Goal: Task Accomplishment & Management: Manage account settings

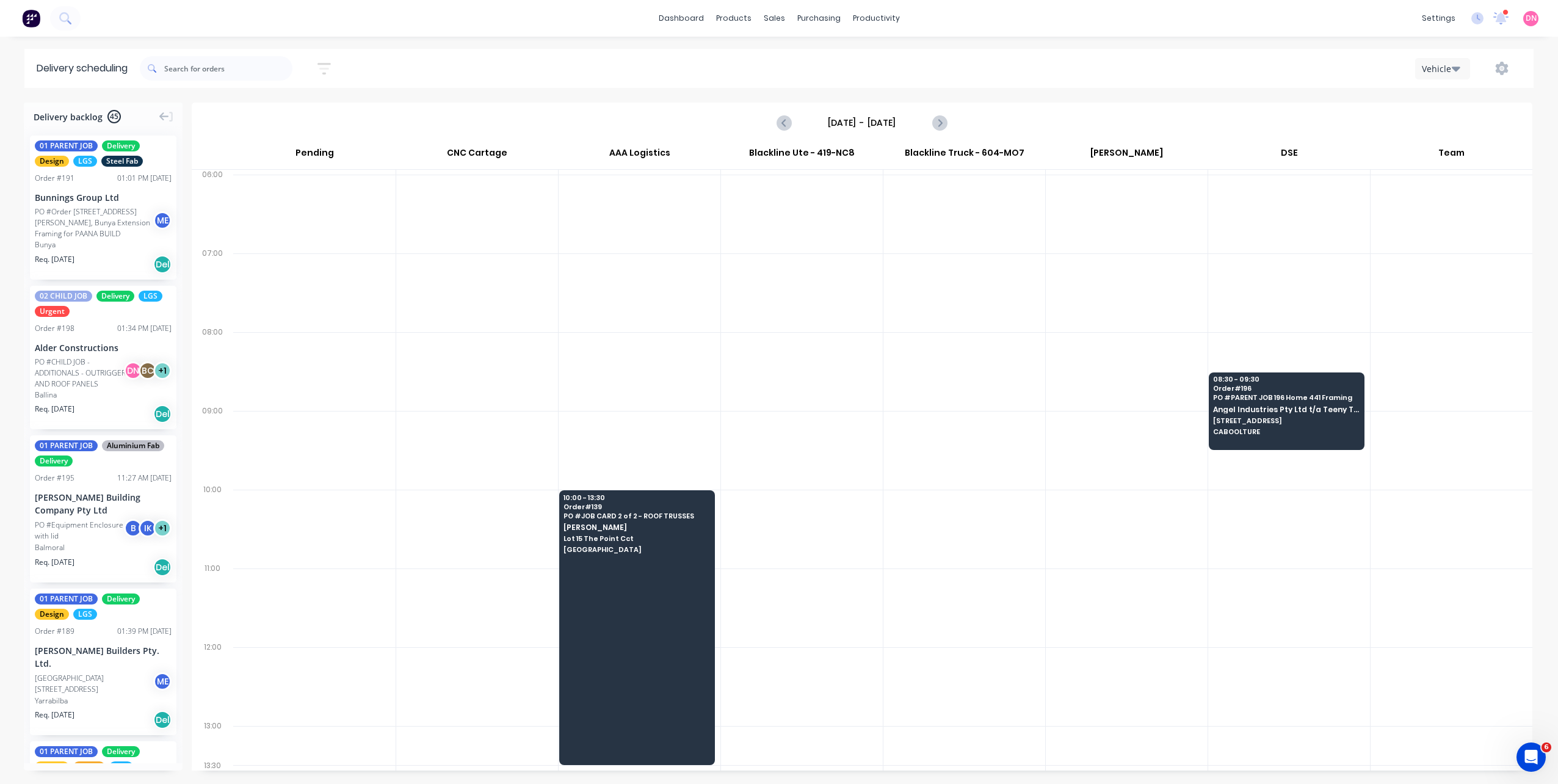
scroll to position [2625, 0]
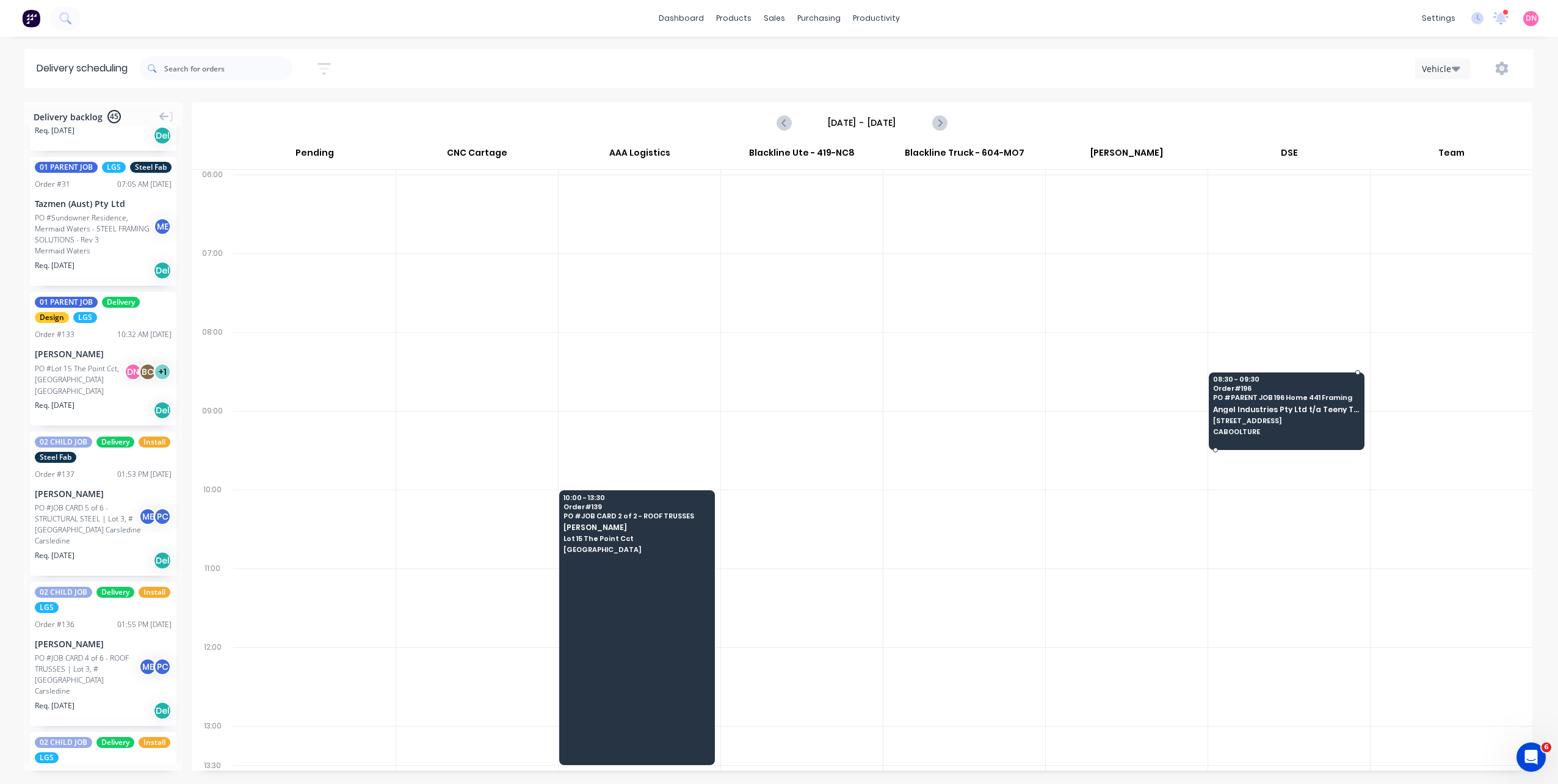
click at [1233, 429] on span "CABOOLTURE" at bounding box center [1285, 432] width 146 height 7
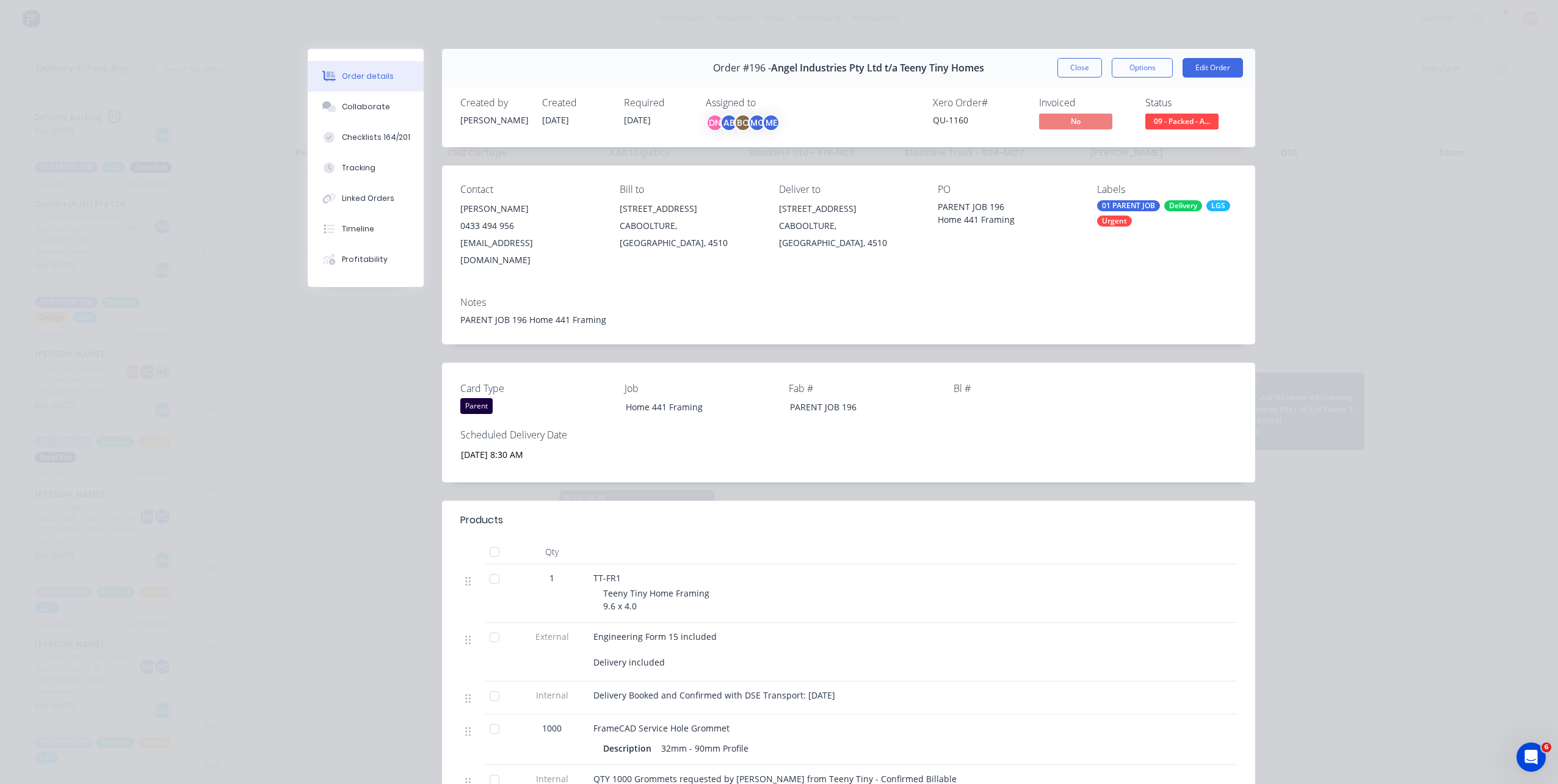
click at [1179, 128] on span "09 - Packed - A..." at bounding box center [1181, 121] width 73 height 16
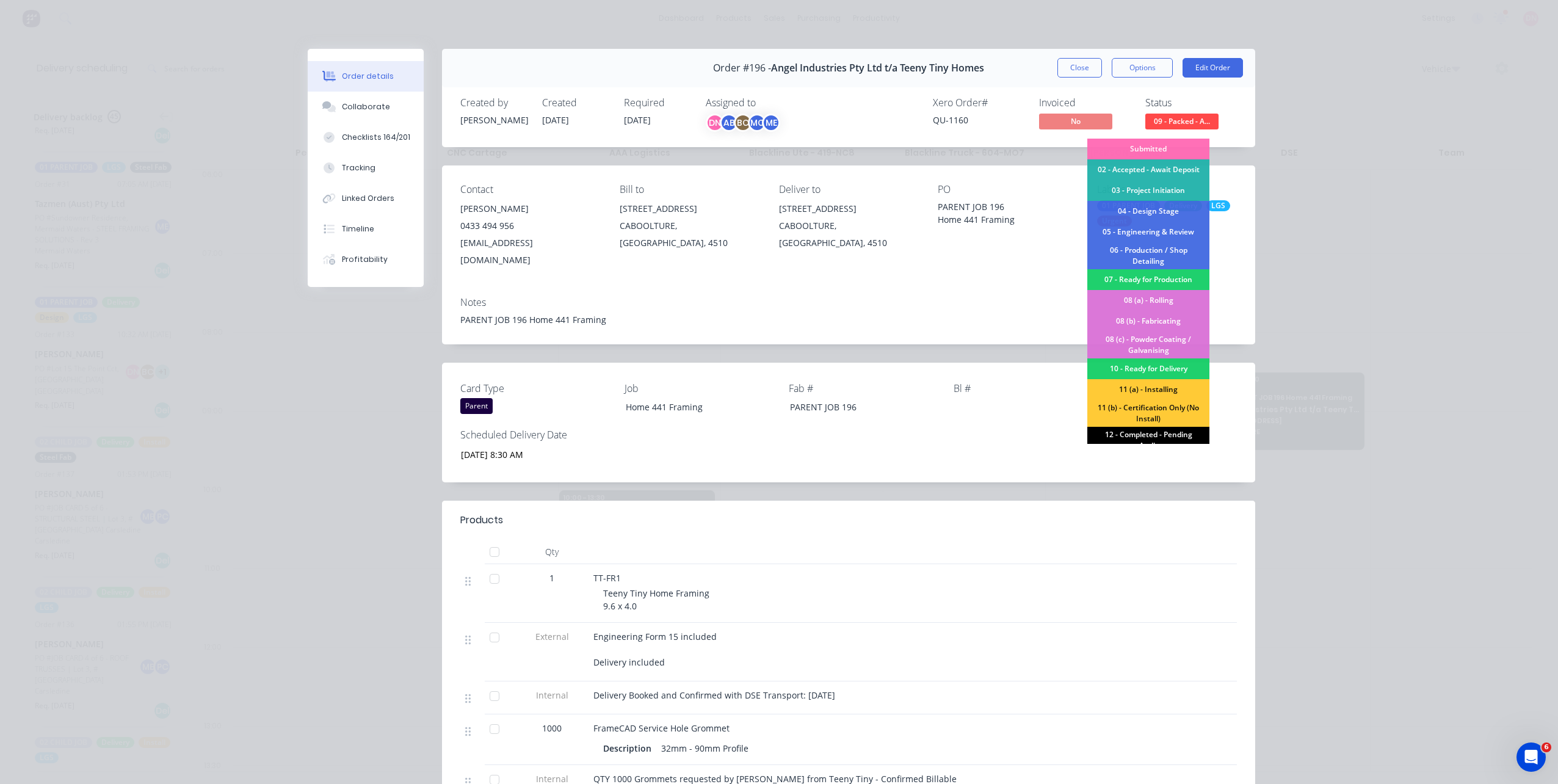
click at [1135, 430] on div "12 - Completed - Pending Audit" at bounding box center [1148, 440] width 122 height 27
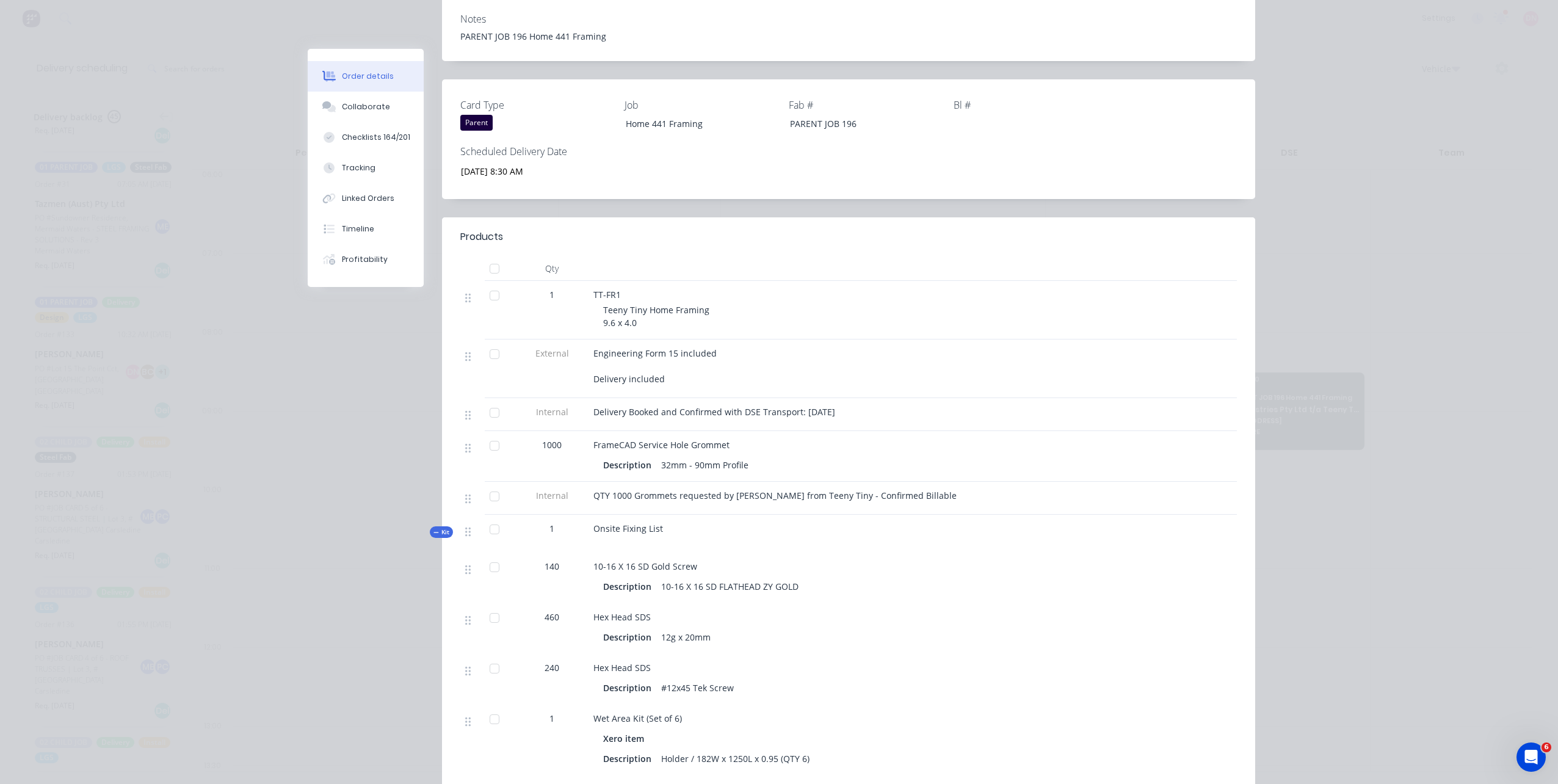
scroll to position [14, 0]
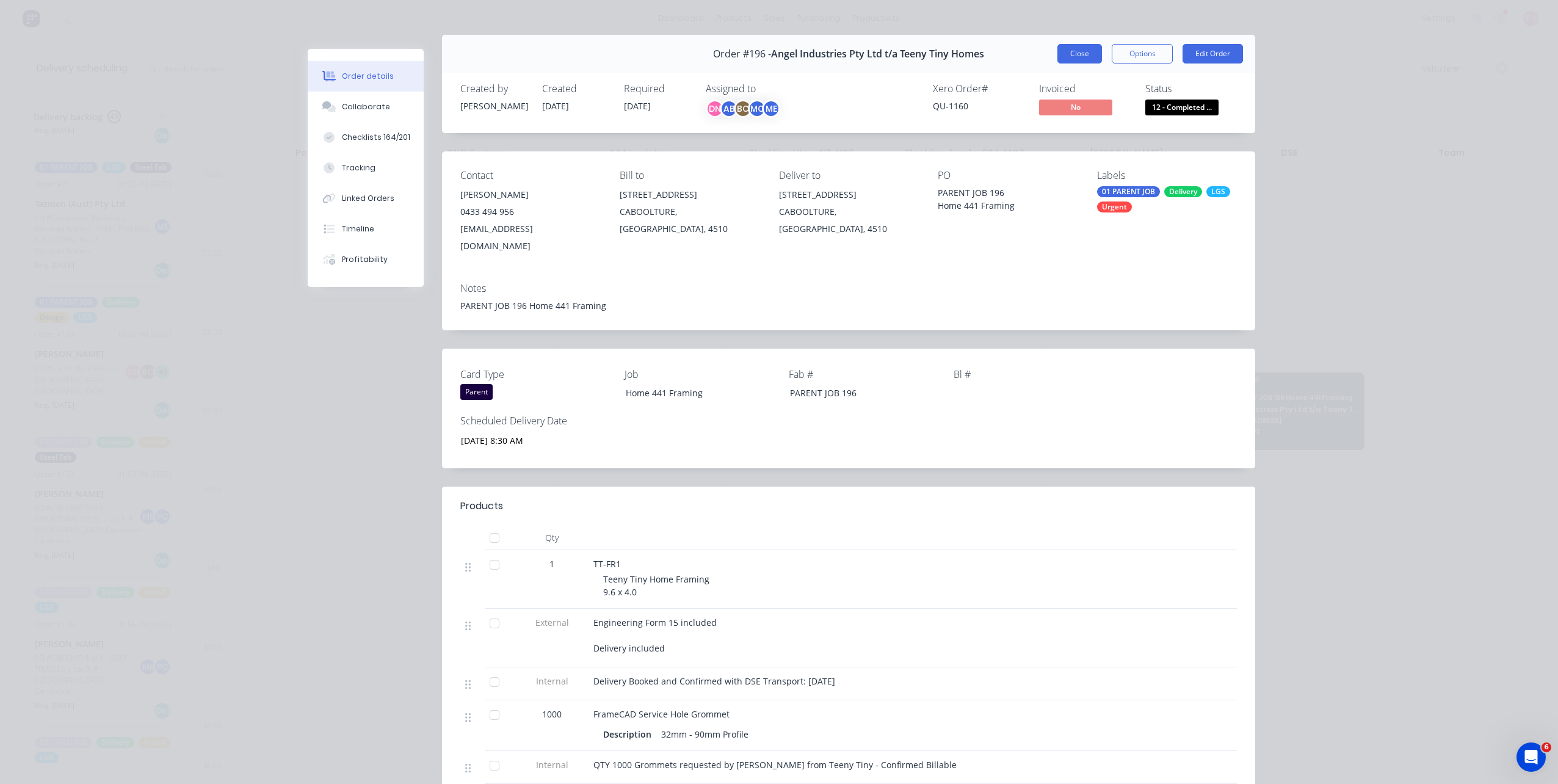
click at [1090, 54] on button "Close" at bounding box center [1080, 53] width 44 height 19
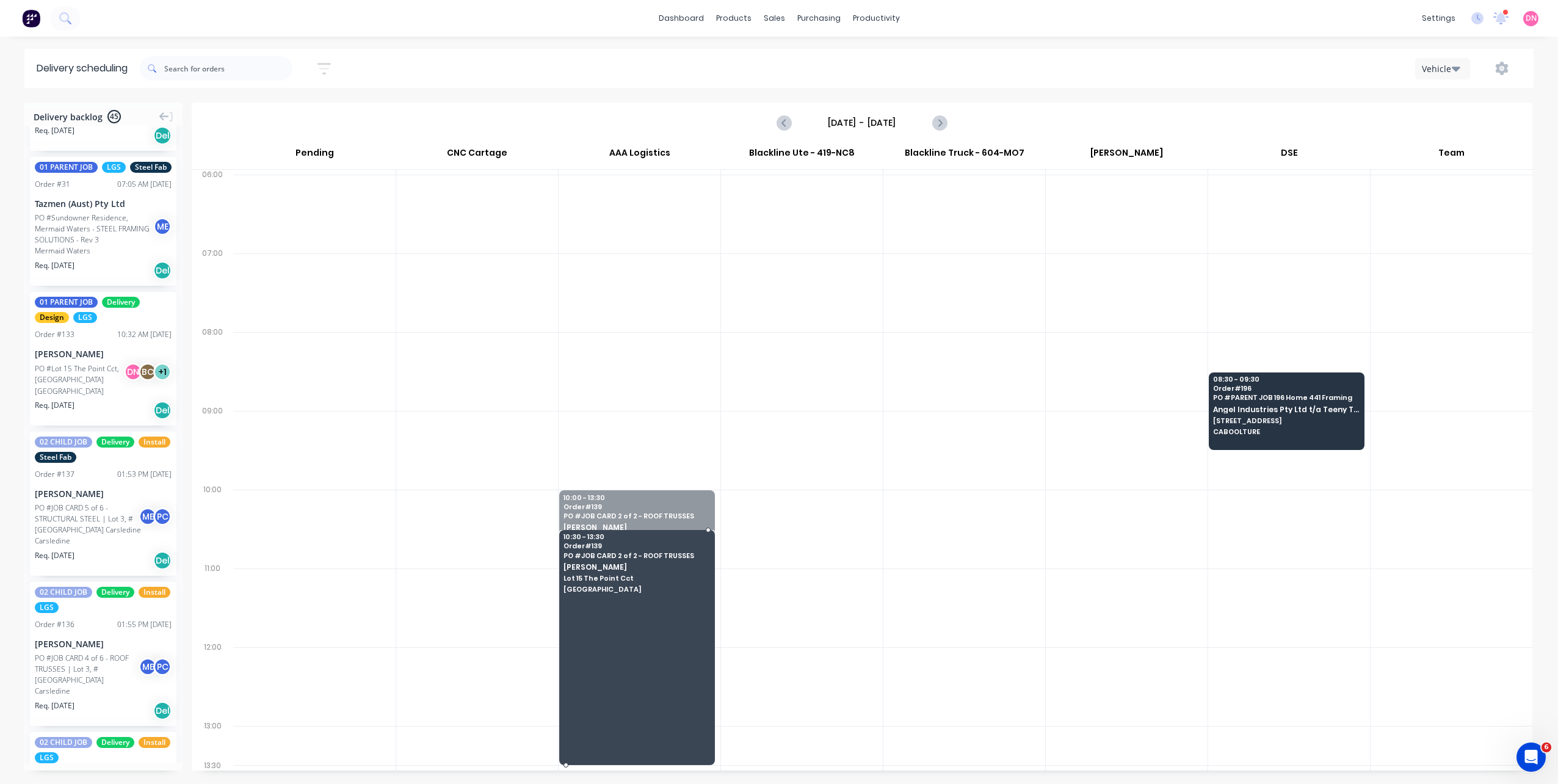
drag, startPoint x: 685, startPoint y: 492, endPoint x: 682, endPoint y: 502, distance: 10.4
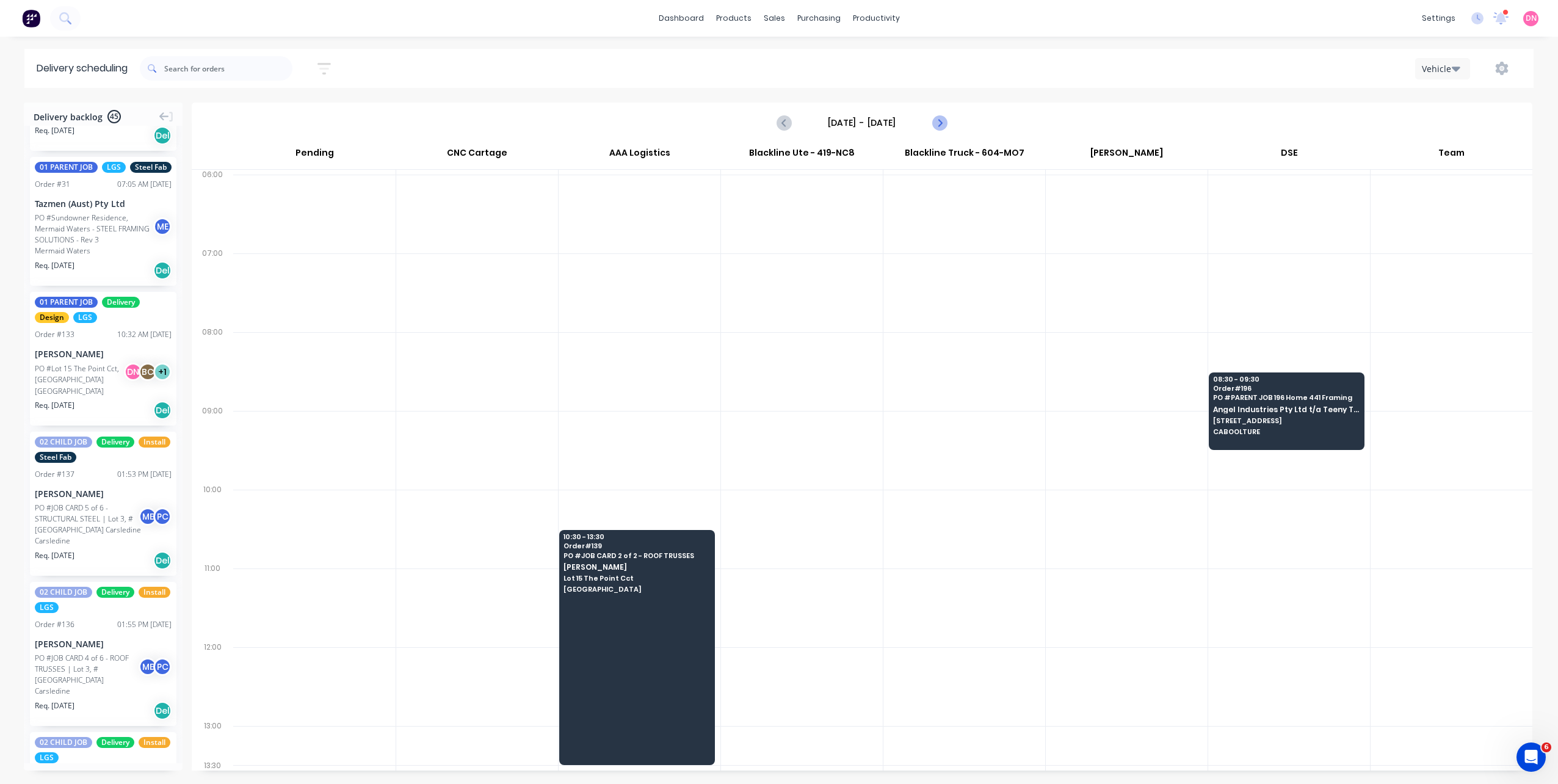
click at [931, 117] on button "Next page" at bounding box center [939, 122] width 24 height 24
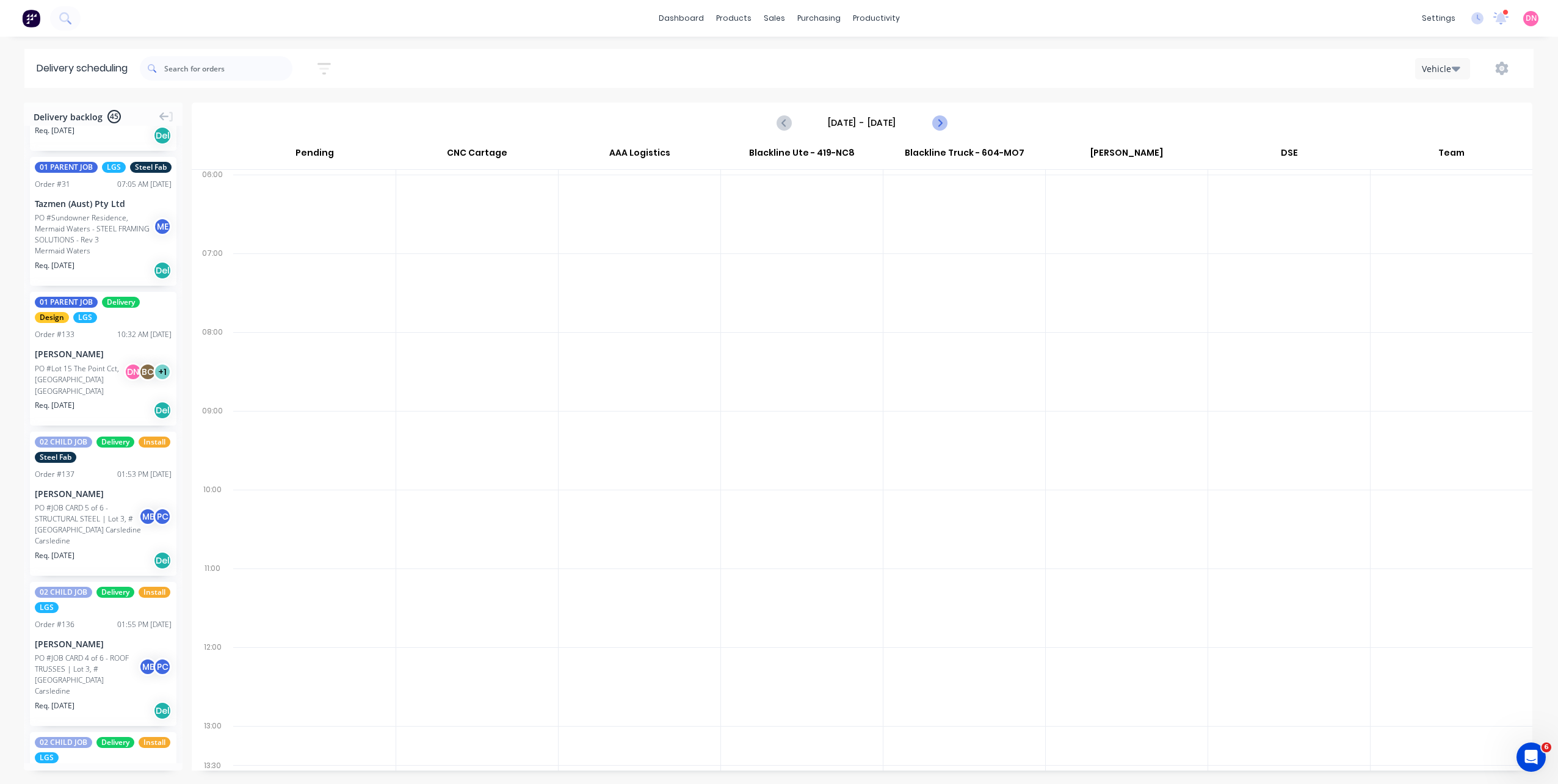
click at [931, 117] on button "Next page" at bounding box center [939, 122] width 24 height 24
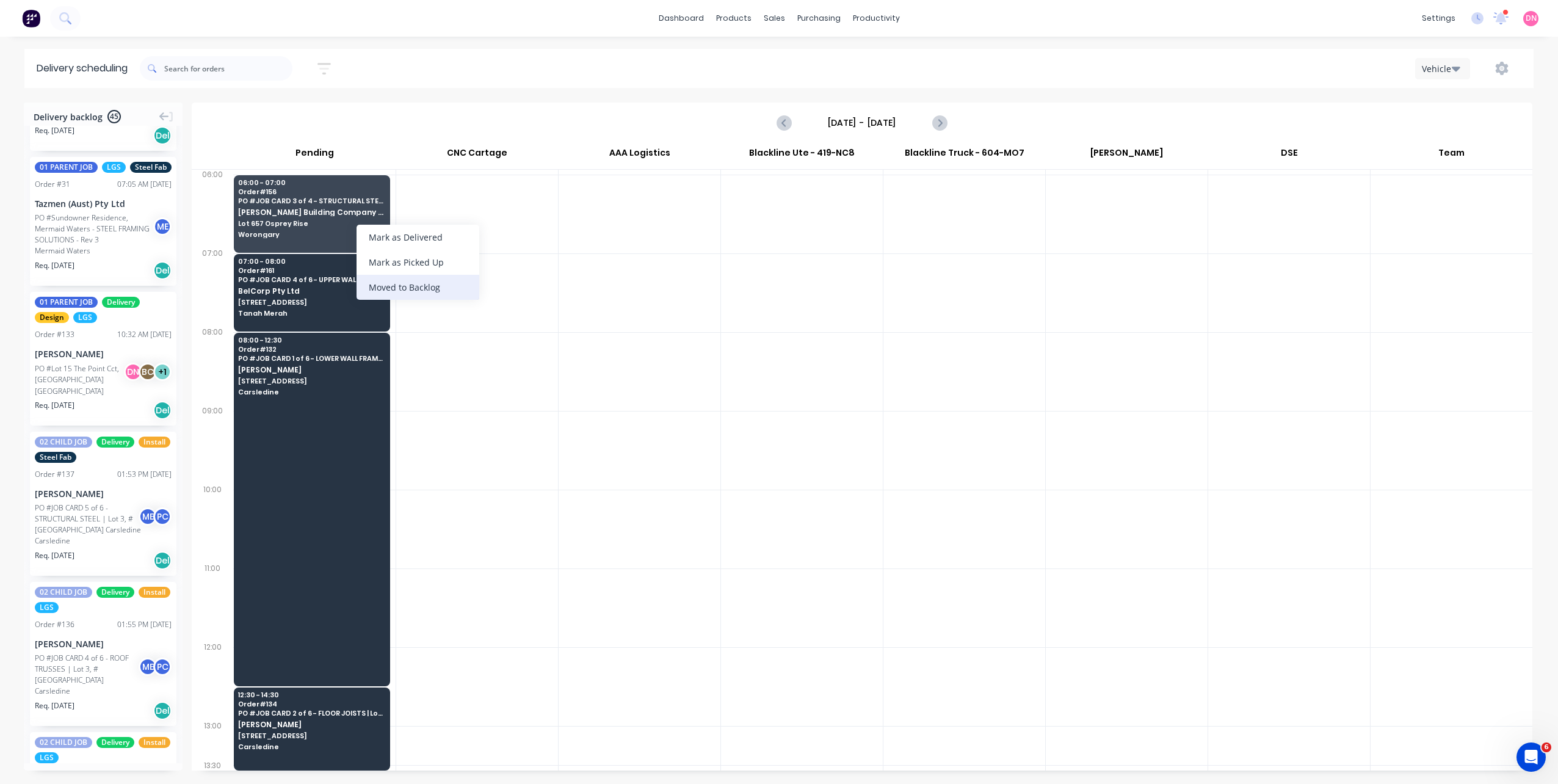
click at [424, 293] on div "Moved to Backlog" at bounding box center [418, 287] width 123 height 25
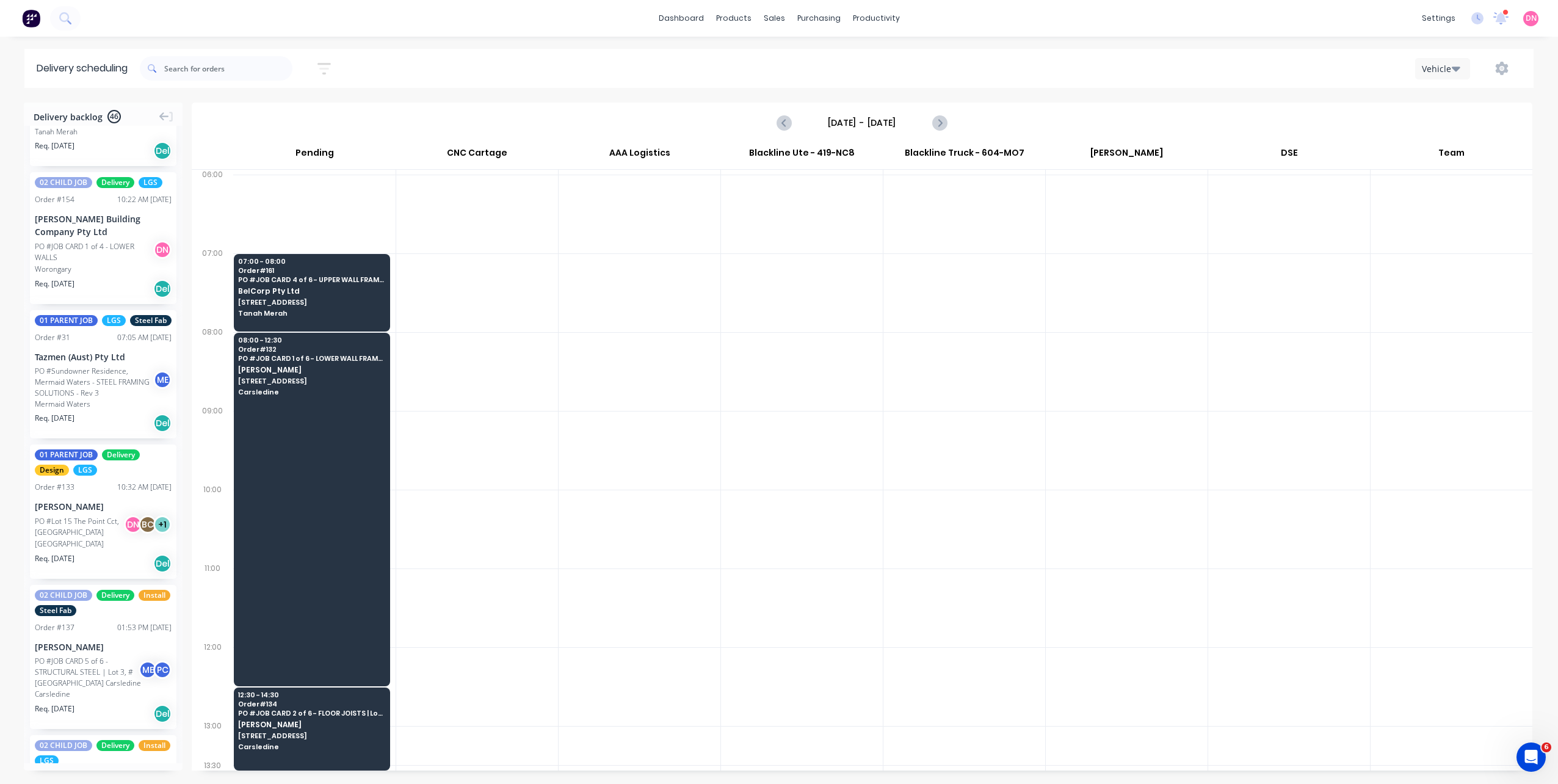
scroll to position [2628, 0]
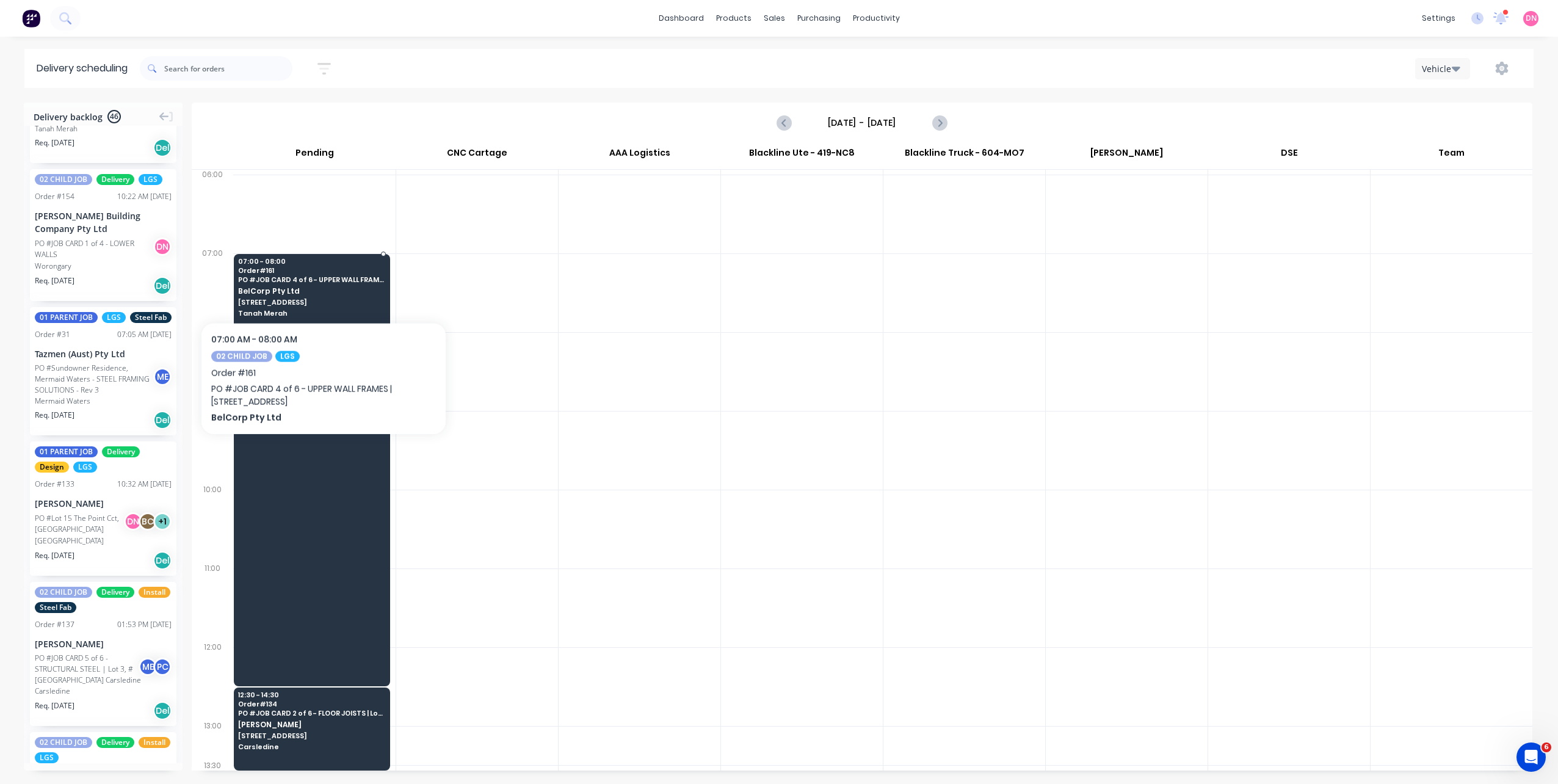
click at [324, 280] on span "PO # JOB CARD 4 of 6 - UPPER WALL FRAMES | 13 Ridge Rd Tanah Merah QLD 4128" at bounding box center [311, 279] width 146 height 7
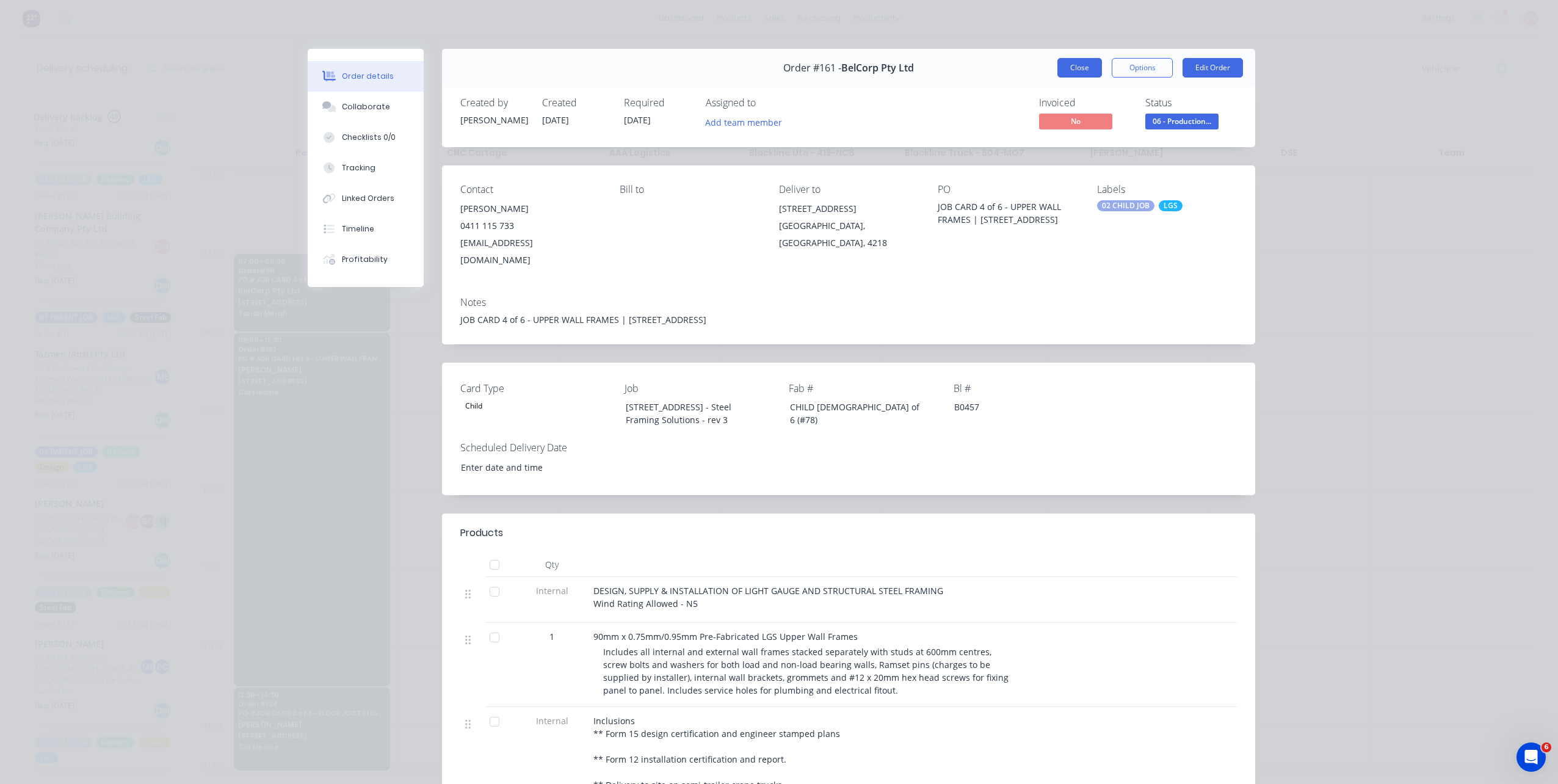
click at [1075, 77] on button "Close" at bounding box center [1080, 67] width 44 height 19
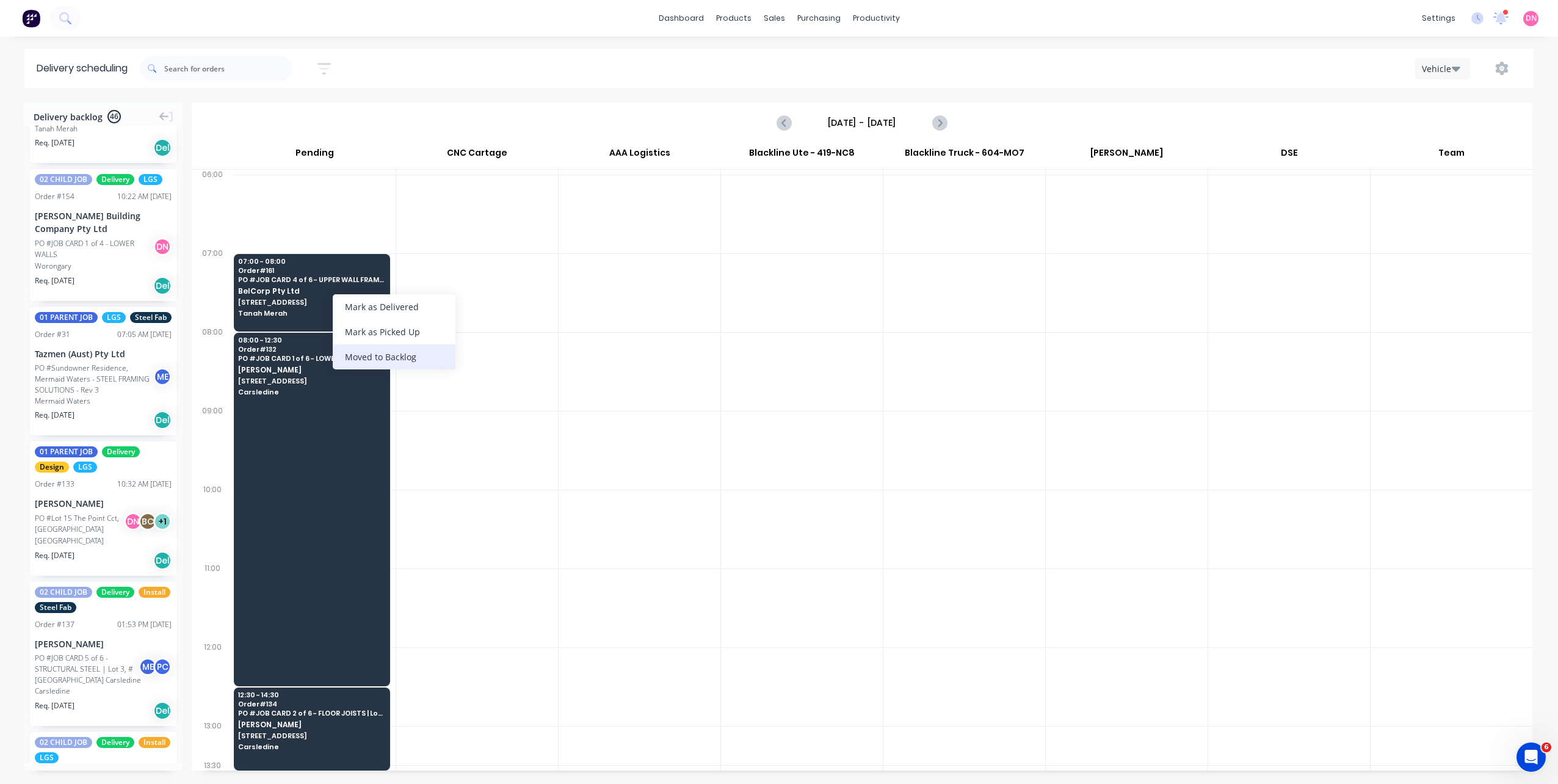
click at [367, 362] on div "Moved to Backlog" at bounding box center [394, 357] width 123 height 25
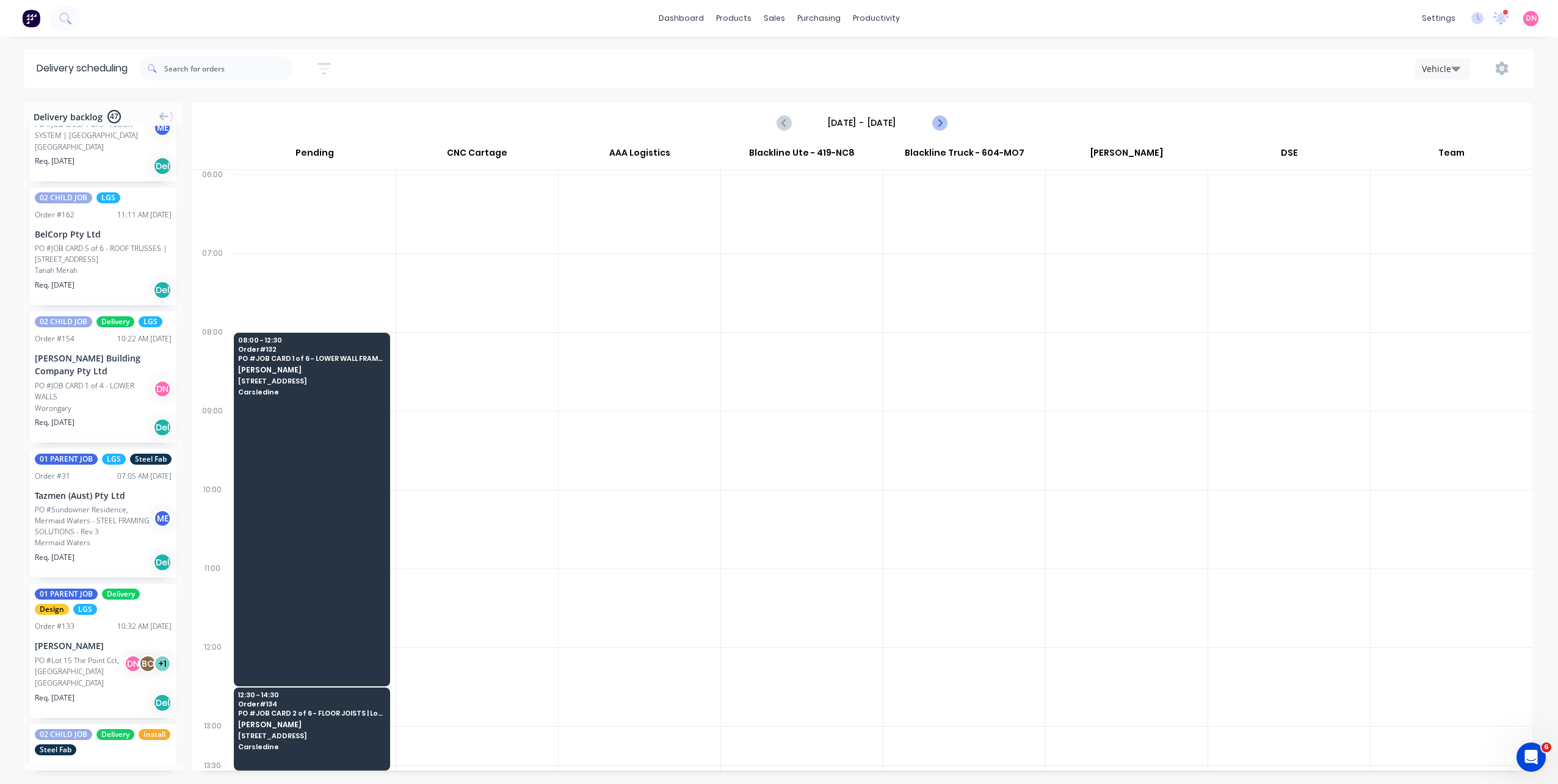
click at [942, 127] on icon "Next page" at bounding box center [939, 123] width 15 height 15
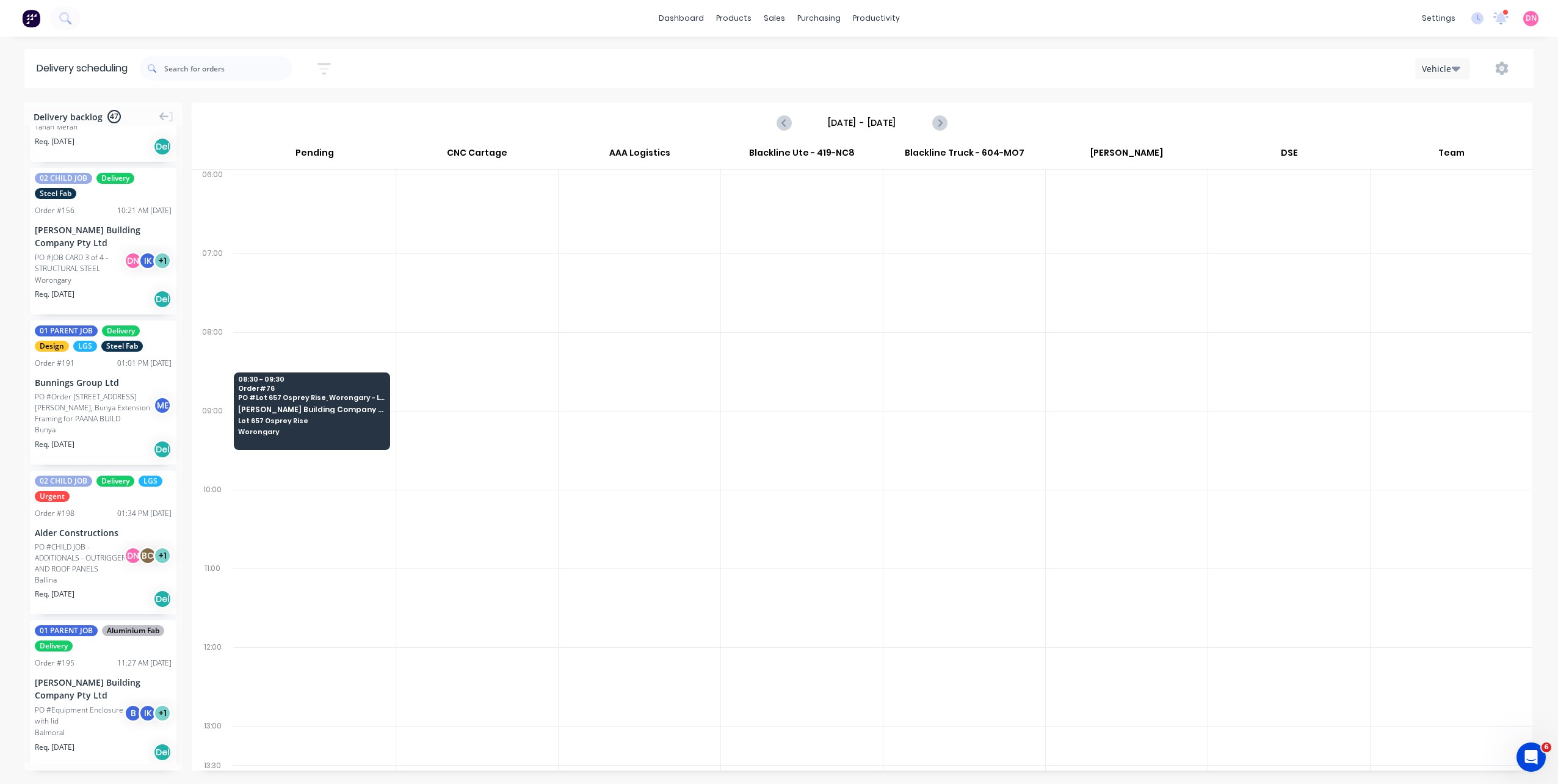
scroll to position [0, 0]
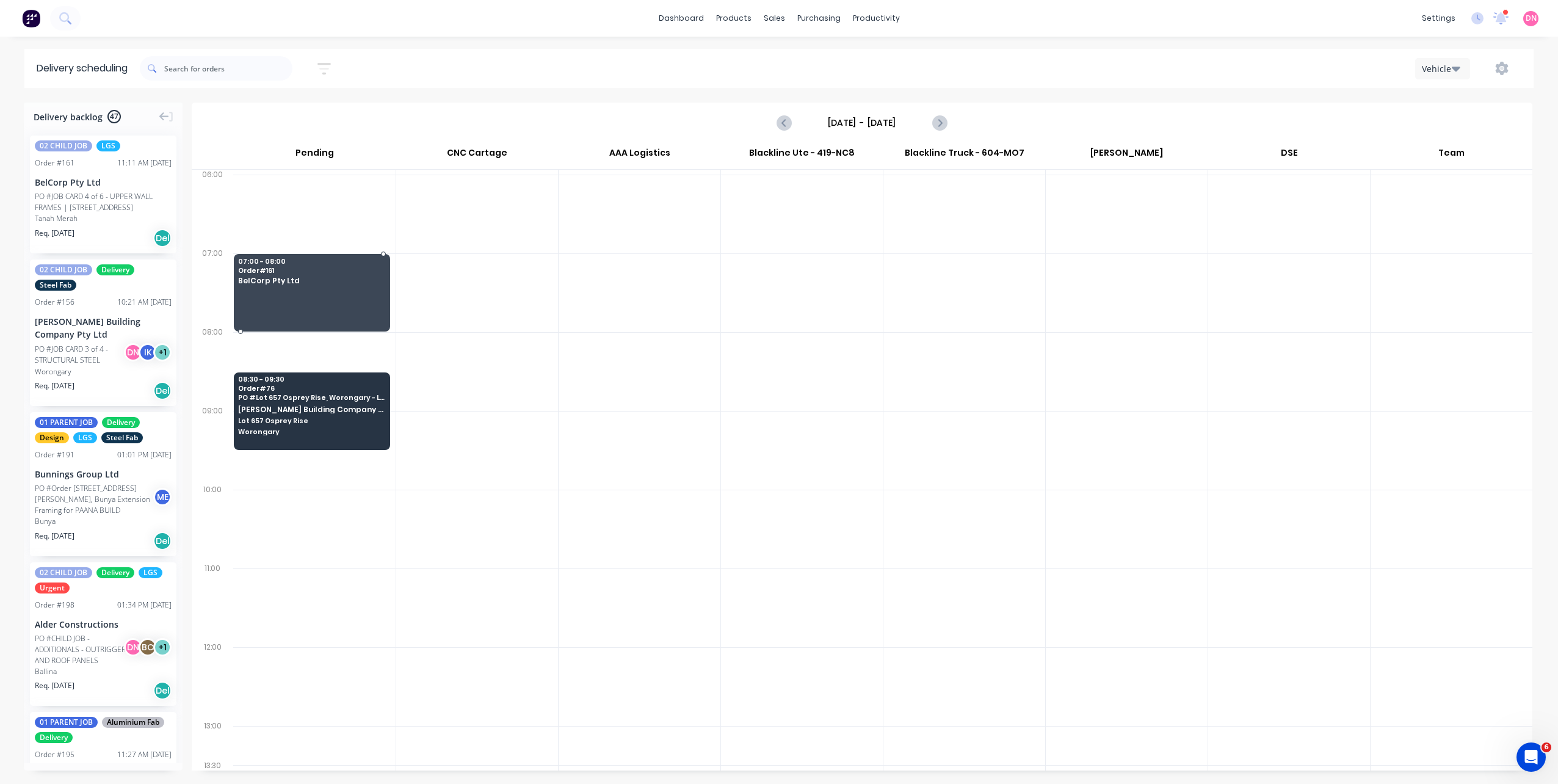
drag, startPoint x: 135, startPoint y: 232, endPoint x: 285, endPoint y: 278, distance: 156.9
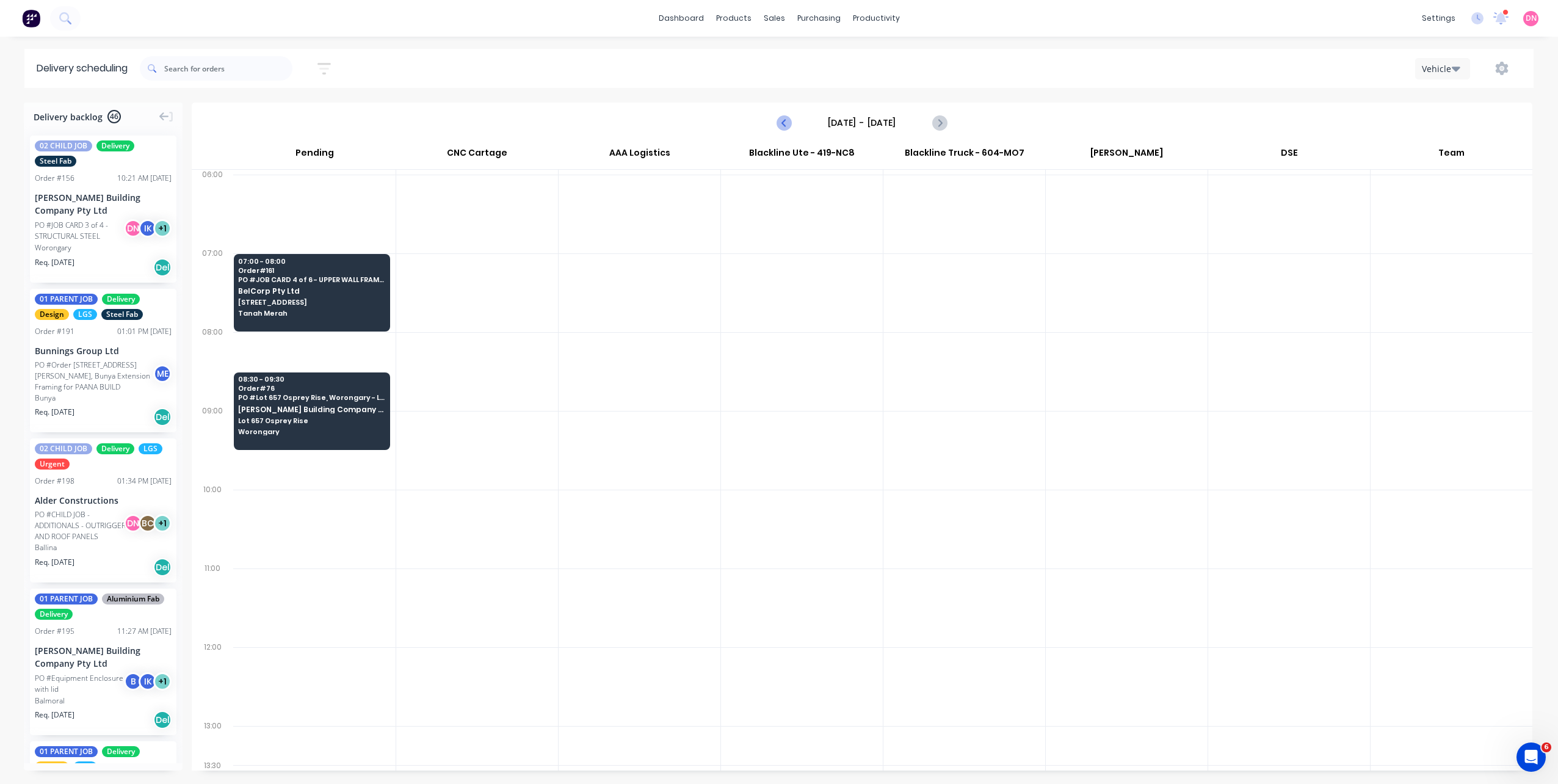
click at [792, 127] on button "Previous page" at bounding box center [784, 122] width 24 height 24
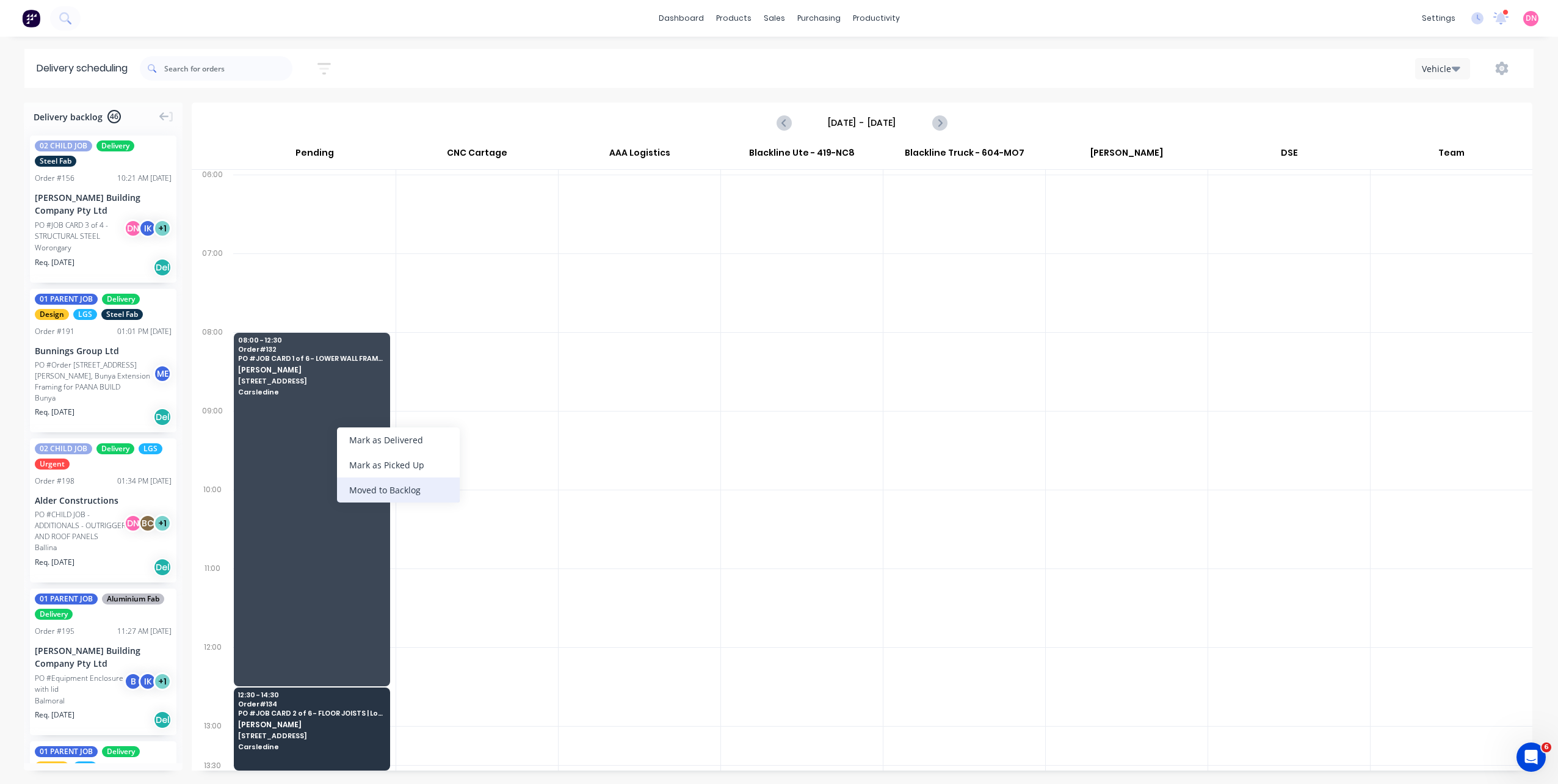
click at [367, 488] on div "Moved to Backlog" at bounding box center [398, 490] width 123 height 25
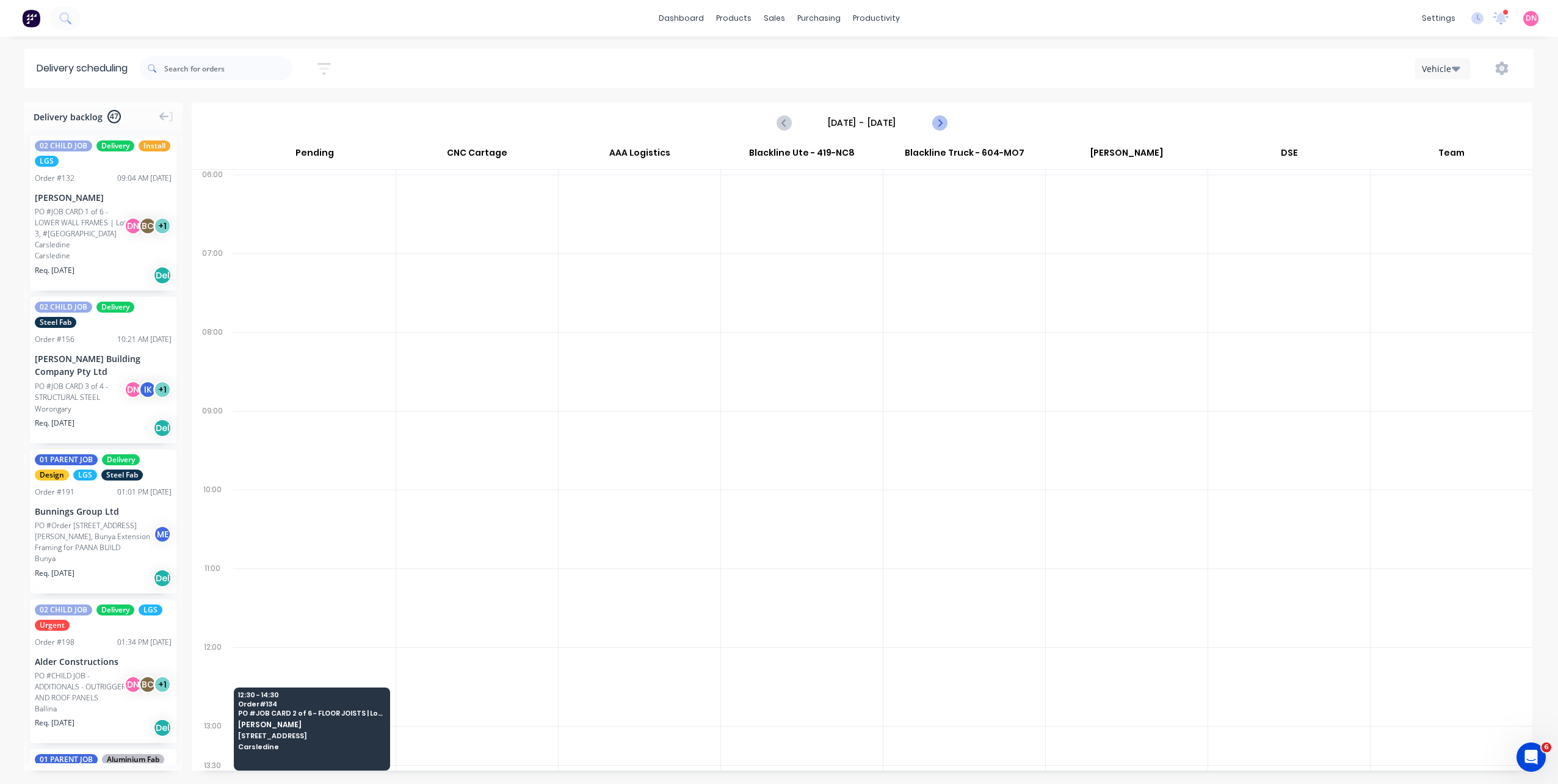
click at [945, 126] on icon "Next page" at bounding box center [939, 123] width 15 height 15
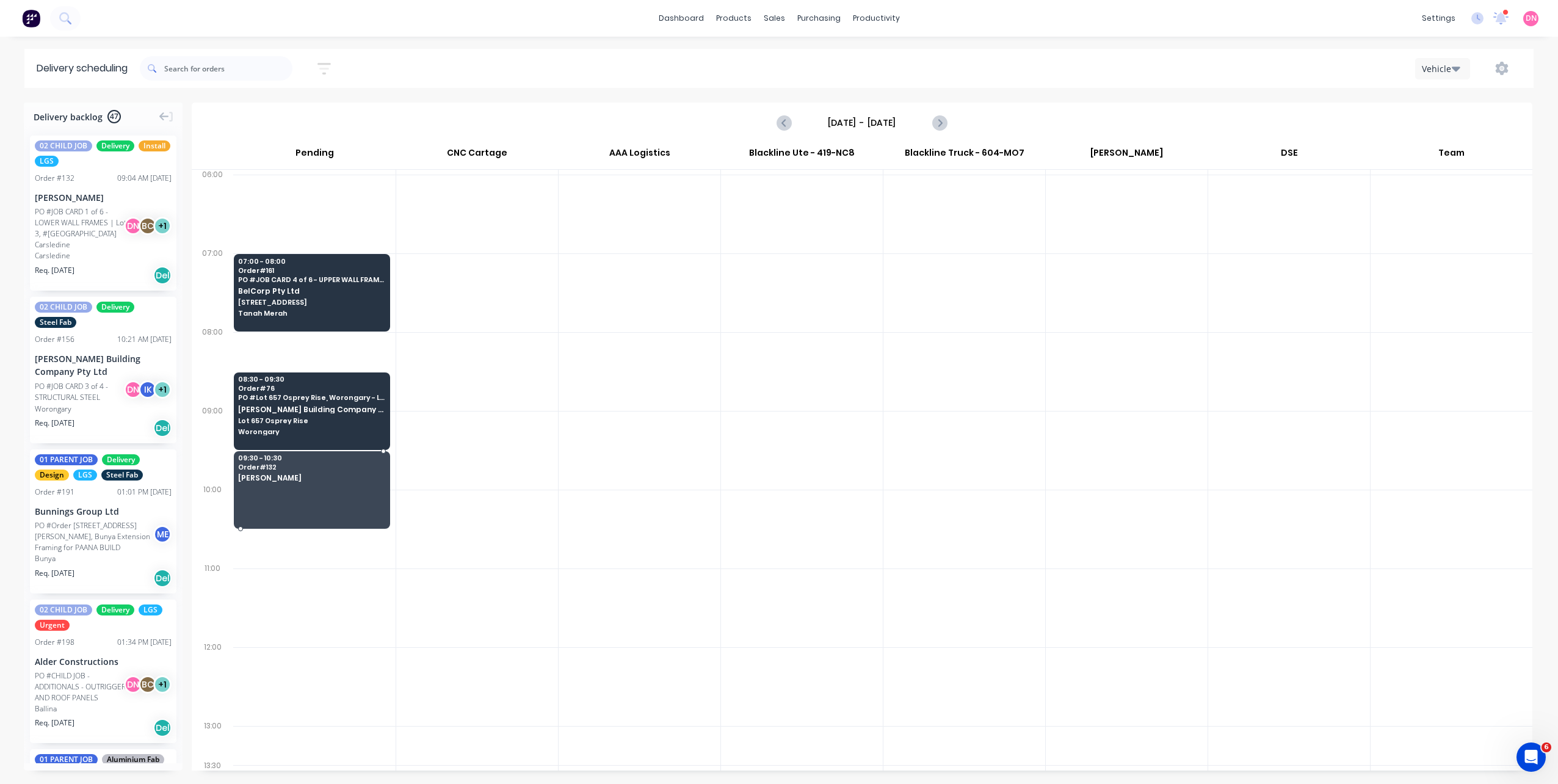
drag, startPoint x: 118, startPoint y: 219, endPoint x: 244, endPoint y: 487, distance: 296.1
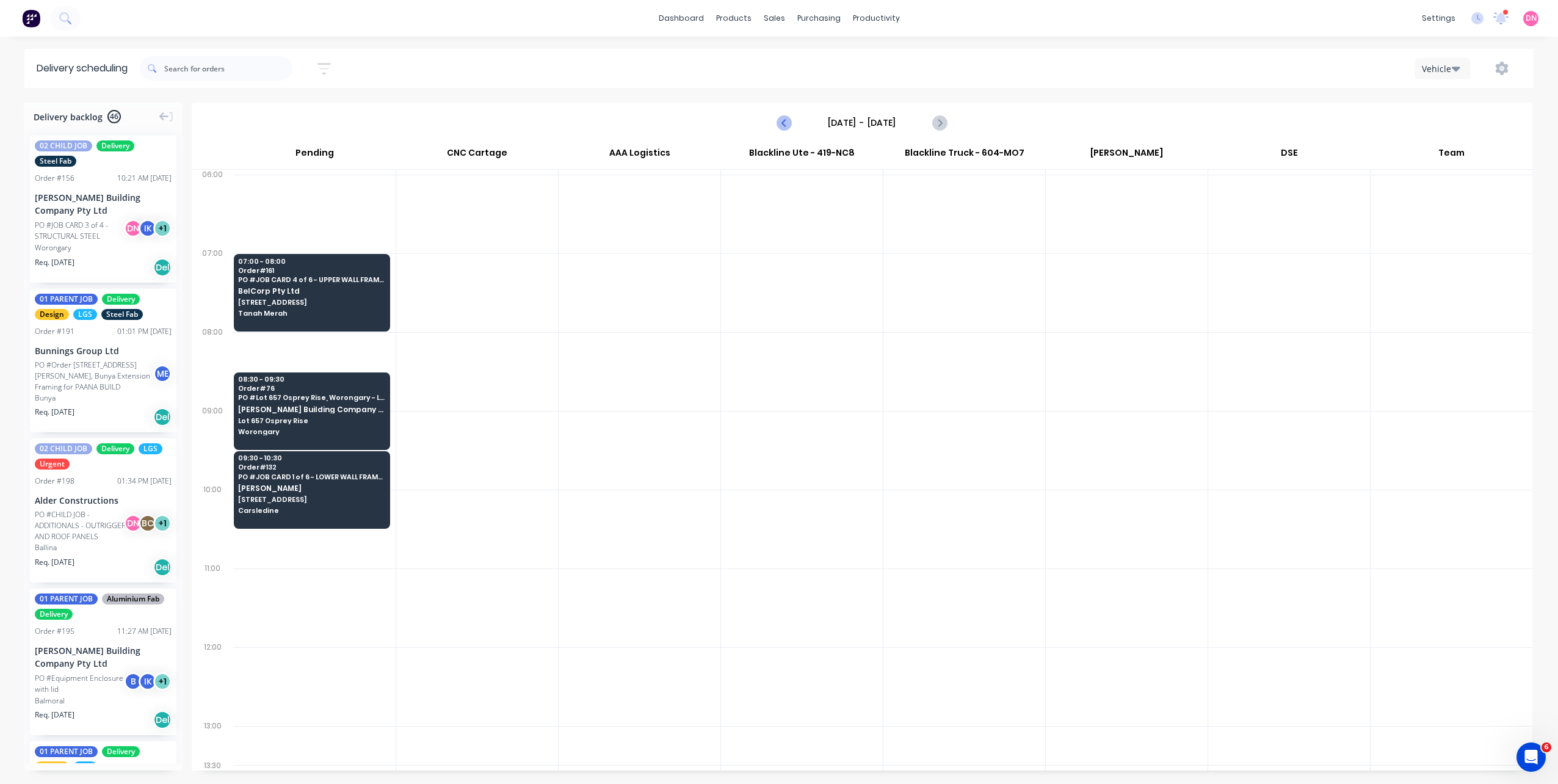
click at [790, 126] on icon "Previous page" at bounding box center [784, 123] width 15 height 15
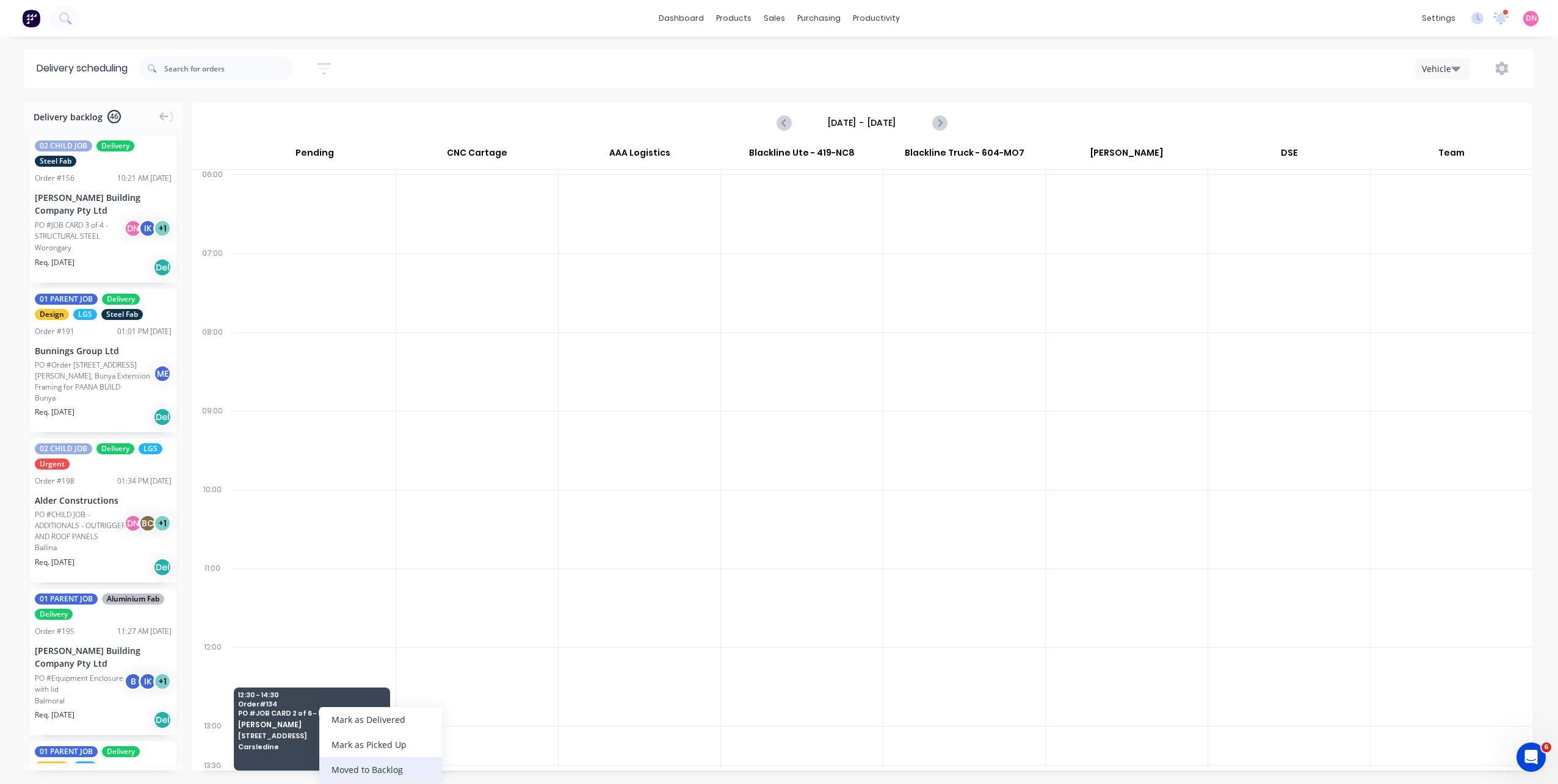
click at [363, 771] on div "Moved to Backlog" at bounding box center [381, 769] width 123 height 25
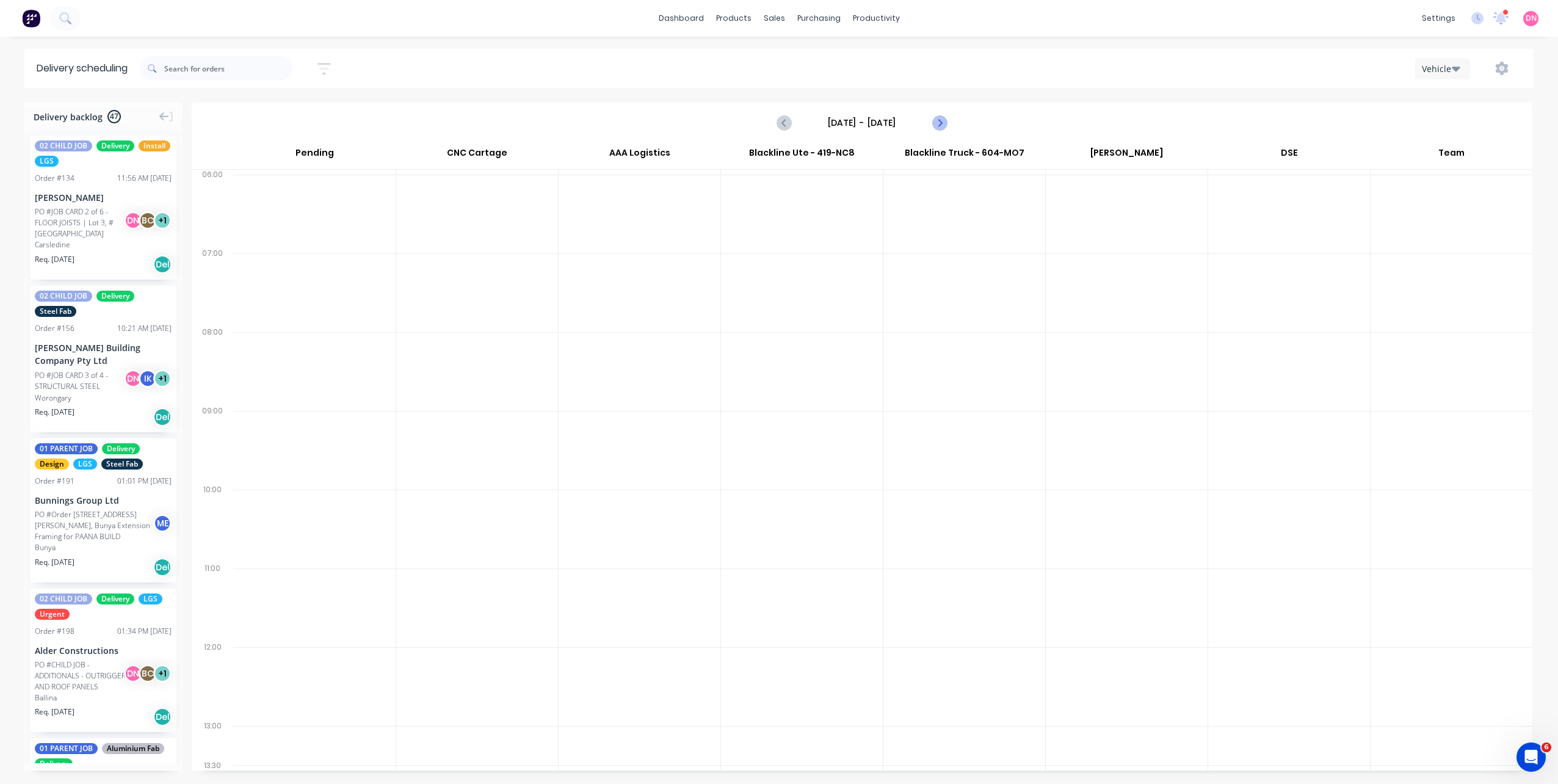
click at [946, 126] on icon "Next page" at bounding box center [939, 123] width 15 height 15
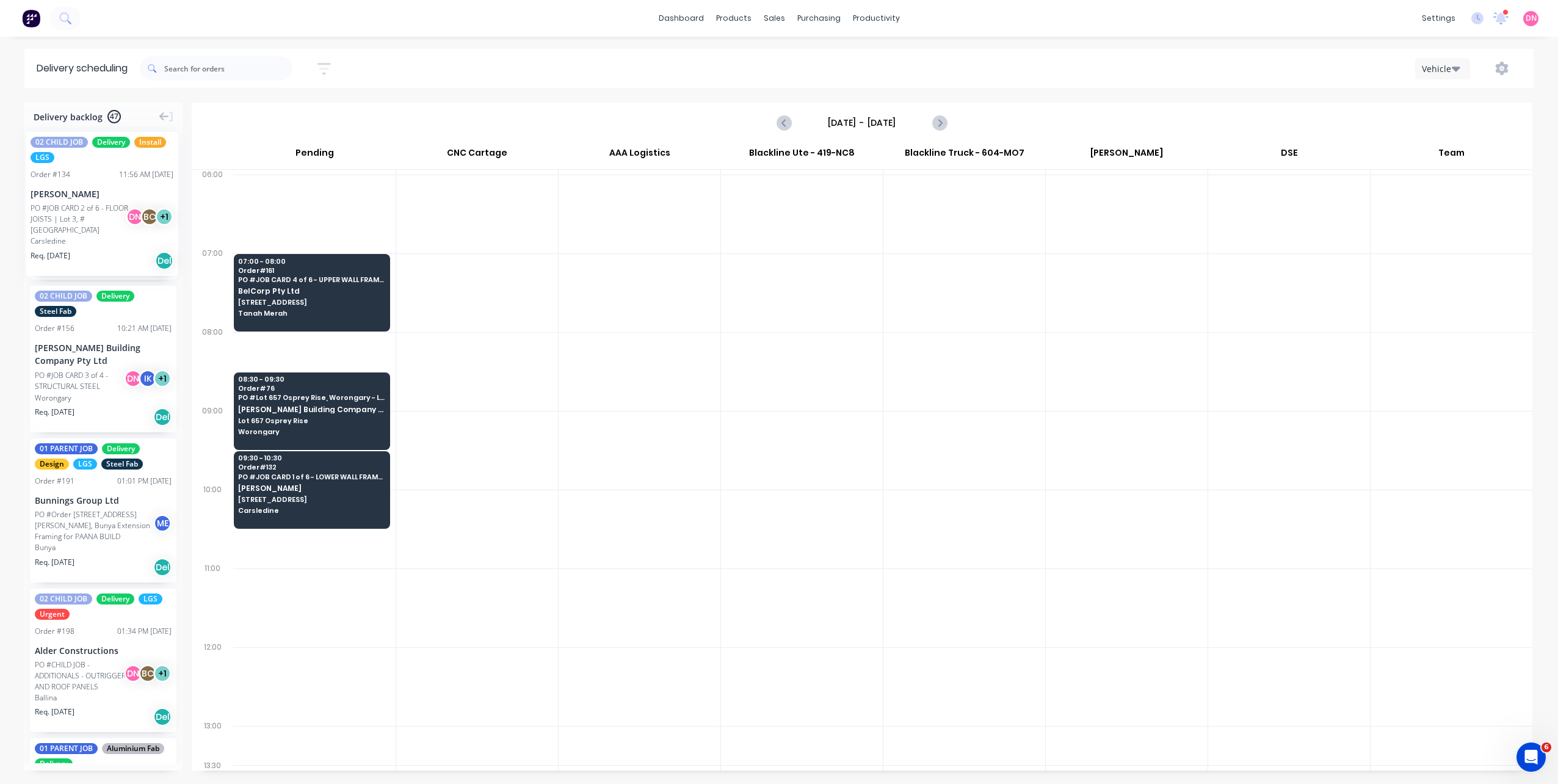
drag, startPoint x: 104, startPoint y: 240, endPoint x: 26, endPoint y: 123, distance: 140.6
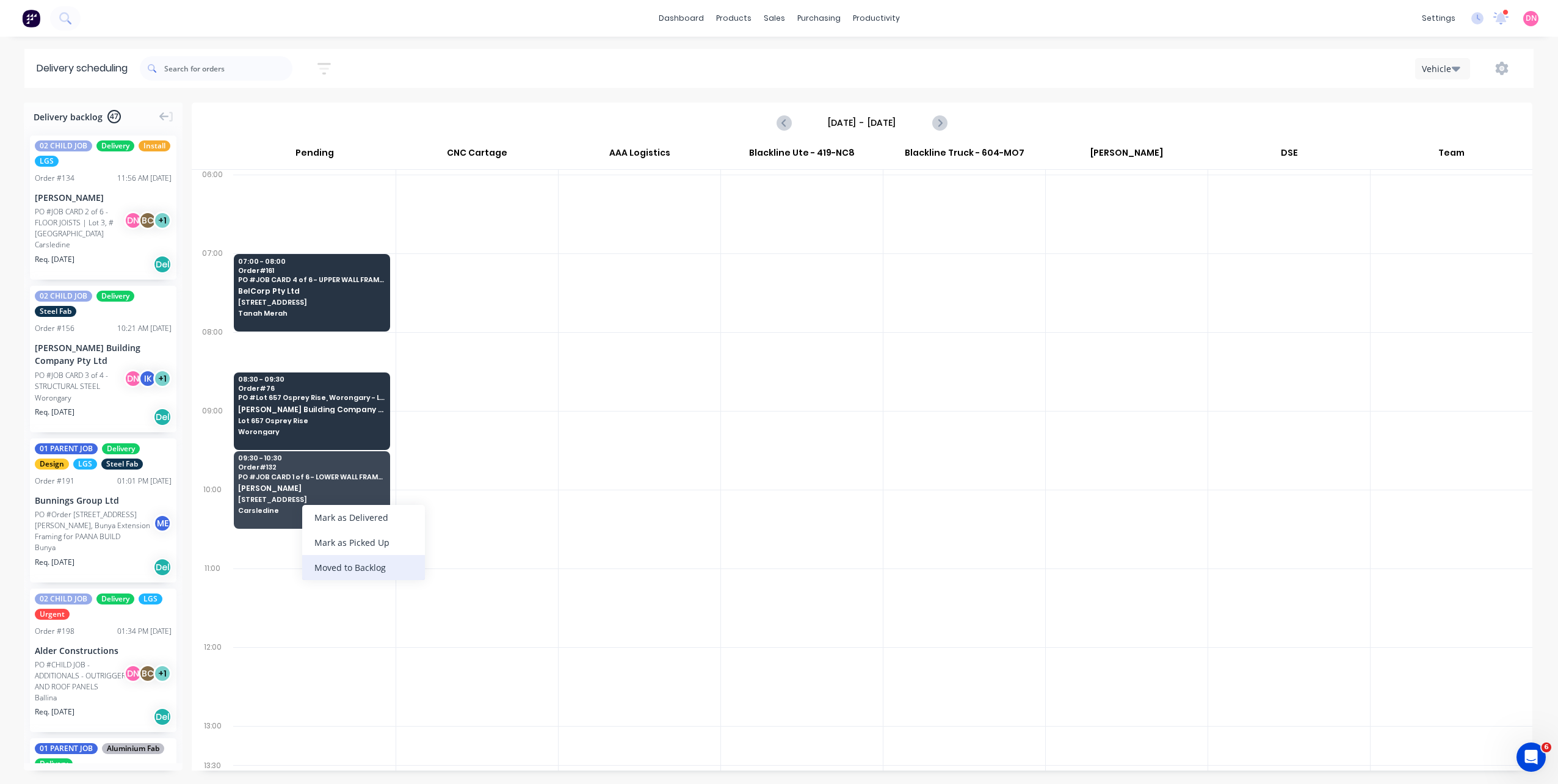
click at [335, 571] on div "Moved to Backlog" at bounding box center [364, 567] width 123 height 25
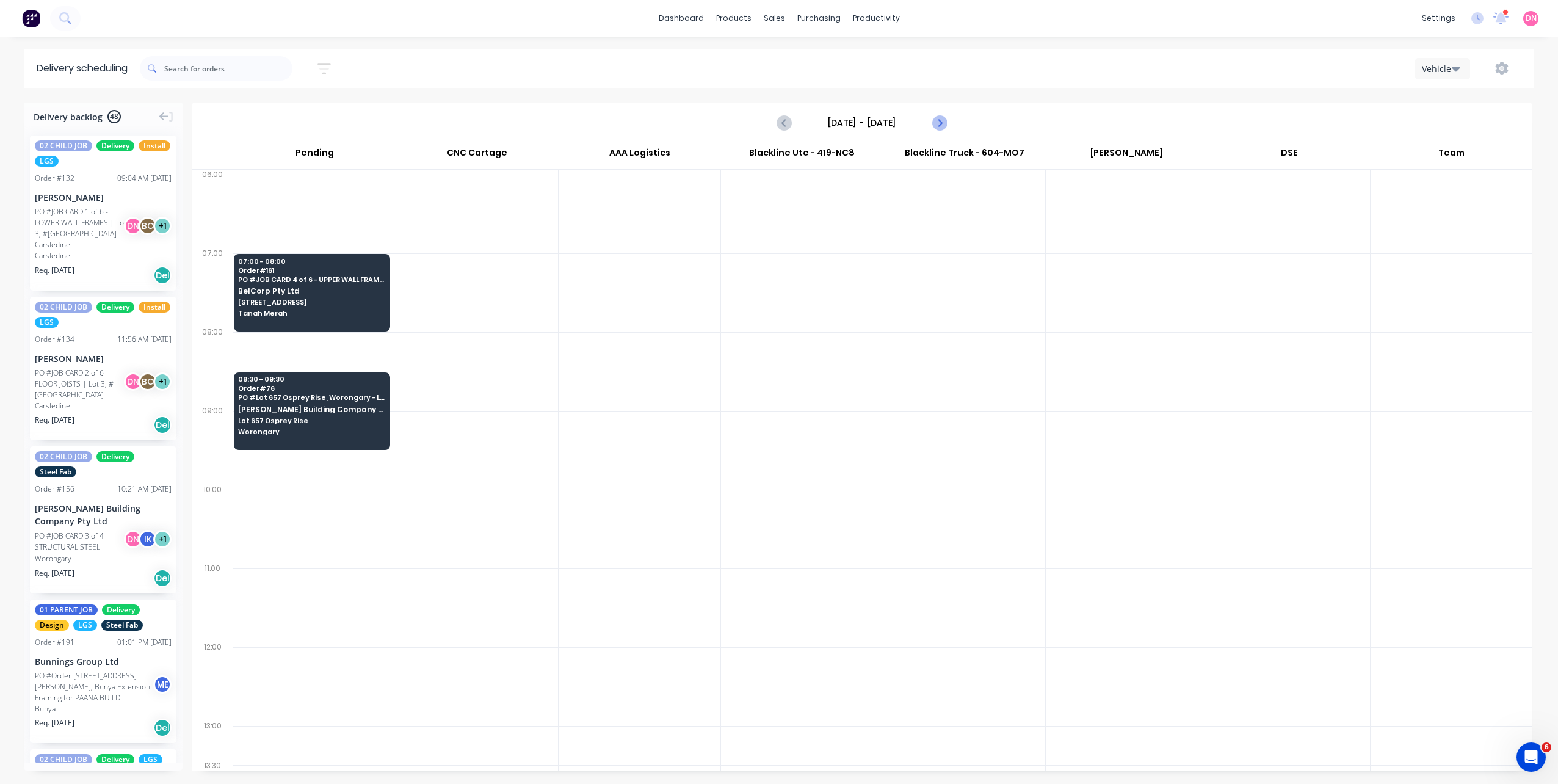
click at [931, 126] on button "Next page" at bounding box center [939, 122] width 24 height 24
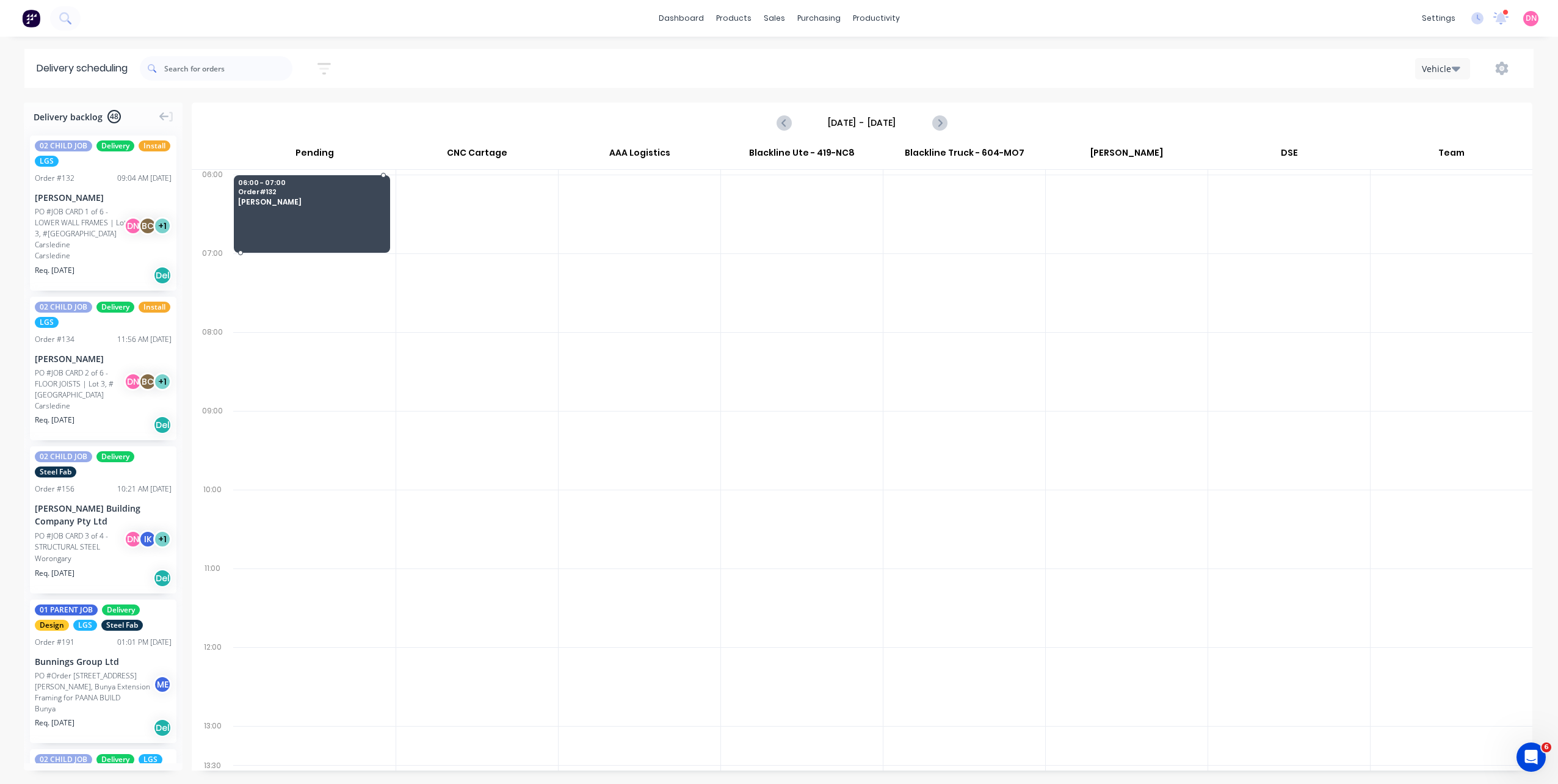
drag, startPoint x: 99, startPoint y: 244, endPoint x: 335, endPoint y: 202, distance: 239.7
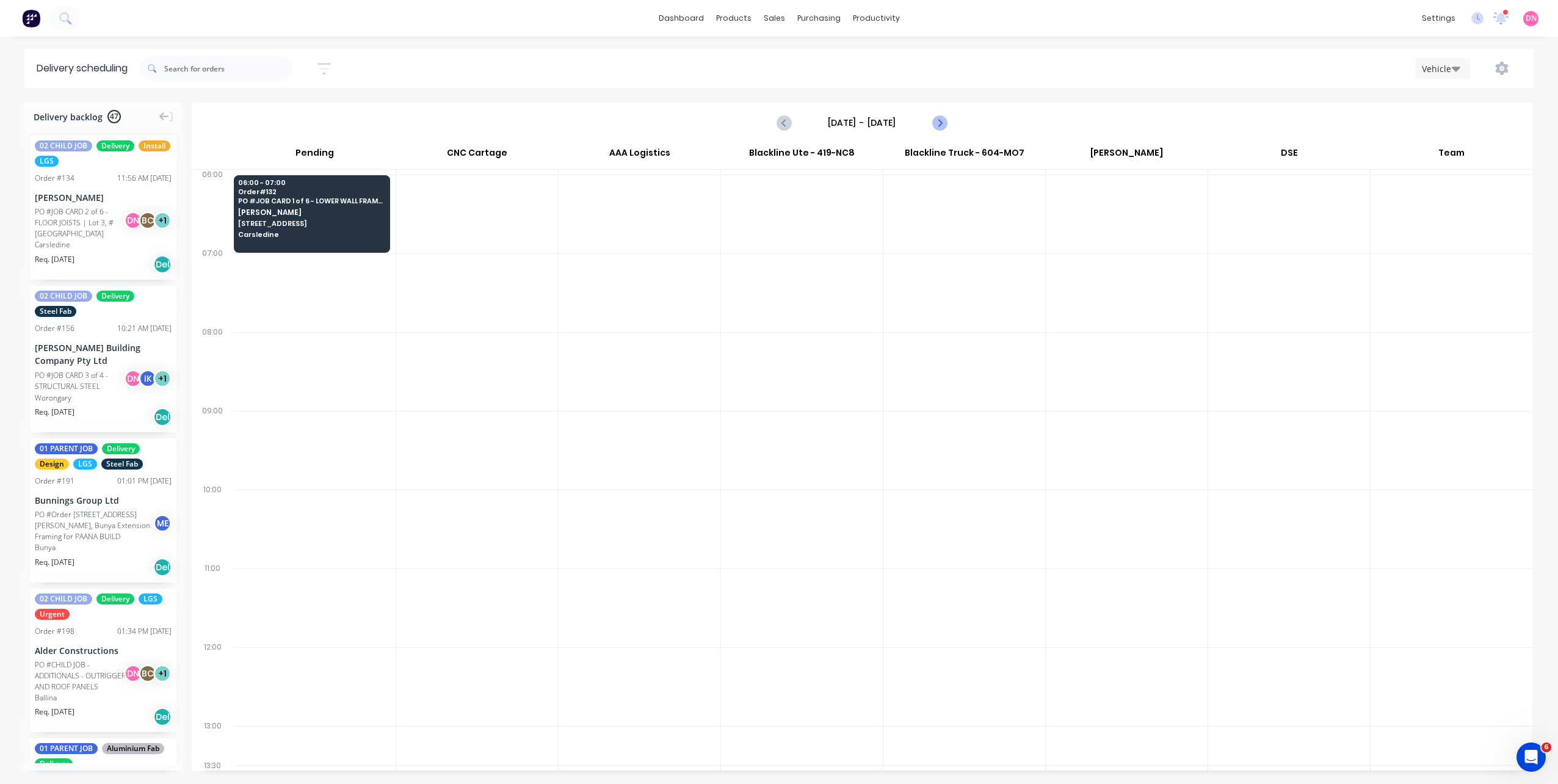
click at [938, 117] on icon "Next page" at bounding box center [939, 123] width 15 height 15
type input "Thursday - 09/10/25"
drag, startPoint x: 81, startPoint y: 202, endPoint x: 293, endPoint y: 188, distance: 212.5
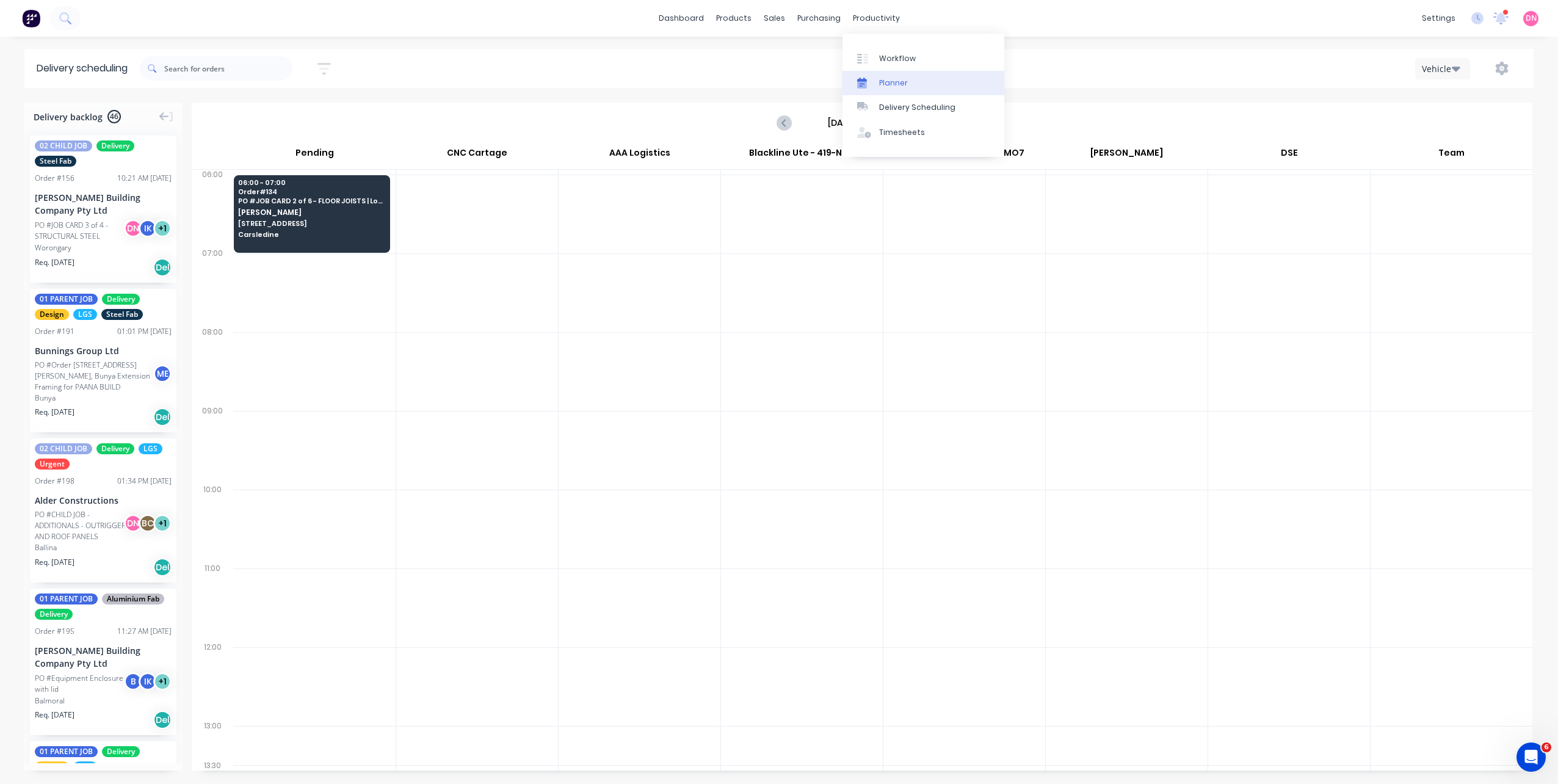
click at [864, 75] on link "Planner" at bounding box center [923, 83] width 162 height 24
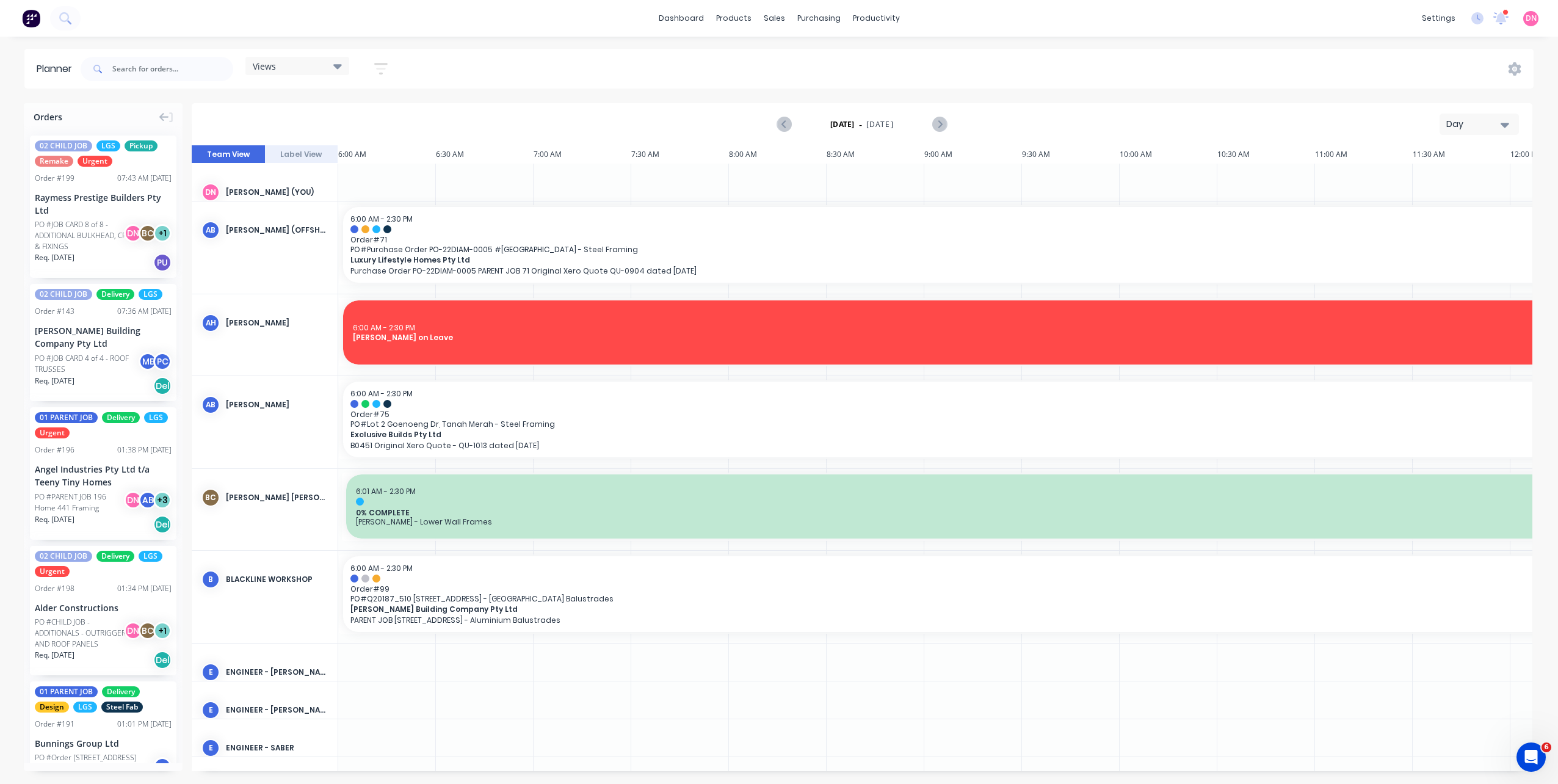
scroll to position [0, 472]
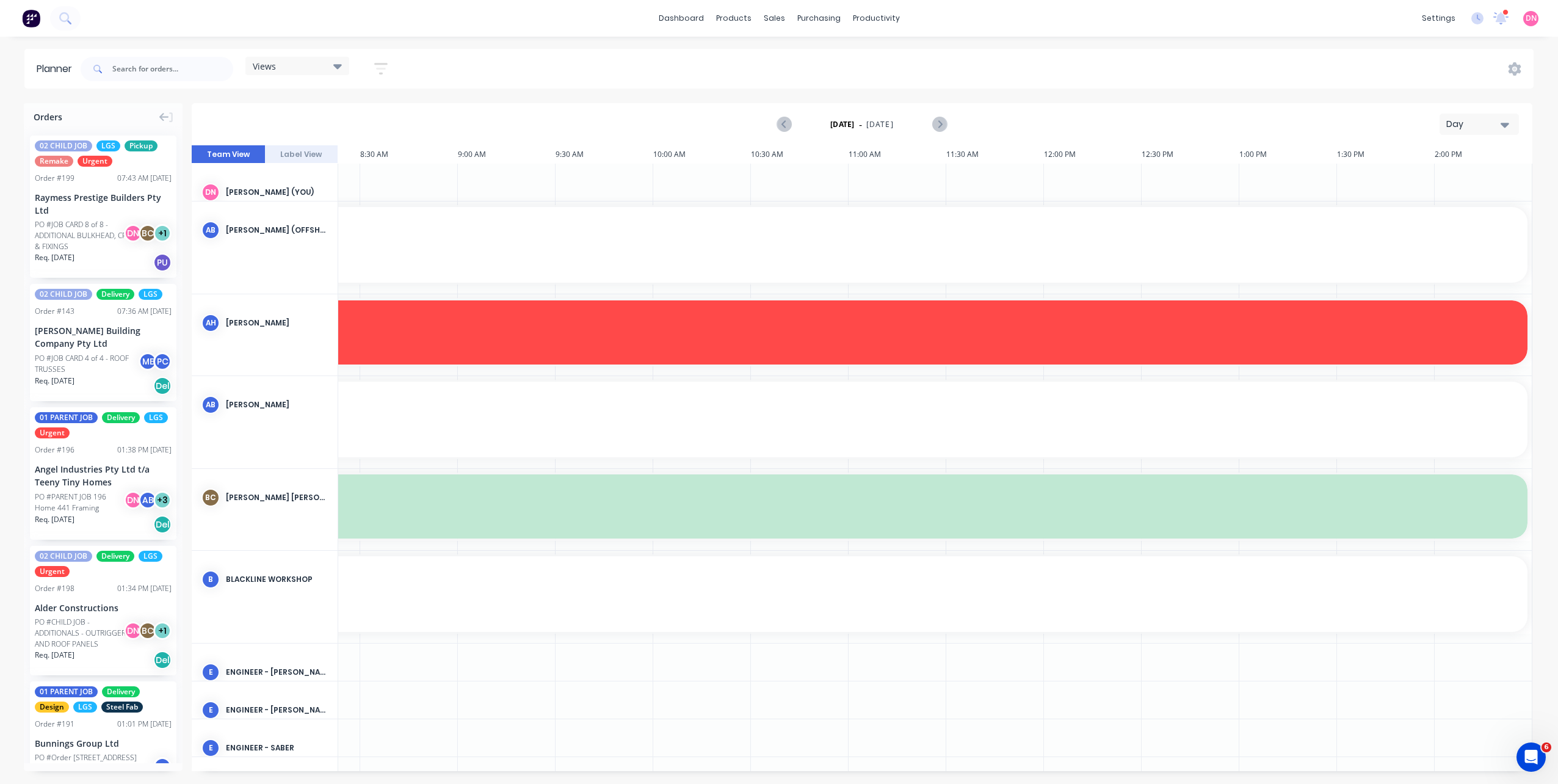
click at [330, 69] on div "Views" at bounding box center [297, 66] width 89 height 11
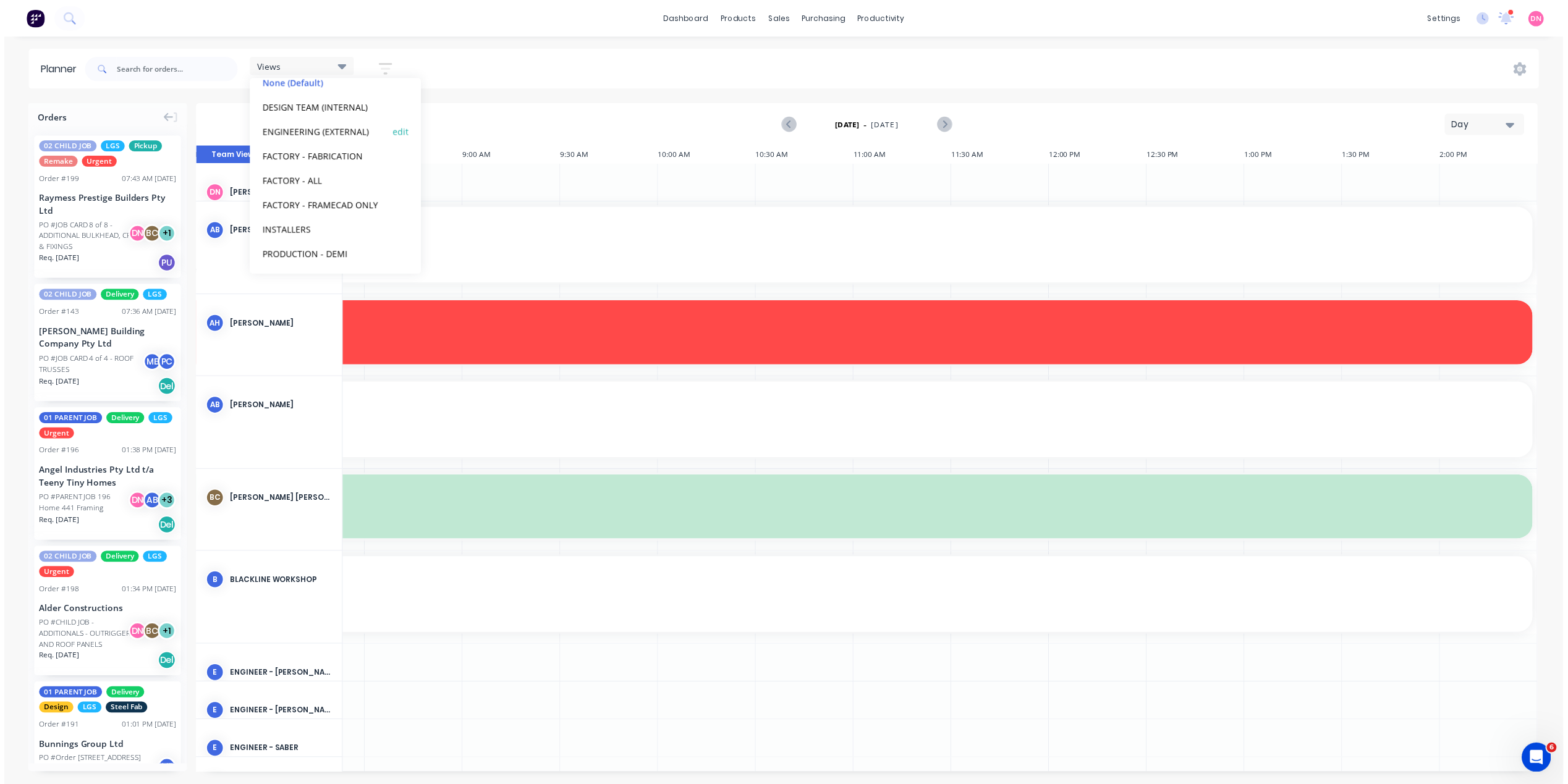
scroll to position [76, 0]
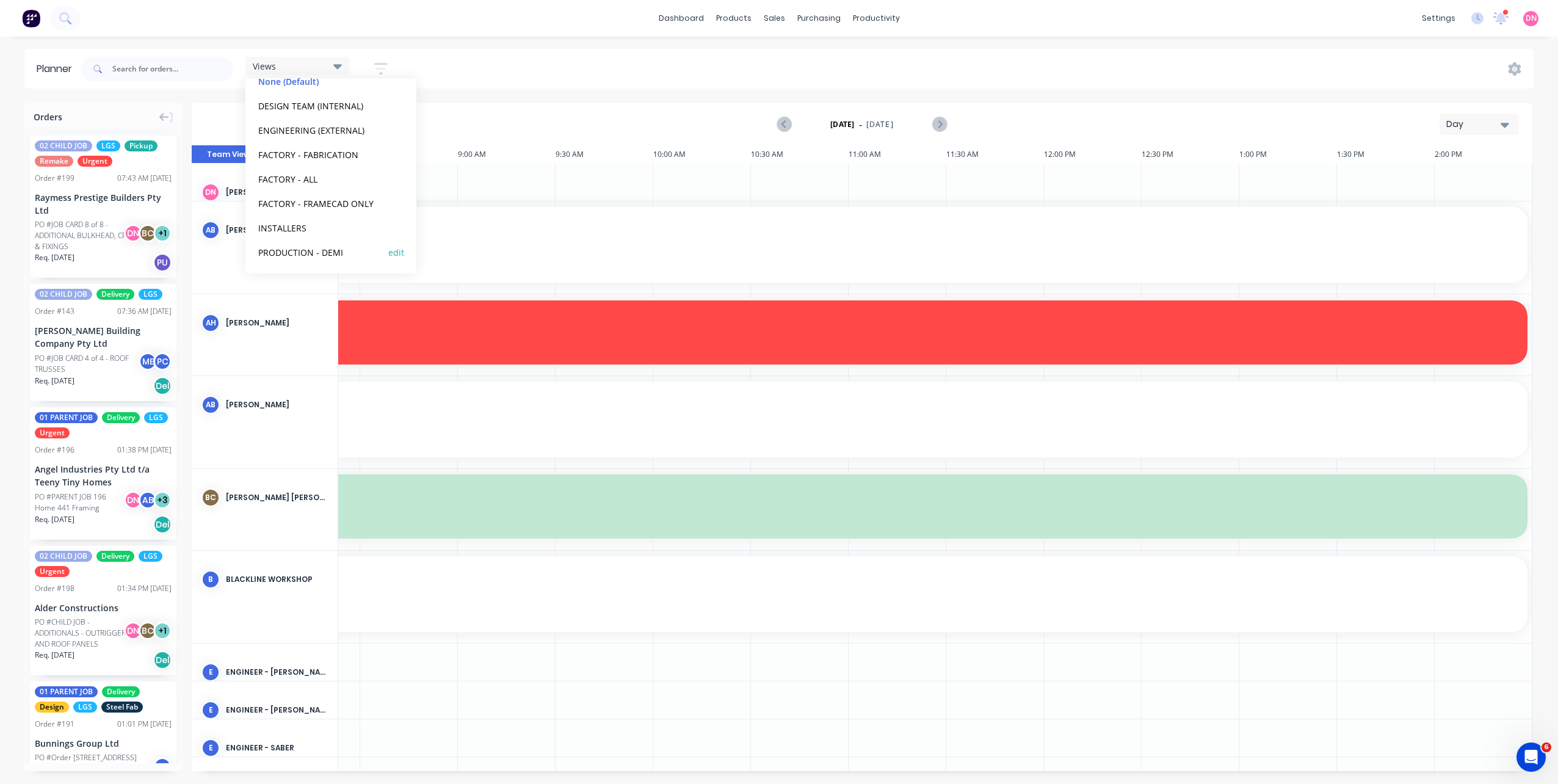
click at [321, 245] on button "PRODUCTION - DEMI" at bounding box center [319, 251] width 130 height 14
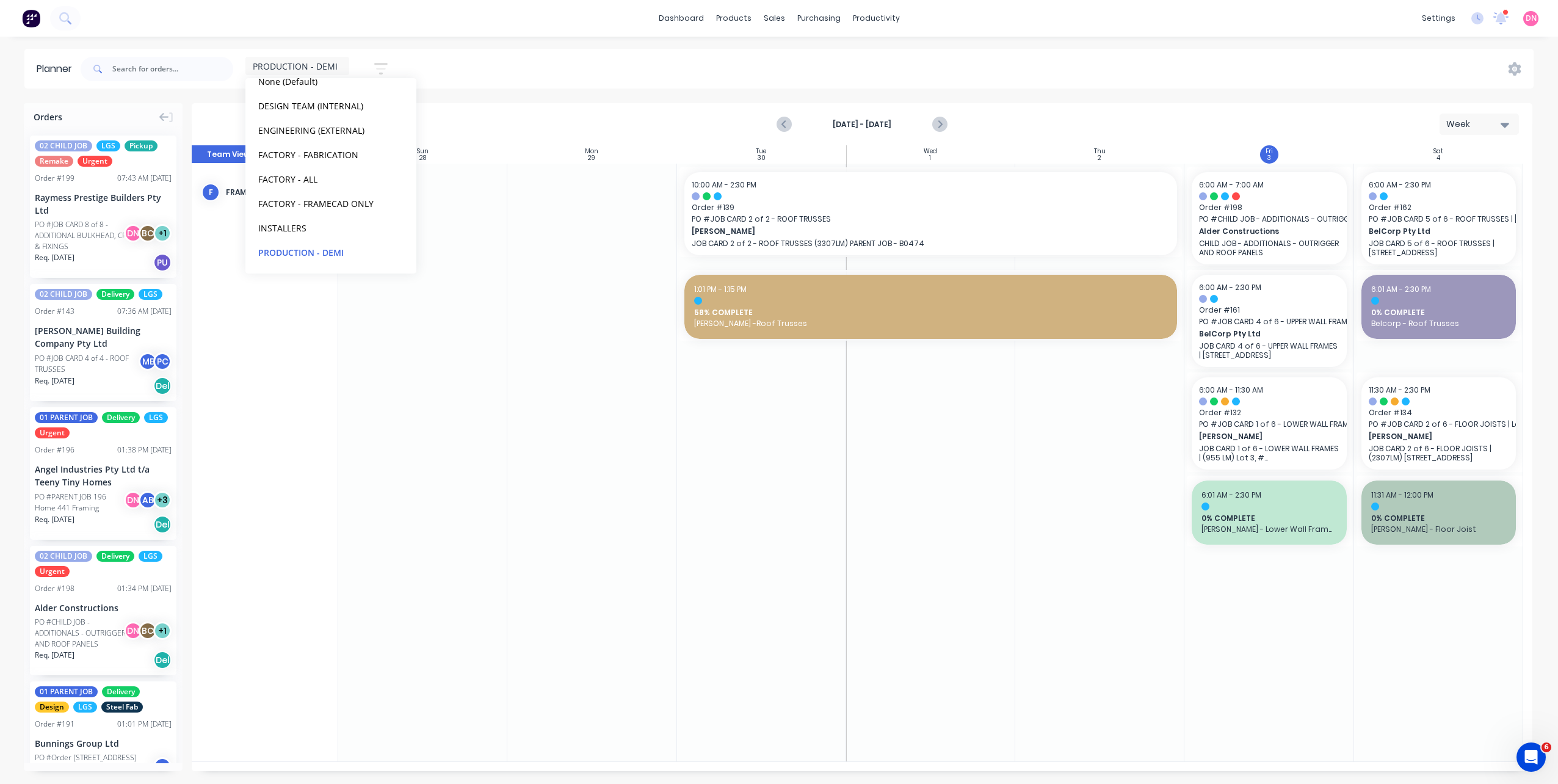
click at [560, 103] on div "Sep 28th - Oct 4th Week" at bounding box center [862, 124] width 1341 height 42
click at [142, 200] on div "Raymess Prestige Builders Pty Ltd" at bounding box center [103, 204] width 137 height 26
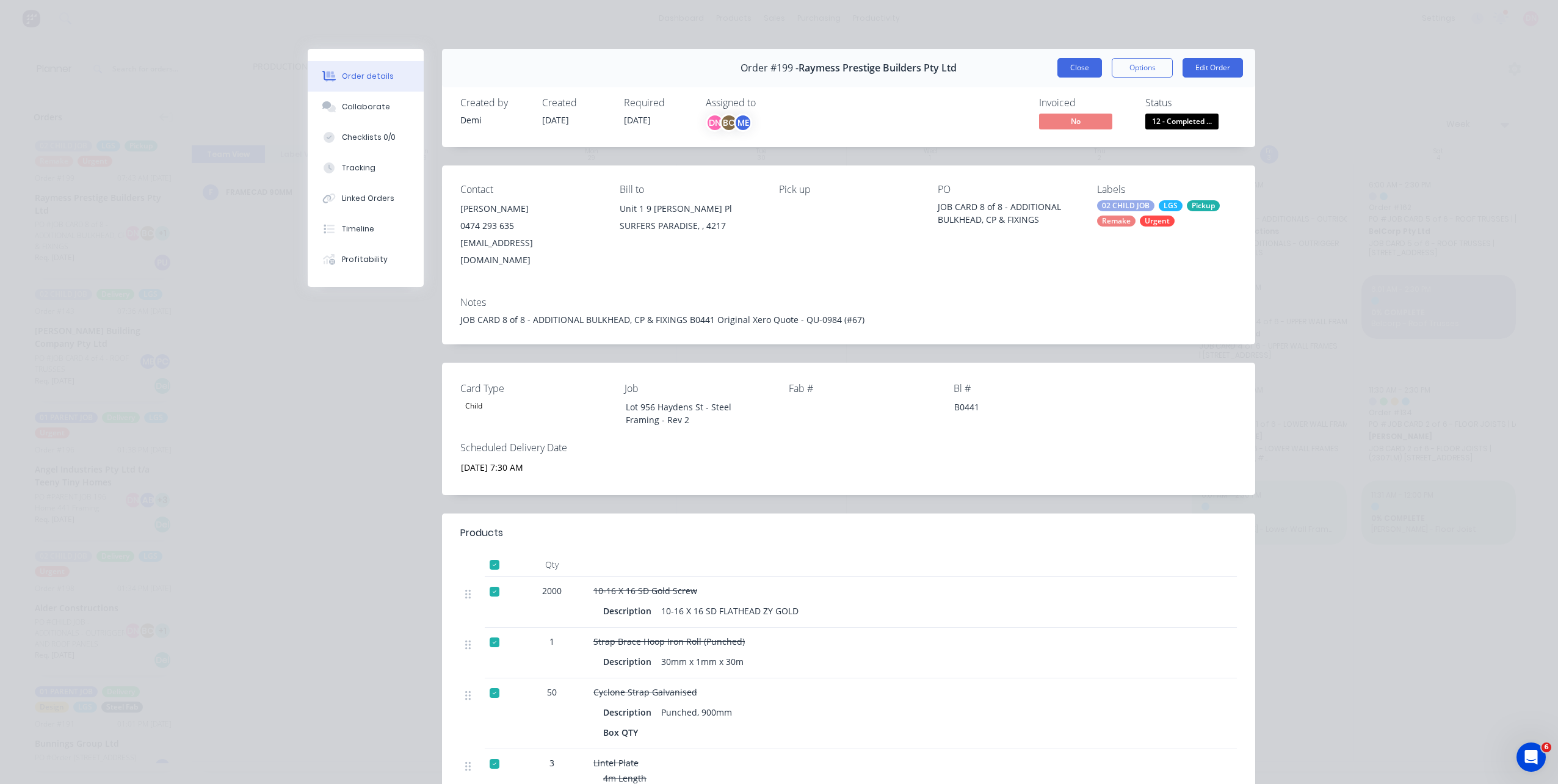
click at [1075, 69] on button "Close" at bounding box center [1080, 67] width 44 height 19
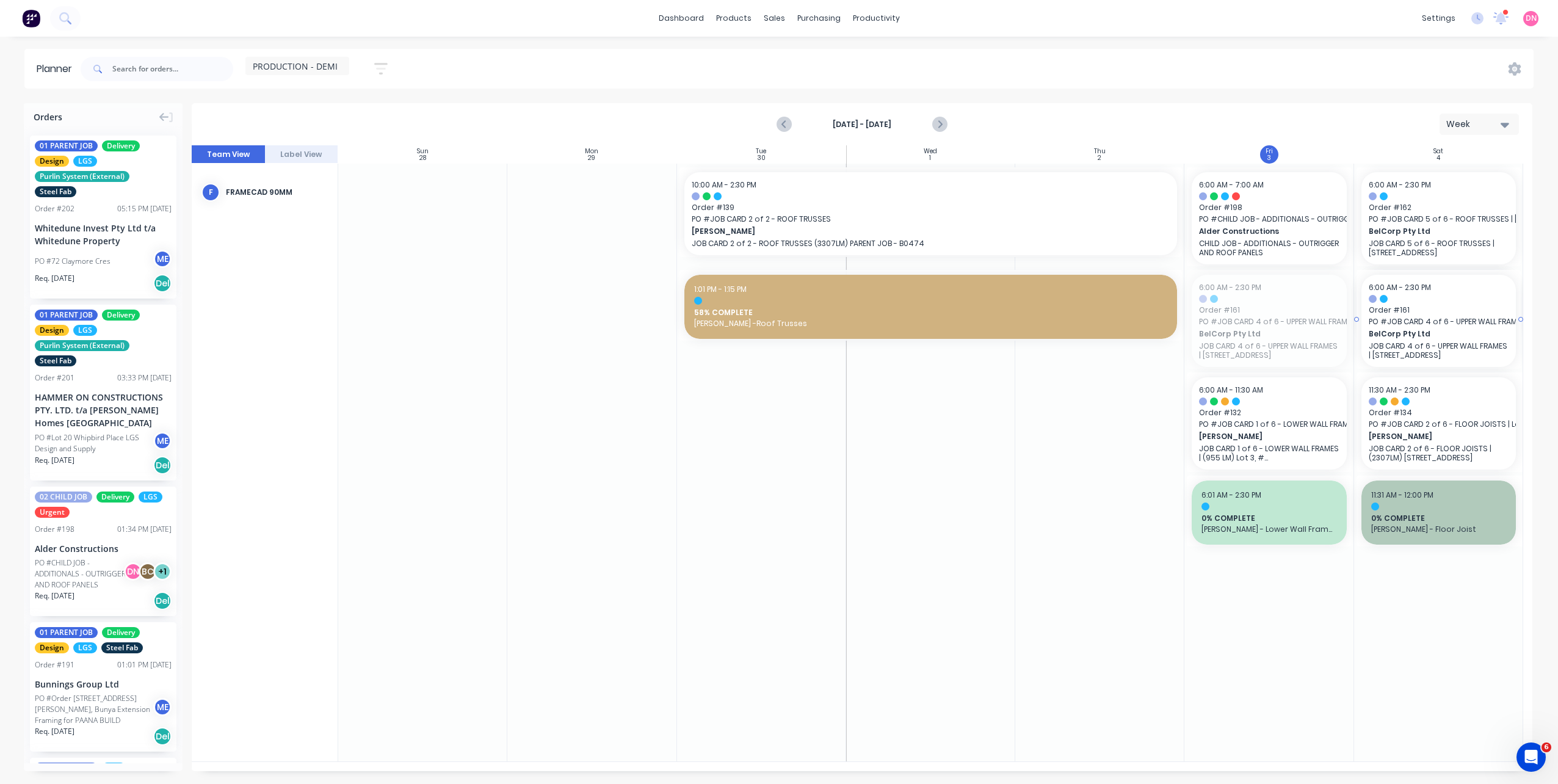
drag, startPoint x: 1291, startPoint y: 318, endPoint x: 1447, endPoint y: 355, distance: 160.3
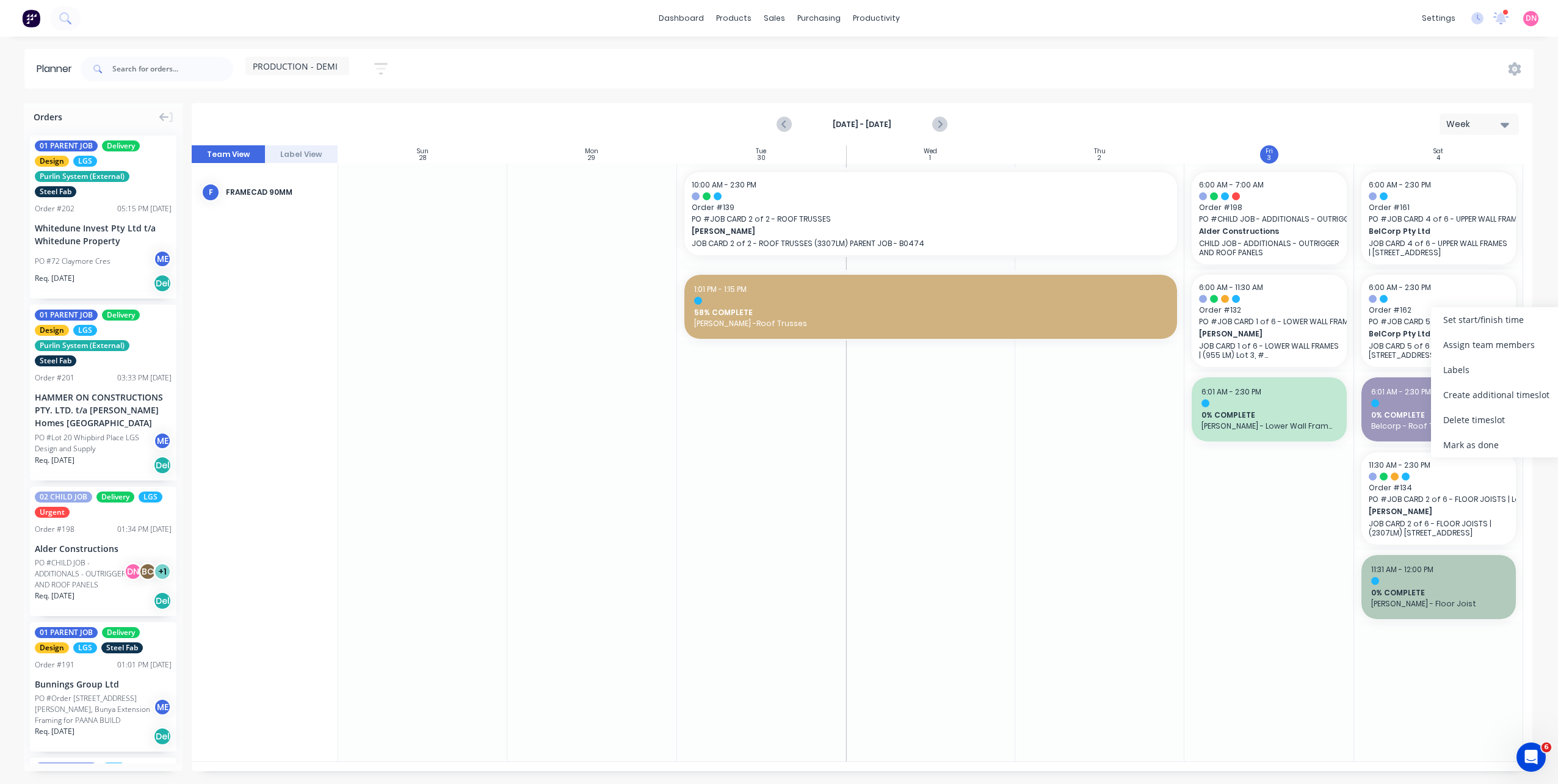
click at [1454, 331] on div "Set start/finish time" at bounding box center [1496, 319] width 131 height 25
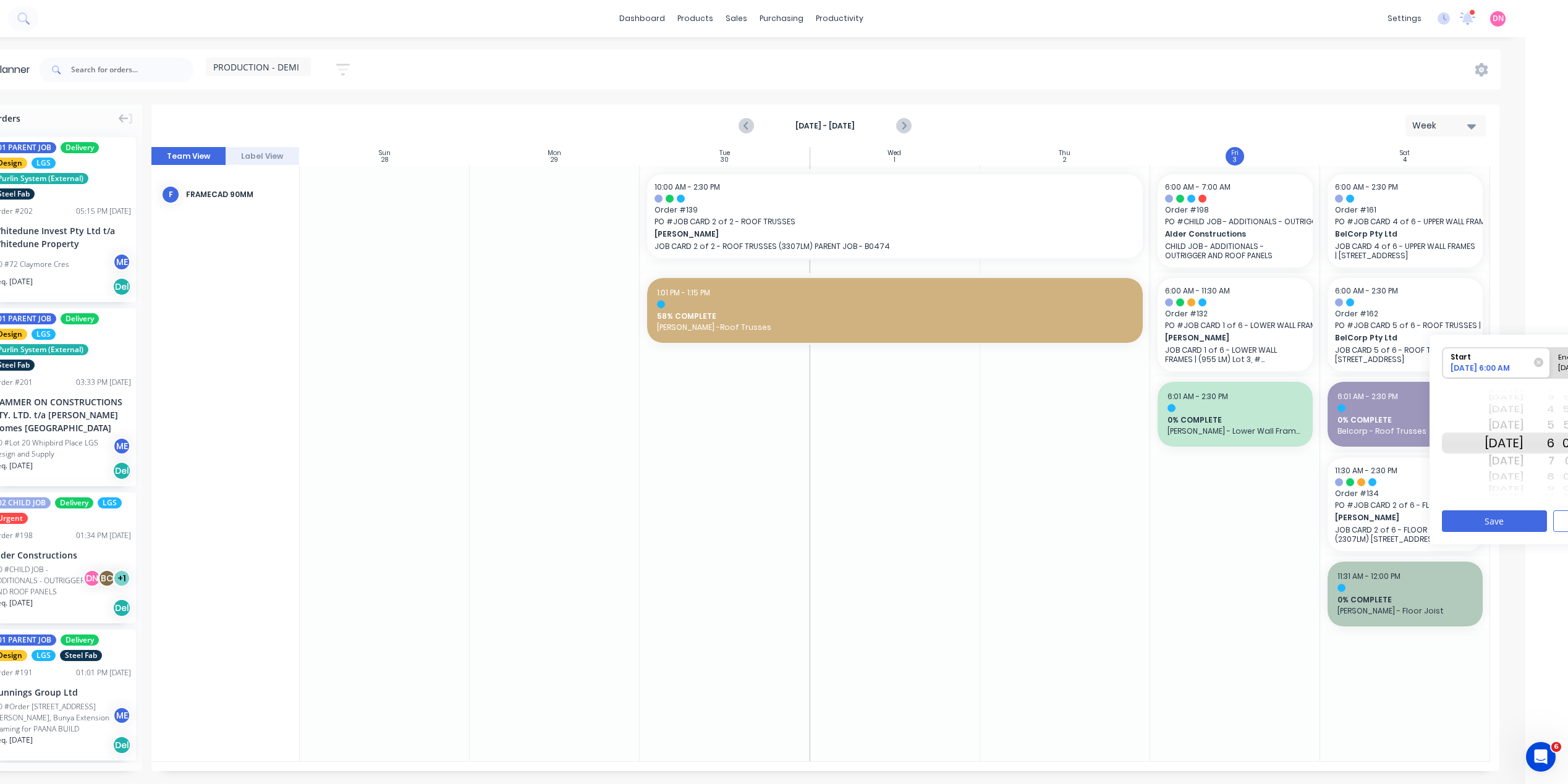
scroll to position [0, 145]
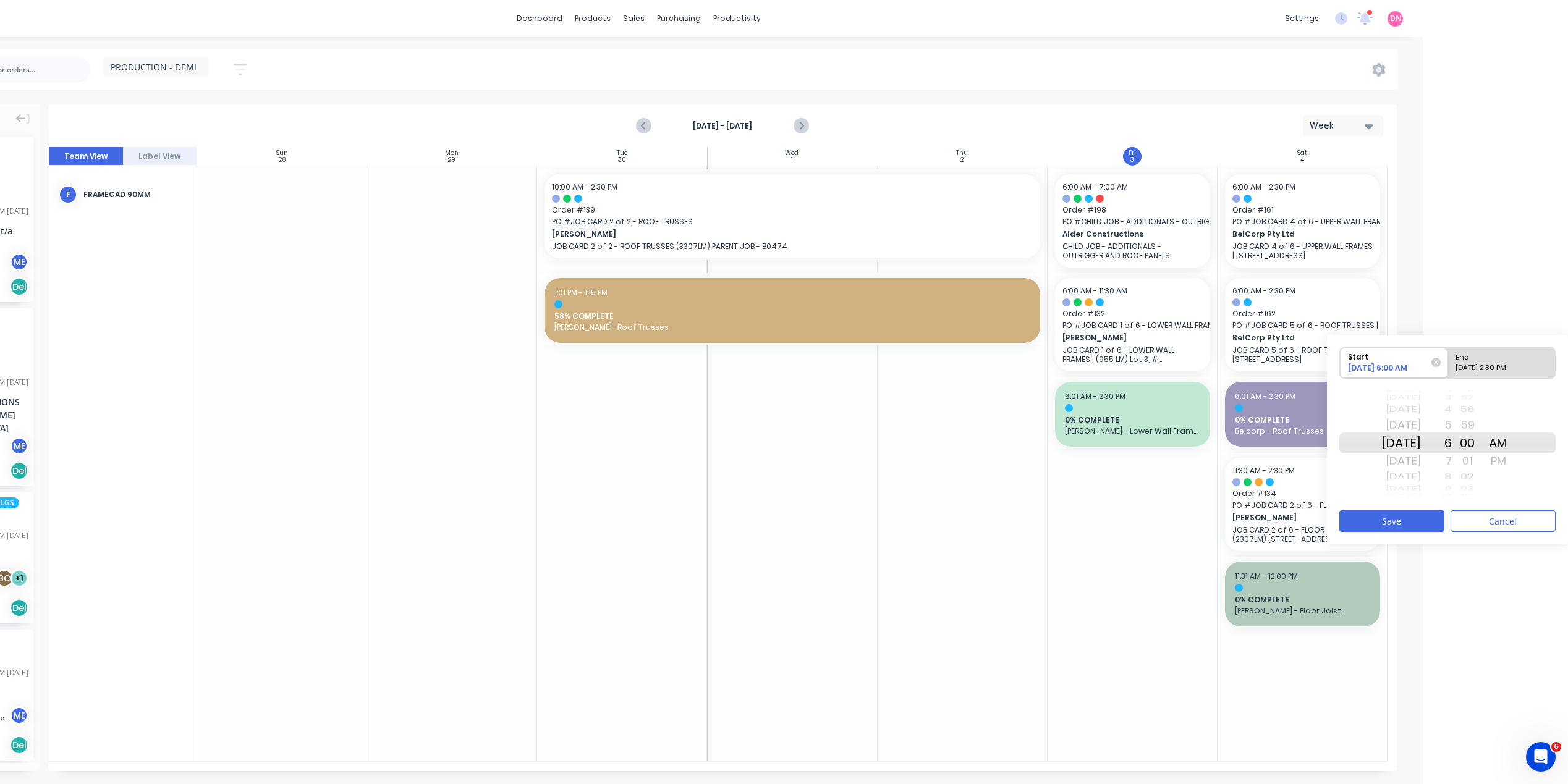
click at [1418, 474] on div "Mon Oct 6" at bounding box center [1402, 477] width 39 height 16
click at [1493, 361] on div "End" at bounding box center [1501, 355] width 101 height 16
click at [1448, 361] on input "End Please select" at bounding box center [1447, 363] width 1 height 30
radio input "true"
click at [1470, 460] on div "01" at bounding box center [1467, 461] width 31 height 19
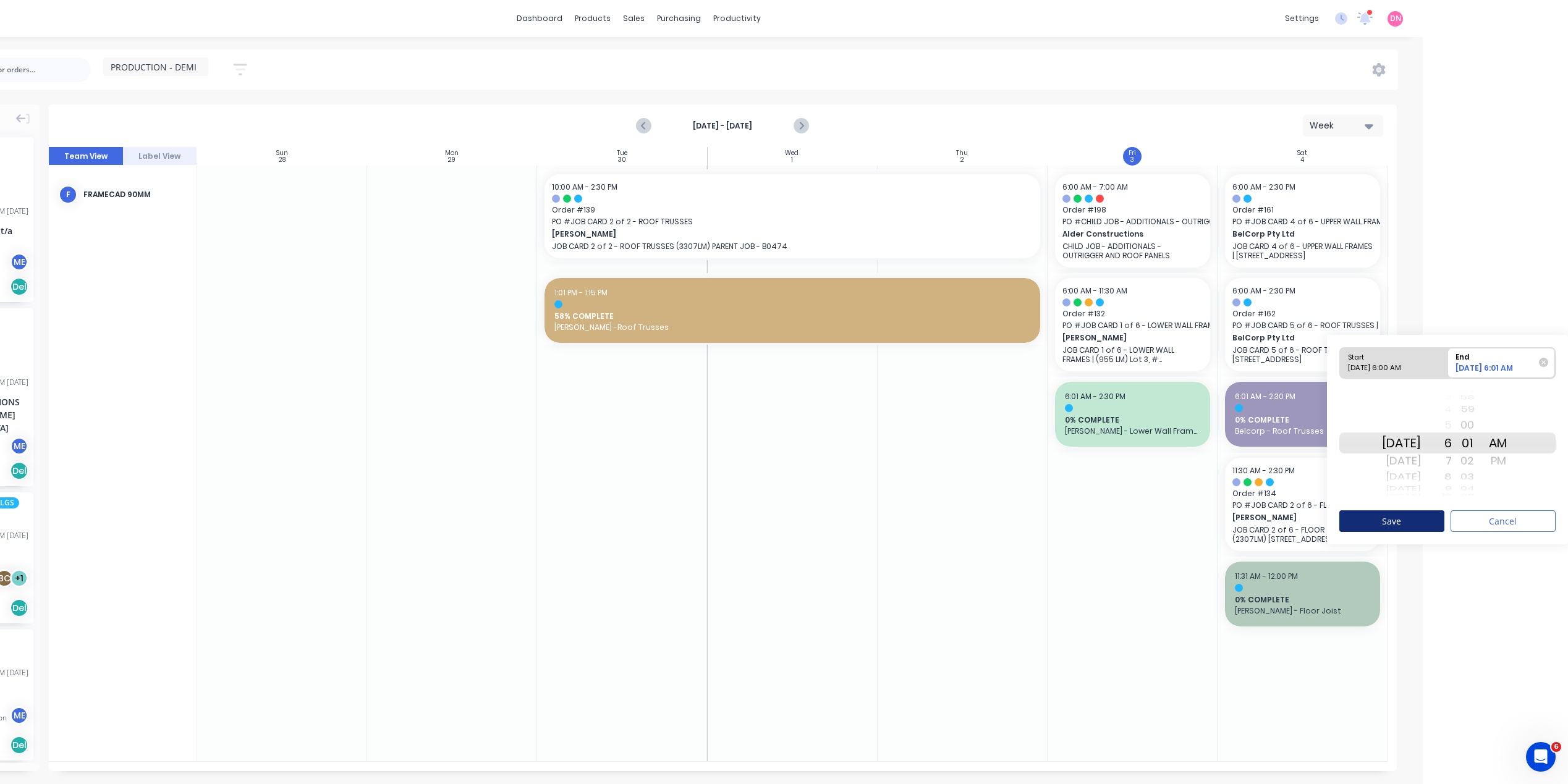
click at [1439, 516] on button "Save" at bounding box center [1392, 521] width 105 height 22
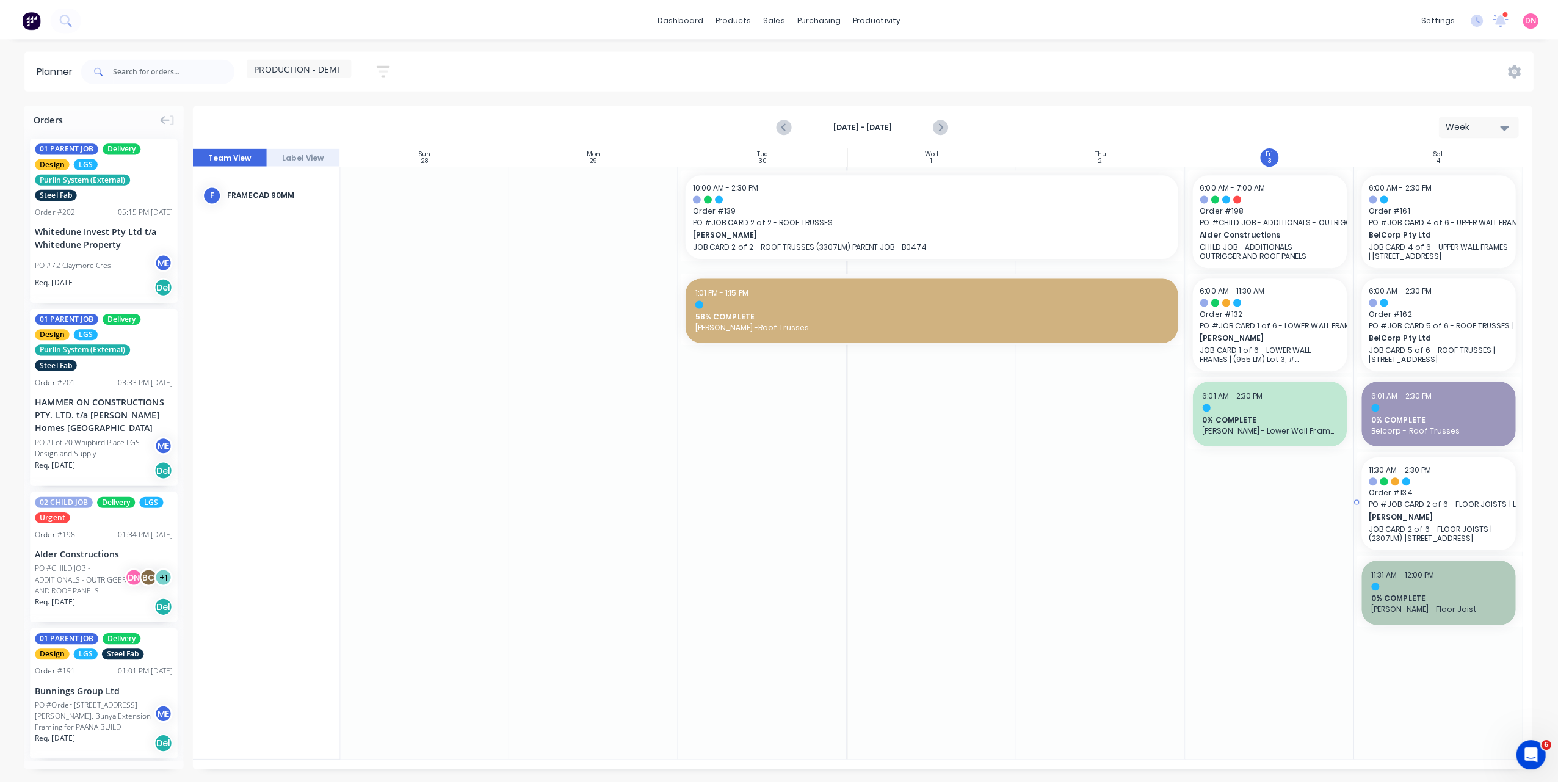
scroll to position [0, 0]
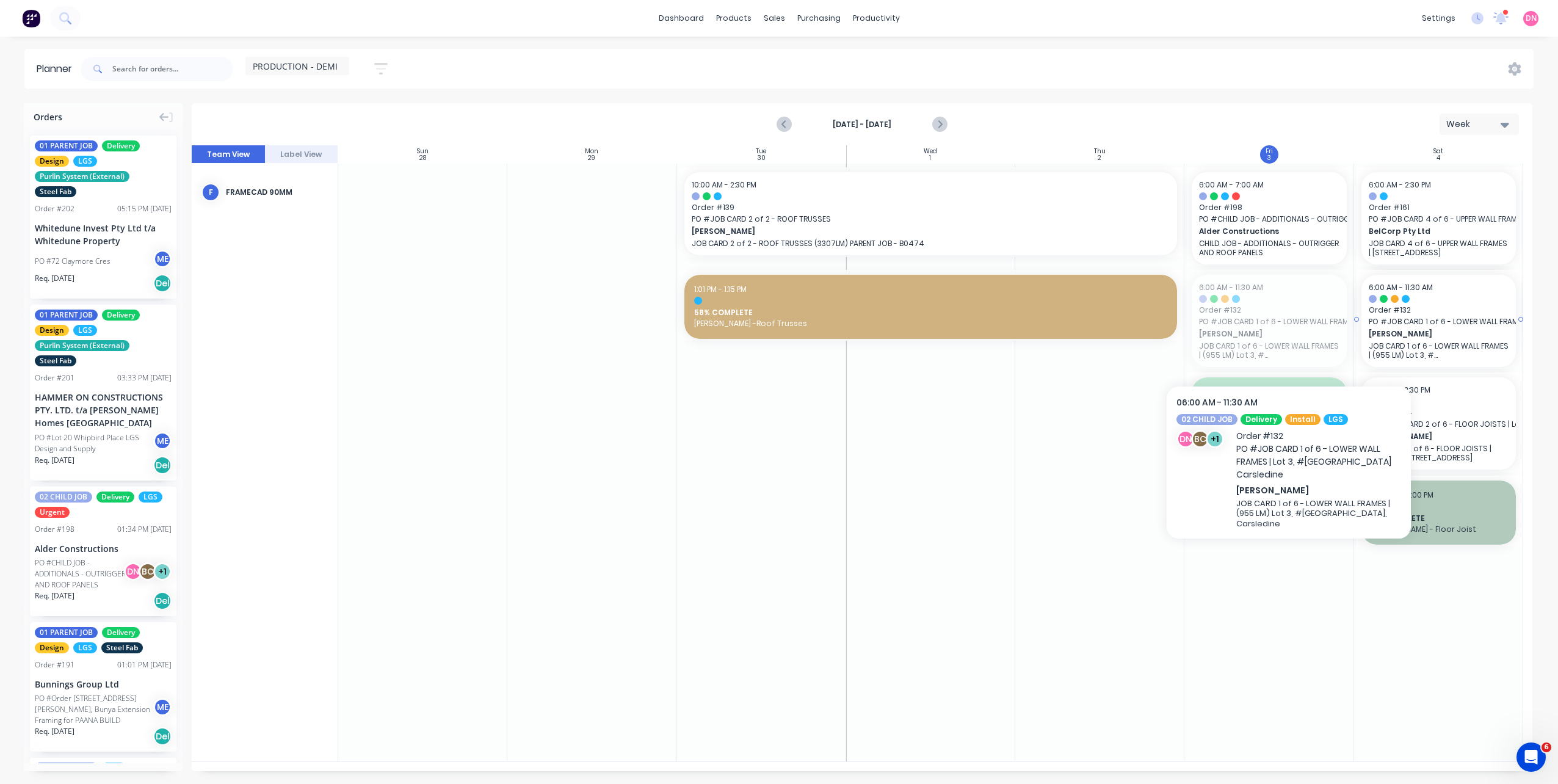
drag, startPoint x: 1279, startPoint y: 333, endPoint x: 1415, endPoint y: 360, distance: 138.7
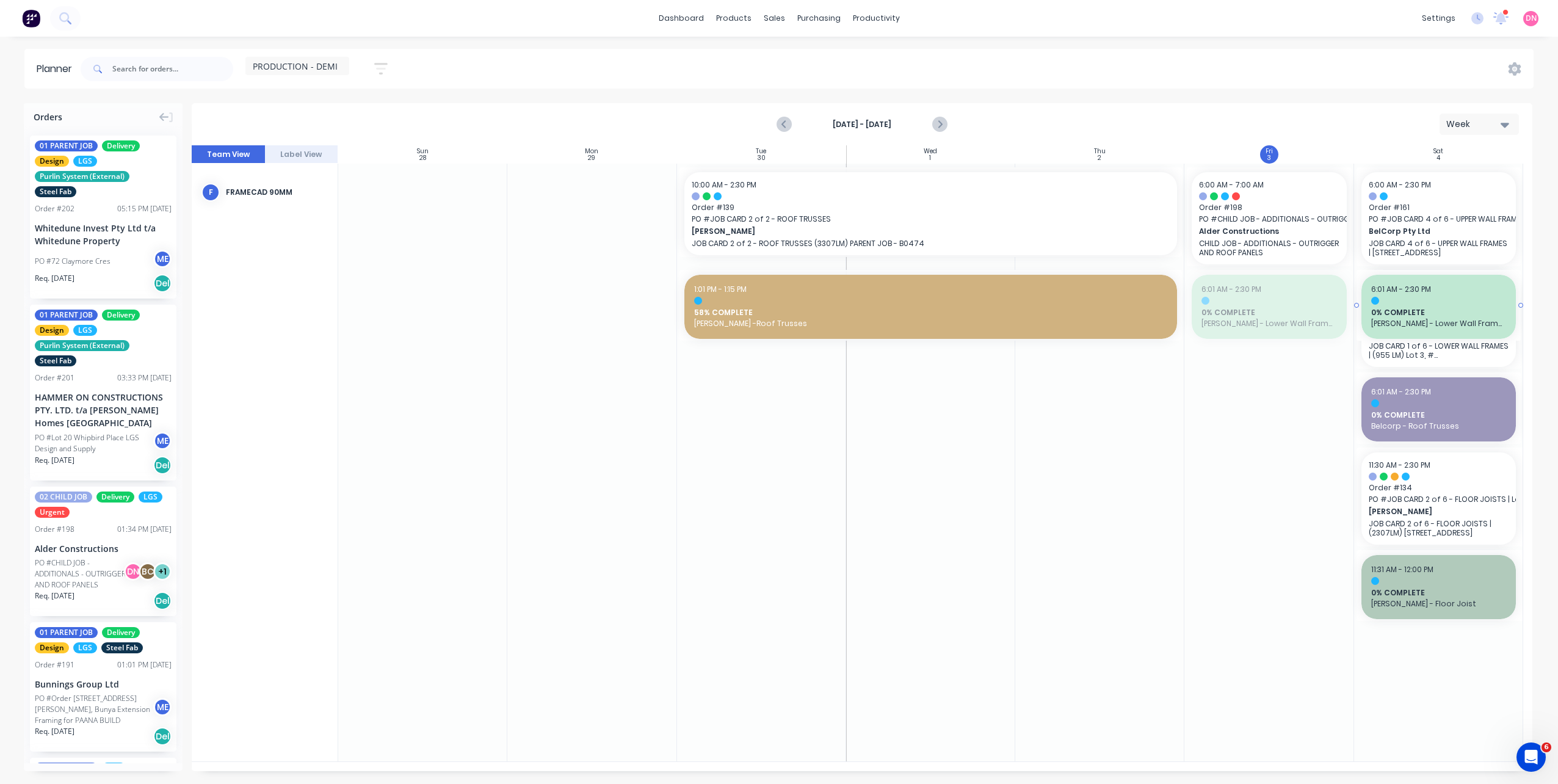
drag, startPoint x: 1273, startPoint y: 316, endPoint x: 1284, endPoint y: 313, distance: 11.4
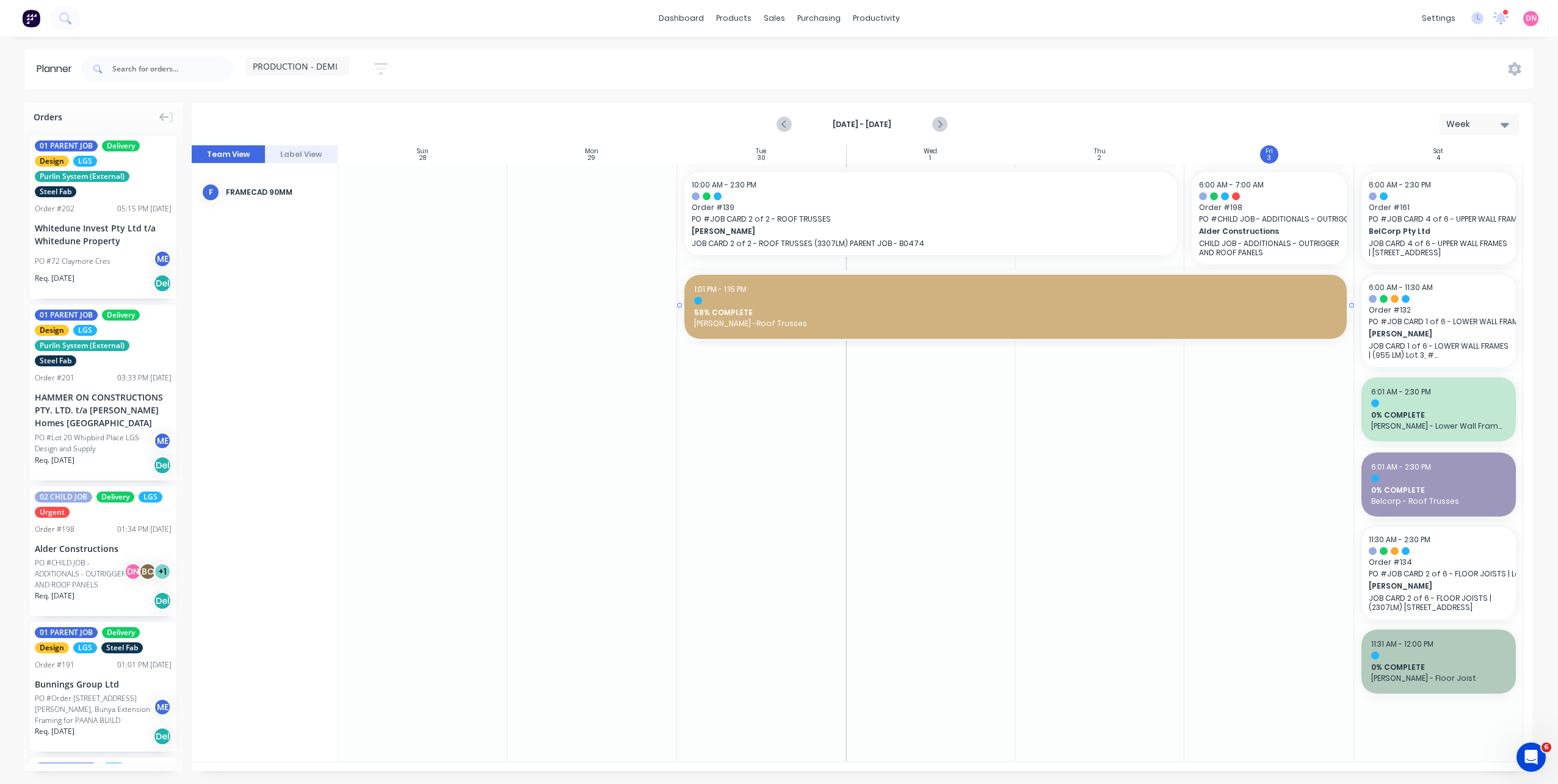
drag, startPoint x: 1182, startPoint y: 305, endPoint x: 1194, endPoint y: 304, distance: 12.0
drag, startPoint x: 1187, startPoint y: 215, endPoint x: 1327, endPoint y: 209, distance: 140.1
drag, startPoint x: 1185, startPoint y: 214, endPoint x: 1197, endPoint y: 215, distance: 12.0
drag, startPoint x: 1184, startPoint y: 211, endPoint x: 1361, endPoint y: 202, distance: 177.2
drag, startPoint x: 1180, startPoint y: 214, endPoint x: 1324, endPoint y: 214, distance: 144.0
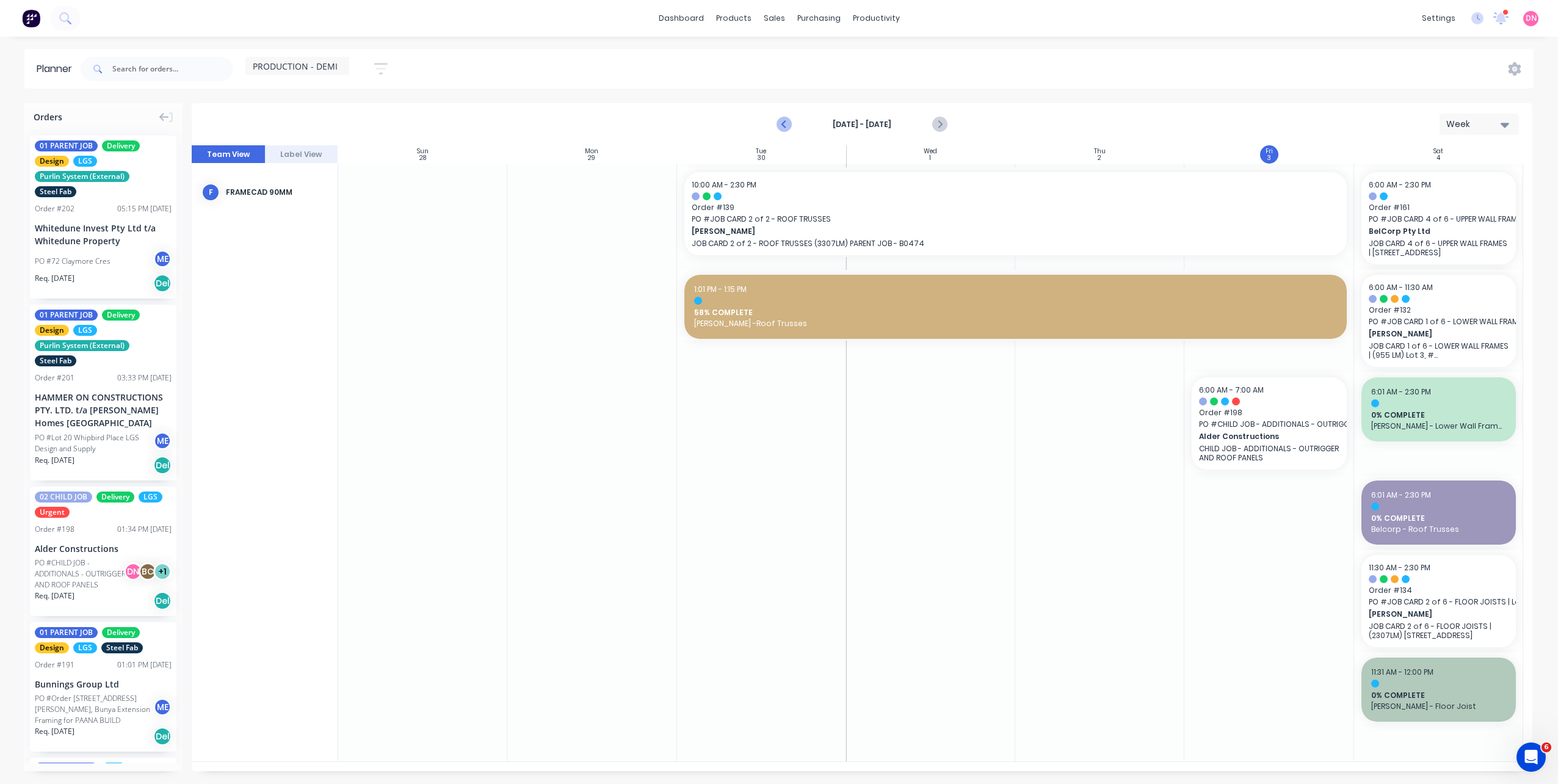
click at [787, 128] on icon "Previous page" at bounding box center [784, 125] width 15 height 15
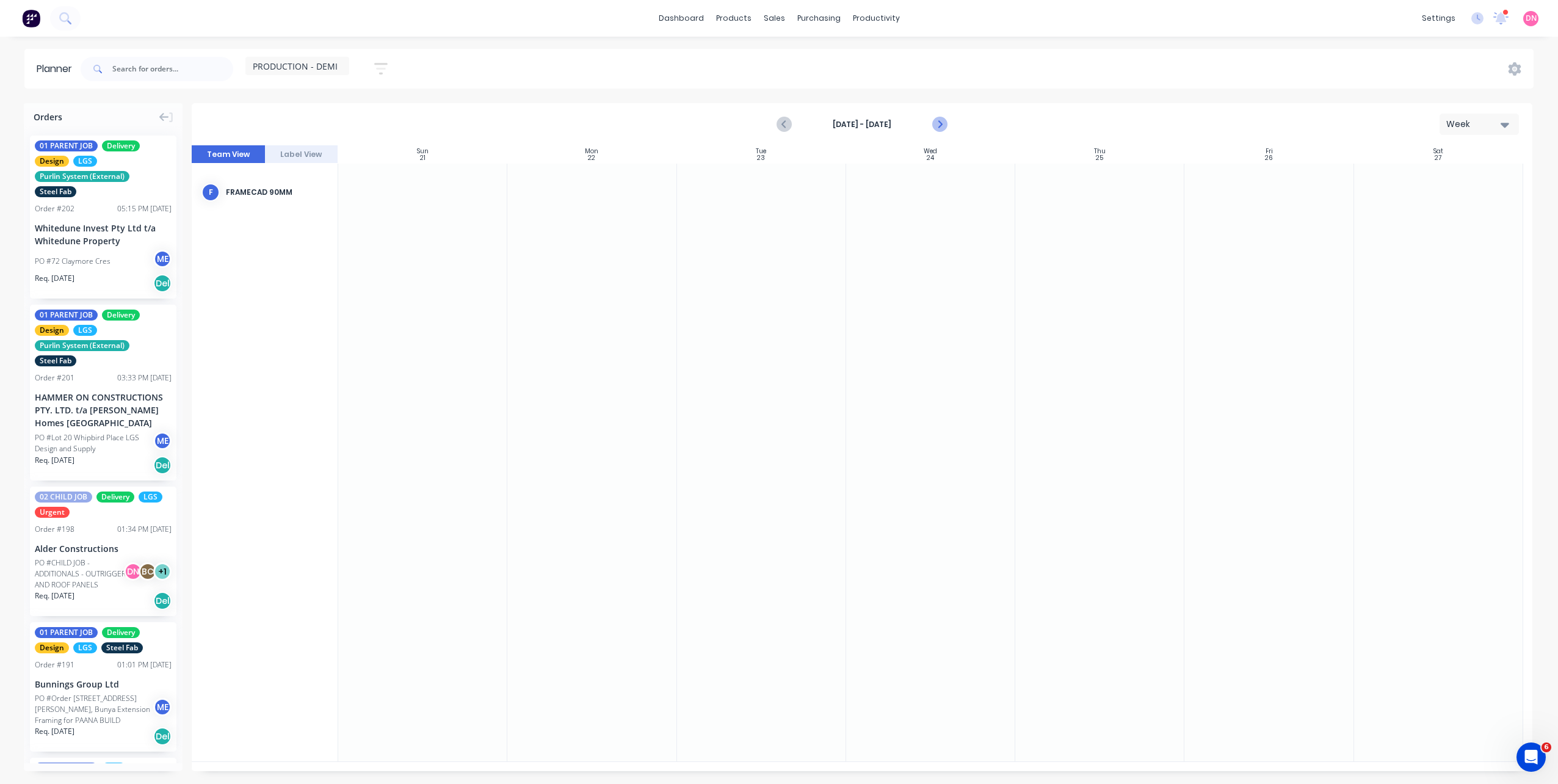
click at [936, 122] on icon "Next page" at bounding box center [939, 125] width 15 height 15
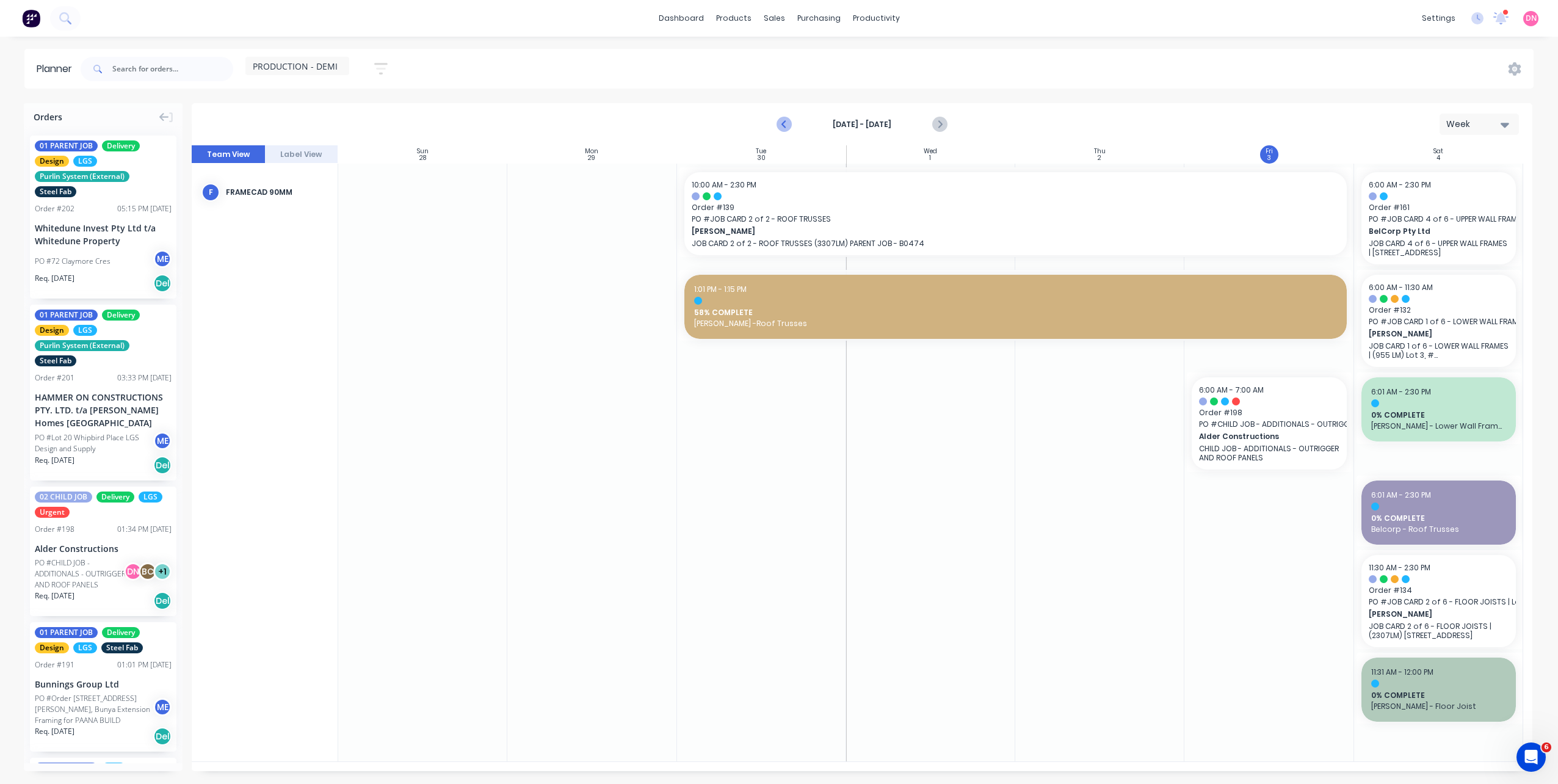
click at [780, 122] on icon "Previous page" at bounding box center [784, 125] width 15 height 15
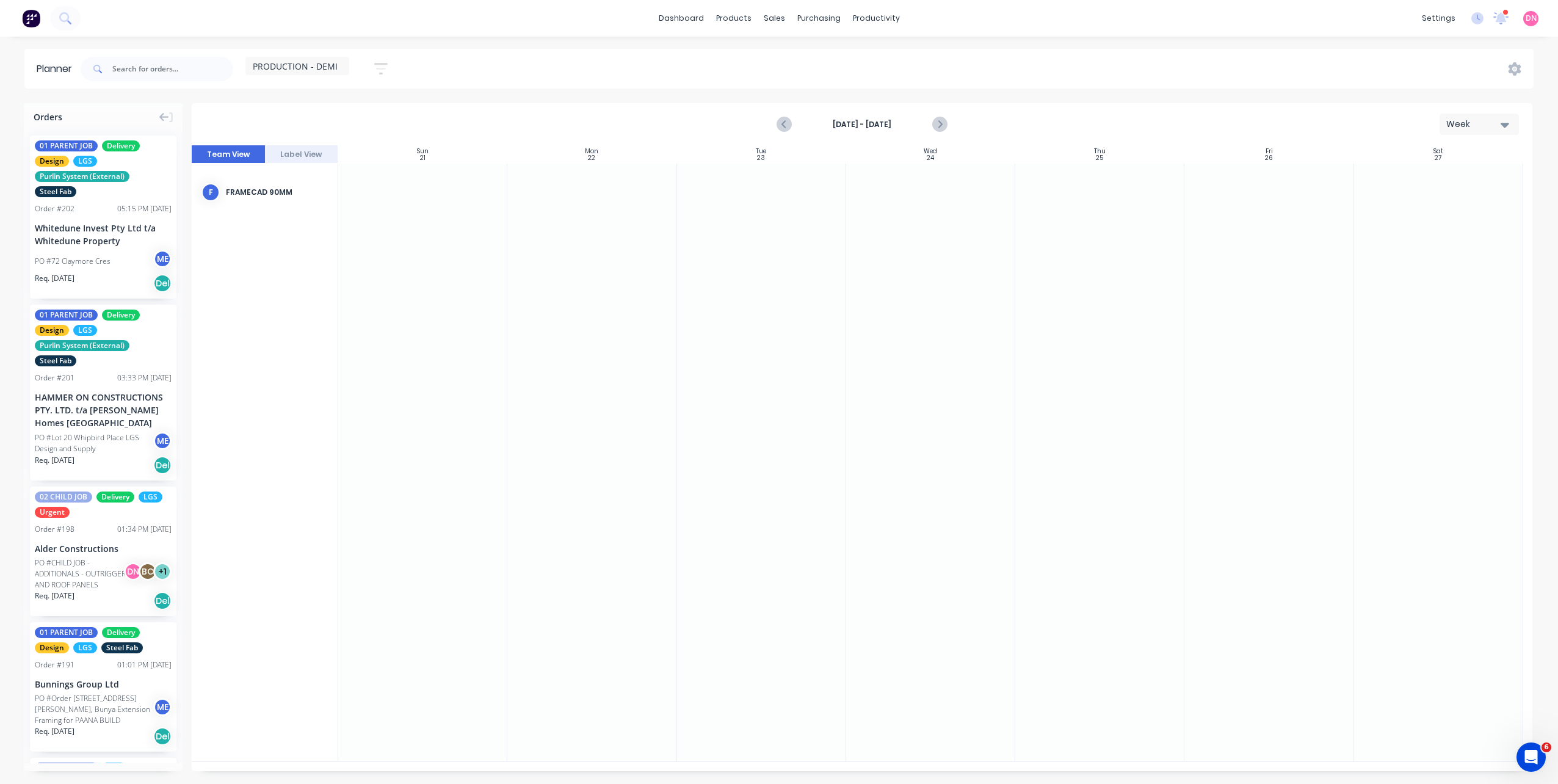
click at [370, 67] on button "button" at bounding box center [381, 69] width 39 height 24
click at [350, 112] on div "Show/Hide users" at bounding box center [316, 114] width 85 height 13
click at [345, 150] on div "Show/Hide orders" at bounding box center [316, 151] width 85 height 13
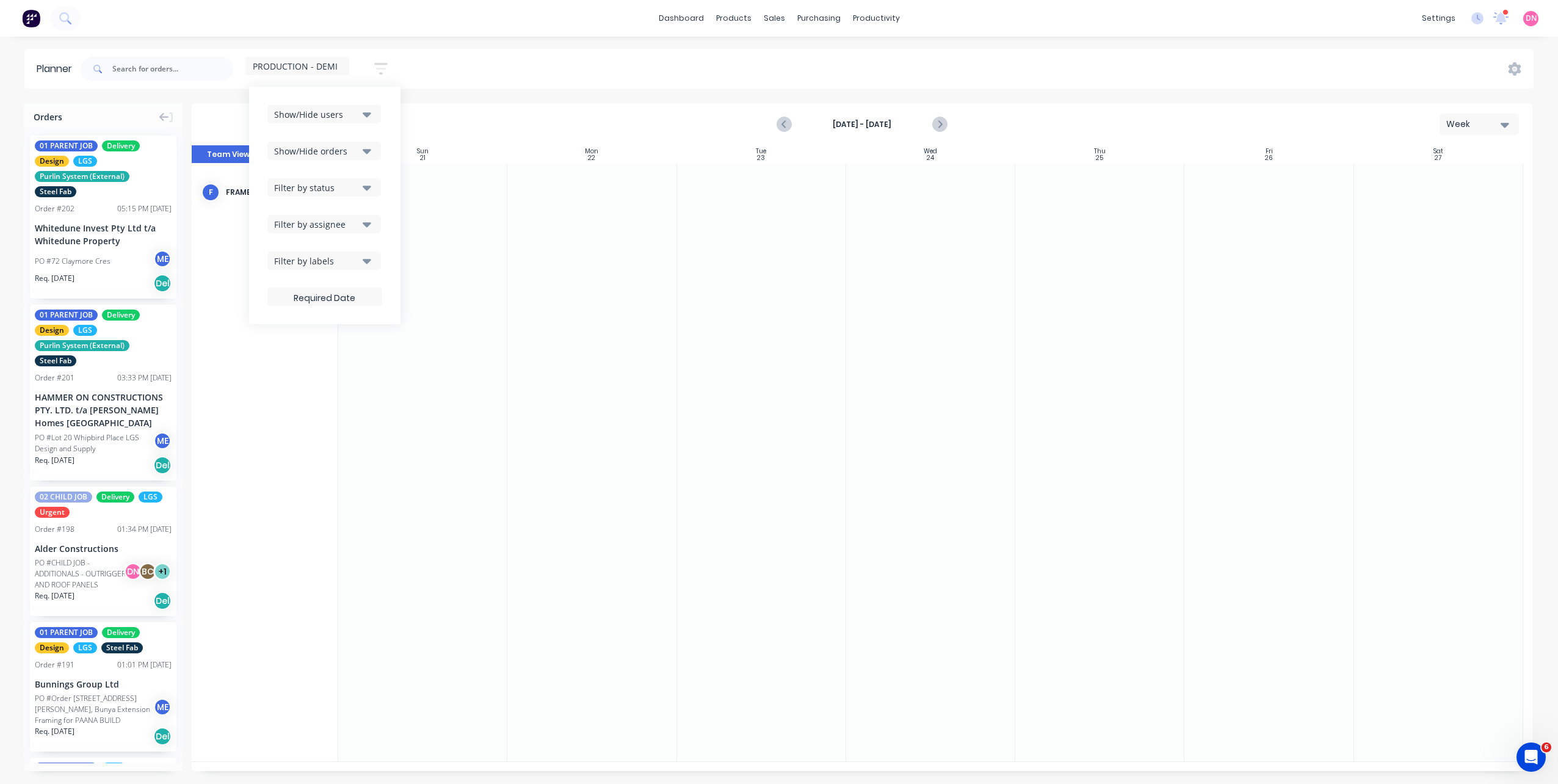
click at [339, 185] on div "Filter by status" at bounding box center [316, 187] width 85 height 13
click at [290, 219] on div "button" at bounding box center [288, 217] width 24 height 24
click at [399, 169] on div "Show/Hide users Show/Hide orders Filter by status All Draft Quote Archived Deli…" at bounding box center [324, 205] width 152 height 237
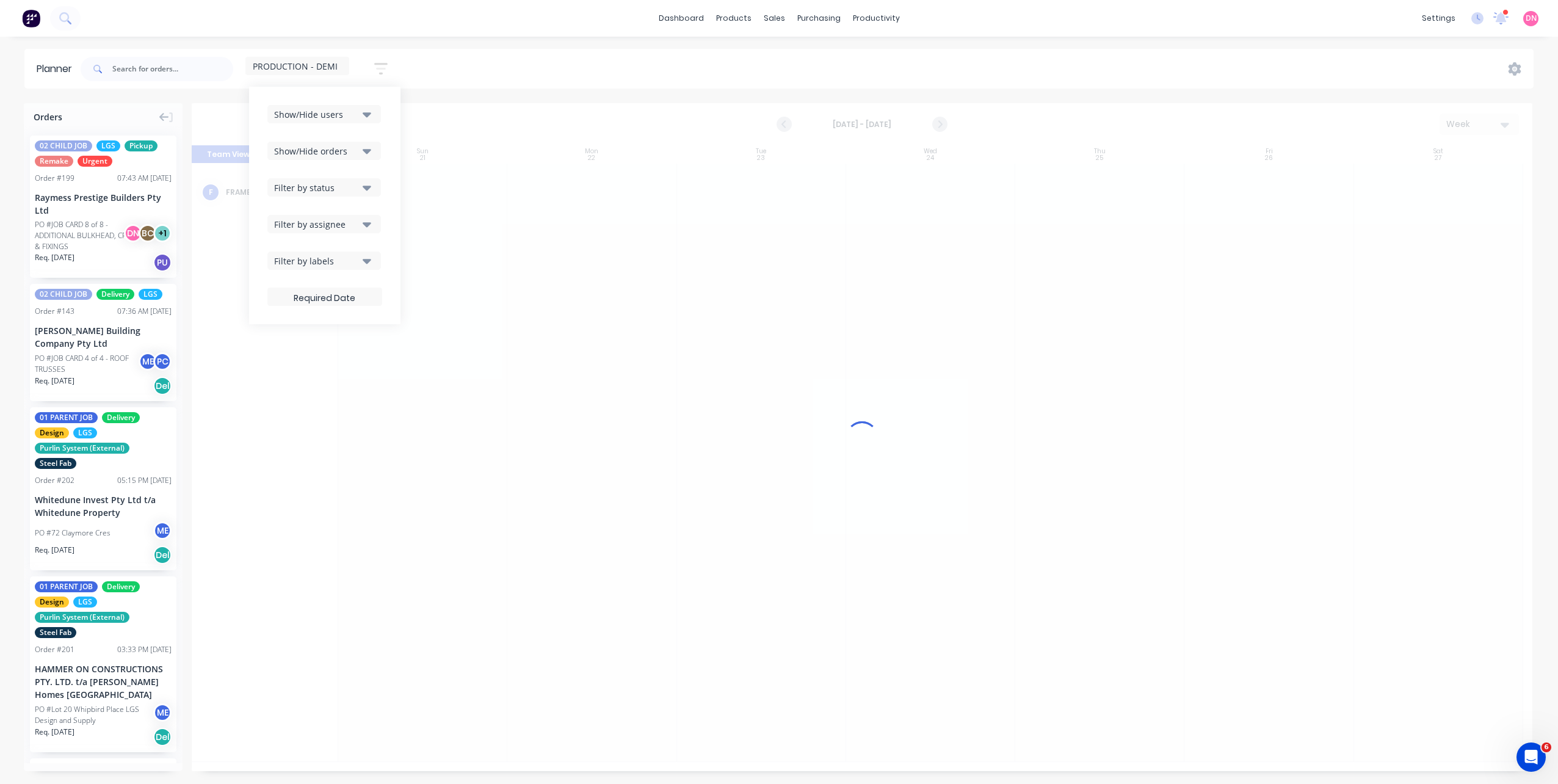
click at [371, 228] on icon "button" at bounding box center [367, 224] width 9 height 13
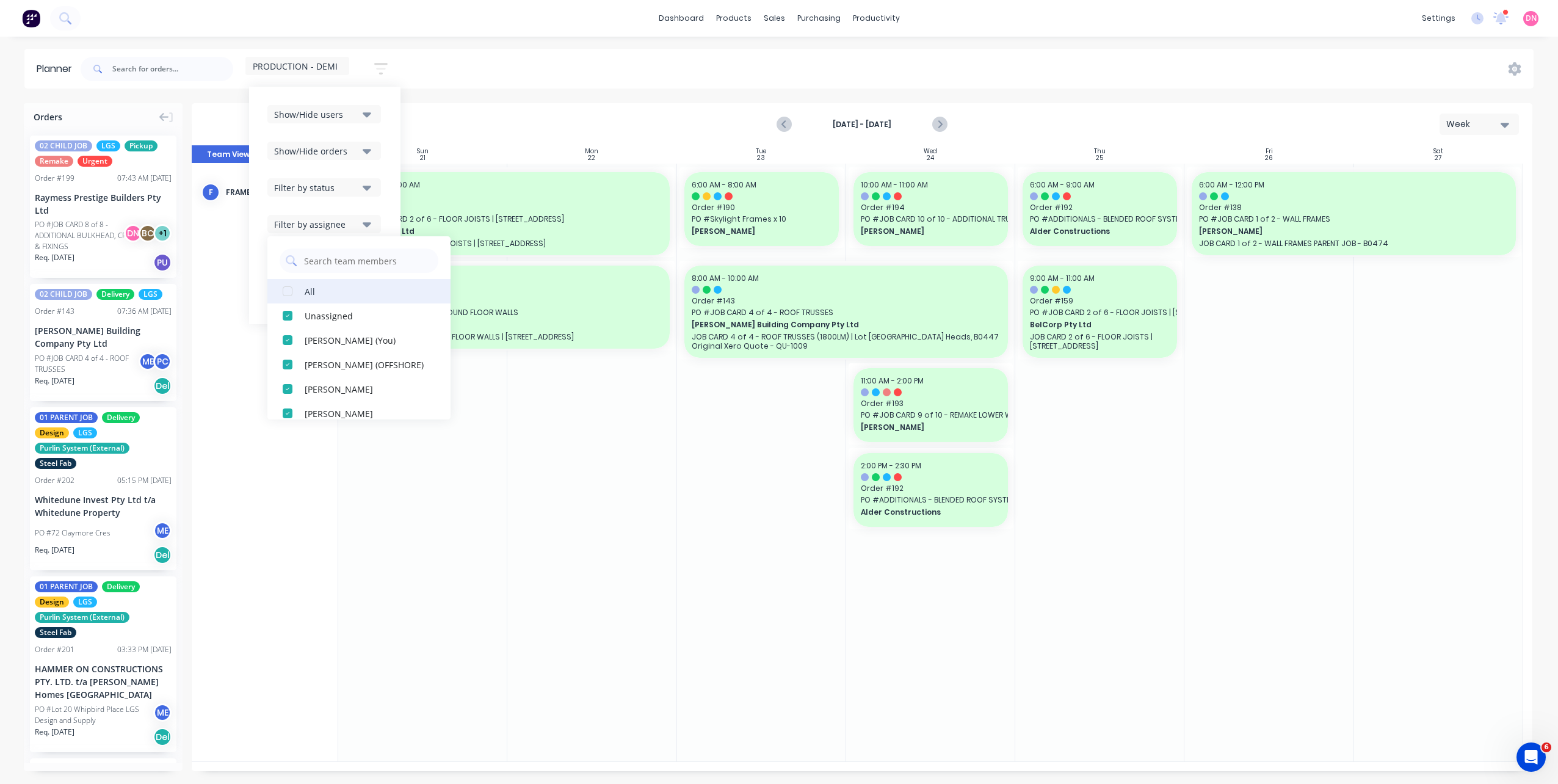
click at [293, 296] on div "button" at bounding box center [288, 290] width 24 height 24
click at [387, 217] on div "Show/Hide users Show/Hide orders Filter by status Filter by assignee All Unassi…" at bounding box center [324, 205] width 152 height 237
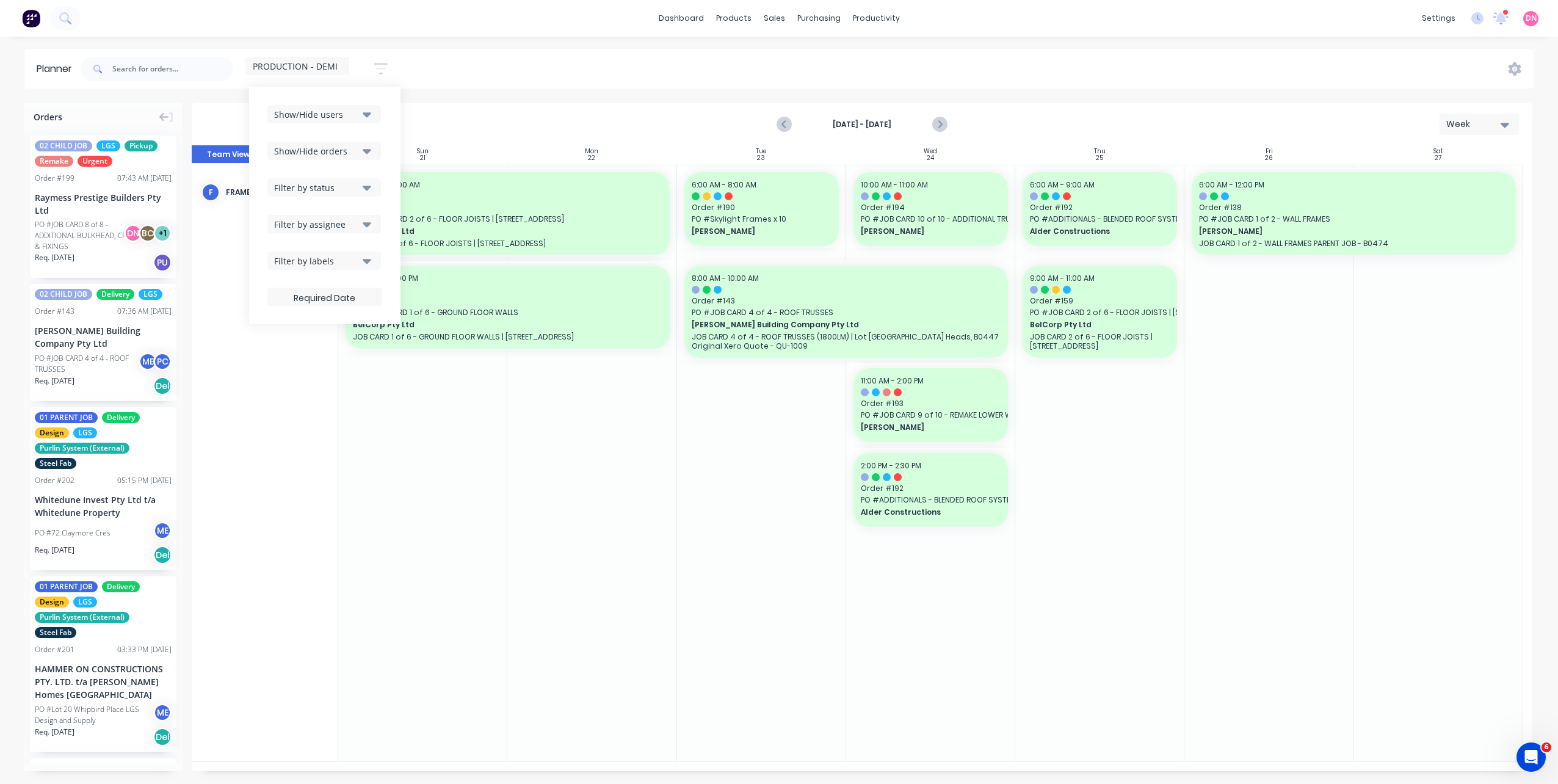
click at [359, 265] on div "Filter by labels" at bounding box center [316, 260] width 85 height 13
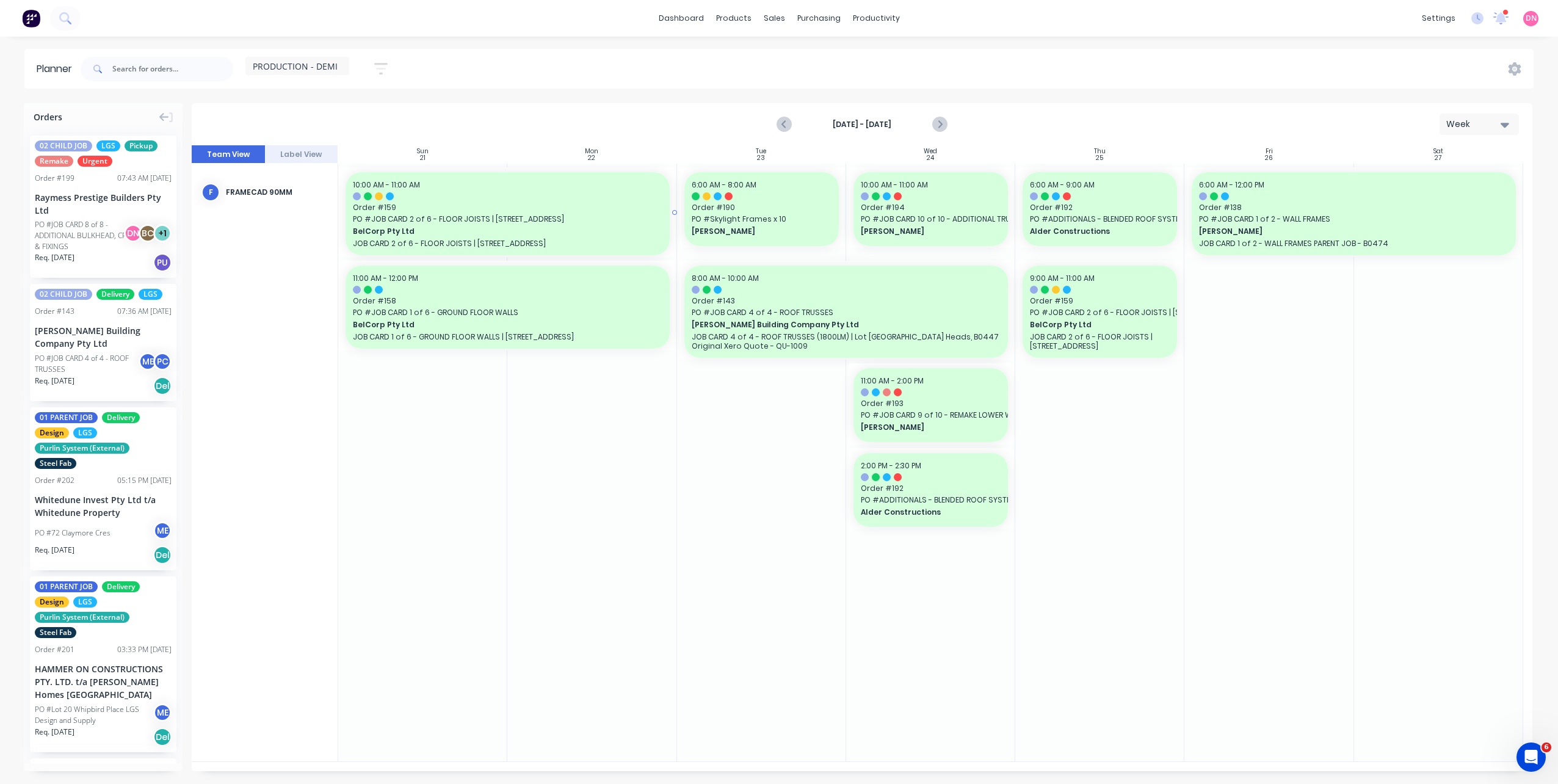
click at [404, 235] on span "BelCorp Pty Ltd" at bounding box center [491, 231] width 279 height 11
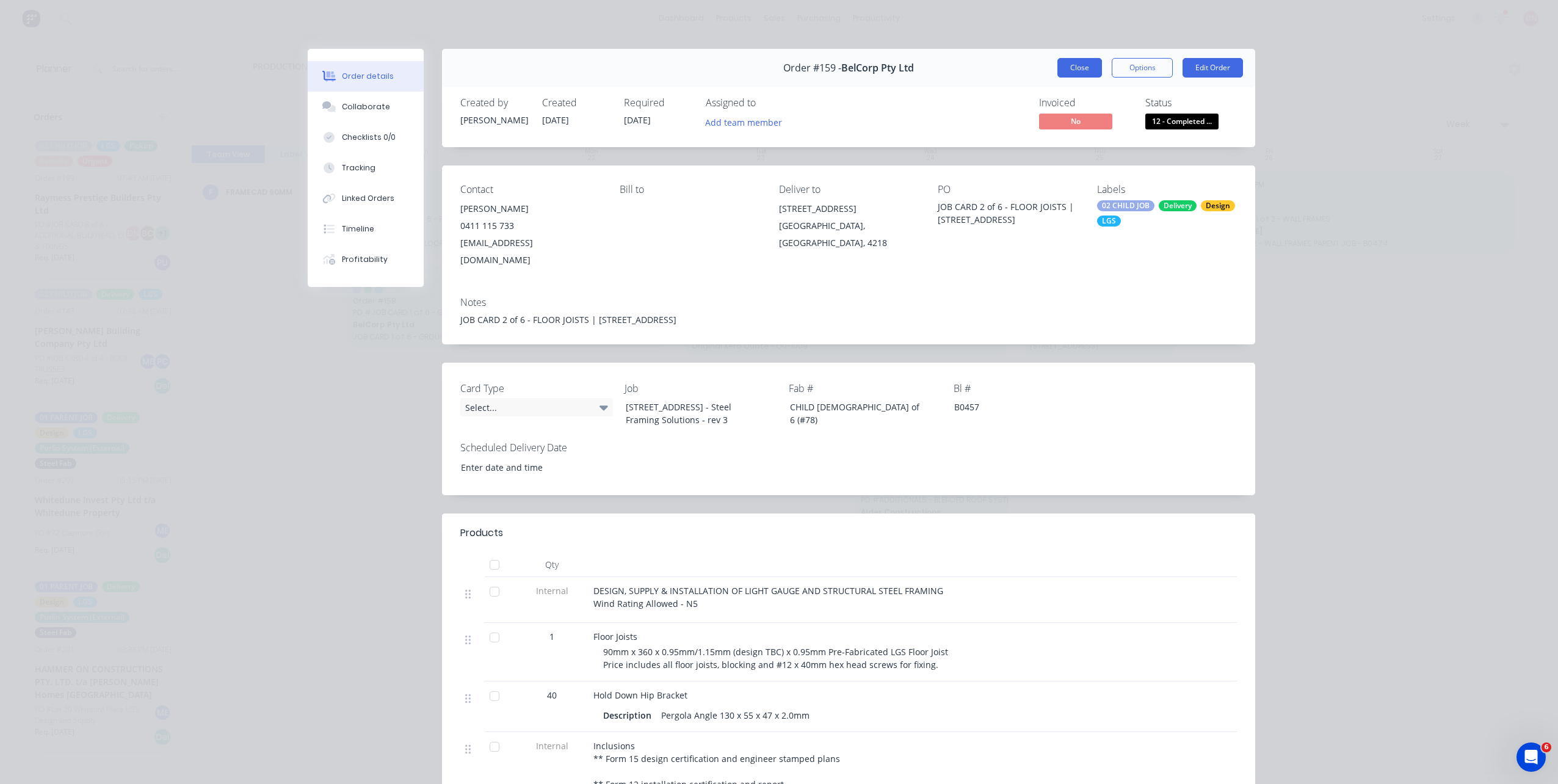
drag, startPoint x: 1044, startPoint y: 67, endPoint x: 1053, endPoint y: 67, distance: 9.0
click at [1044, 67] on div "Order #159 - BelCorp Pty Ltd Close Options Edit Order" at bounding box center [848, 68] width 813 height 38
click at [1058, 67] on button "Close" at bounding box center [1080, 67] width 44 height 19
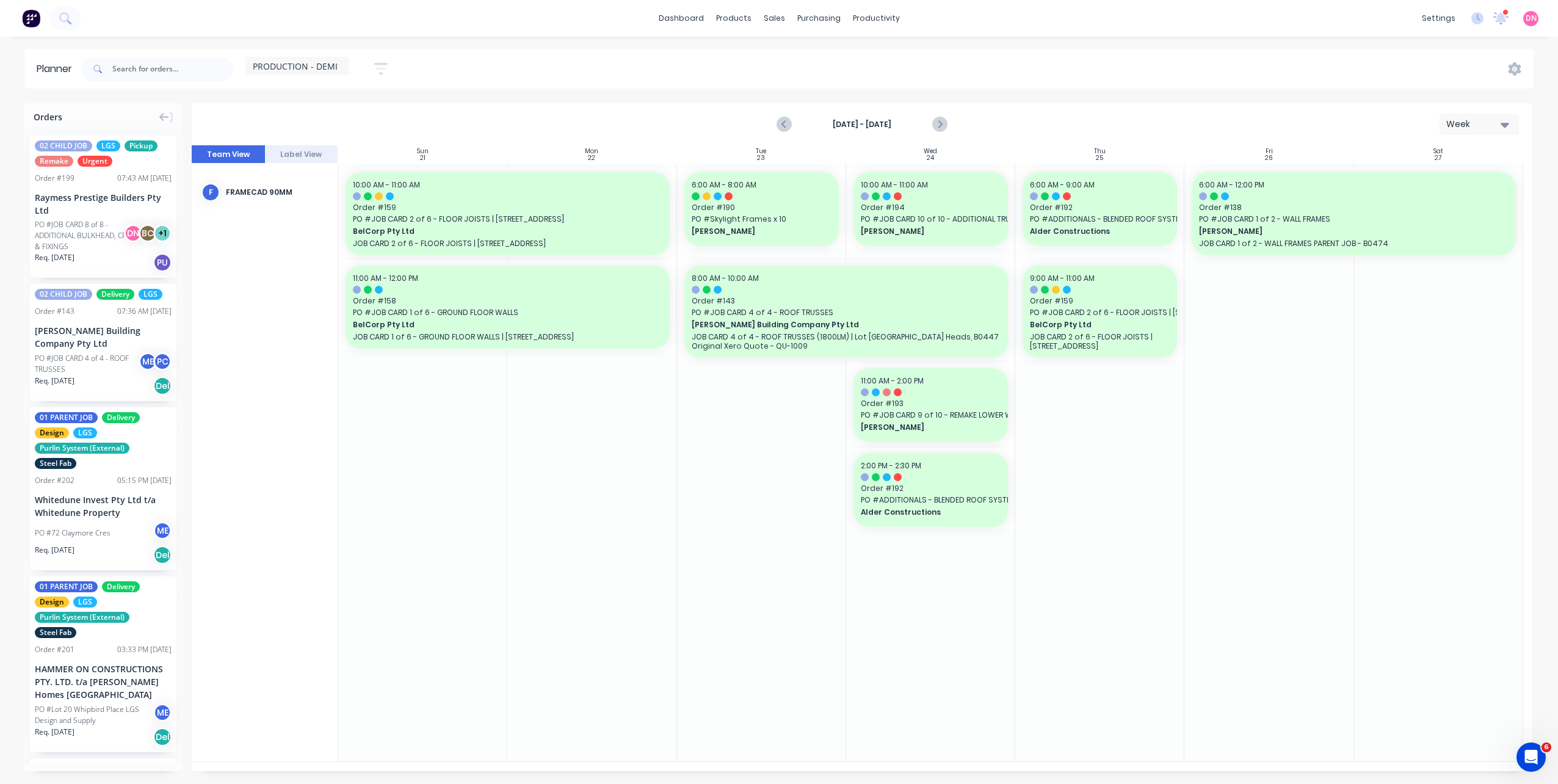
click at [381, 74] on icon "button" at bounding box center [381, 69] width 13 height 16
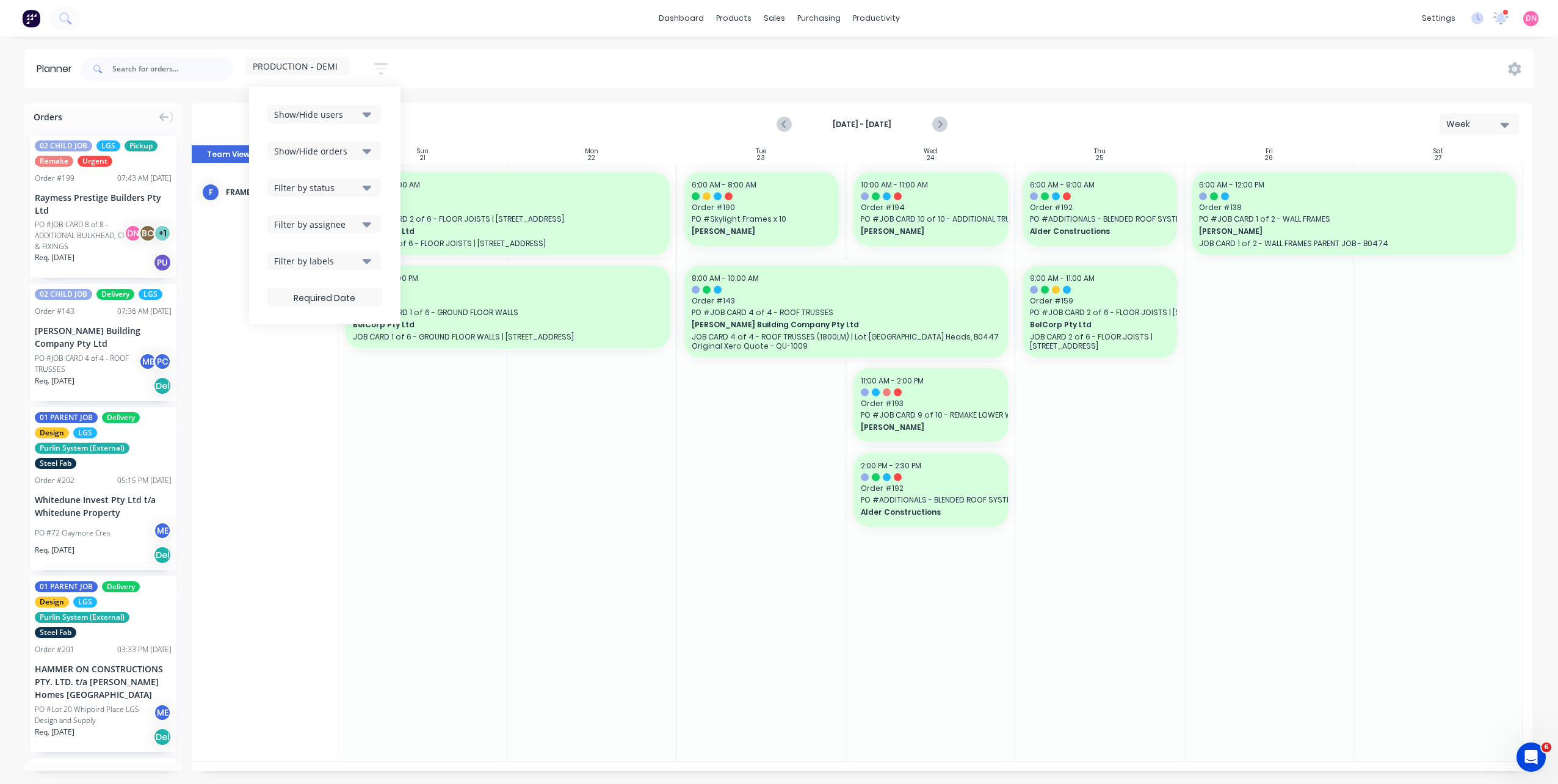
click at [322, 78] on div "PRODUCTION - DEMI Save new view None (Default) edit DESIGN TEAM (INTERNAL) edit…" at bounding box center [297, 69] width 103 height 24
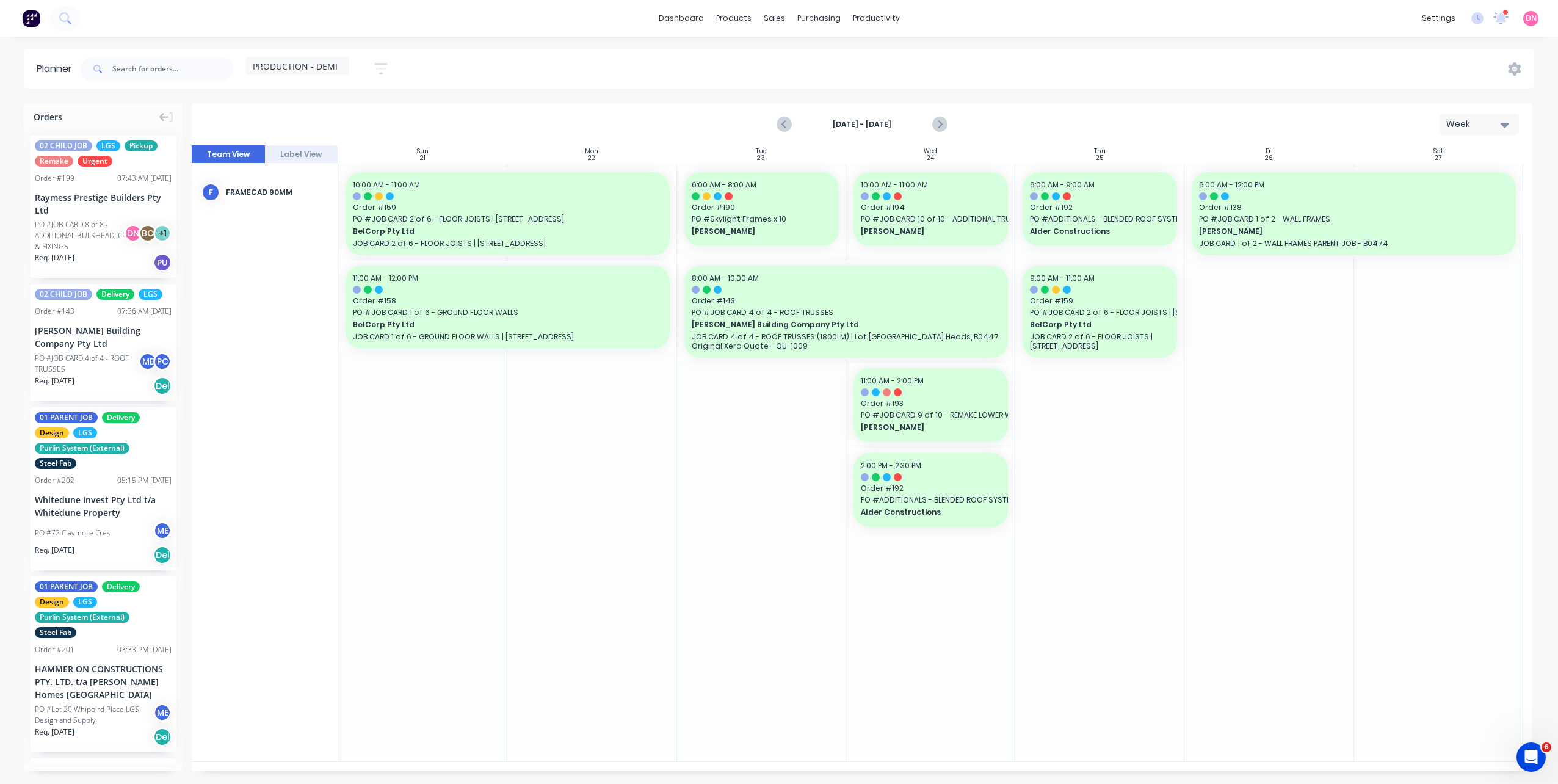
click at [323, 61] on span "PRODUCTION - DEMI" at bounding box center [295, 66] width 85 height 13
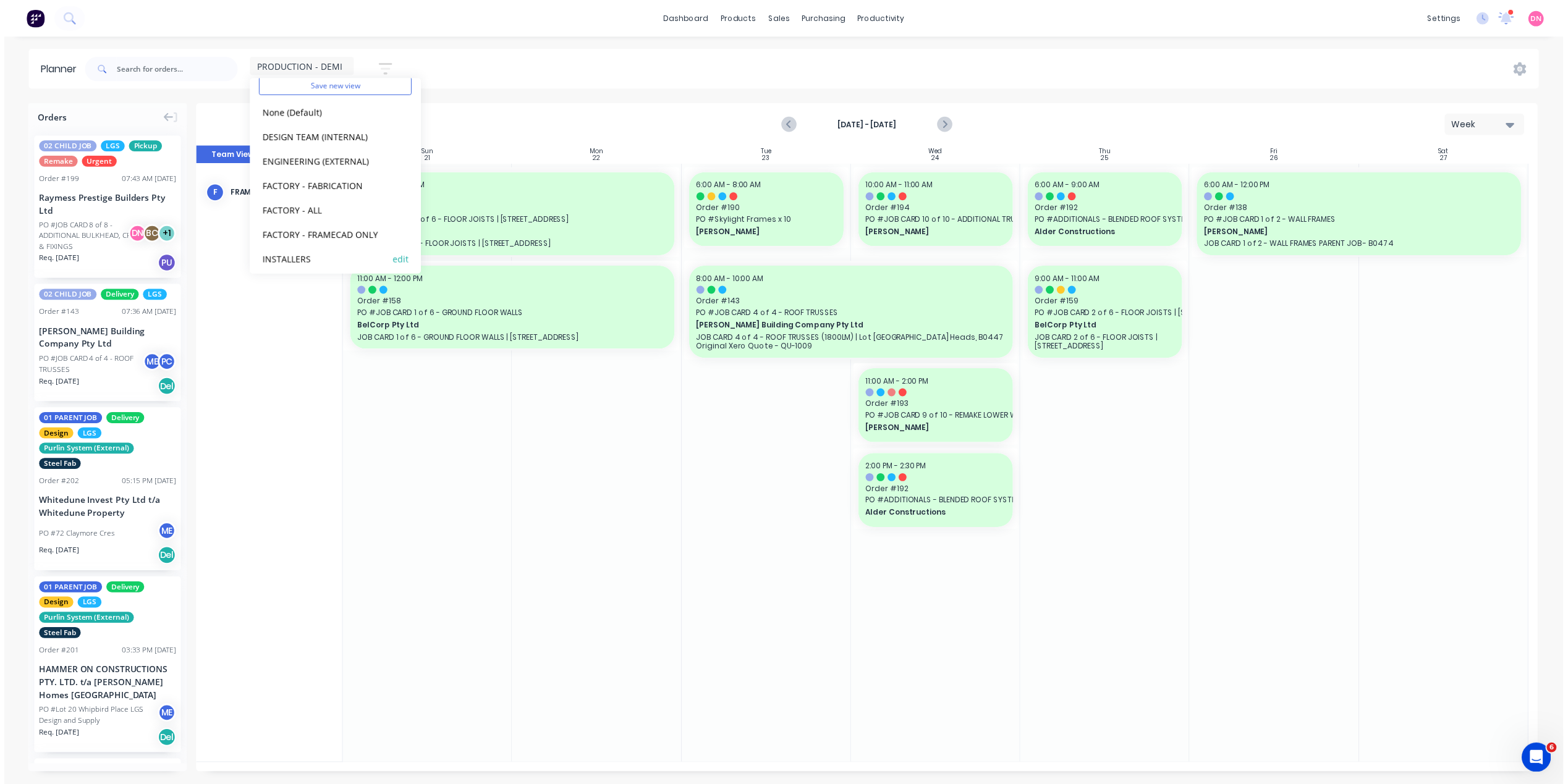
scroll to position [76, 0]
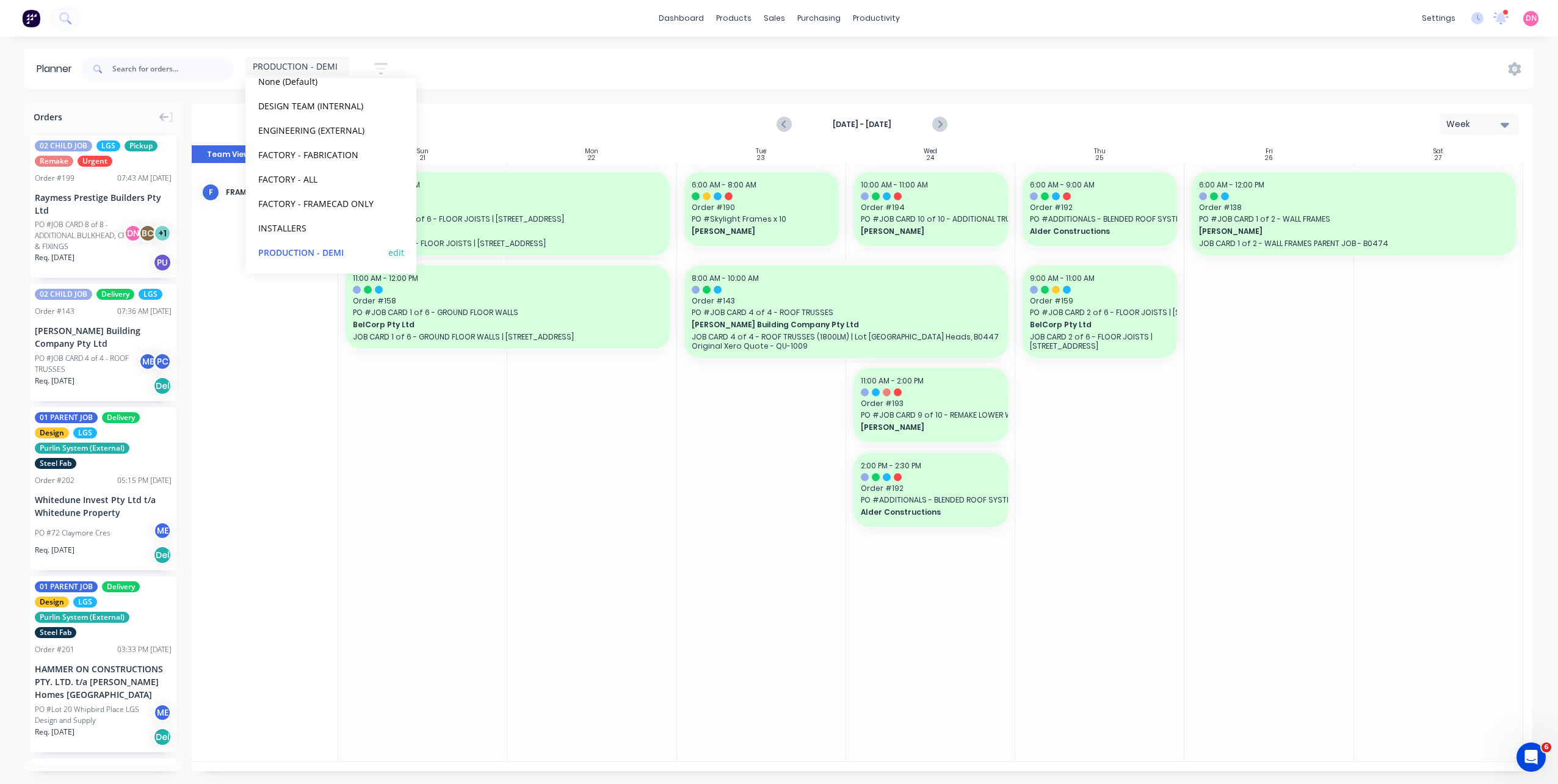
click at [391, 254] on button "edit" at bounding box center [395, 251] width 16 height 13
click at [501, 150] on button "Update" at bounding box center [471, 153] width 73 height 21
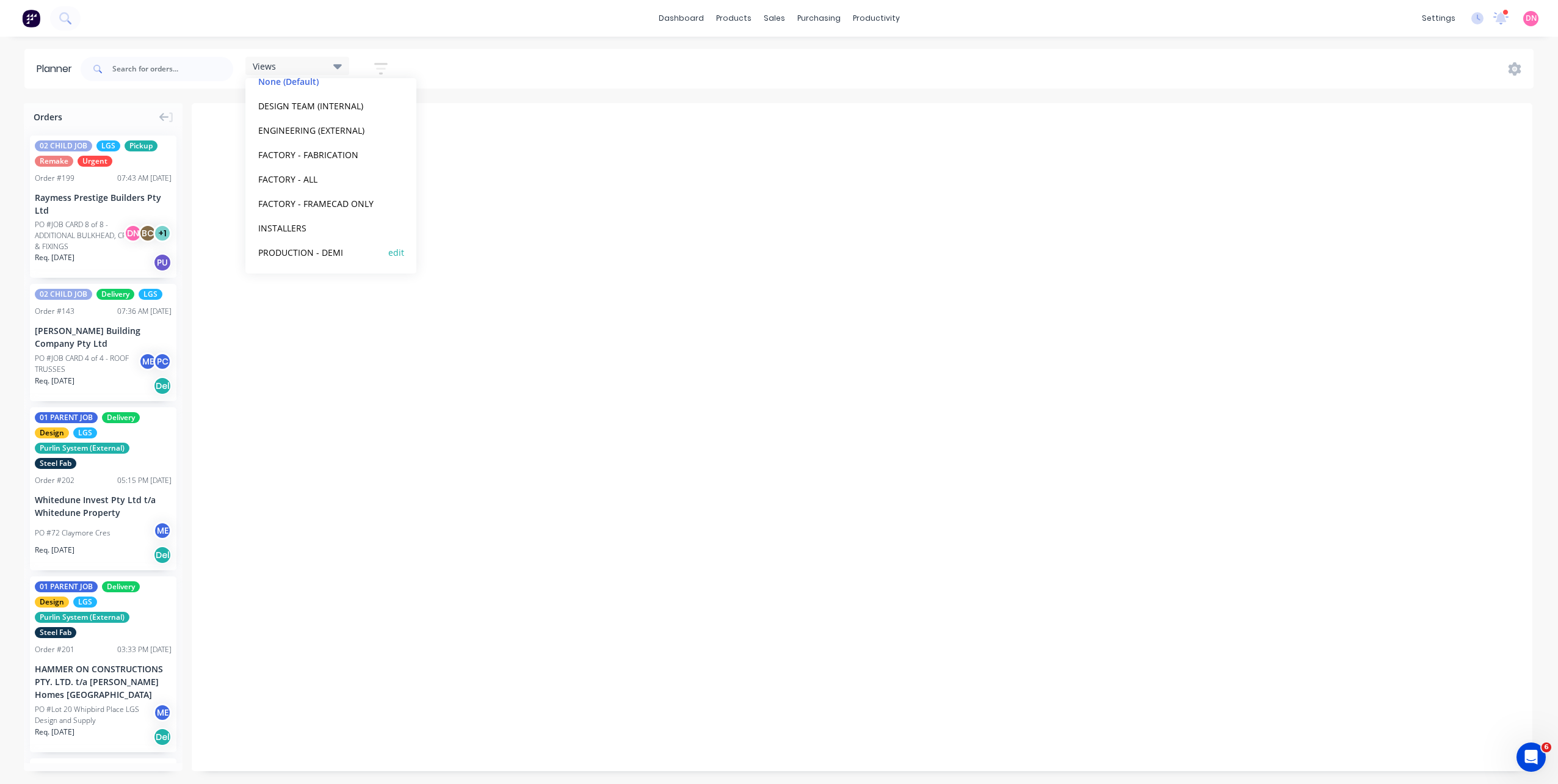
click at [349, 254] on button "PRODUCTION - DEMI" at bounding box center [319, 251] width 130 height 14
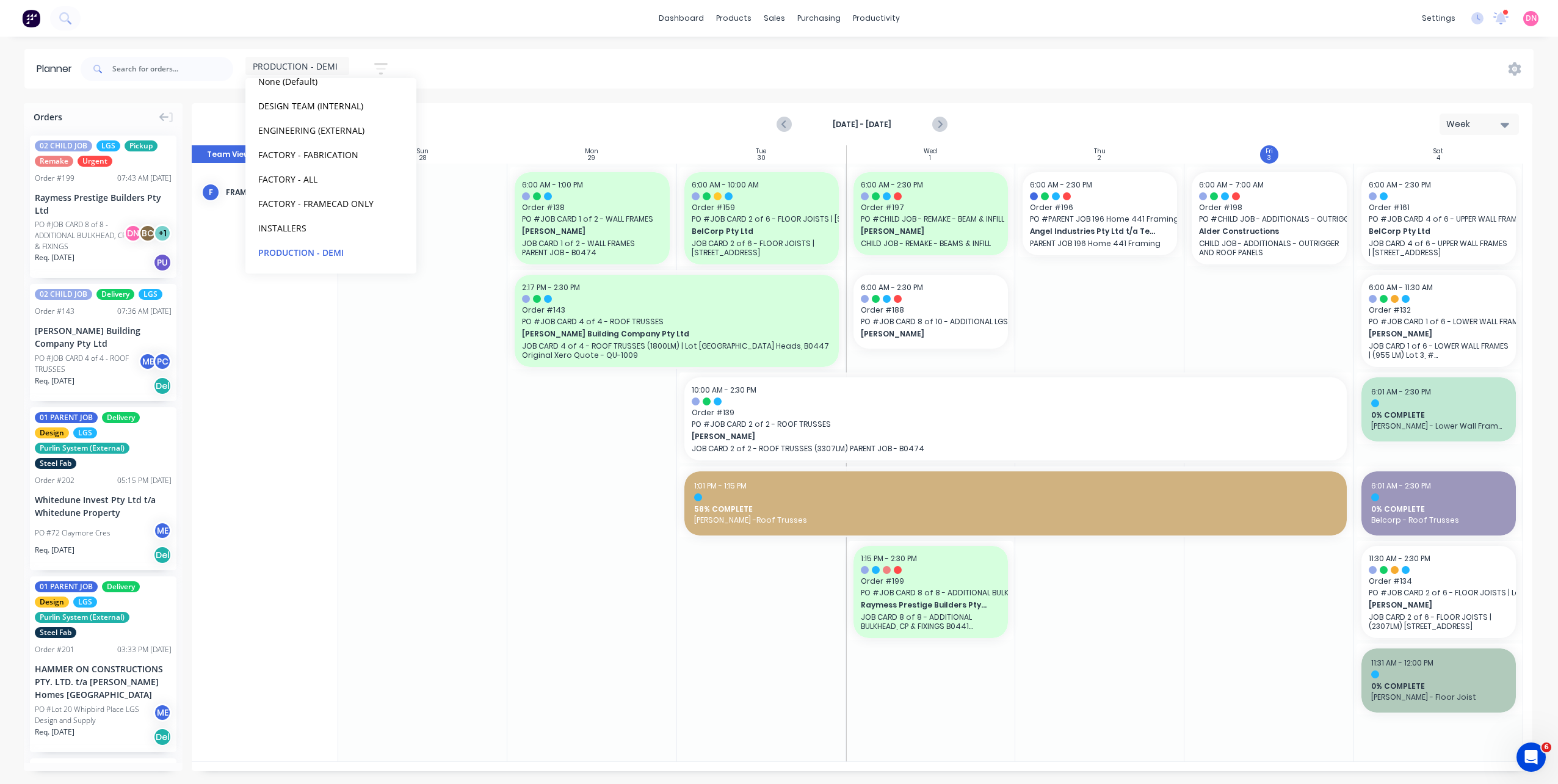
click at [506, 123] on div "Sep 28th - Oct 4th Week" at bounding box center [862, 124] width 1338 height 40
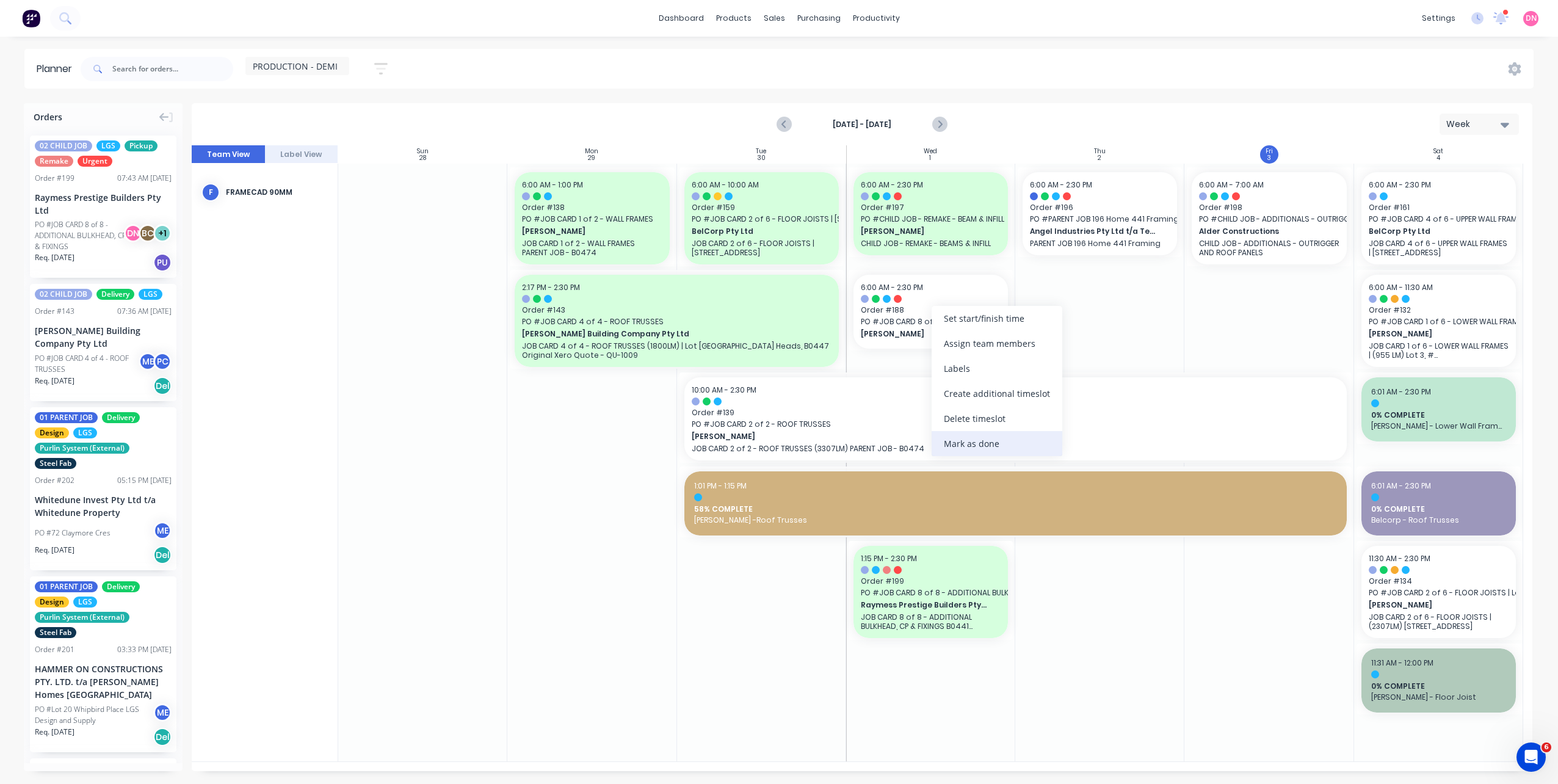
click at [942, 449] on div "Mark as done" at bounding box center [996, 443] width 131 height 25
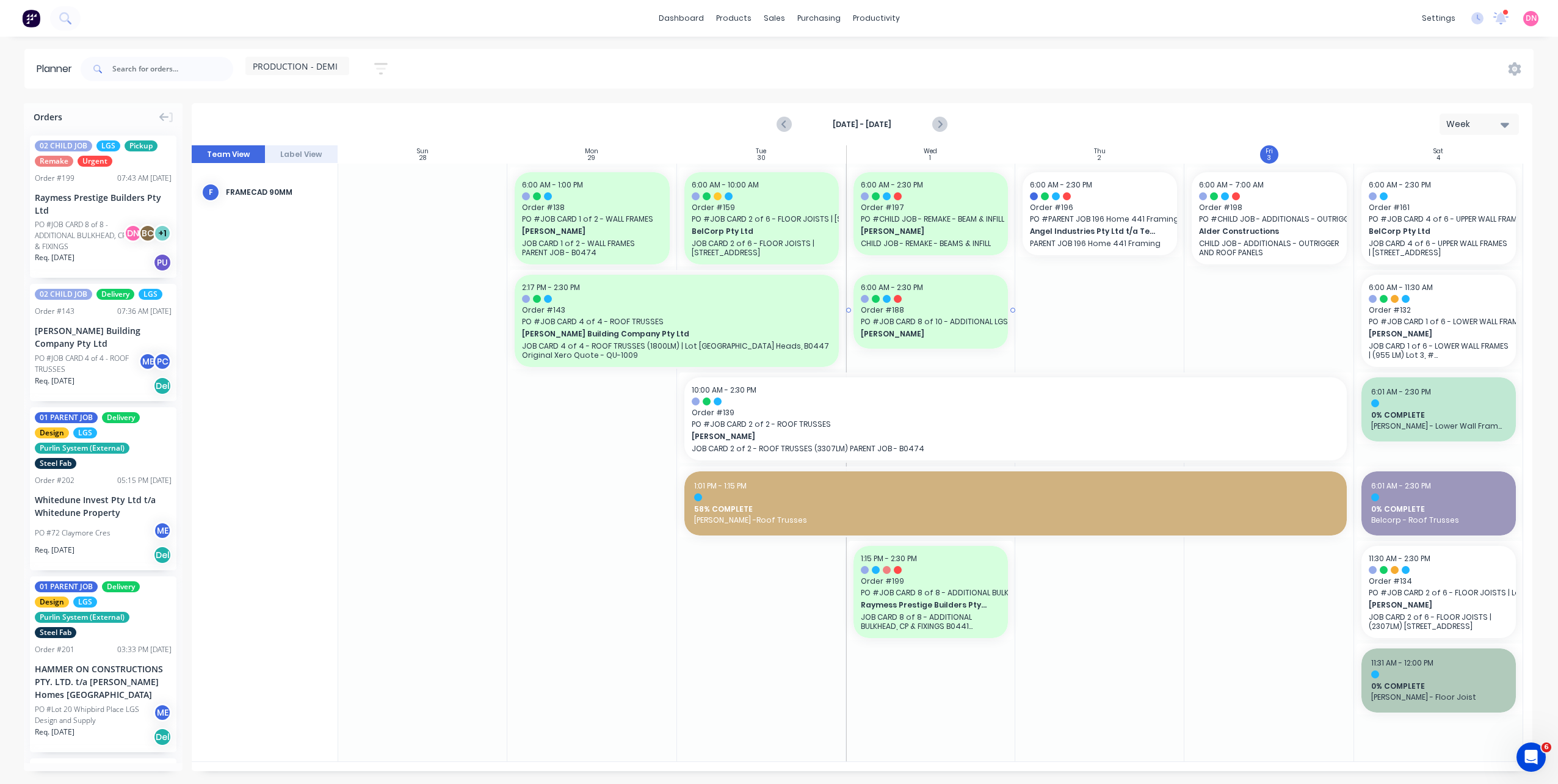
click at [945, 321] on span "PO # JOB CARD 8 of 10 - ADDITIONAL LGS INFILLS" at bounding box center [931, 321] width 140 height 11
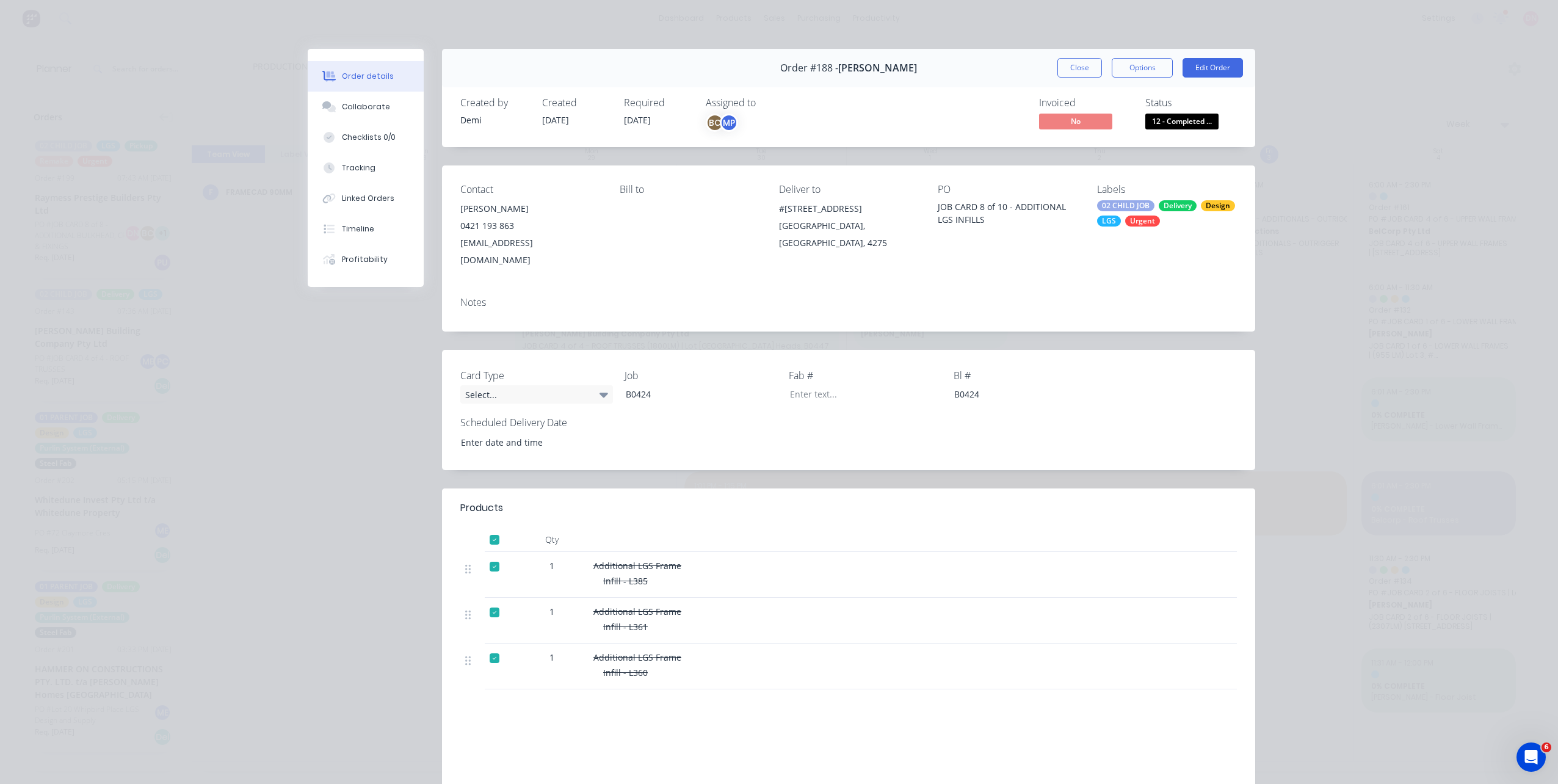
click at [1065, 79] on div "Order #188 - Nathan Flack Close Options Edit Order" at bounding box center [848, 68] width 813 height 38
click at [1068, 71] on button "Close" at bounding box center [1080, 67] width 44 height 19
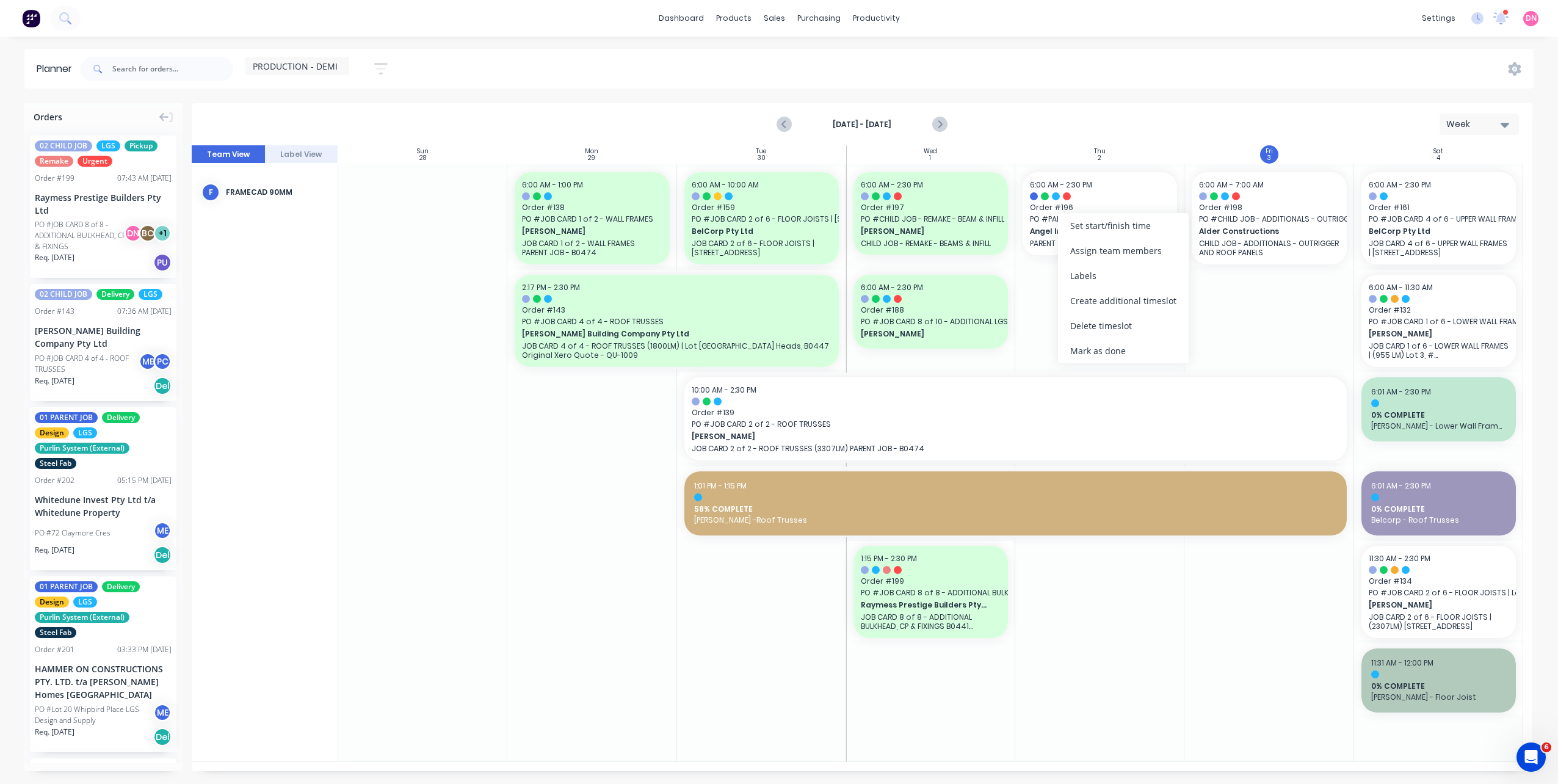
click at [1079, 342] on div "Mark as done" at bounding box center [1123, 351] width 131 height 25
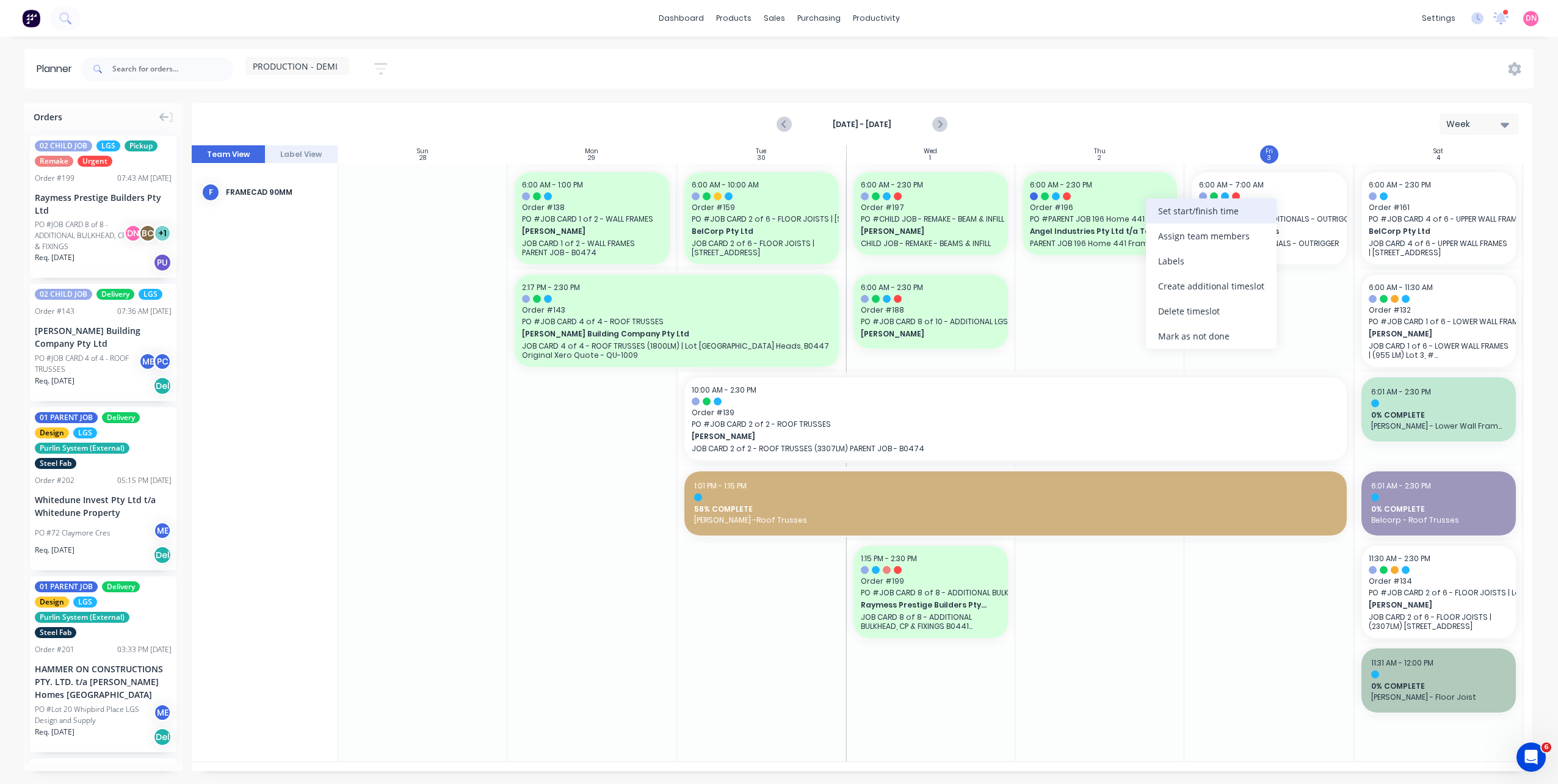
click at [1154, 217] on div "Set start/finish time" at bounding box center [1211, 211] width 131 height 25
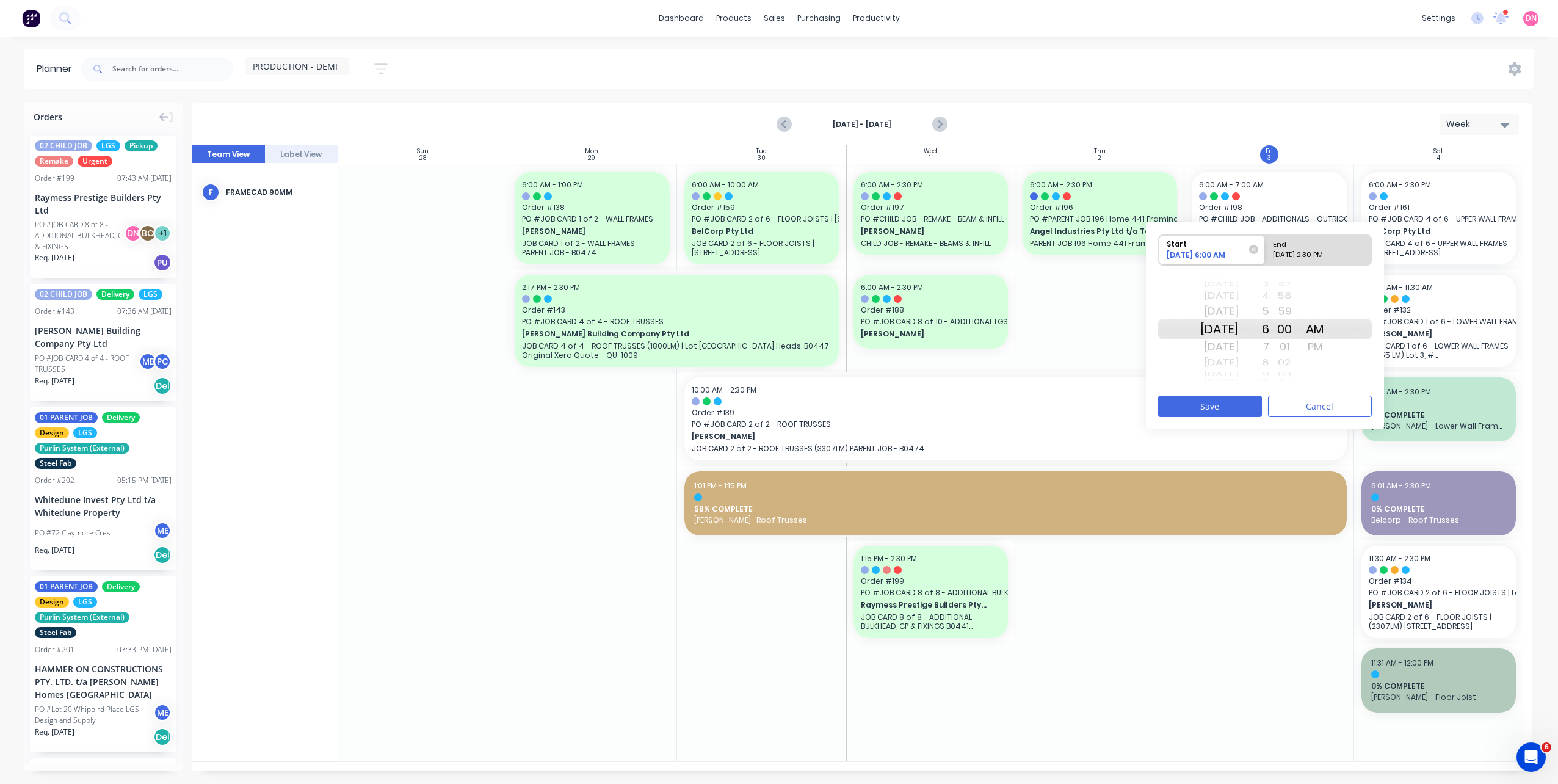
click at [1330, 262] on div "10/02/2025 2:30 PM" at bounding box center [1313, 257] width 89 height 16
click at [1265, 262] on input "End 10/02/2025 2:30 PM" at bounding box center [1265, 250] width 1 height 30
radio input "true"
click at [1269, 314] on div "1" at bounding box center [1253, 311] width 30 height 19
click at [1269, 310] on div "12" at bounding box center [1253, 311] width 30 height 19
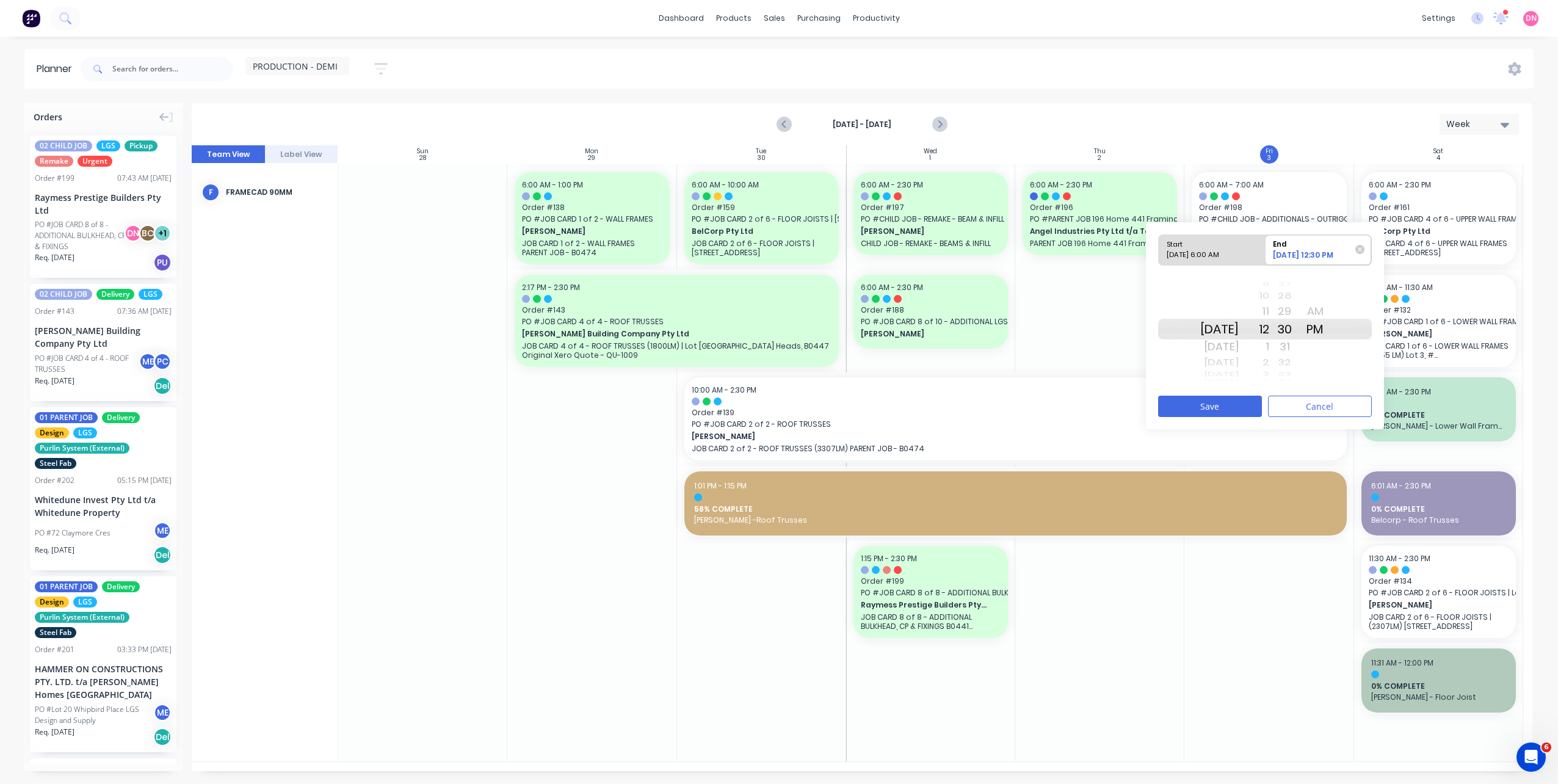
click at [1269, 310] on div "11" at bounding box center [1253, 311] width 30 height 19
click at [1269, 310] on div "10" at bounding box center [1253, 311] width 30 height 19
click at [1269, 310] on div "9" at bounding box center [1253, 311] width 30 height 19
click at [1330, 313] on div "AM" at bounding box center [1314, 311] width 30 height 19
click at [1243, 409] on button "Save" at bounding box center [1210, 406] width 103 height 21
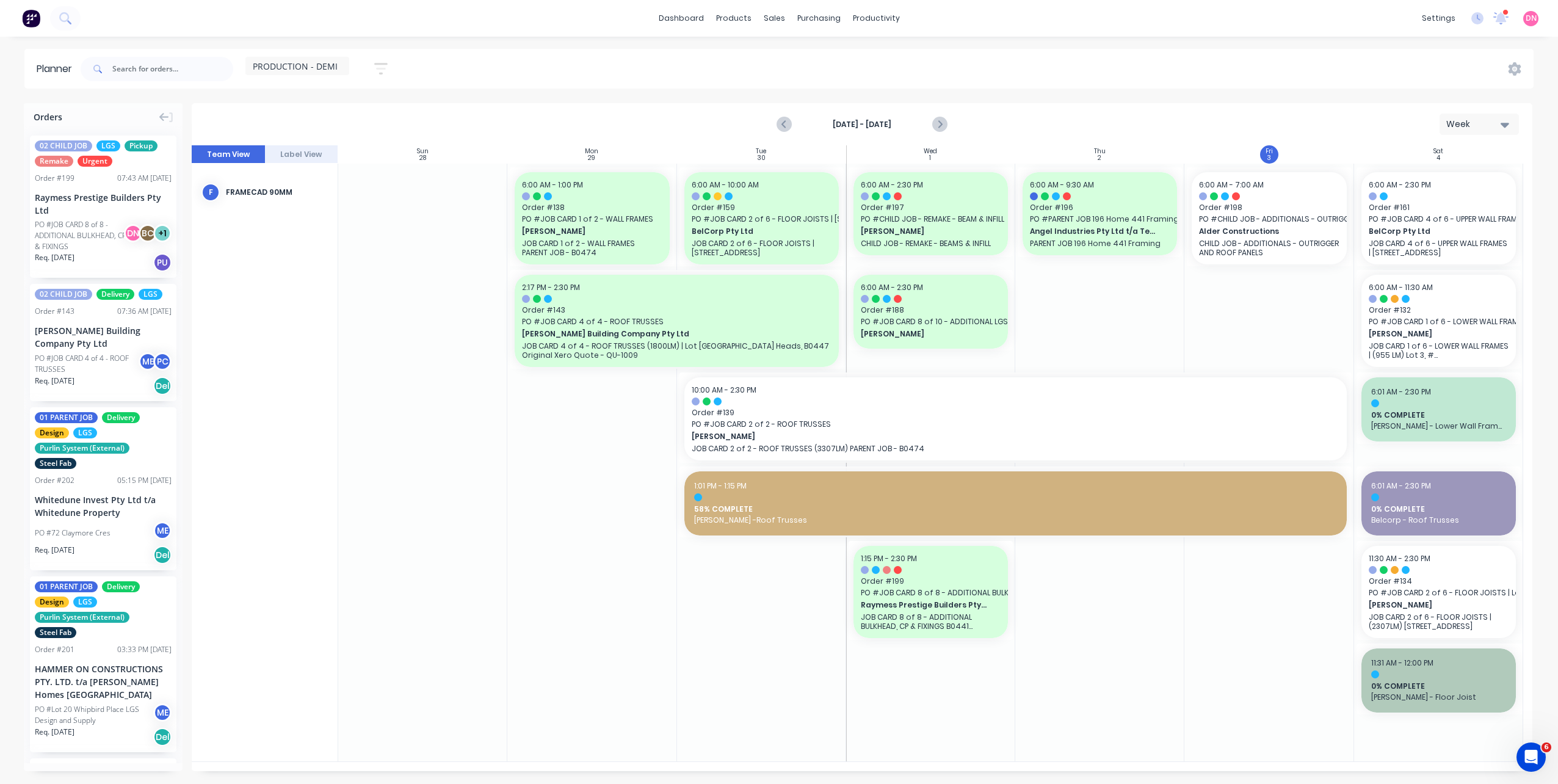
click at [1100, 308] on div at bounding box center [1100, 462] width 169 height 598
click at [1460, 502] on div "Set start/finish time" at bounding box center [1496, 496] width 131 height 25
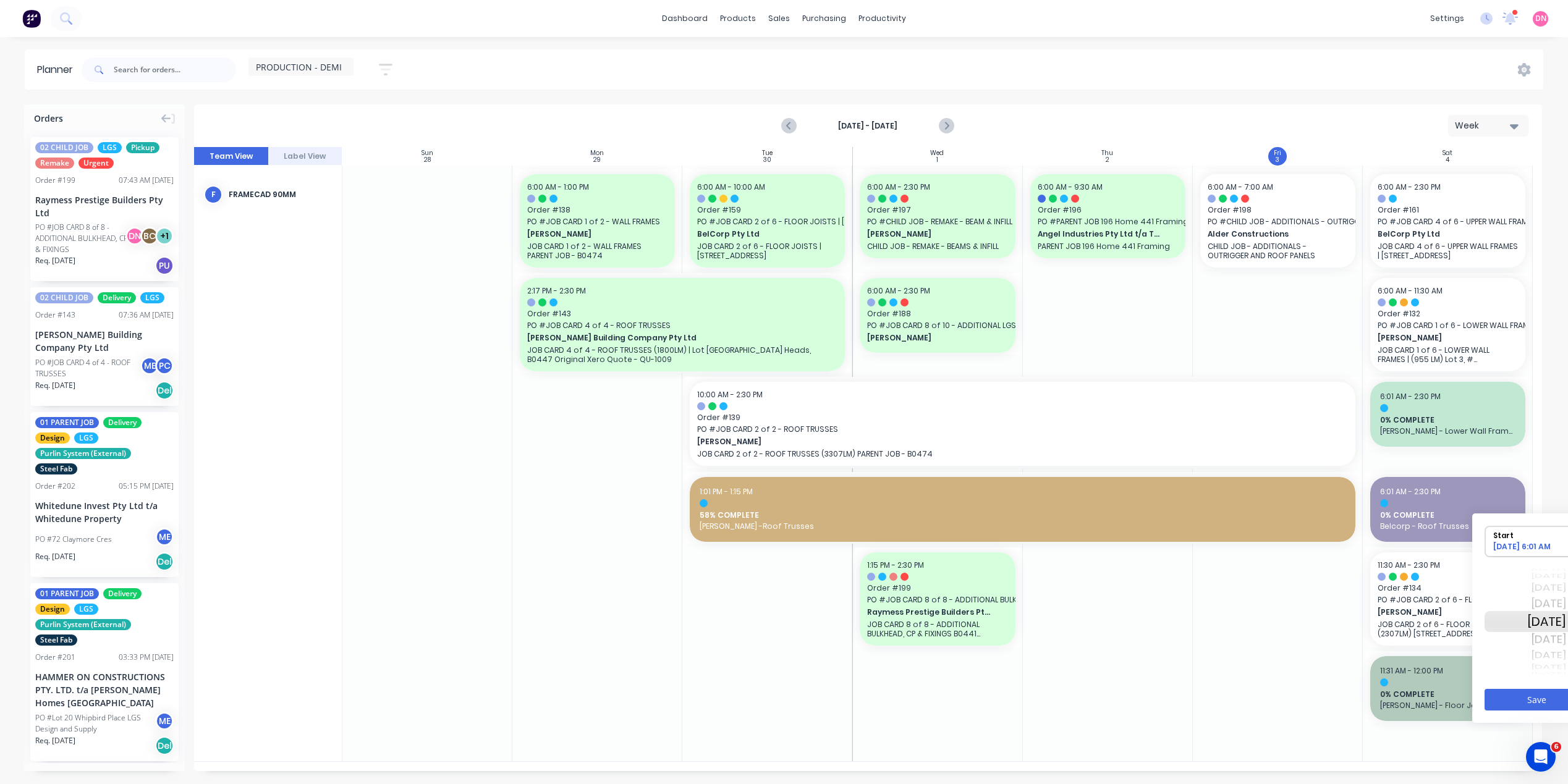
click at [1542, 649] on div "Sun Oct 5" at bounding box center [1547, 640] width 39 height 19
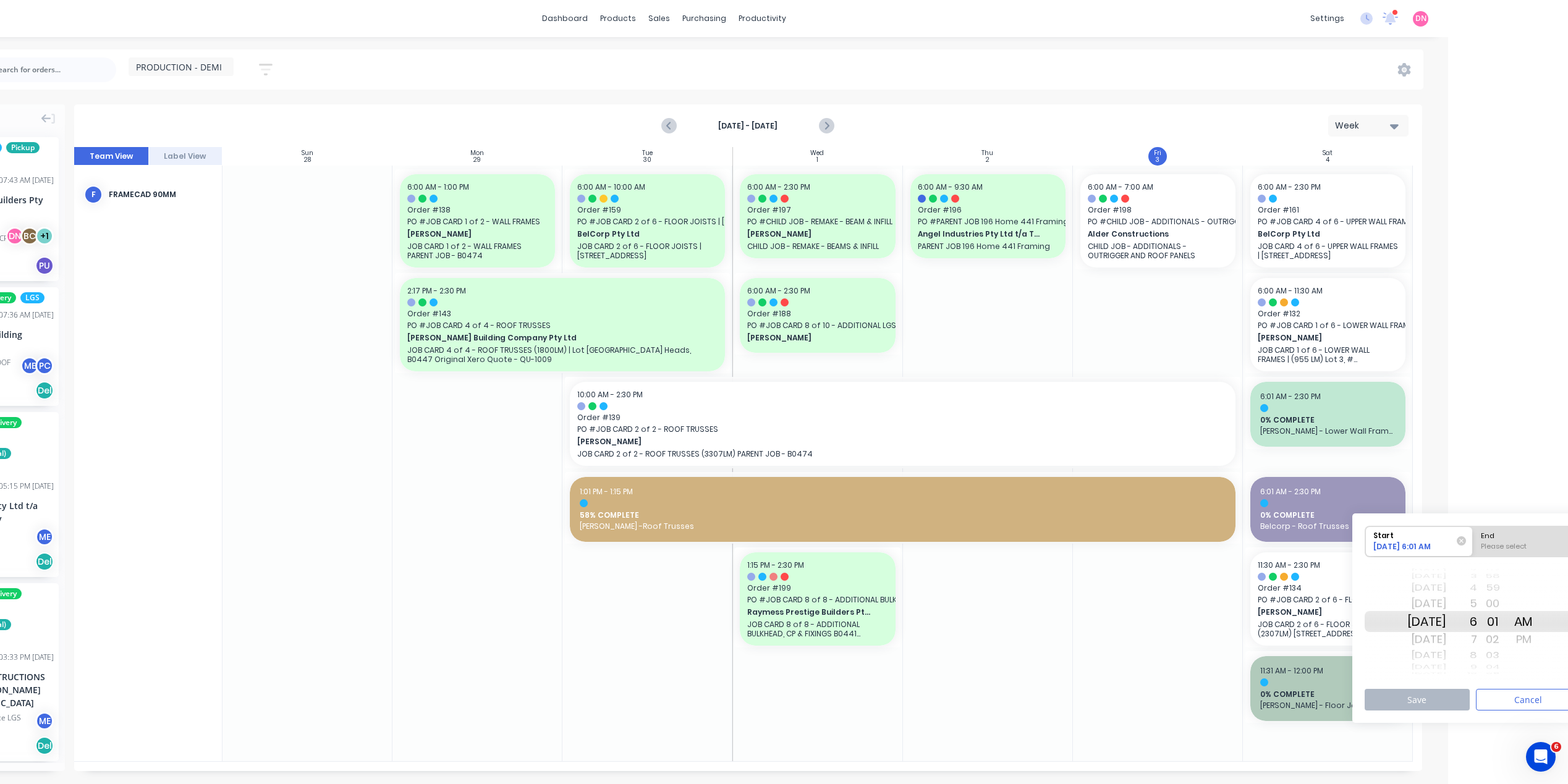
scroll to position [0, 135]
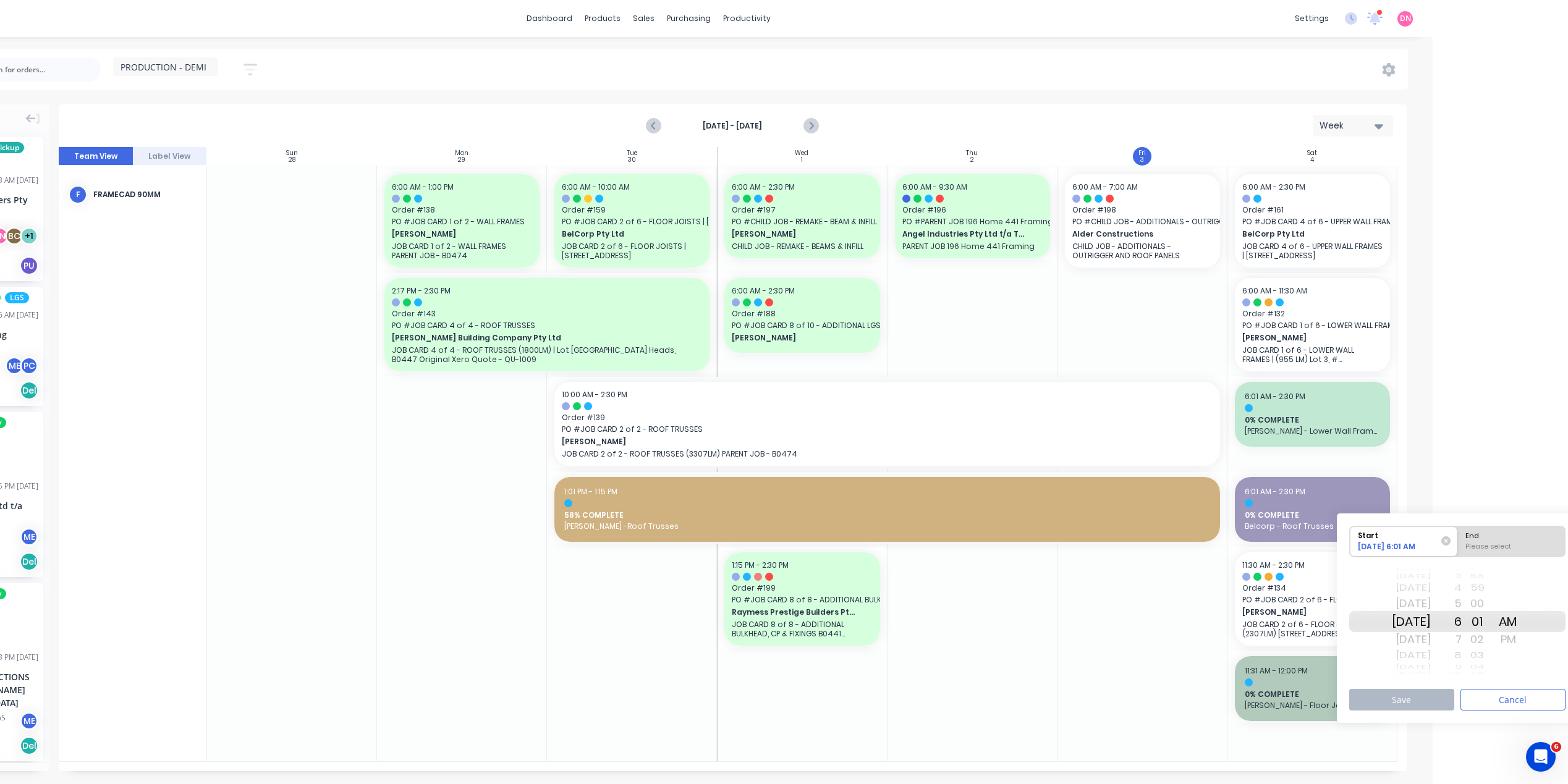
click at [1431, 642] on div "Mon Oct 6" at bounding box center [1412, 640] width 39 height 19
click at [1497, 534] on div "End" at bounding box center [1512, 534] width 101 height 16
click at [1458, 534] on input "End Please select" at bounding box center [1458, 542] width 1 height 30
radio input "true"
click at [1462, 640] on div "7" at bounding box center [1446, 640] width 31 height 19
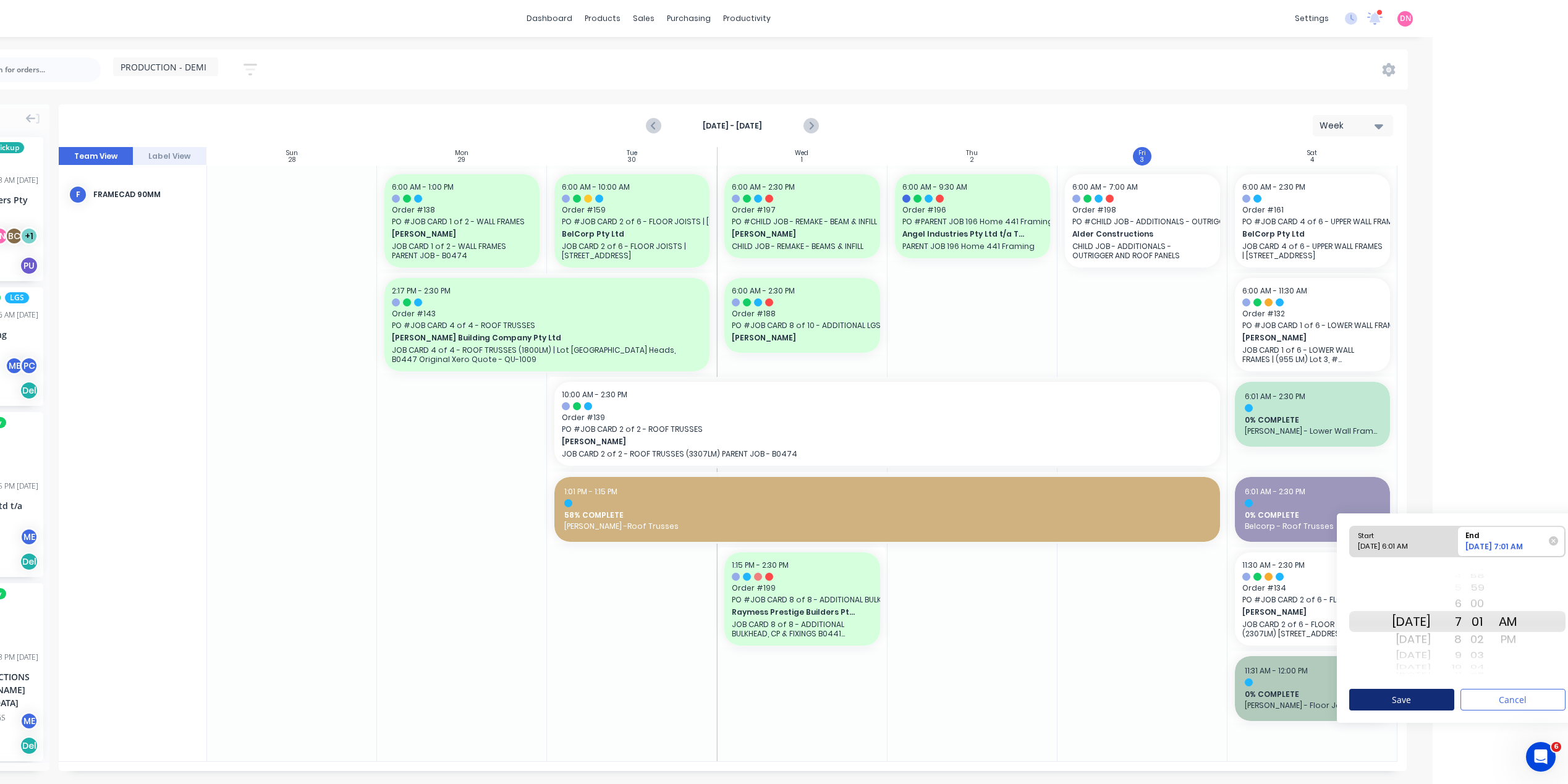
click at [1442, 693] on button "Save" at bounding box center [1402, 699] width 105 height 22
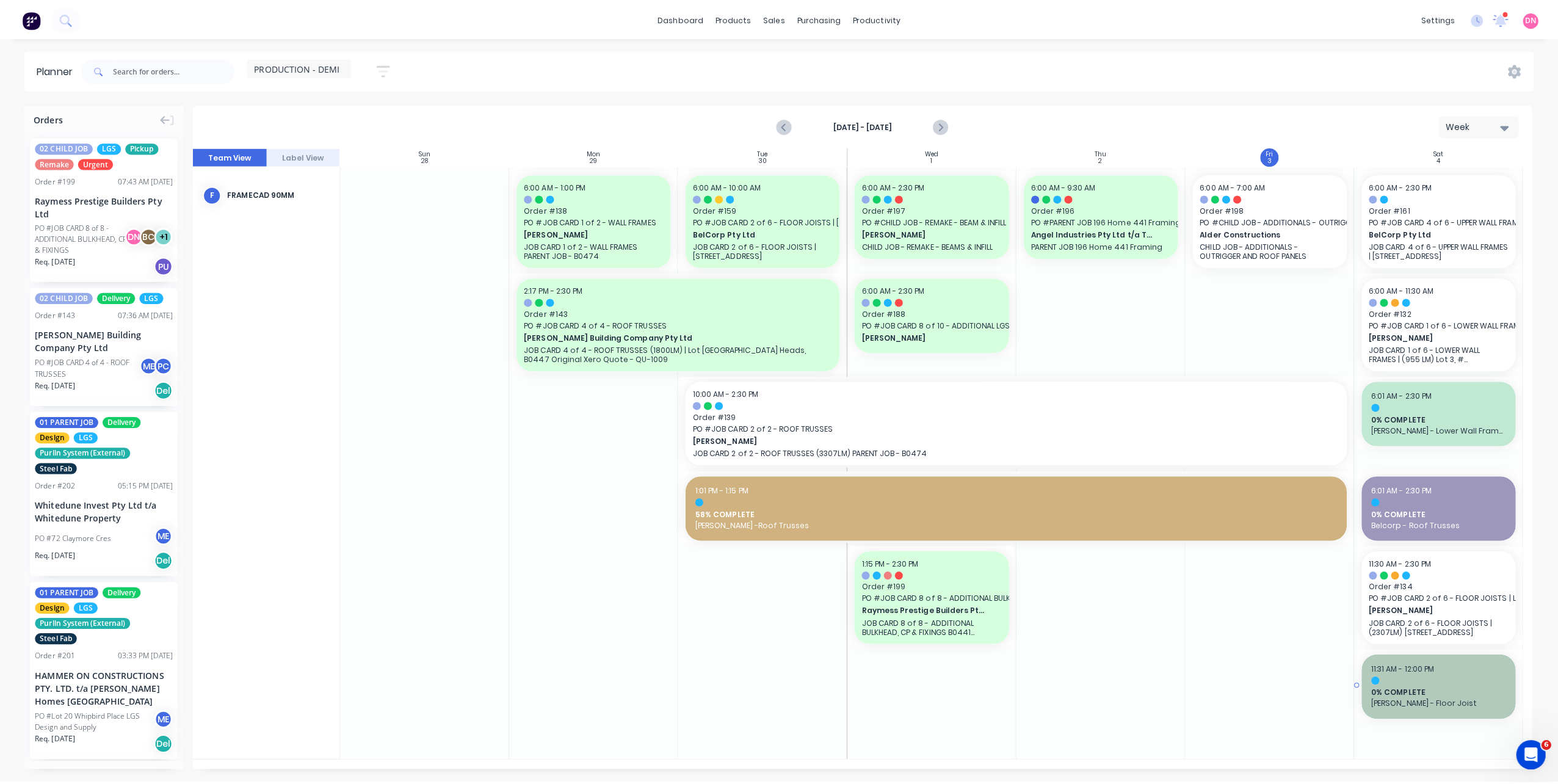
scroll to position [0, 0]
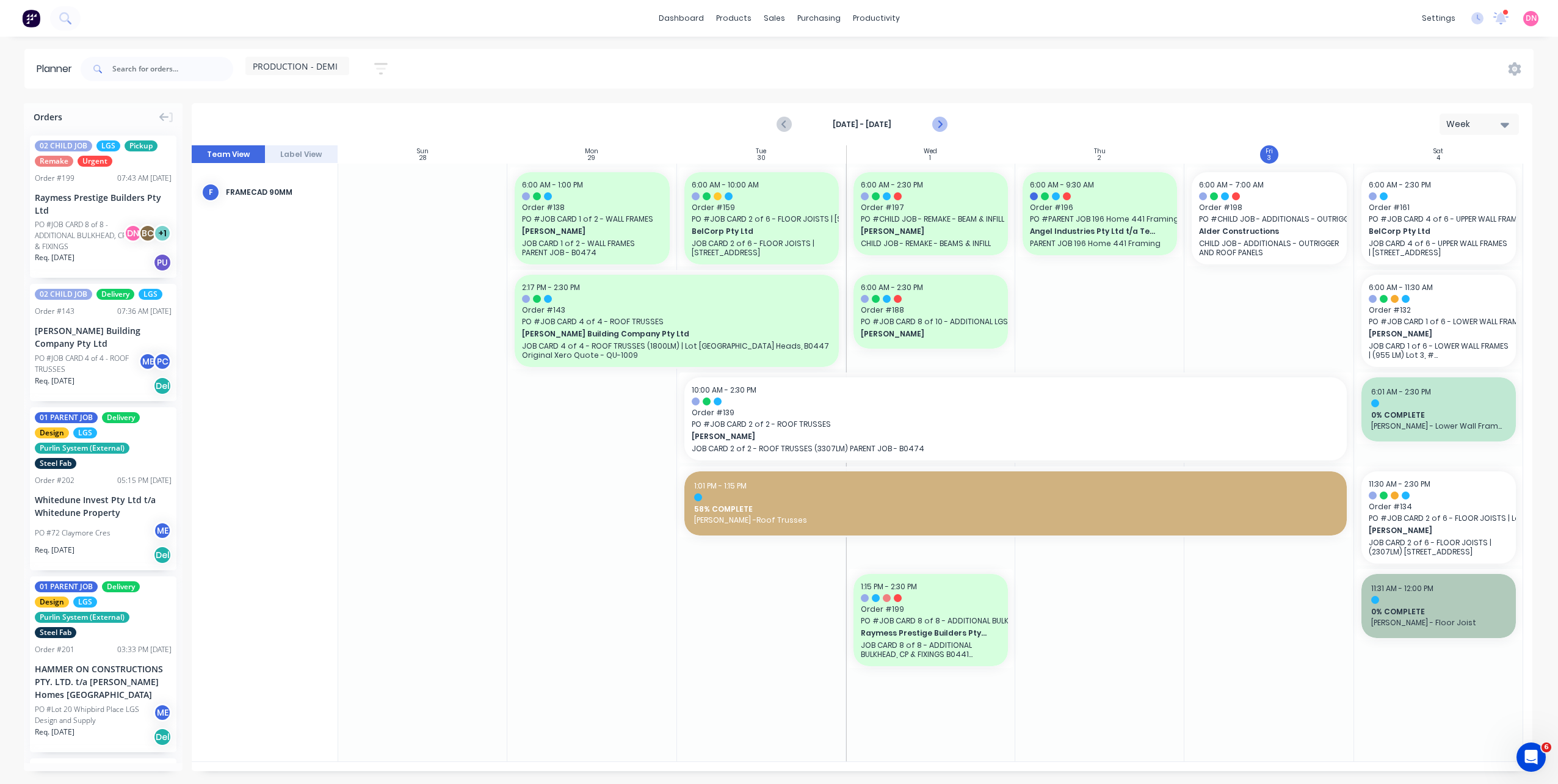
click at [948, 122] on button "Next page" at bounding box center [939, 124] width 24 height 24
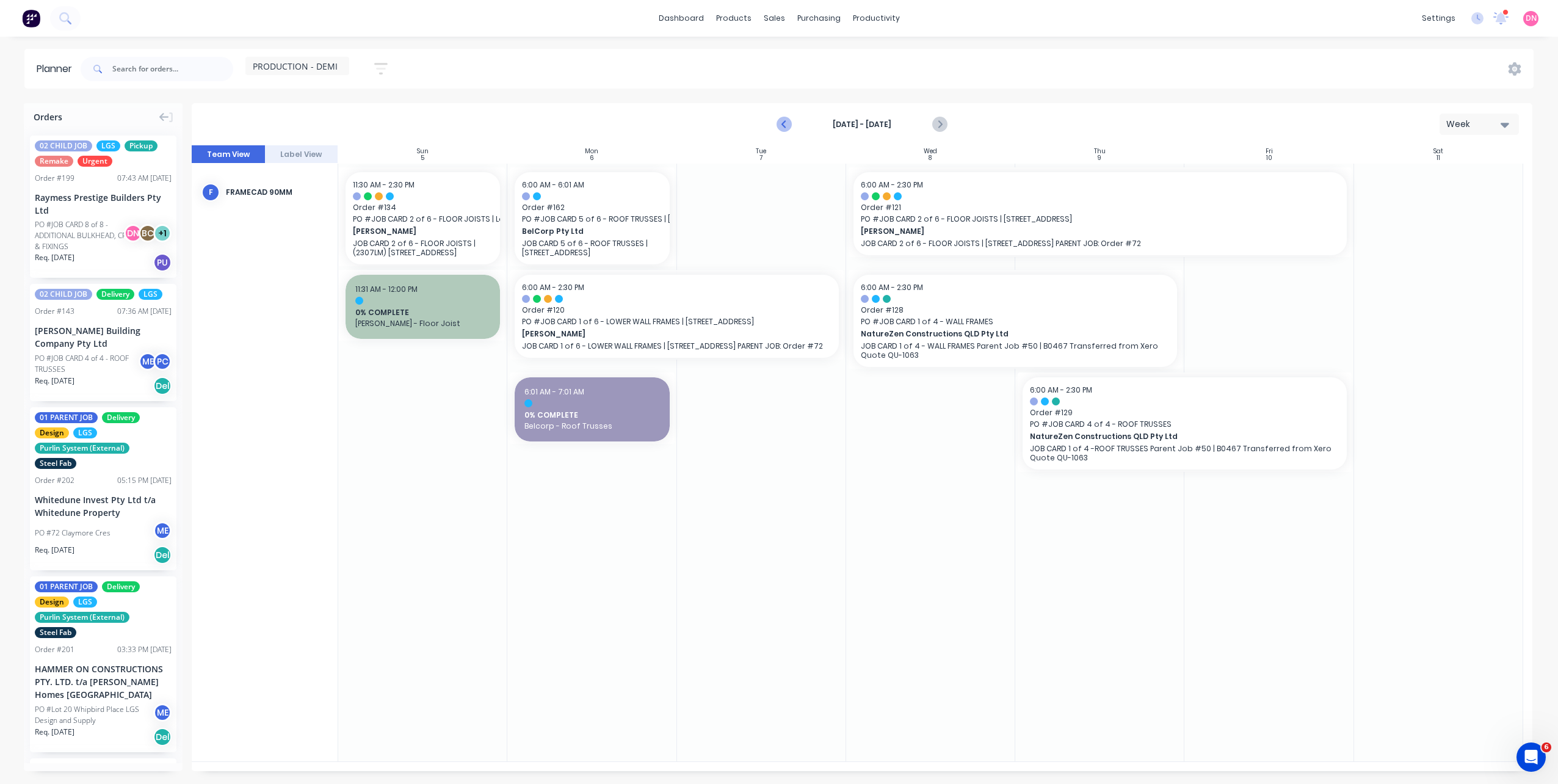
click at [776, 127] on button "Previous page" at bounding box center [784, 124] width 24 height 24
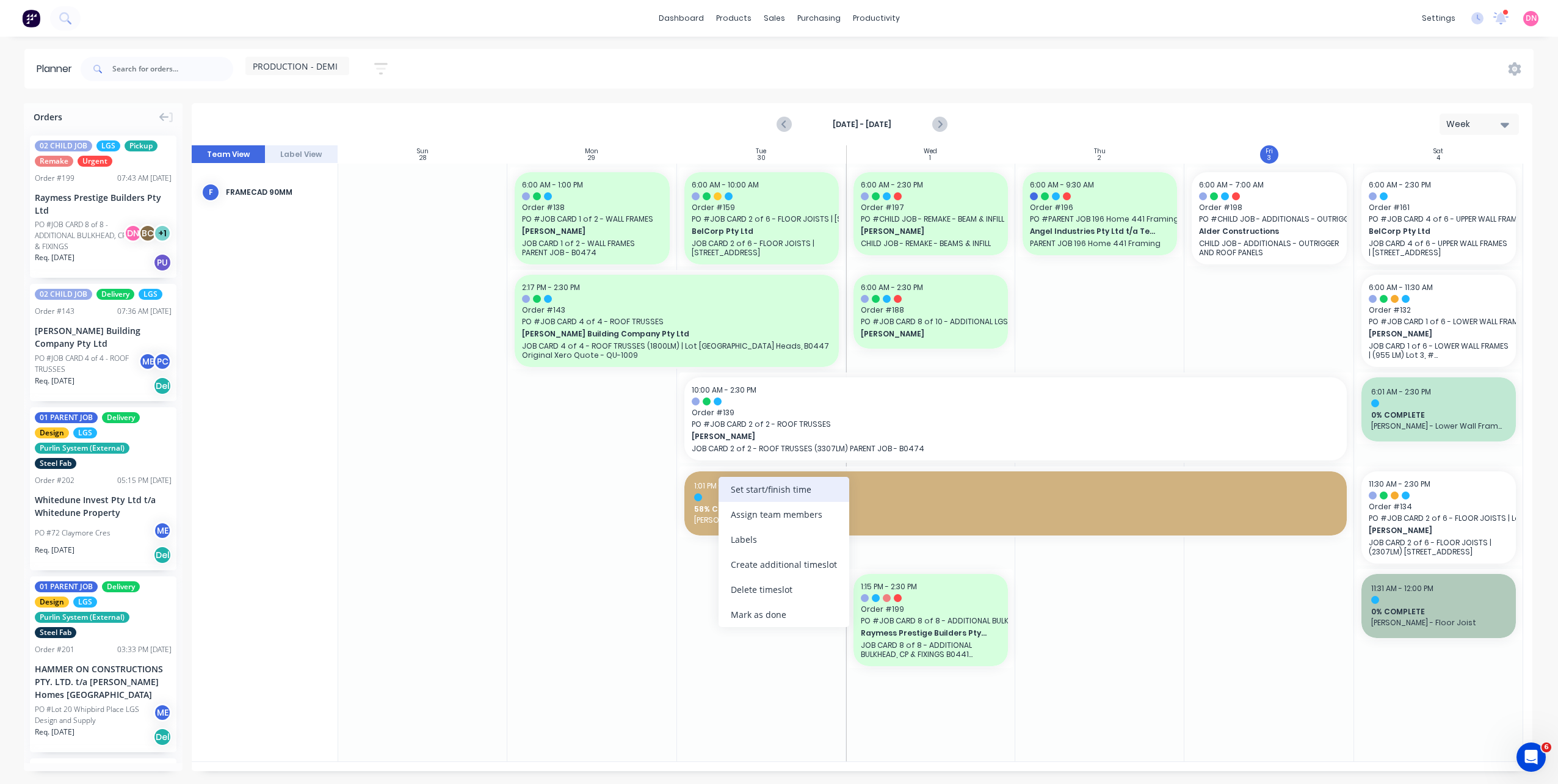
click at [731, 491] on div "Set start/finish time" at bounding box center [783, 489] width 131 height 25
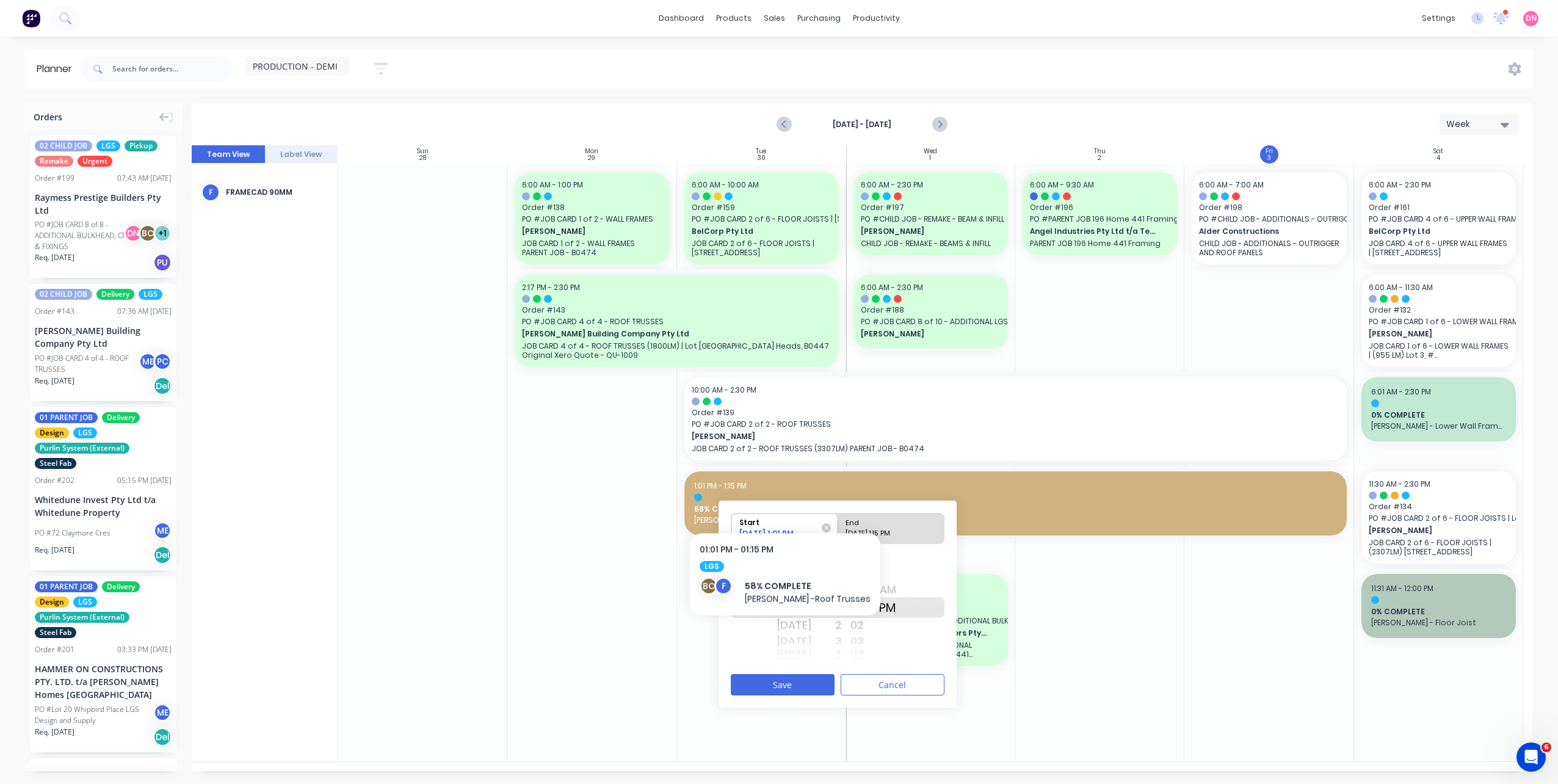
click at [841, 527] on div "End" at bounding box center [885, 521] width 89 height 16
click at [838, 527] on input "End 10/03/2025 1:15 PM" at bounding box center [837, 528] width 1 height 30
radio input "true"
click at [842, 591] on div "12" at bounding box center [826, 590] width 30 height 19
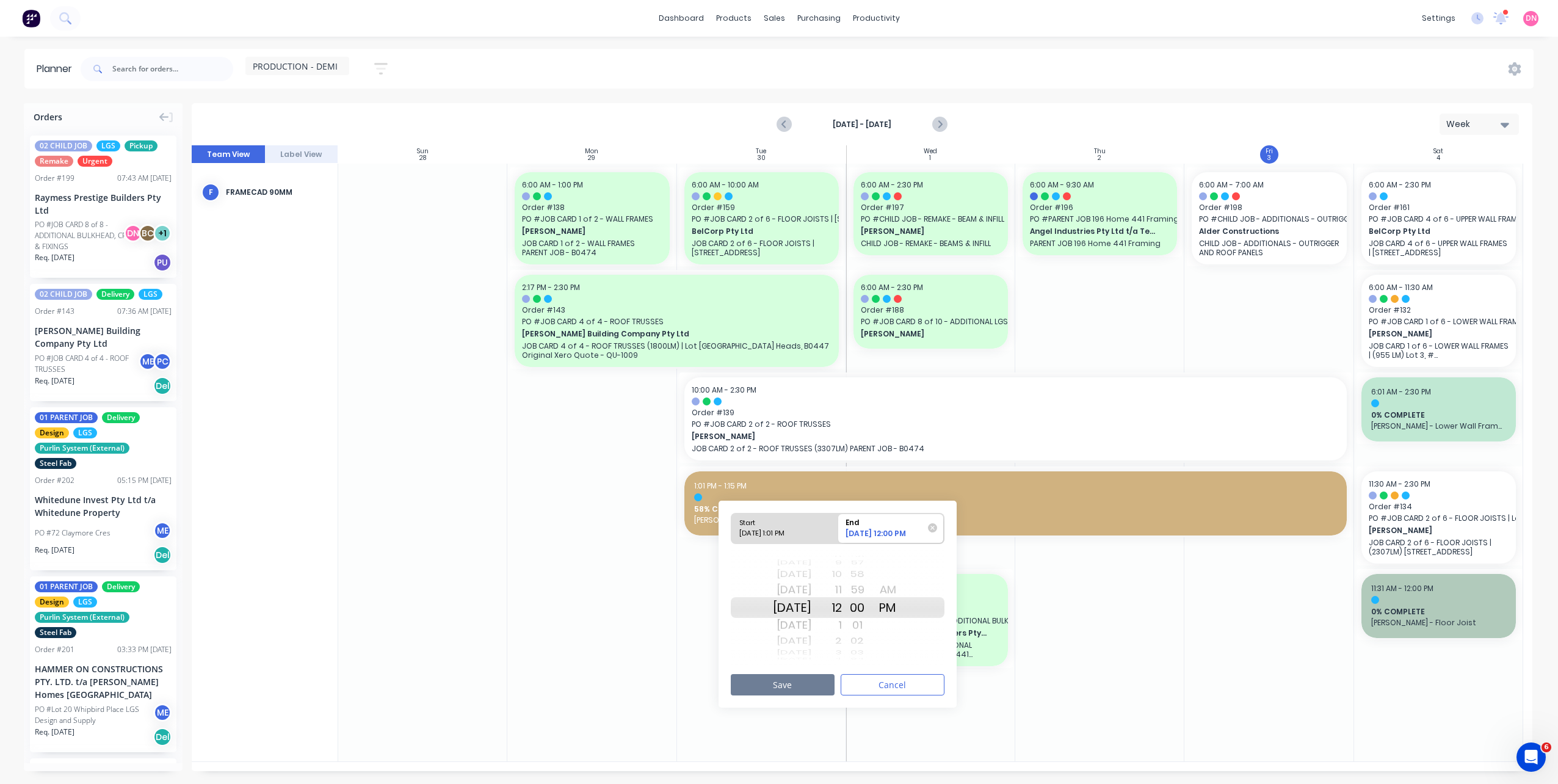
click at [809, 686] on button "Save" at bounding box center [783, 684] width 103 height 21
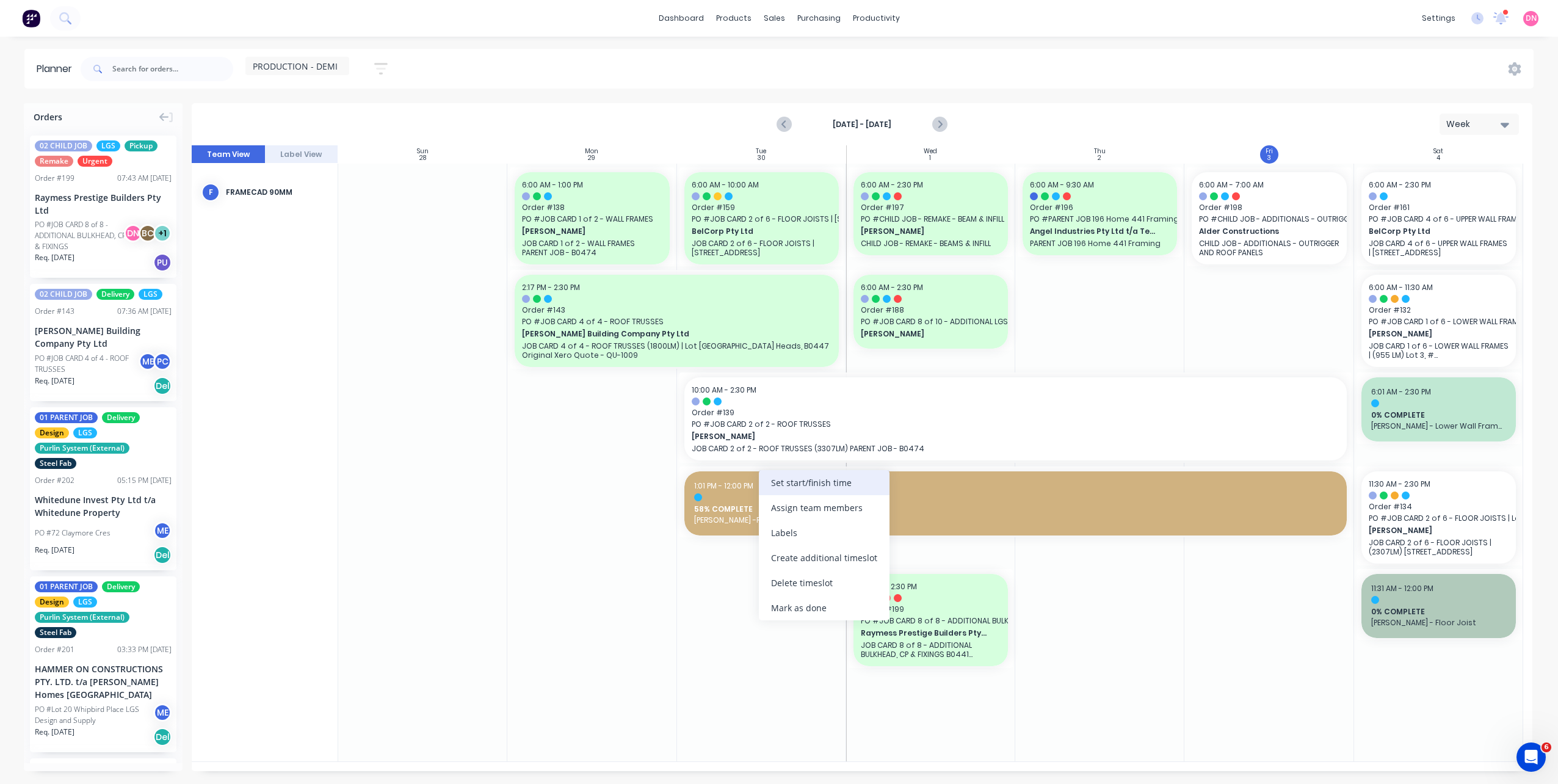
click at [770, 485] on div "Set start/finish time" at bounding box center [824, 483] width 131 height 25
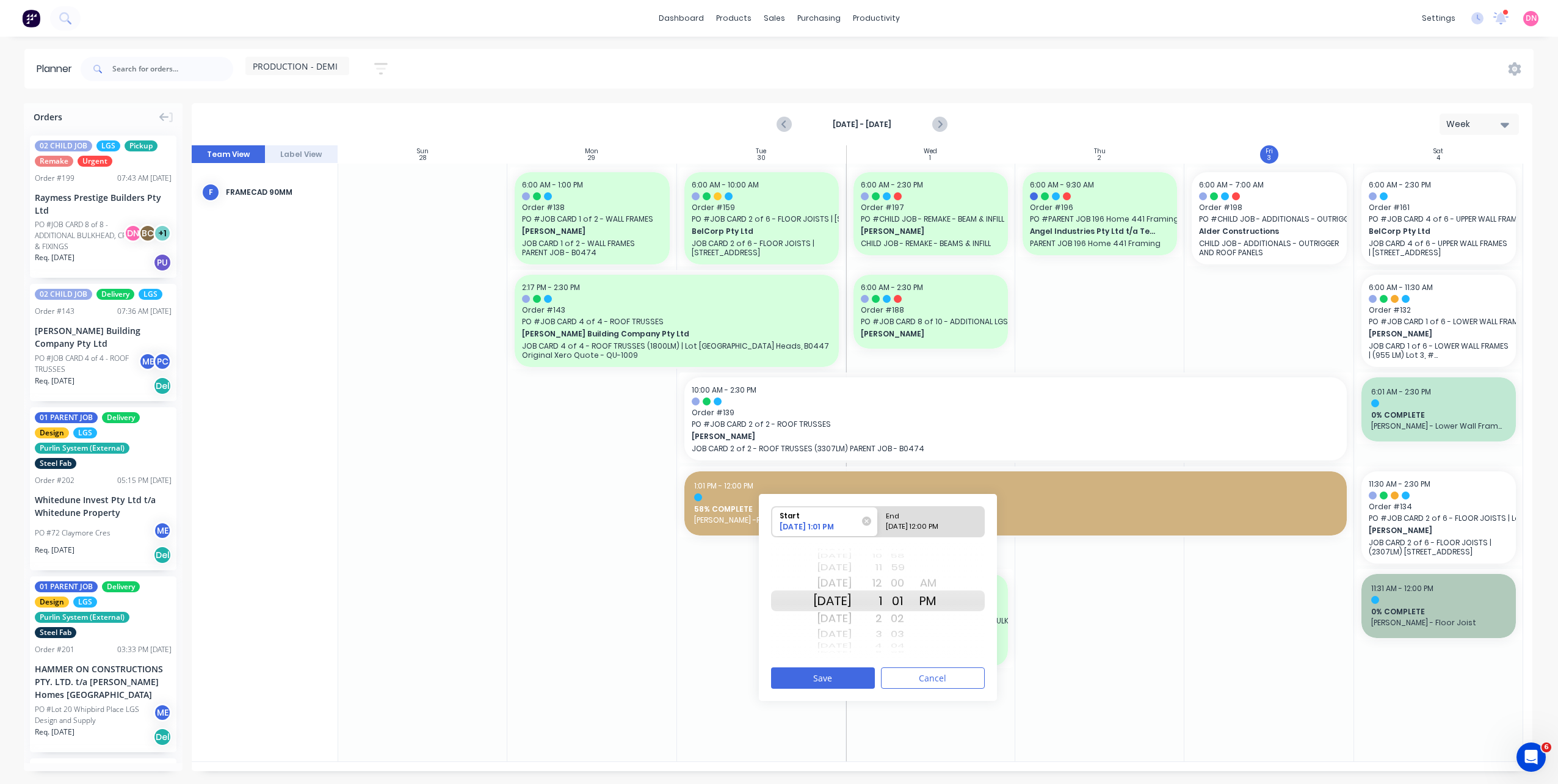
click at [882, 618] on div "2" at bounding box center [866, 618] width 30 height 19
click at [863, 672] on button "Save" at bounding box center [823, 678] width 103 height 21
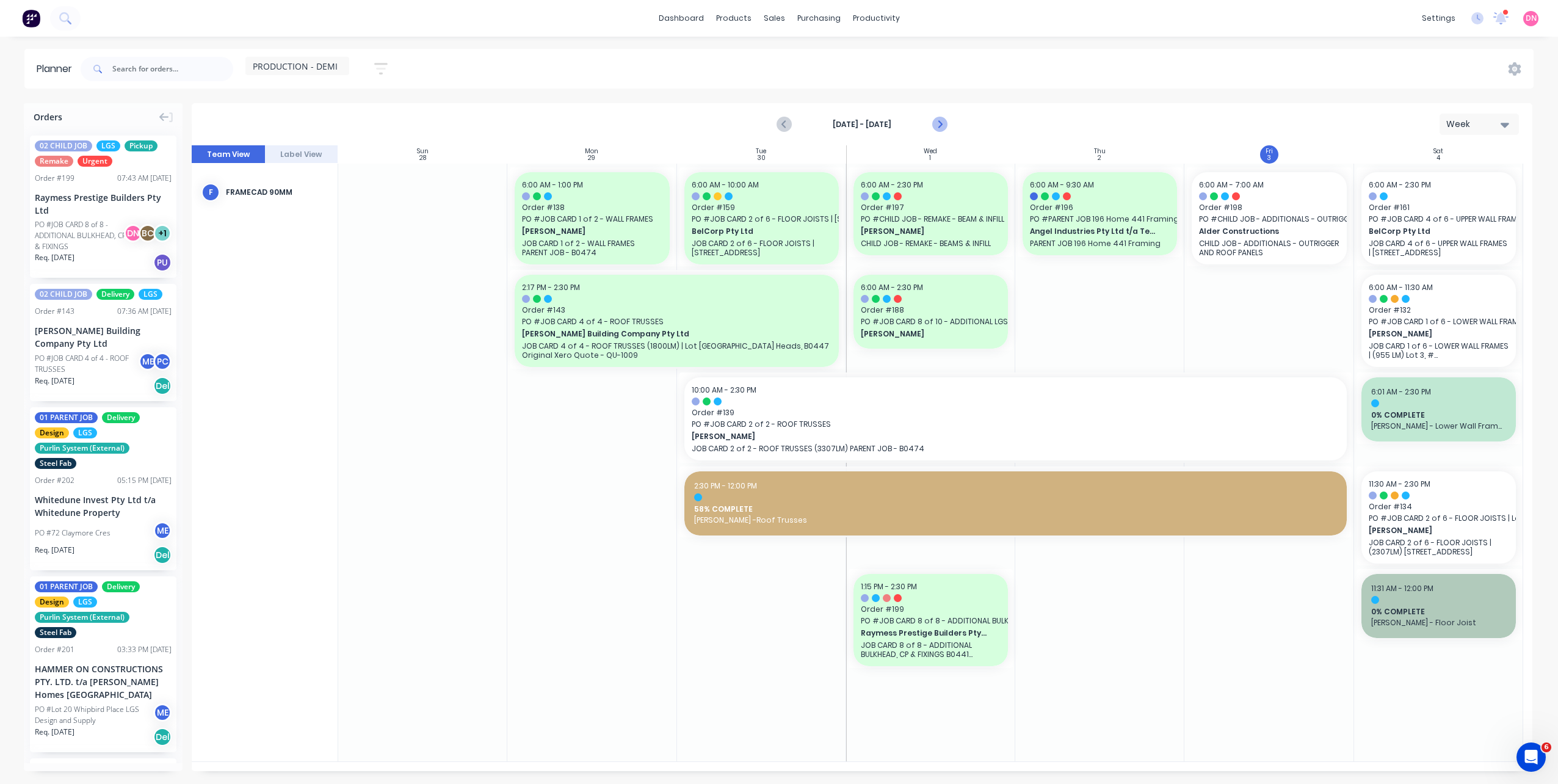
click at [942, 122] on icon "Next page" at bounding box center [939, 125] width 15 height 15
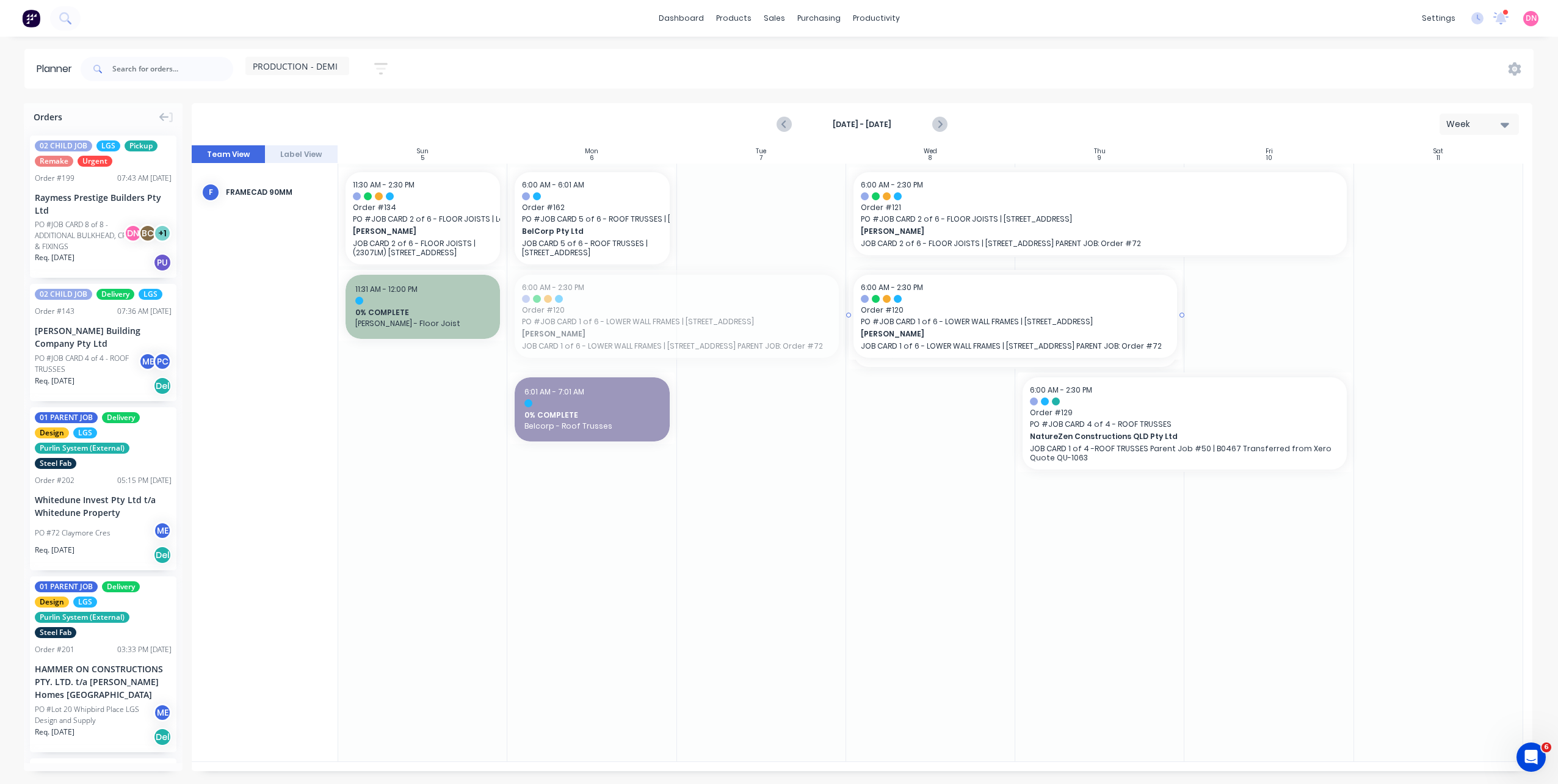
drag, startPoint x: 617, startPoint y: 313, endPoint x: 990, endPoint y: 326, distance: 373.2
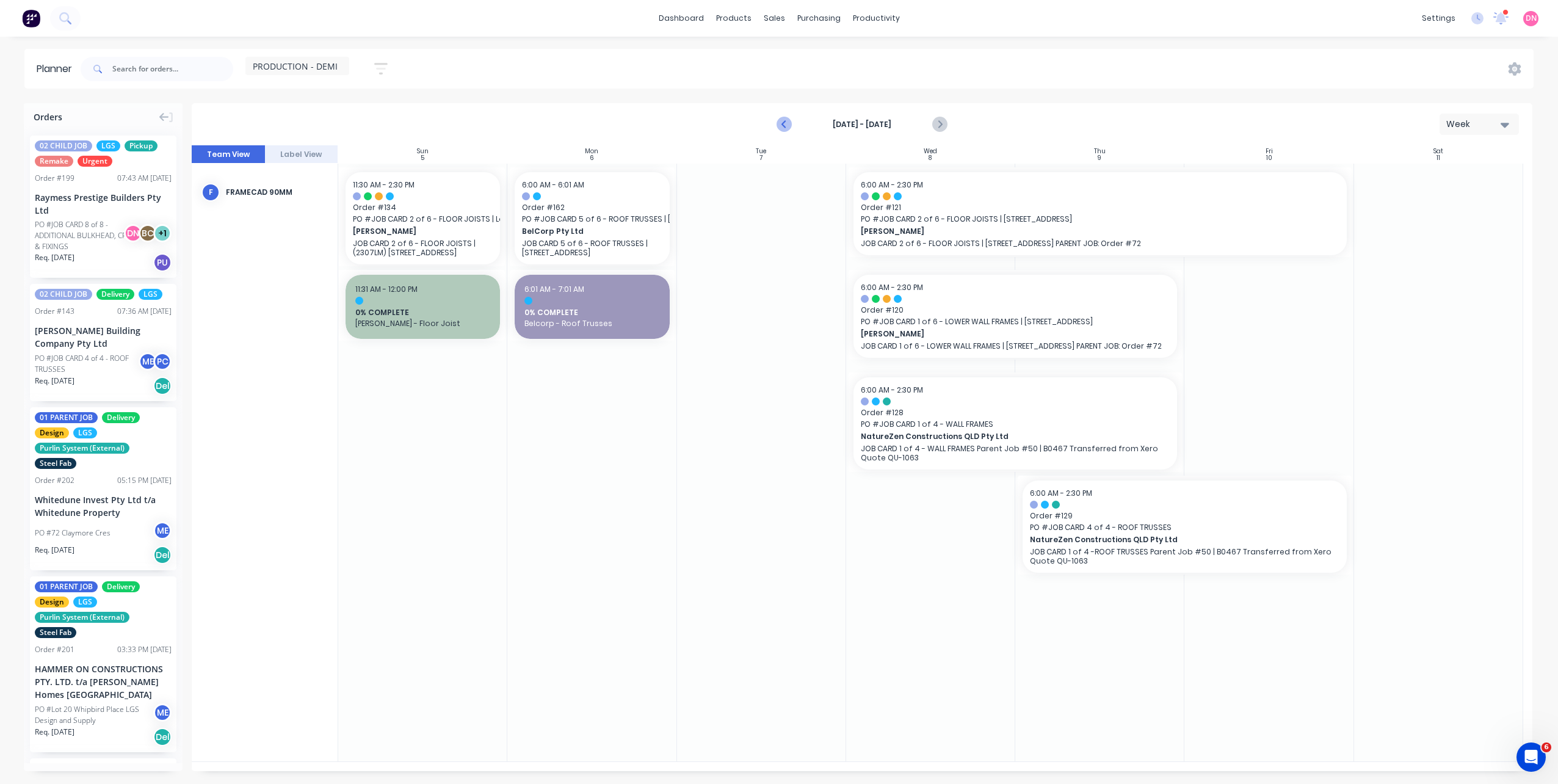
click at [784, 120] on icon "Previous page" at bounding box center [784, 125] width 15 height 15
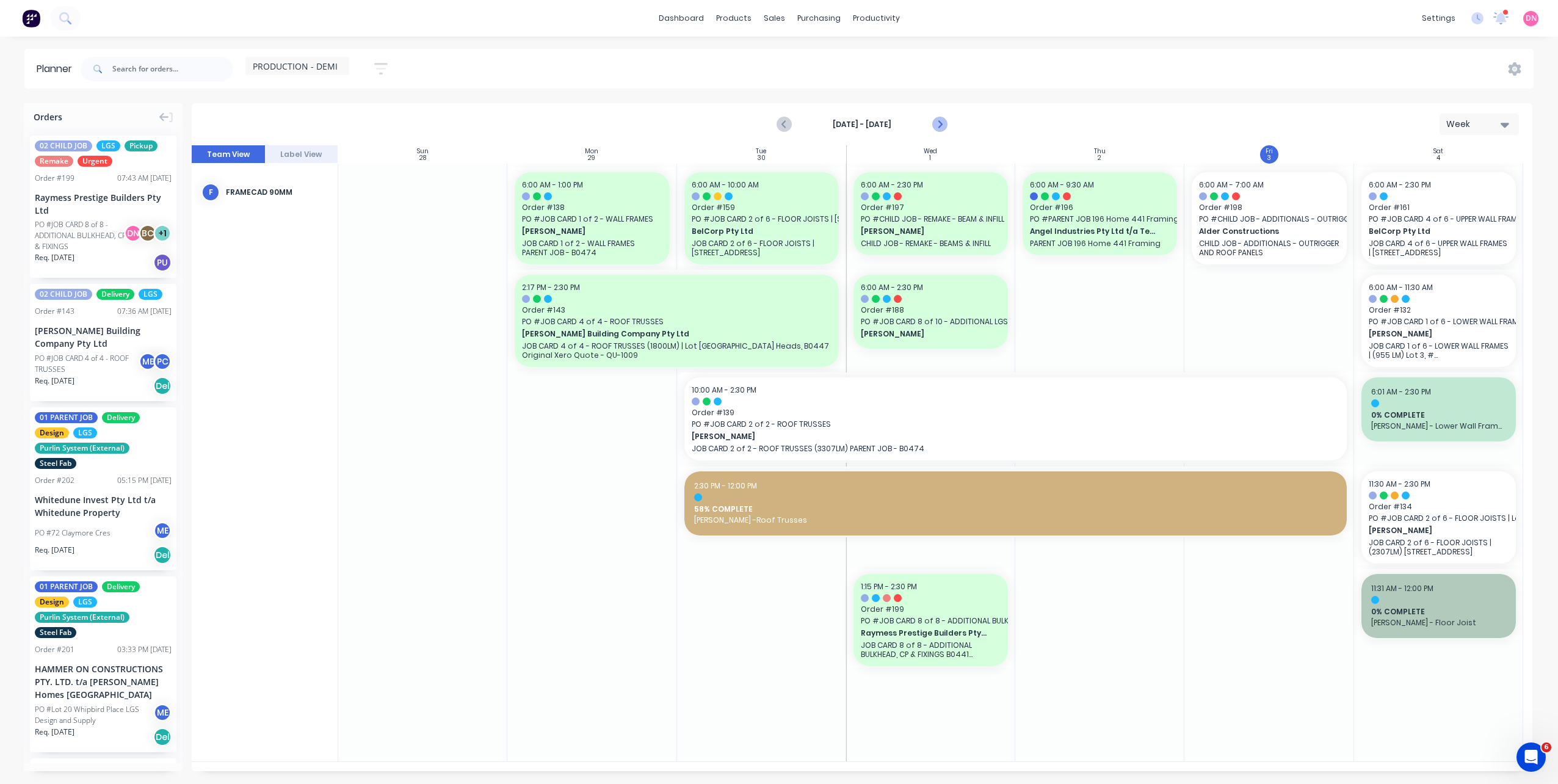
click at [934, 123] on icon "Next page" at bounding box center [939, 125] width 15 height 15
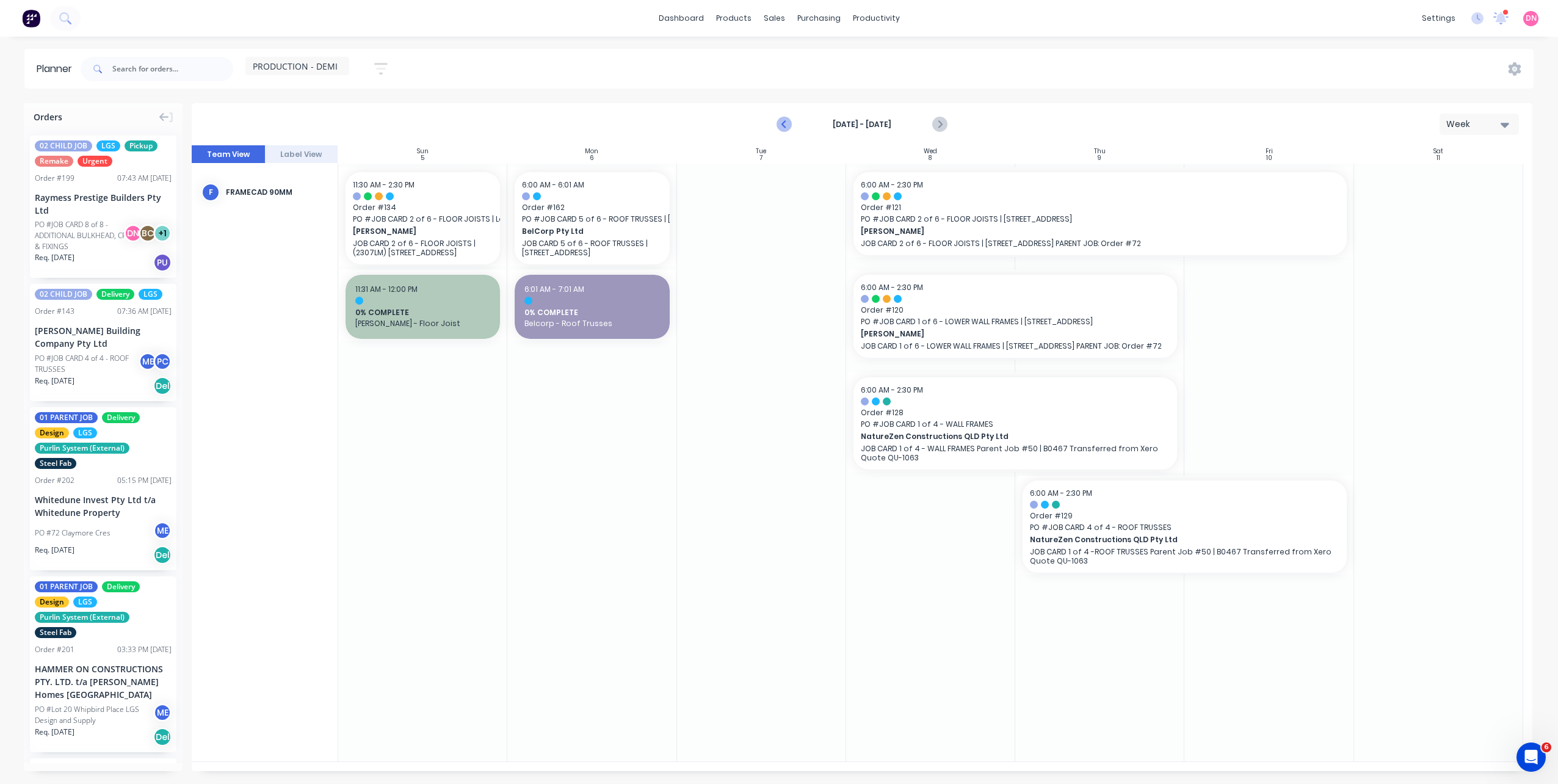
click at [790, 117] on icon "Previous page" at bounding box center [784, 125] width 15 height 15
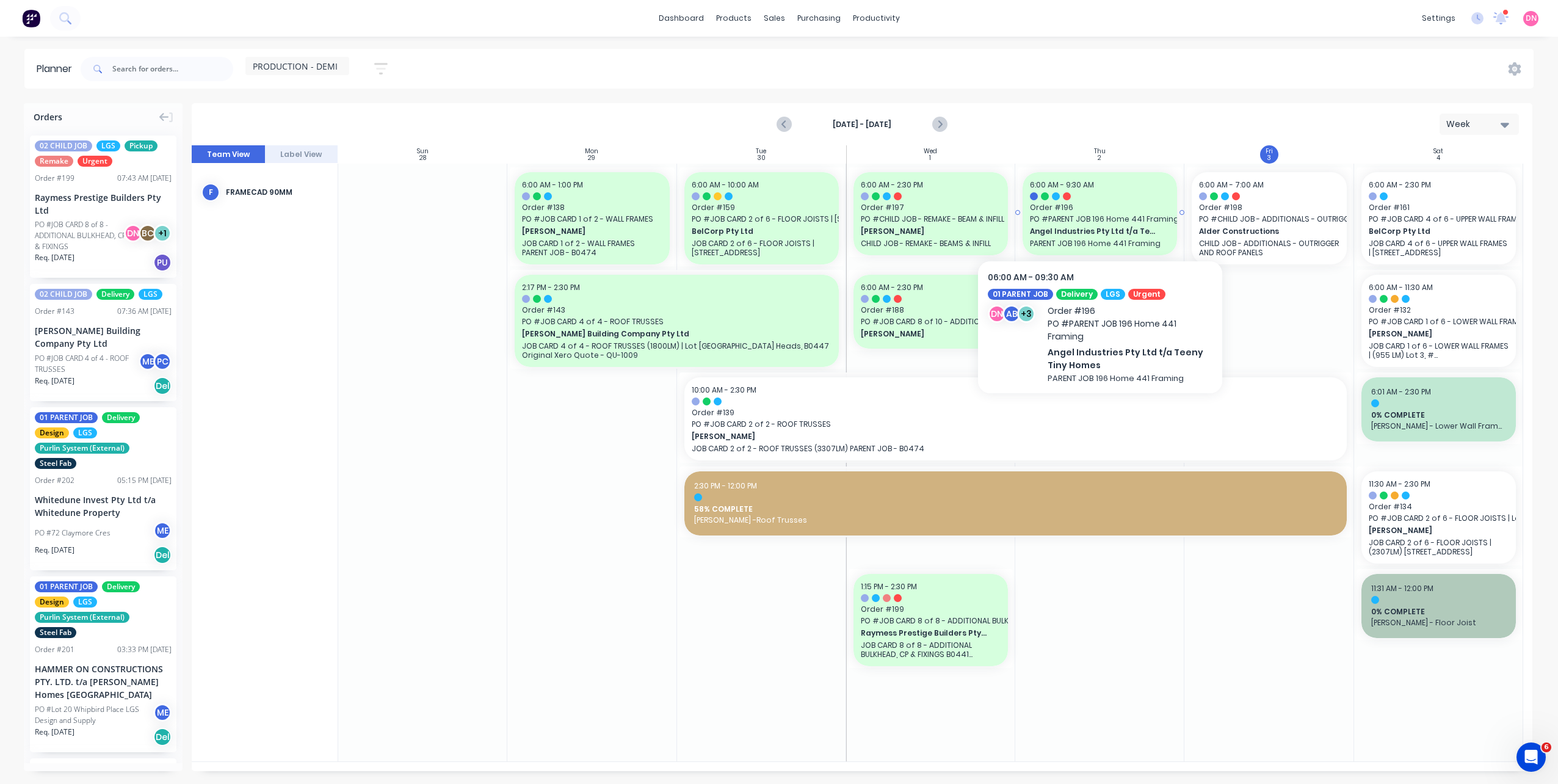
click at [1078, 227] on span "Angel Industries Pty Ltd t/a Teeny Tiny Homes" at bounding box center [1092, 231] width 126 height 11
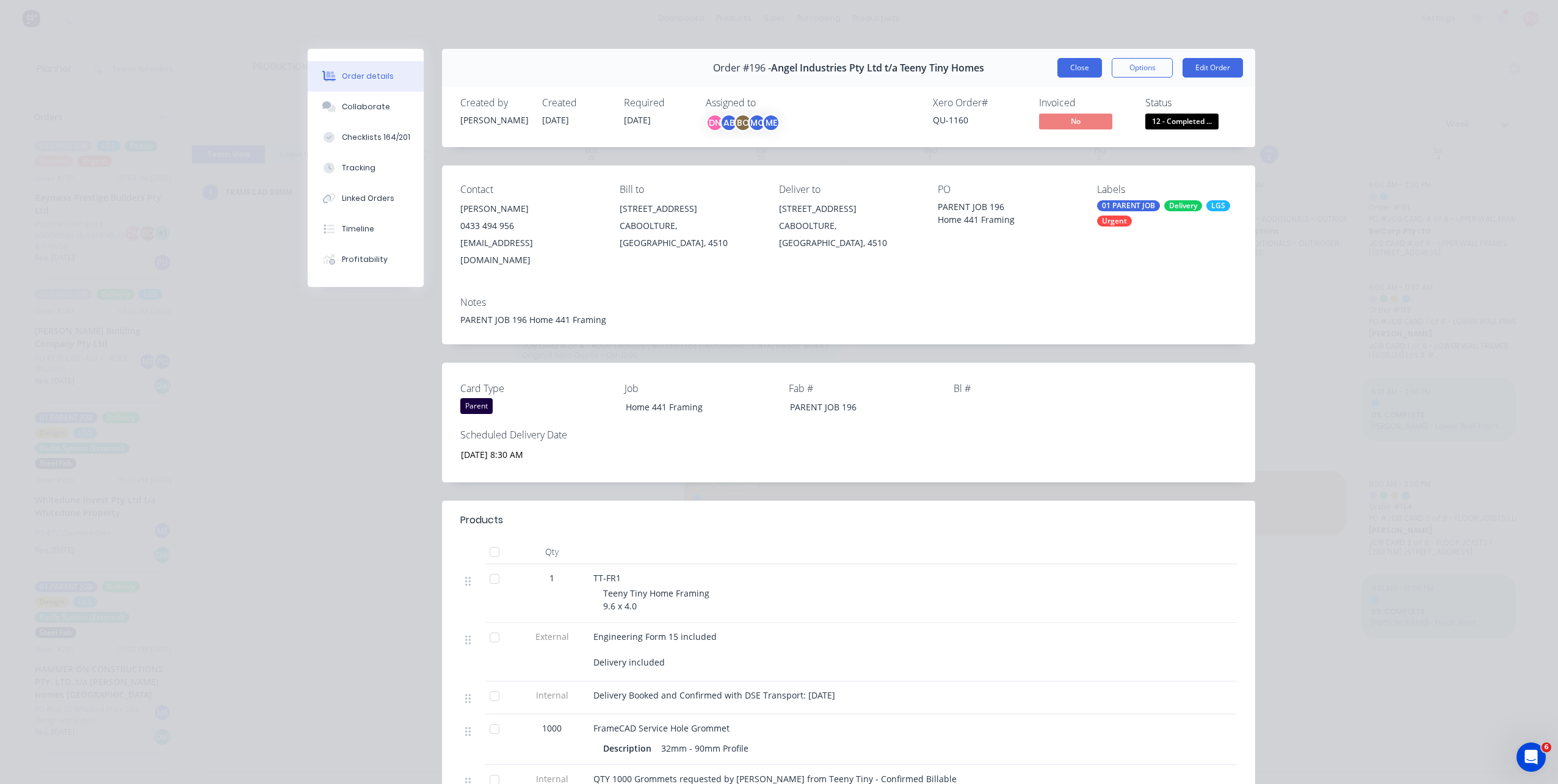
click at [1078, 75] on button "Close" at bounding box center [1080, 67] width 44 height 19
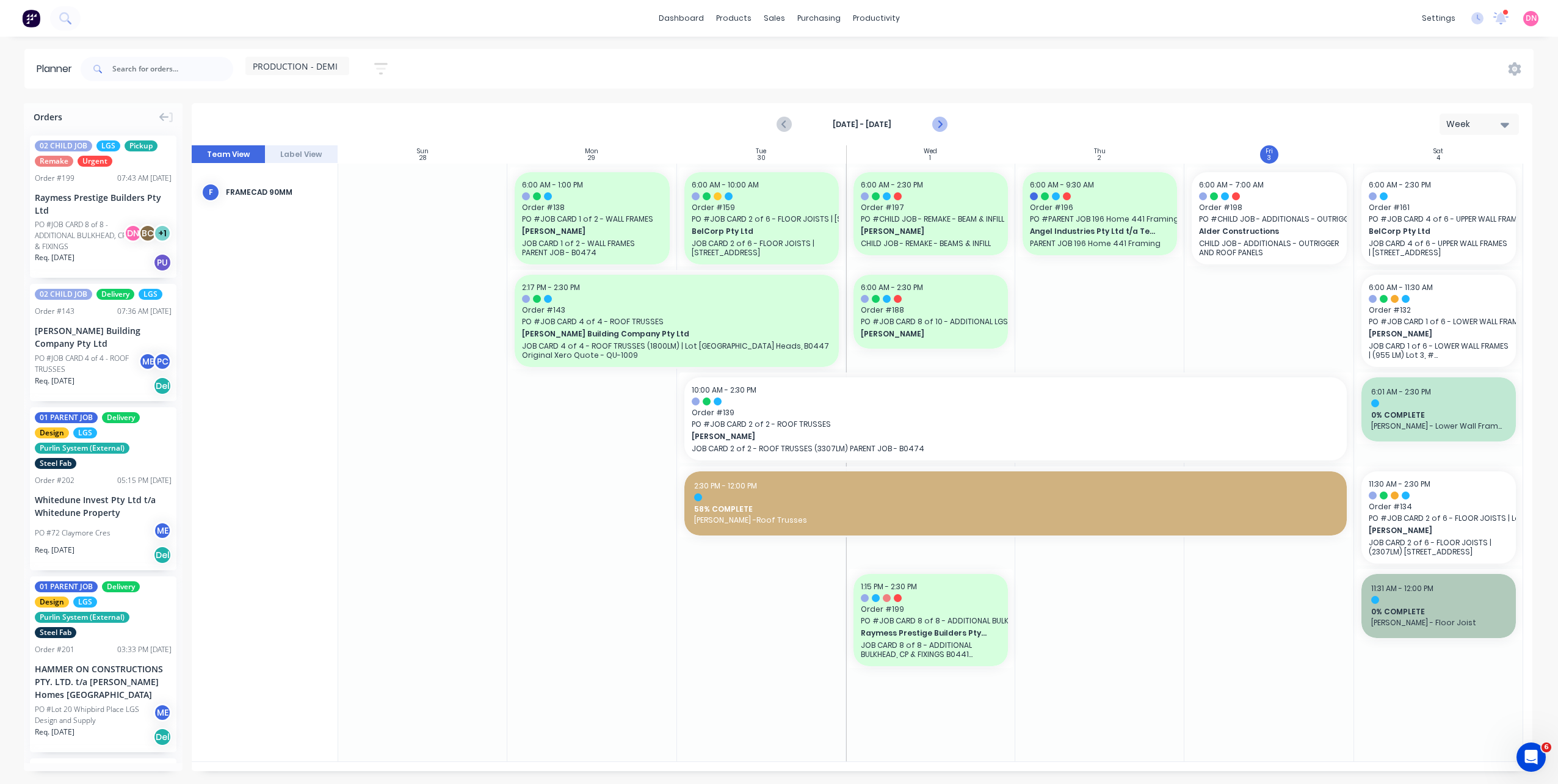
click at [935, 124] on icon "Next page" at bounding box center [939, 125] width 15 height 15
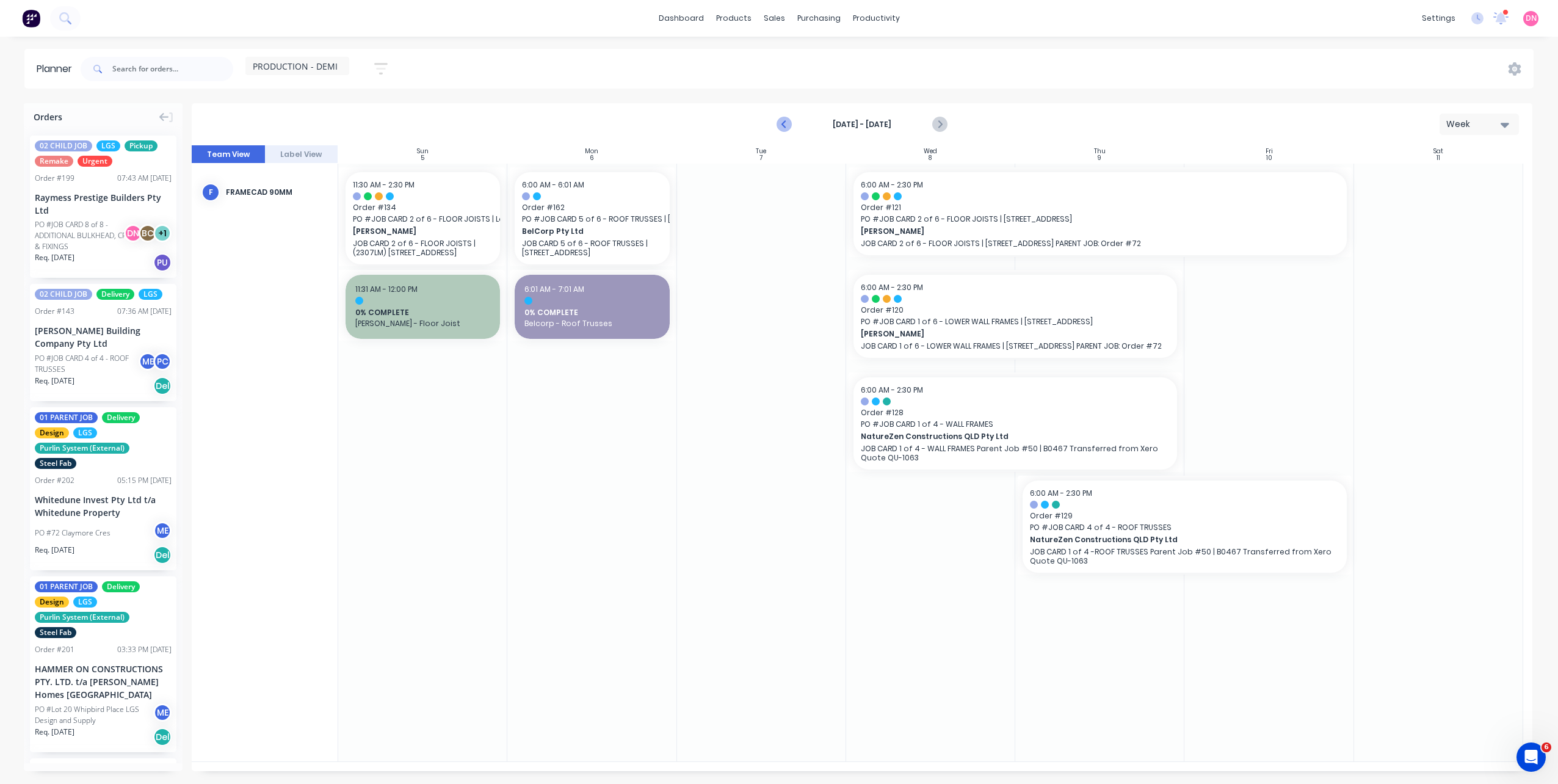
click at [786, 119] on icon "Previous page" at bounding box center [784, 125] width 15 height 15
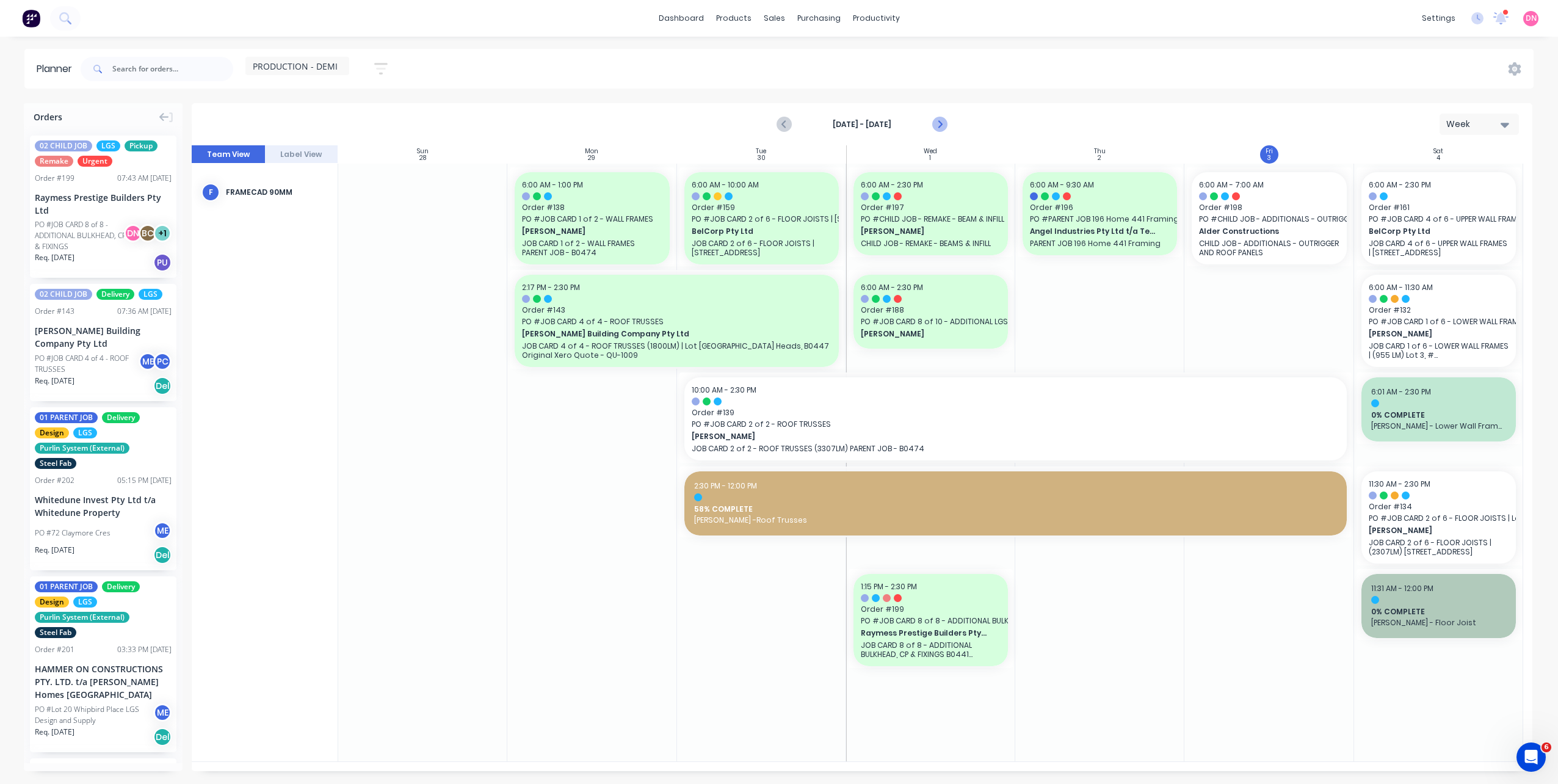
click at [948, 125] on button "Next page" at bounding box center [939, 124] width 24 height 24
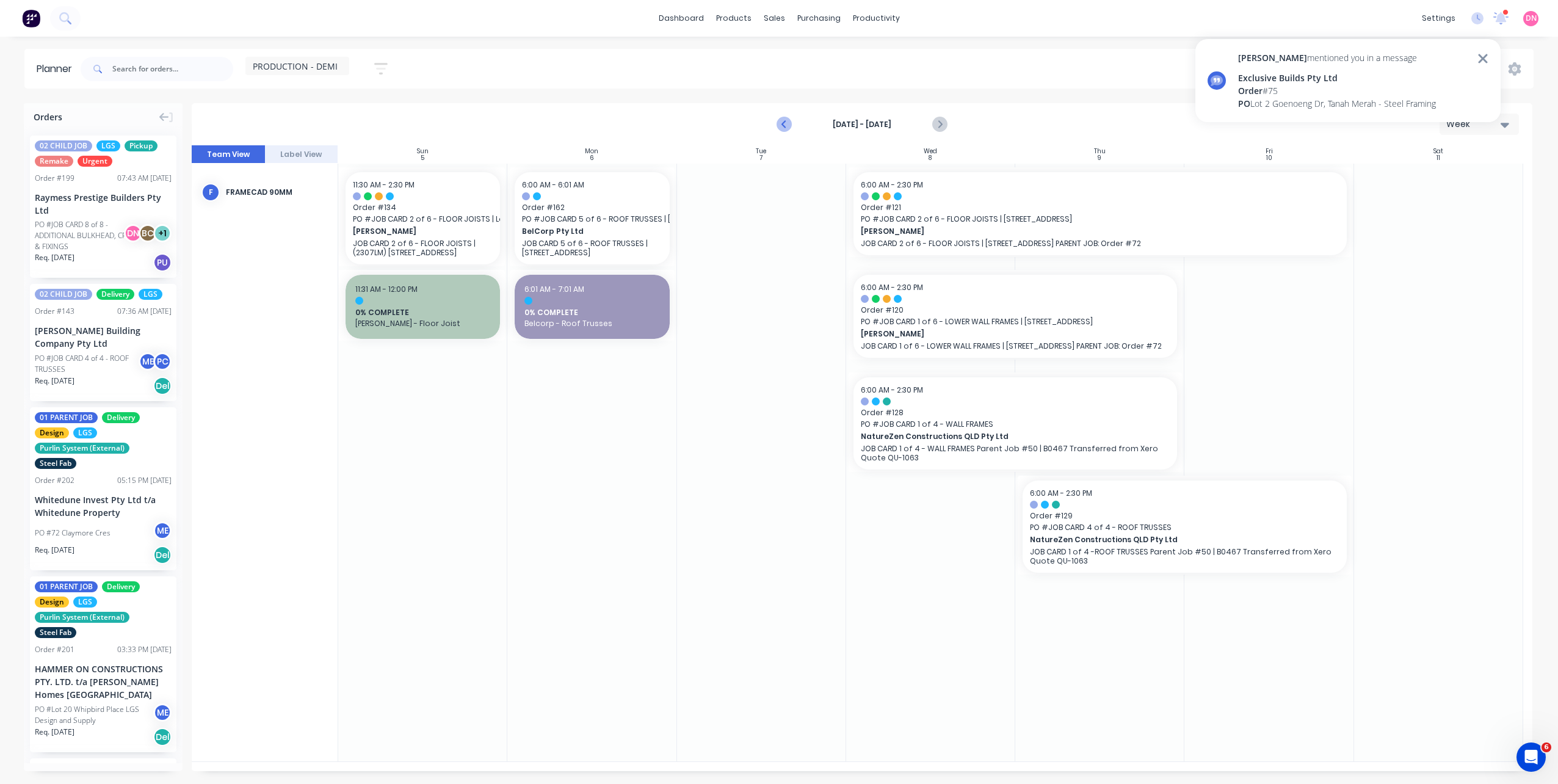
click at [789, 124] on icon "Previous page" at bounding box center [784, 125] width 15 height 15
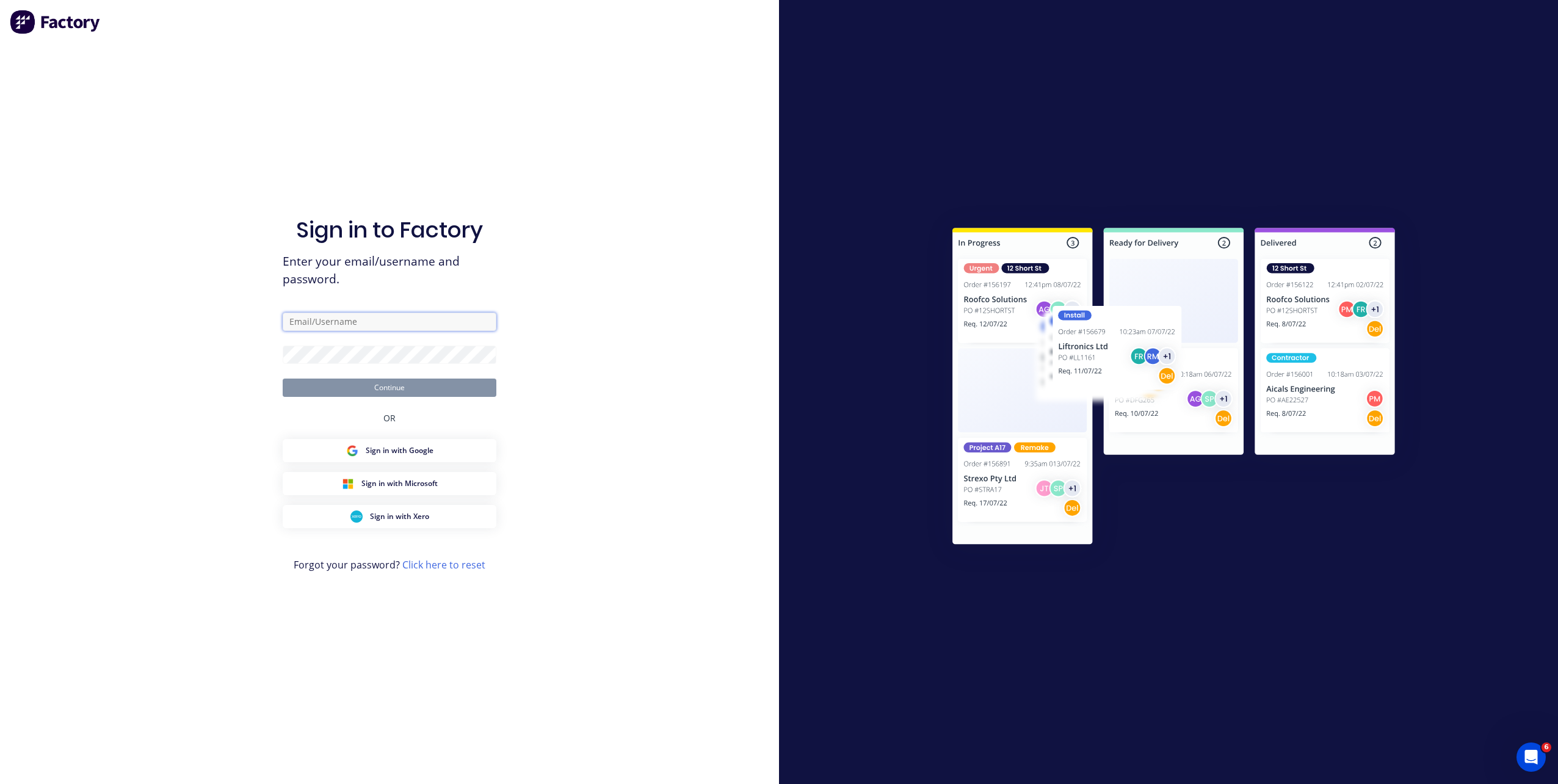
type input "d.nguyen@blacklinesteel.com.au"
click at [405, 385] on button "Continue" at bounding box center [389, 387] width 214 height 18
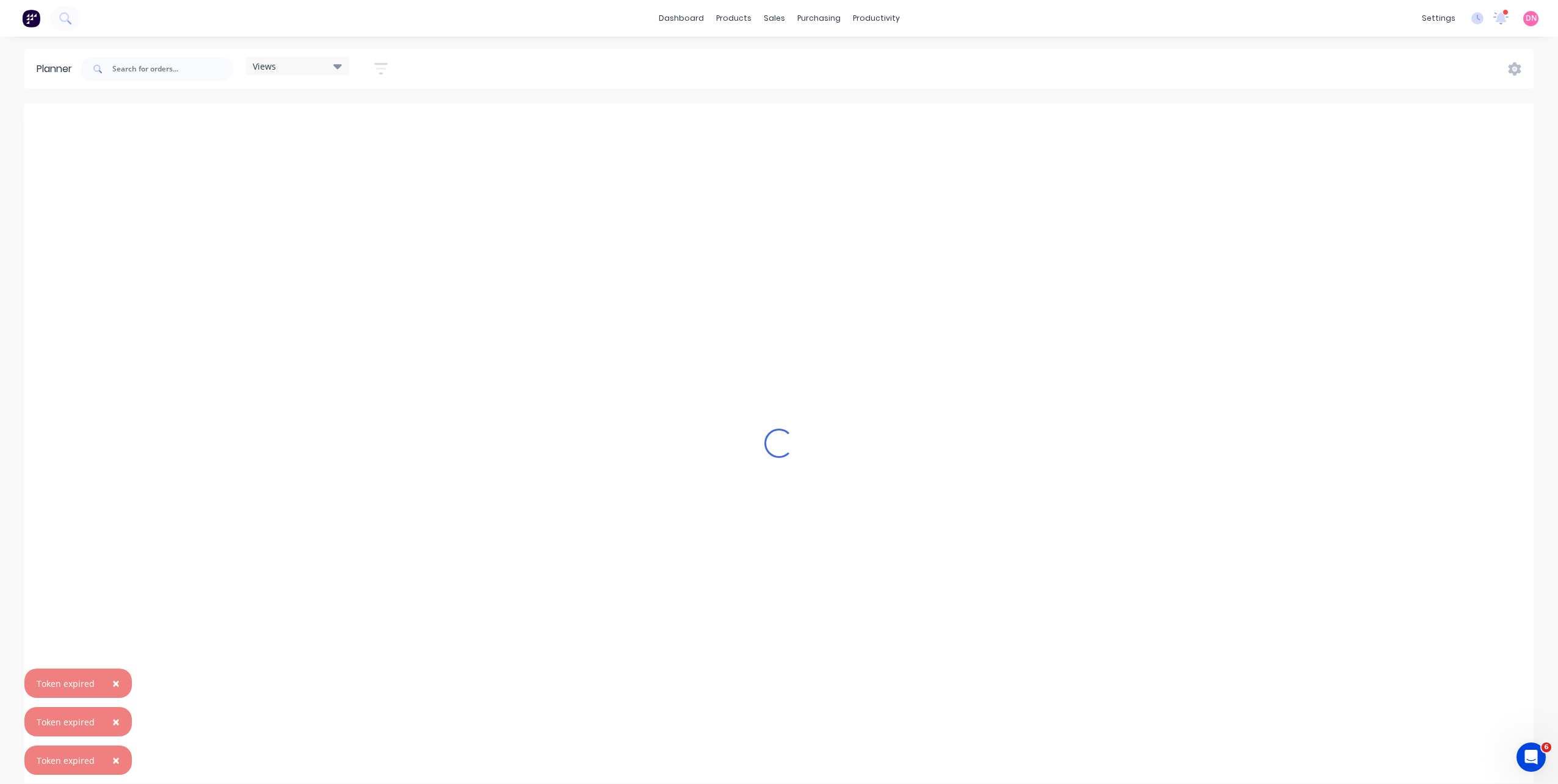
scroll to position [0, 472]
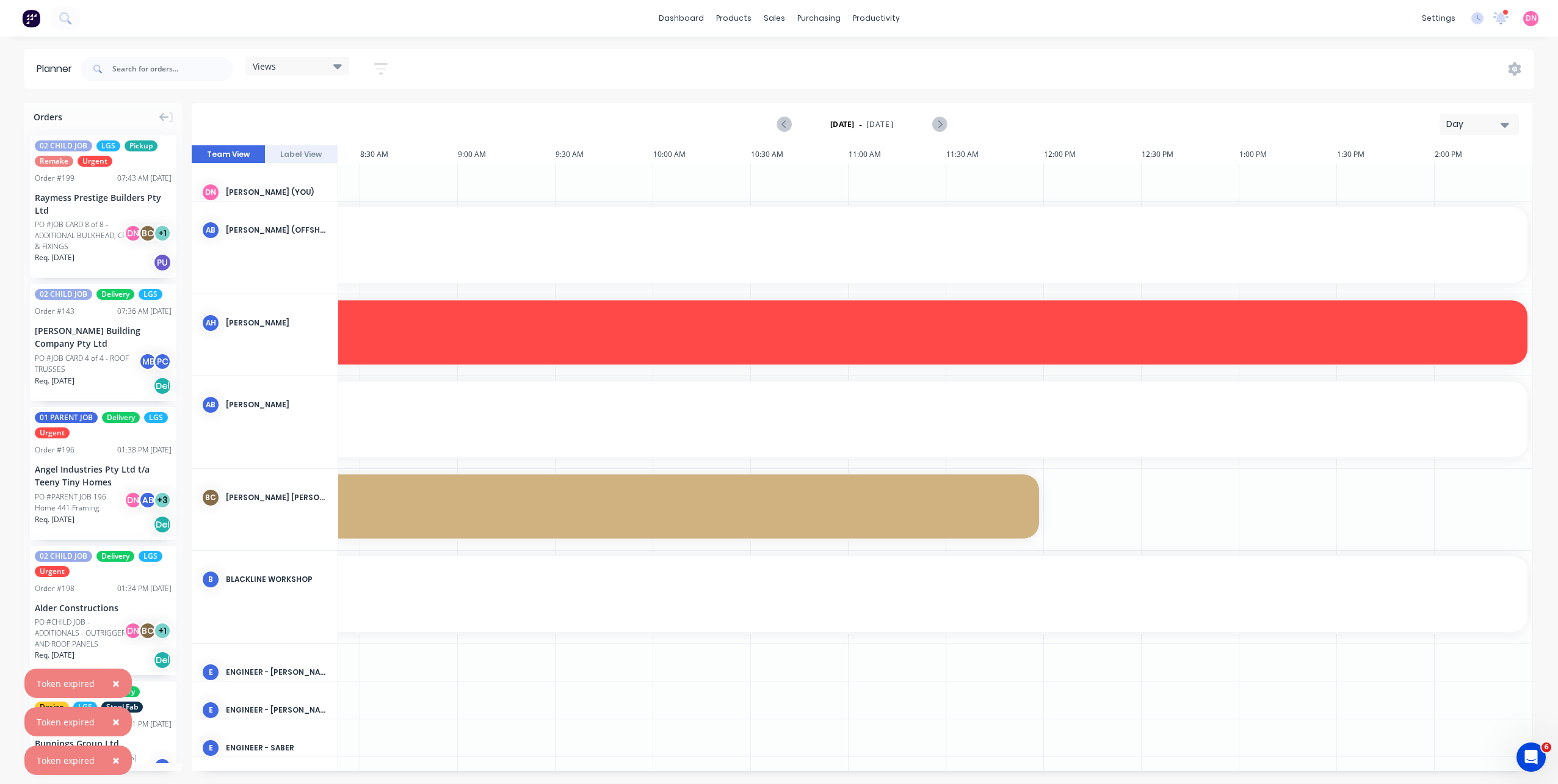
click at [333, 69] on div "Views" at bounding box center [297, 66] width 89 height 11
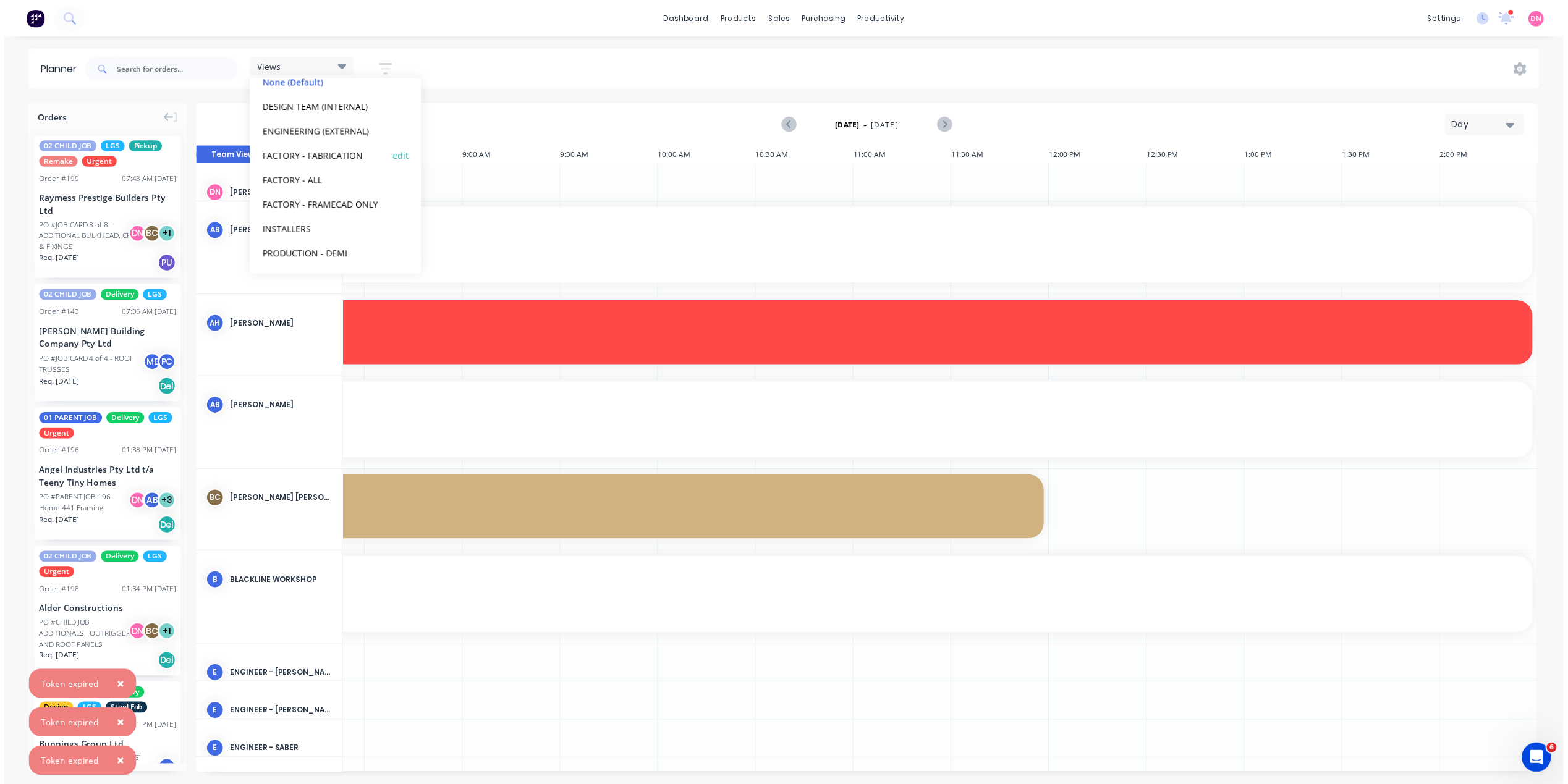
scroll to position [76, 0]
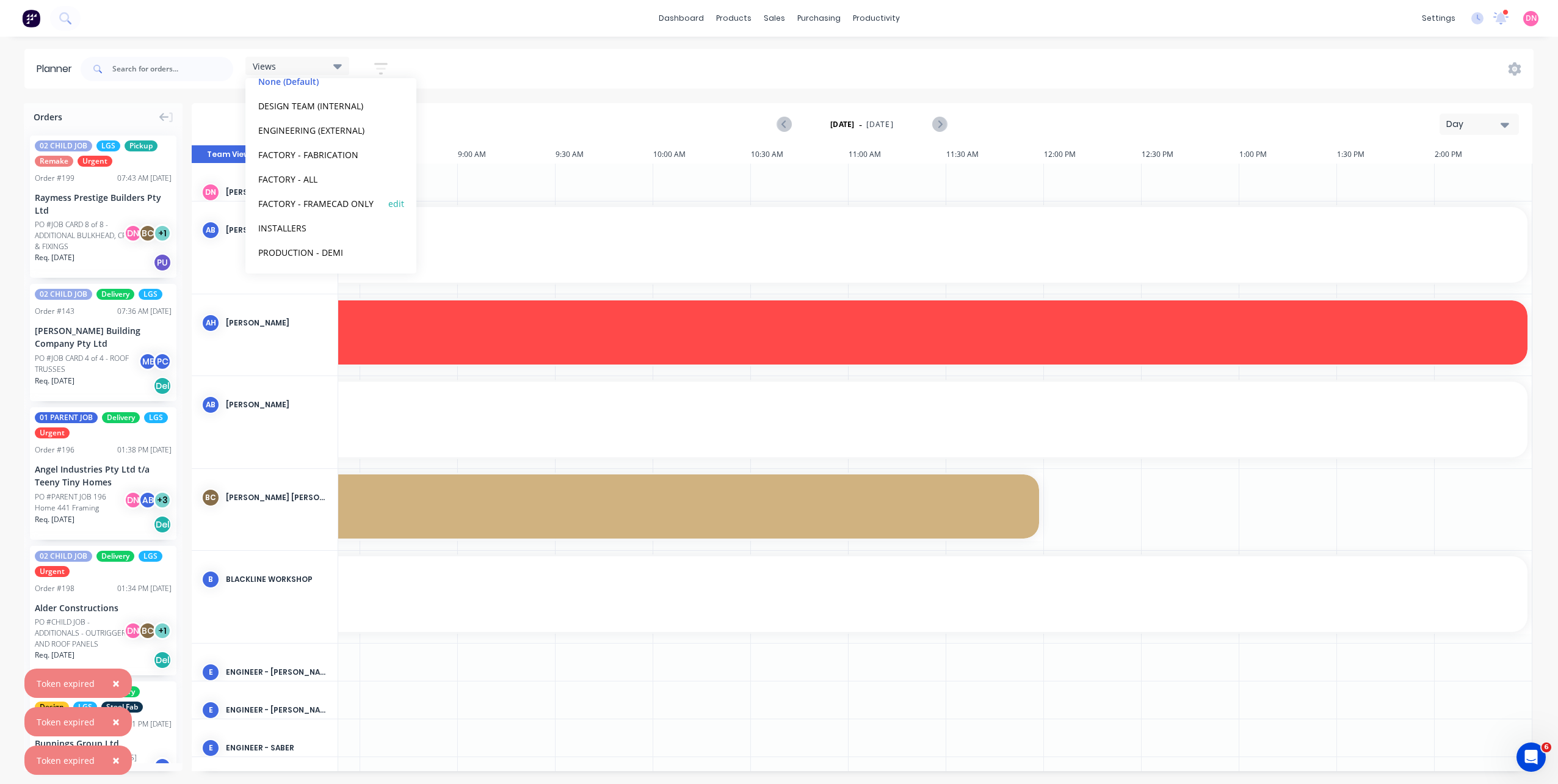
click at [324, 208] on button "FACTORY - FRAMECAD ONLY" at bounding box center [319, 202] width 130 height 14
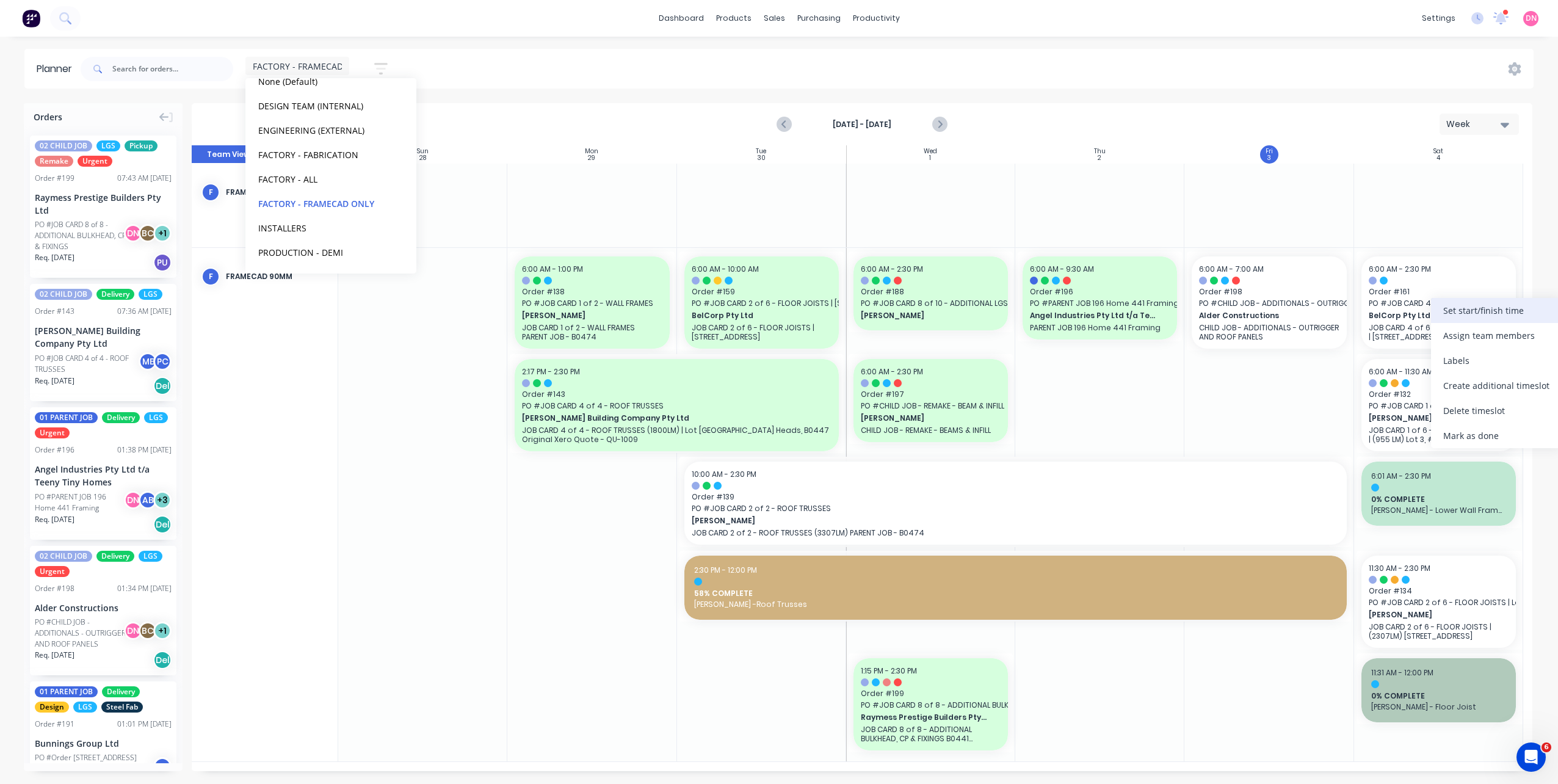
click at [1473, 307] on div "Set start/finish time" at bounding box center [1496, 310] width 131 height 25
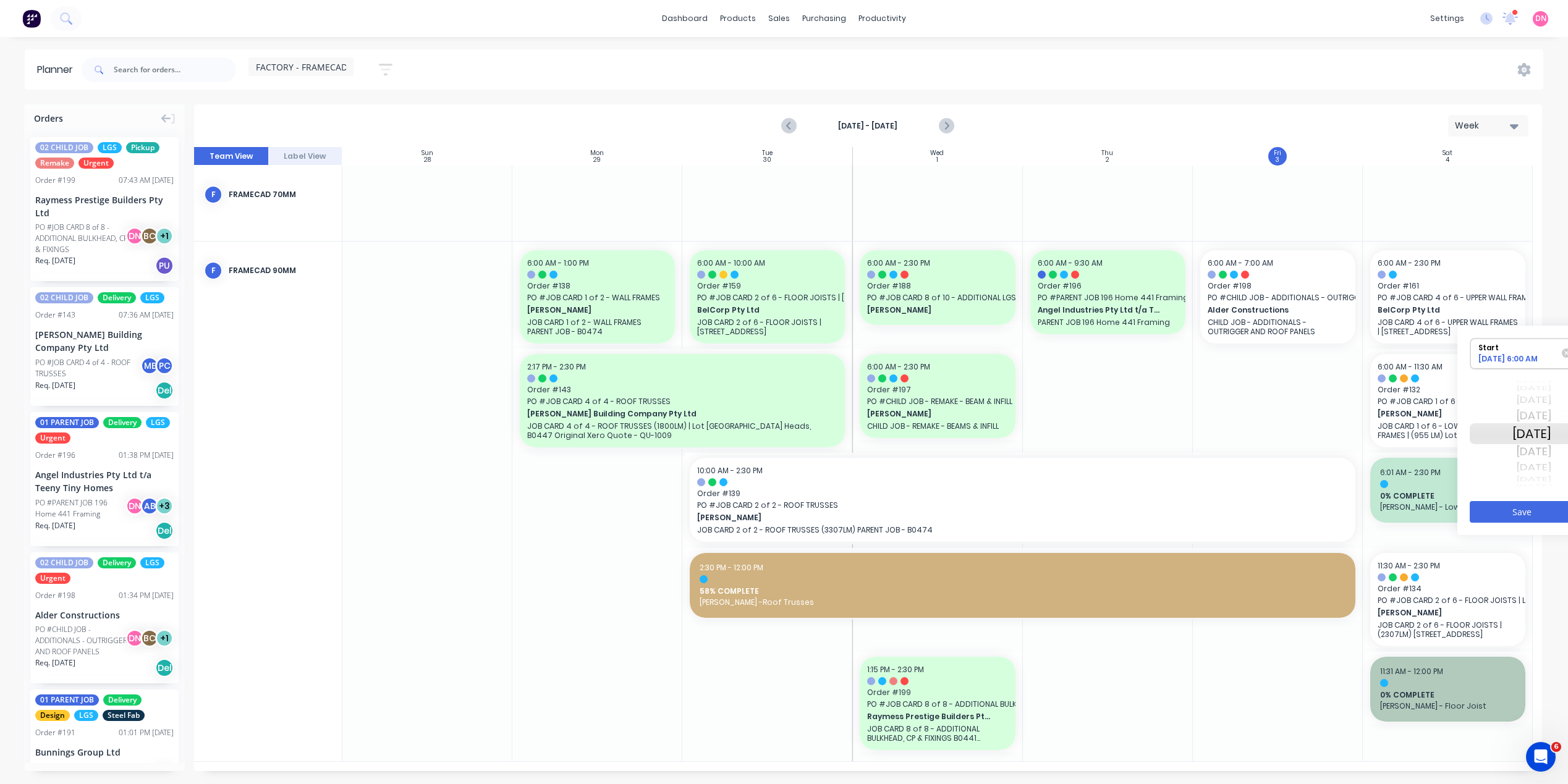
click at [1534, 471] on div "Mon Oct 6" at bounding box center [1532, 468] width 39 height 16
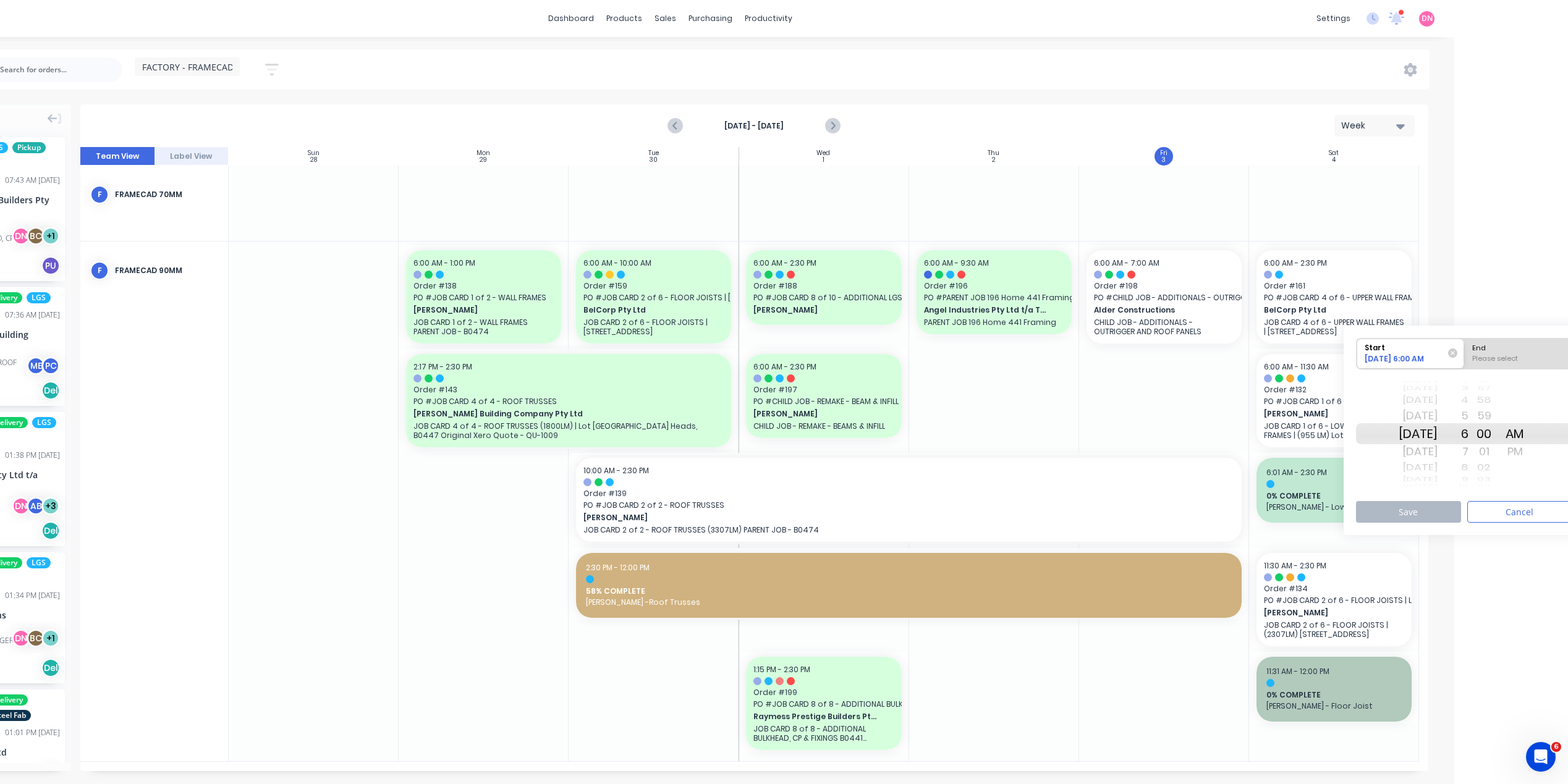
scroll to position [0, 130]
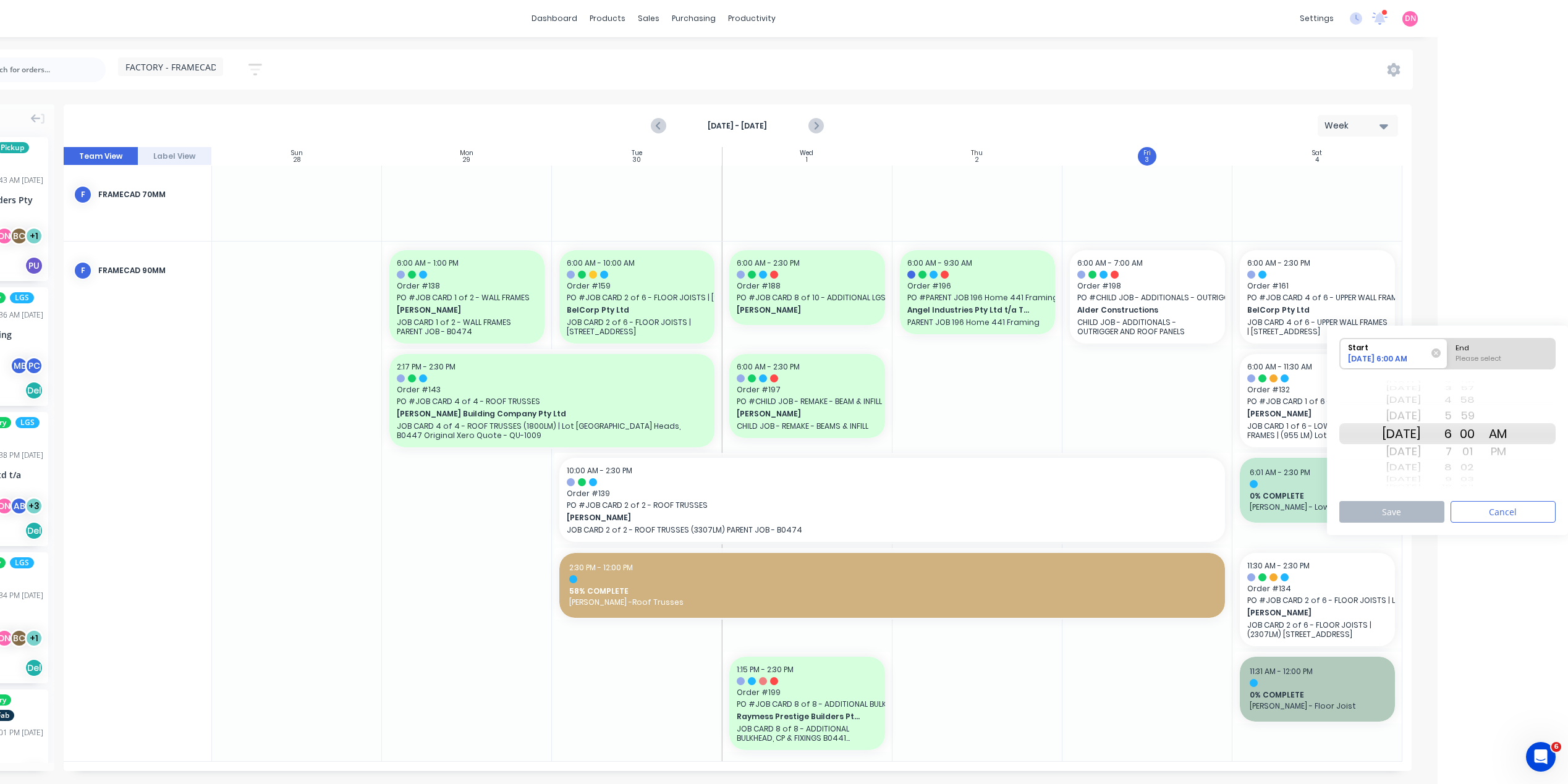
click at [1504, 352] on div "End" at bounding box center [1501, 346] width 101 height 16
click at [1448, 352] on input "End Please select" at bounding box center [1447, 354] width 1 height 30
radio input "true"
click at [1452, 450] on div "7" at bounding box center [1436, 452] width 31 height 19
click at [1411, 509] on button "Save" at bounding box center [1392, 512] width 105 height 22
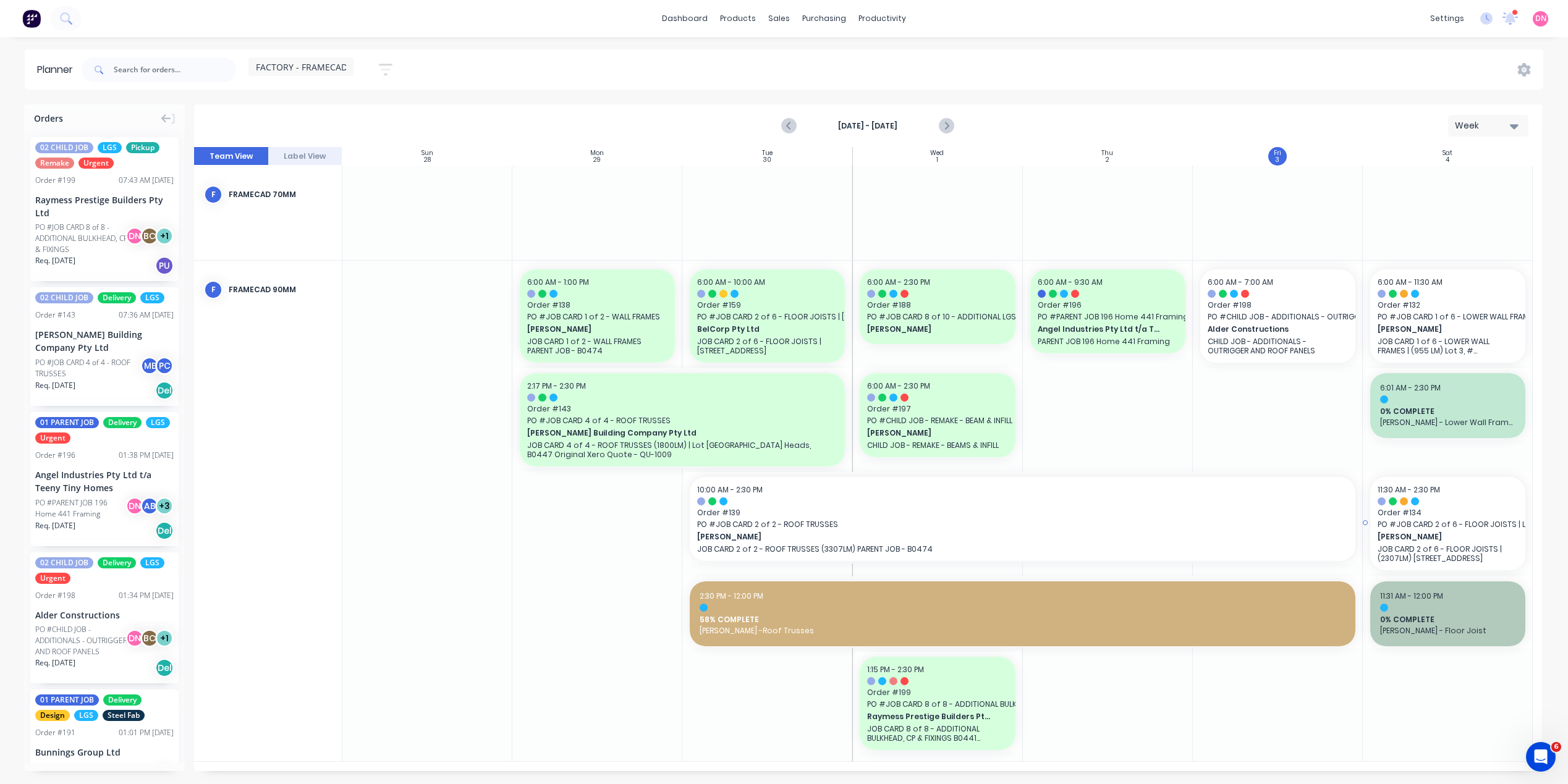
scroll to position [0, 0]
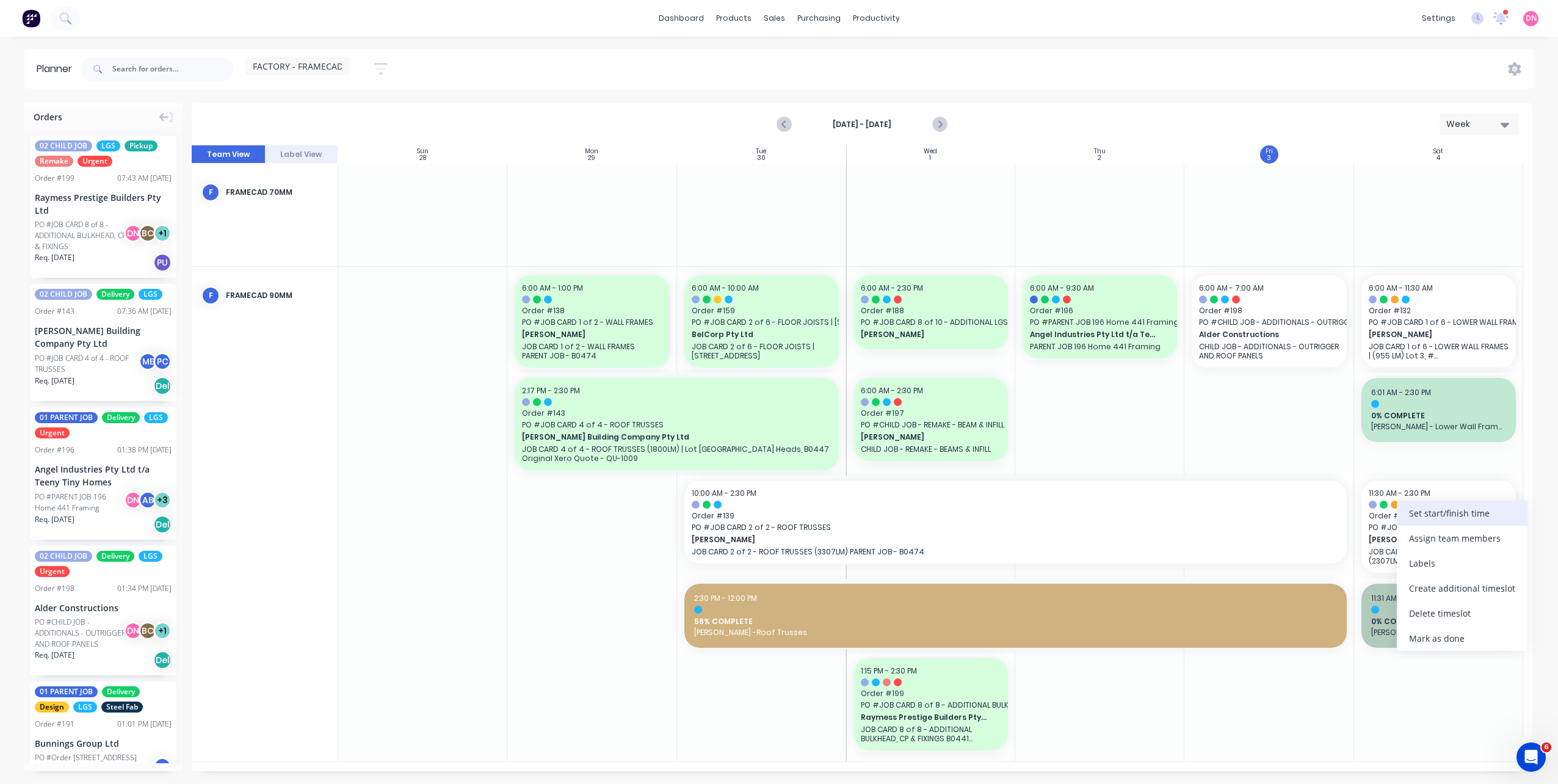
click at [1409, 517] on div "Set start/finish time" at bounding box center [1462, 513] width 131 height 25
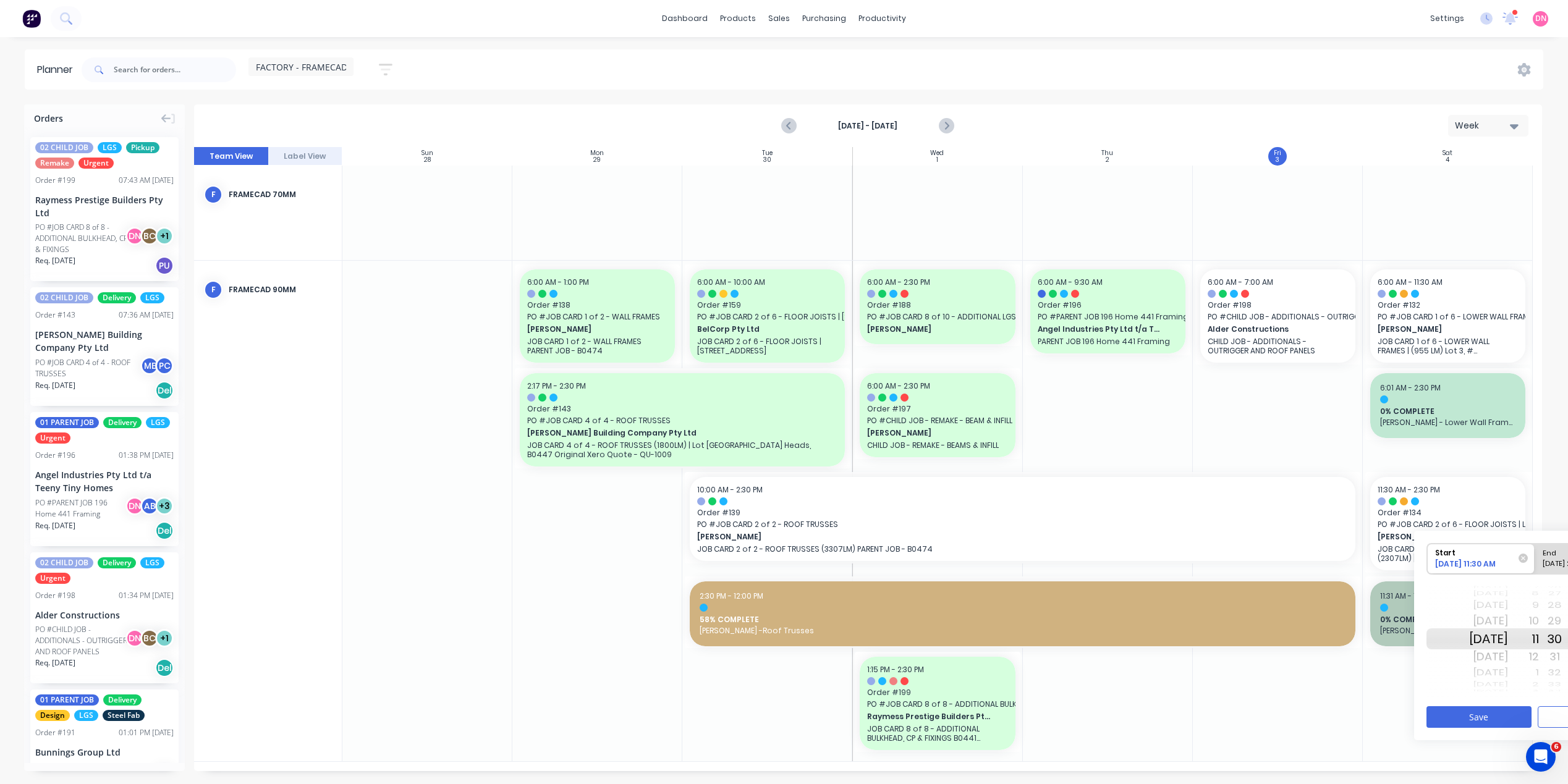
click at [1504, 682] on div "Tue Oct 7" at bounding box center [1489, 685] width 39 height 10
click at [1549, 566] on div "Please select" at bounding box center [1589, 566] width 101 height 16
click at [1536, 566] on input "End Please select" at bounding box center [1535, 559] width 1 height 30
radio input "true"
drag, startPoint x: 1554, startPoint y: 659, endPoint x: 1550, endPoint y: 665, distance: 7.2
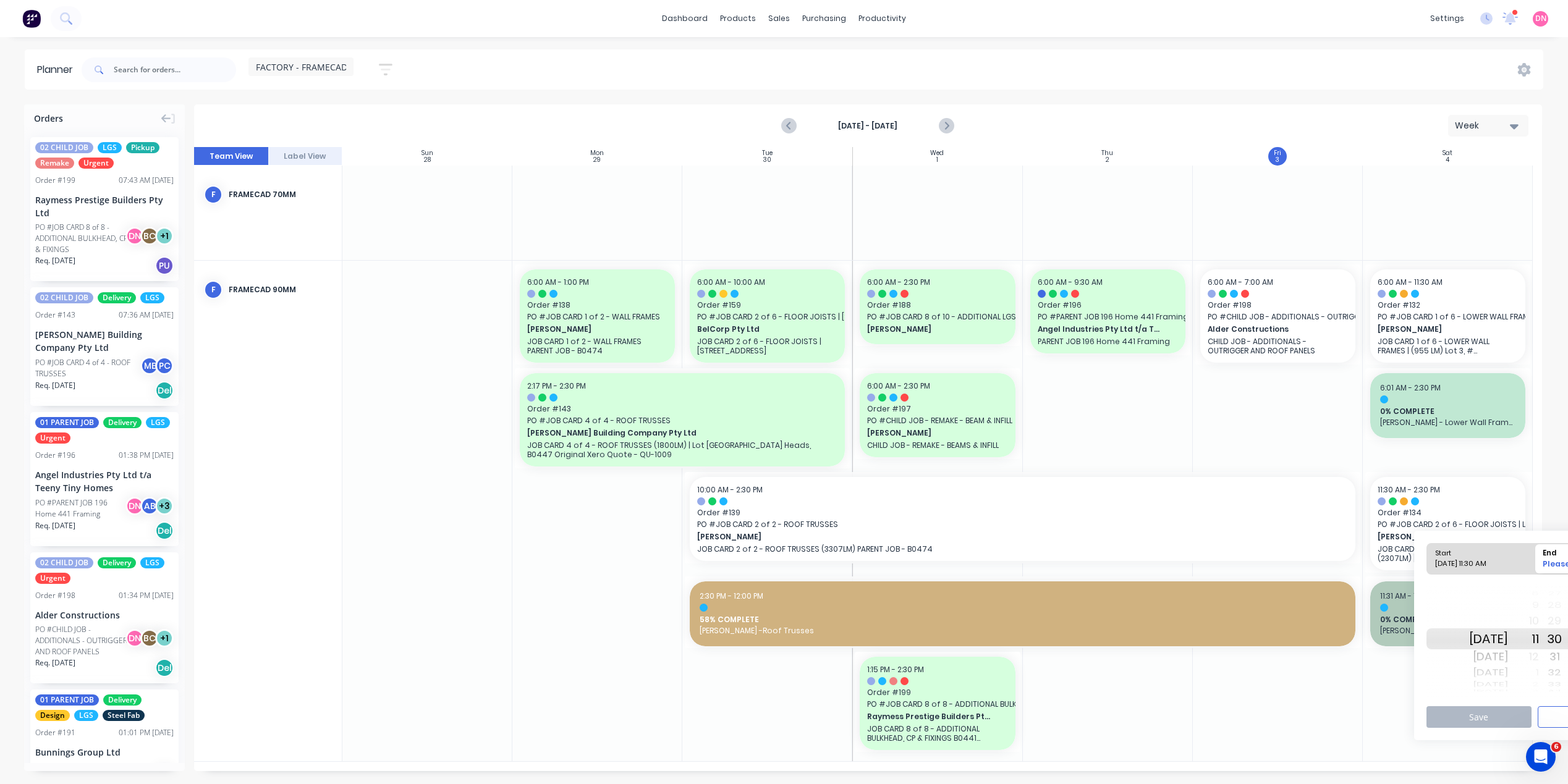
click at [1540, 658] on div "12" at bounding box center [1523, 657] width 31 height 19
click at [1540, 655] on div "12" at bounding box center [1523, 657] width 31 height 19
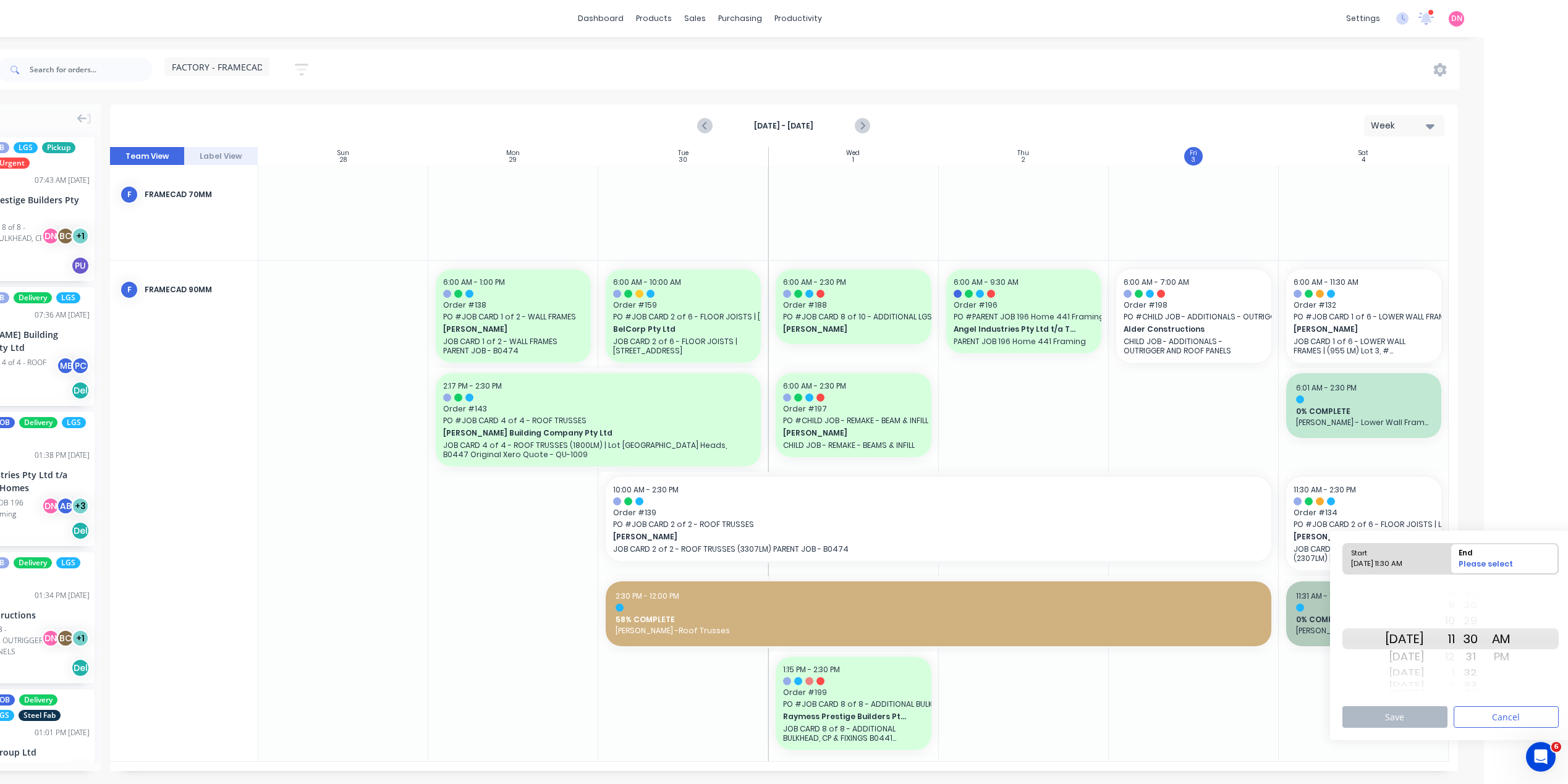
scroll to position [0, 87]
click at [1514, 655] on div "PM" at bounding box center [1498, 657] width 31 height 19
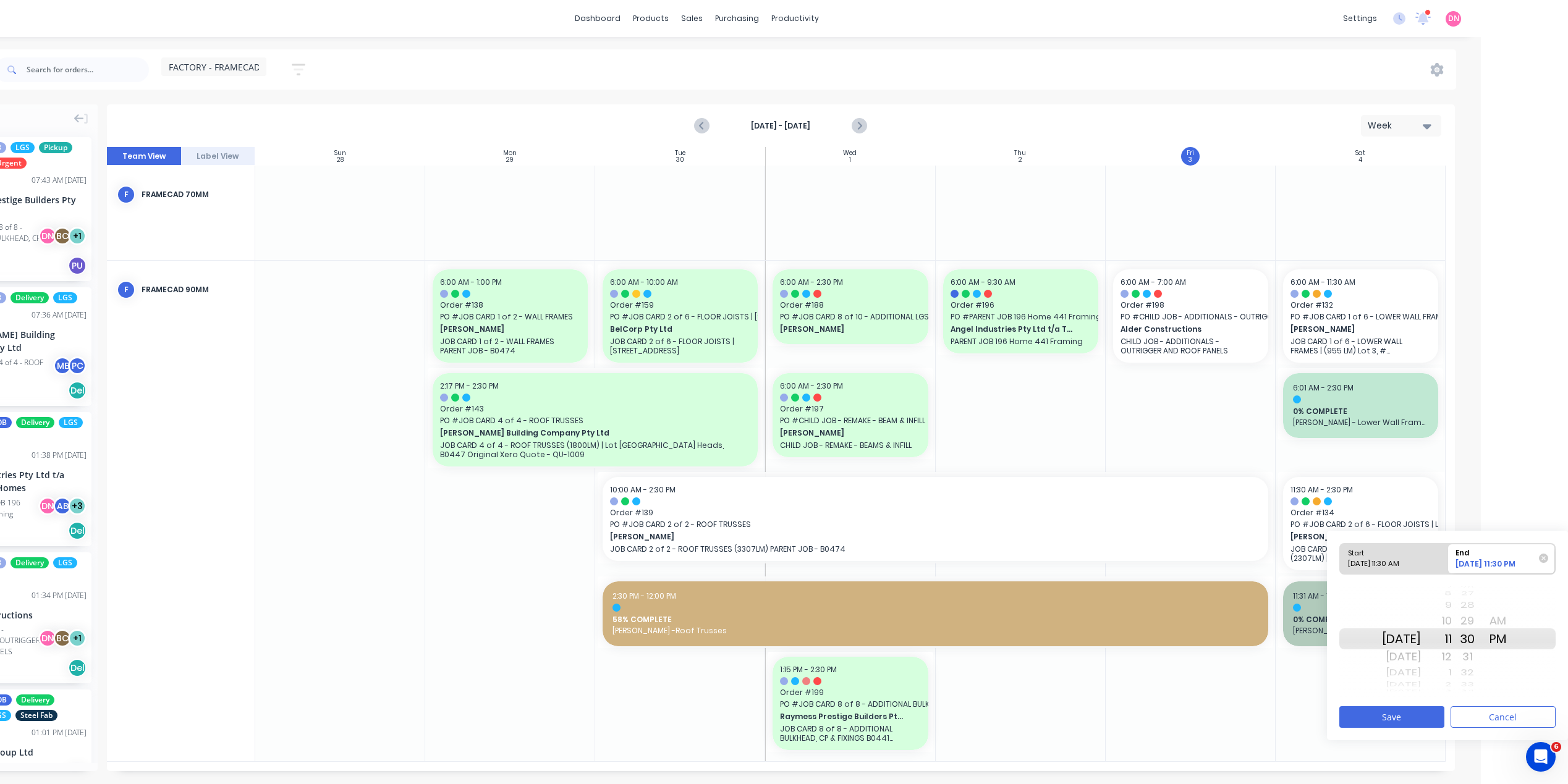
click at [1452, 655] on div "12" at bounding box center [1436, 657] width 31 height 19
click at [1433, 727] on button "Save" at bounding box center [1392, 717] width 105 height 22
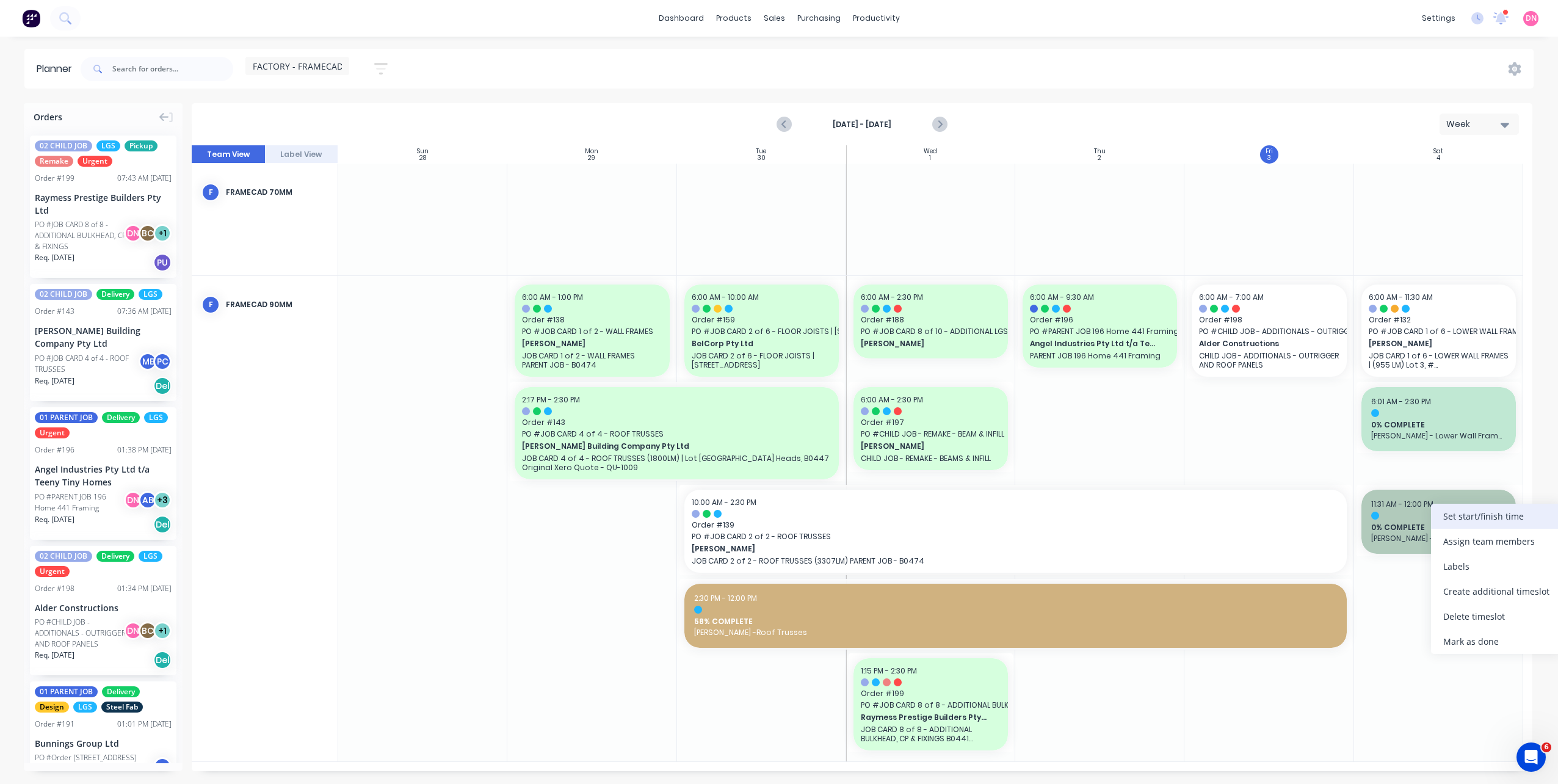
click at [1470, 510] on div "Set start/finish time" at bounding box center [1496, 516] width 131 height 25
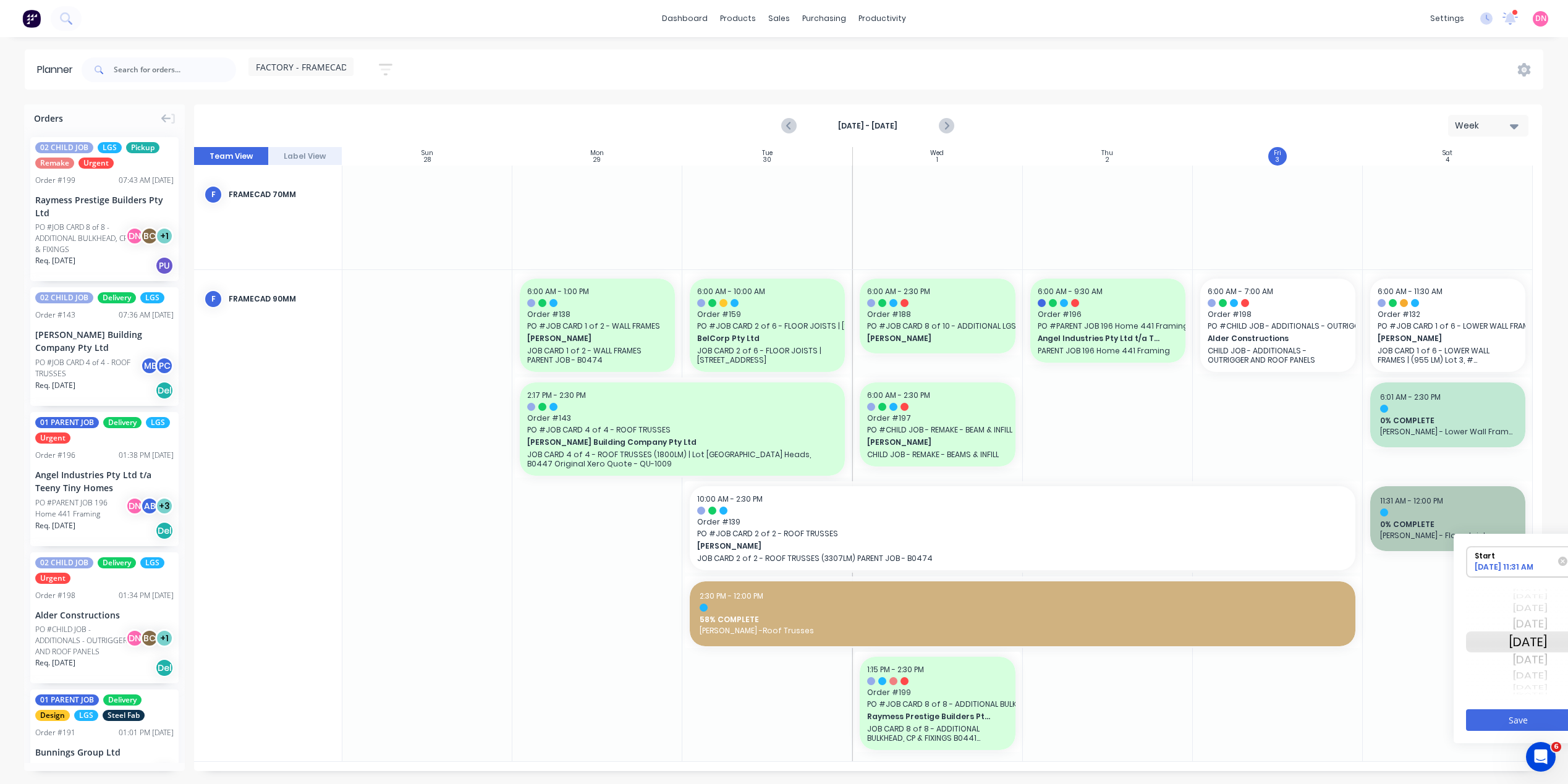
click at [1524, 668] on div "Mon Oct 6" at bounding box center [1528, 676] width 39 height 16
click at [1526, 676] on div "Wed Oct 8" at bounding box center [1528, 676] width 39 height 16
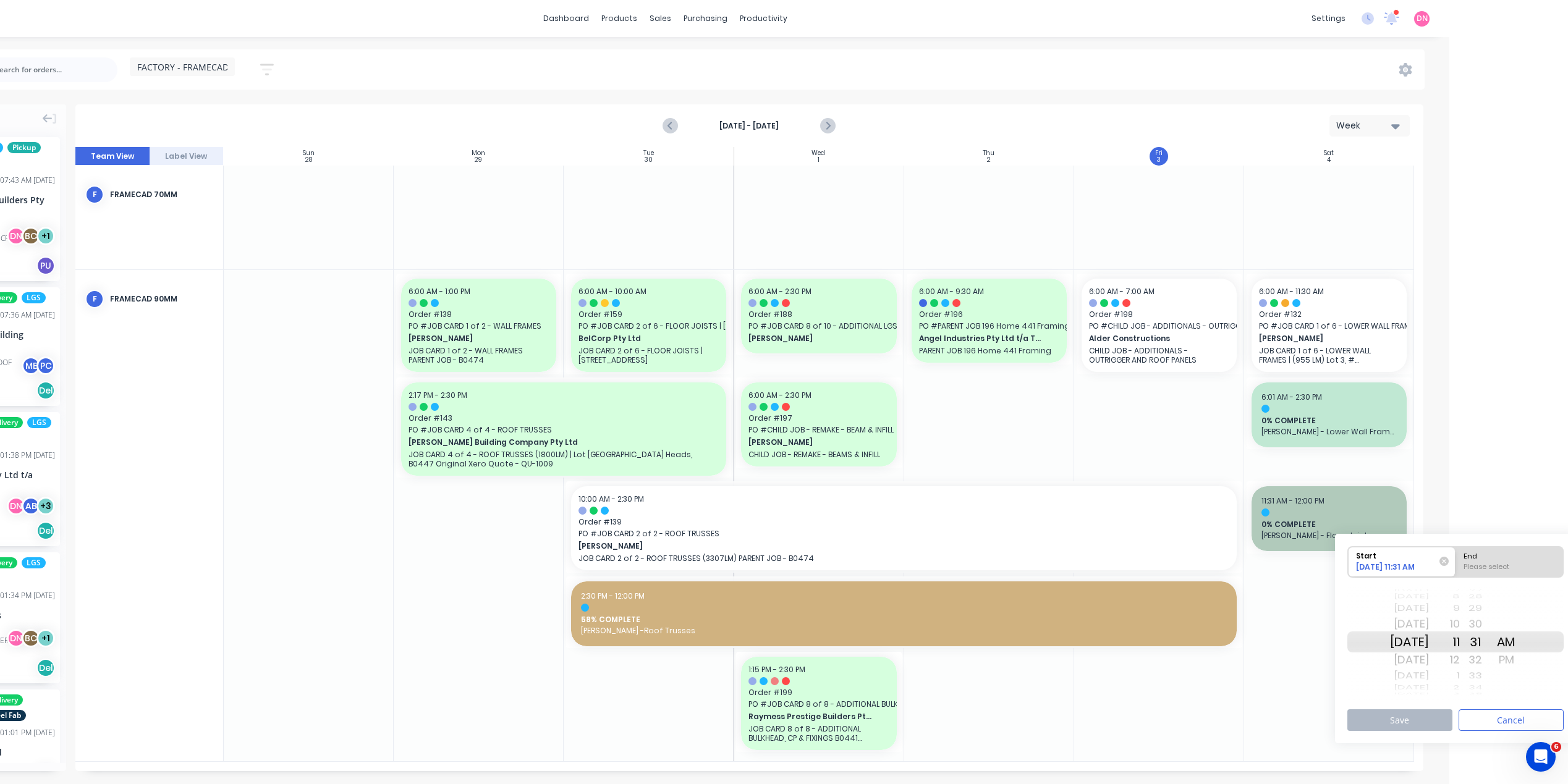
scroll to position [0, 126]
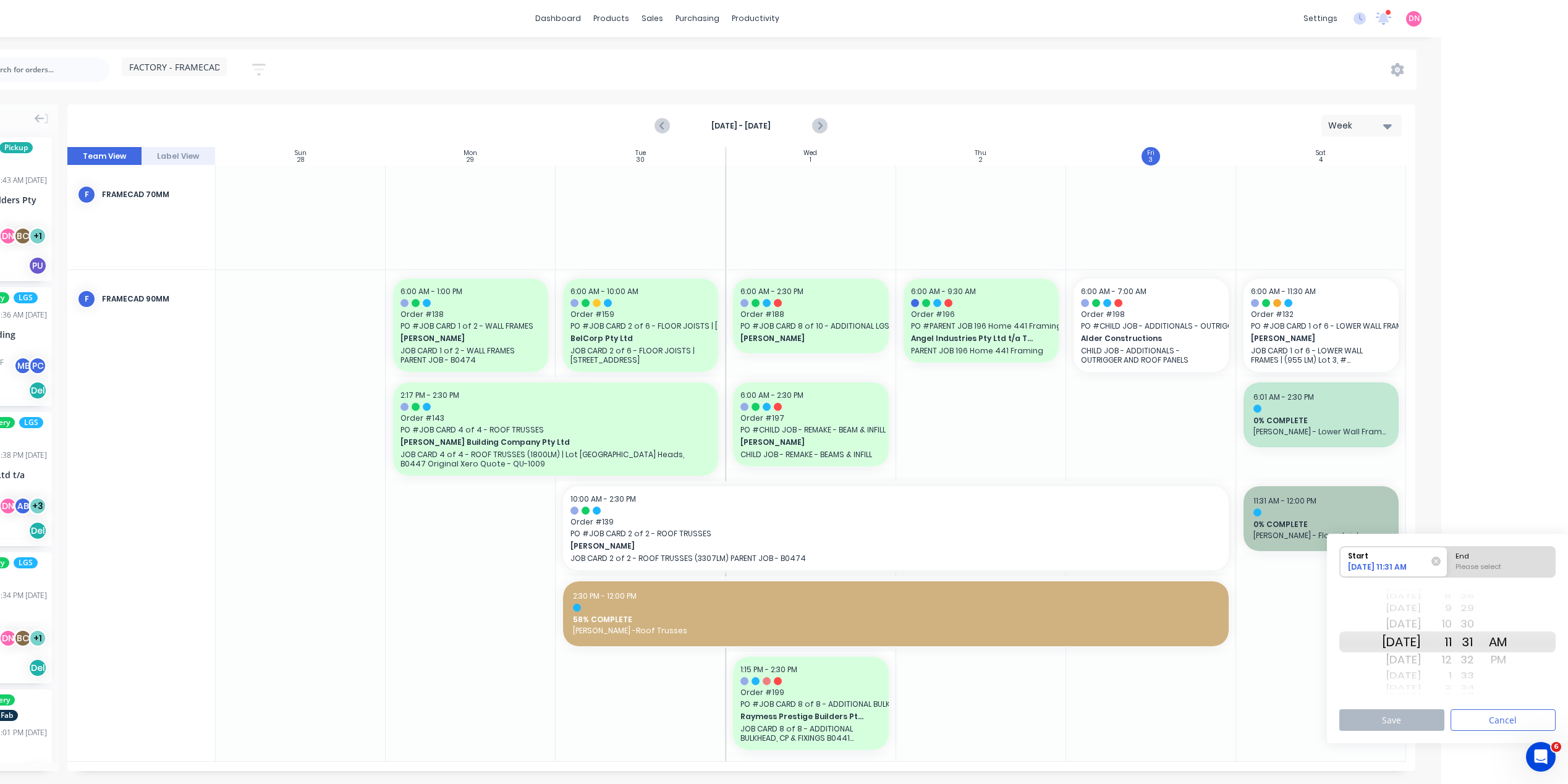
click at [1526, 573] on div "Please select" at bounding box center [1501, 569] width 101 height 16
click at [1448, 573] on input "End Please select" at bounding box center [1447, 562] width 1 height 30
radio input "true"
click at [1508, 661] on div "PM" at bounding box center [1498, 660] width 31 height 19
click at [1409, 714] on button "Save" at bounding box center [1392, 720] width 105 height 22
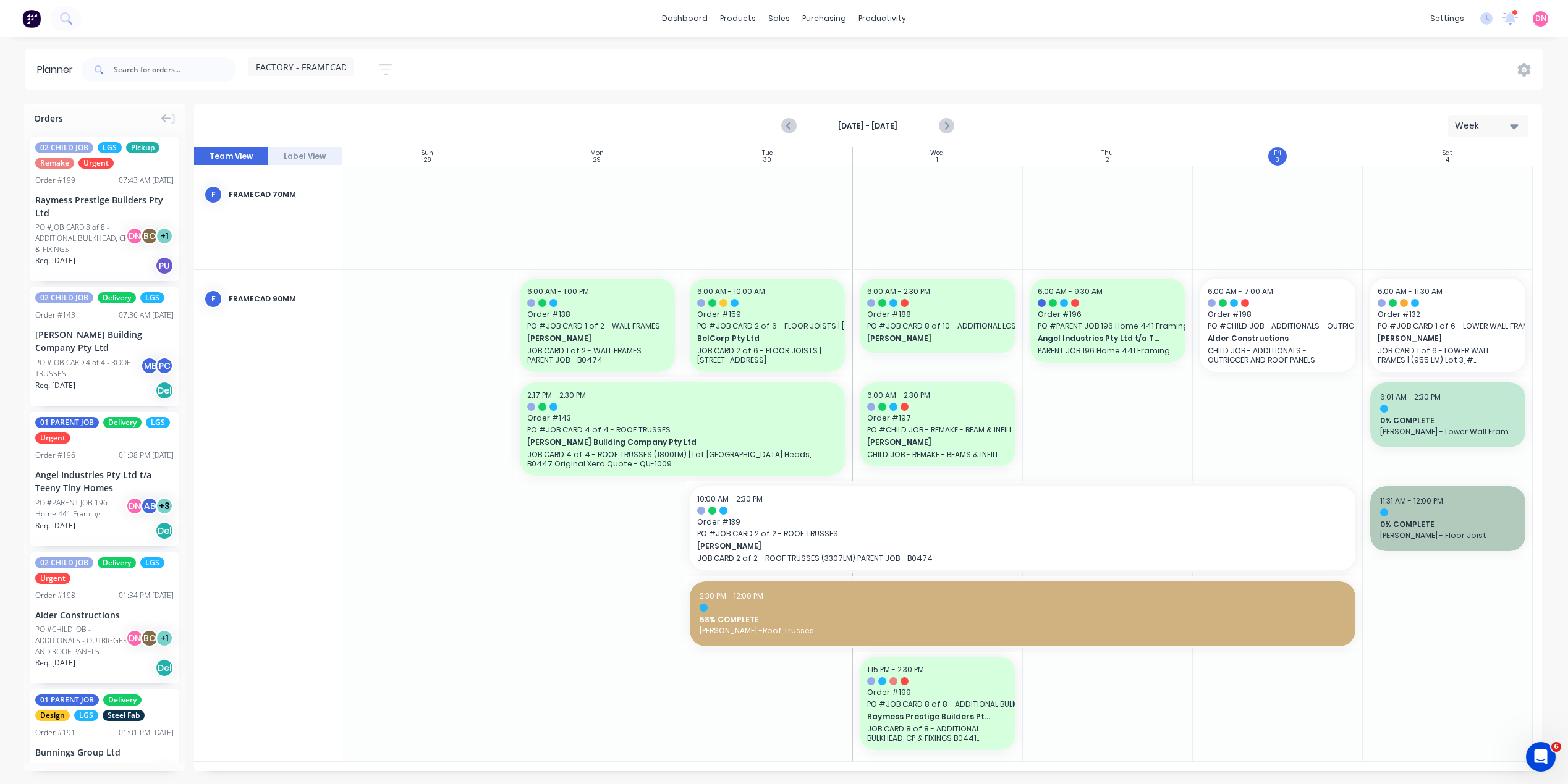
scroll to position [0, 0]
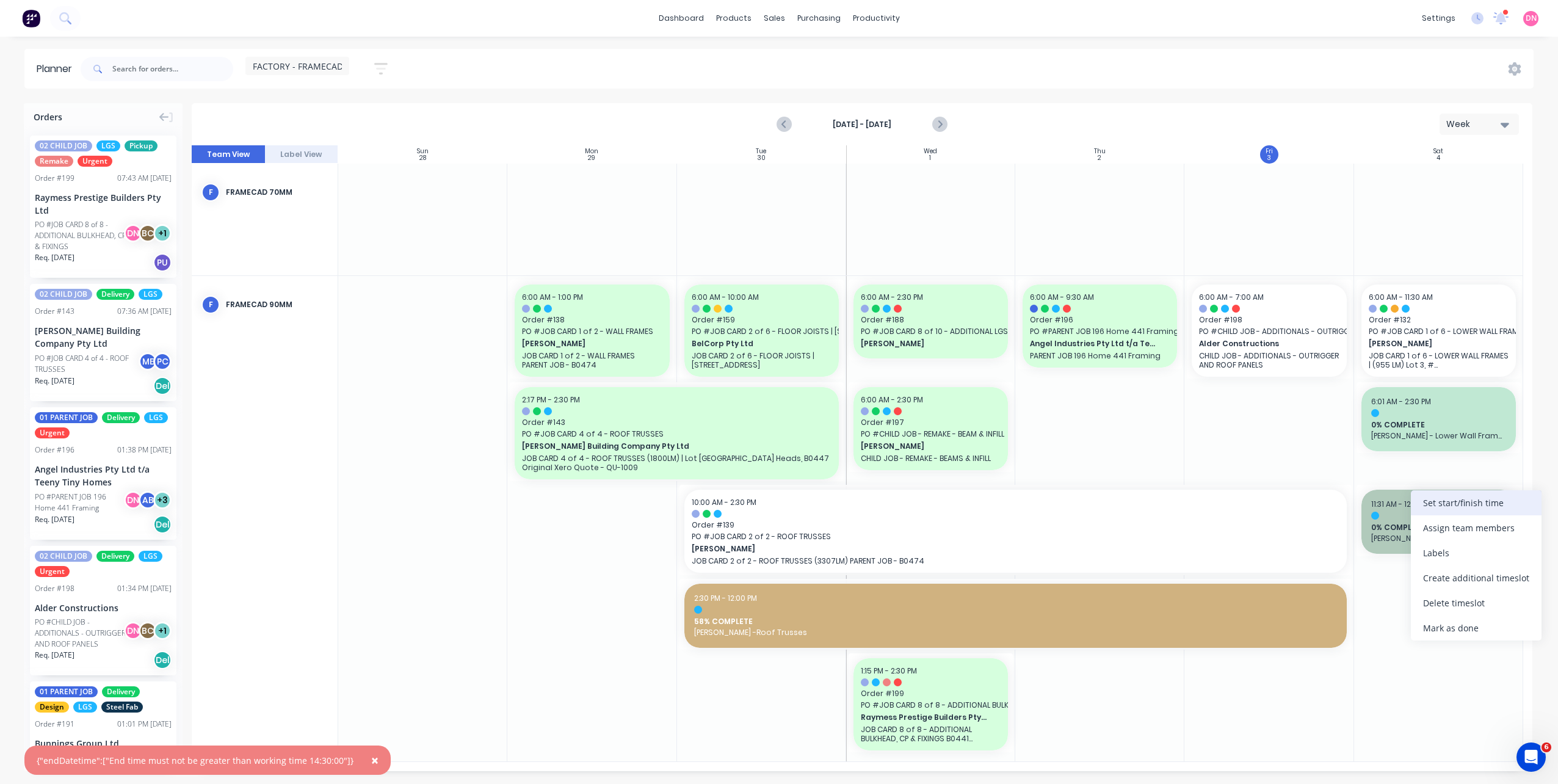
click at [1445, 507] on div "Set start/finish time" at bounding box center [1476, 502] width 131 height 25
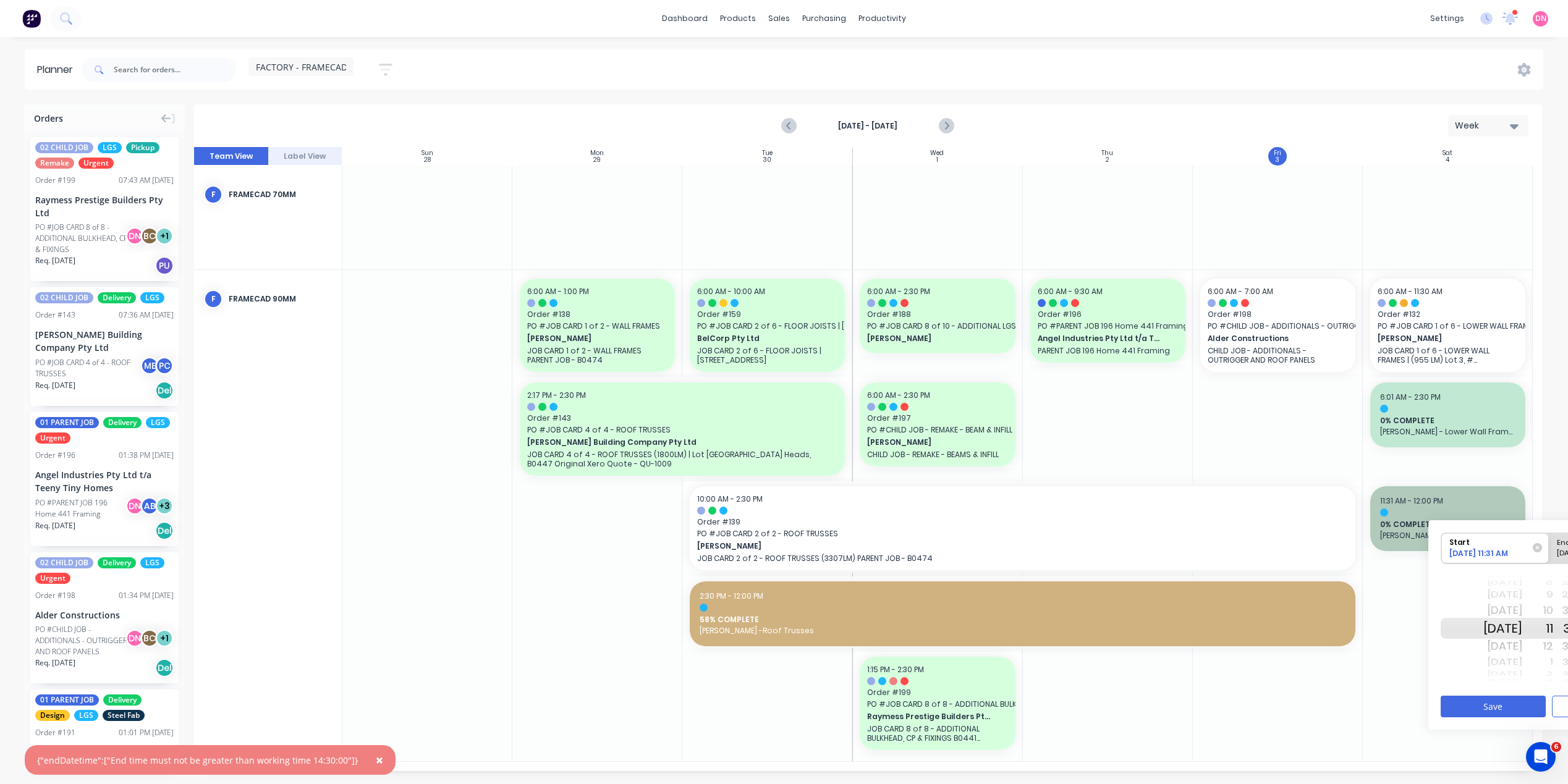
scroll to position [0, 101]
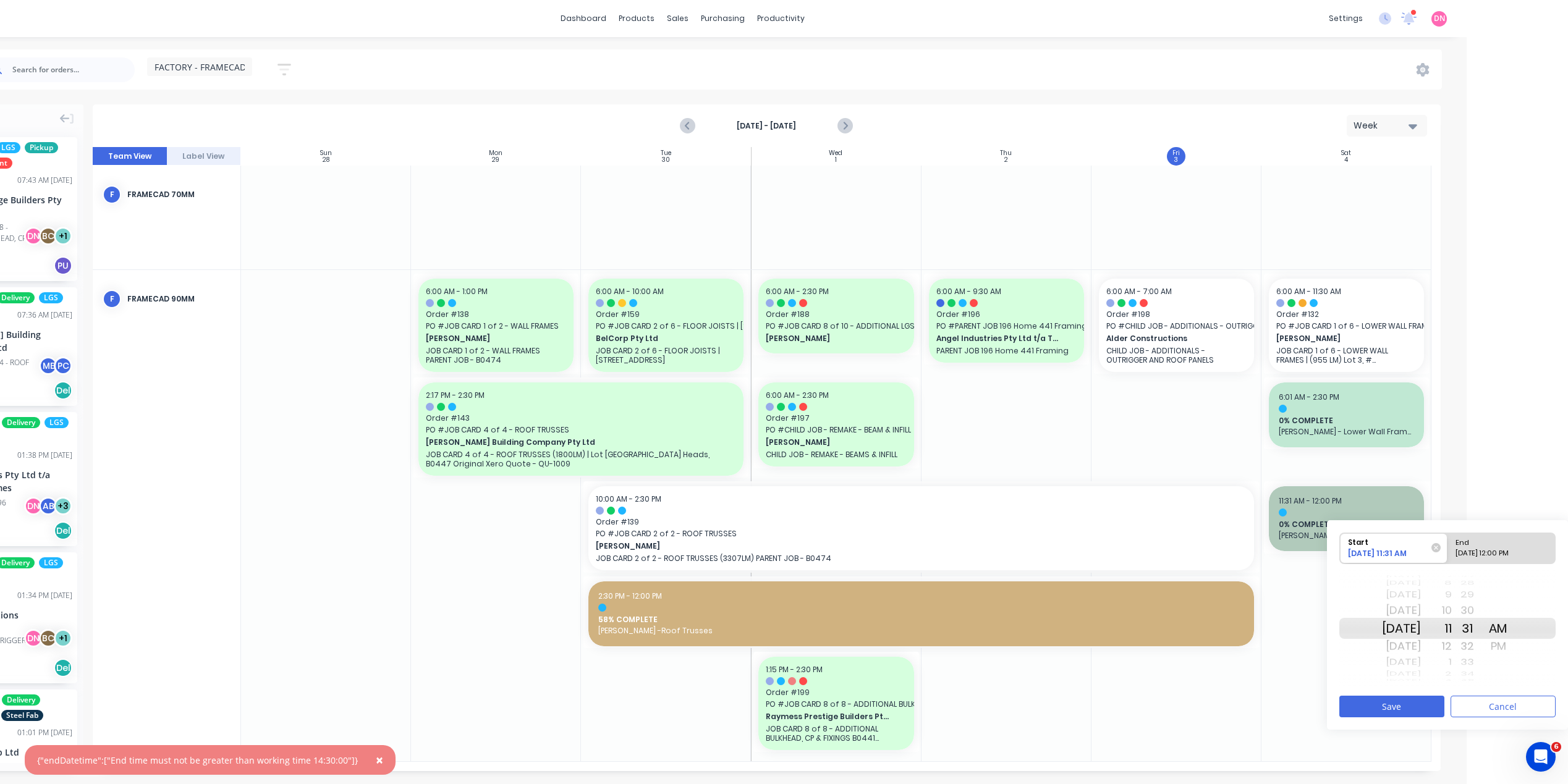
click at [1468, 540] on div "End" at bounding box center [1496, 541] width 90 height 16
click at [1448, 540] on input "End 10/05/2025 12:00 PM" at bounding box center [1447, 548] width 1 height 30
radio input "true"
click at [1421, 649] on div "Mon Oct 6" at bounding box center [1402, 646] width 39 height 19
click at [1412, 637] on div "Sat Oct 4 Sun Oct 5 Mon Oct 6 Tue Oct 7 Wed Oct 8 Thu Oct 9 Fri Oct 10 Sat Oct …" at bounding box center [1402, 628] width 39 height 16
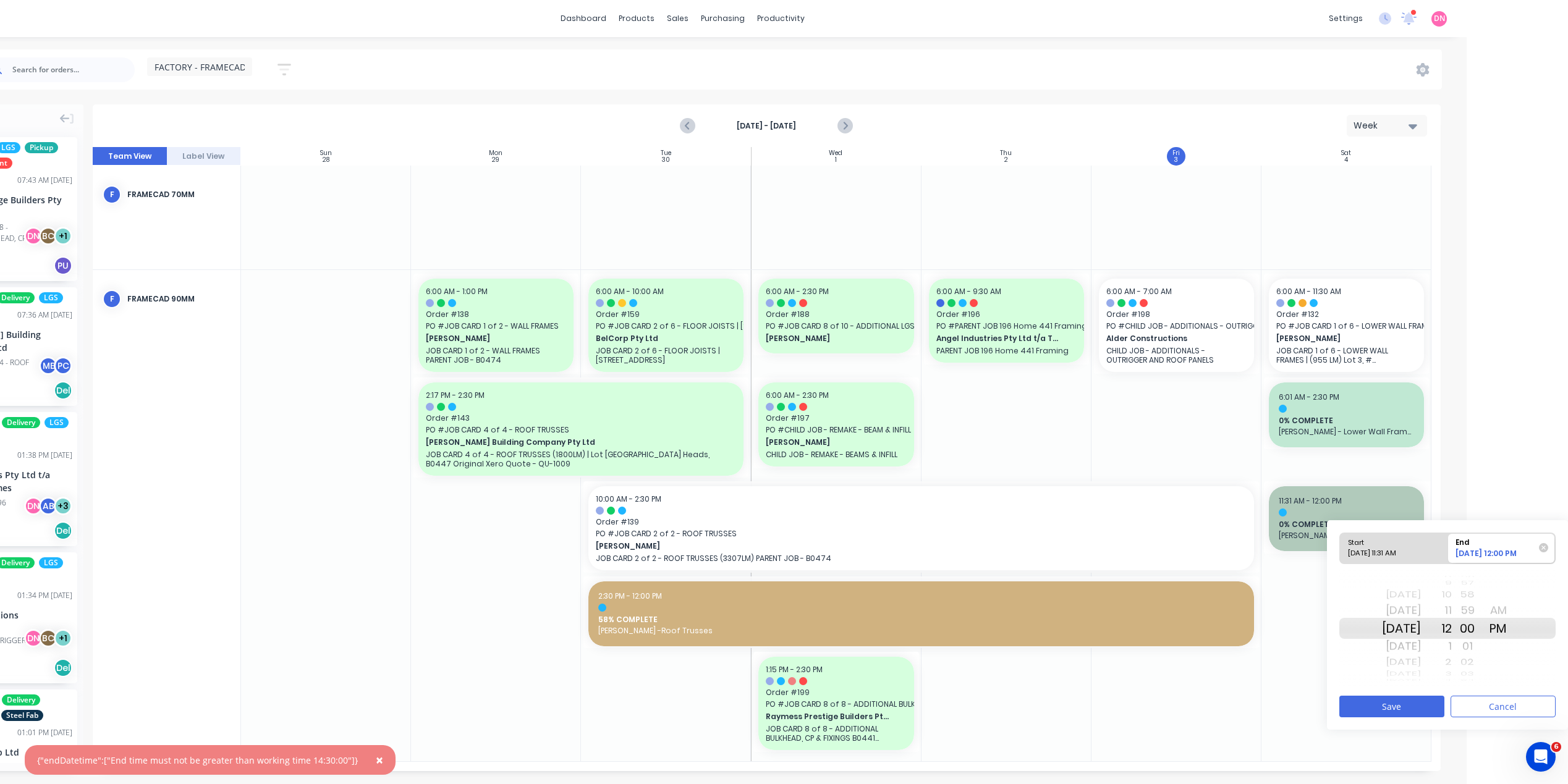
click at [1416, 662] on div "Wed Oct 8" at bounding box center [1402, 662] width 39 height 16
click at [1406, 709] on button "Save" at bounding box center [1392, 706] width 105 height 22
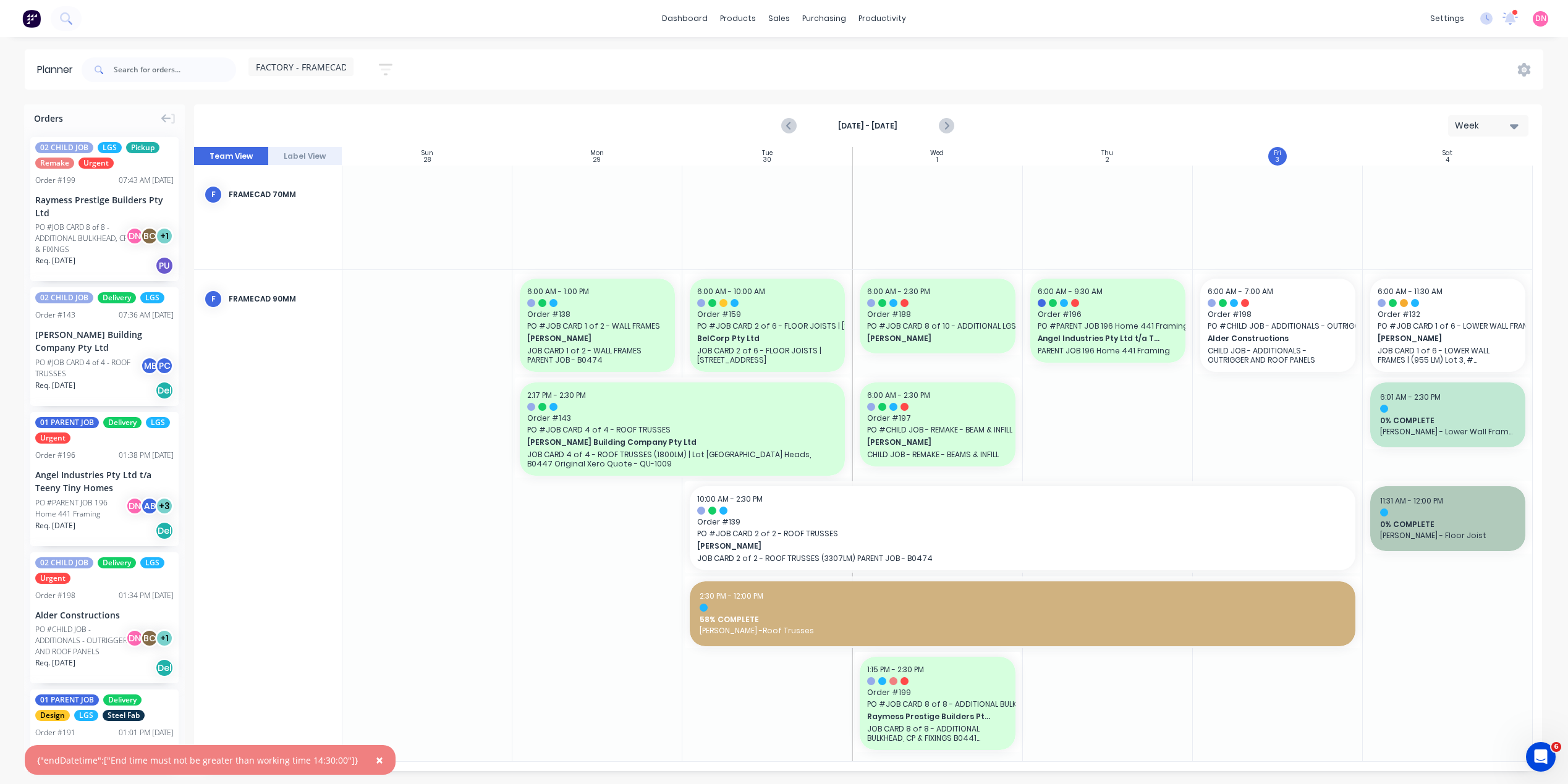
scroll to position [0, 0]
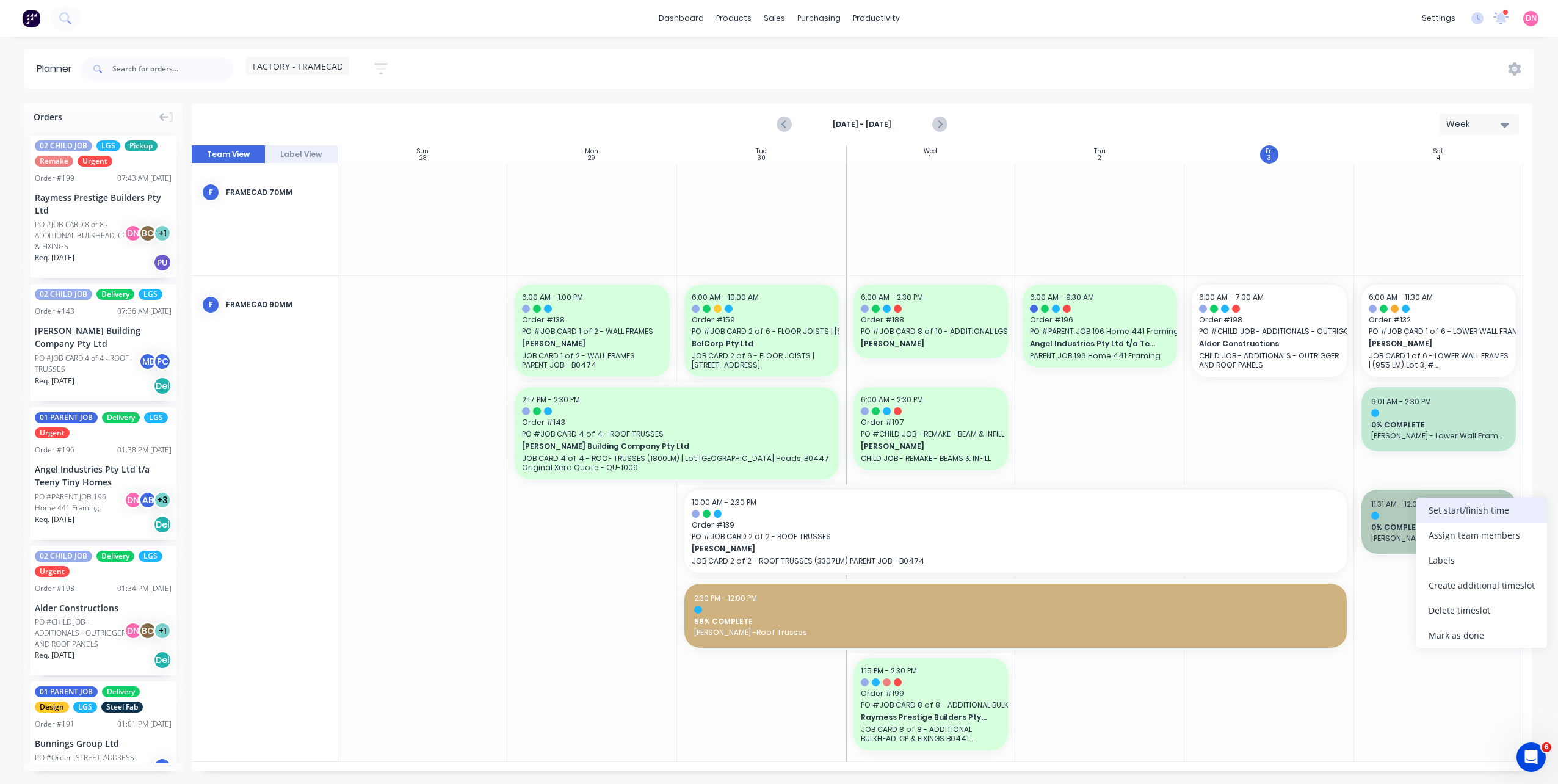
click at [1421, 519] on div "Set start/finish time" at bounding box center [1481, 510] width 131 height 25
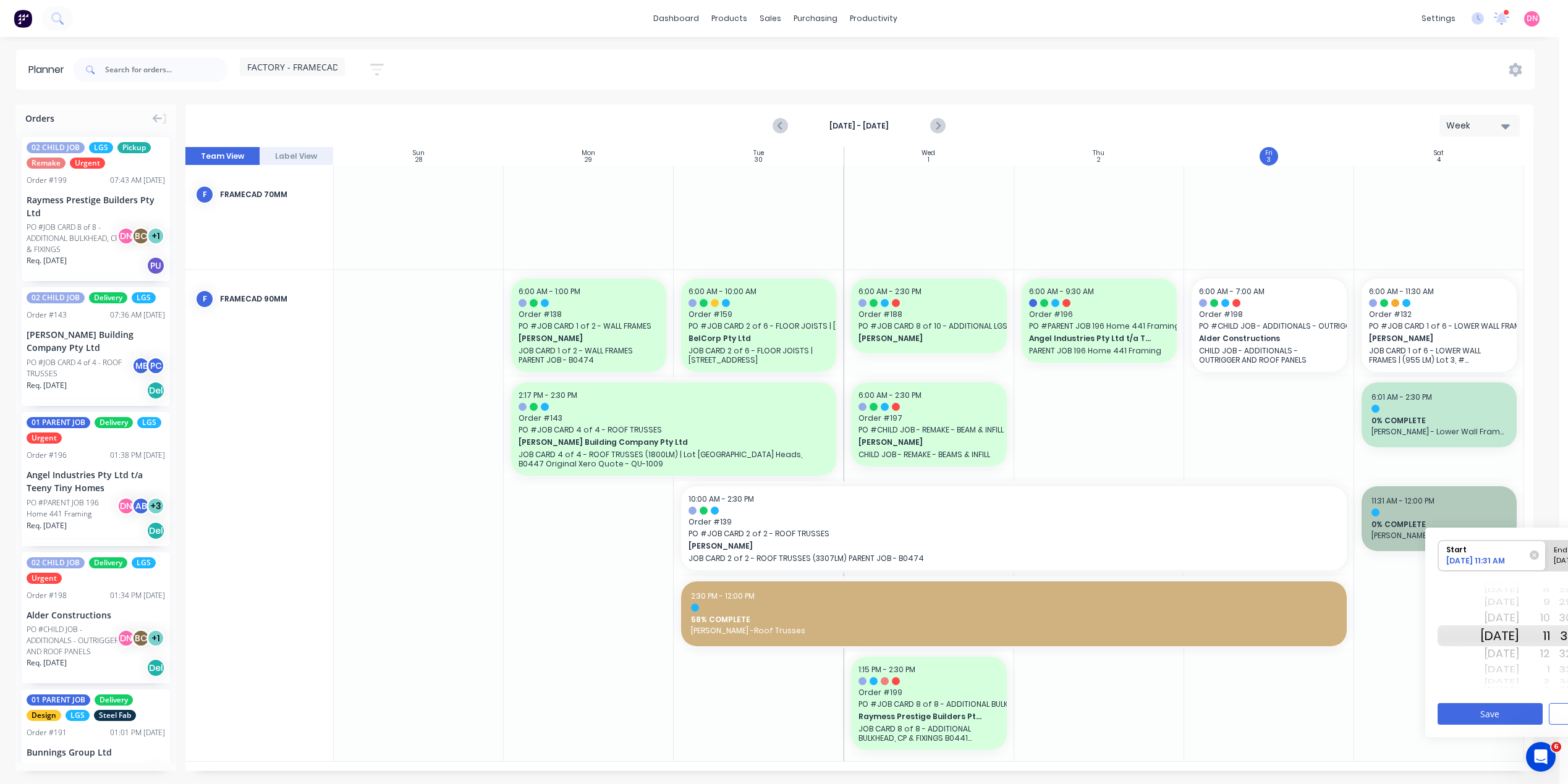
scroll to position [0, 107]
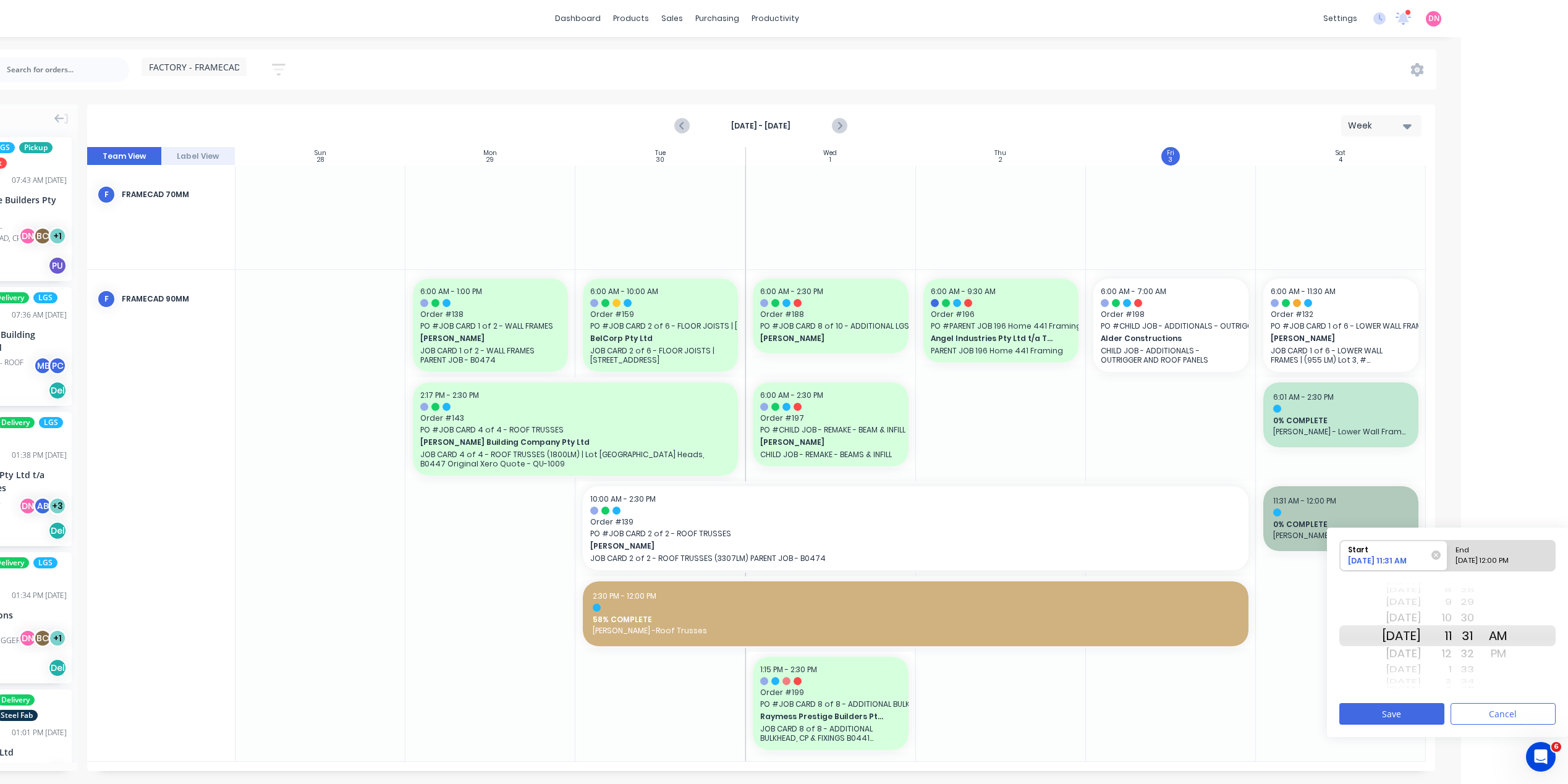
click at [1491, 563] on div "10/08/2025 12:00 PM" at bounding box center [1496, 563] width 90 height 16
click at [1448, 563] on input "End 10/08/2025 12:00 PM" at bounding box center [1447, 556] width 1 height 30
radio input "true"
click at [1430, 711] on button "Save" at bounding box center [1392, 714] width 105 height 22
click at [1452, 652] on div "1" at bounding box center [1436, 654] width 31 height 19
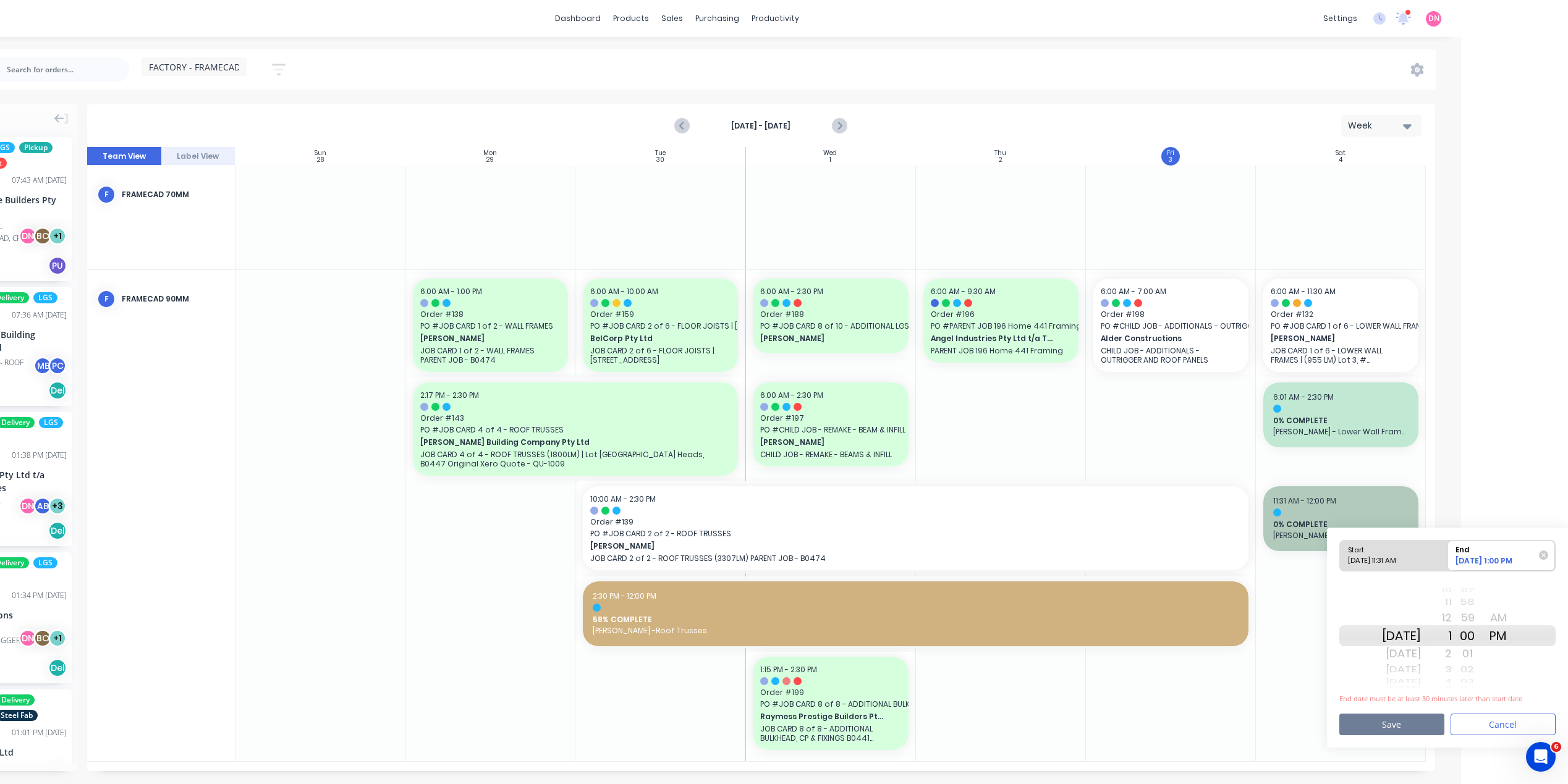
drag, startPoint x: 1442, startPoint y: 734, endPoint x: 1442, endPoint y: 723, distance: 11.0
click at [1442, 726] on button "Save" at bounding box center [1392, 724] width 105 height 22
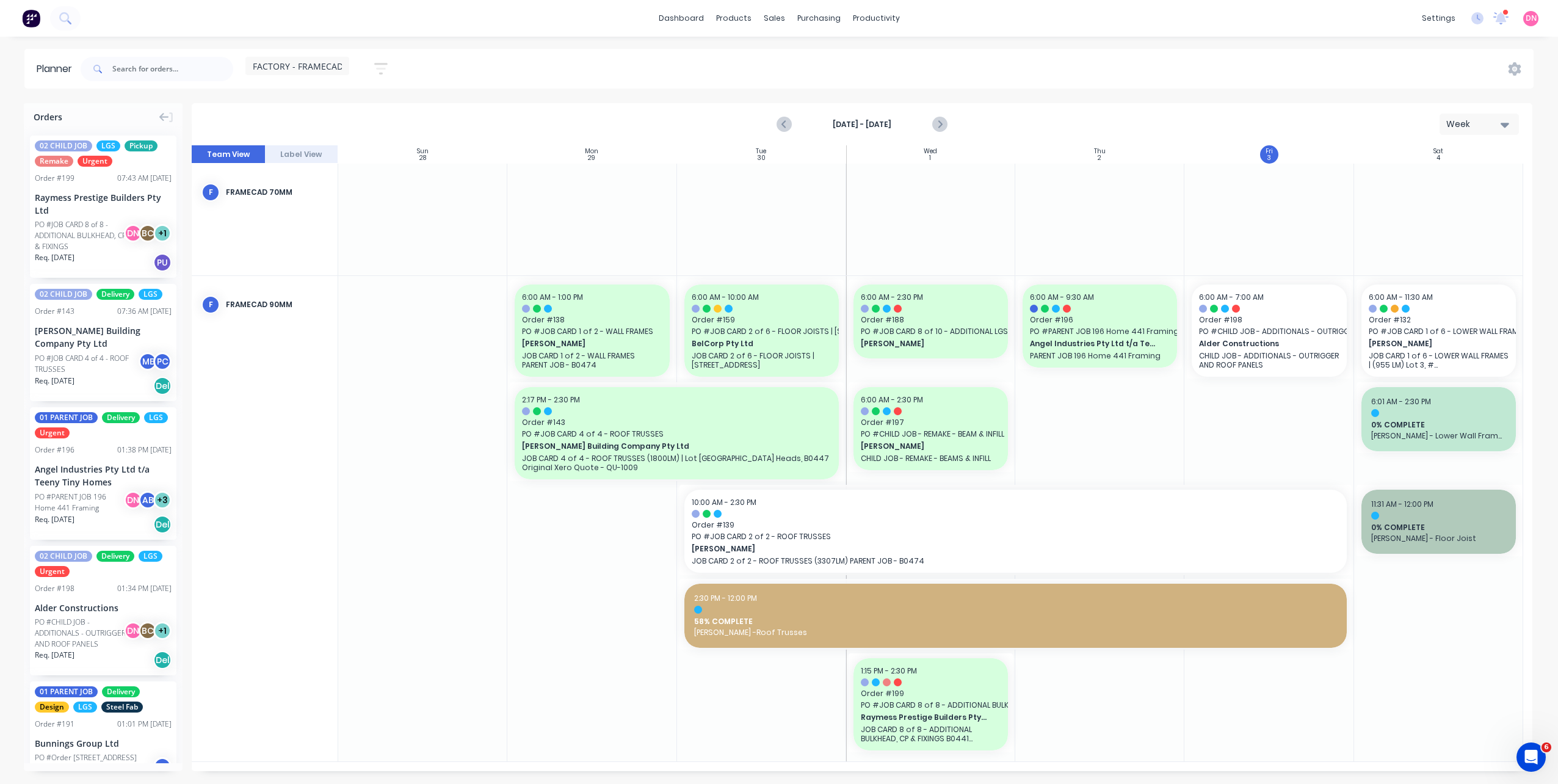
click at [1423, 714] on div at bounding box center [1438, 518] width 169 height 485
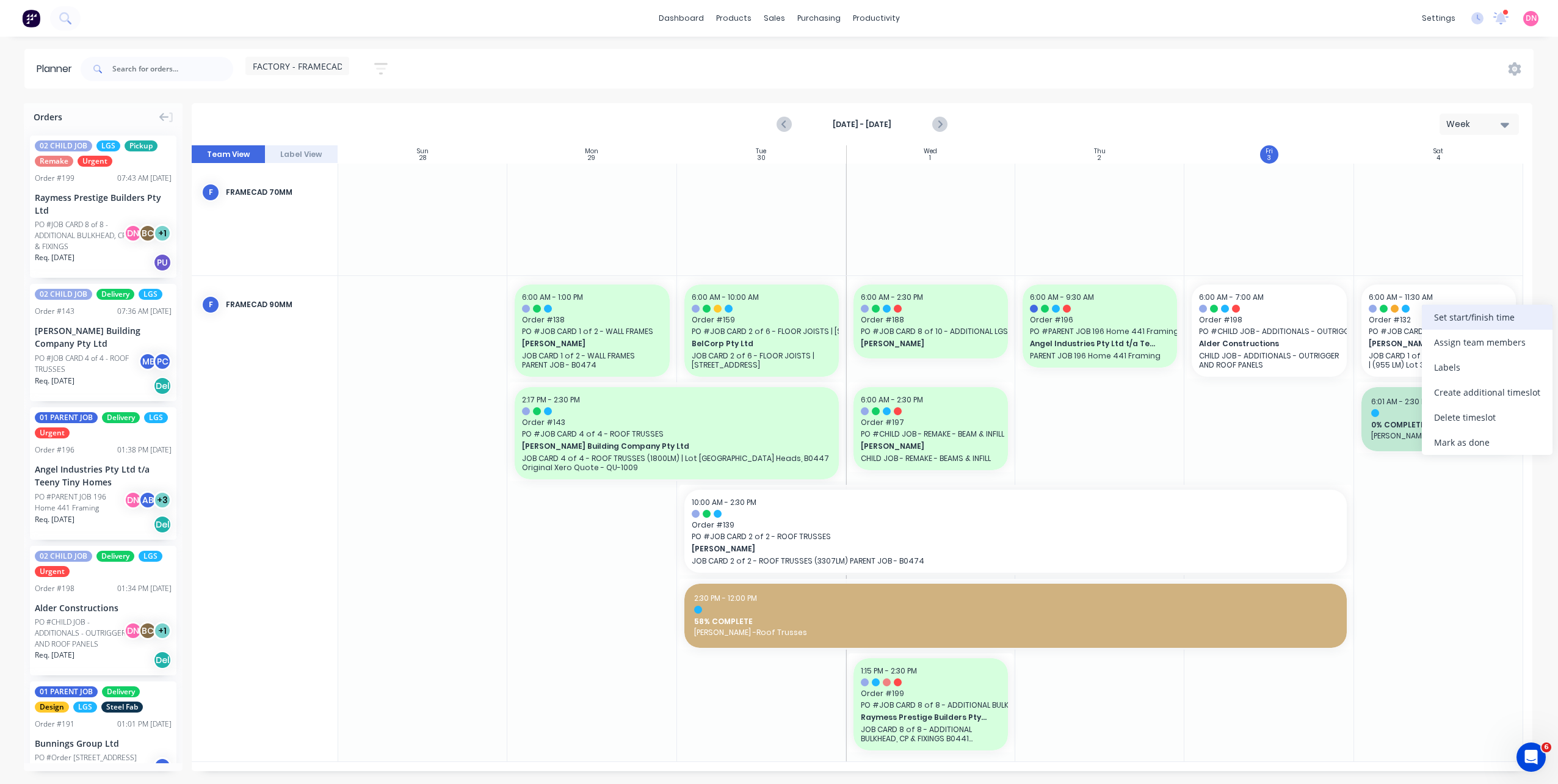
click at [1433, 324] on div "Set start/finish time" at bounding box center [1487, 317] width 131 height 25
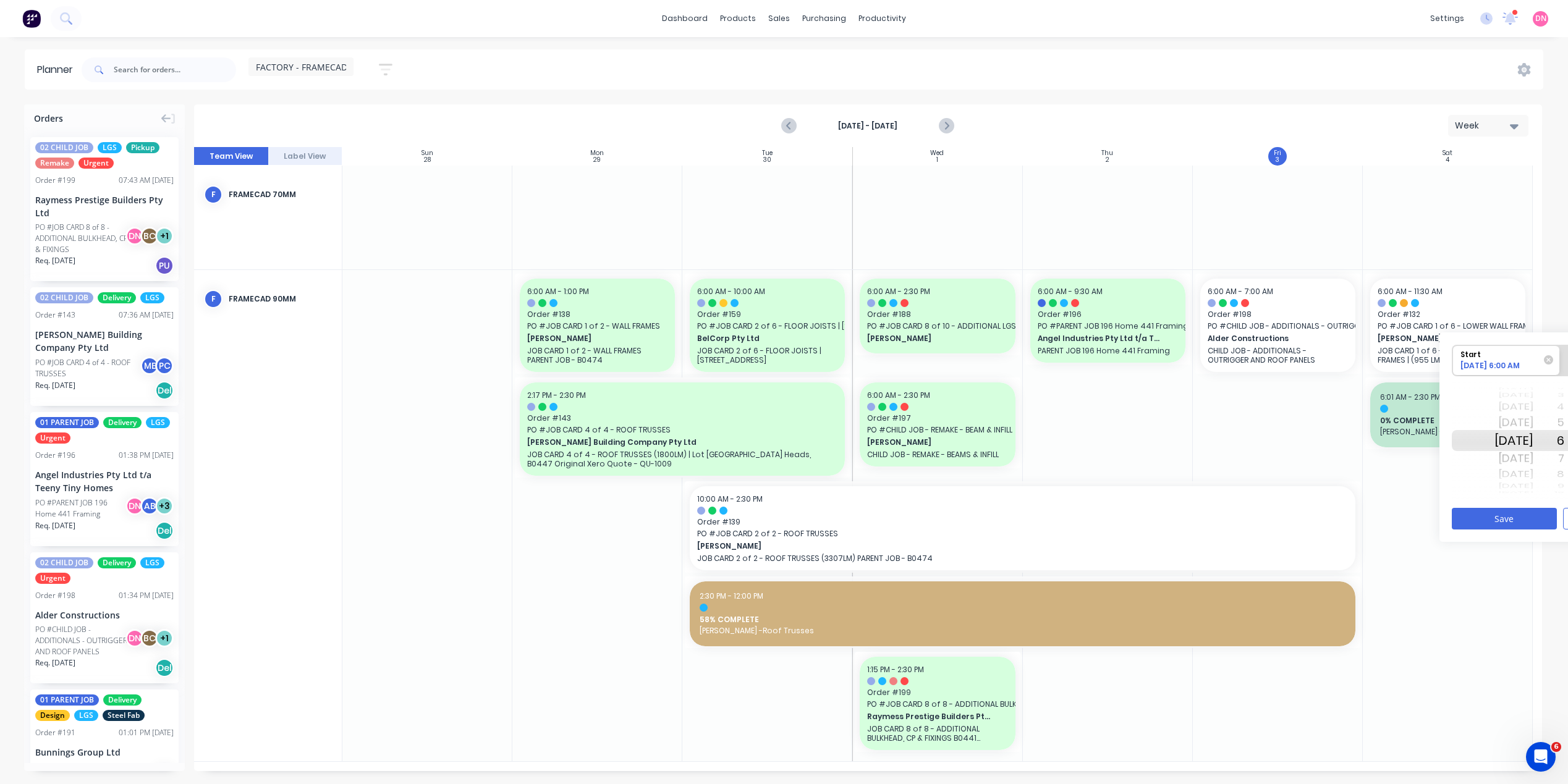
click at [1402, 783] on div "Orders 02 CHILD JOB LGS Pickup Remake Urgent Order # 199 07:43 AM 03/10/25 Raym…" at bounding box center [784, 444] width 1568 height 679
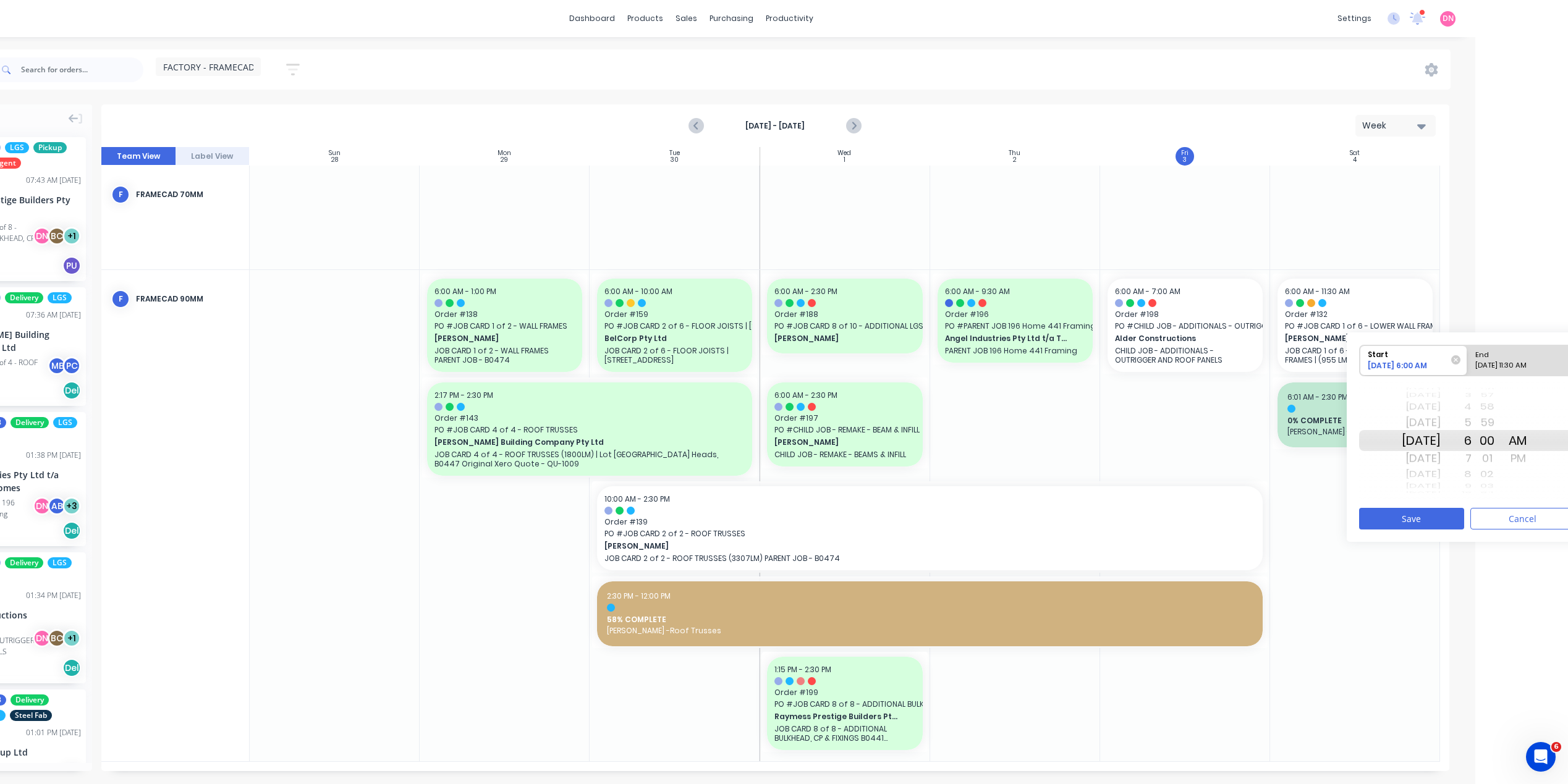
scroll to position [0, 94]
click at [1470, 470] on div "8" at bounding box center [1454, 474] width 31 height 16
click at [1532, 467] on div at bounding box center [1516, 474] width 31 height 16
click at [1532, 456] on div "PM" at bounding box center [1516, 459] width 31 height 19
click at [1470, 467] on div "10" at bounding box center [1454, 474] width 31 height 16
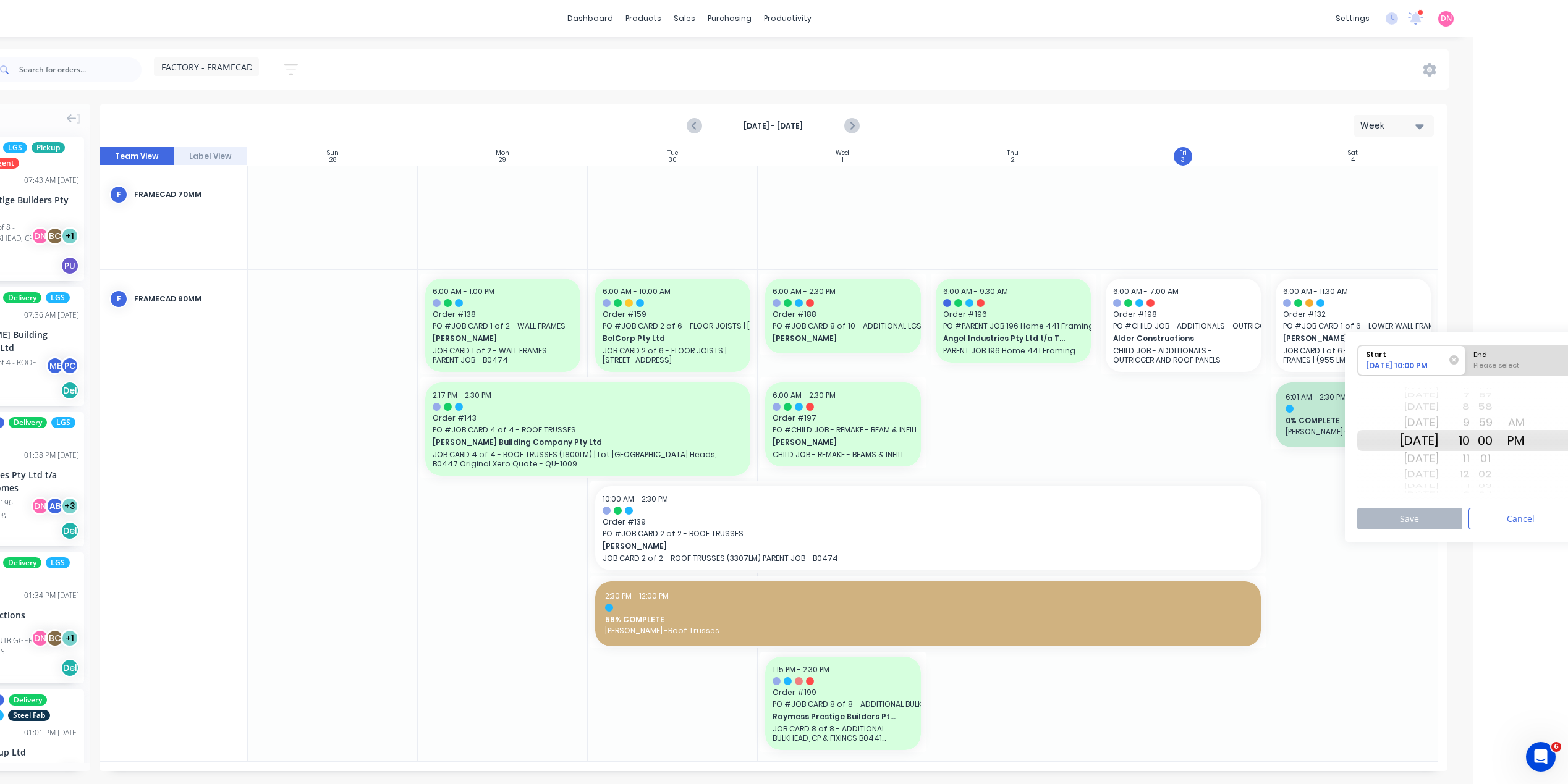
click at [1470, 465] on div "11" at bounding box center [1454, 459] width 31 height 19
click at [1470, 465] on div "12" at bounding box center [1454, 459] width 31 height 19
click at [1470, 465] on div "1" at bounding box center [1454, 459] width 31 height 19
click at [1470, 465] on div "2" at bounding box center [1454, 459] width 31 height 19
click at [1470, 453] on div "3" at bounding box center [1454, 459] width 31 height 19
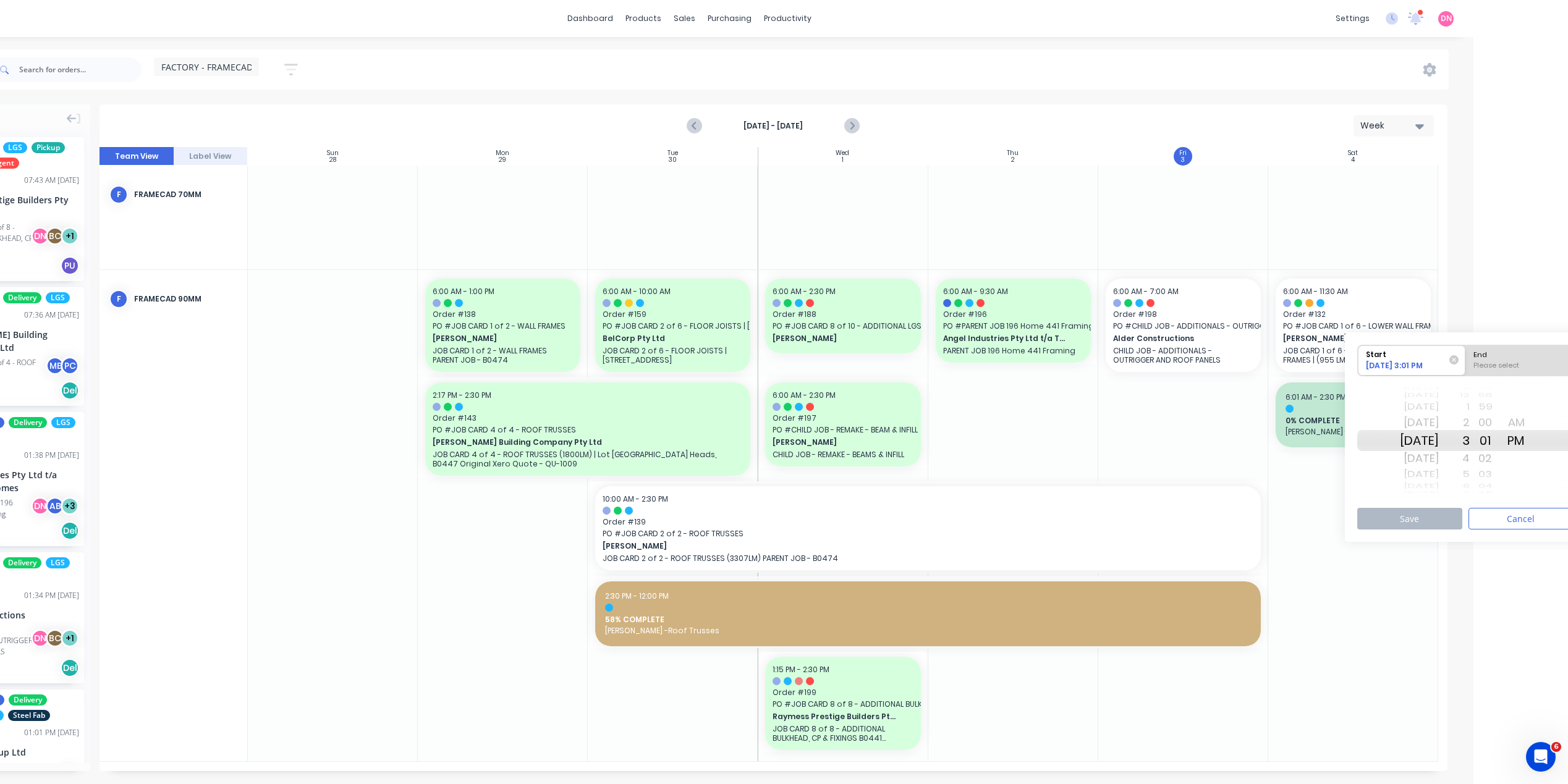
click at [1486, 428] on div "00" at bounding box center [1485, 423] width 31 height 19
click at [1470, 426] on div "2" at bounding box center [1454, 423] width 31 height 19
click at [1532, 431] on div "AM PM" at bounding box center [1516, 441] width 31 height 19
click at [1532, 423] on div "AM" at bounding box center [1516, 423] width 31 height 19
click at [1543, 365] on div "Please select" at bounding box center [1519, 368] width 101 height 16
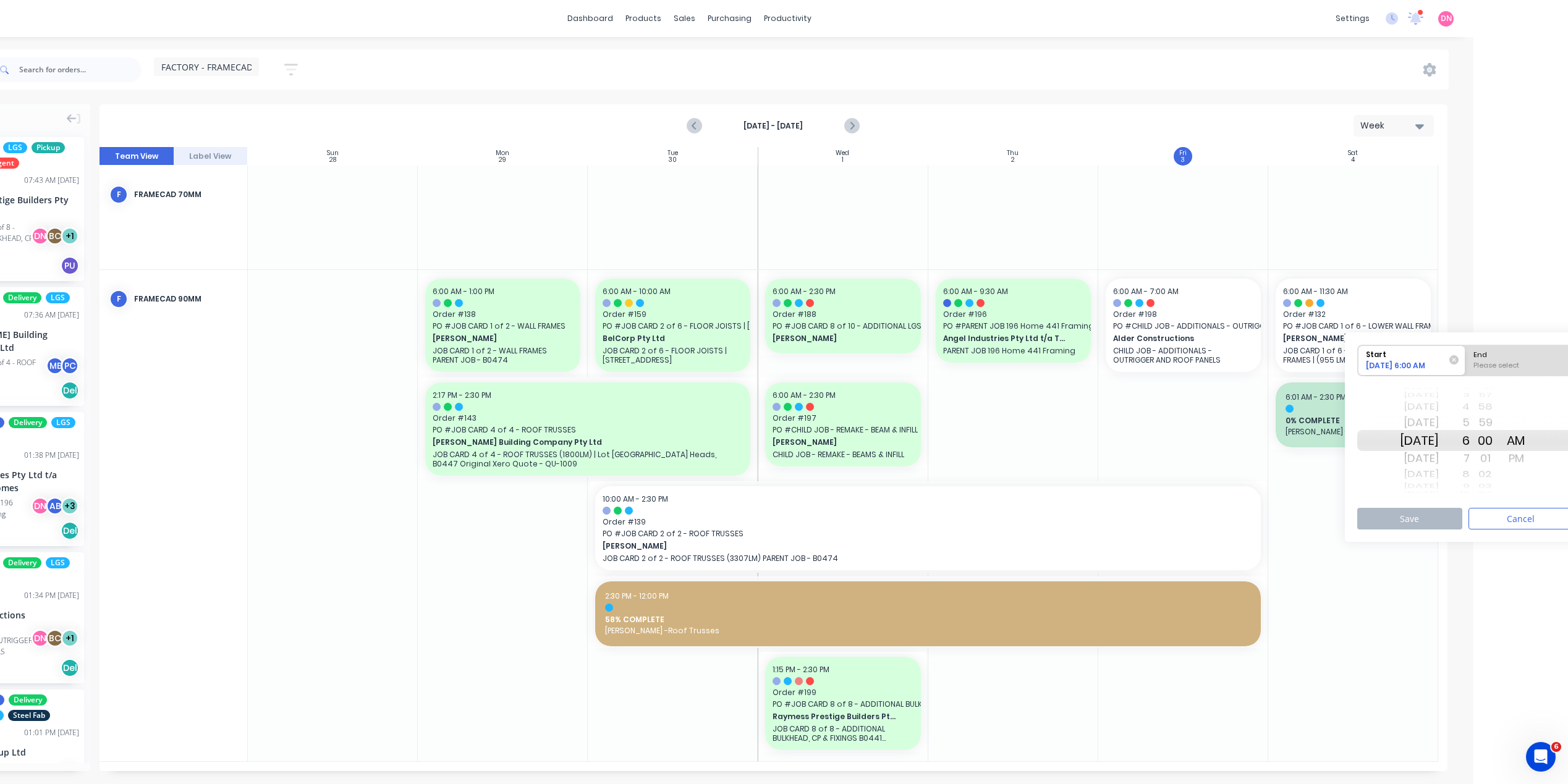
click at [1466, 365] on input "End Please select" at bounding box center [1465, 361] width 1 height 30
radio input "true"
click at [1470, 478] on div "8" at bounding box center [1454, 474] width 31 height 16
click at [1470, 449] on div "11 12 1 2 3 4 5 6 7 8 9 10 11 12 1 2 3 4 5" at bounding box center [1454, 440] width 31 height 16
click at [1470, 484] on div "11" at bounding box center [1454, 486] width 31 height 10
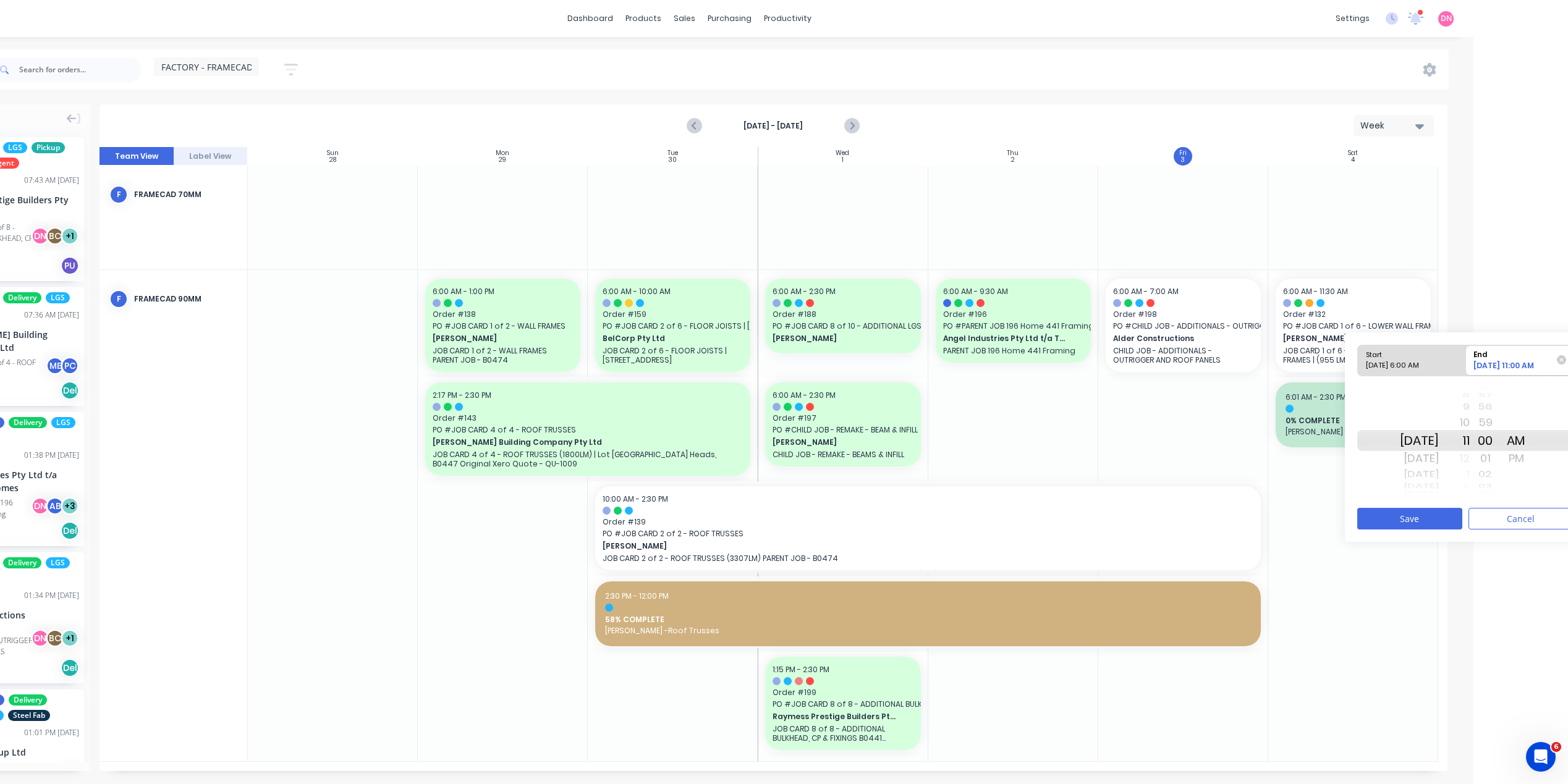
click at [1470, 474] on div "1" at bounding box center [1454, 474] width 31 height 16
click at [1470, 460] on div "7" at bounding box center [1454, 459] width 31 height 19
click at [1532, 455] on div "PM" at bounding box center [1516, 459] width 31 height 19
click at [1446, 515] on button "Save" at bounding box center [1410, 518] width 105 height 22
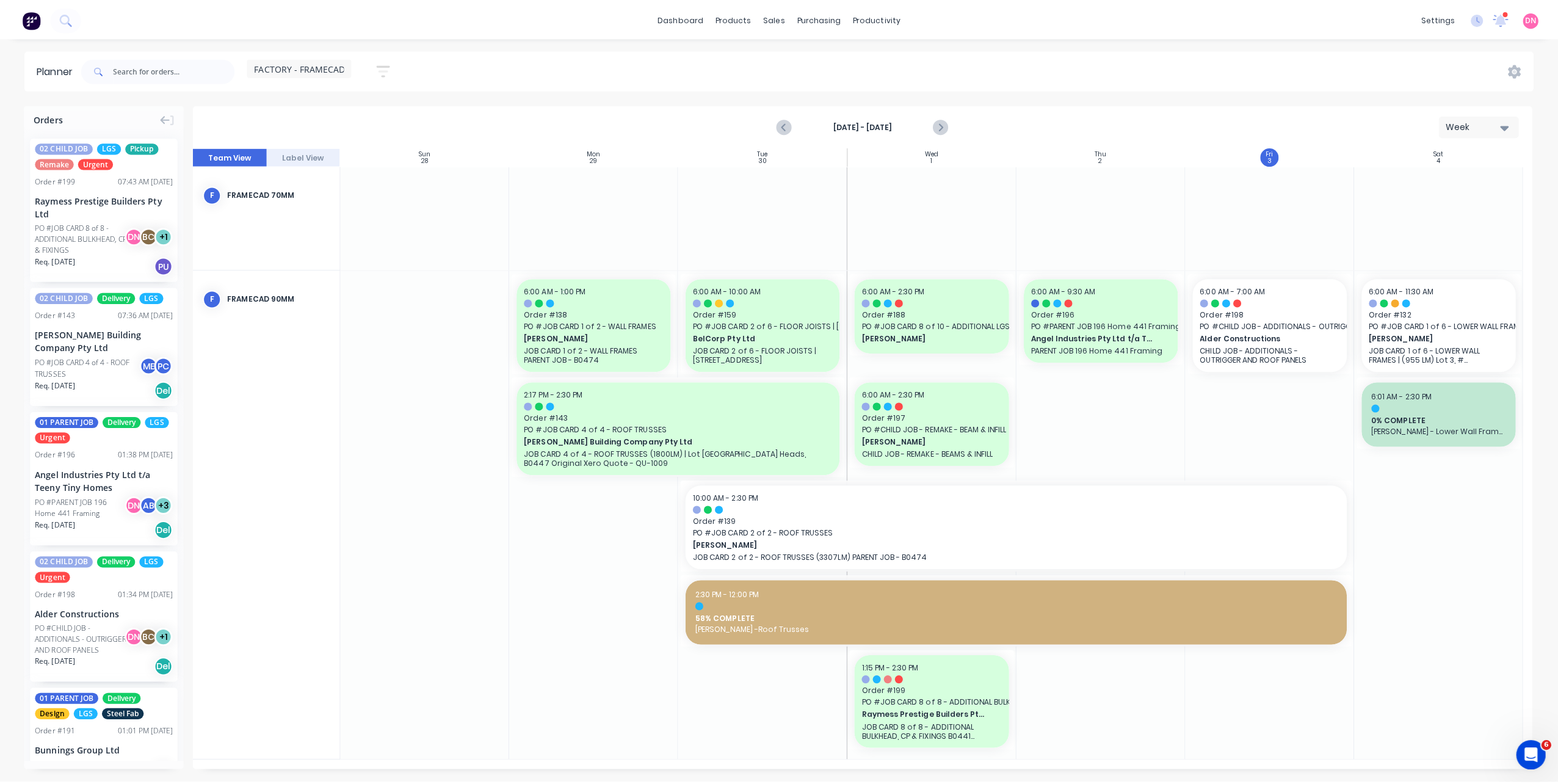
scroll to position [0, 0]
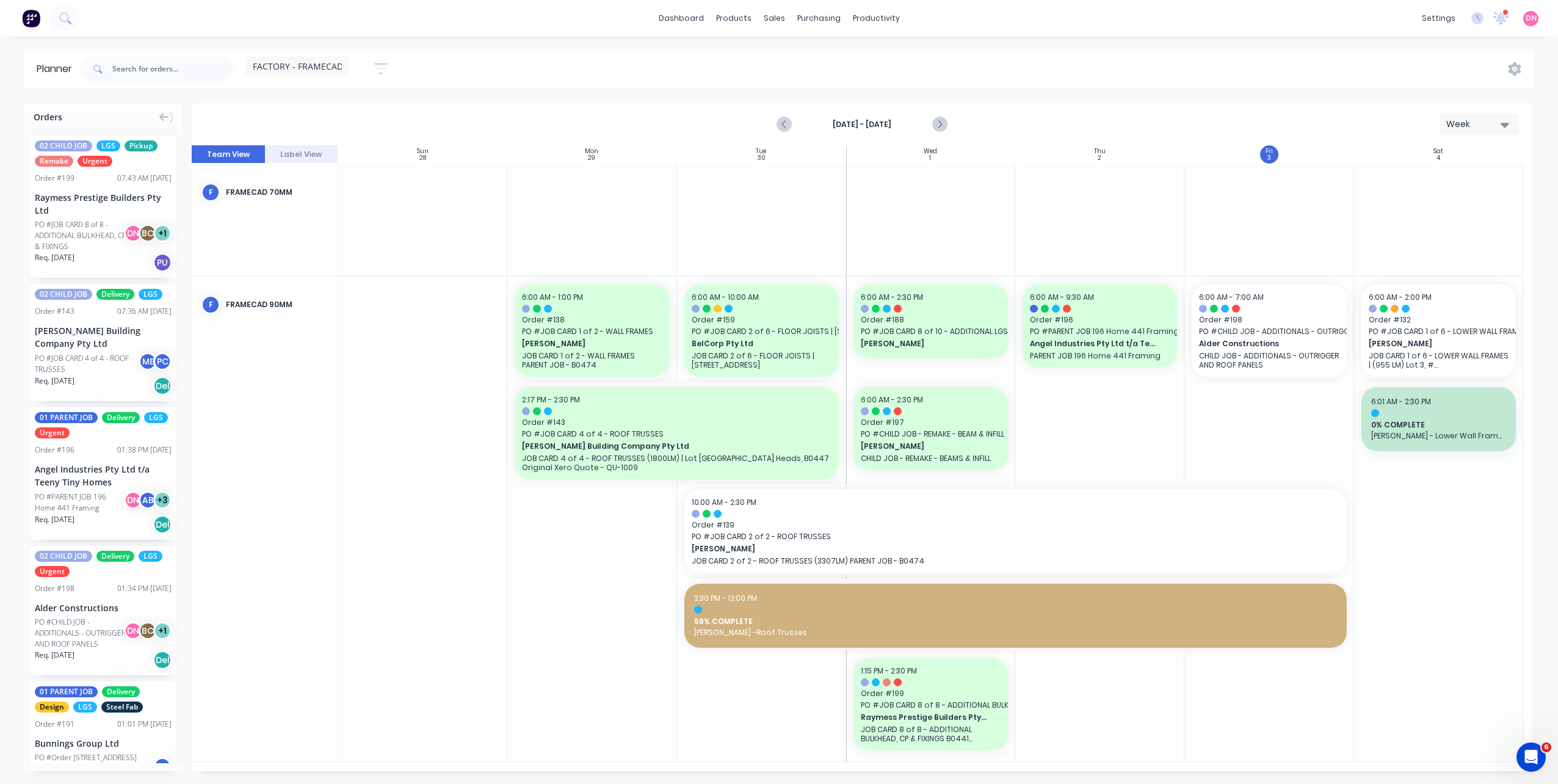
click at [1389, 528] on div at bounding box center [1438, 518] width 169 height 485
click at [939, 128] on icon "Next page" at bounding box center [939, 125] width 15 height 15
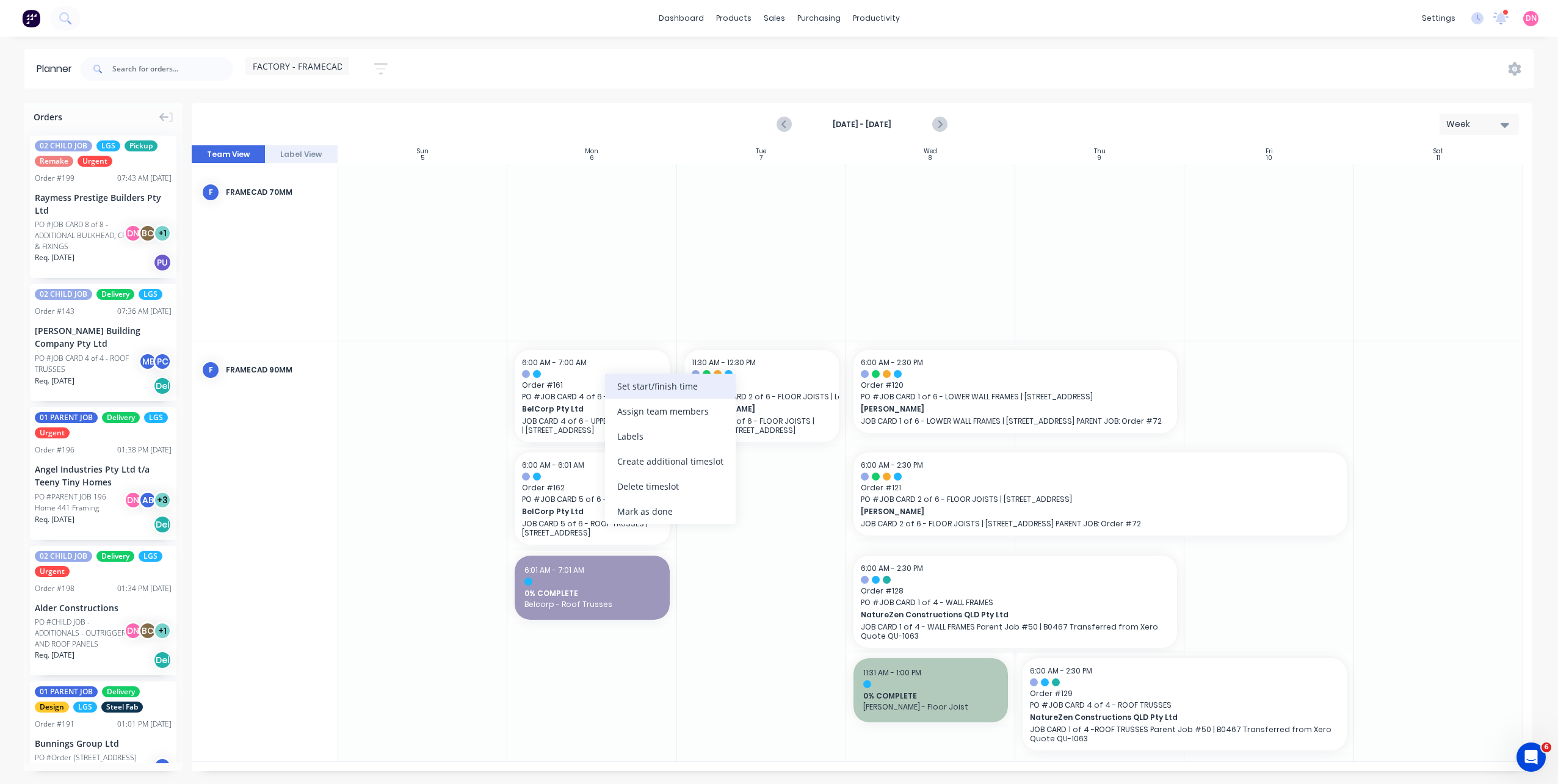
click at [617, 389] on div "Set start/finish time" at bounding box center [670, 386] width 131 height 25
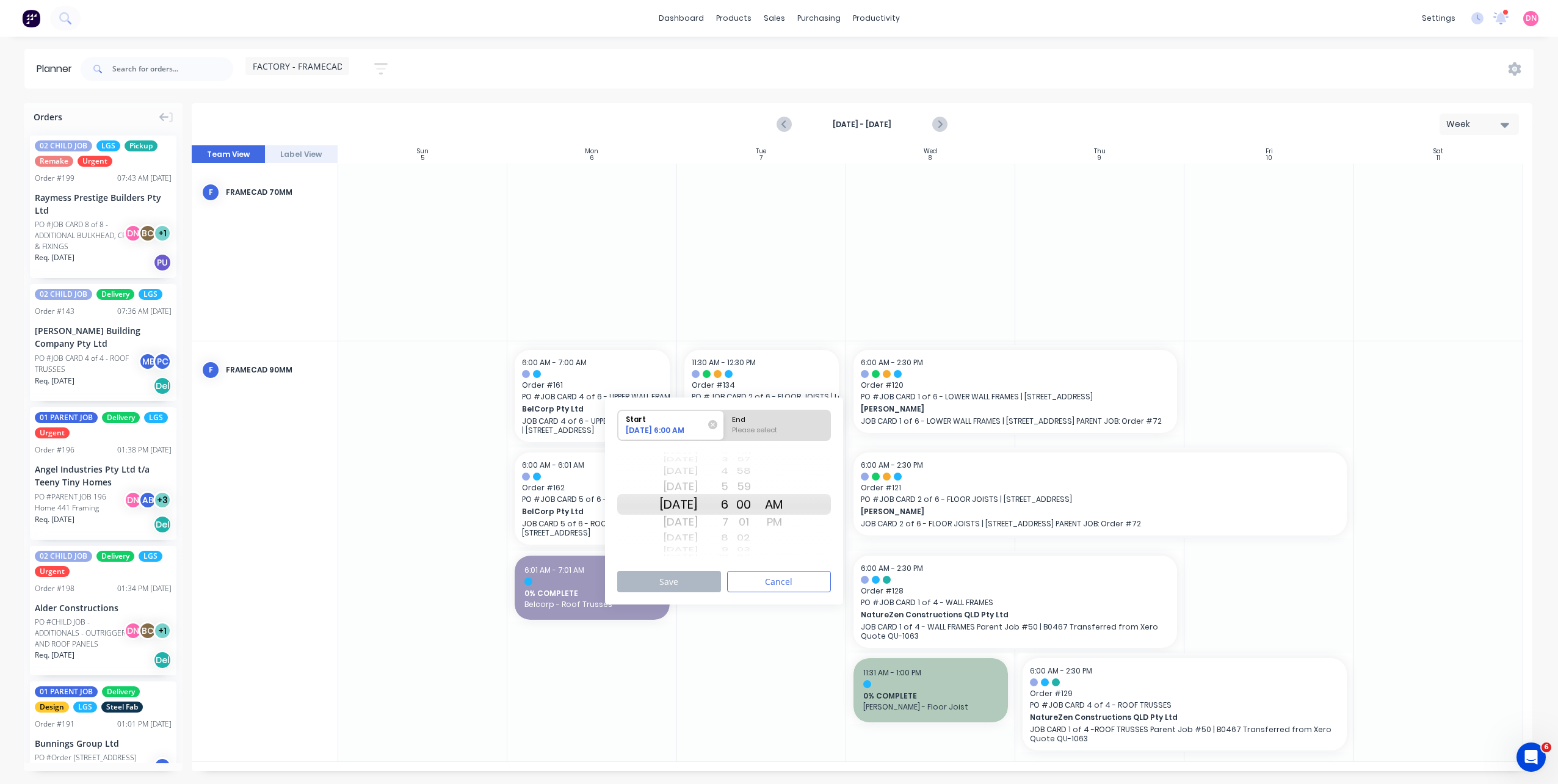
click at [728, 534] on div "8" at bounding box center [712, 537] width 30 height 16
click at [728, 535] on div "10" at bounding box center [712, 537] width 30 height 16
click at [728, 481] on div "9" at bounding box center [712, 486] width 30 height 19
click at [728, 527] on div "10" at bounding box center [712, 522] width 30 height 19
click at [768, 424] on div "End" at bounding box center [778, 417] width 100 height 16
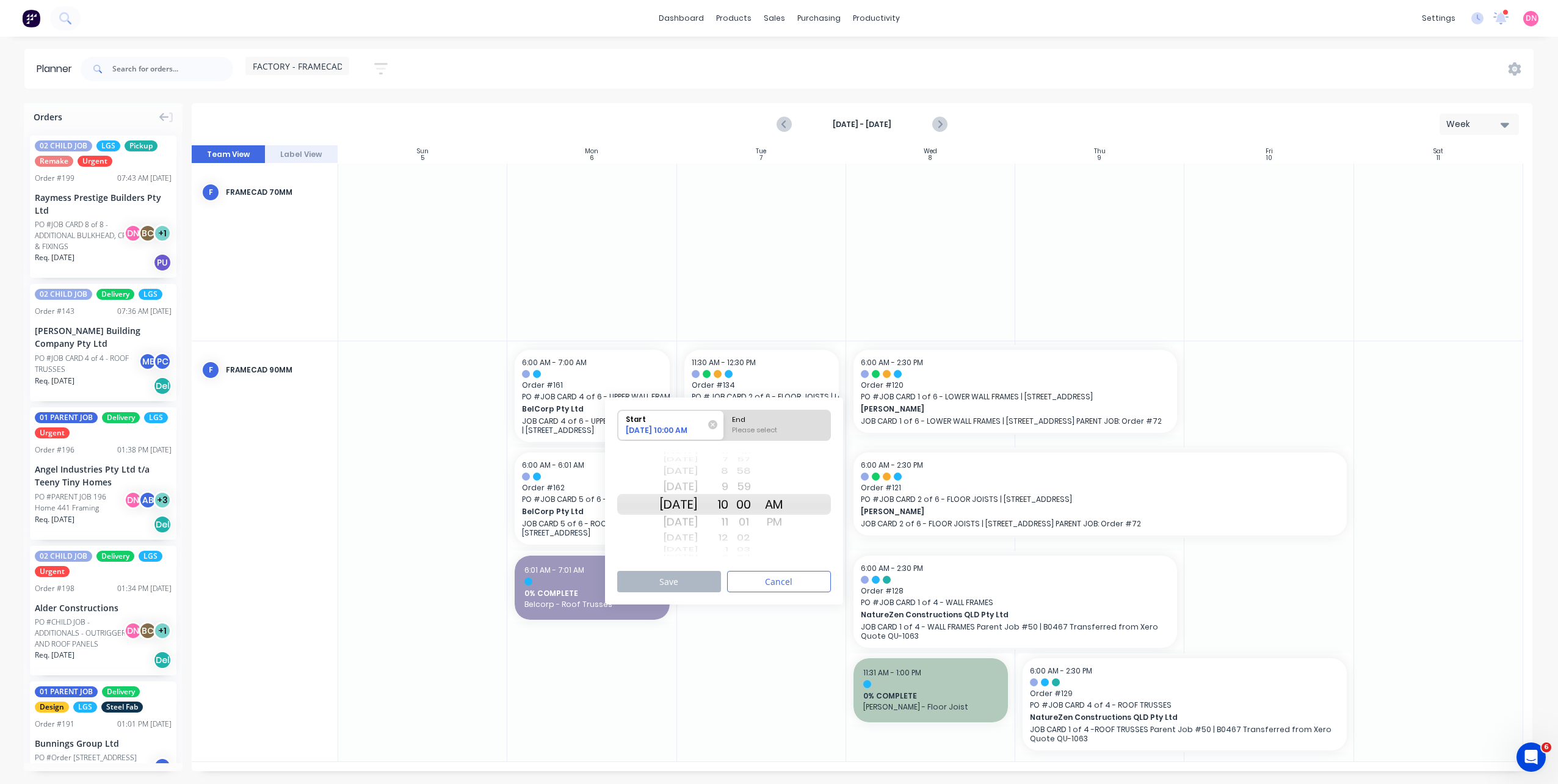
click at [724, 424] on input "End Please select" at bounding box center [724, 425] width 1 height 30
radio input "true"
click at [709, 414] on div "Start" at bounding box center [666, 417] width 89 height 16
click at [619, 414] on input "Start 10/10/2025 10:00 AM" at bounding box center [618, 425] width 1 height 30
radio input "true"
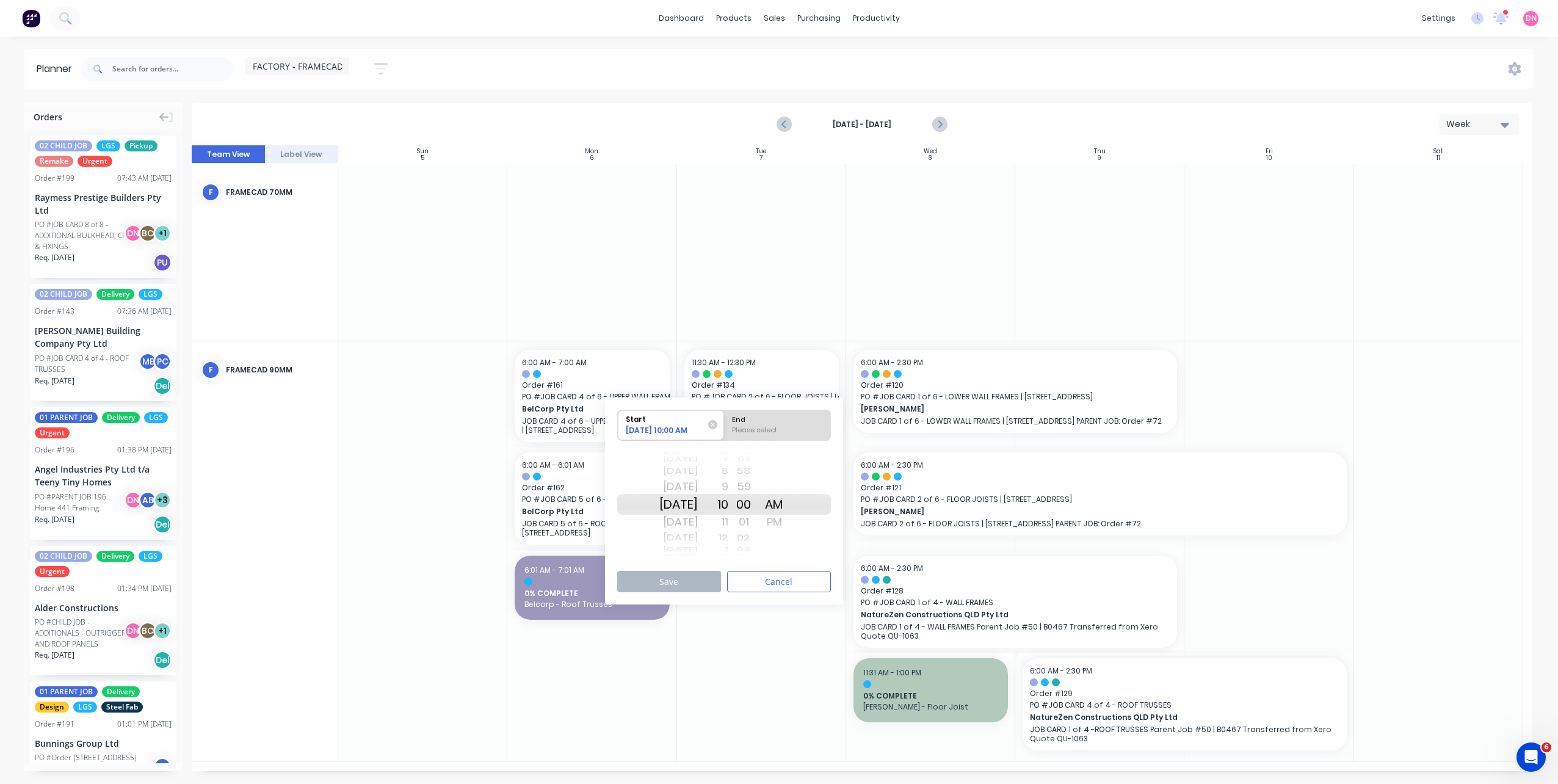
click at [694, 520] on div "Sat Oct 11" at bounding box center [678, 522] width 38 height 19
click at [780, 429] on div "Please select" at bounding box center [778, 432] width 100 height 16
click at [724, 429] on input "End Please select" at bounding box center [724, 425] width 1 height 30
radio input "true"
click at [779, 522] on div "PM" at bounding box center [774, 522] width 30 height 19
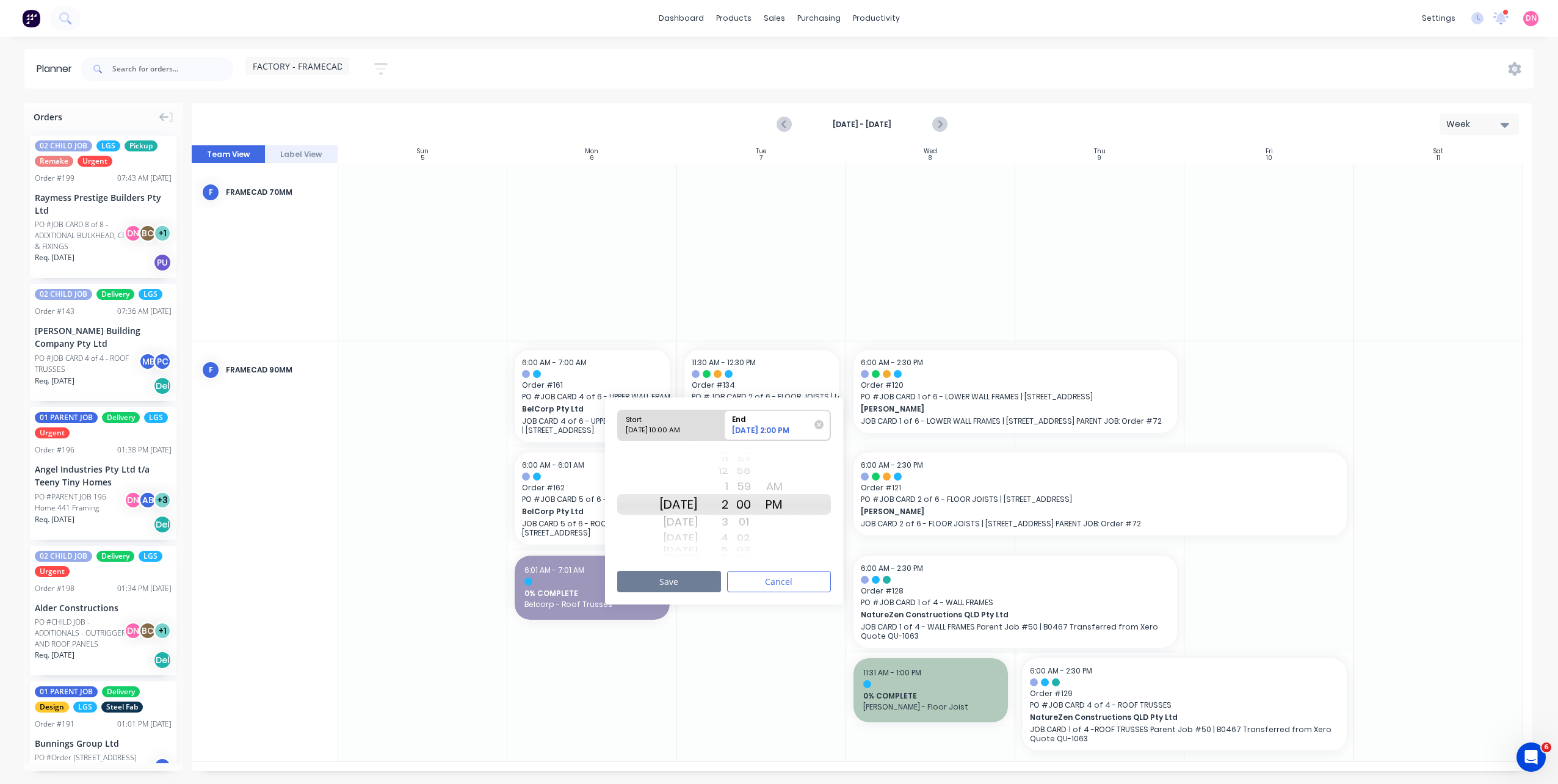
click at [708, 581] on button "Save" at bounding box center [669, 581] width 103 height 21
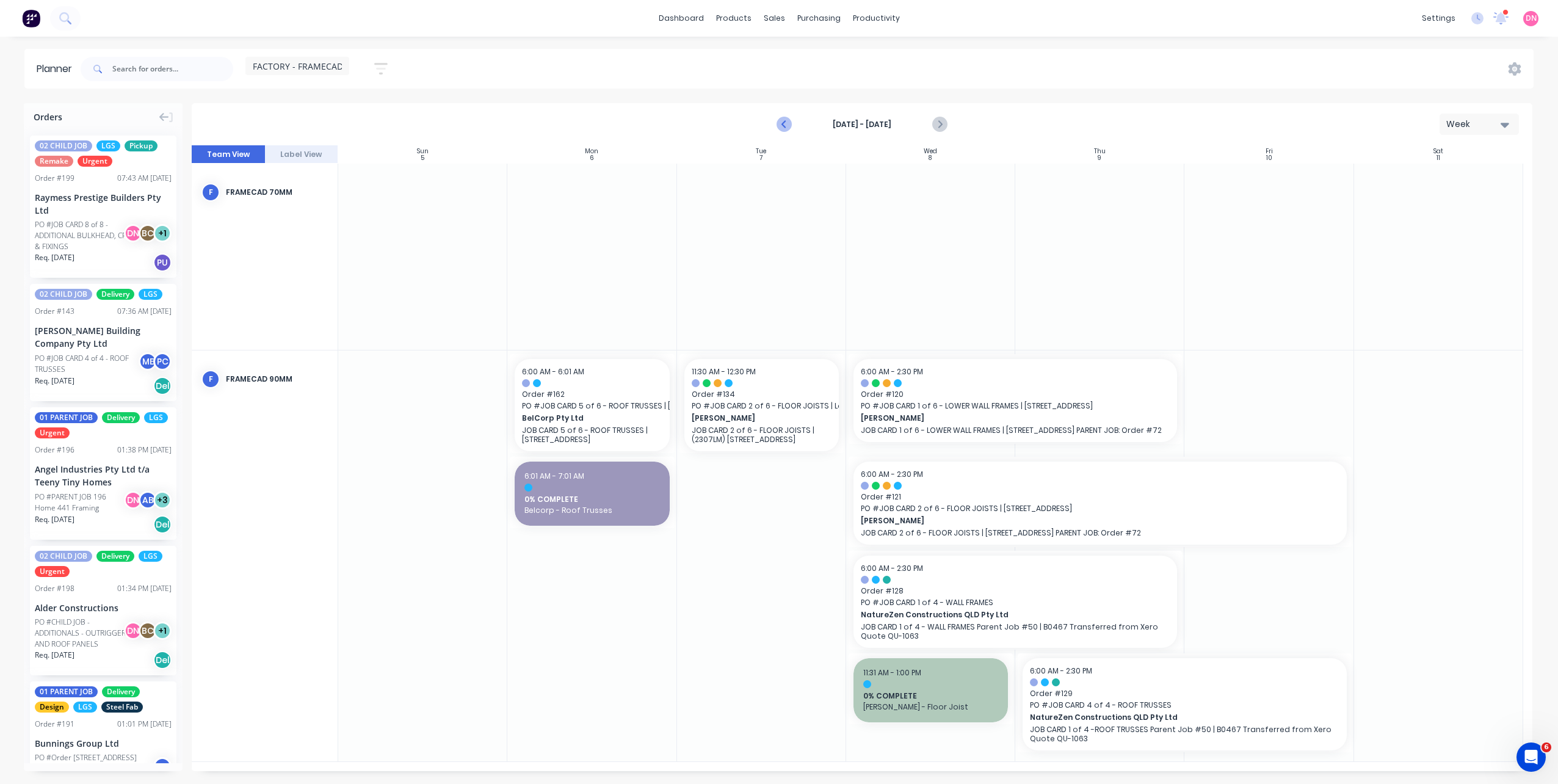
click at [786, 128] on icon "Previous page" at bounding box center [784, 124] width 5 height 10
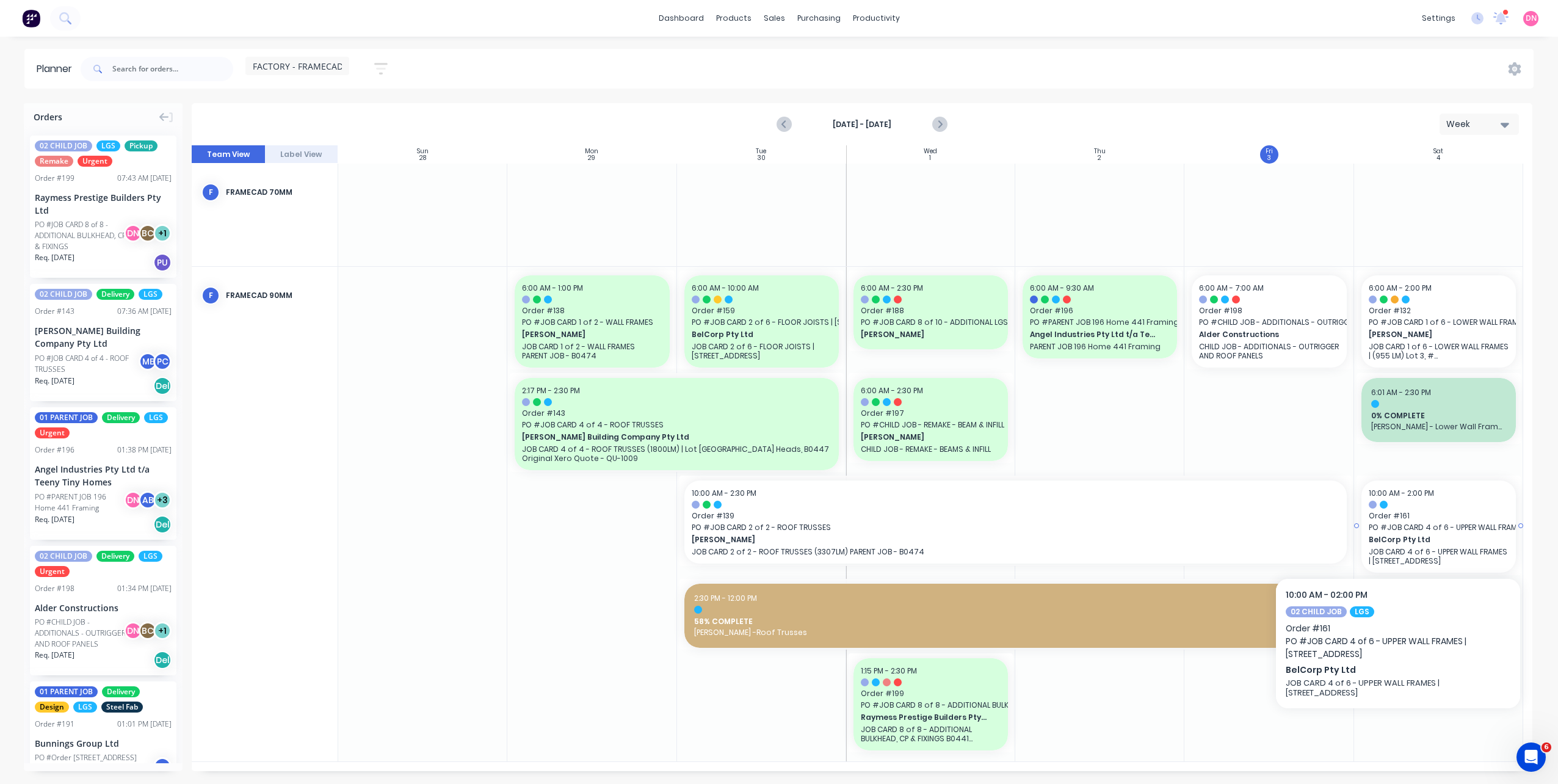
click at [1412, 525] on span "PO # JOB CARD 4 of 6 - UPPER WALL FRAMES | 13 Ridge Rd Tanah Merah QLD 4128" at bounding box center [1438, 527] width 140 height 11
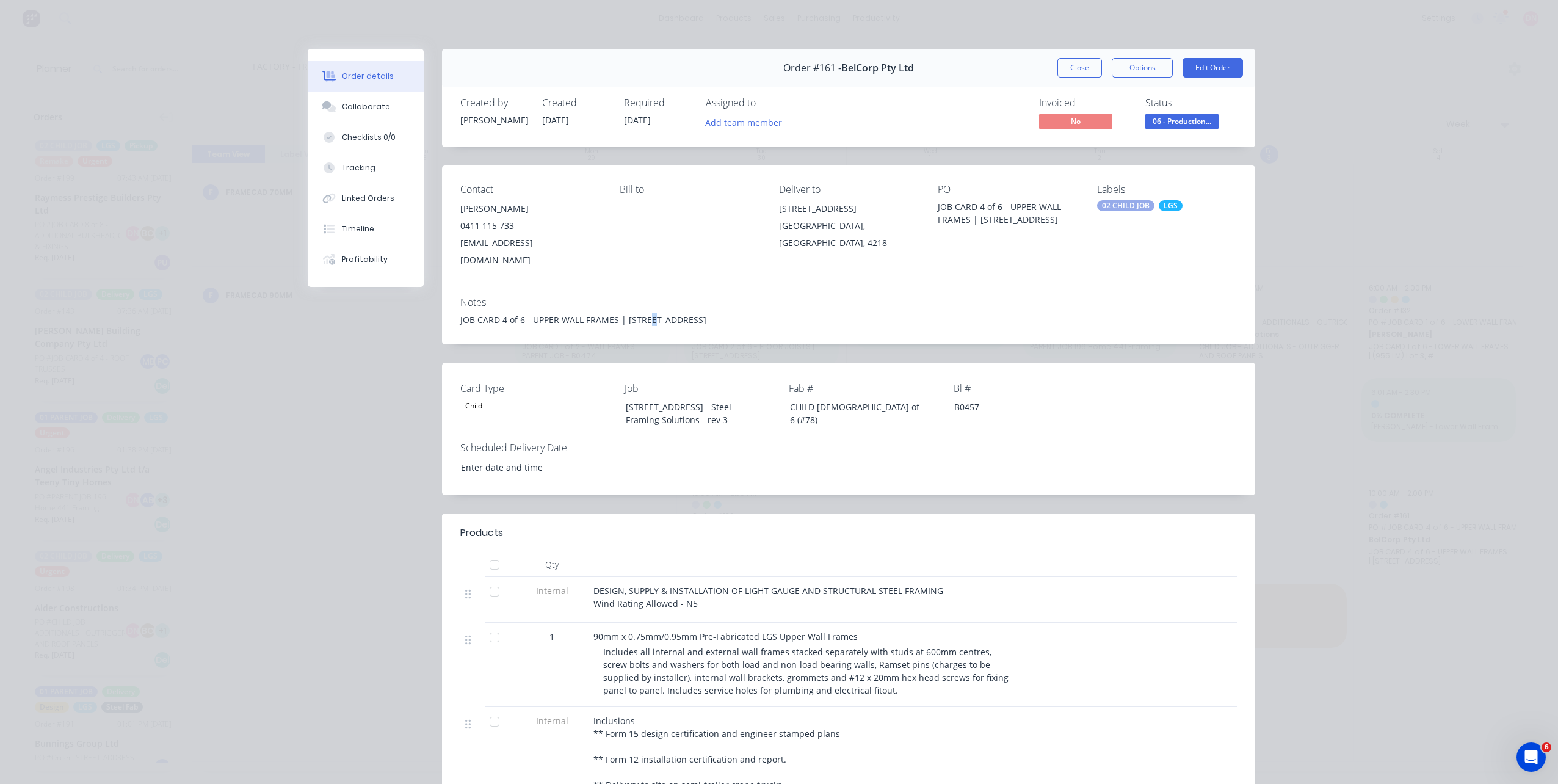
click at [642, 313] on div "JOB CARD 4 of 6 - UPPER WALL FRAMES | [STREET_ADDRESS]" at bounding box center [848, 319] width 777 height 13
click at [1082, 66] on button "Close" at bounding box center [1080, 67] width 44 height 19
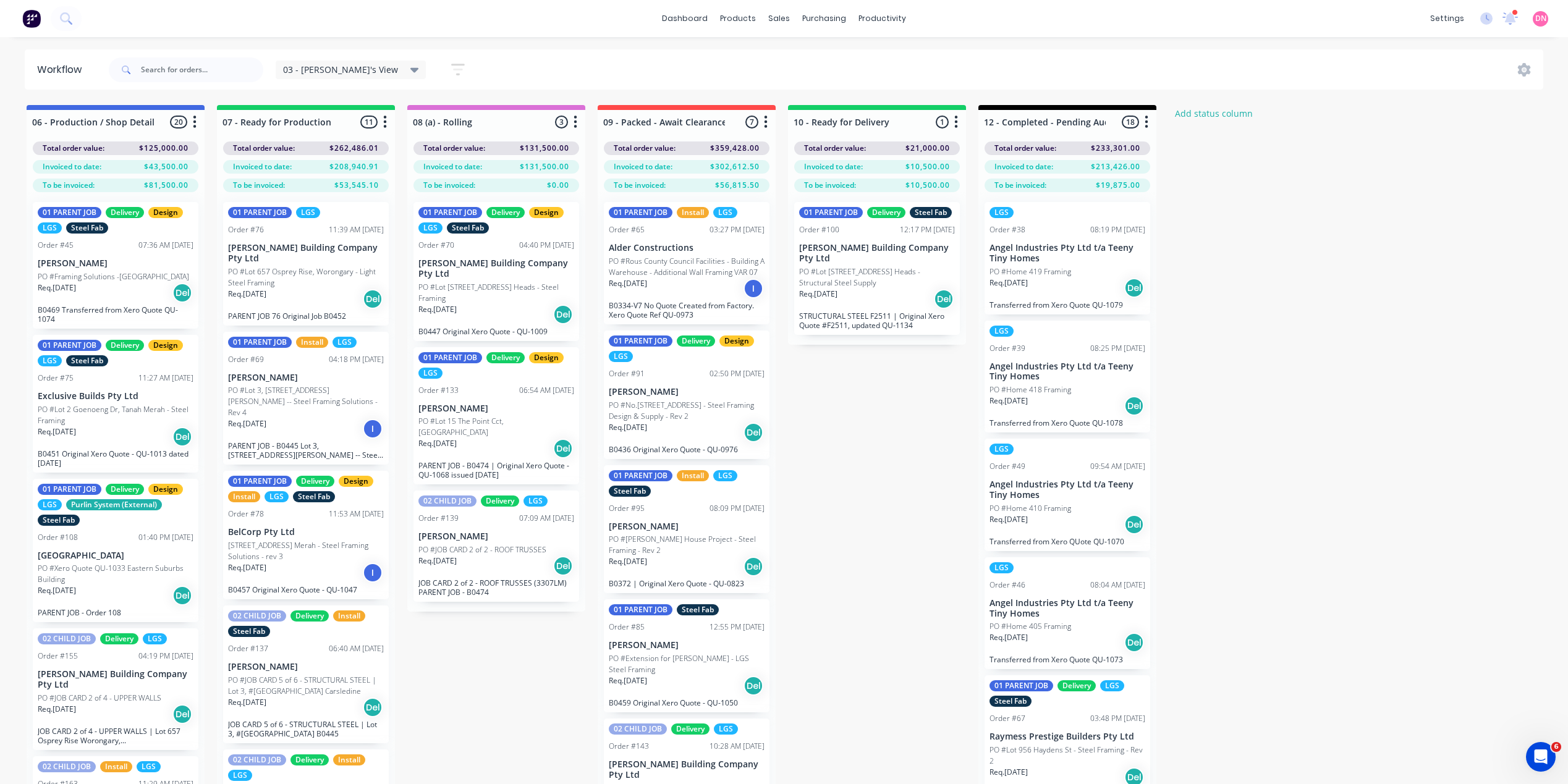
click at [347, 68] on span "03 - [PERSON_NAME]'s View" at bounding box center [341, 69] width 115 height 13
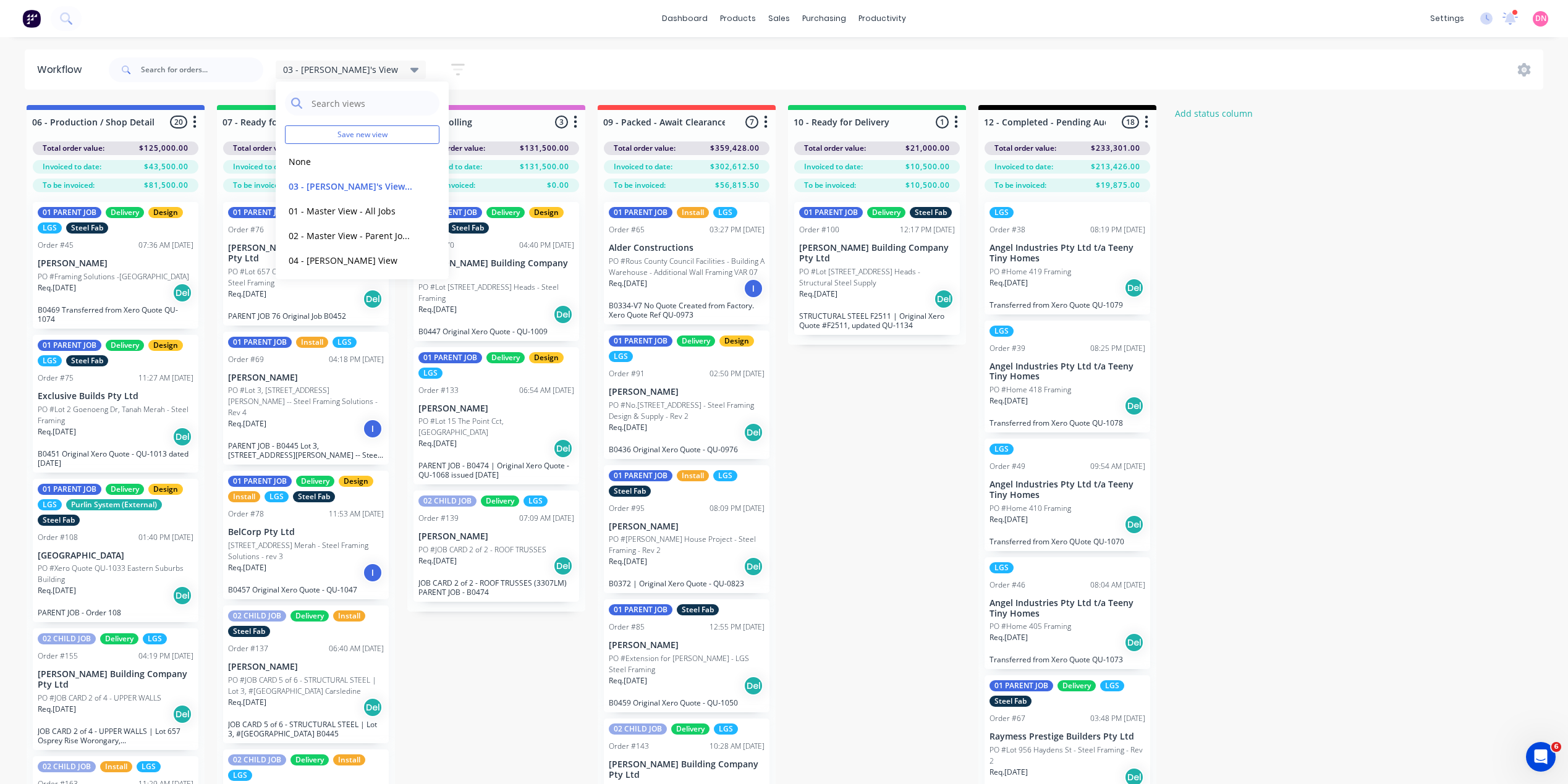
click at [654, 76] on div "03 - [PERSON_NAME]'s View Save new view None edit 03 - [PERSON_NAME]'s View (De…" at bounding box center [825, 70] width 1438 height 37
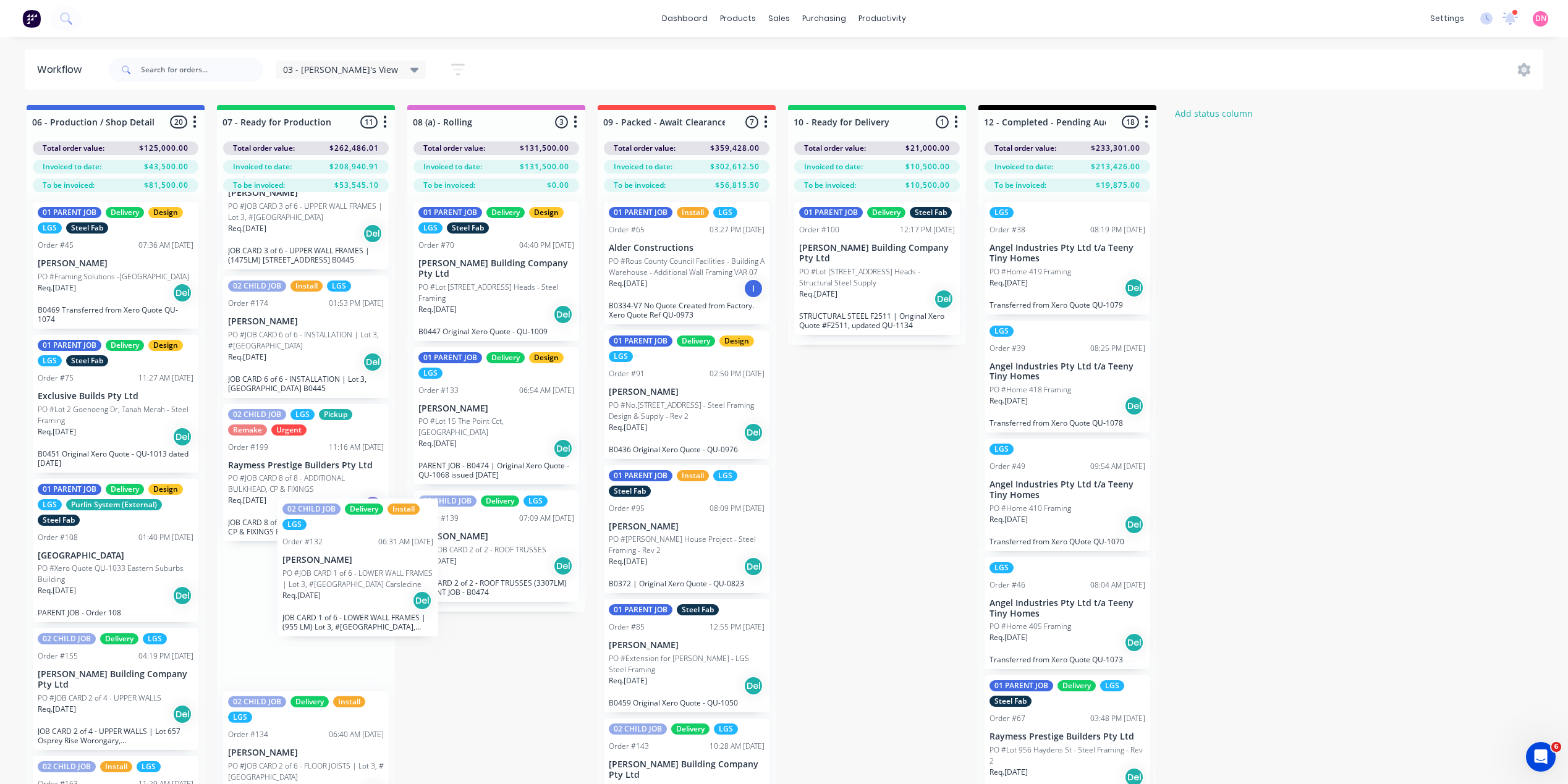
scroll to position [2, 0]
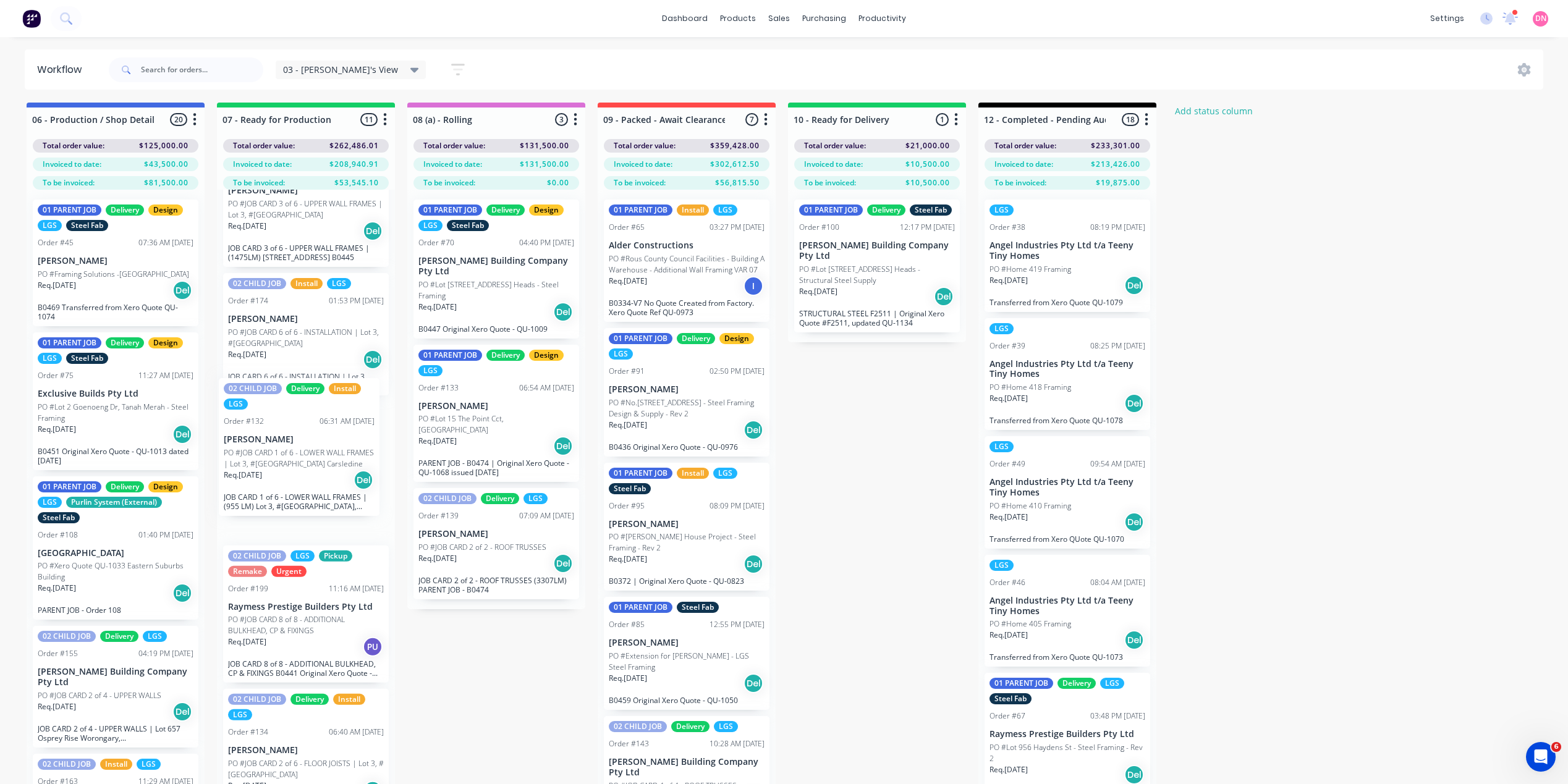
drag, startPoint x: 322, startPoint y: 622, endPoint x: 322, endPoint y: 464, distance: 158.0
click at [322, 464] on div "01 PARENT JOB LGS Order #76 11:39 AM [DATE] [PERSON_NAME] Building Company Pty …" at bounding box center [306, 508] width 178 height 636
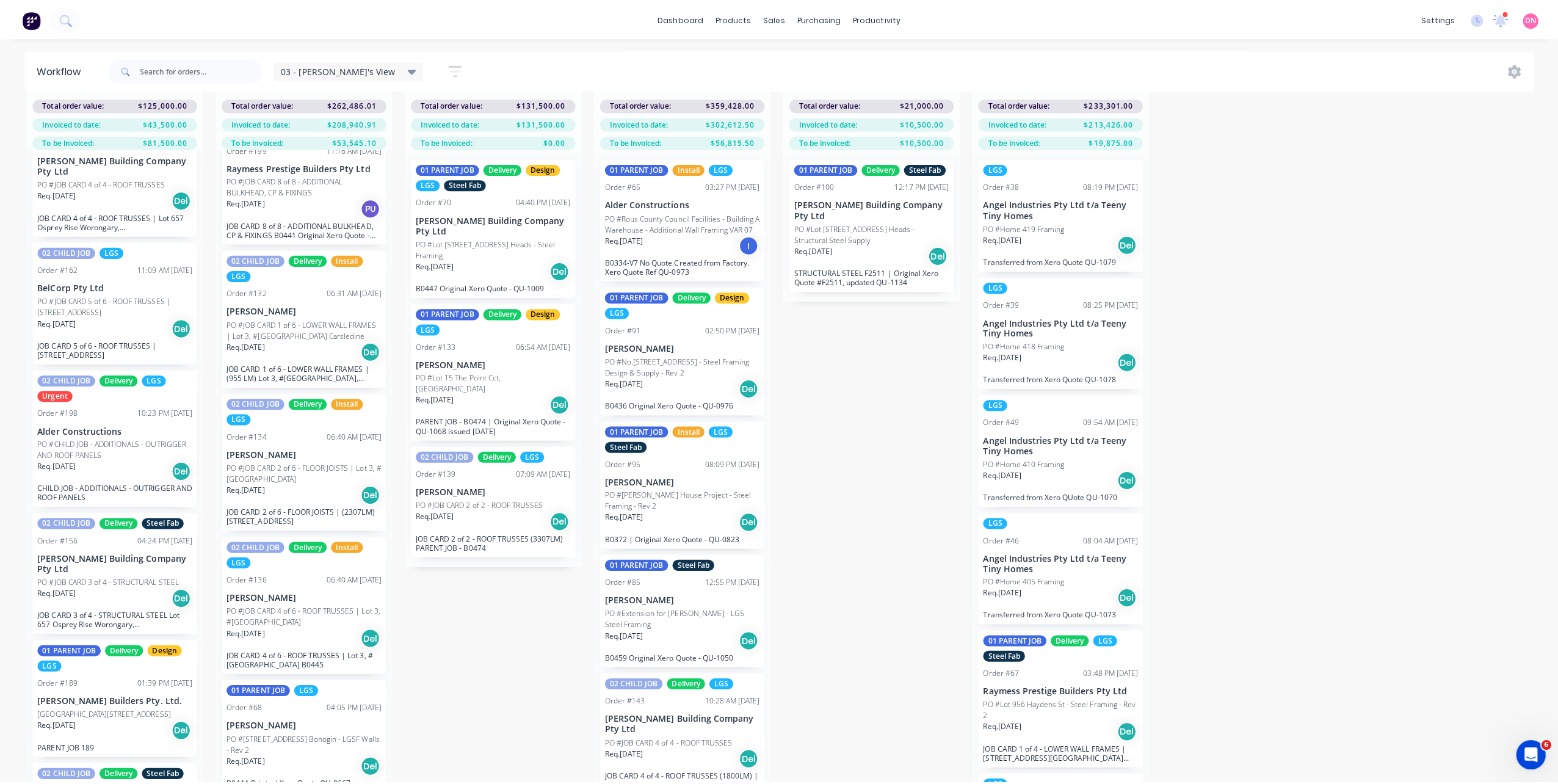
scroll to position [0, 0]
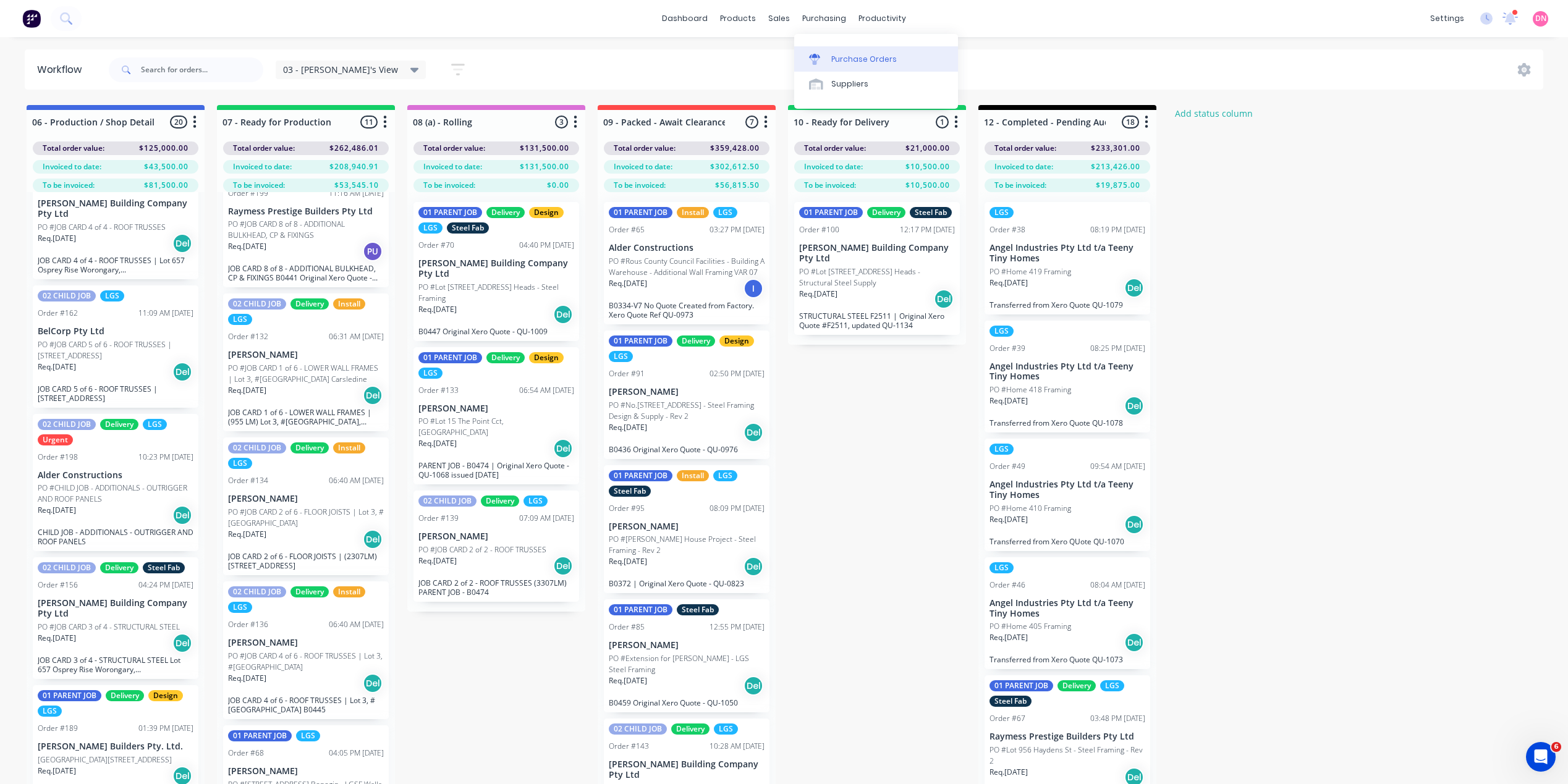
click at [818, 54] on icon at bounding box center [814, 59] width 11 height 11
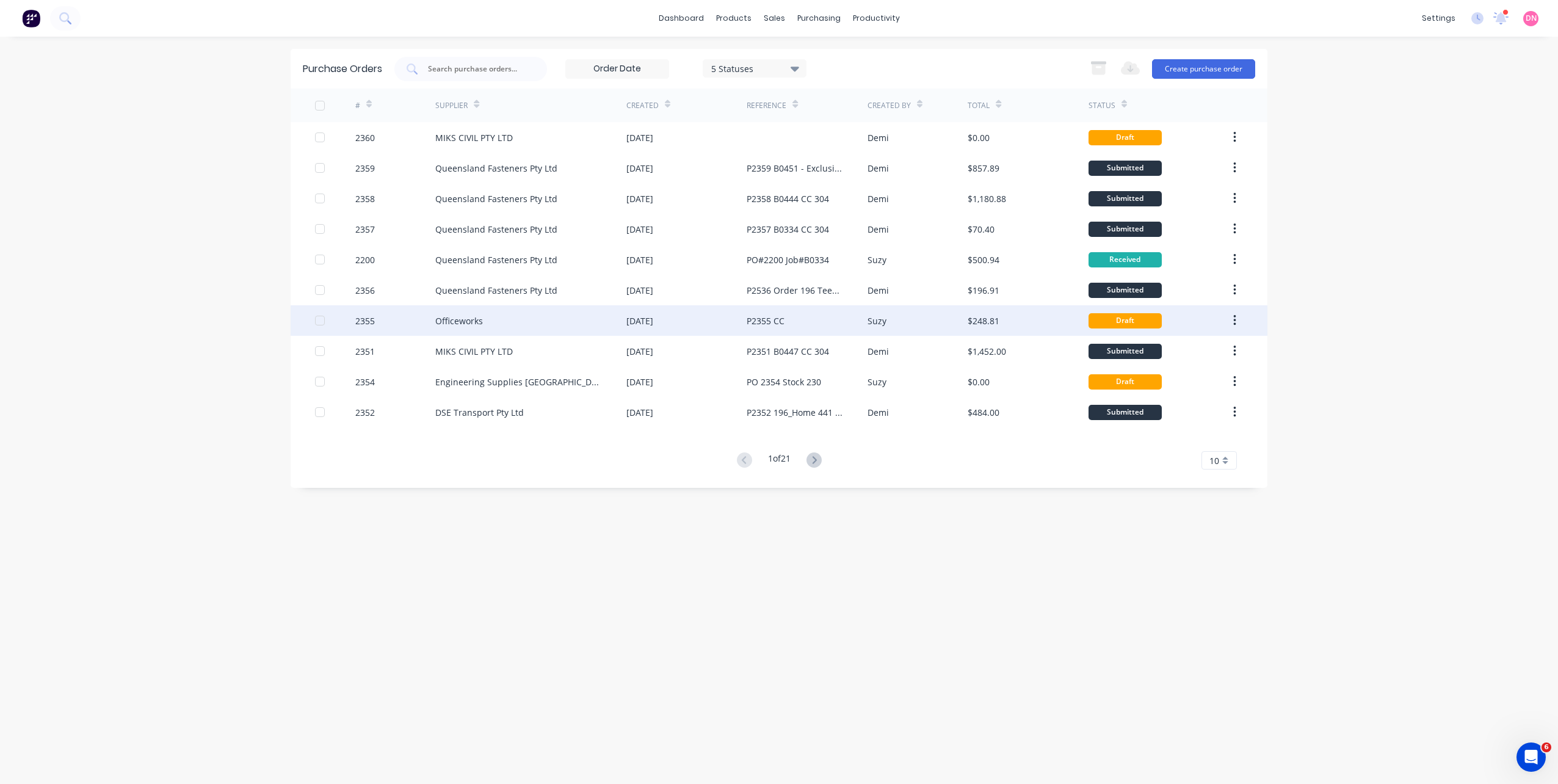
click at [492, 323] on div "Officeworks" at bounding box center [531, 320] width 191 height 30
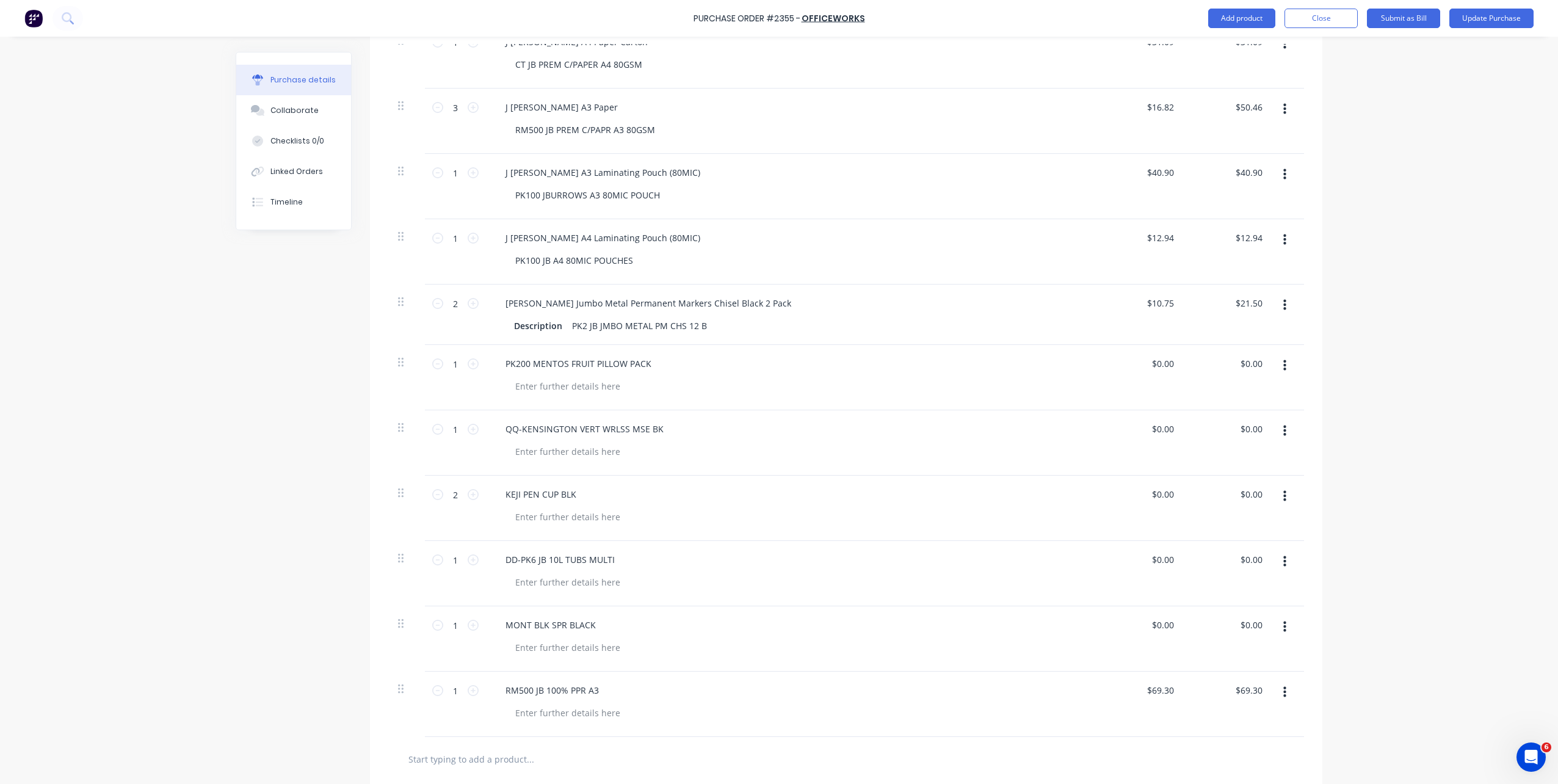
scroll to position [577, 0]
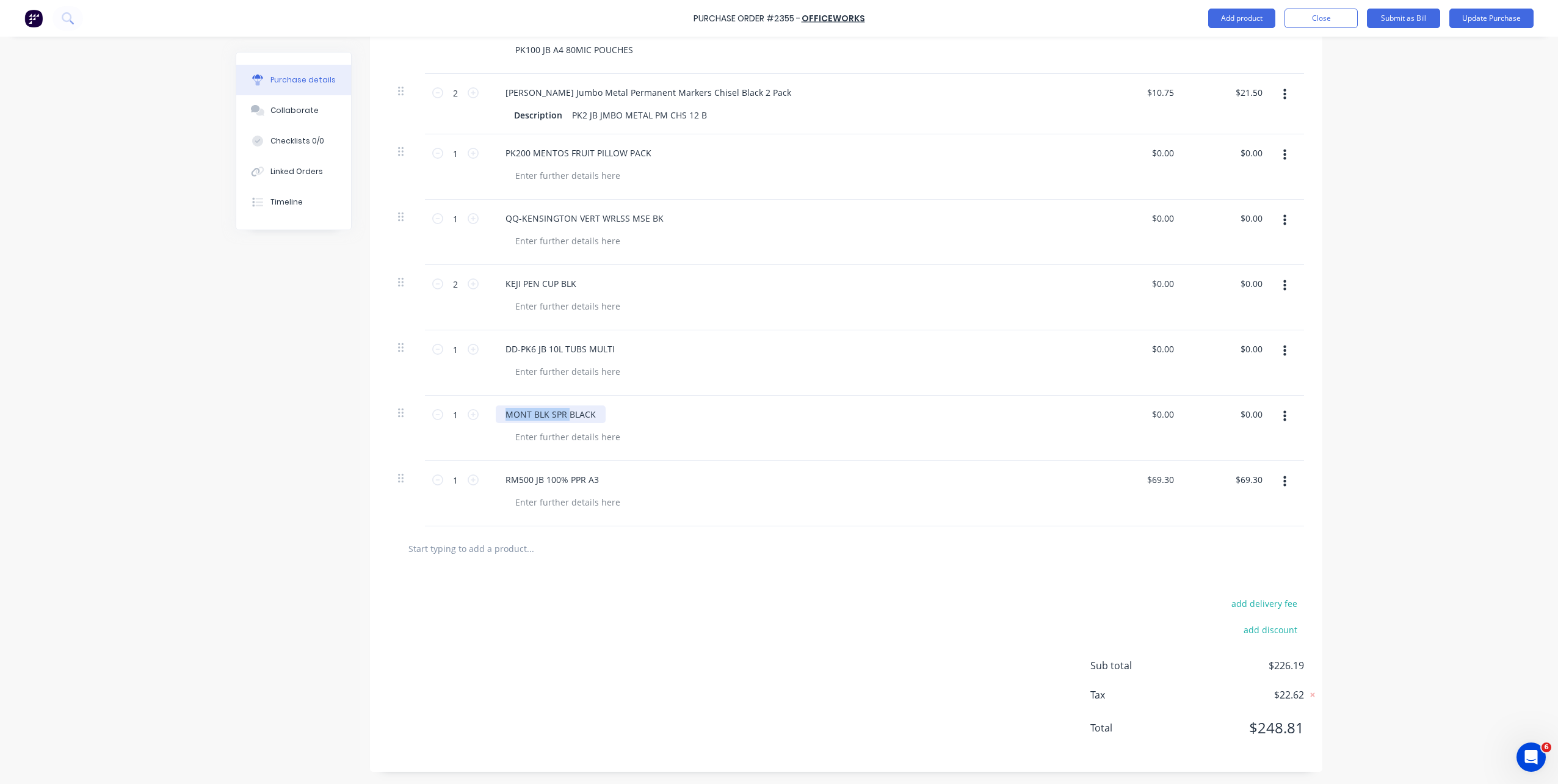
drag, startPoint x: 500, startPoint y: 418, endPoint x: 563, endPoint y: 412, distance: 63.3
click at [563, 412] on div "MONT BLK SPR BLACK" at bounding box center [551, 414] width 110 height 18
copy div "MONT BLK SPR"
type textarea "x"
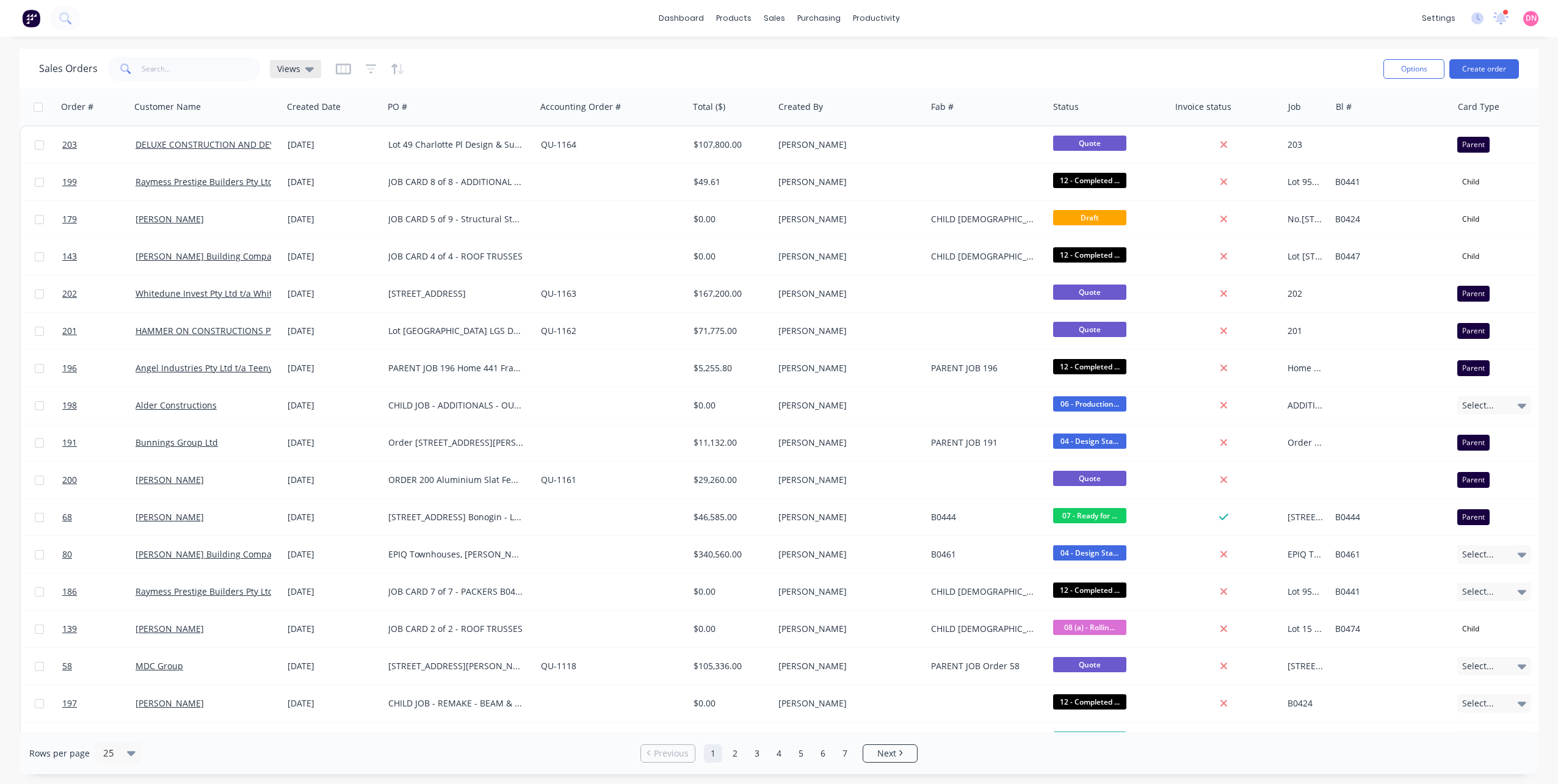
click at [312, 72] on div "Views" at bounding box center [295, 69] width 51 height 18
click at [303, 194] on button "01 DEMI NGUYEN" at bounding box center [343, 197] width 139 height 14
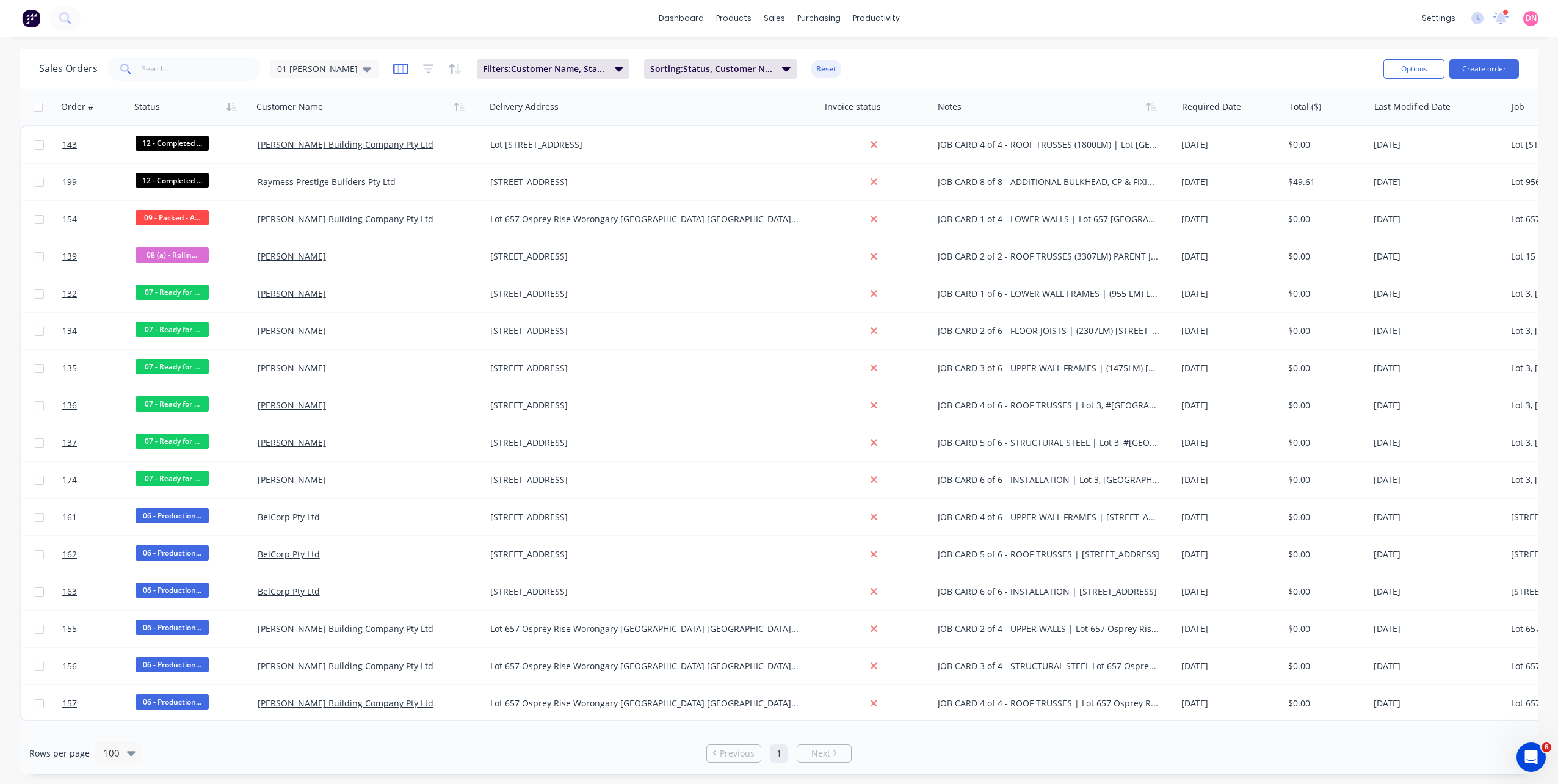
click at [393, 74] on icon "button" at bounding box center [401, 69] width 16 height 13
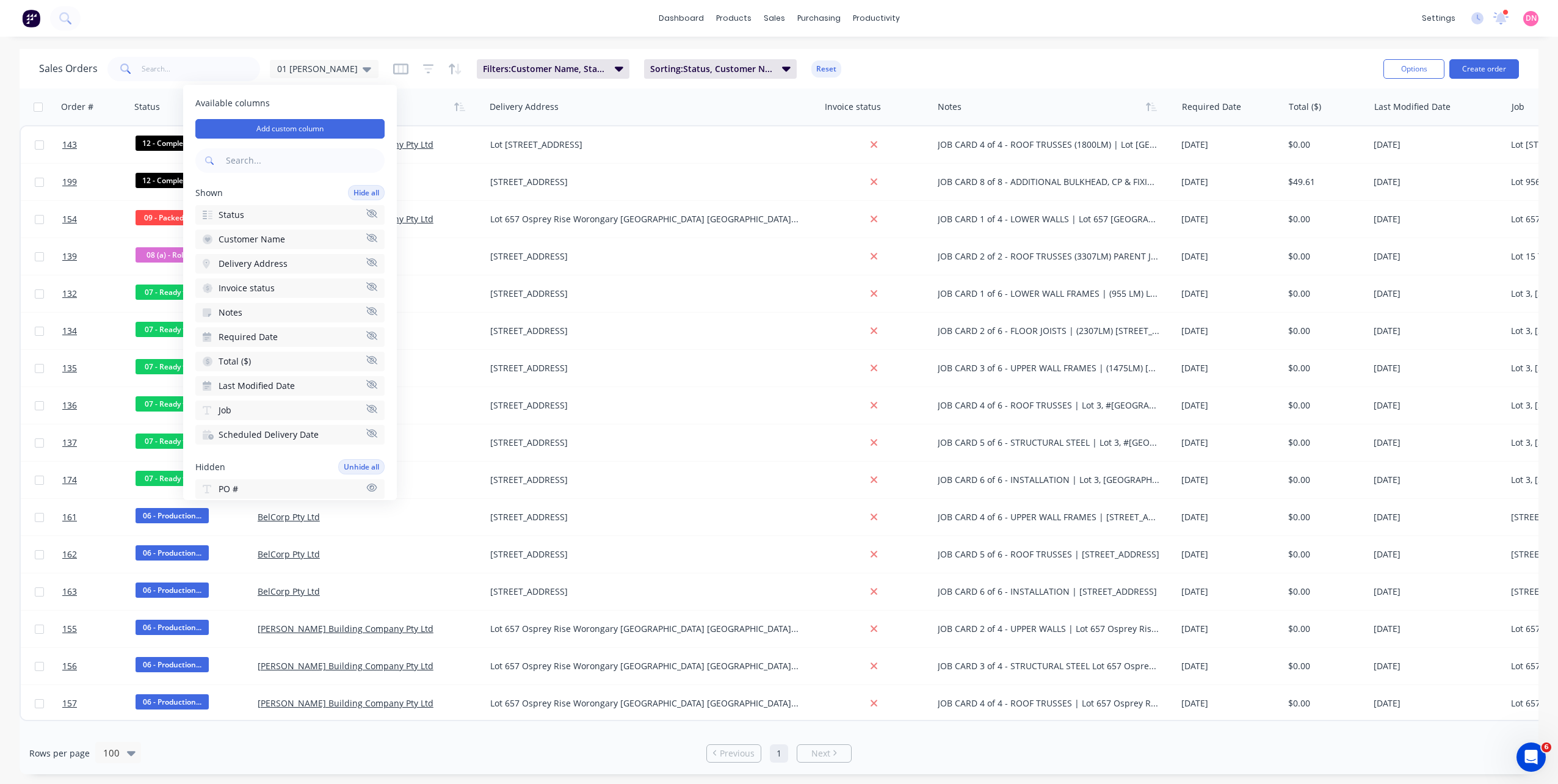
click at [336, 104] on span "Available columns" at bounding box center [290, 103] width 189 height 13
click at [271, 98] on span "Available columns" at bounding box center [290, 103] width 189 height 13
click at [267, 125] on button "Add custom column" at bounding box center [290, 129] width 189 height 19
click at [415, 186] on span at bounding box center [413, 183] width 10 height 10
click at [398, 177] on input "Display on customer's online view" at bounding box center [398, 177] width 0 height 0
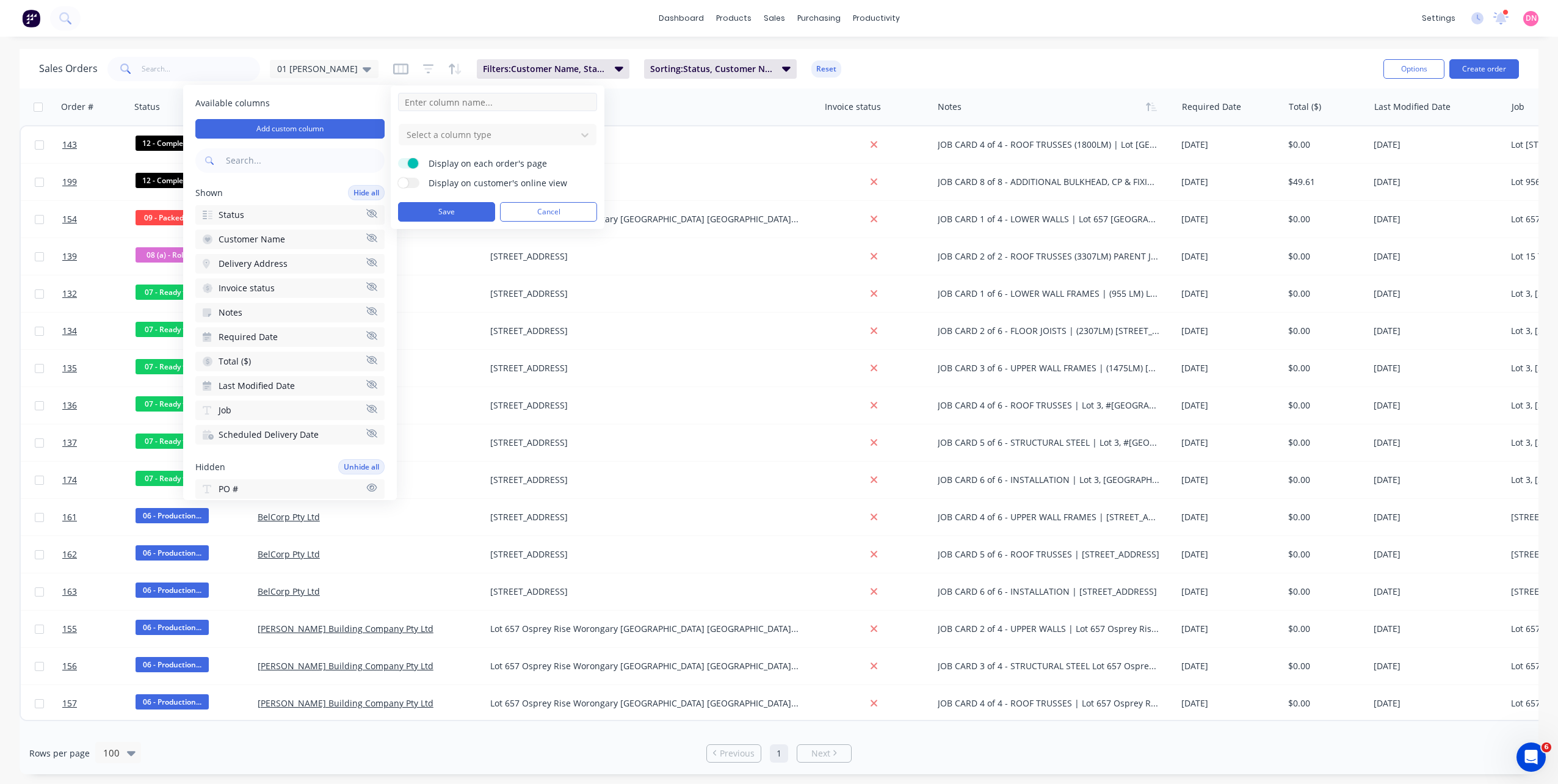
click at [455, 103] on input at bounding box center [497, 102] width 199 height 18
type input "Lineal Meters"
click at [452, 130] on div at bounding box center [487, 134] width 165 height 16
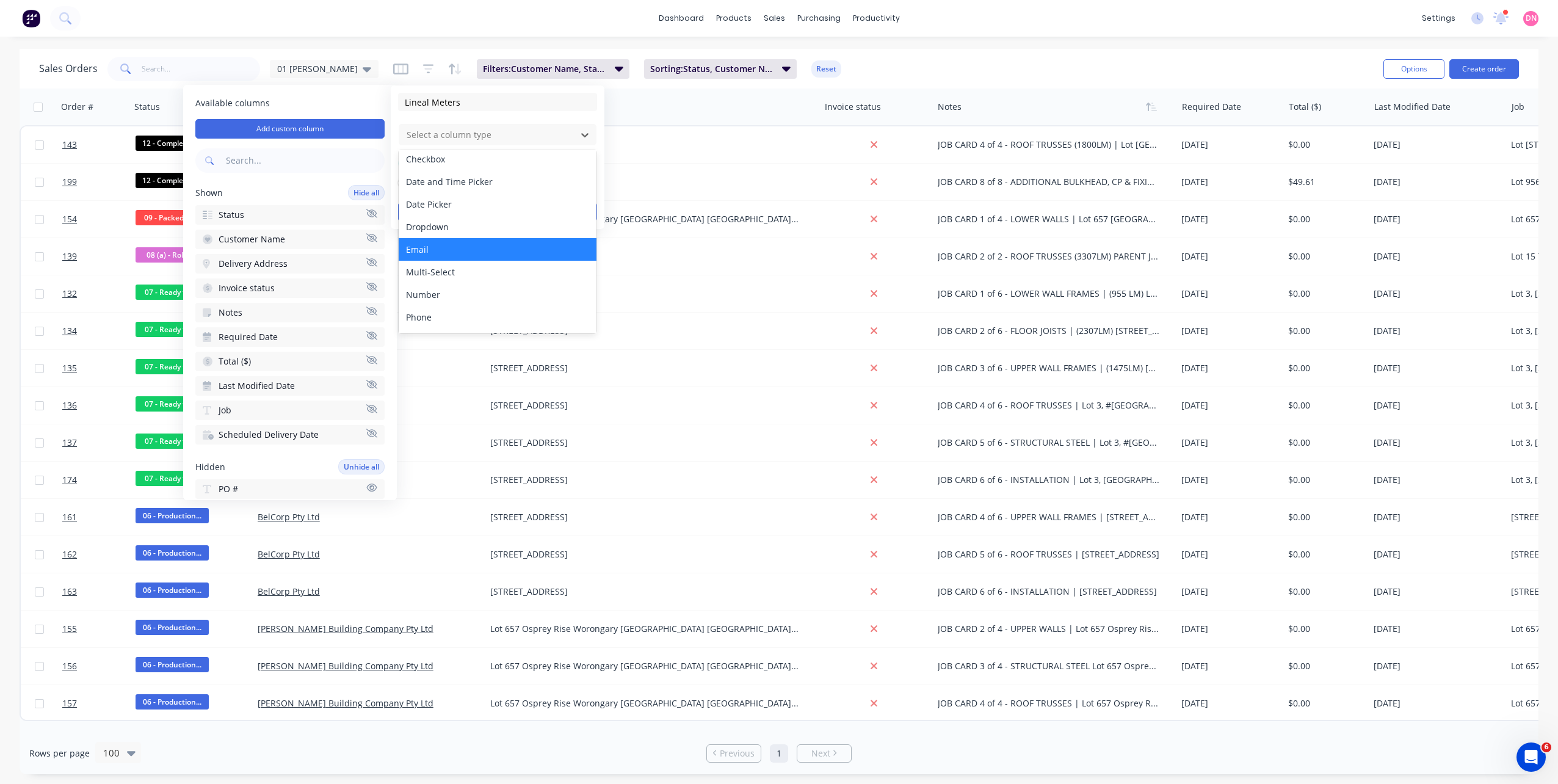
scroll to position [61, 0]
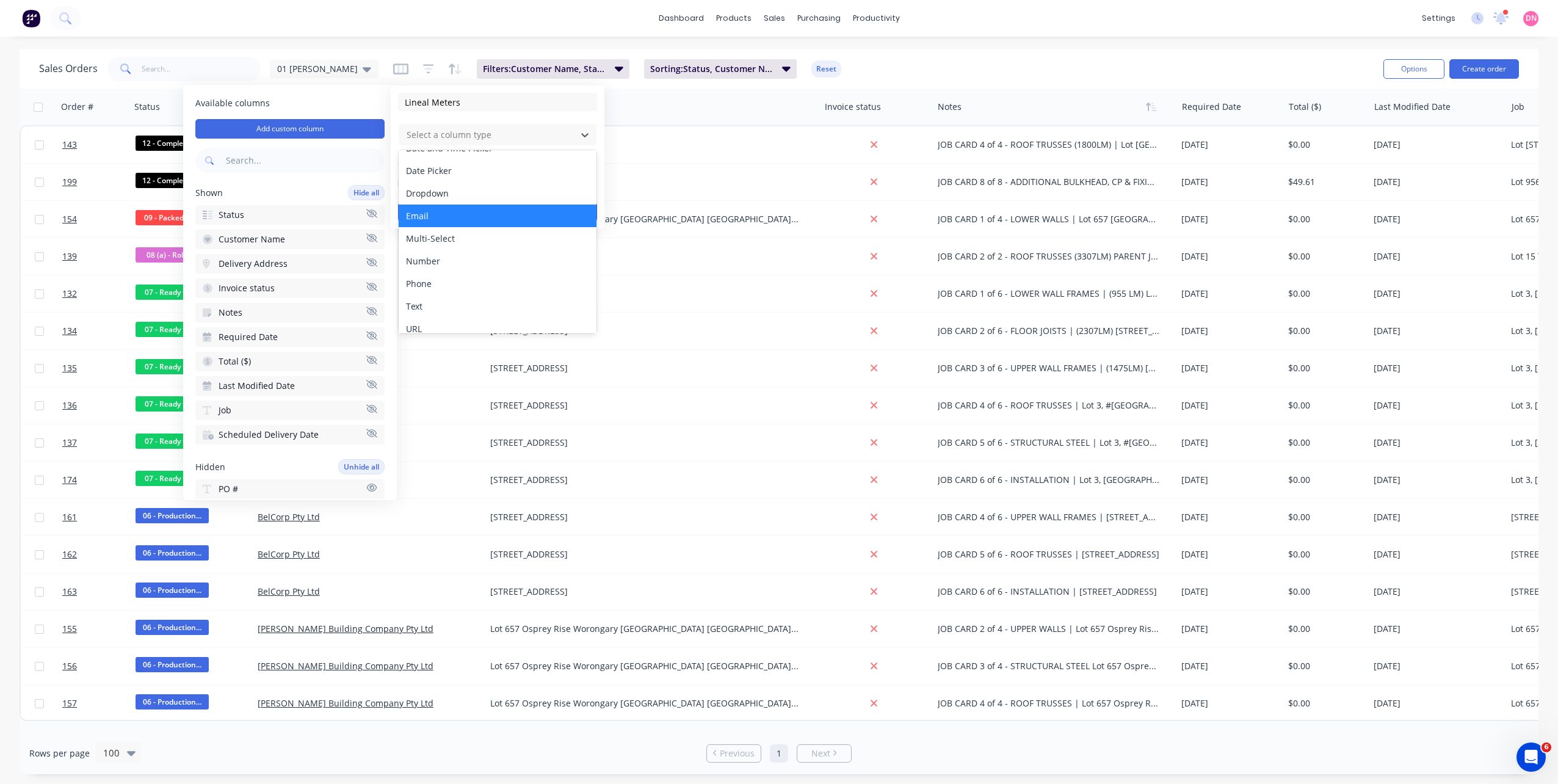
click at [477, 270] on div "Number" at bounding box center [497, 261] width 198 height 23
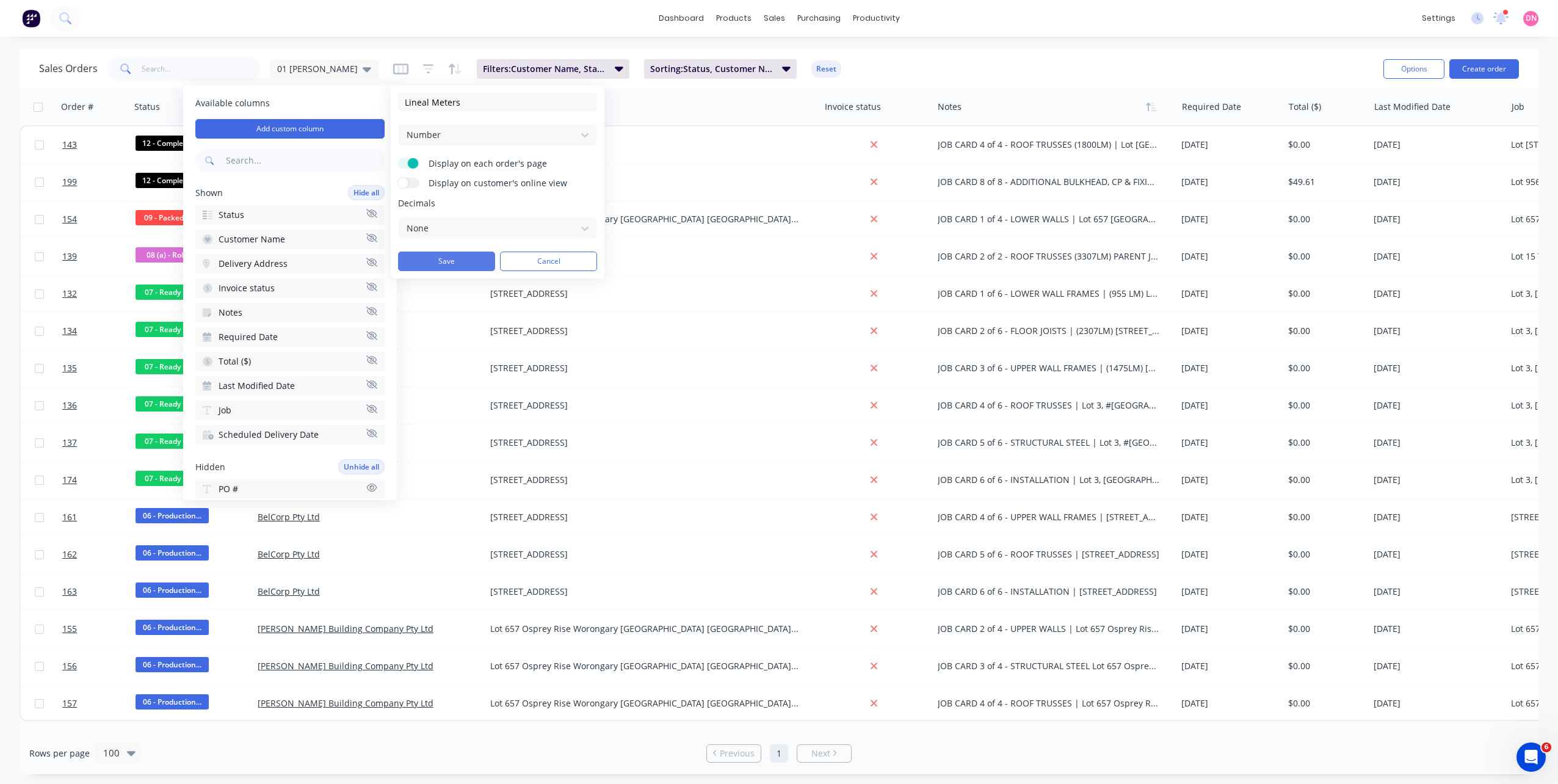
click at [477, 260] on button "Save" at bounding box center [446, 261] width 97 height 19
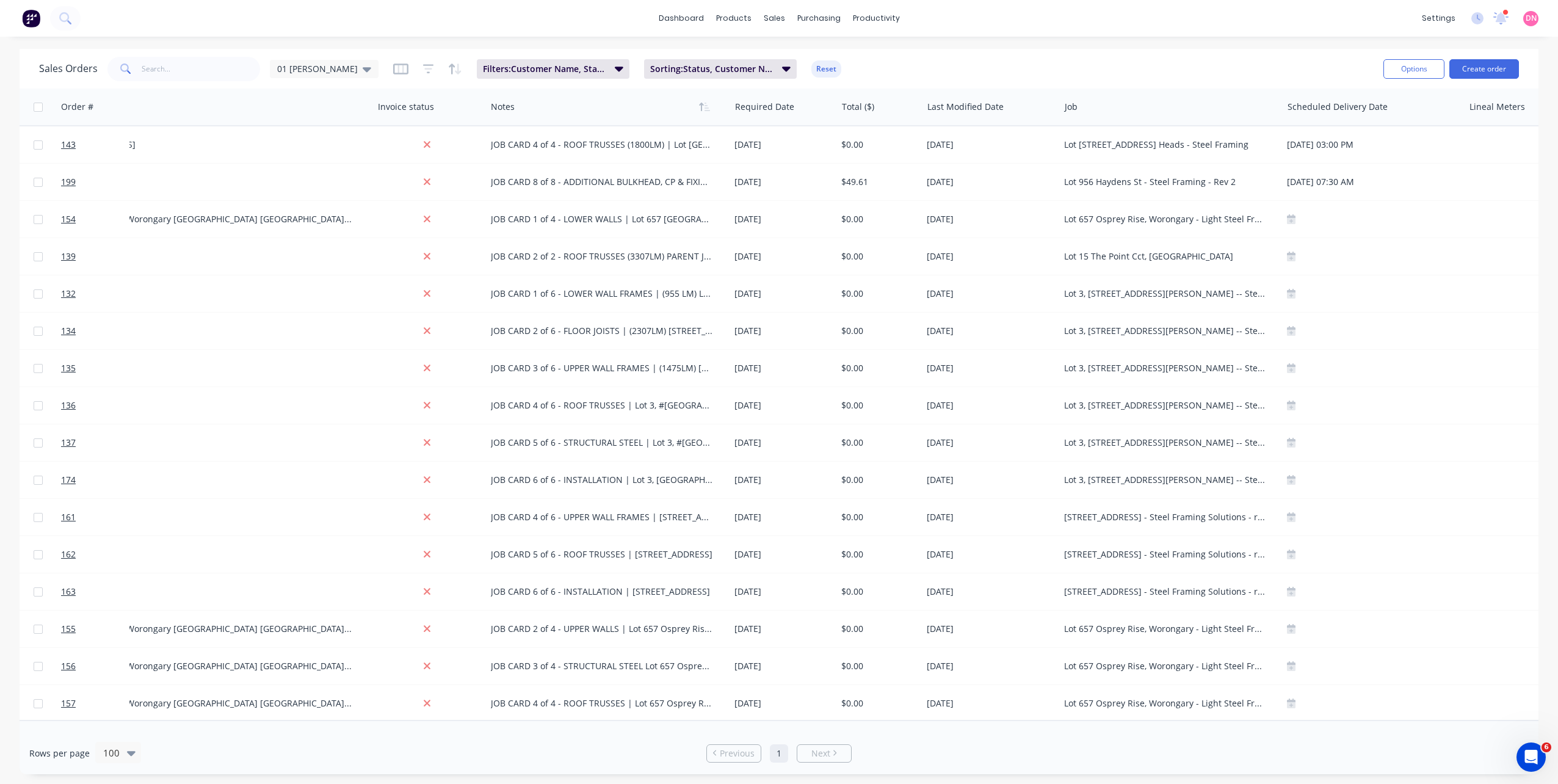
scroll to position [0, 490]
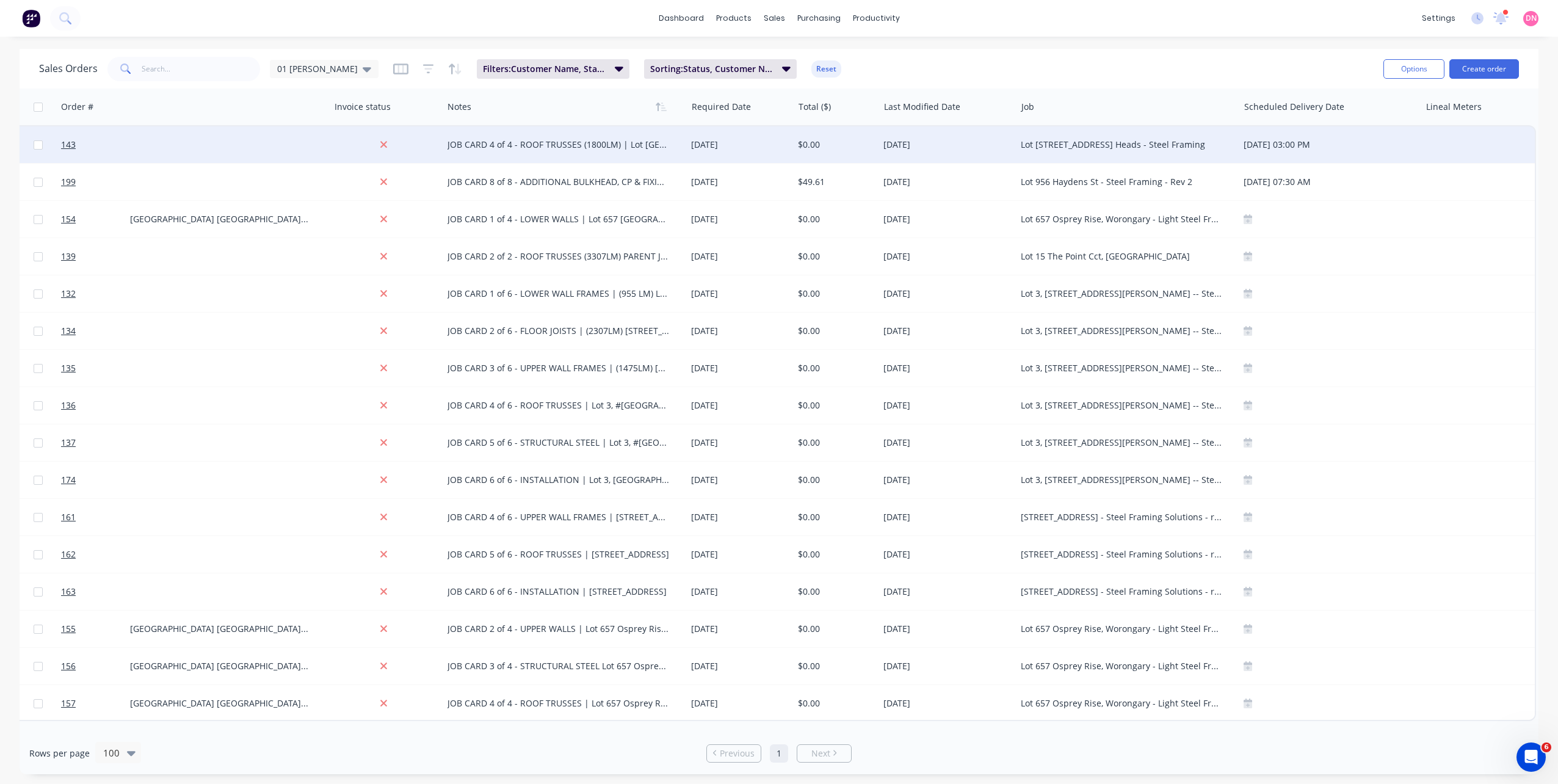
click at [1453, 149] on div at bounding box center [1477, 145] width 115 height 37
type input "1800"
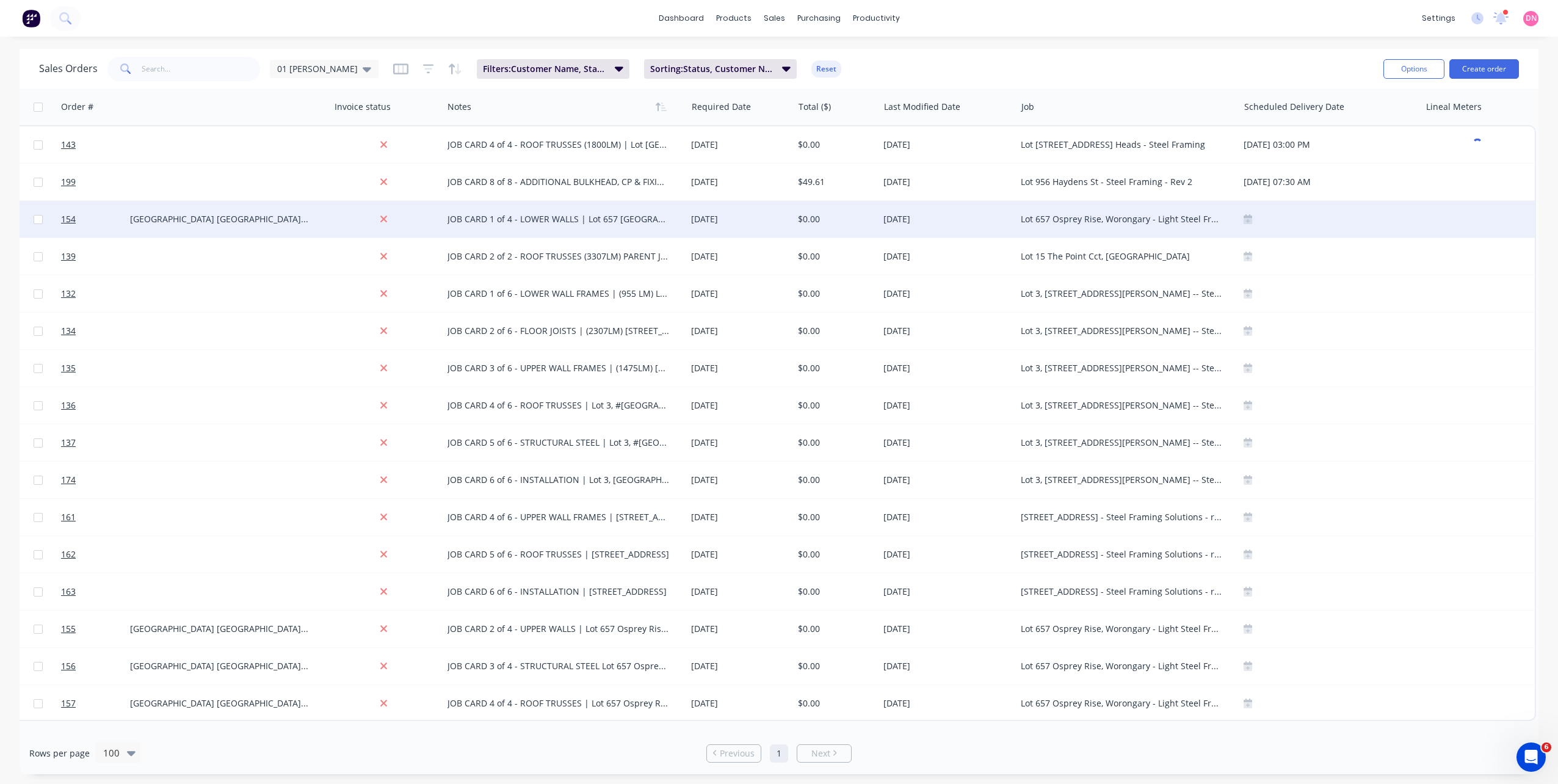
click at [1469, 218] on div at bounding box center [1477, 219] width 115 height 37
click at [1460, 217] on div at bounding box center [1477, 219] width 115 height 37
type input "2500"
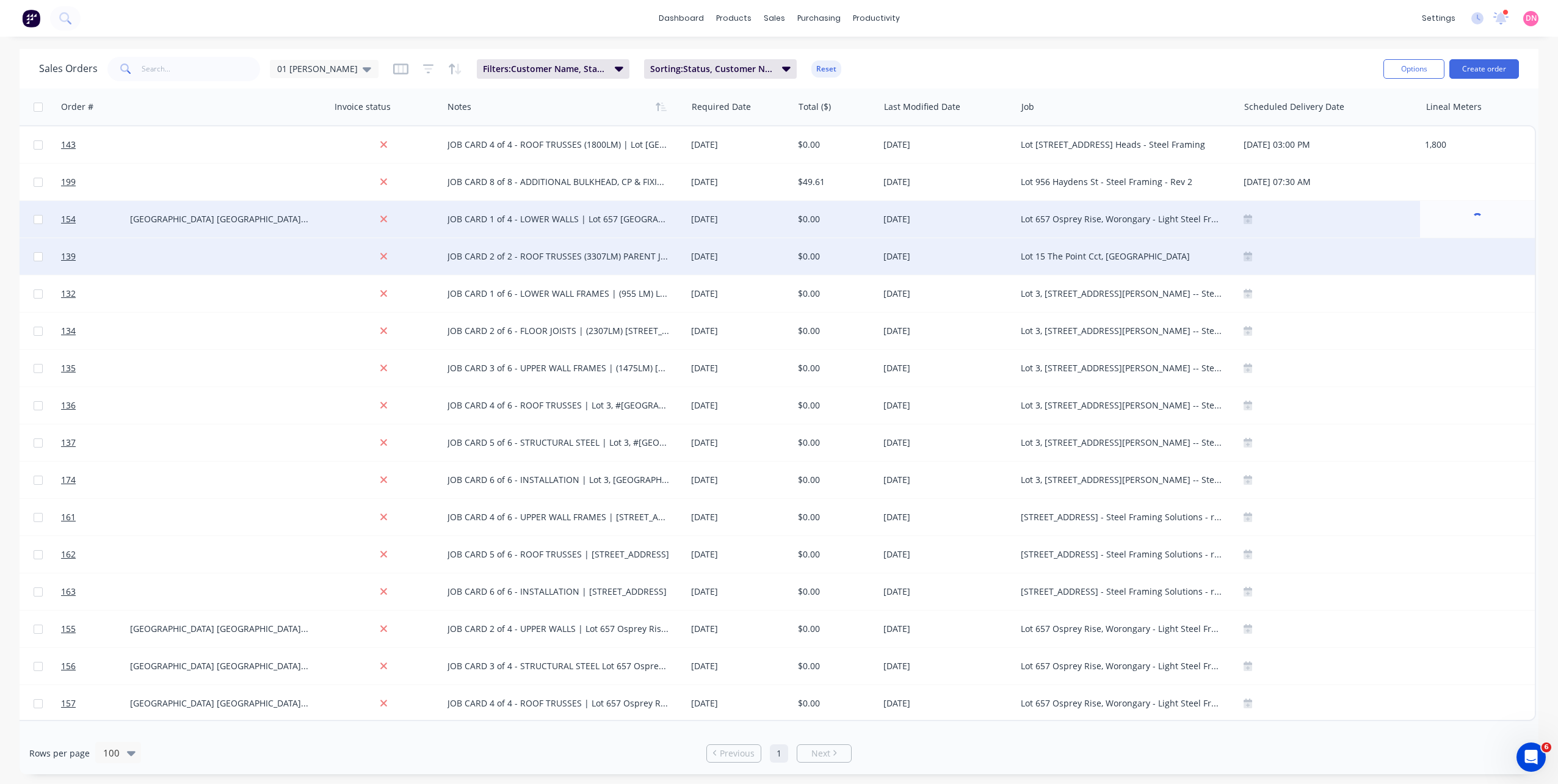
click at [1472, 256] on div at bounding box center [1477, 256] width 115 height 37
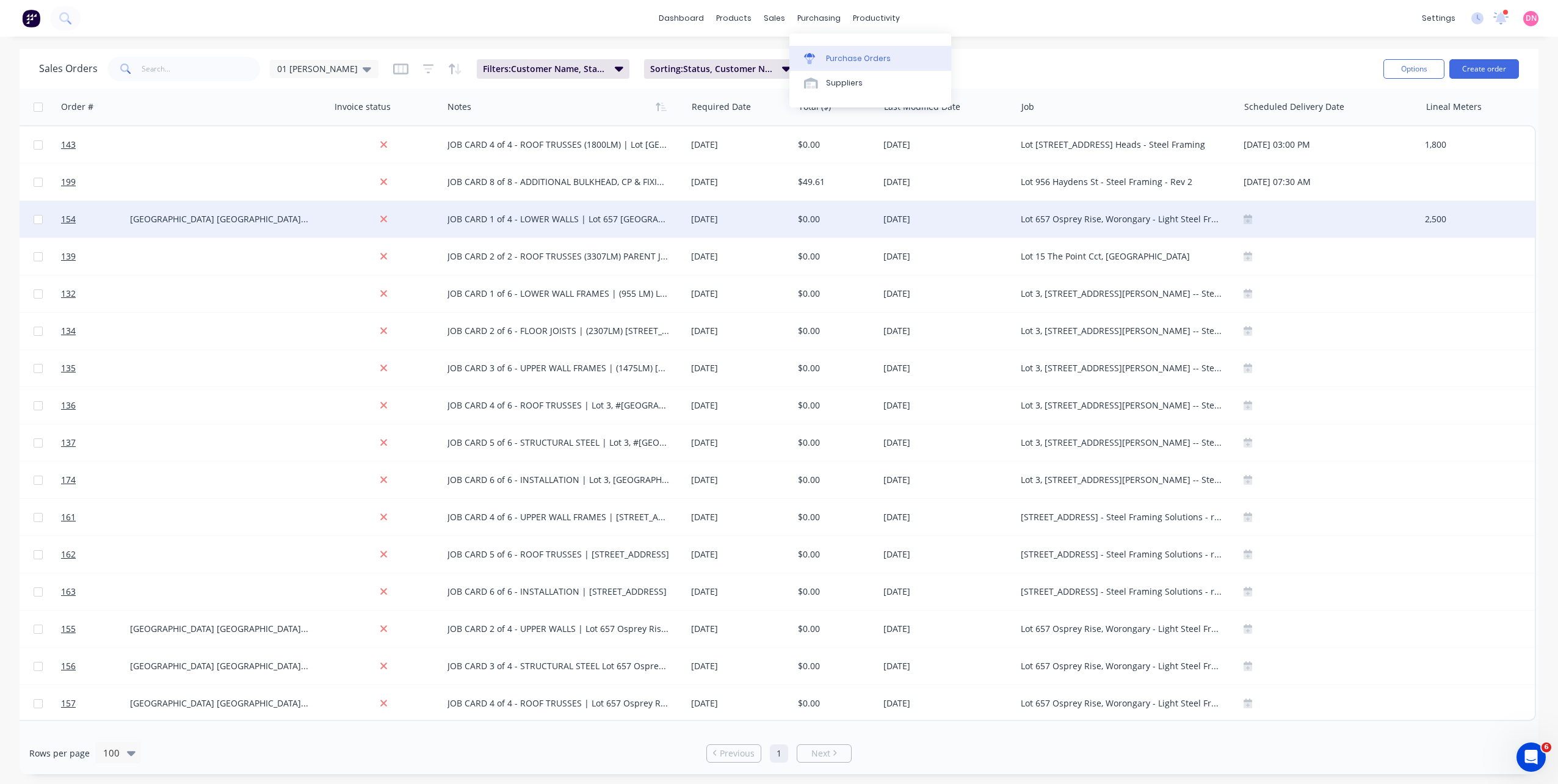
click at [809, 64] on link "Purchase Orders" at bounding box center [870, 58] width 162 height 24
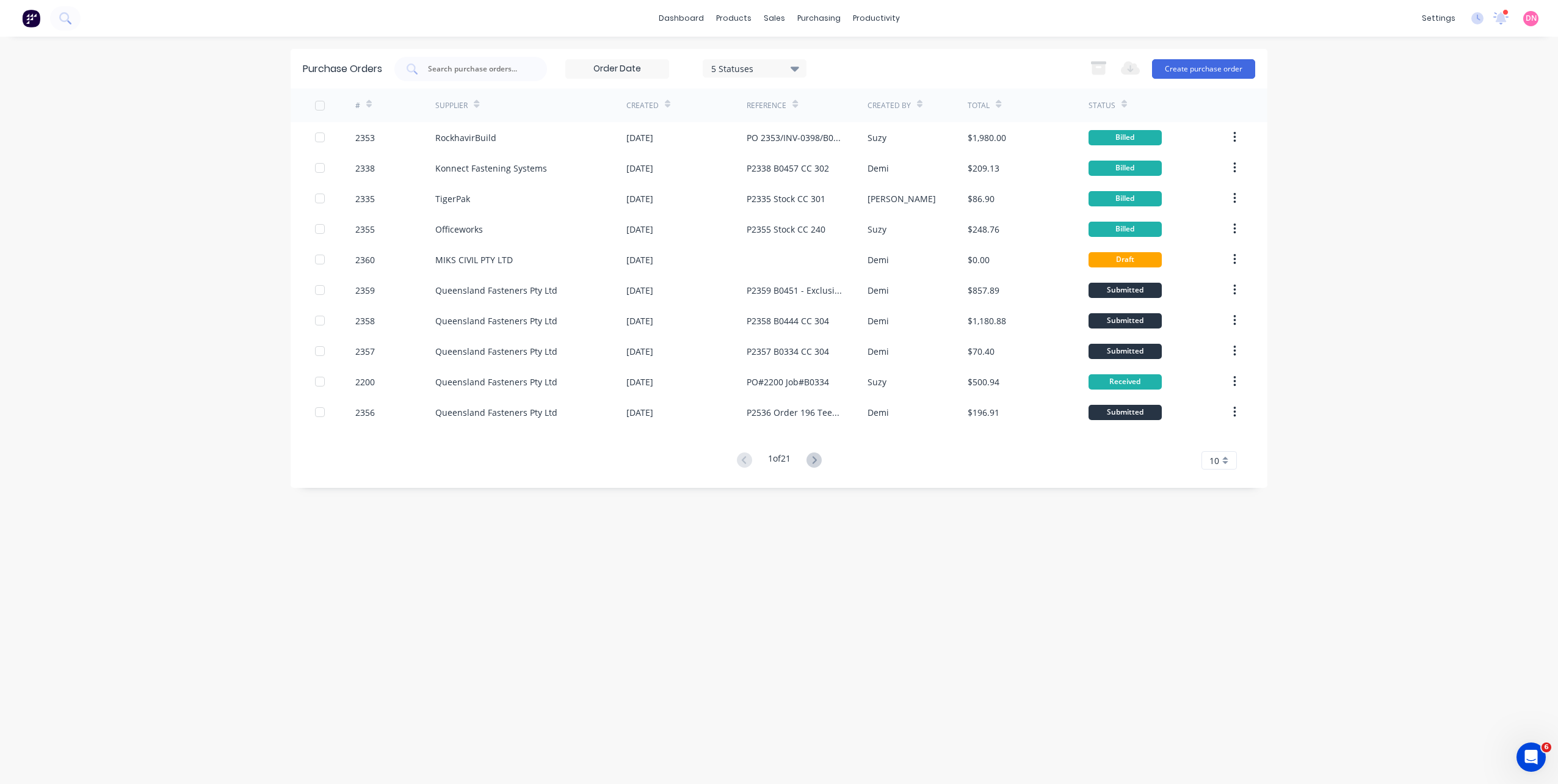
click at [803, 462] on div "1 of 21" at bounding box center [779, 460] width 92 height 18
click at [812, 461] on icon at bounding box center [814, 460] width 16 height 16
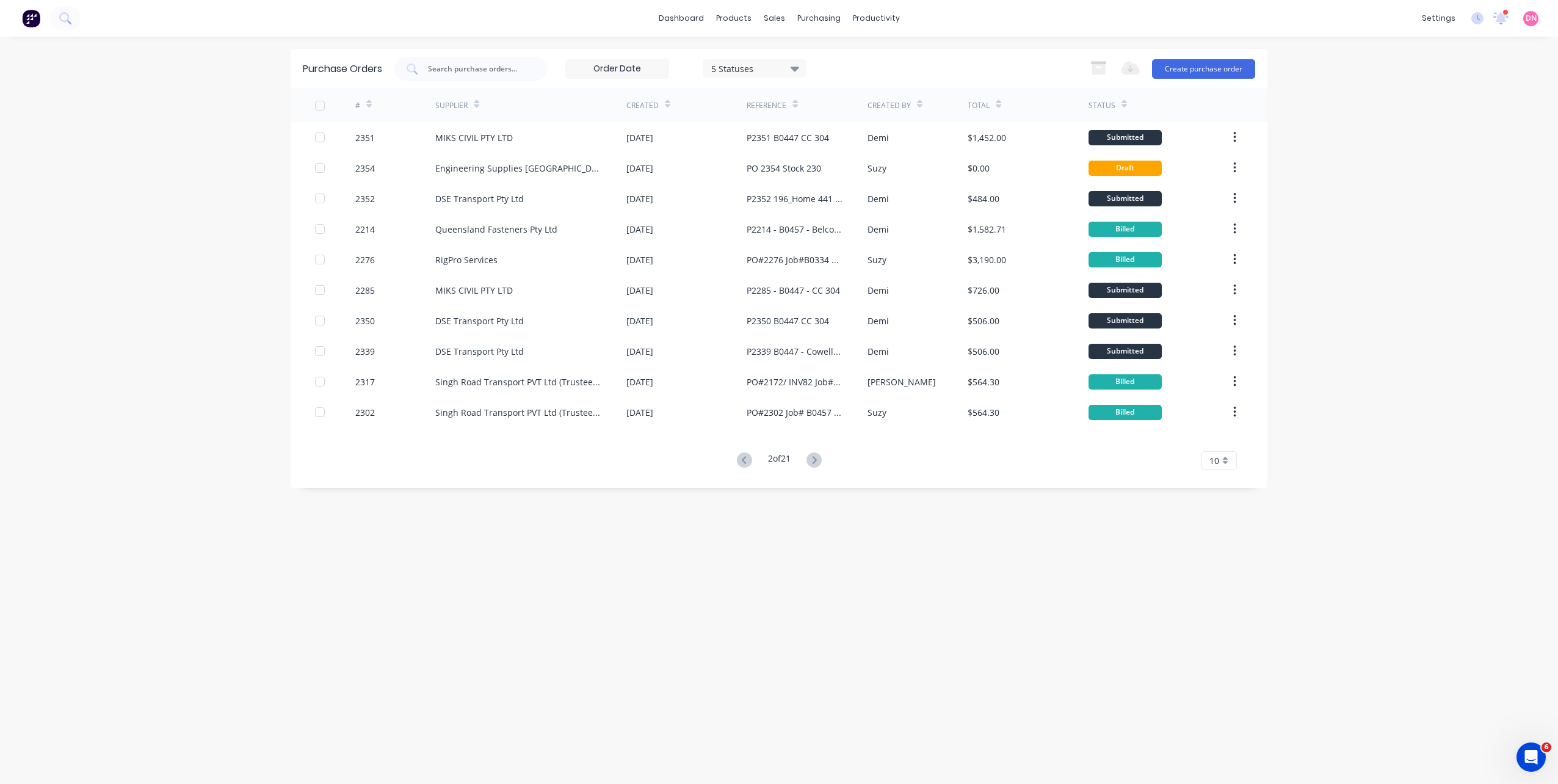
click at [817, 450] on div "# Supplier Created Reference Created By Total Status 2351 MIKS CIVIL PTY LTD 02…" at bounding box center [779, 279] width 977 height 381
click at [815, 456] on icon at bounding box center [814, 460] width 16 height 16
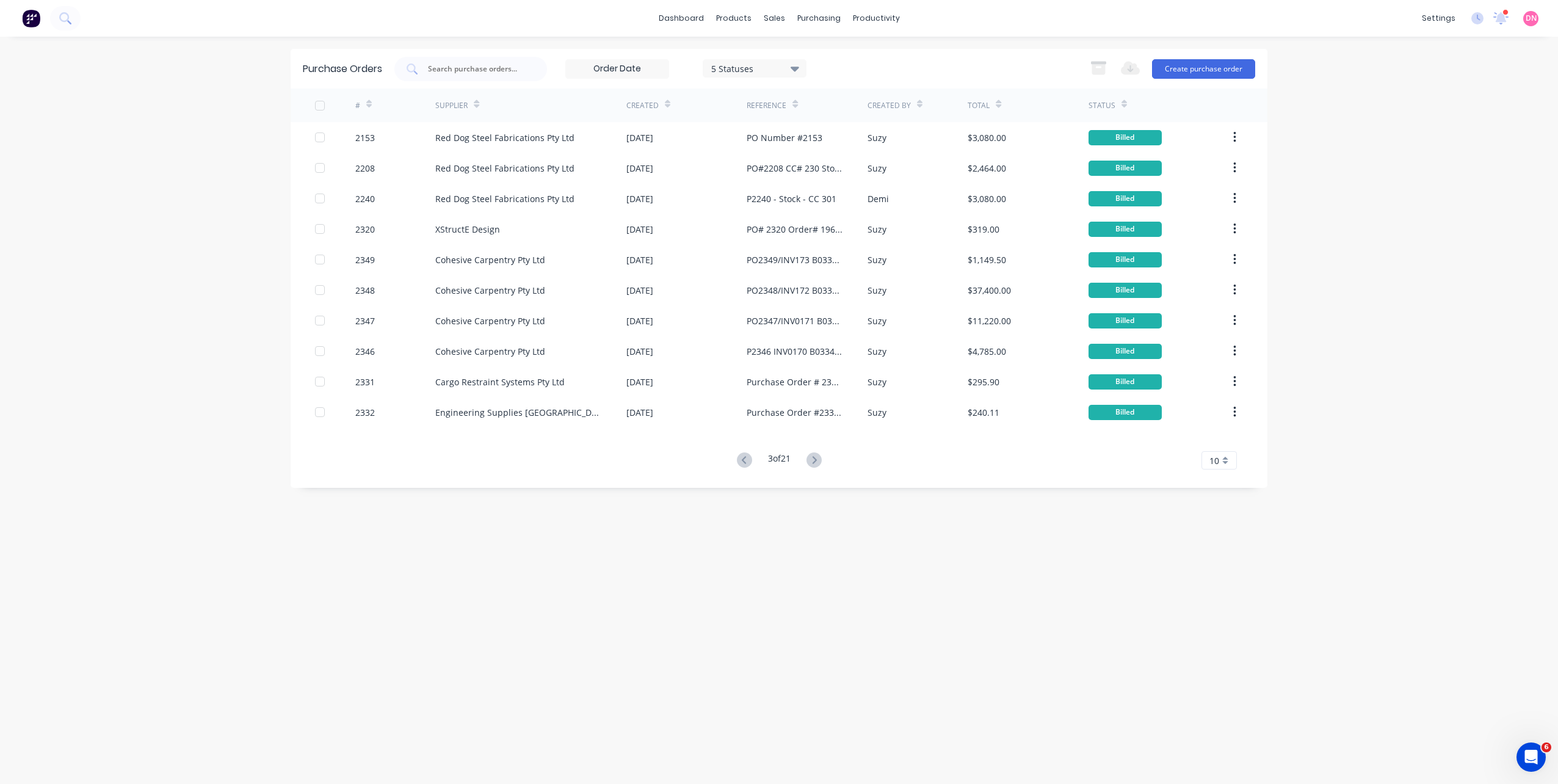
click at [745, 457] on icon at bounding box center [744, 460] width 16 height 16
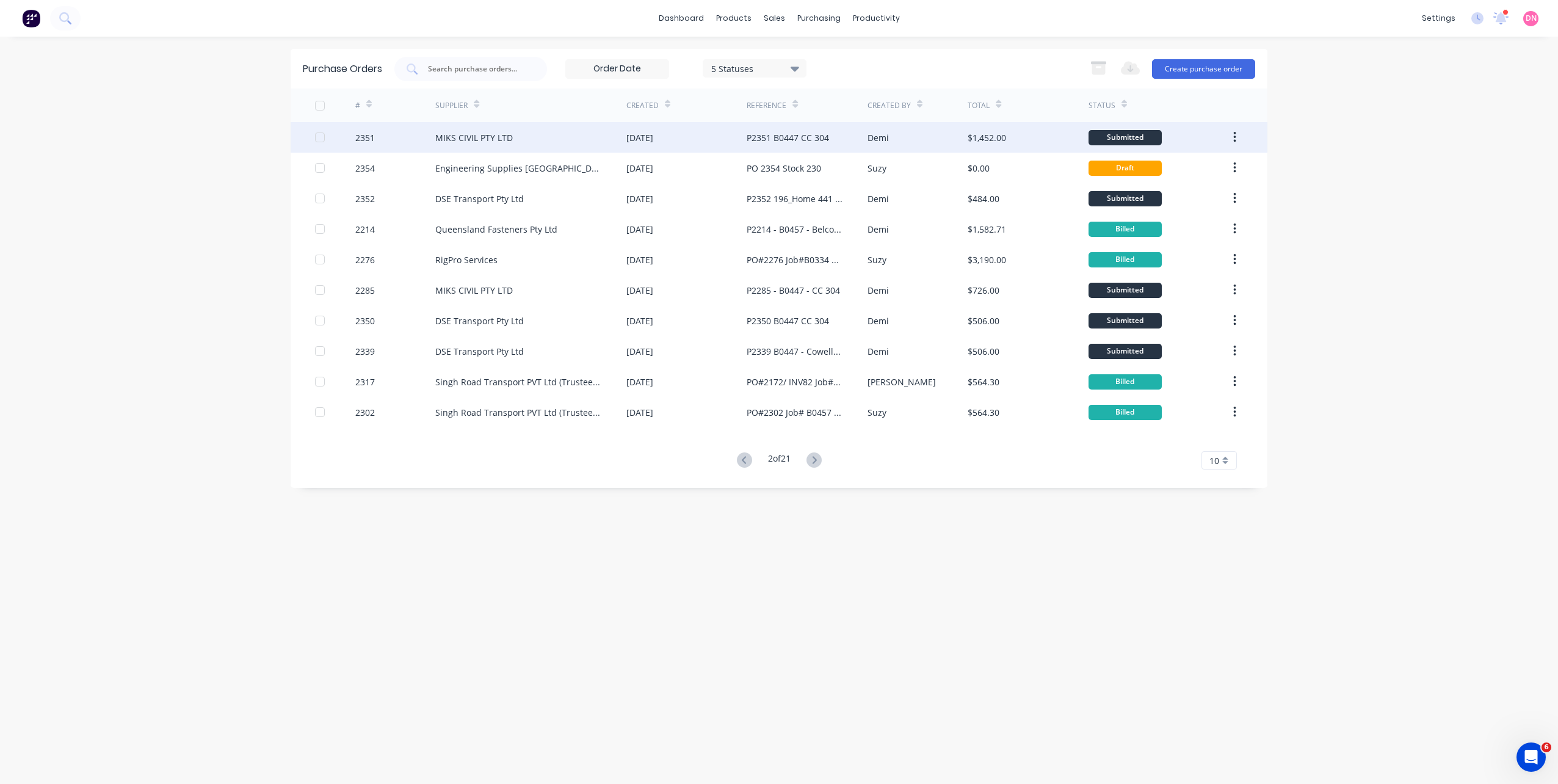
click at [489, 137] on div "MIKS CIVIL PTY LTD" at bounding box center [474, 137] width 78 height 13
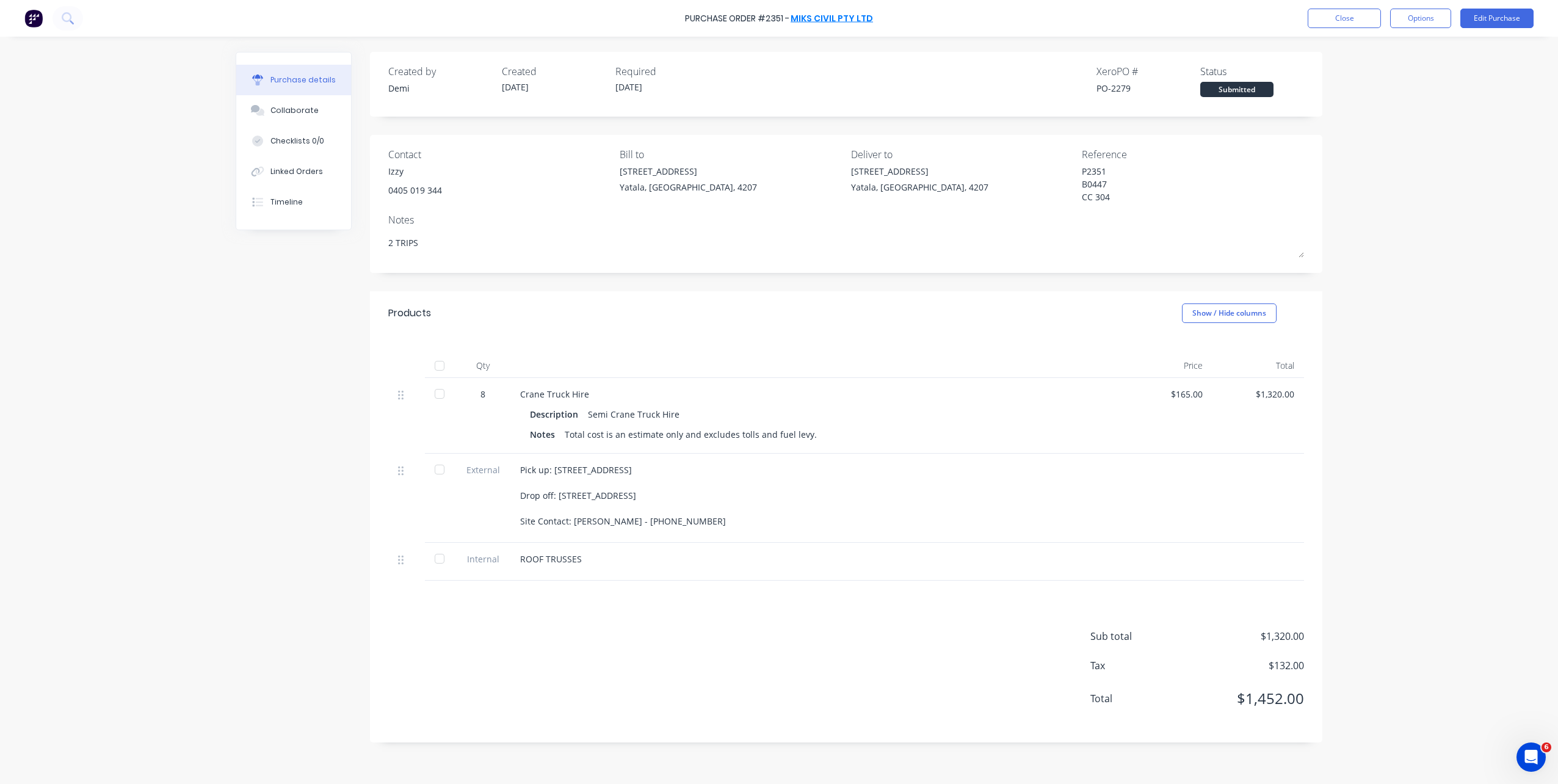
click at [826, 21] on link "MIKS CIVIL PTY LTD" at bounding box center [832, 18] width 83 height 13
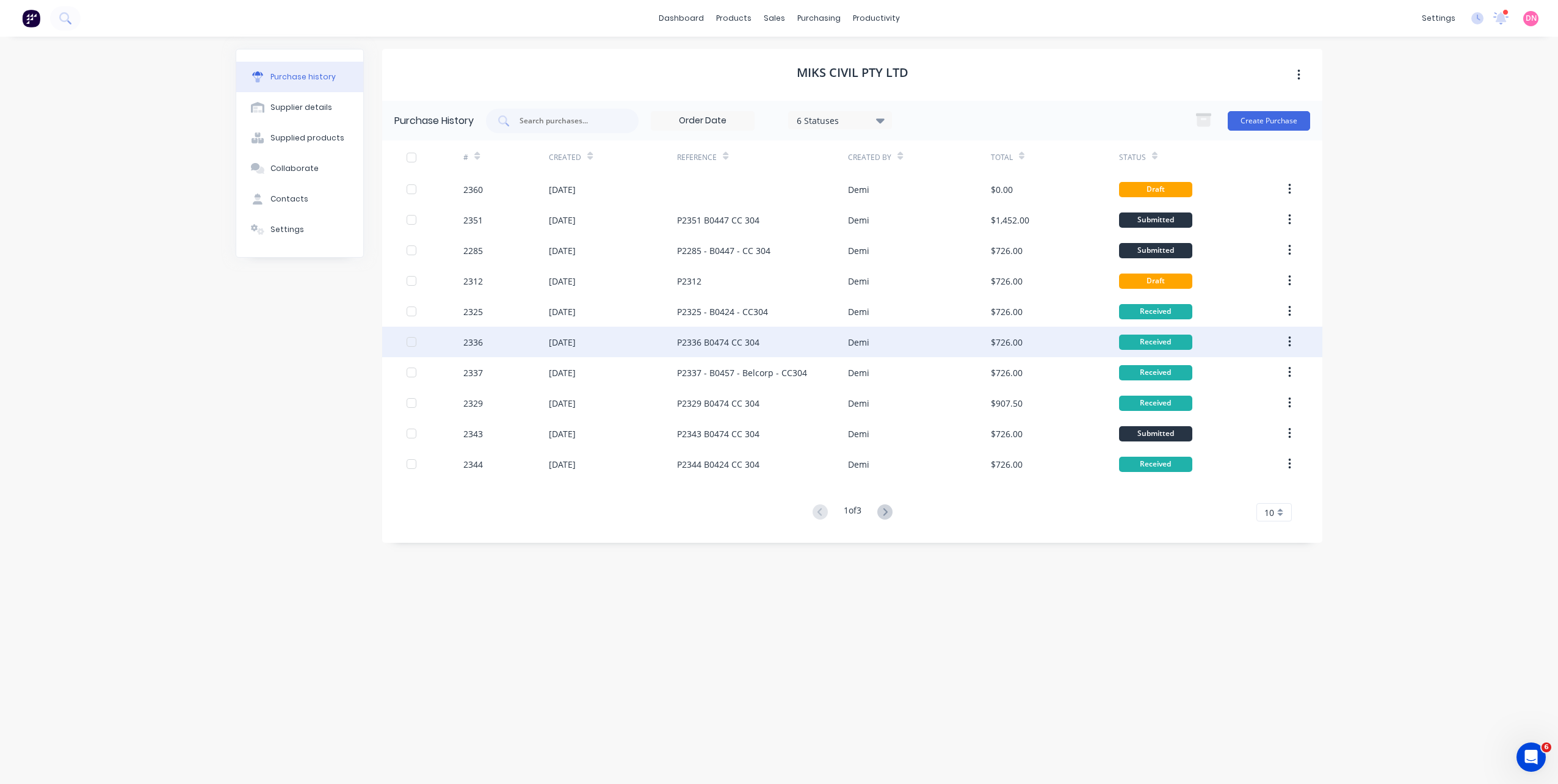
click at [758, 345] on div "P2336 B0474 CC 304" at bounding box center [718, 341] width 83 height 13
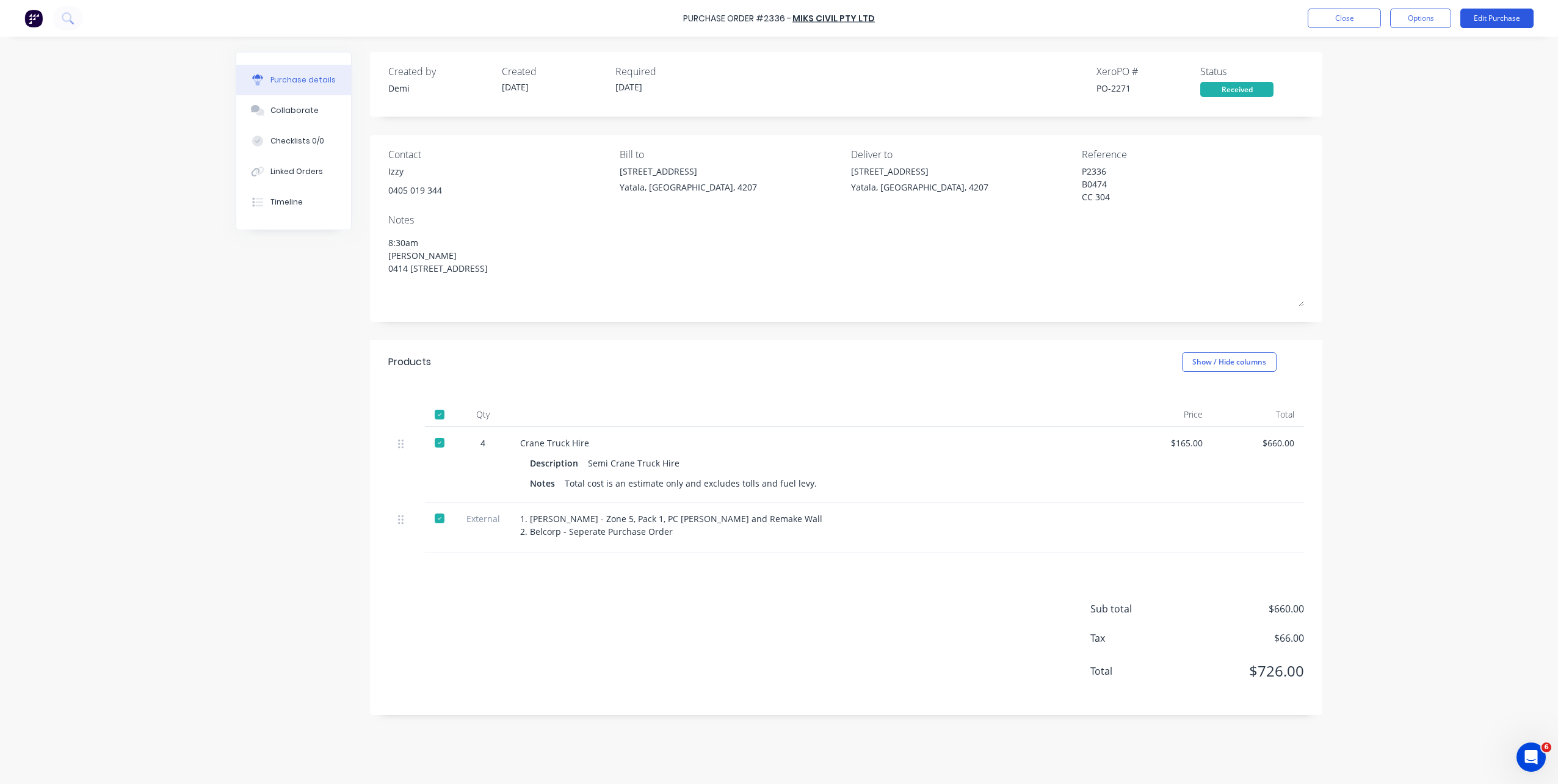
click at [1487, 18] on button "Edit Purchase" at bounding box center [1497, 18] width 73 height 19
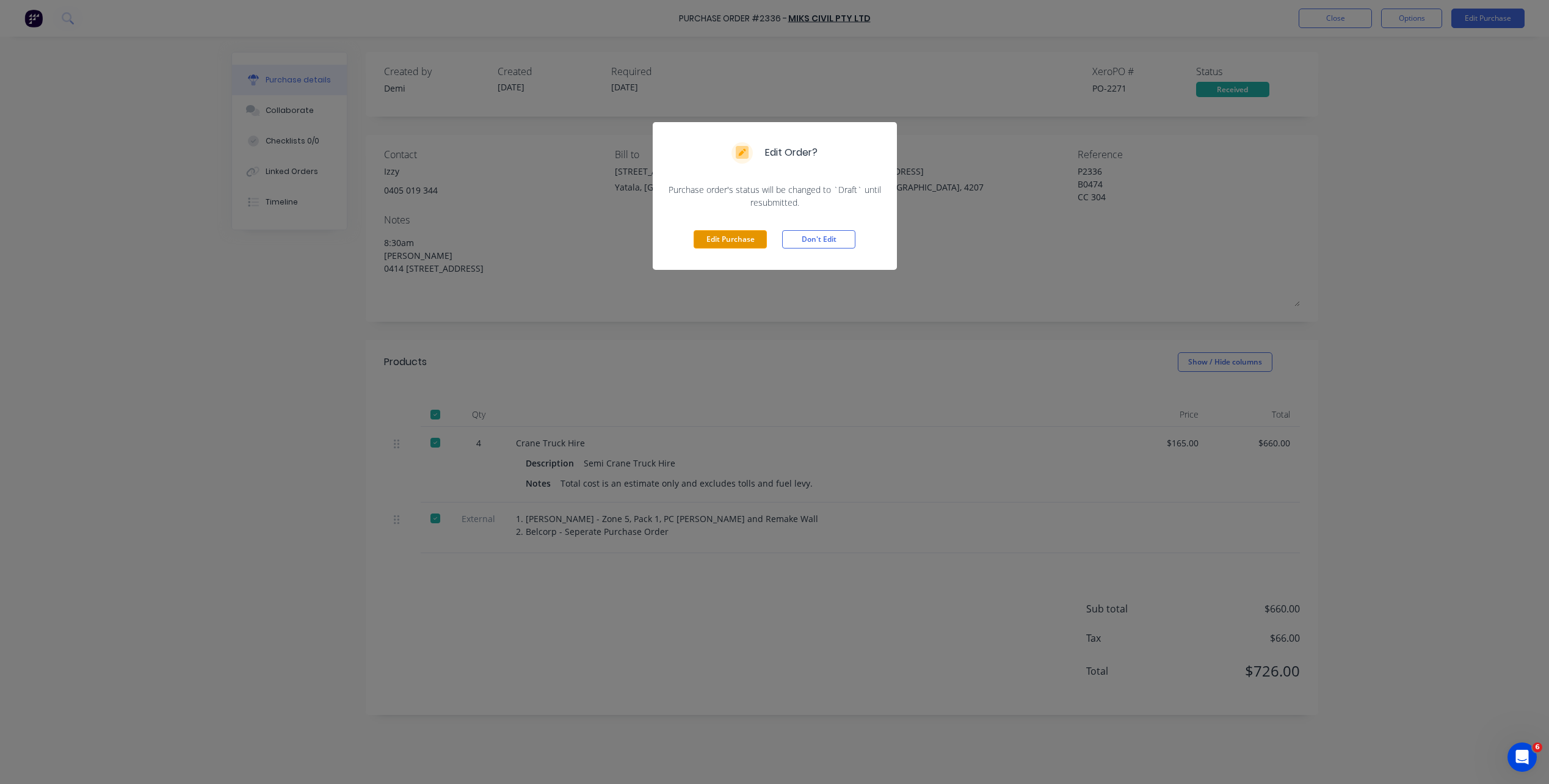
click at [739, 238] on button "Edit Purchase" at bounding box center [730, 239] width 73 height 18
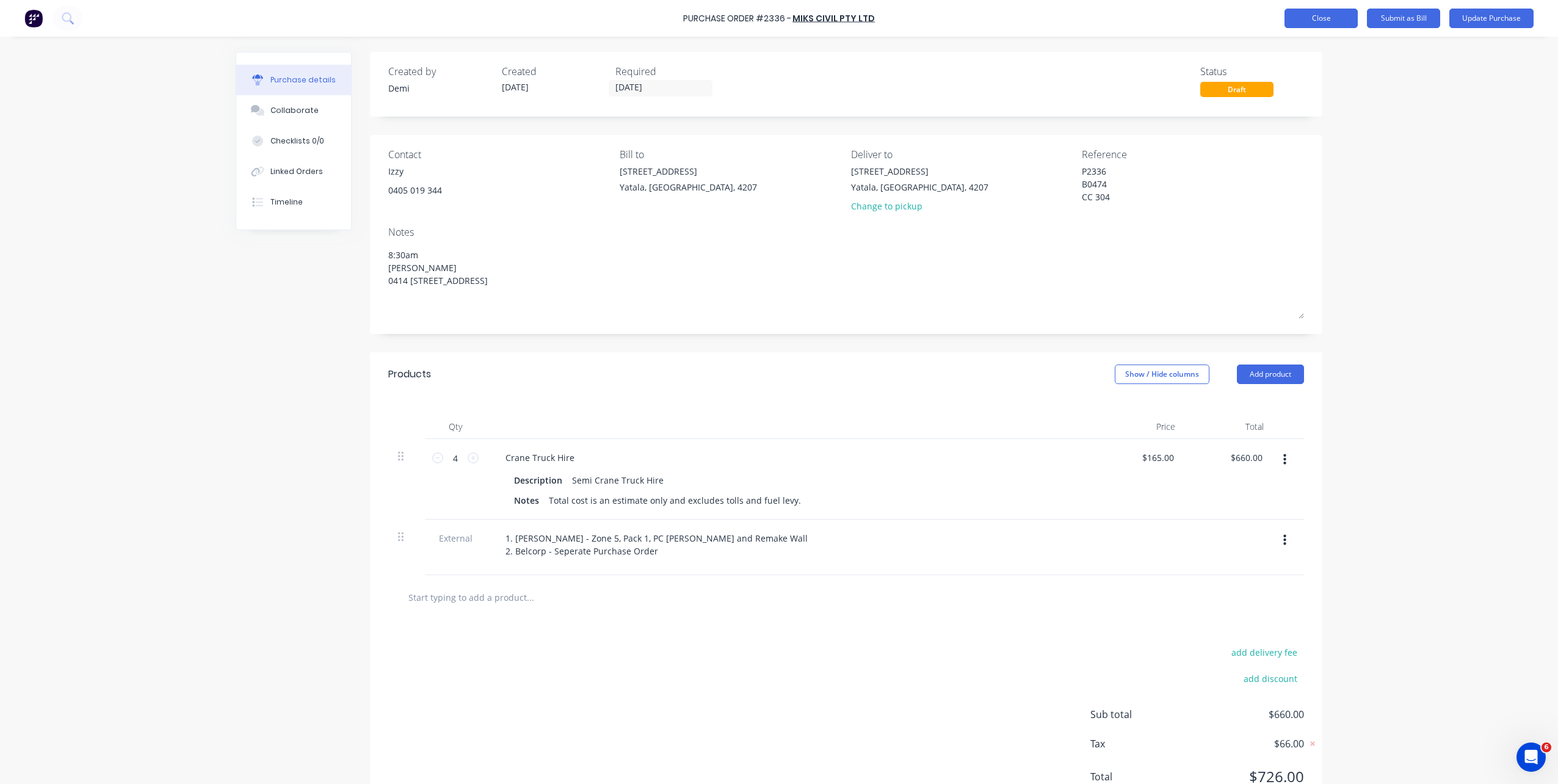
click at [1341, 12] on button "Close" at bounding box center [1321, 18] width 73 height 19
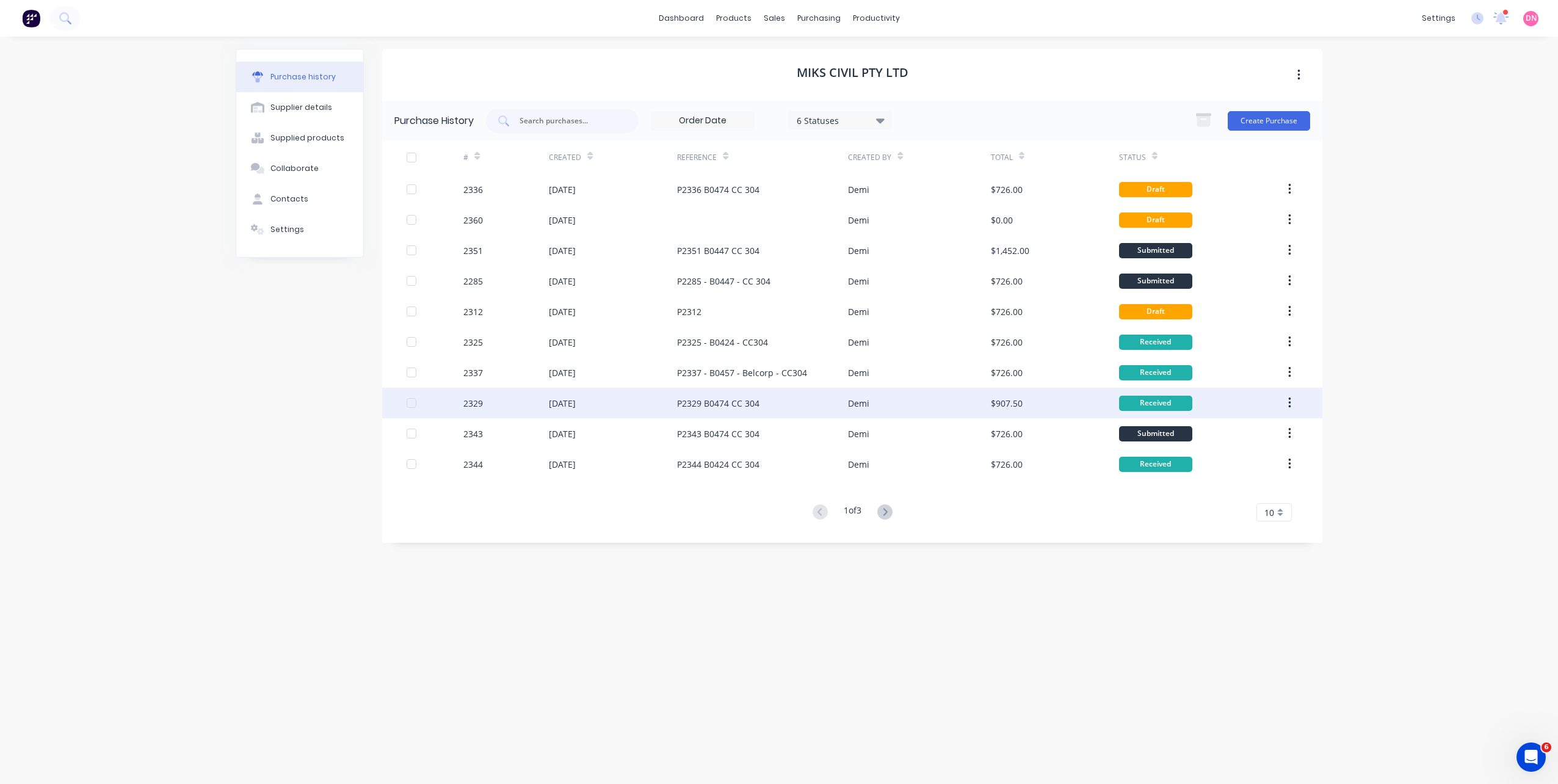
click at [811, 395] on div "P2329 B0474 CC 304" at bounding box center [762, 402] width 171 height 30
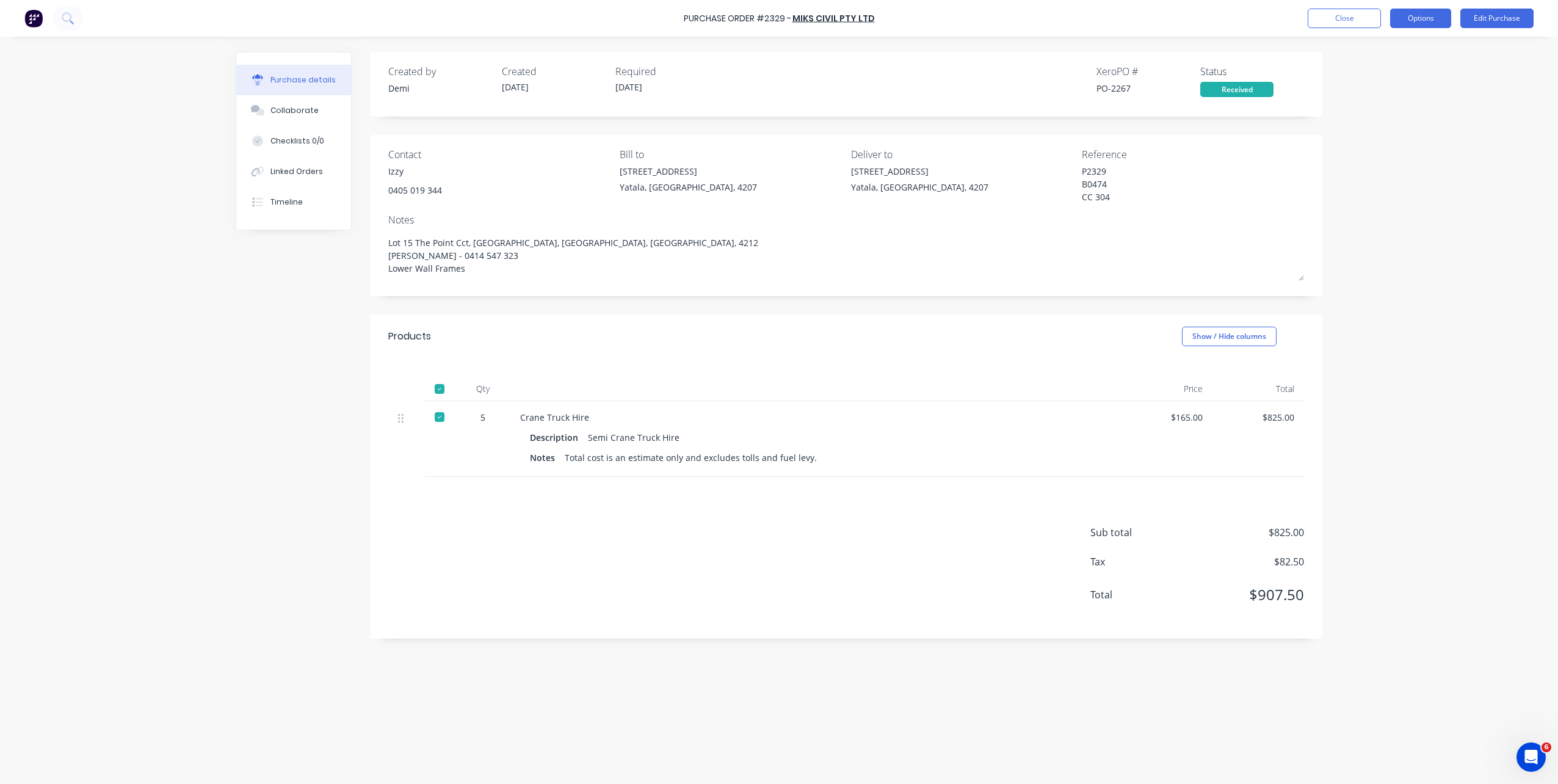
click at [1404, 24] on button "Options" at bounding box center [1421, 18] width 61 height 19
click at [1380, 123] on div "Duplicate" at bounding box center [1392, 123] width 94 height 18
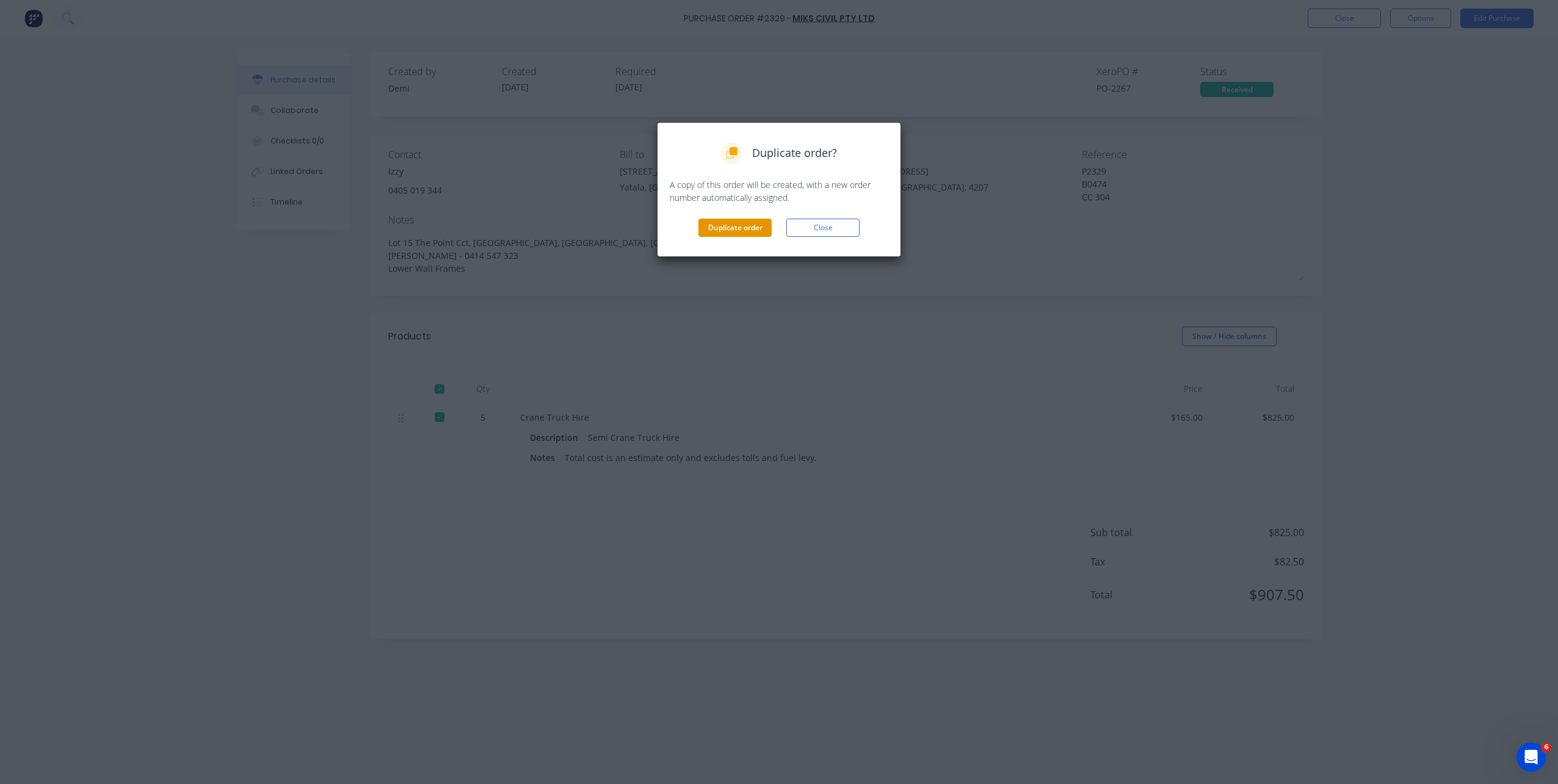
click at [765, 226] on button "Duplicate order" at bounding box center [735, 228] width 73 height 18
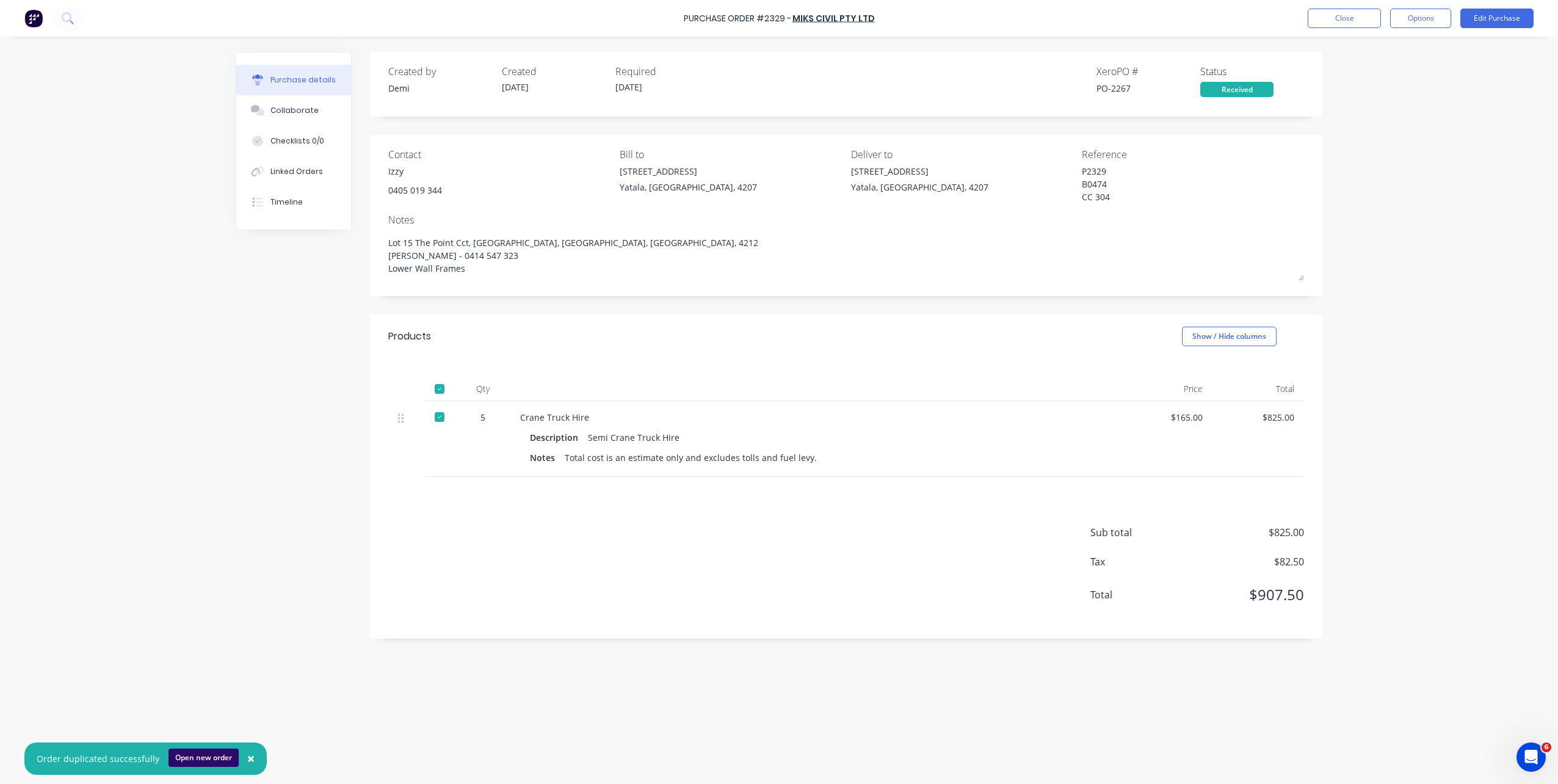
click at [202, 754] on button "Open new order" at bounding box center [203, 757] width 70 height 18
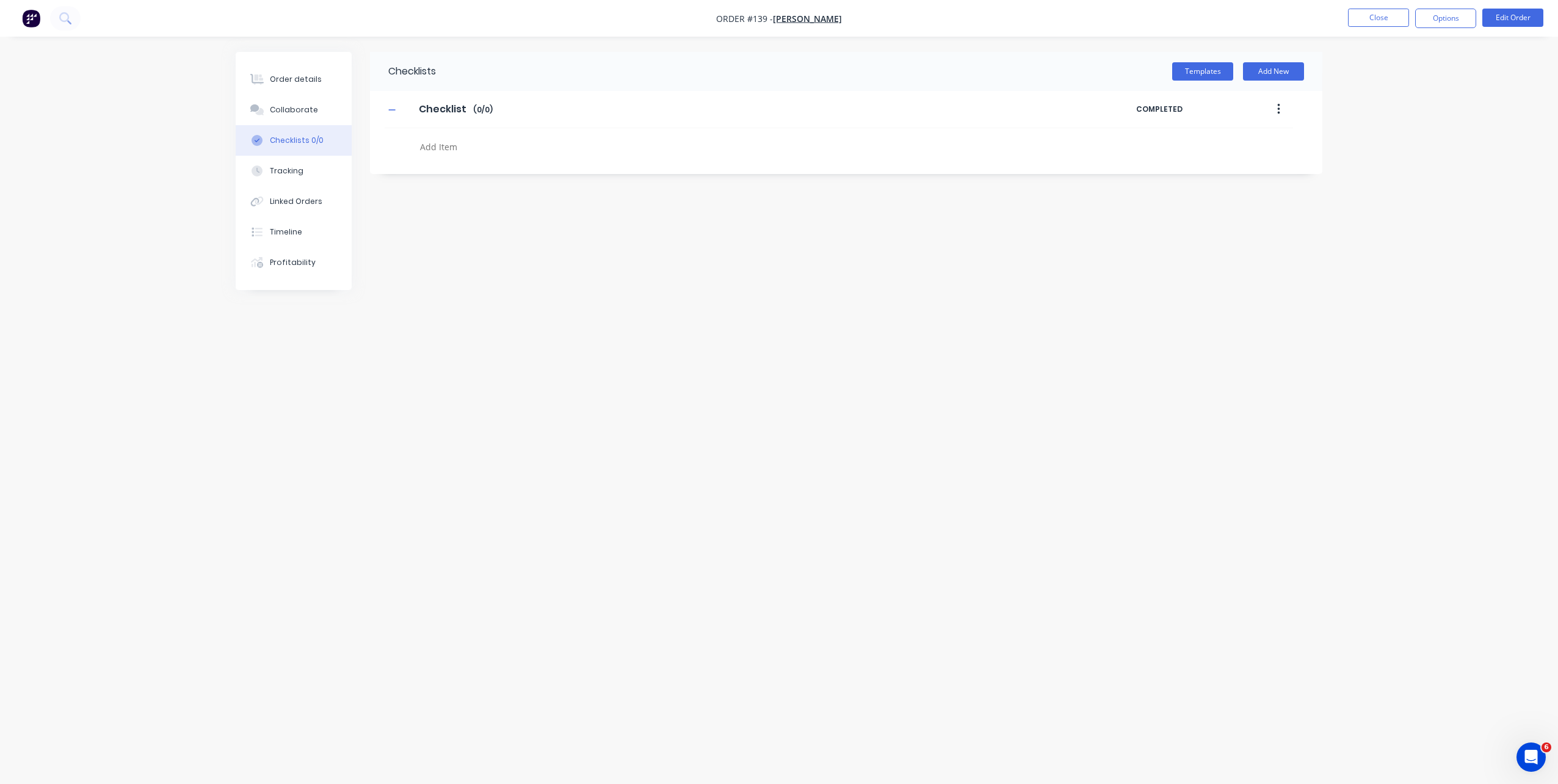
click at [1375, 28] on nav "Order #139 - Brad Wescott Close Options Edit Order" at bounding box center [779, 18] width 1558 height 37
click at [1378, 24] on button "Close" at bounding box center [1378, 18] width 61 height 18
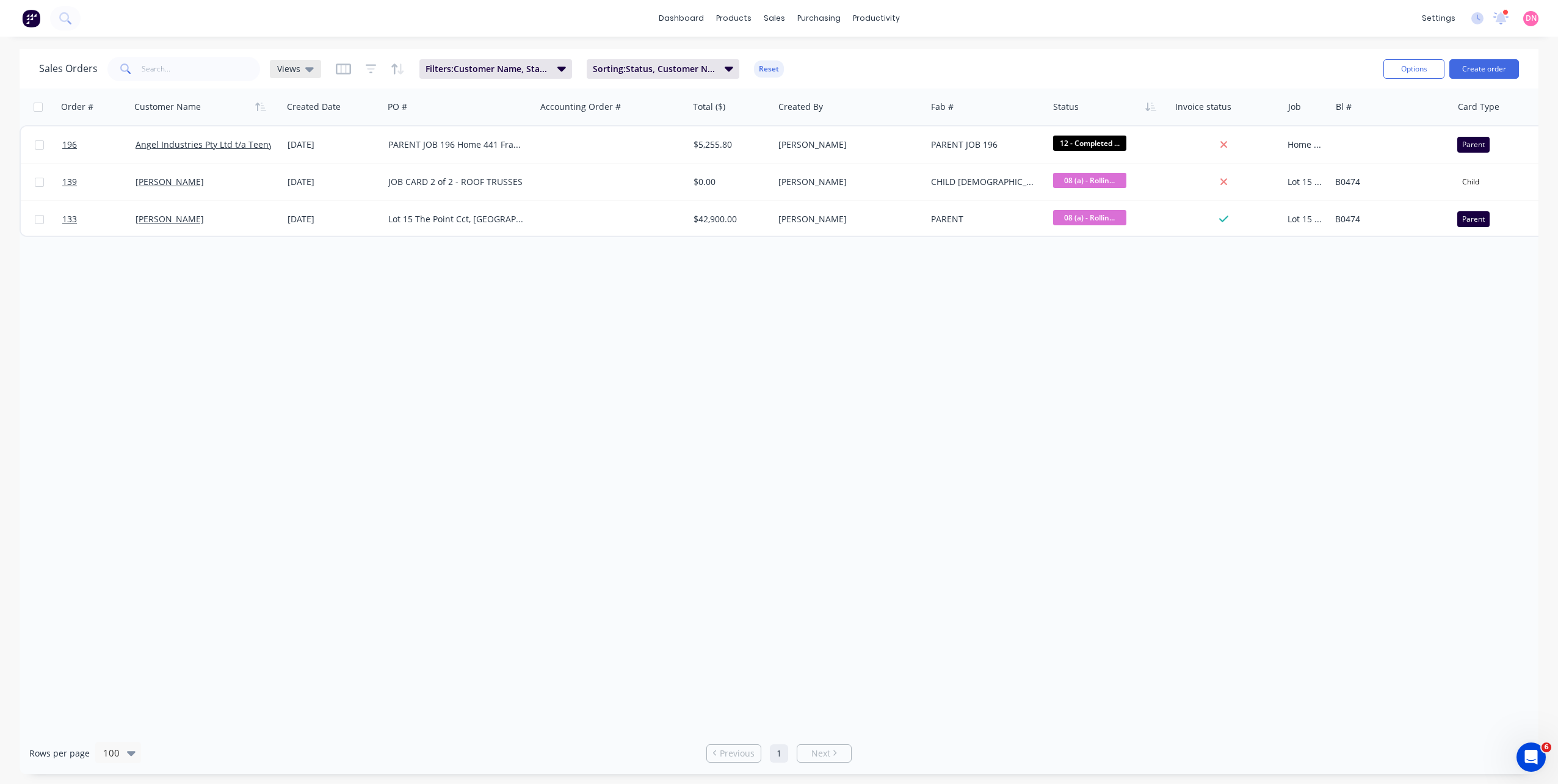
click at [305, 78] on div "Views" at bounding box center [295, 69] width 51 height 18
click at [327, 198] on button "01 DEMI NGUYEN" at bounding box center [343, 197] width 139 height 14
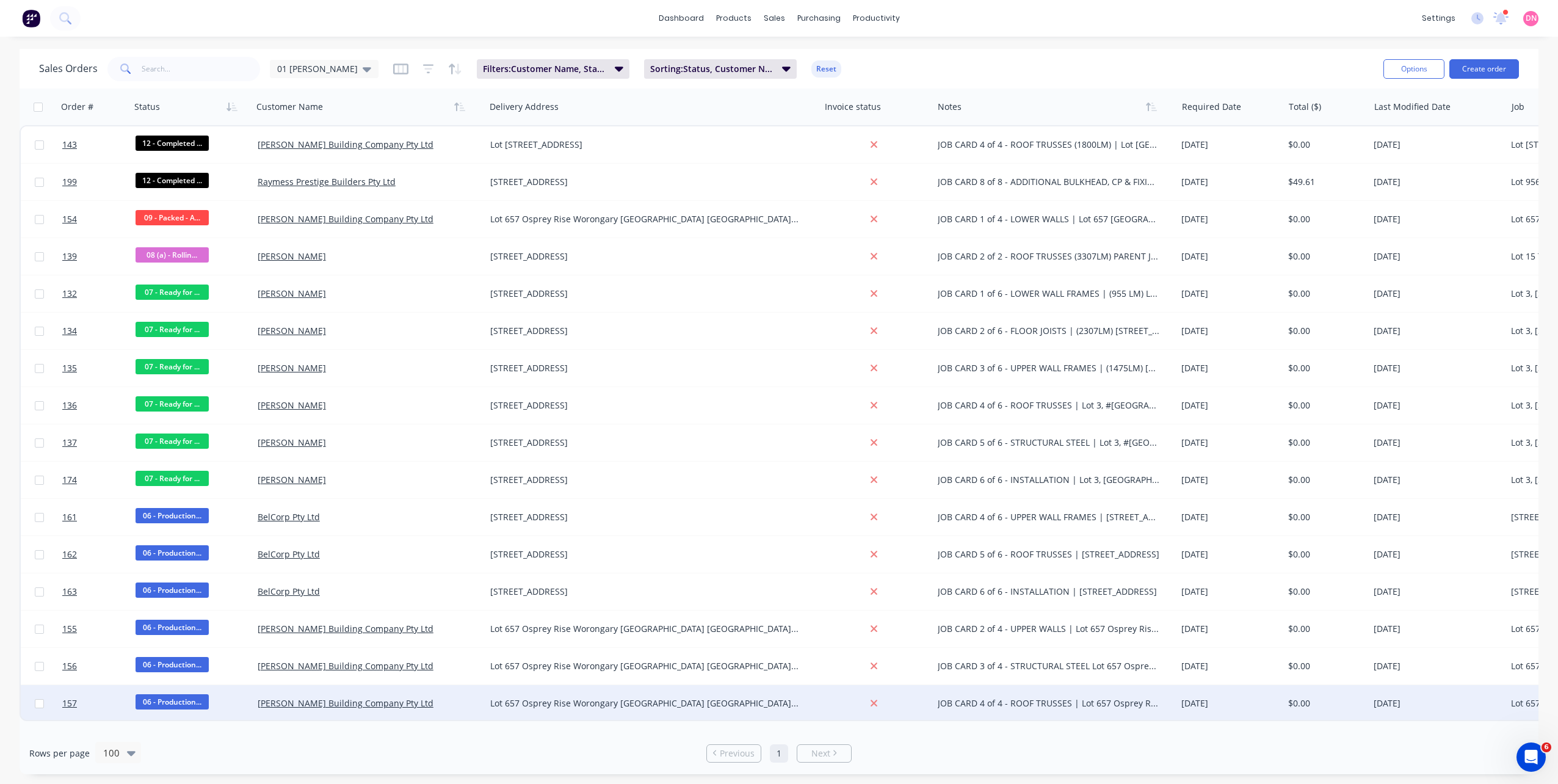
drag, startPoint x: 1076, startPoint y: 725, endPoint x: 1277, endPoint y: 719, distance: 201.1
click at [1277, 719] on div "Order # Status Customer Name Delivery Address Invoice status Notes Required Dat…" at bounding box center [778, 410] width 1519 height 644
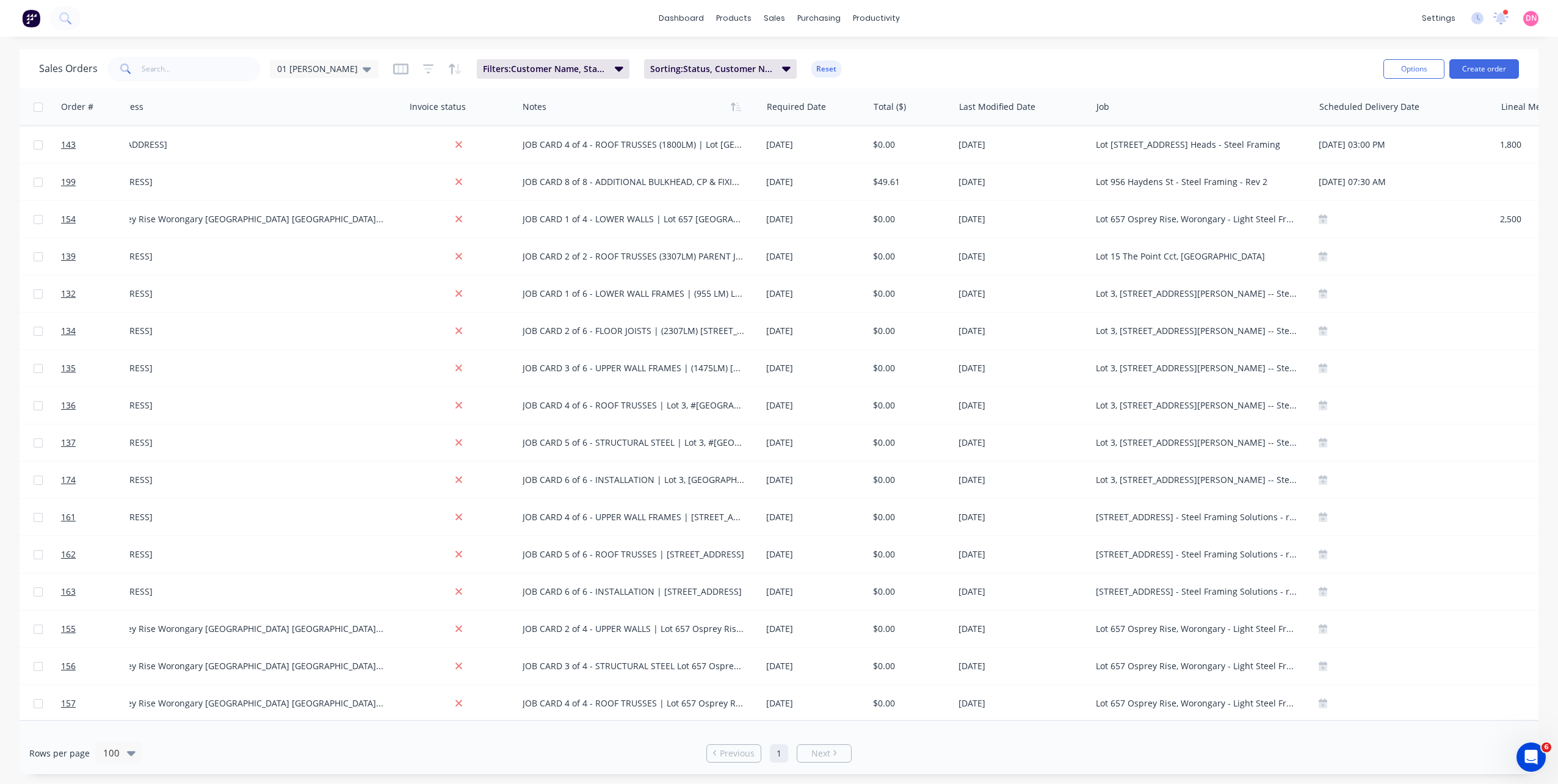
scroll to position [0, 423]
click at [868, 78] on div at bounding box center [866, 83] width 18 height 11
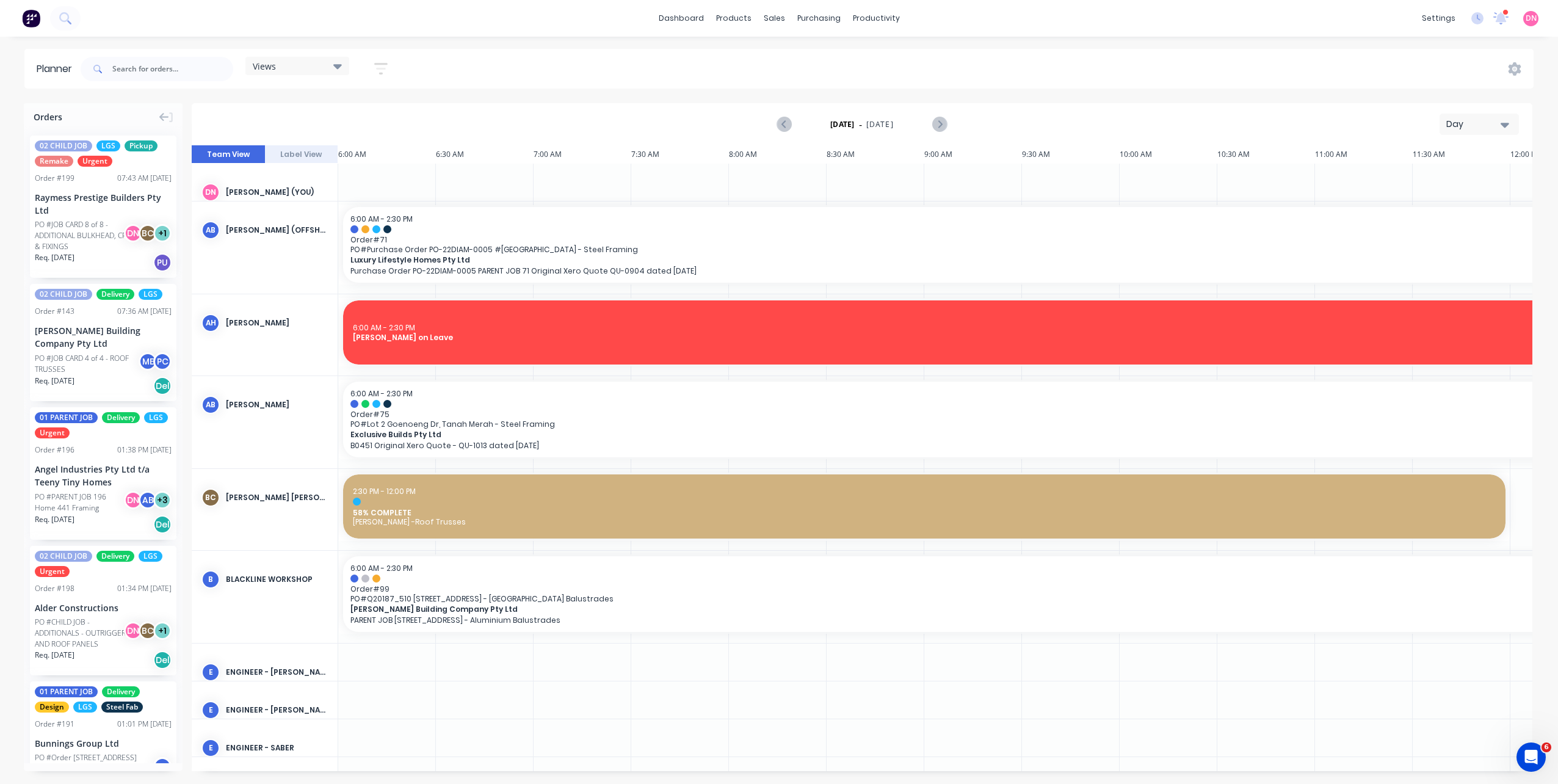
scroll to position [0, 472]
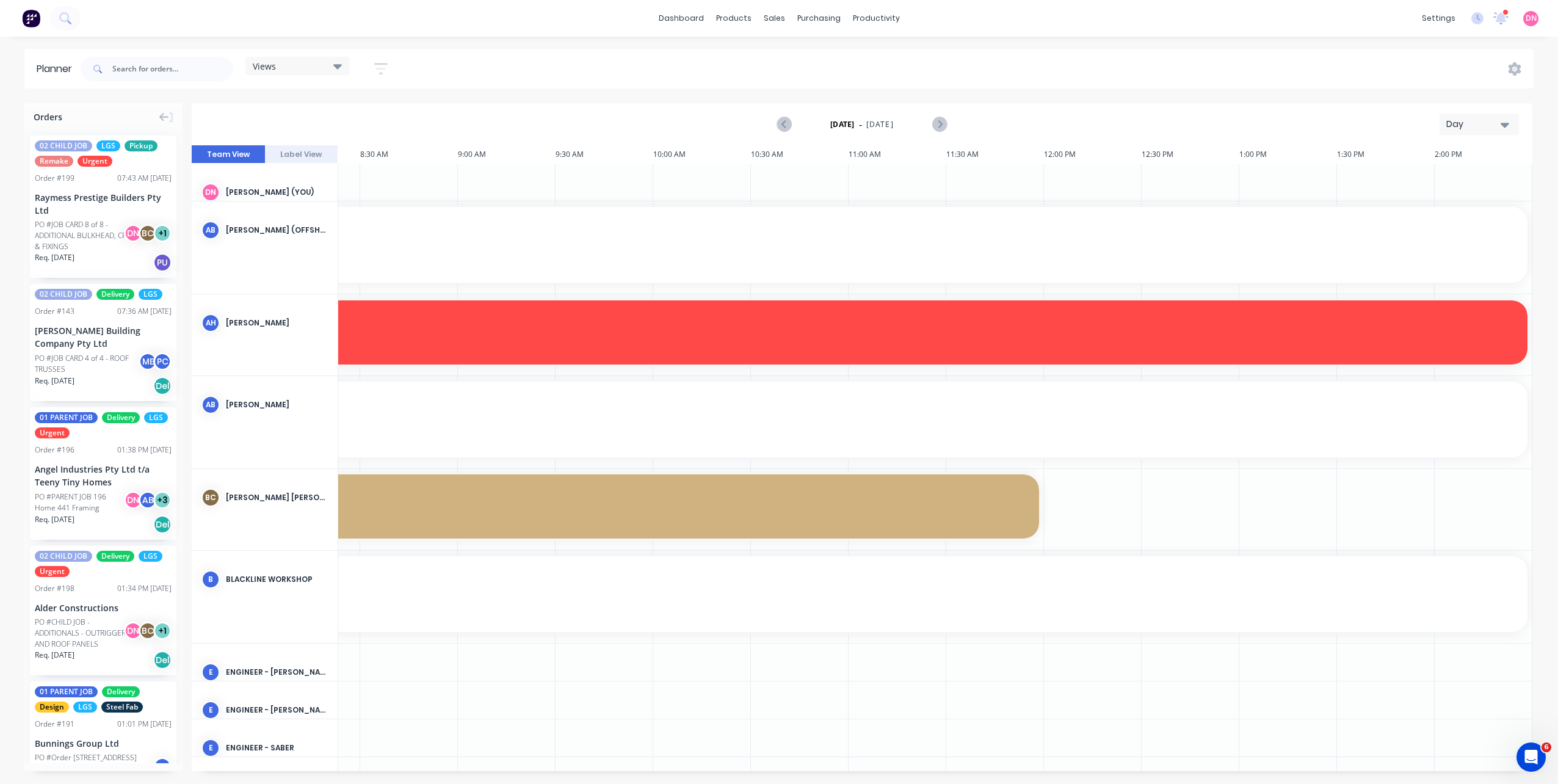
click at [342, 70] on icon at bounding box center [338, 66] width 9 height 13
click at [335, 251] on button "PRODUCTION - DEMI" at bounding box center [319, 251] width 130 height 14
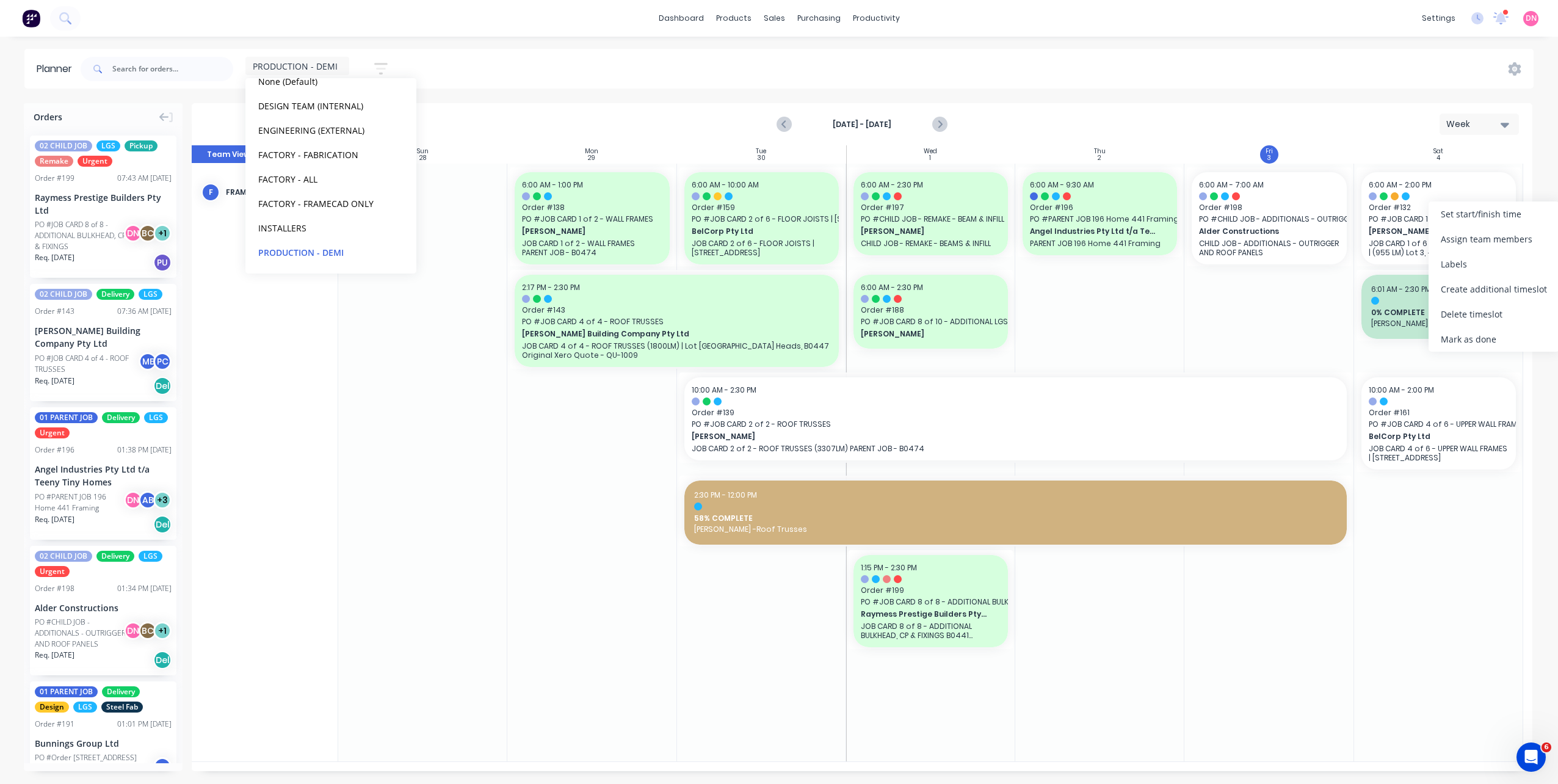
click at [371, 64] on button "button" at bounding box center [381, 69] width 39 height 24
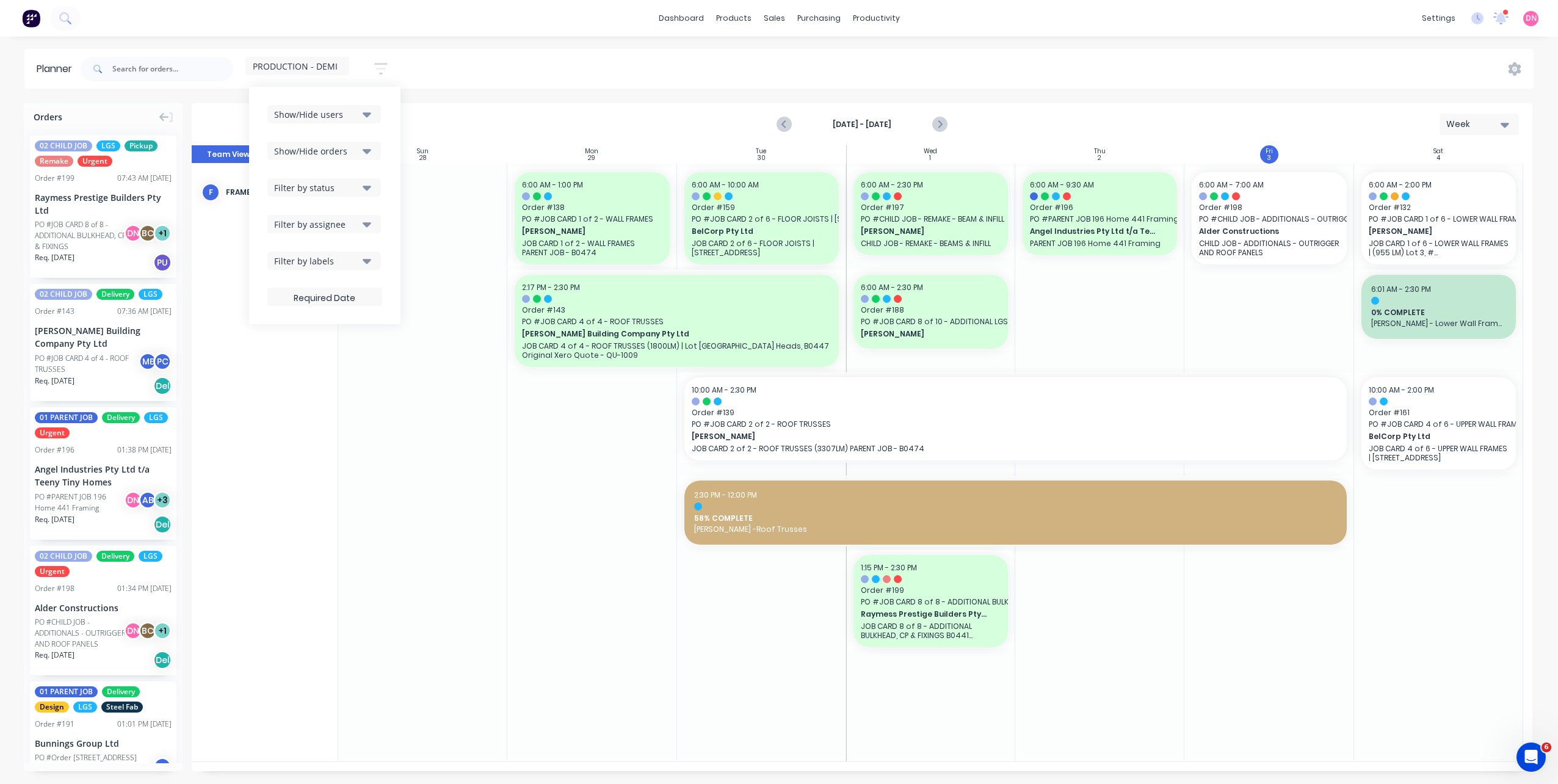
click at [377, 67] on icon "button" at bounding box center [381, 69] width 13 height 16
click at [325, 195] on button "Filter by status" at bounding box center [324, 187] width 114 height 18
click at [307, 256] on div "Filter by labels" at bounding box center [316, 260] width 85 height 13
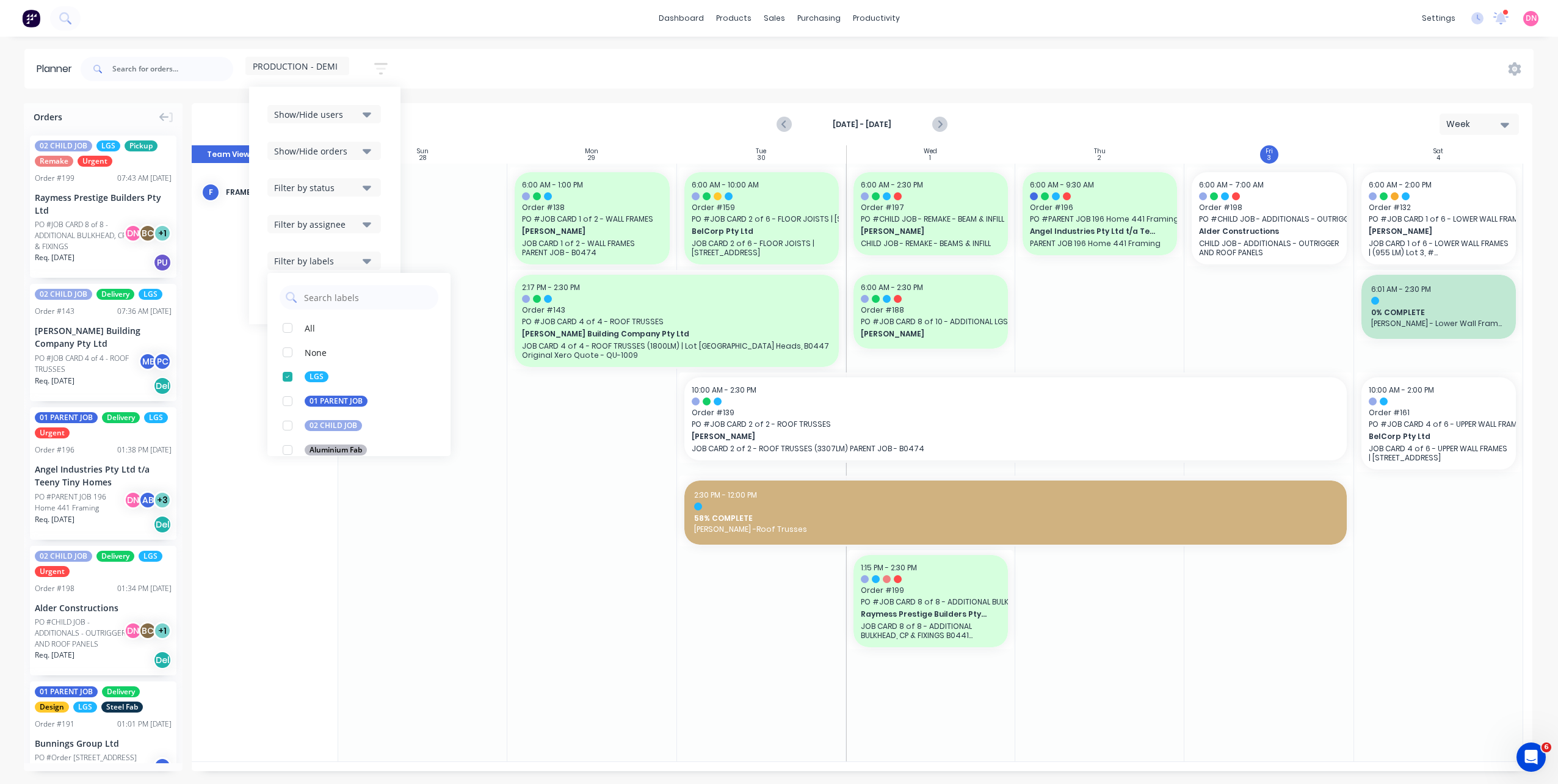
click at [307, 256] on div "Filter by labels" at bounding box center [316, 260] width 85 height 13
click at [349, 149] on div "Show/Hide orders" at bounding box center [316, 151] width 85 height 13
click at [358, 101] on div "Show/Hide users Show/Hide orders Filter by status Filter by assignee Filter by …" at bounding box center [324, 205] width 152 height 237
click at [353, 114] on div "Show/Hide users" at bounding box center [316, 114] width 85 height 13
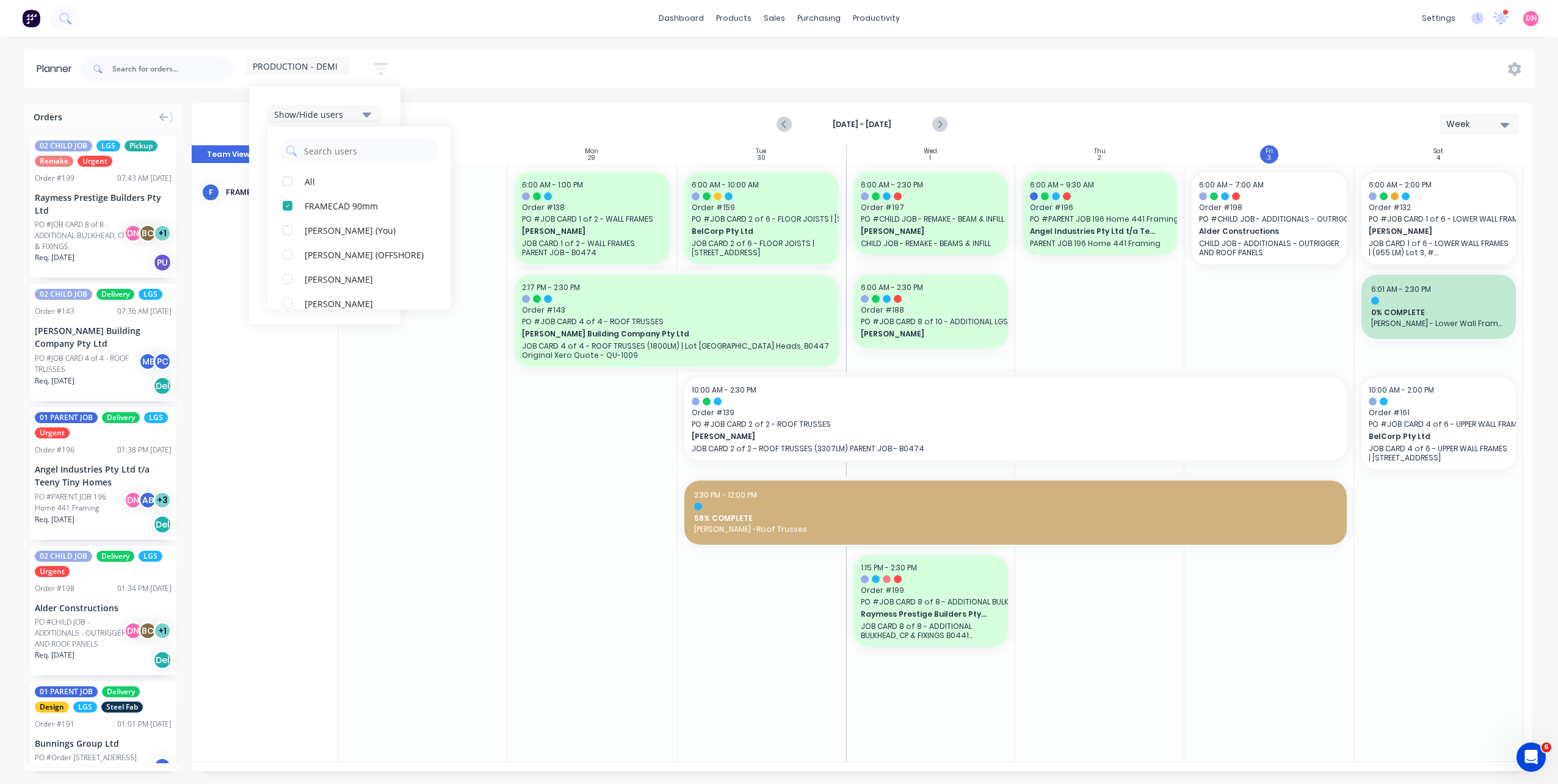
click at [353, 114] on div "Show/Hide users" at bounding box center [316, 114] width 85 height 13
click at [347, 220] on div "Filter by assignee" at bounding box center [316, 224] width 85 height 13
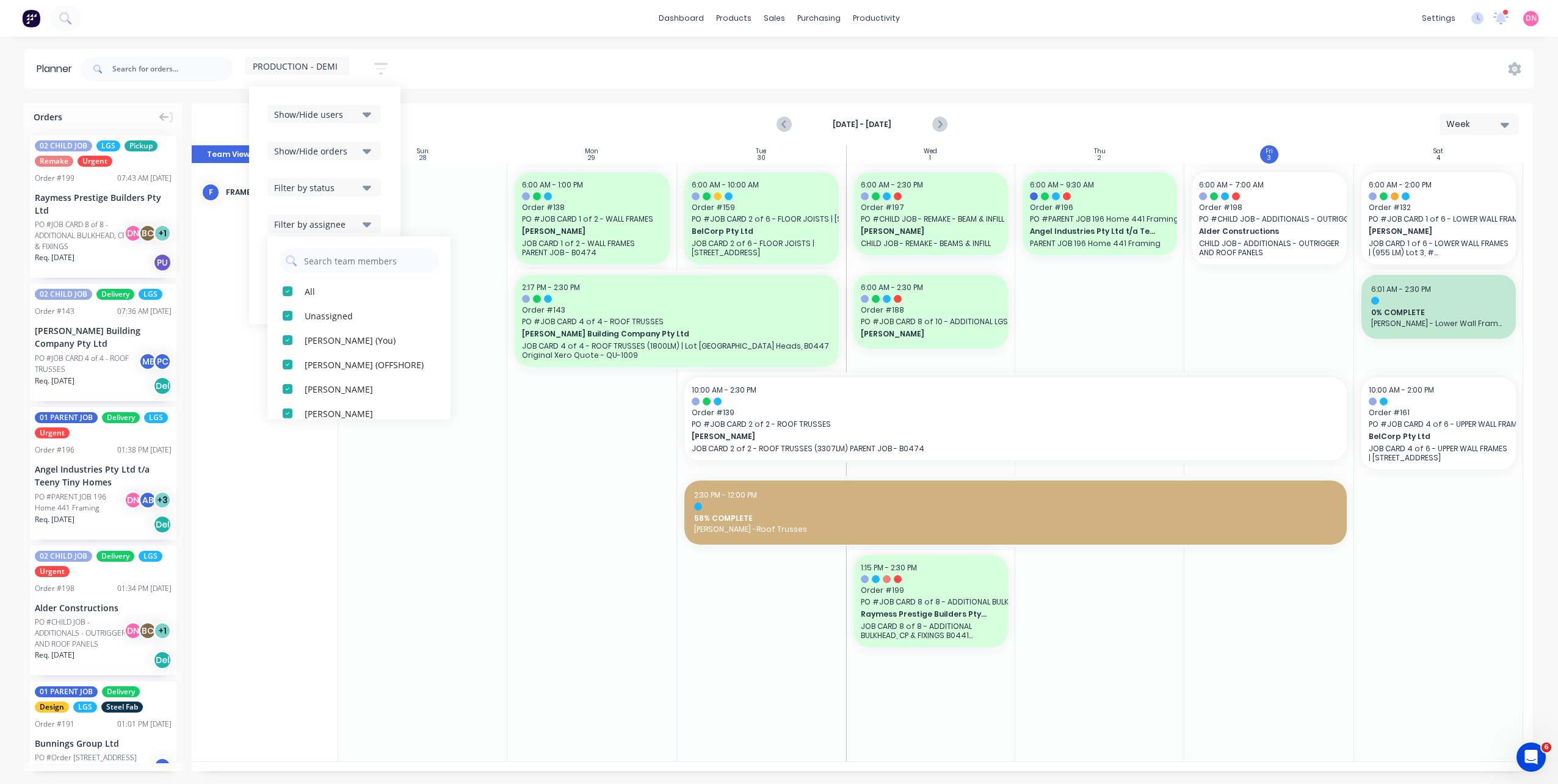
click at [347, 220] on div "Filter by assignee" at bounding box center [316, 224] width 85 height 13
click at [371, 220] on icon "button" at bounding box center [367, 224] width 9 height 13
click at [350, 270] on div "Show/Hide users Show/Hide orders Filter by status Filter by assignee Filter by …" at bounding box center [324, 205] width 115 height 201
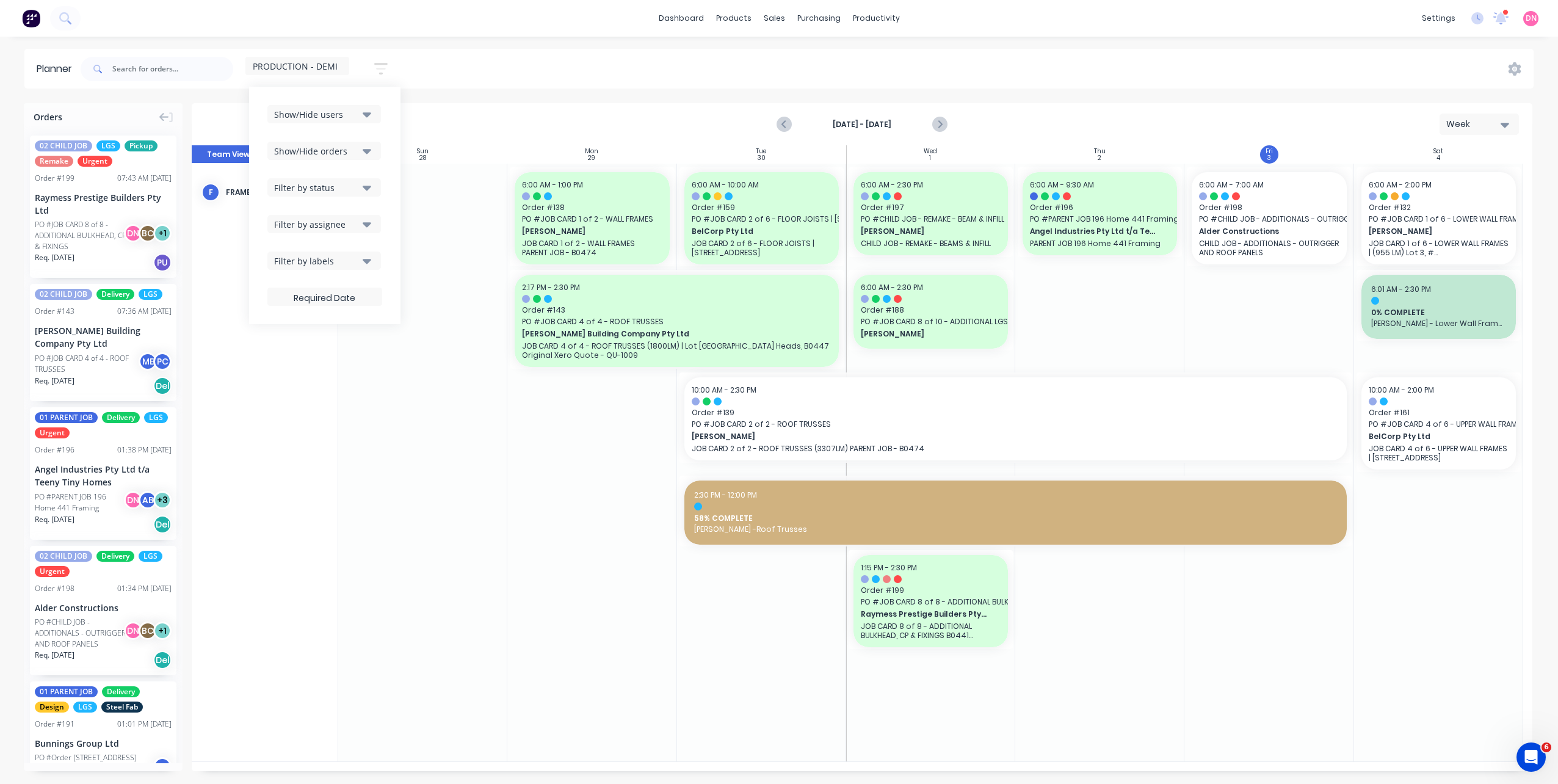
click at [355, 264] on div "Filter by labels" at bounding box center [316, 260] width 85 height 13
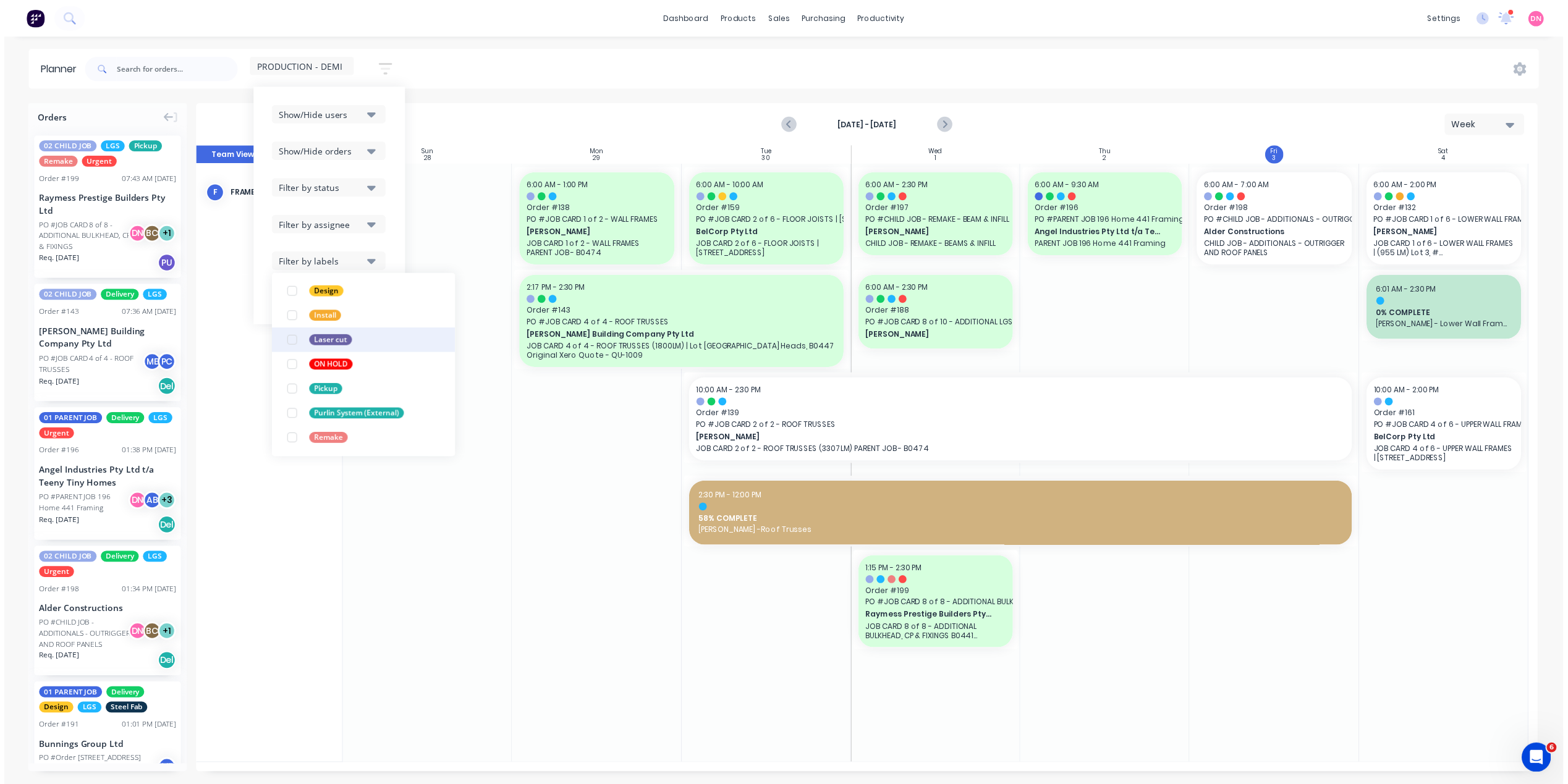
scroll to position [260, 0]
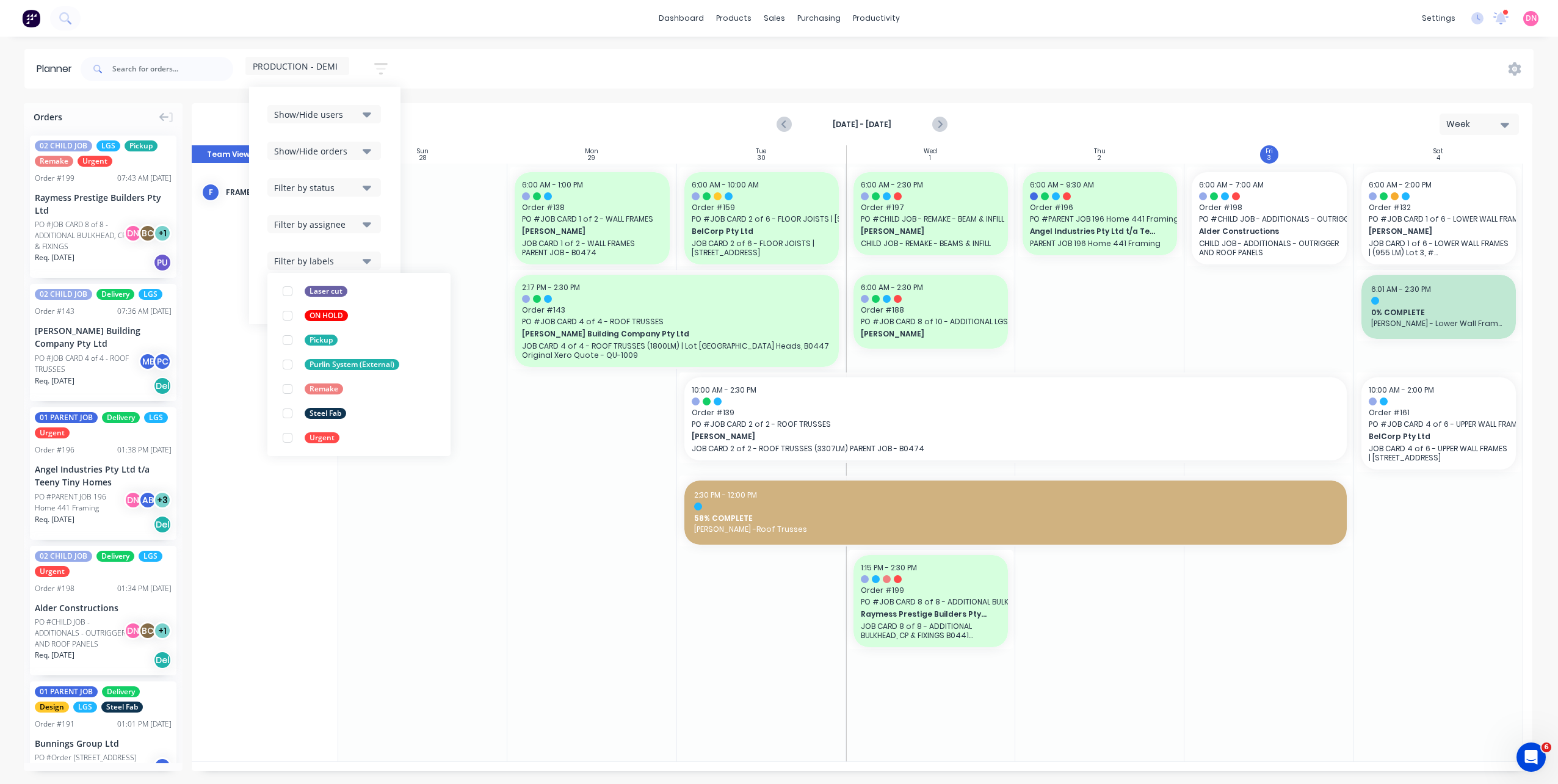
click at [356, 259] on div "Filter by labels" at bounding box center [316, 260] width 85 height 13
click at [1401, 223] on span "PO # JOB CARD 1 of 6 - LOWER WALL FRAMES | Lot 3, #6 Cowie Road Carsledine" at bounding box center [1438, 219] width 140 height 11
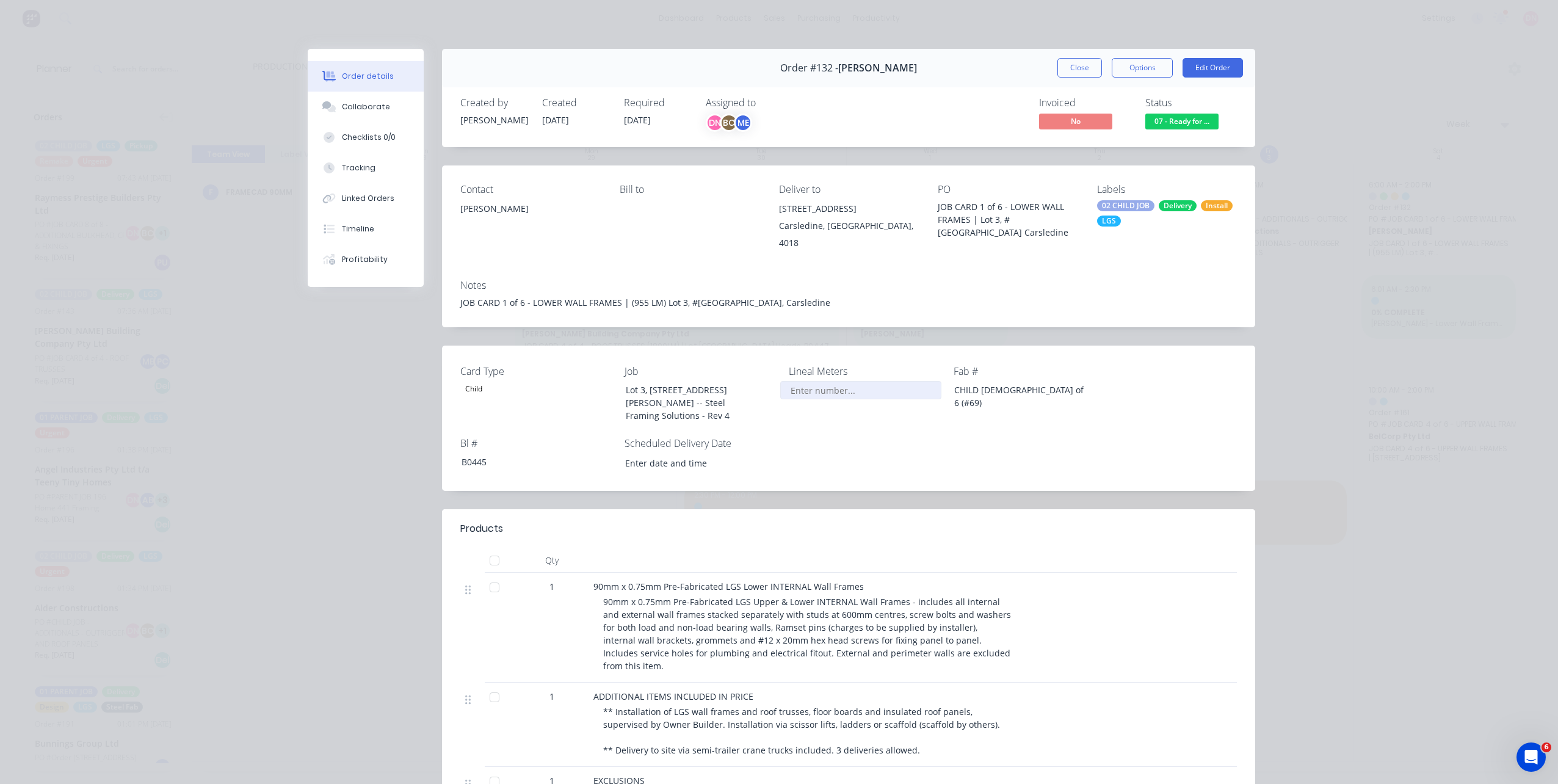
click at [792, 381] on input "Card Type" at bounding box center [861, 389] width 161 height 18
type input "1,000"
click at [1086, 67] on button "Close" at bounding box center [1080, 67] width 44 height 19
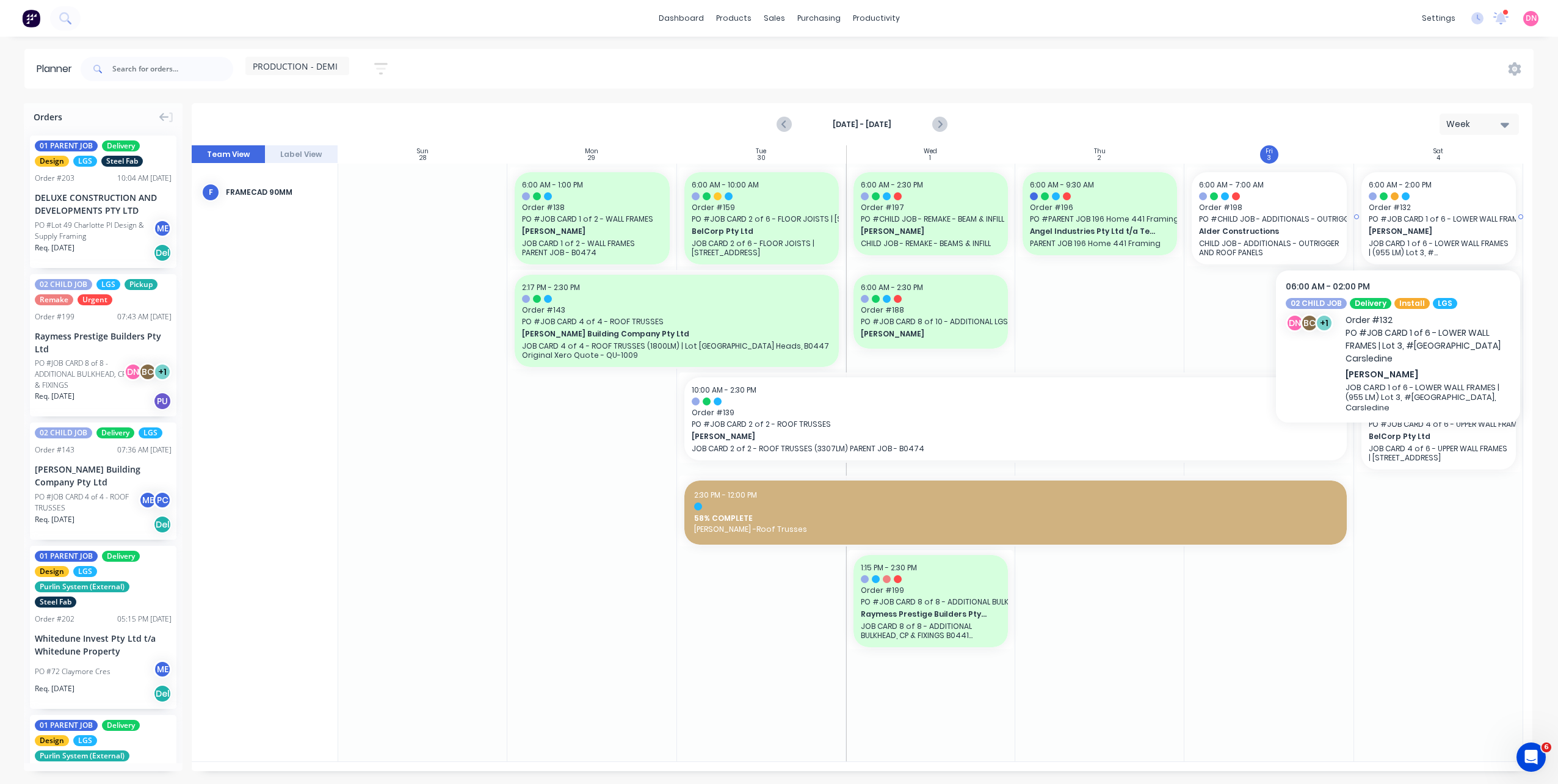
click at [1392, 221] on span "PO # JOB CARD 1 of 6 - LOWER WALL FRAMES | Lot 3, #6 Cowie Road Carsledine" at bounding box center [1438, 219] width 140 height 11
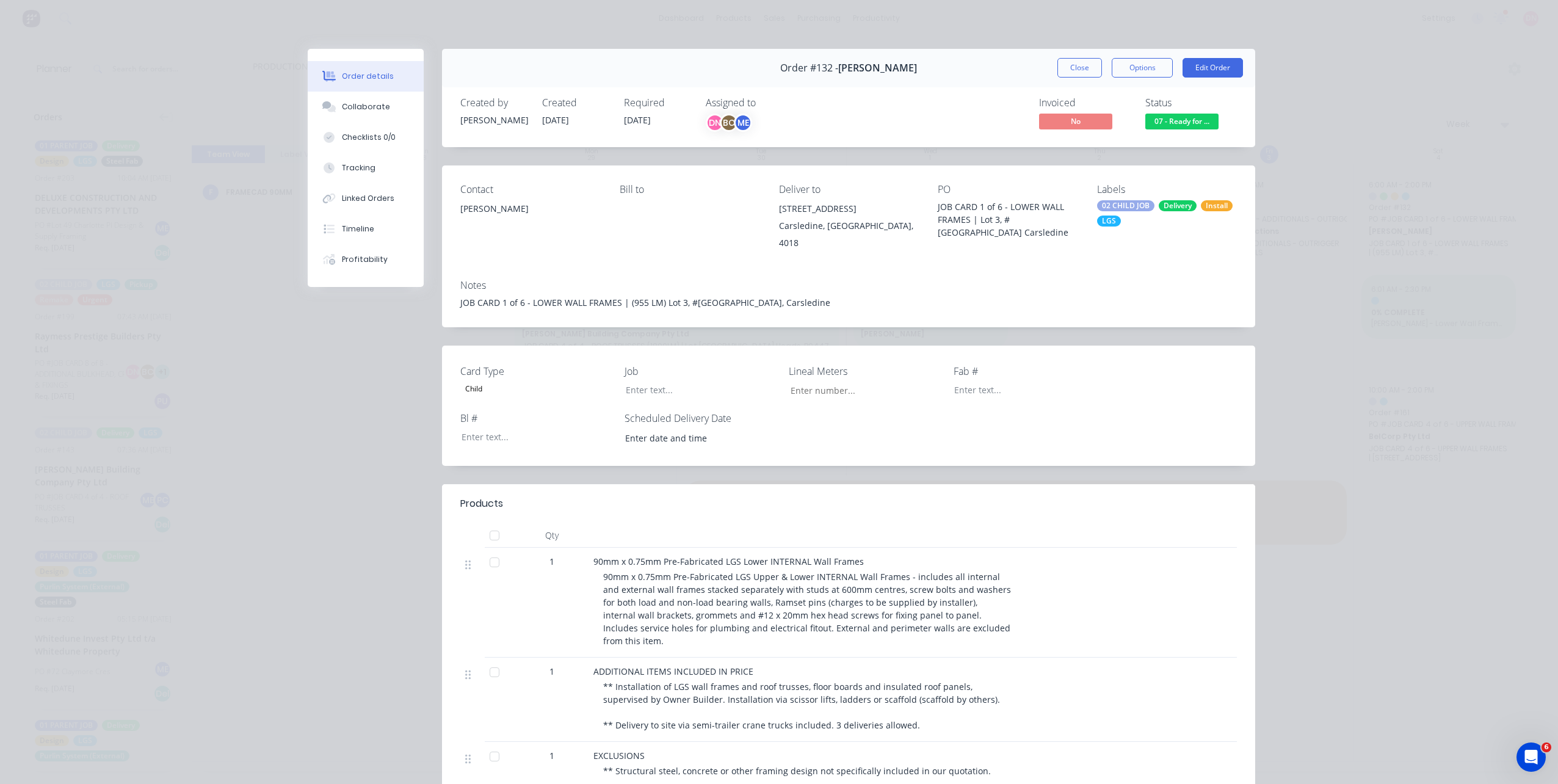
type input "1,000"
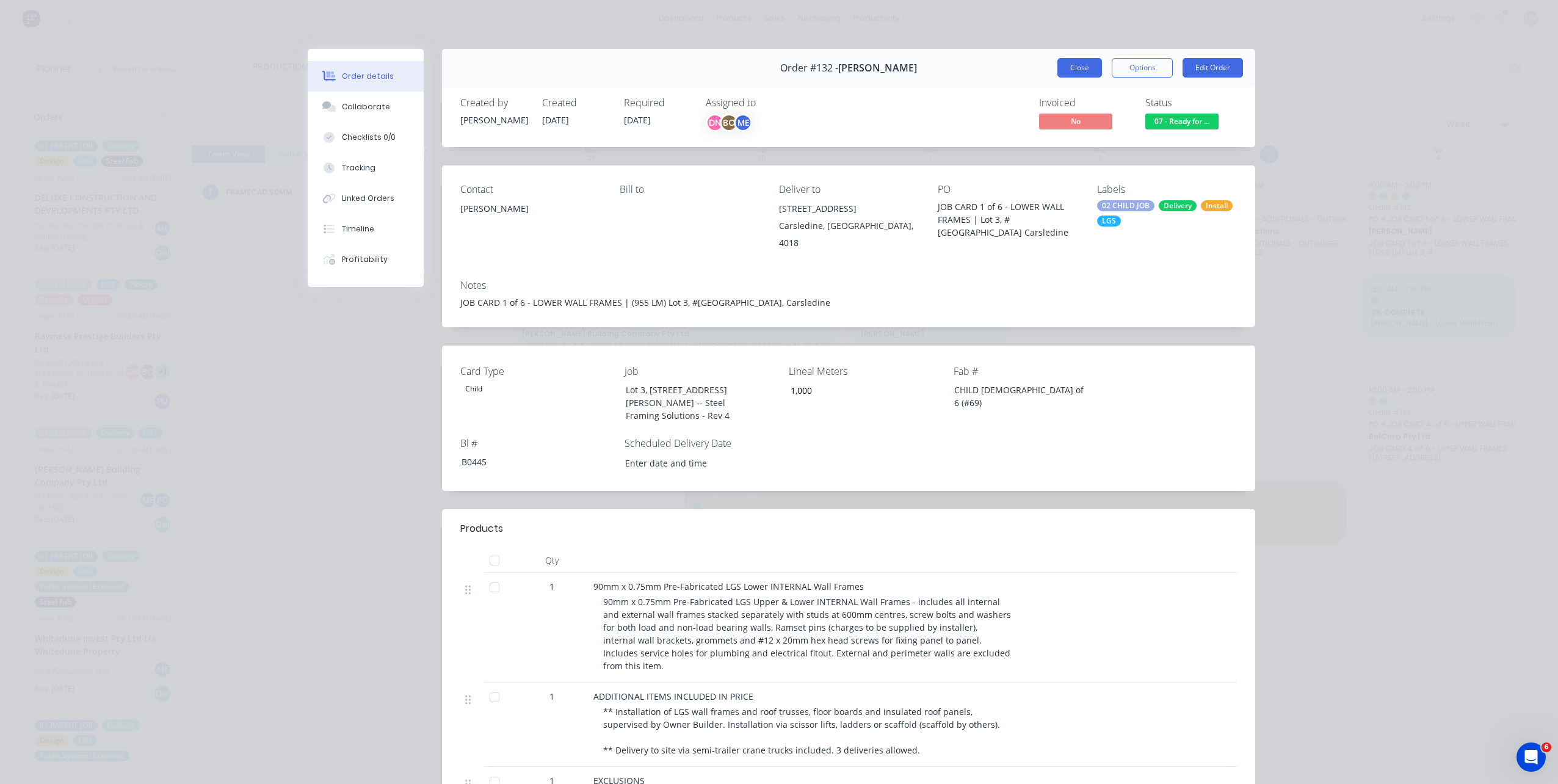
click at [1089, 67] on button "Close" at bounding box center [1080, 67] width 44 height 19
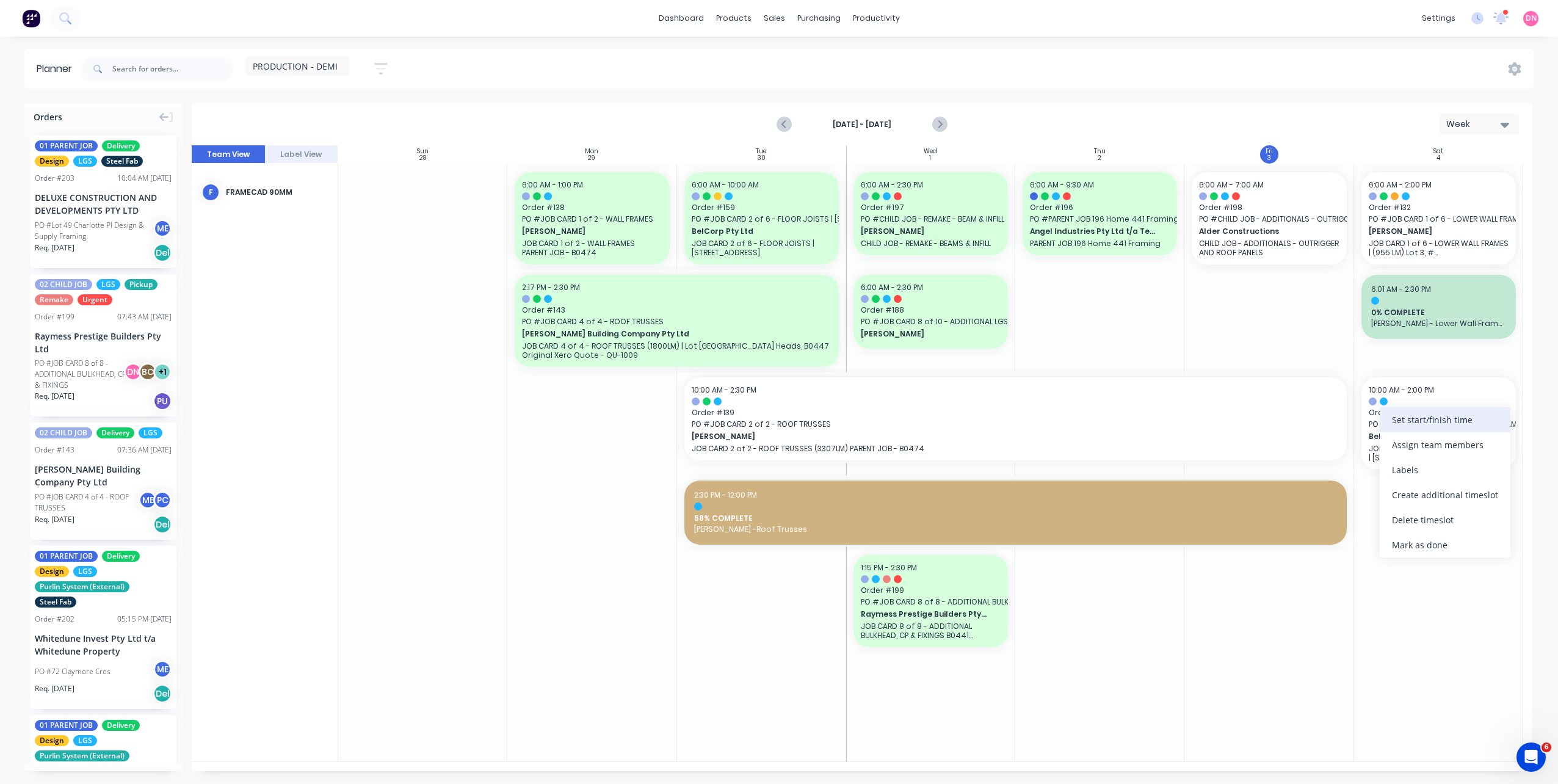
click at [1394, 429] on div "Set start/finish time" at bounding box center [1445, 420] width 131 height 25
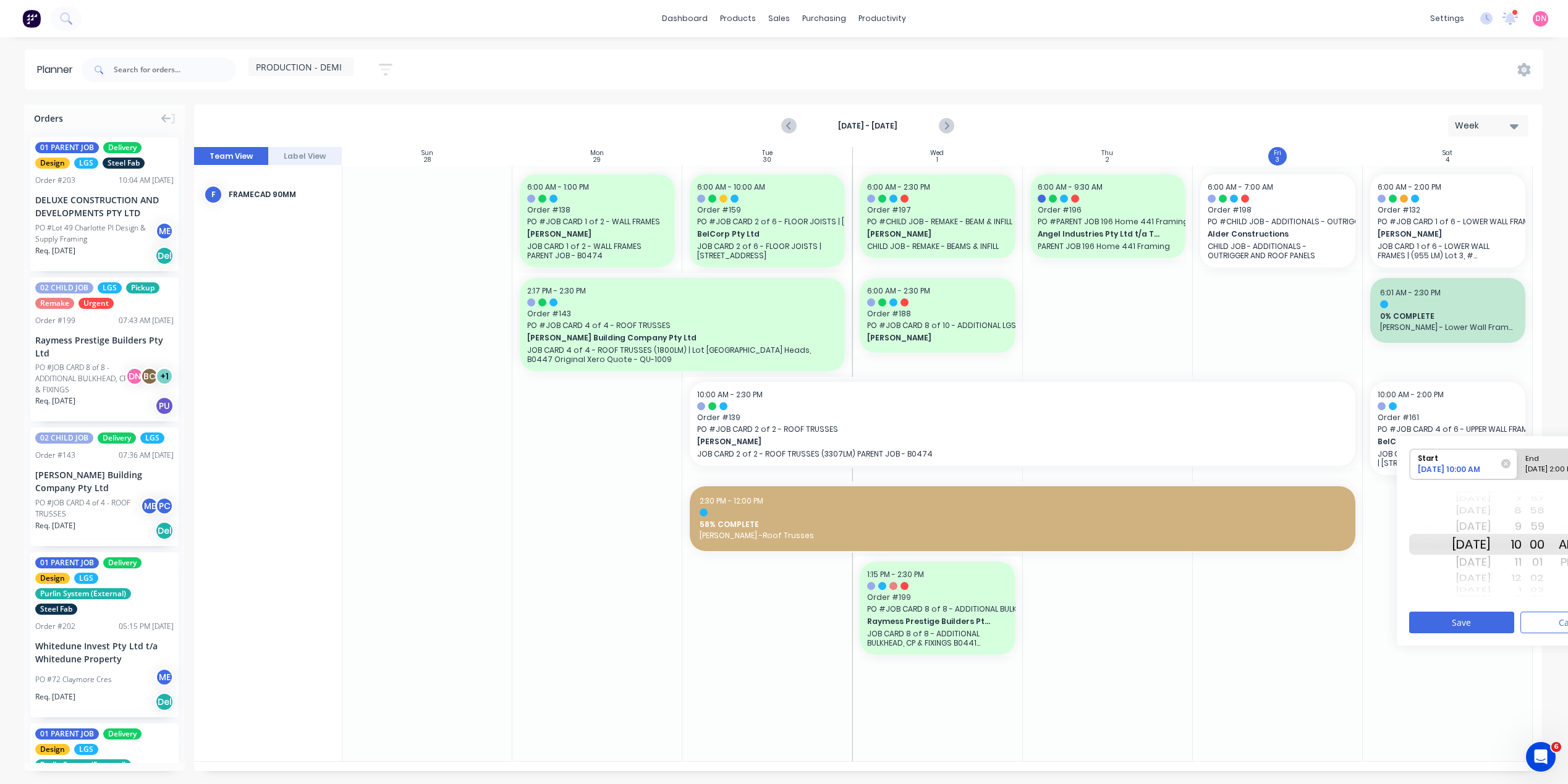
click at [1539, 468] on div "10/04/2025 2:00 PM" at bounding box center [1567, 471] width 90 height 16
click at [1519, 468] on input "End 10/04/2025 2:00 PM" at bounding box center [1518, 464] width 1 height 30
radio input "true"
click at [1490, 581] on div "Mon Oct 6" at bounding box center [1471, 578] width 39 height 16
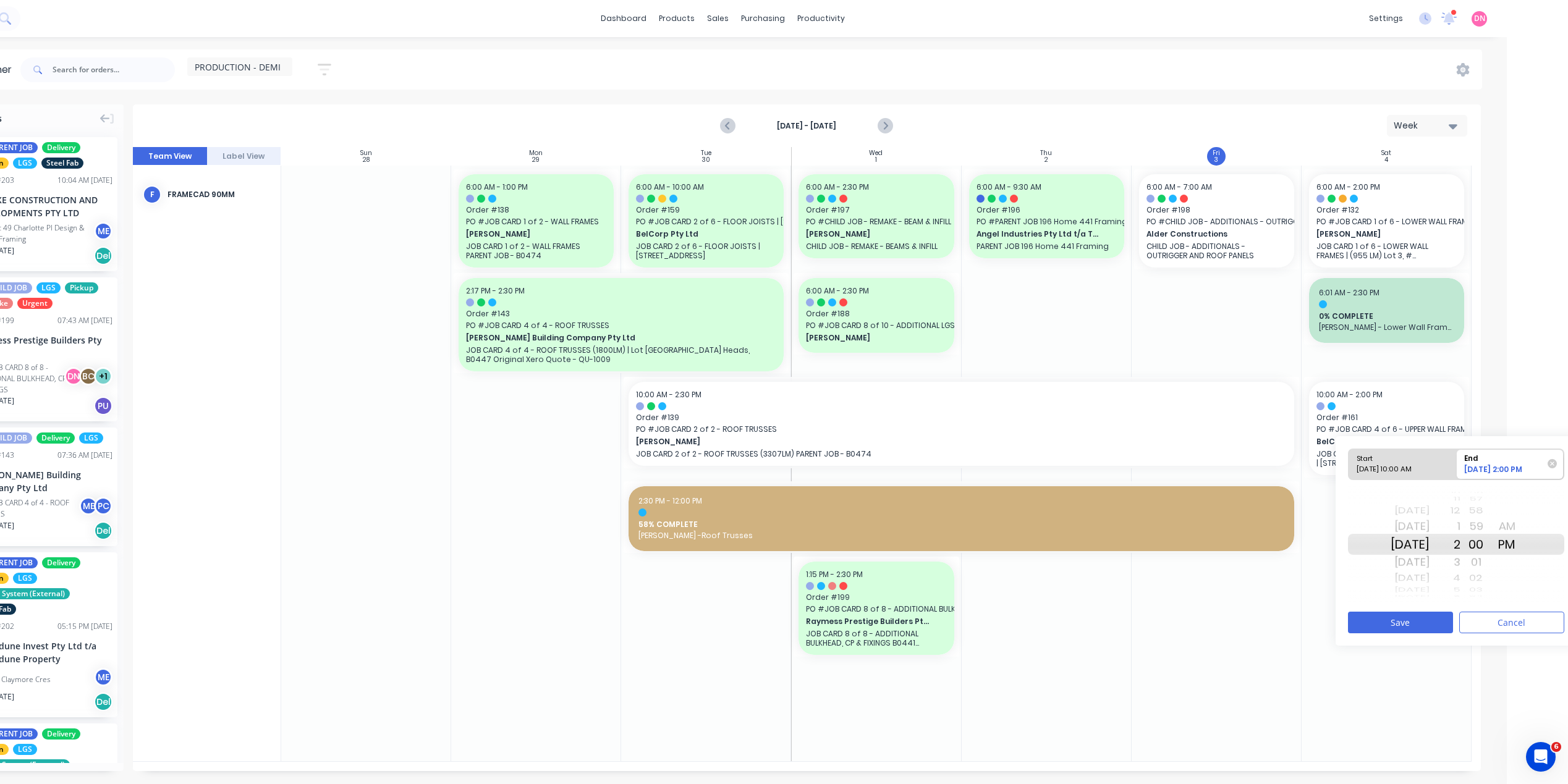
scroll to position [0, 70]
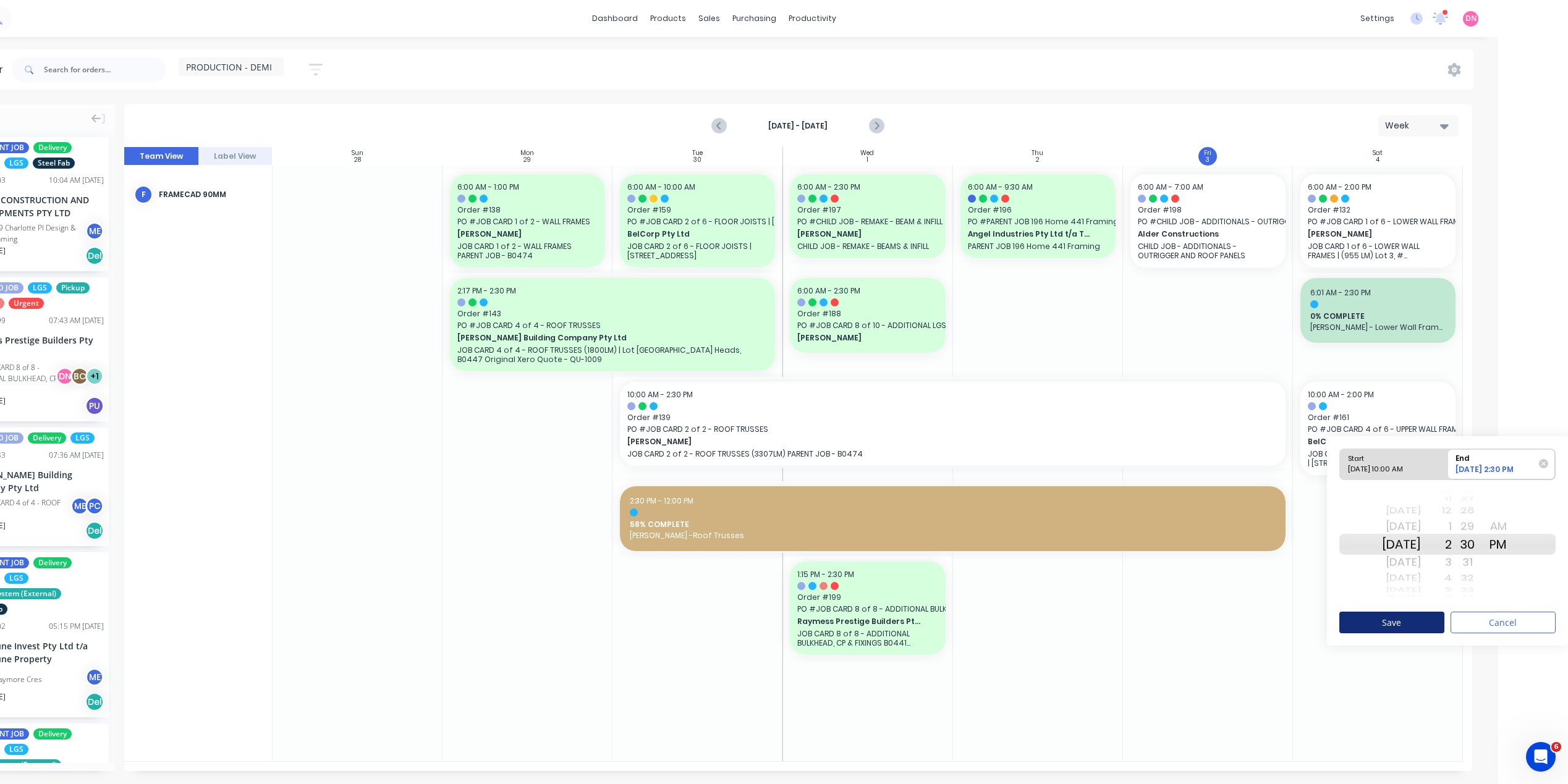
click at [1423, 622] on button "Save" at bounding box center [1392, 622] width 105 height 22
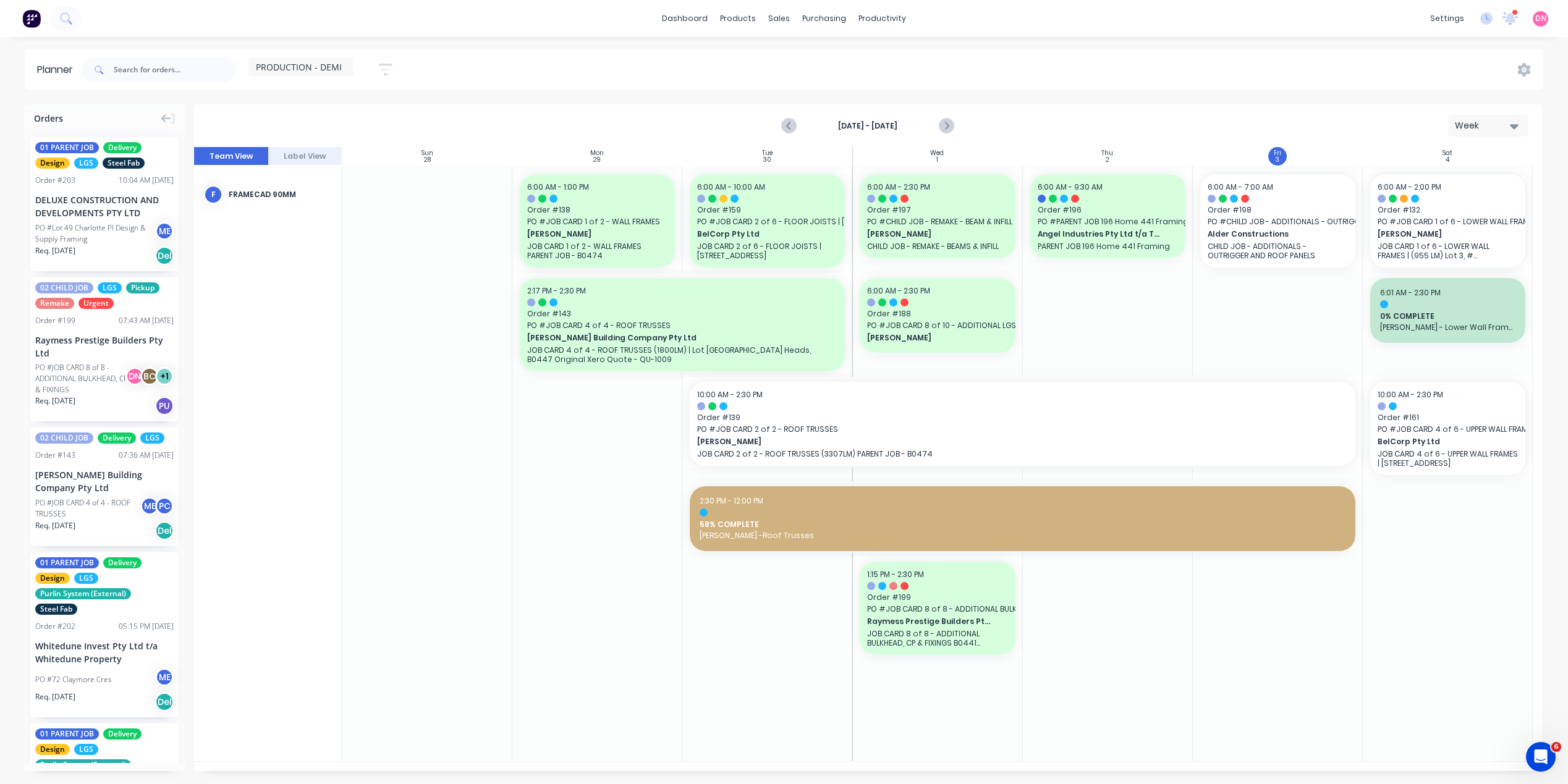
scroll to position [0, 0]
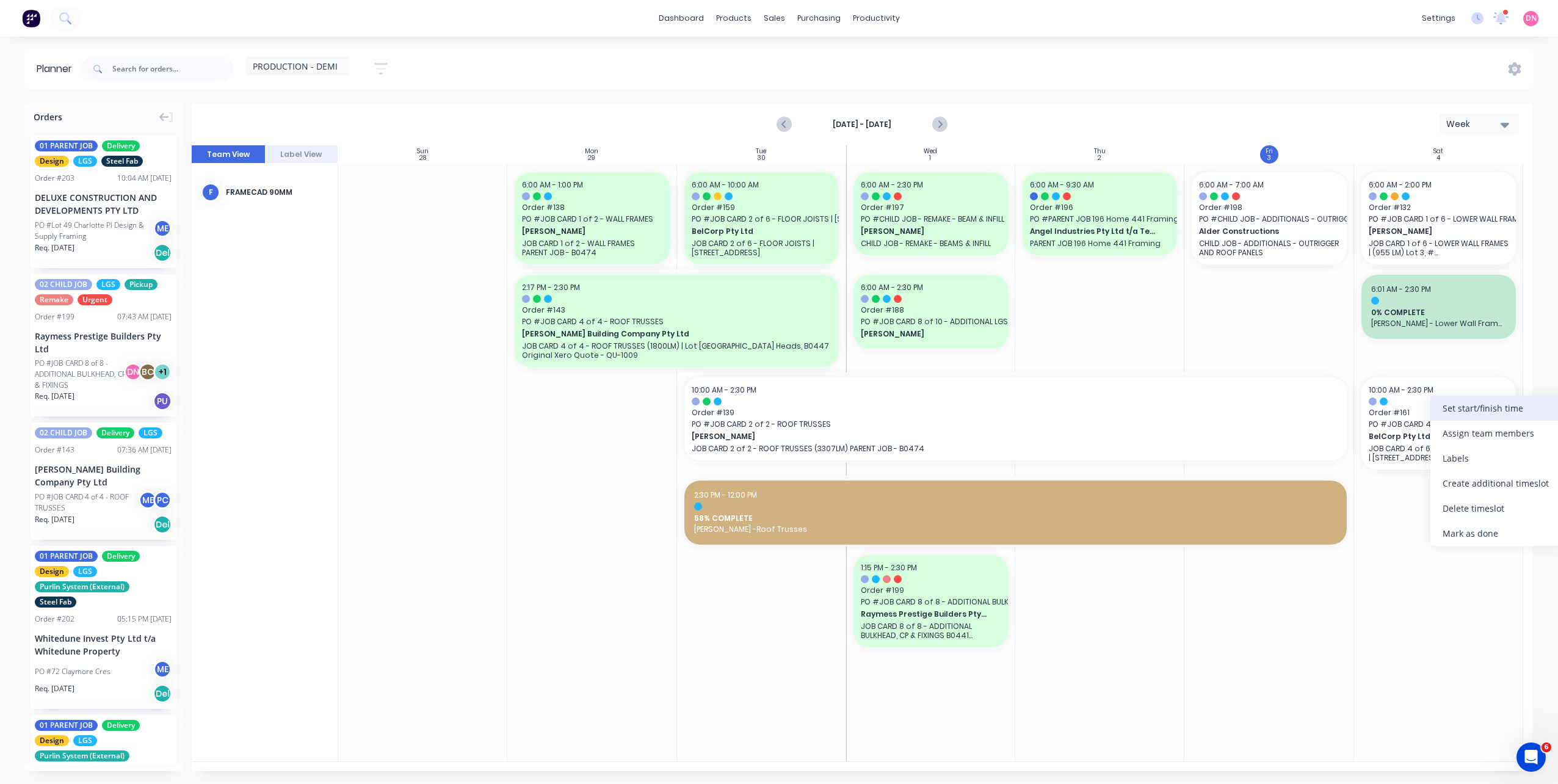
click at [1435, 415] on div "Set start/finish time" at bounding box center [1495, 408] width 131 height 25
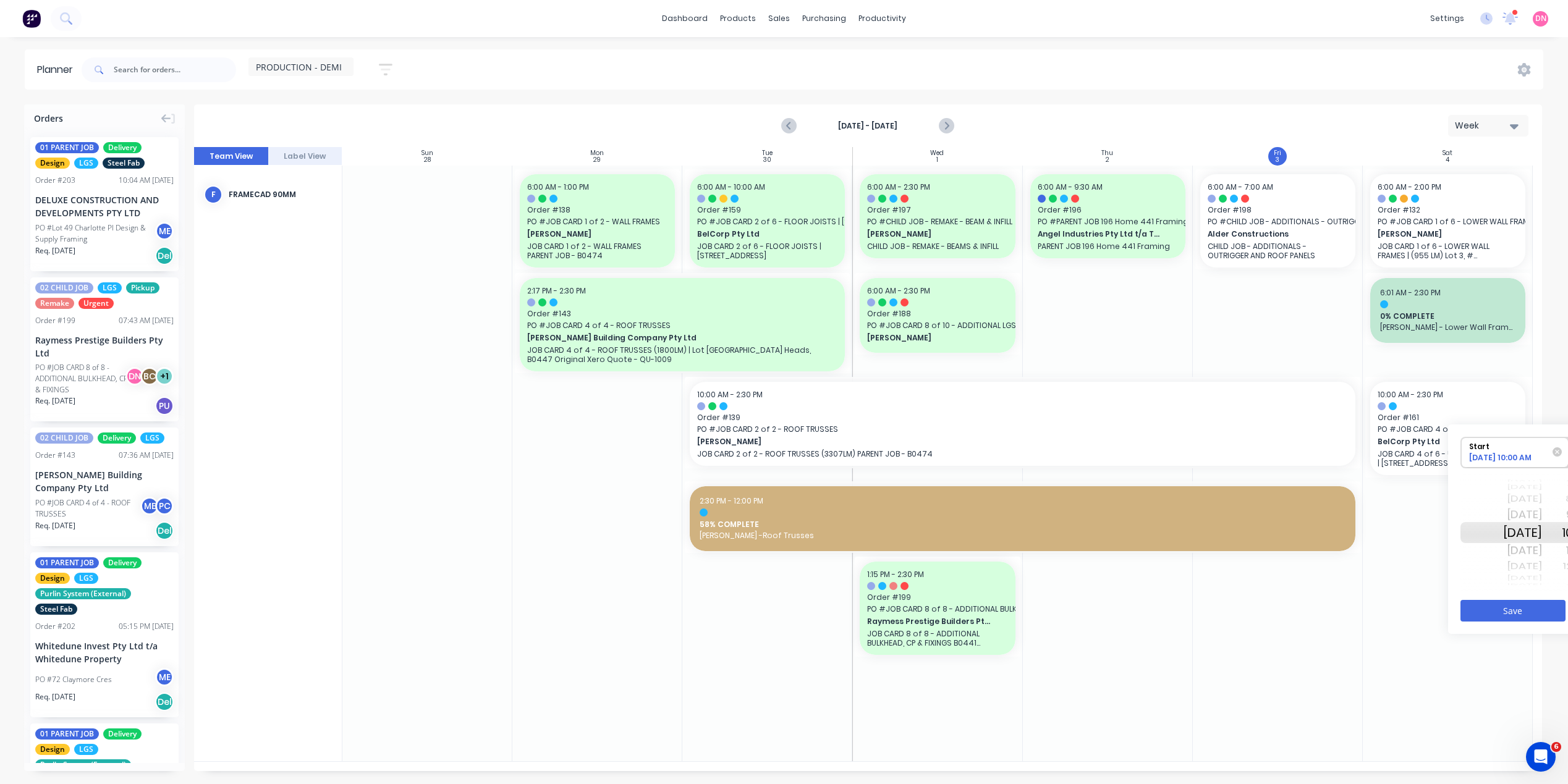
click at [1522, 565] on div "Mon Oct 6" at bounding box center [1523, 566] width 39 height 16
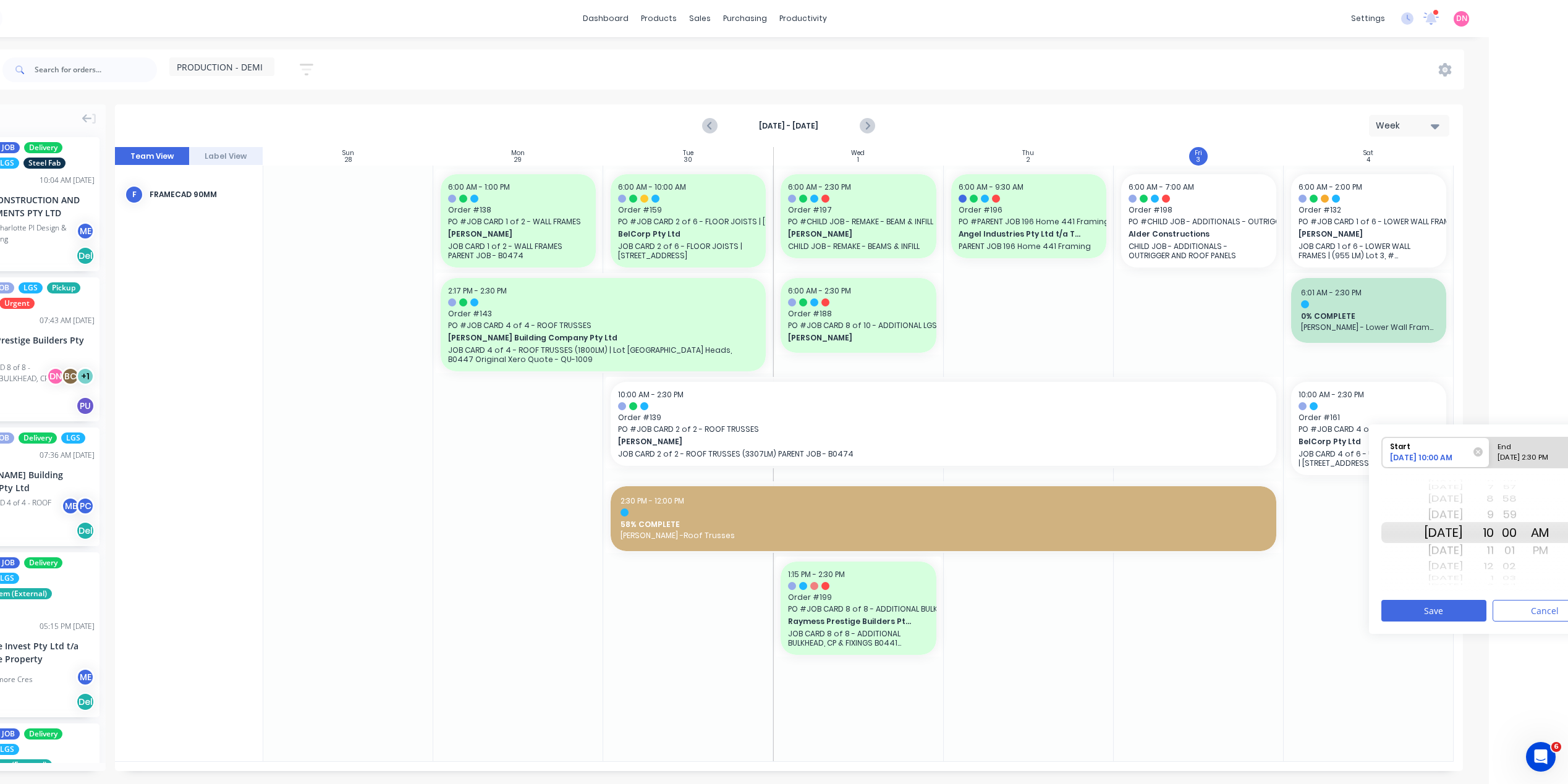
scroll to position [0, 121]
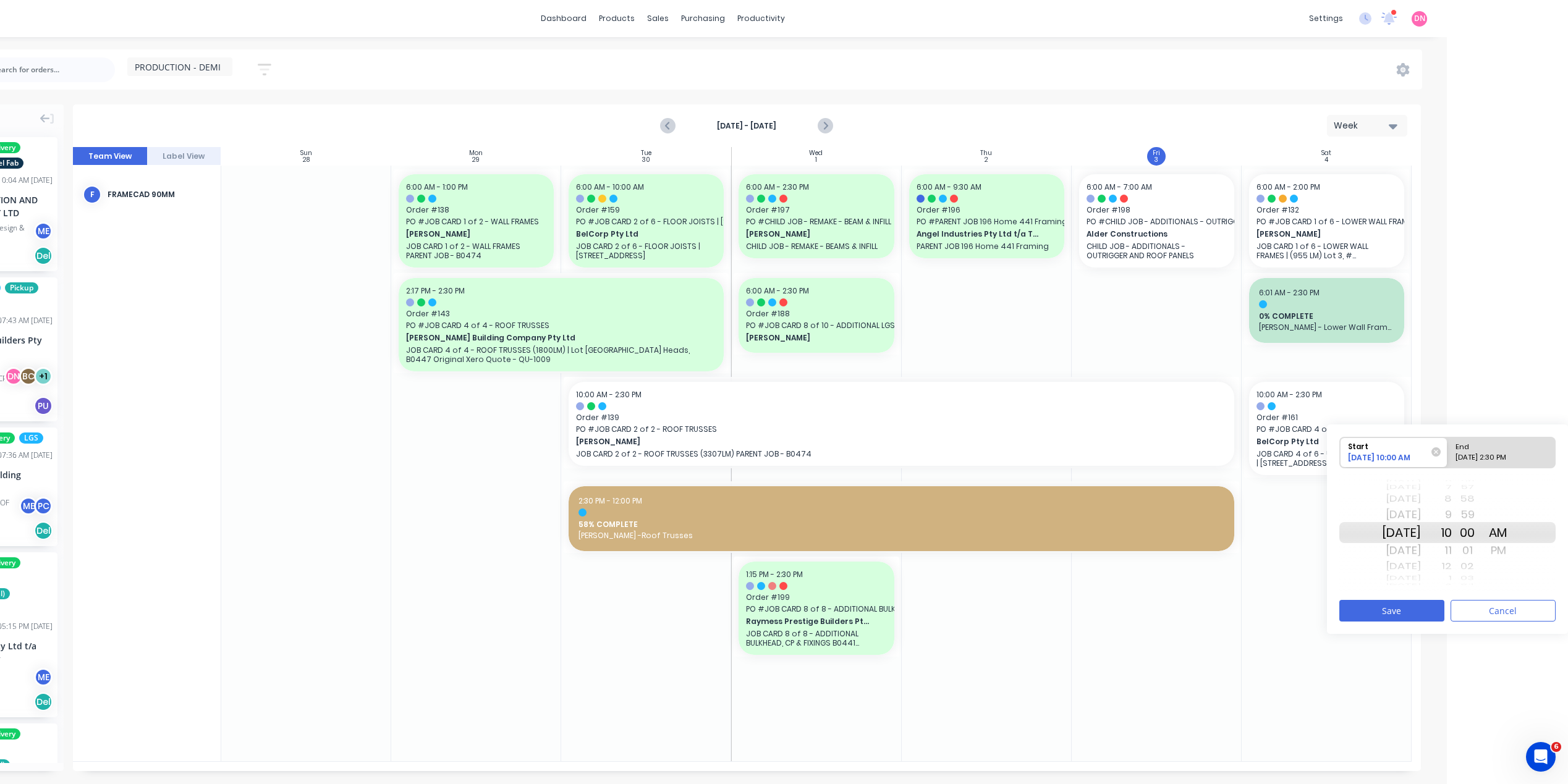
click at [1418, 505] on div "Sun Oct 5" at bounding box center [1402, 515] width 39 height 19
click at [1498, 456] on div "10/06/2025 2:30 PM" at bounding box center [1496, 460] width 90 height 16
click at [1448, 456] on input "End 10/06/2025 2:30 PM" at bounding box center [1447, 453] width 1 height 30
radio input "true"
click at [1421, 604] on button "Save" at bounding box center [1392, 610] width 105 height 22
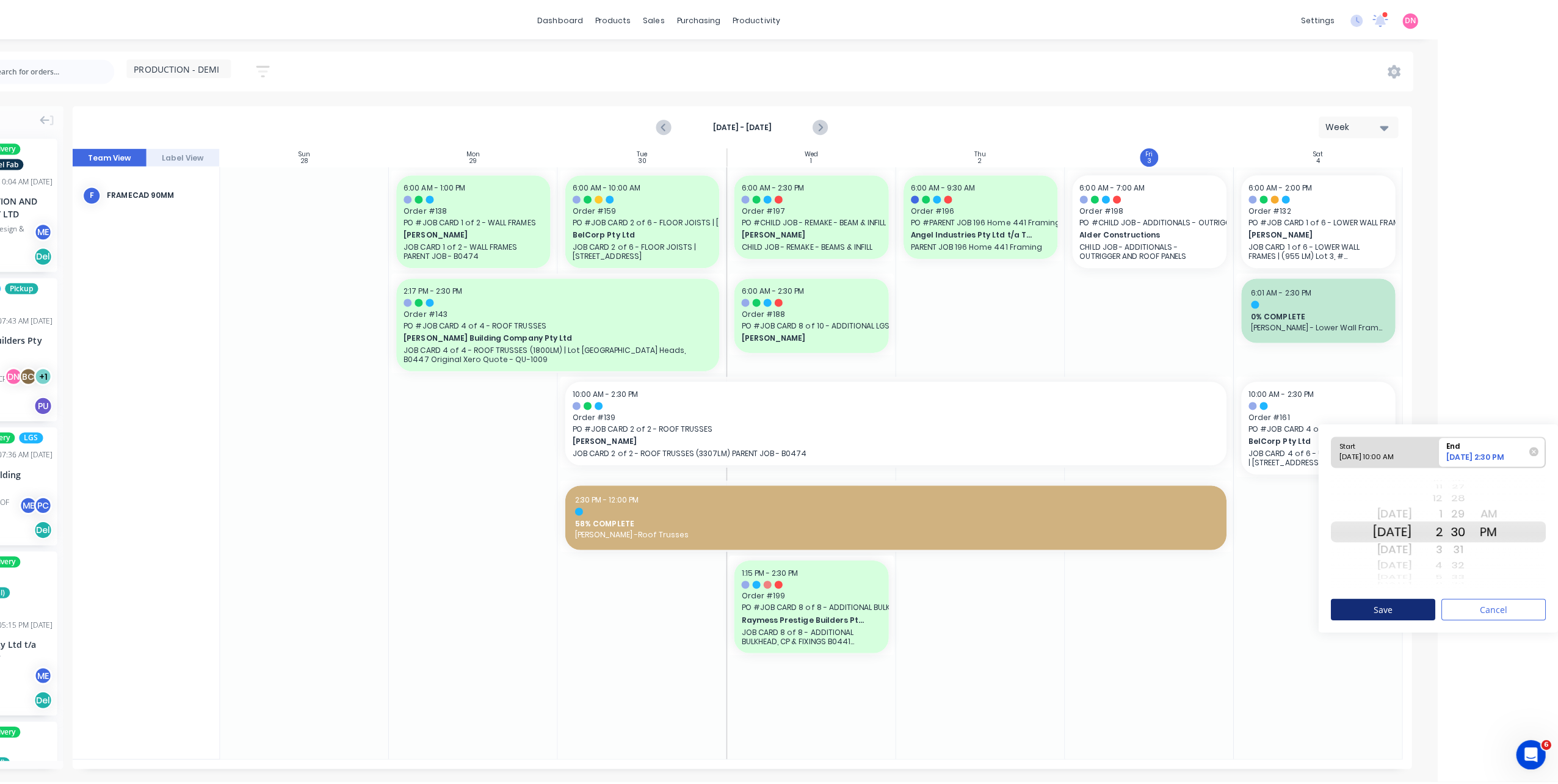
scroll to position [0, 0]
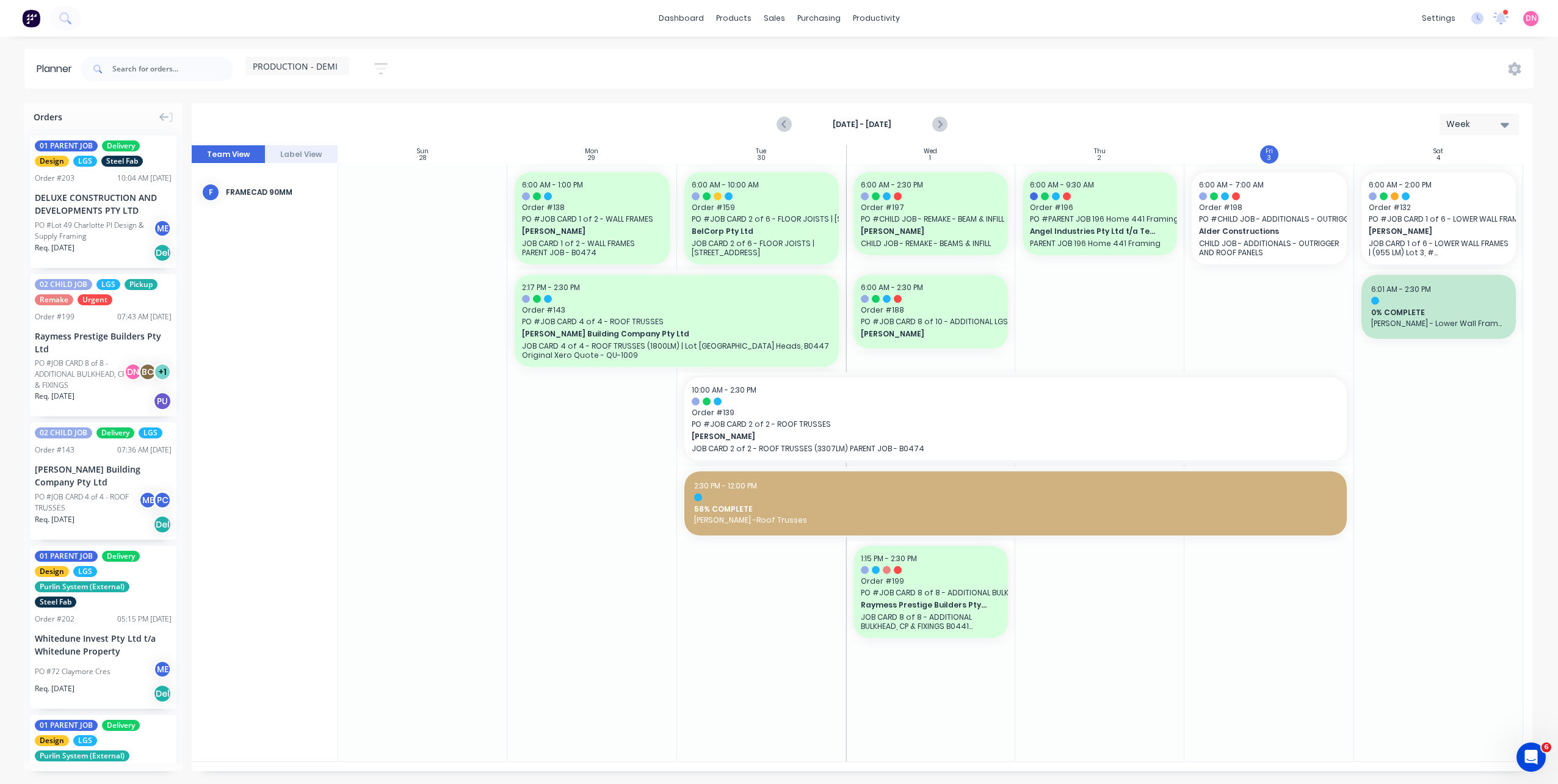
click at [921, 121] on strong "Sep 28th - Oct 4th" at bounding box center [862, 124] width 122 height 11
click at [932, 123] on icon "Next page" at bounding box center [939, 125] width 15 height 15
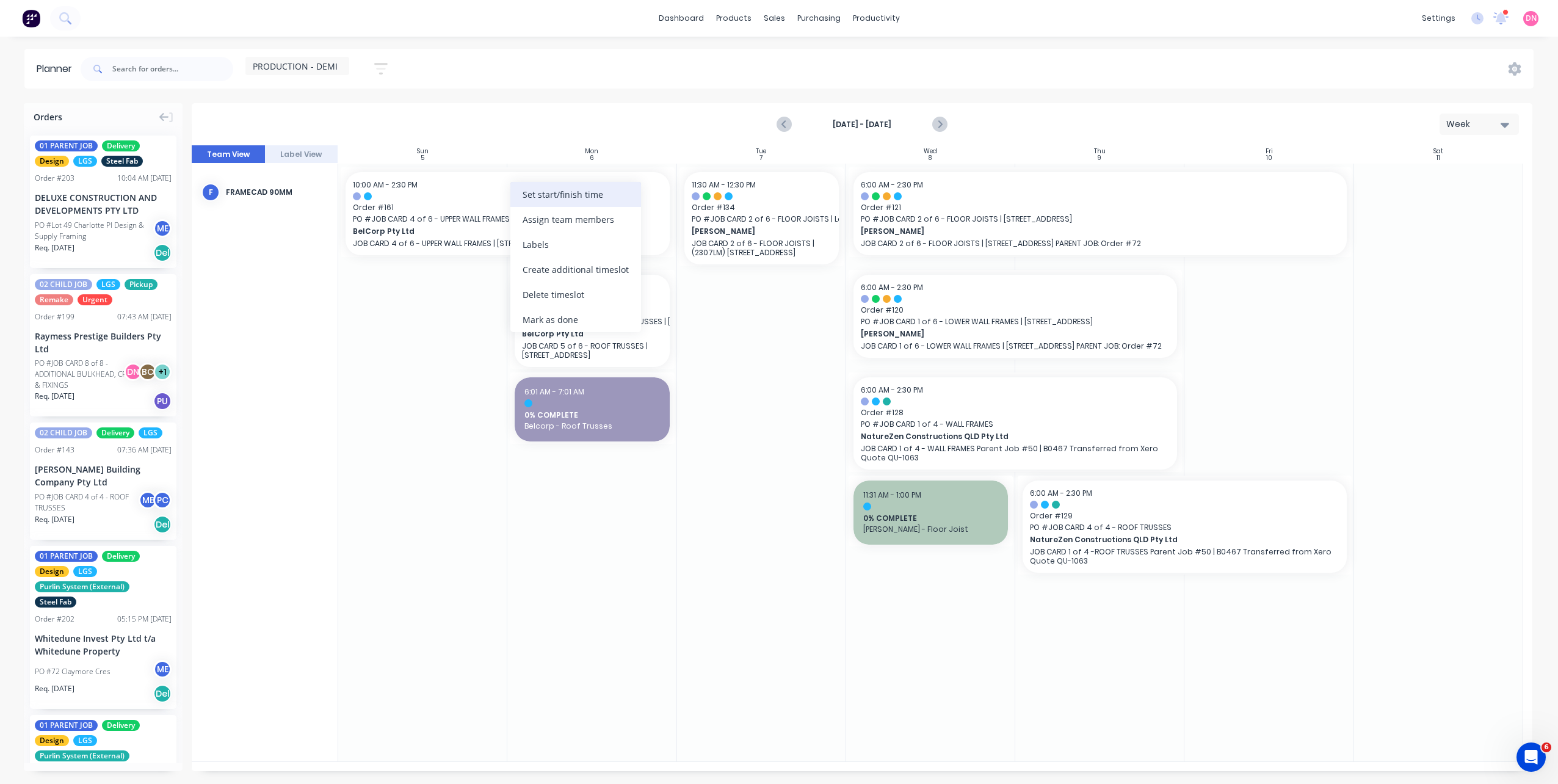
click at [587, 197] on div "Set start/finish time" at bounding box center [575, 194] width 131 height 25
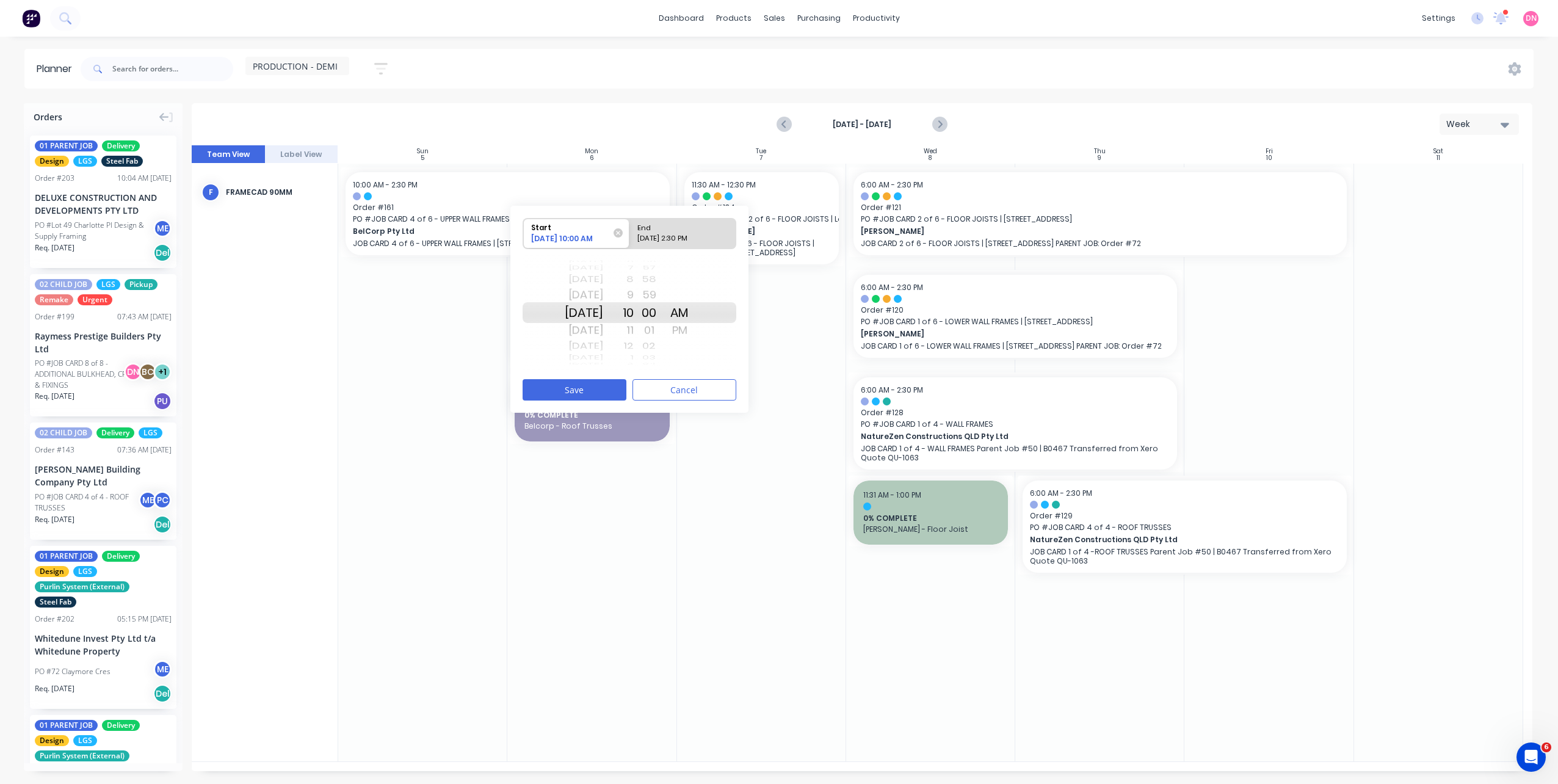
click at [603, 296] on div "Sat Oct 4" at bounding box center [584, 295] width 38 height 19
click at [602, 386] on button "Save" at bounding box center [574, 389] width 103 height 21
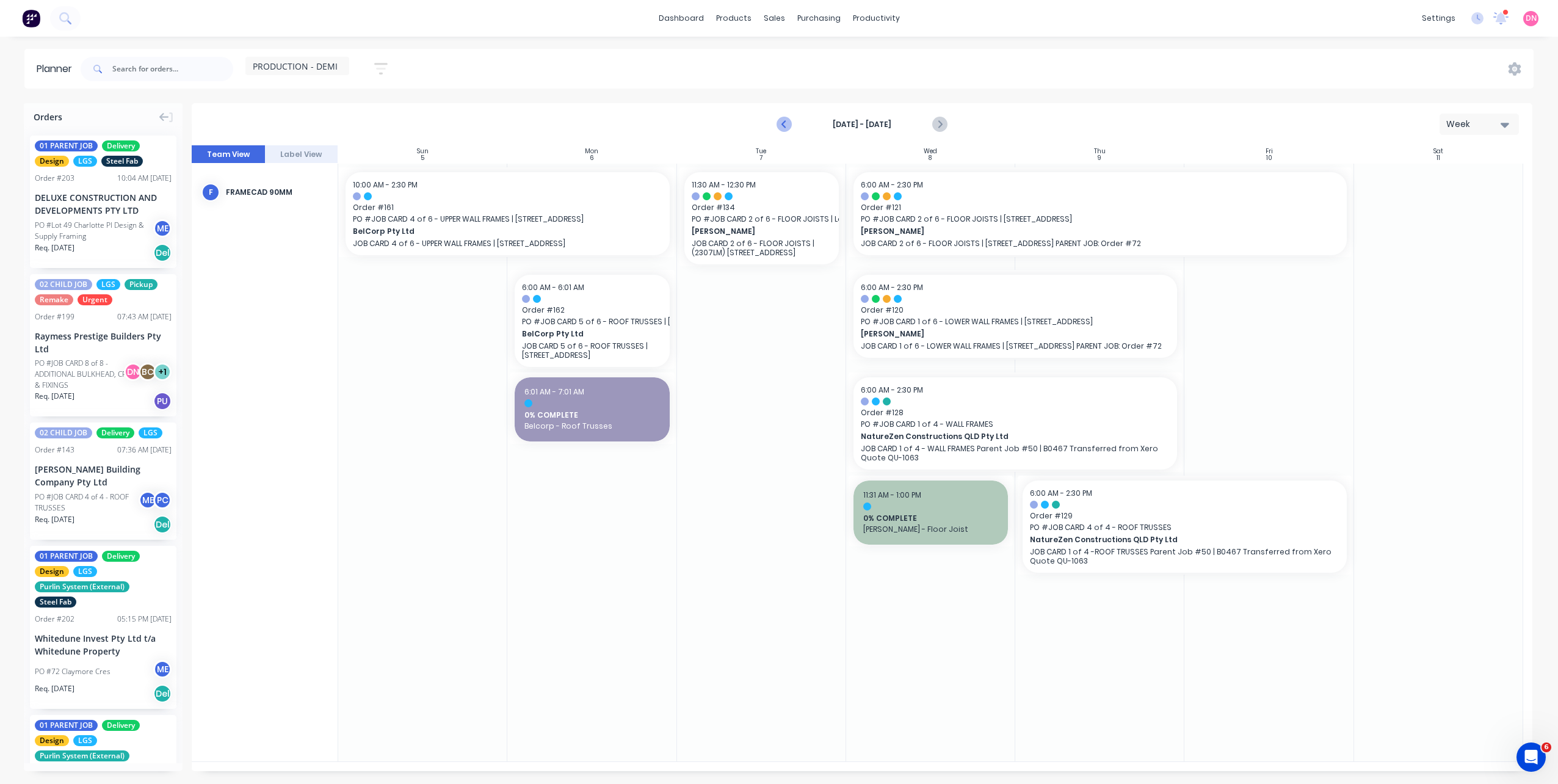
click at [783, 128] on icon "Previous page" at bounding box center [784, 125] width 15 height 15
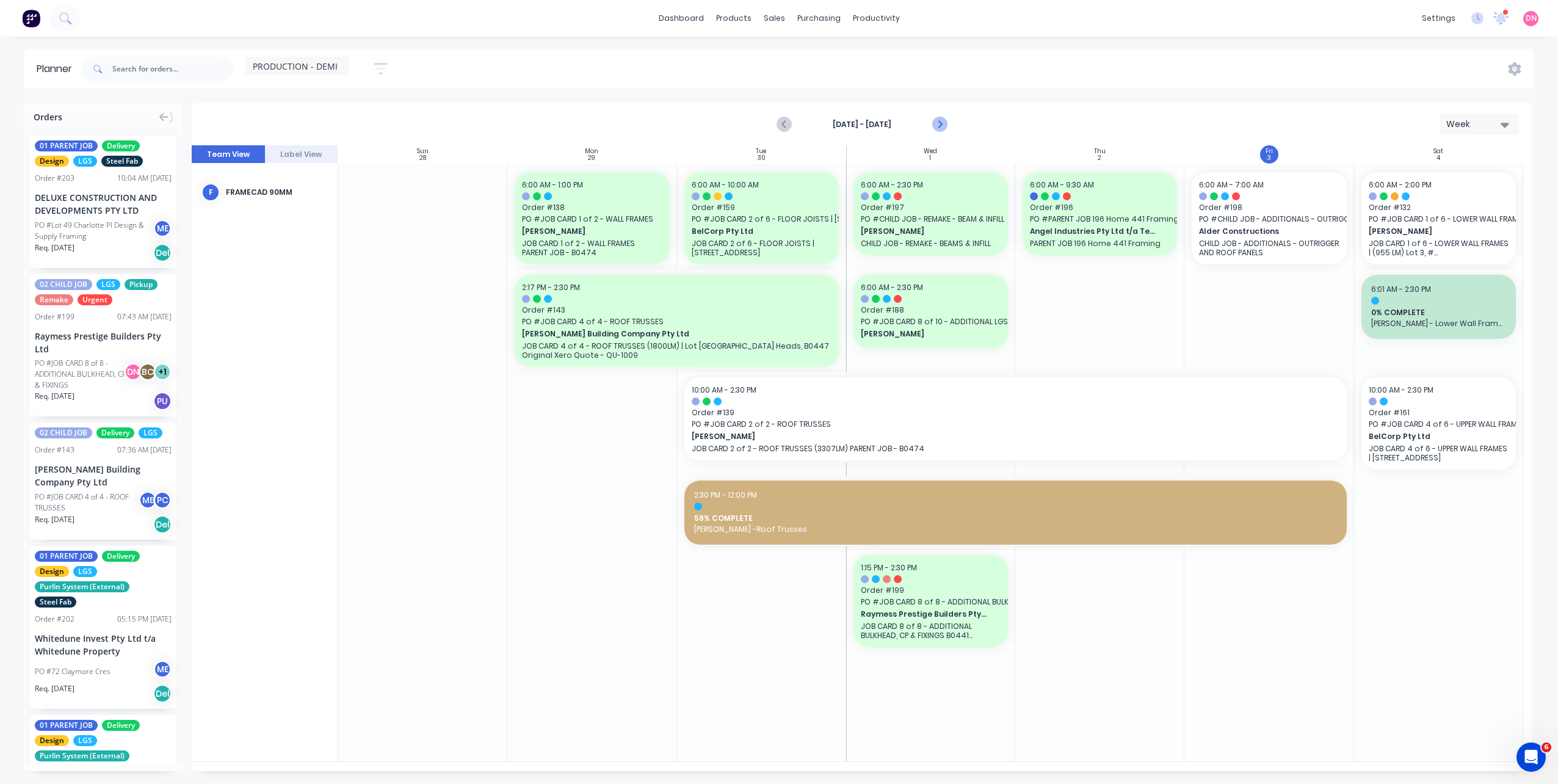
click at [942, 124] on icon "Next page" at bounding box center [939, 125] width 15 height 15
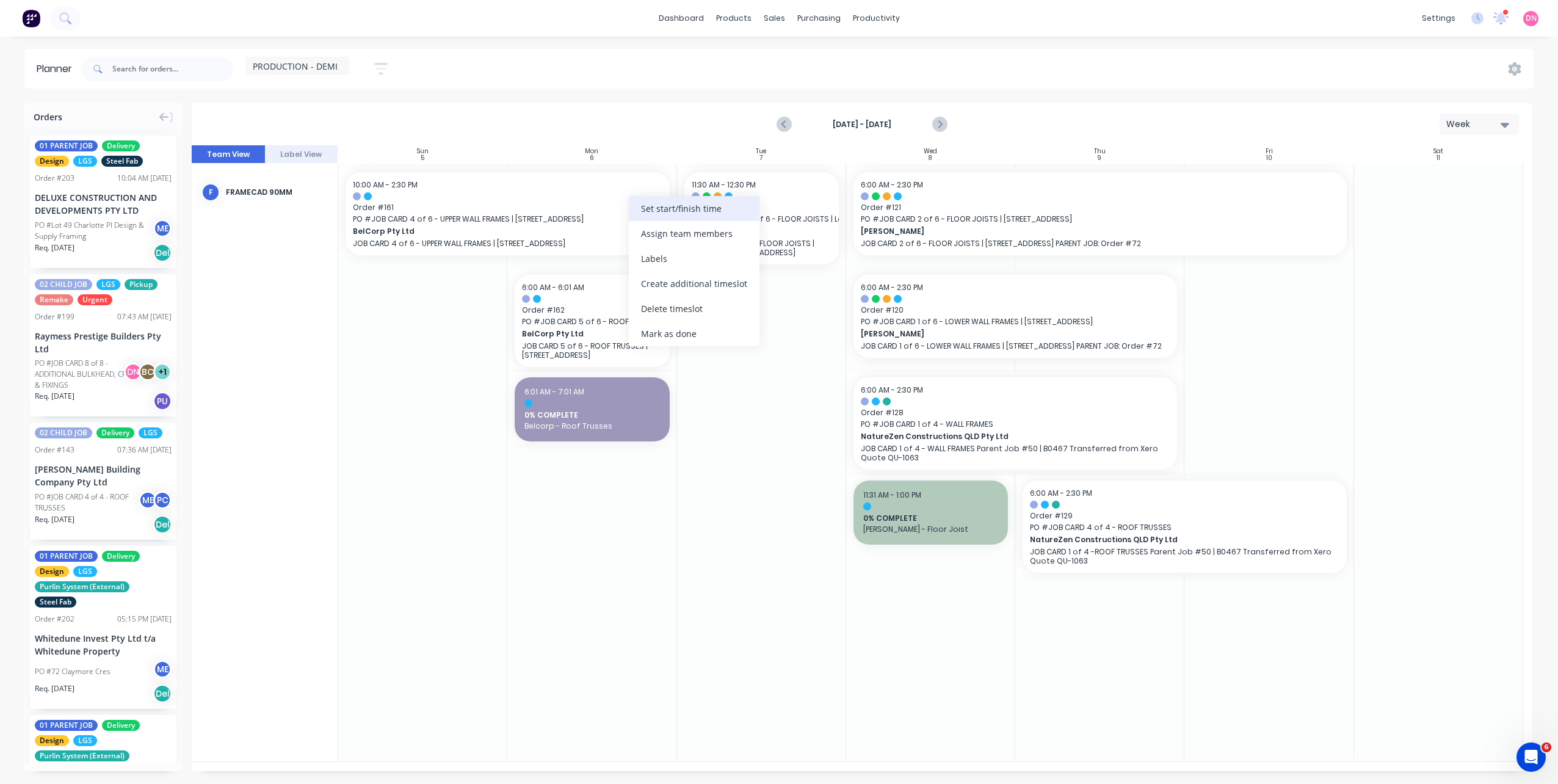
click at [664, 214] on div "Set start/finish time" at bounding box center [694, 208] width 131 height 25
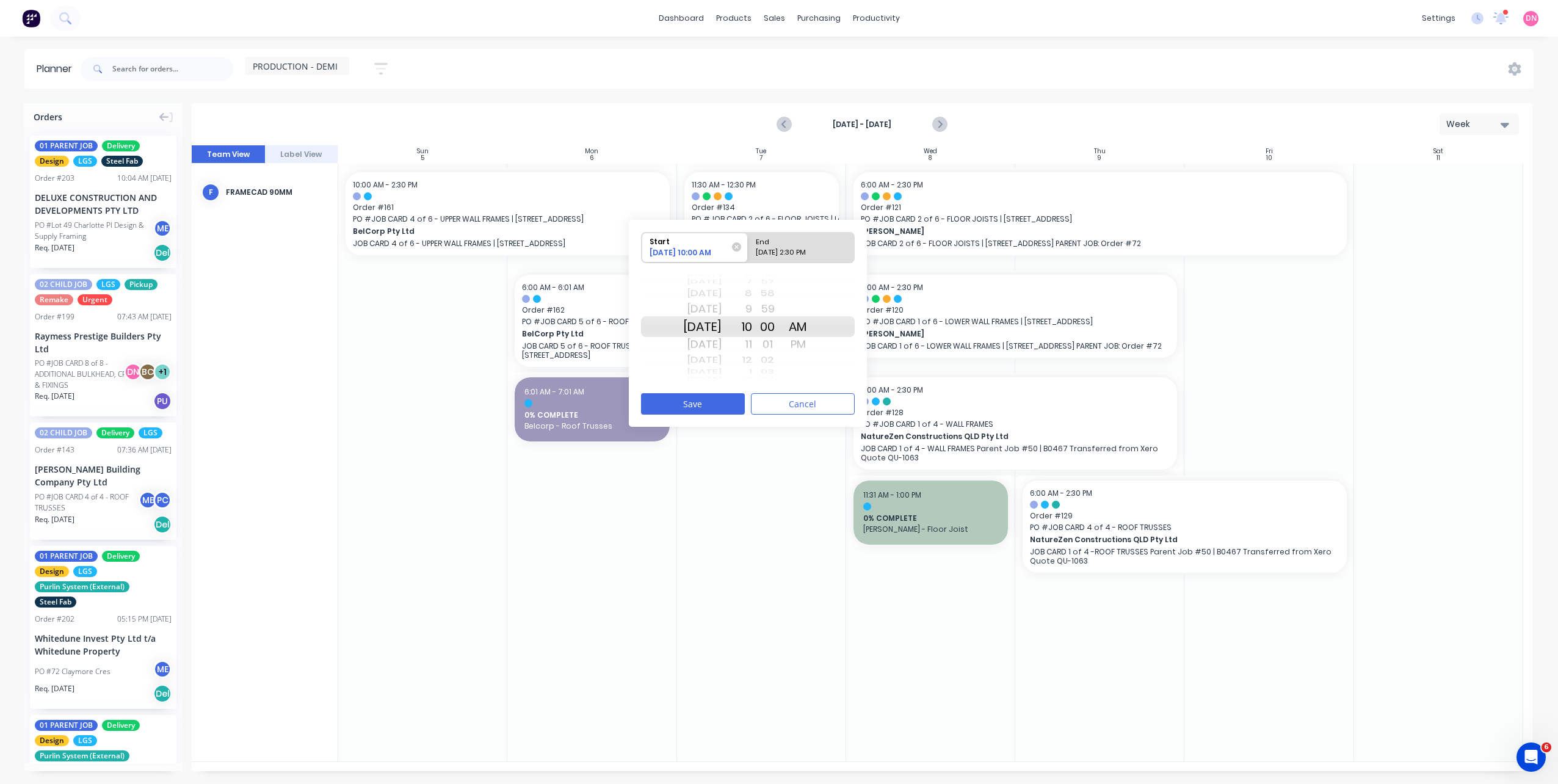
click at [721, 351] on div "Sun Oct 5" at bounding box center [702, 344] width 38 height 19
click at [721, 358] on div "Tue Oct 7" at bounding box center [702, 360] width 38 height 16
click at [752, 311] on div "9" at bounding box center [736, 309] width 30 height 19
click at [752, 299] on div "7" at bounding box center [736, 293] width 30 height 16
click at [752, 310] on div "6" at bounding box center [736, 309] width 30 height 19
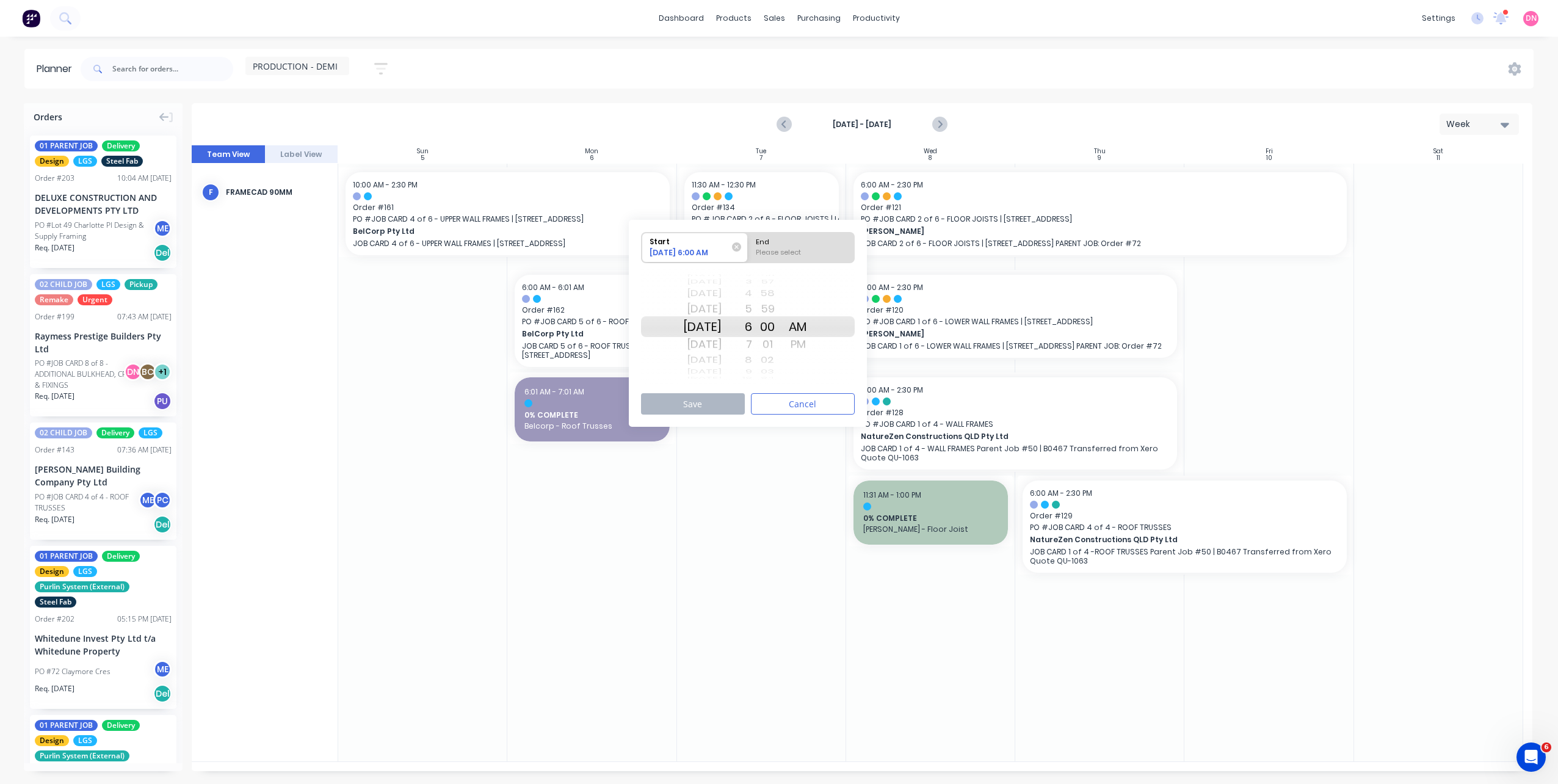
click at [786, 249] on div "Please select" at bounding box center [801, 255] width 100 height 16
click at [749, 249] on input "End Please select" at bounding box center [748, 248] width 1 height 30
radio input "true"
click at [734, 397] on button "Save" at bounding box center [693, 403] width 103 height 21
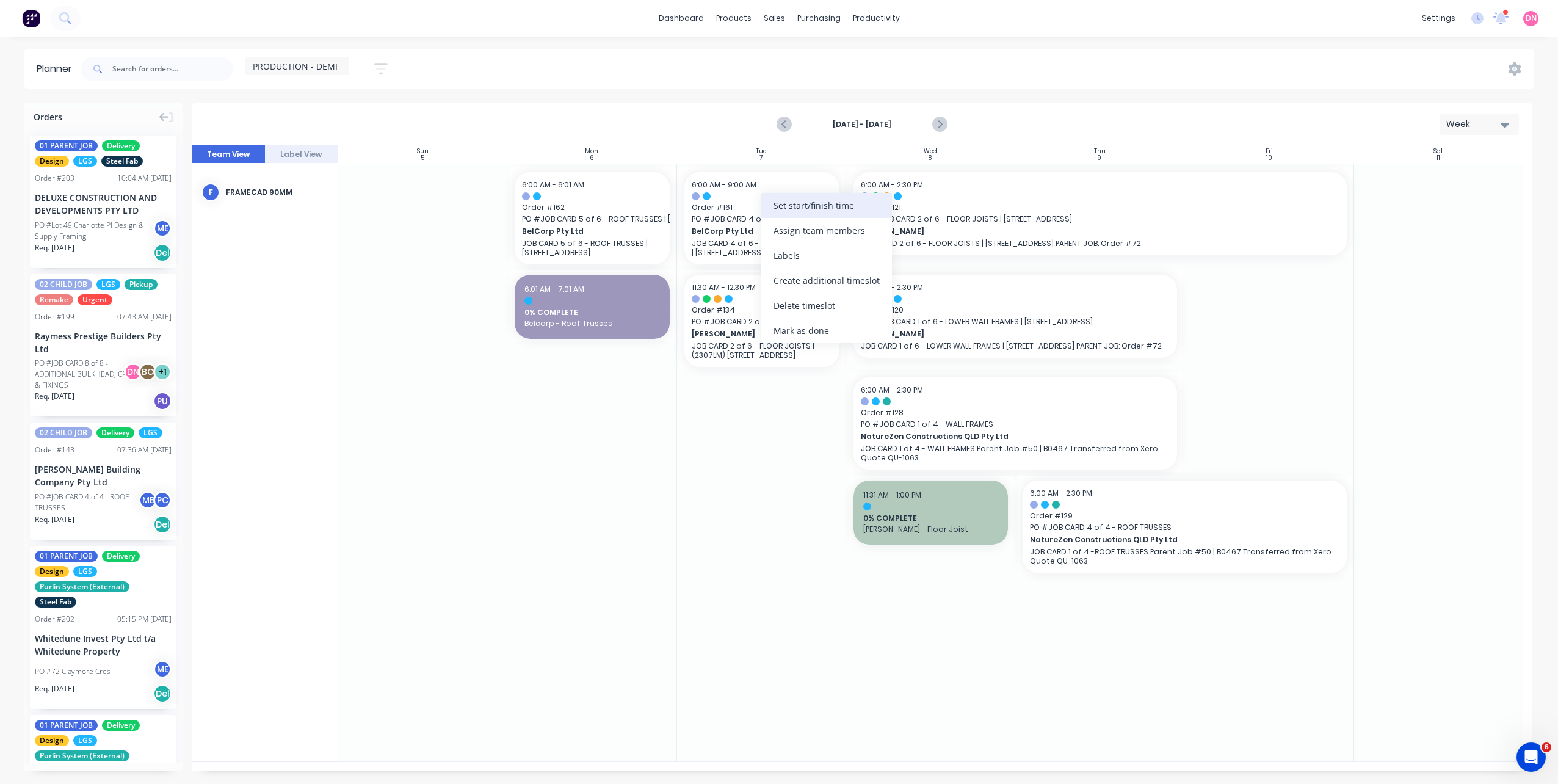
click at [781, 217] on div "Set start/finish time" at bounding box center [826, 205] width 131 height 25
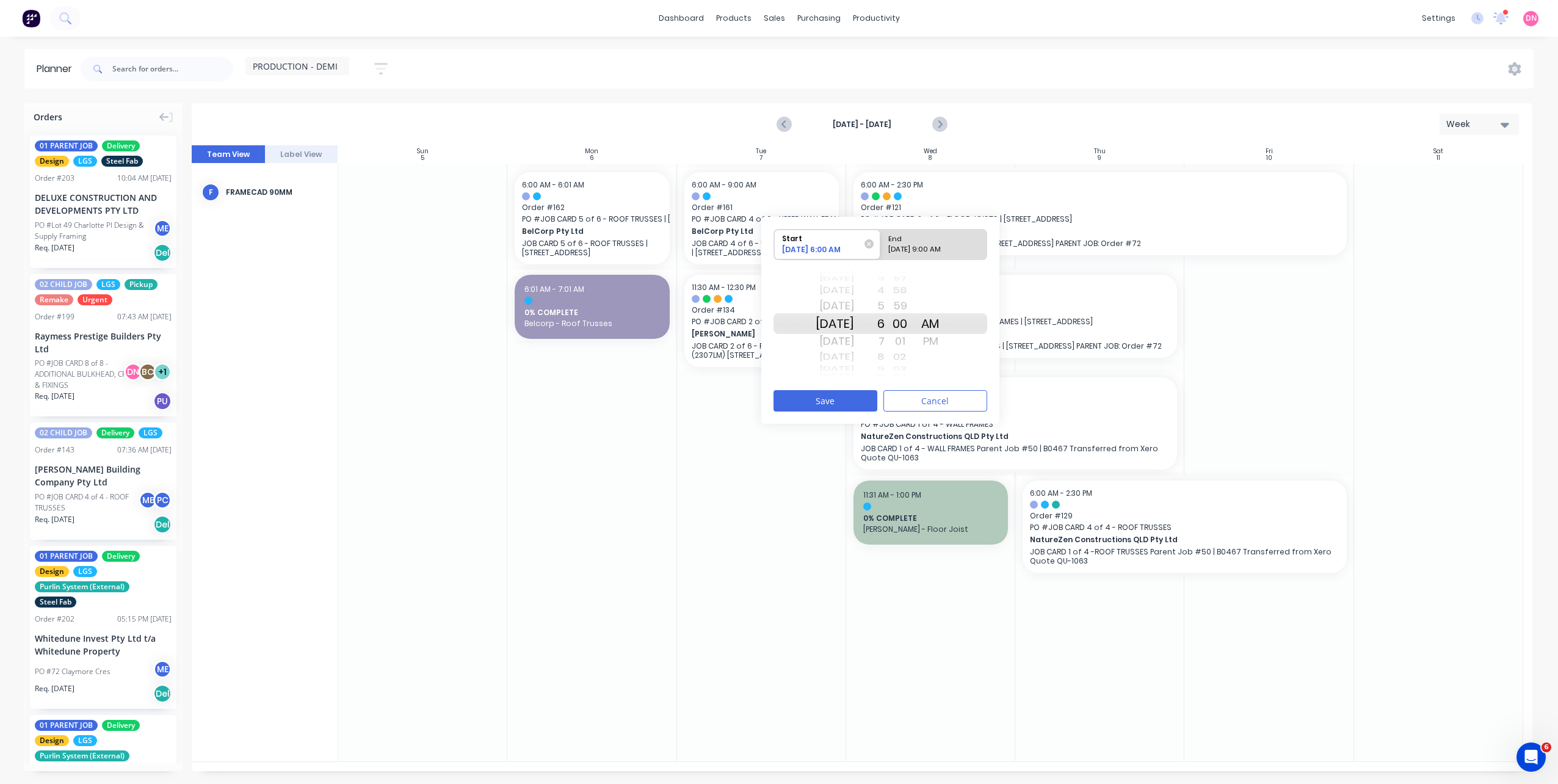
click at [854, 293] on div "Sun Oct 5" at bounding box center [834, 290] width 38 height 16
click at [854, 307] on div "Sat Oct 4" at bounding box center [834, 306] width 38 height 19
click at [885, 340] on div "7" at bounding box center [868, 341] width 30 height 19
click at [885, 340] on div "8" at bounding box center [868, 341] width 30 height 19
click at [885, 340] on div "9" at bounding box center [868, 341] width 30 height 19
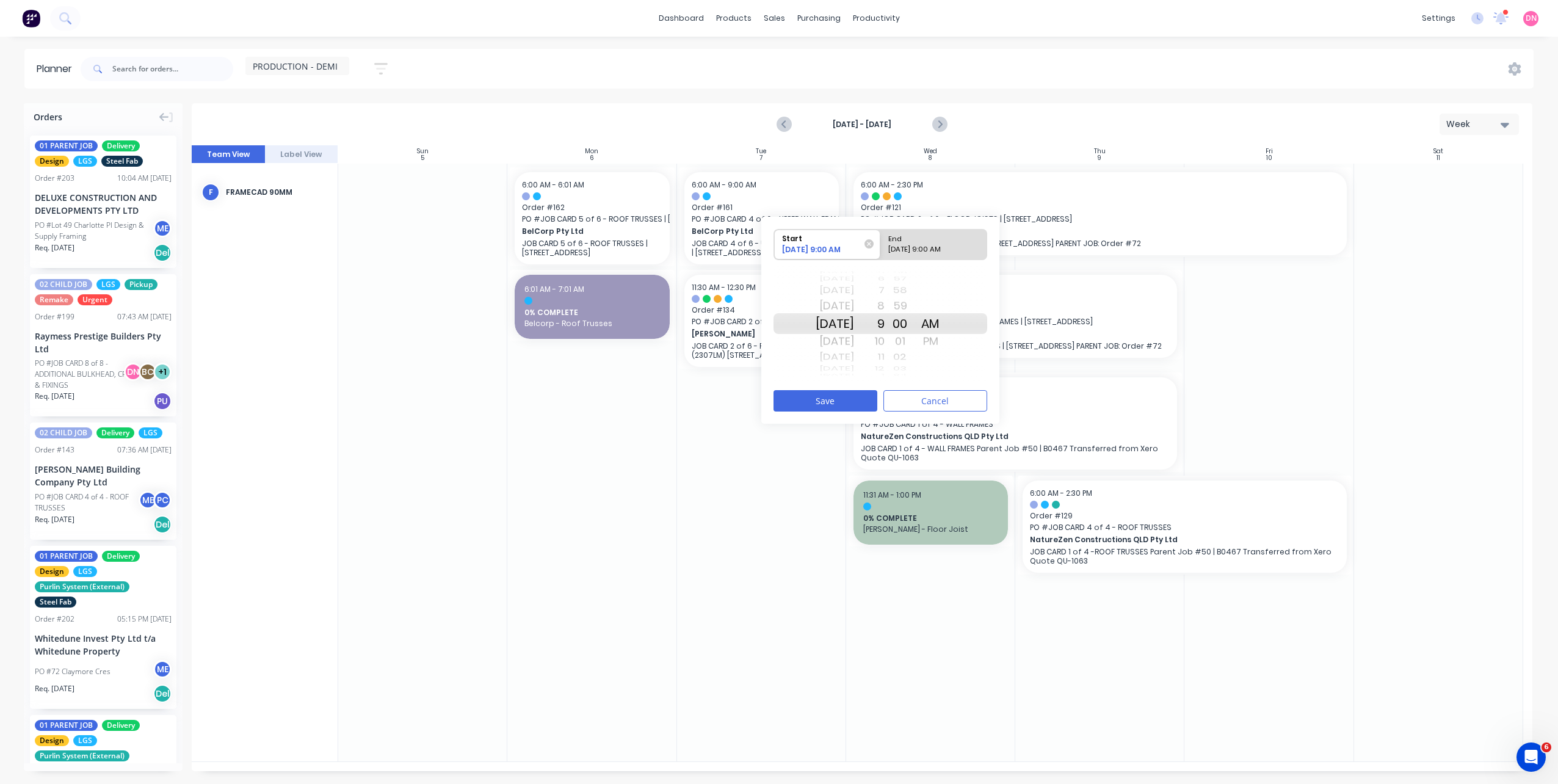
click at [900, 336] on div "01" at bounding box center [899, 341] width 30 height 19
click at [885, 337] on div "10" at bounding box center [868, 341] width 30 height 19
click at [915, 312] on div "00" at bounding box center [899, 306] width 30 height 19
click at [860, 396] on button "Save" at bounding box center [825, 400] width 103 height 21
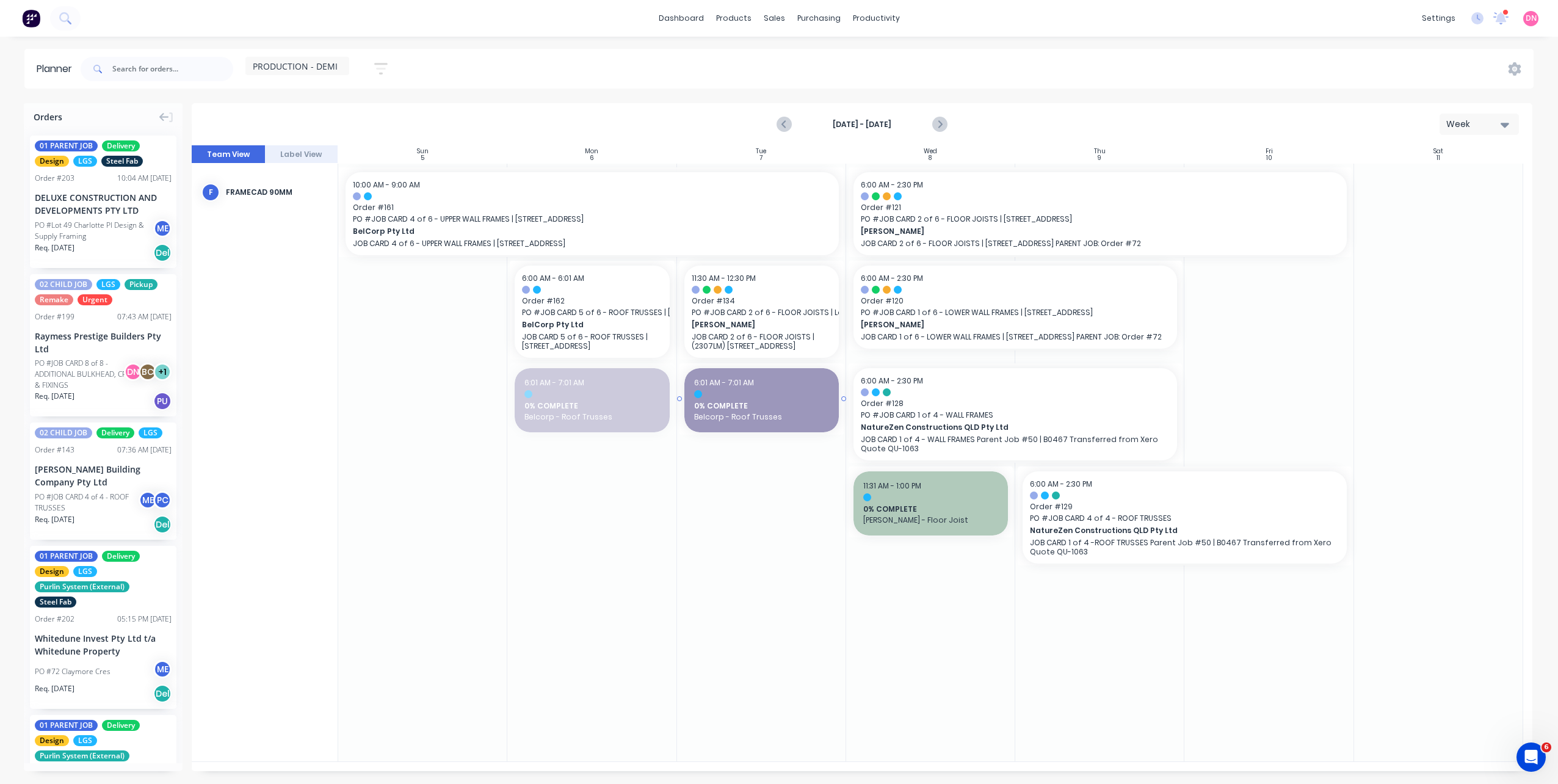
drag, startPoint x: 596, startPoint y: 398, endPoint x: 773, endPoint y: 387, distance: 177.3
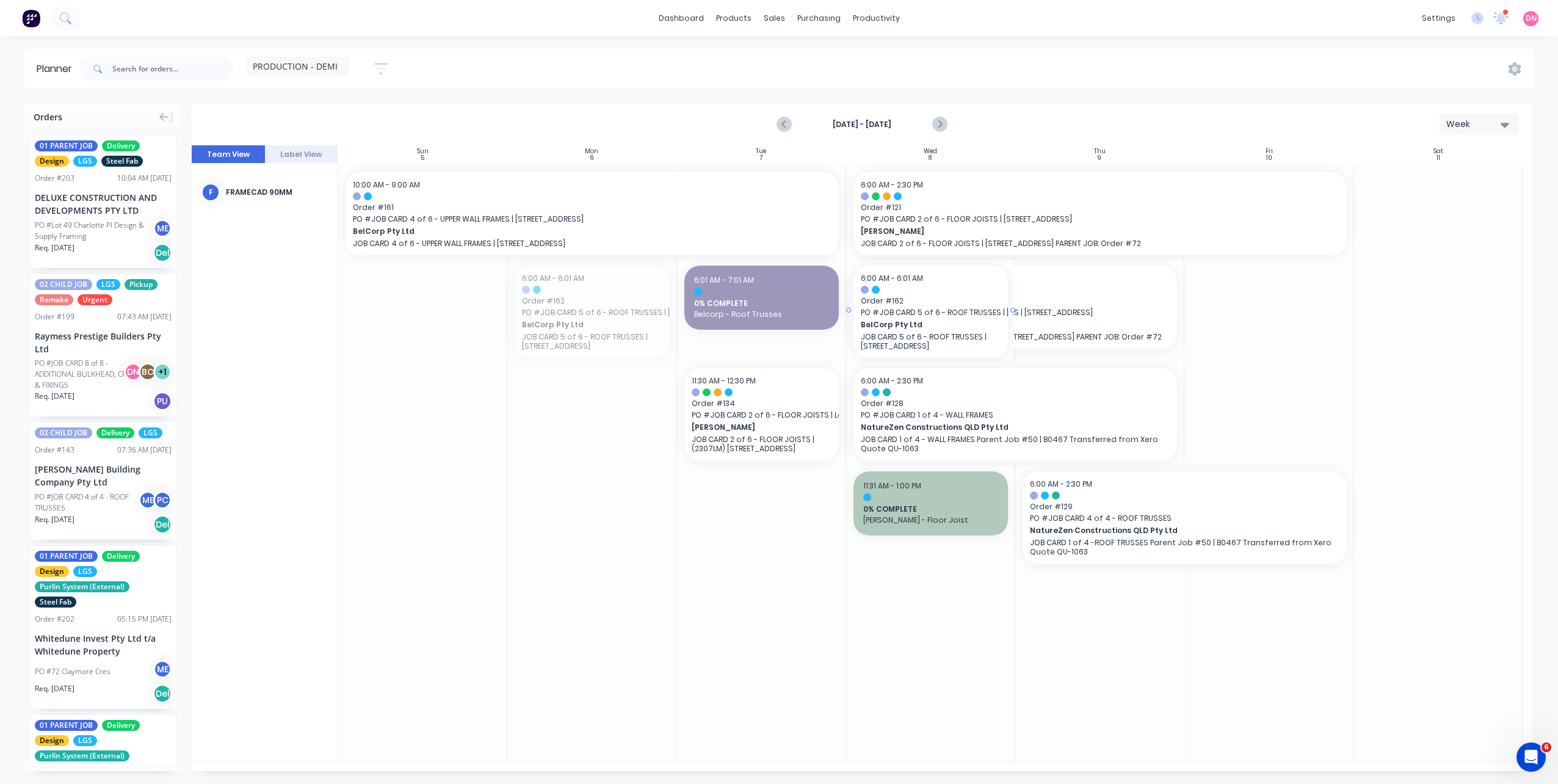
drag, startPoint x: 609, startPoint y: 315, endPoint x: 897, endPoint y: 305, distance: 288.2
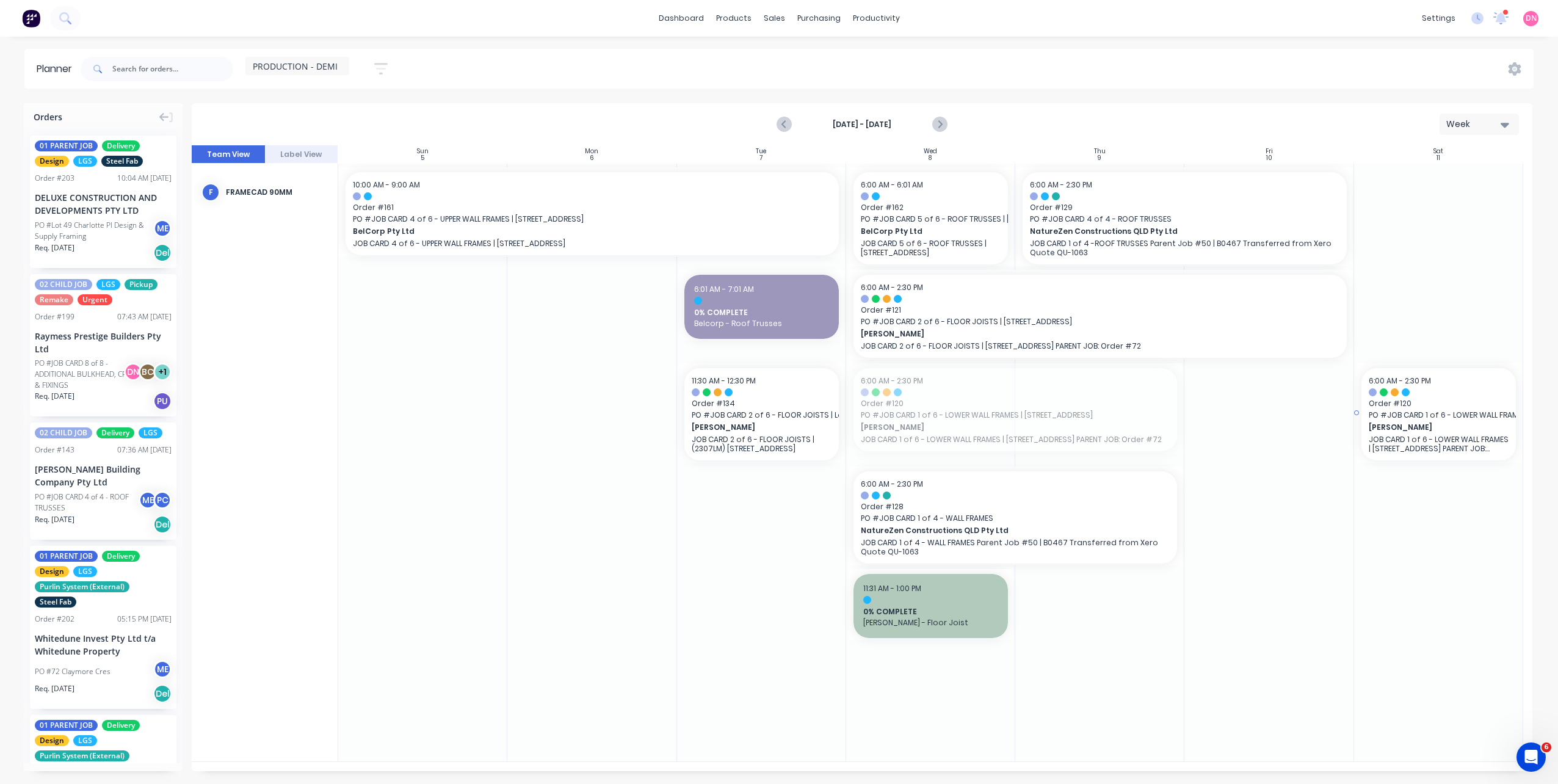
drag, startPoint x: 900, startPoint y: 409, endPoint x: 1401, endPoint y: 462, distance: 503.8
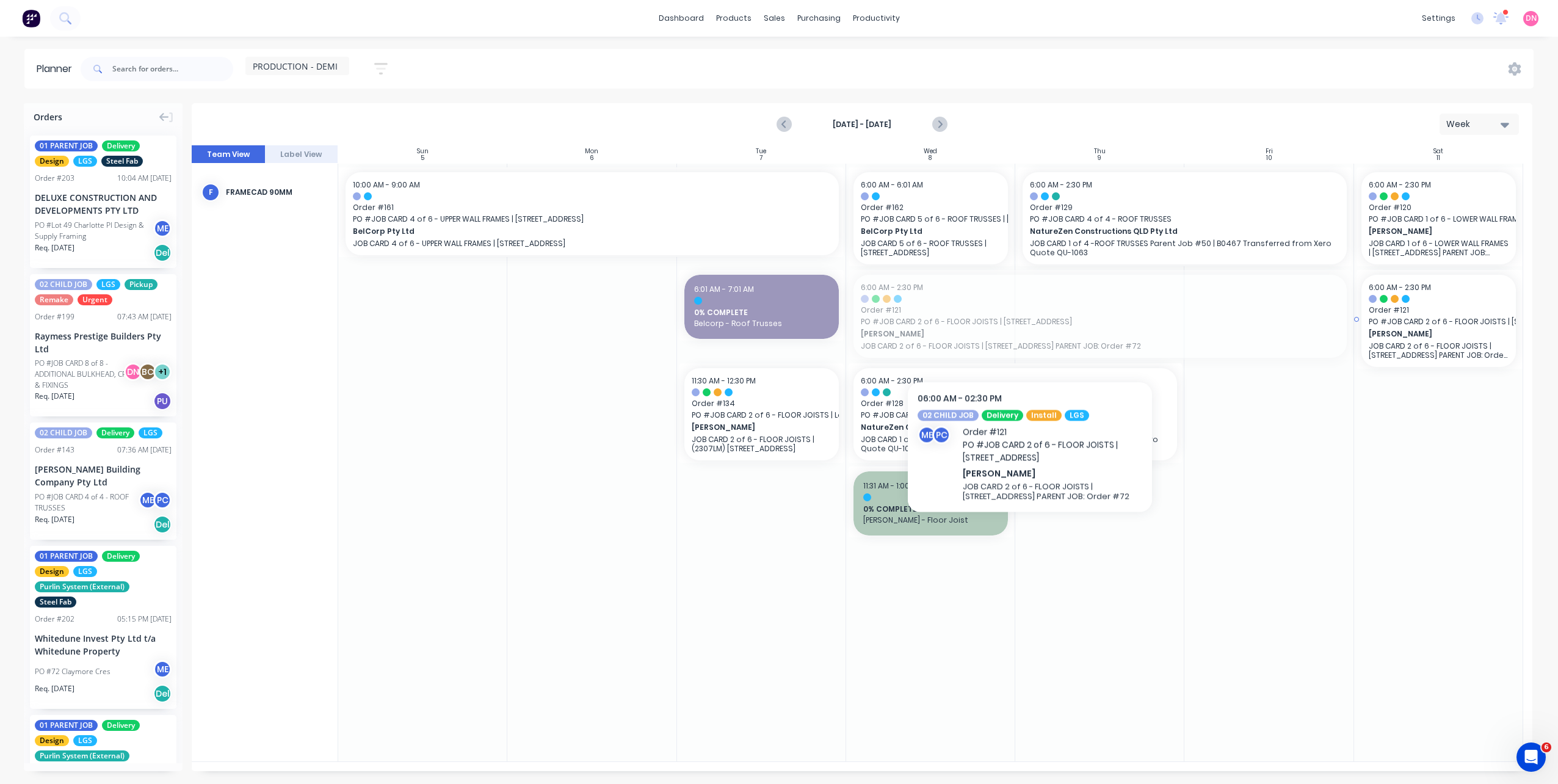
drag, startPoint x: 999, startPoint y: 325, endPoint x: 1489, endPoint y: 376, distance: 492.6
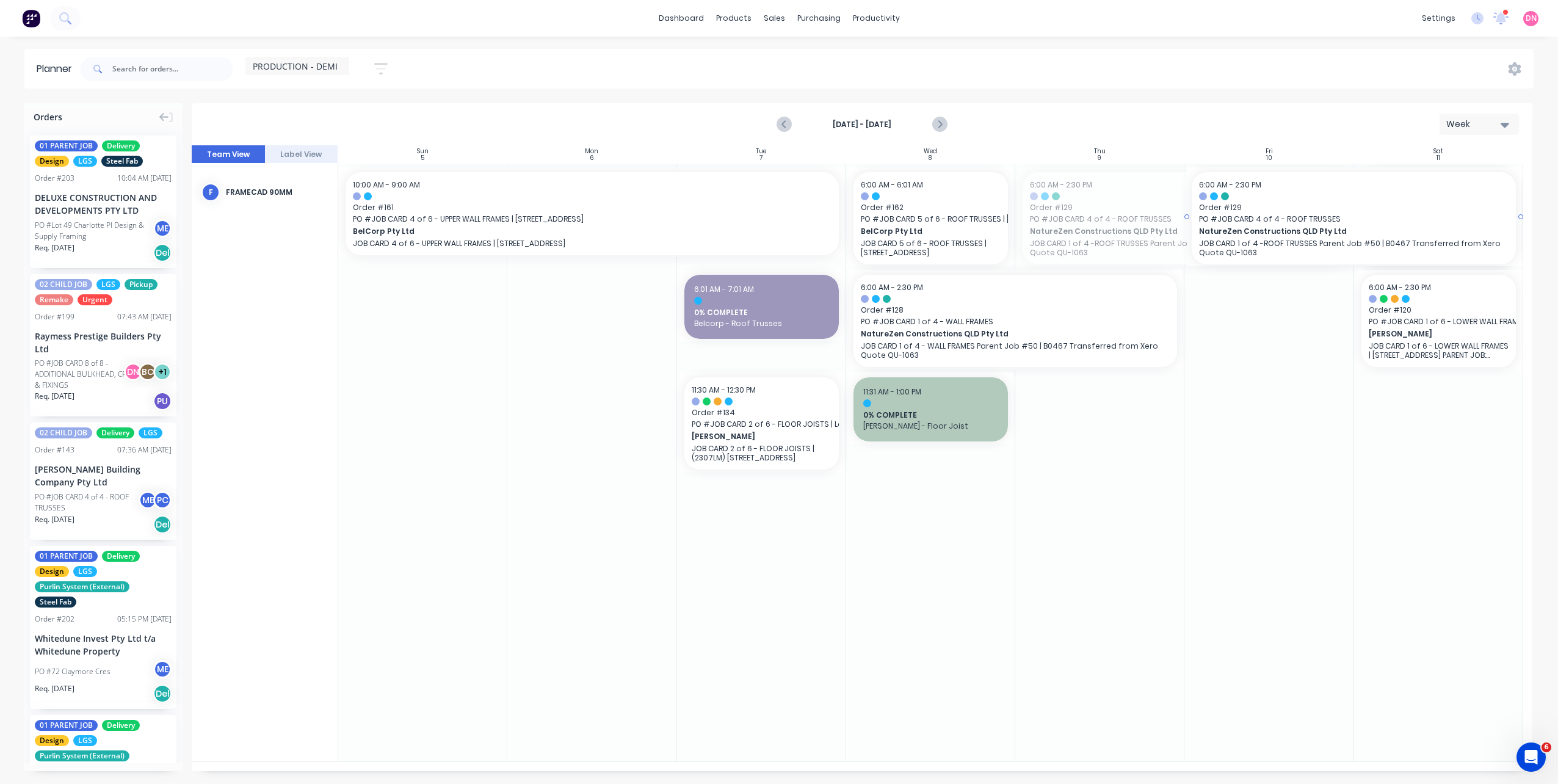
drag, startPoint x: 1197, startPoint y: 230, endPoint x: 1572, endPoint y: 352, distance: 394.3
click at [1557, 352] on html "dashboard products sales purchasing productivity dashboard products Product Cat…" at bounding box center [779, 392] width 1558 height 784
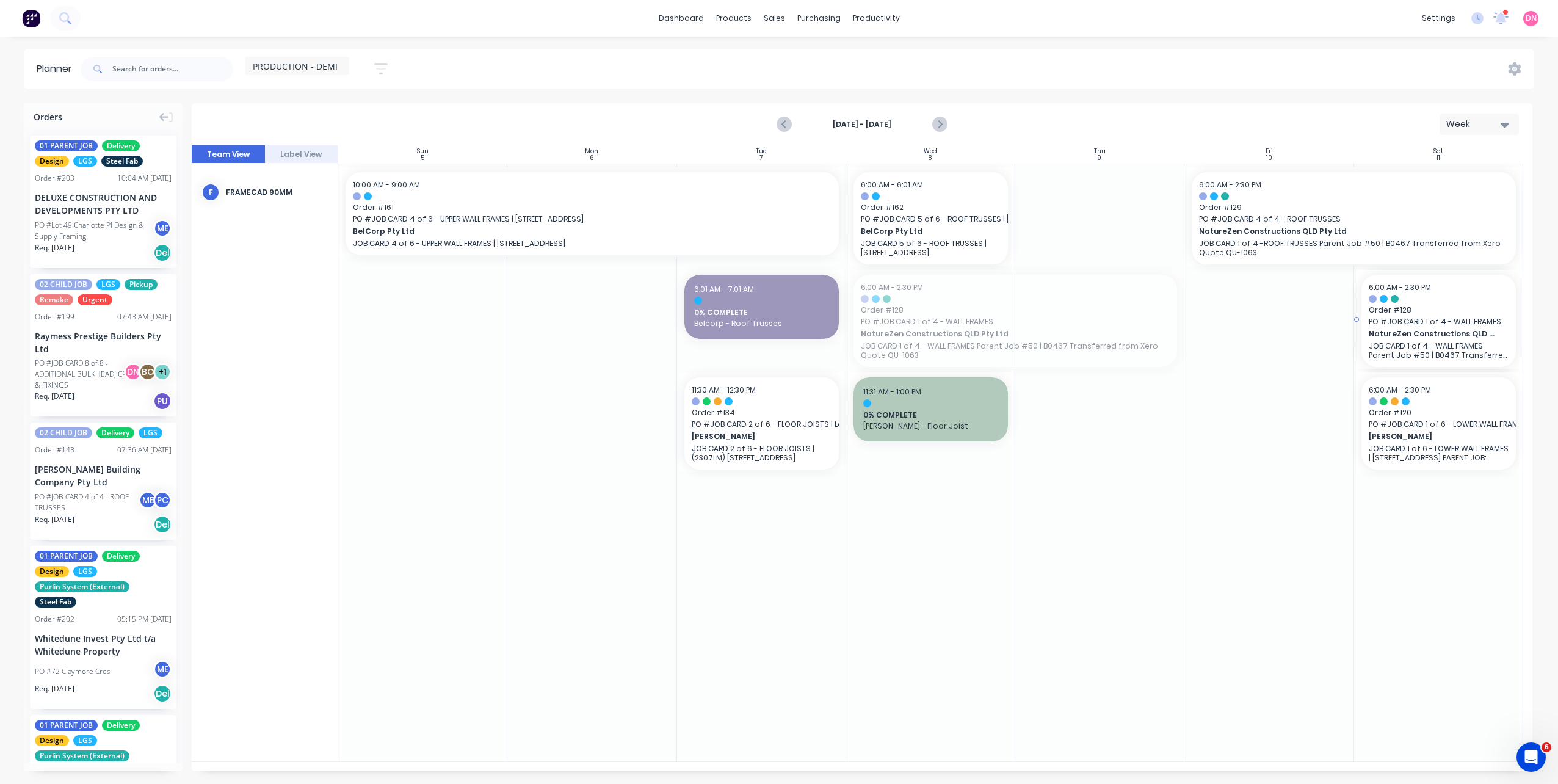
drag, startPoint x: 1001, startPoint y: 307, endPoint x: 1422, endPoint y: 381, distance: 427.5
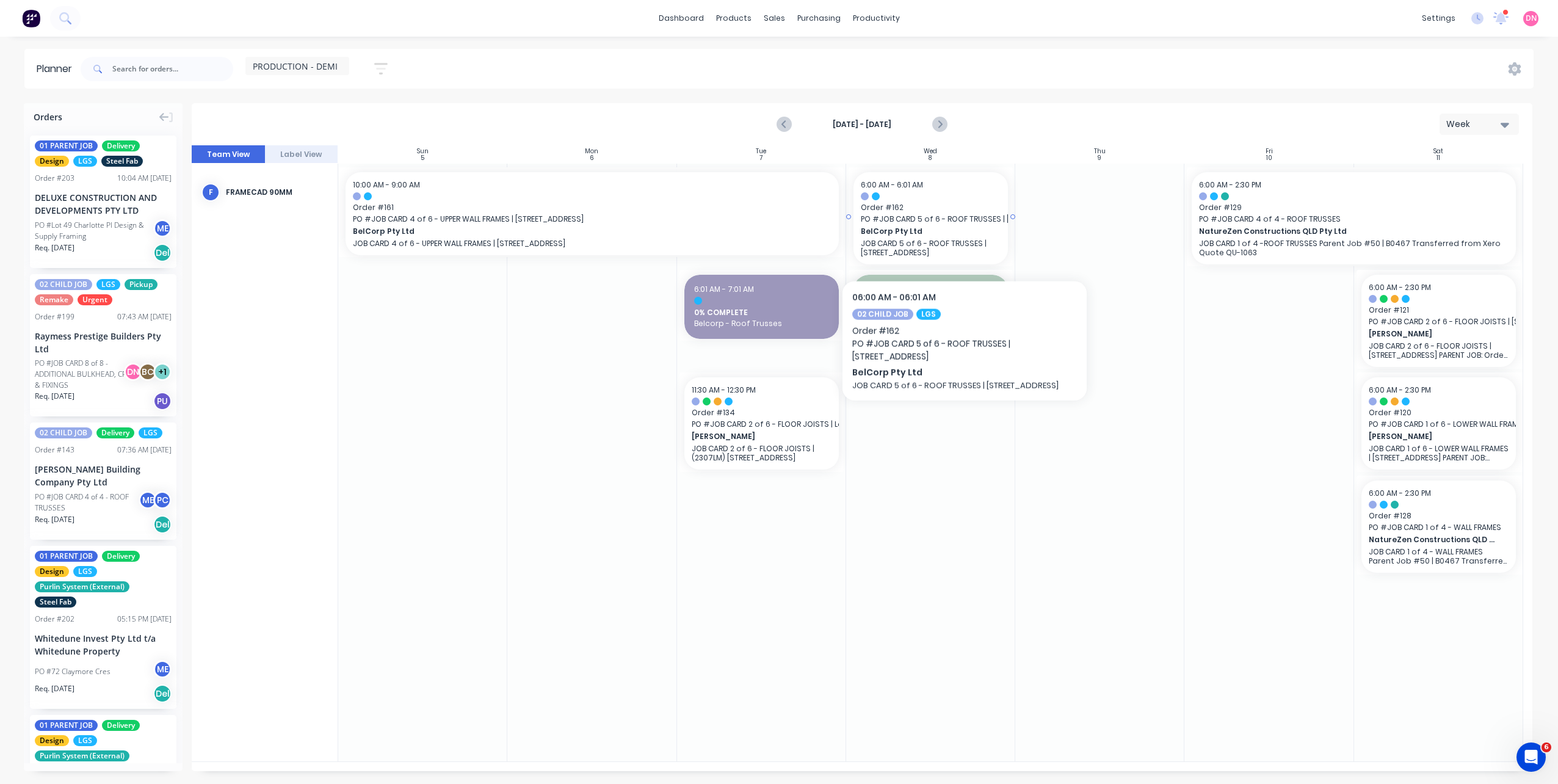
click at [963, 231] on span "BelCorp Pty Ltd" at bounding box center [924, 231] width 126 height 11
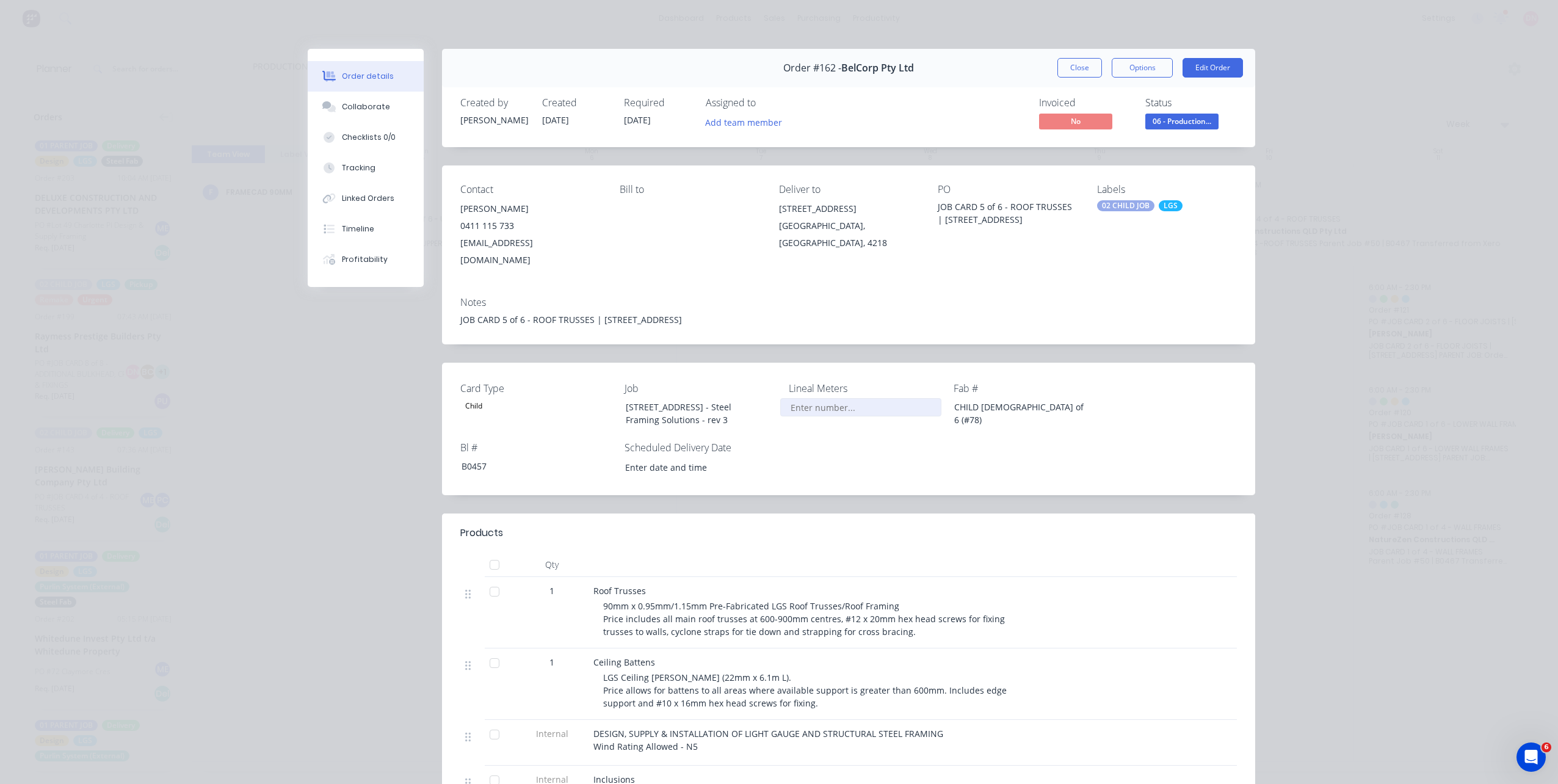
click at [865, 398] on input "Card Type" at bounding box center [861, 407] width 161 height 18
type input "4,100"
click at [1086, 68] on button "Close" at bounding box center [1080, 67] width 44 height 19
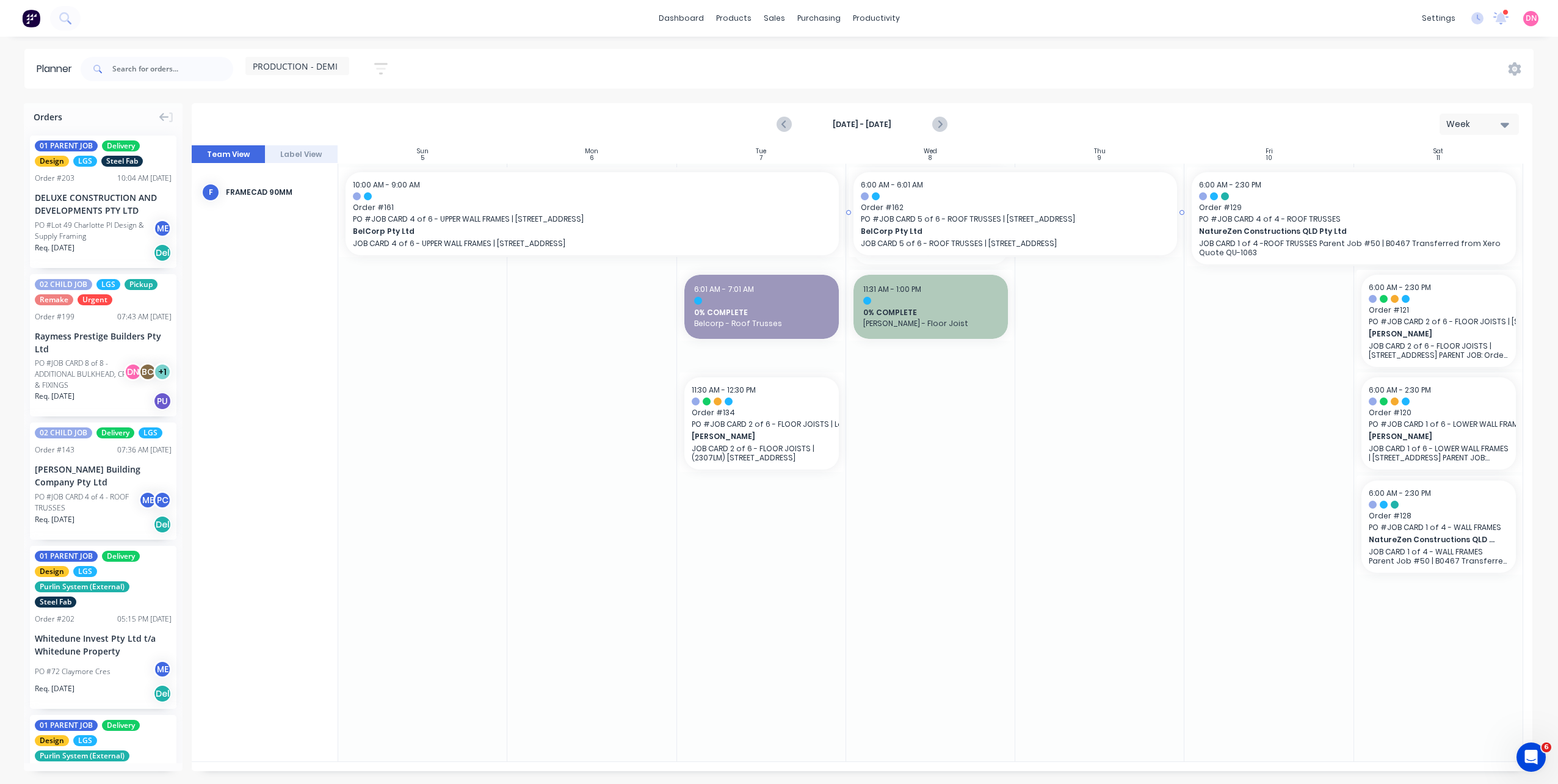
drag, startPoint x: 1014, startPoint y: 214, endPoint x: 1076, endPoint y: 205, distance: 62.6
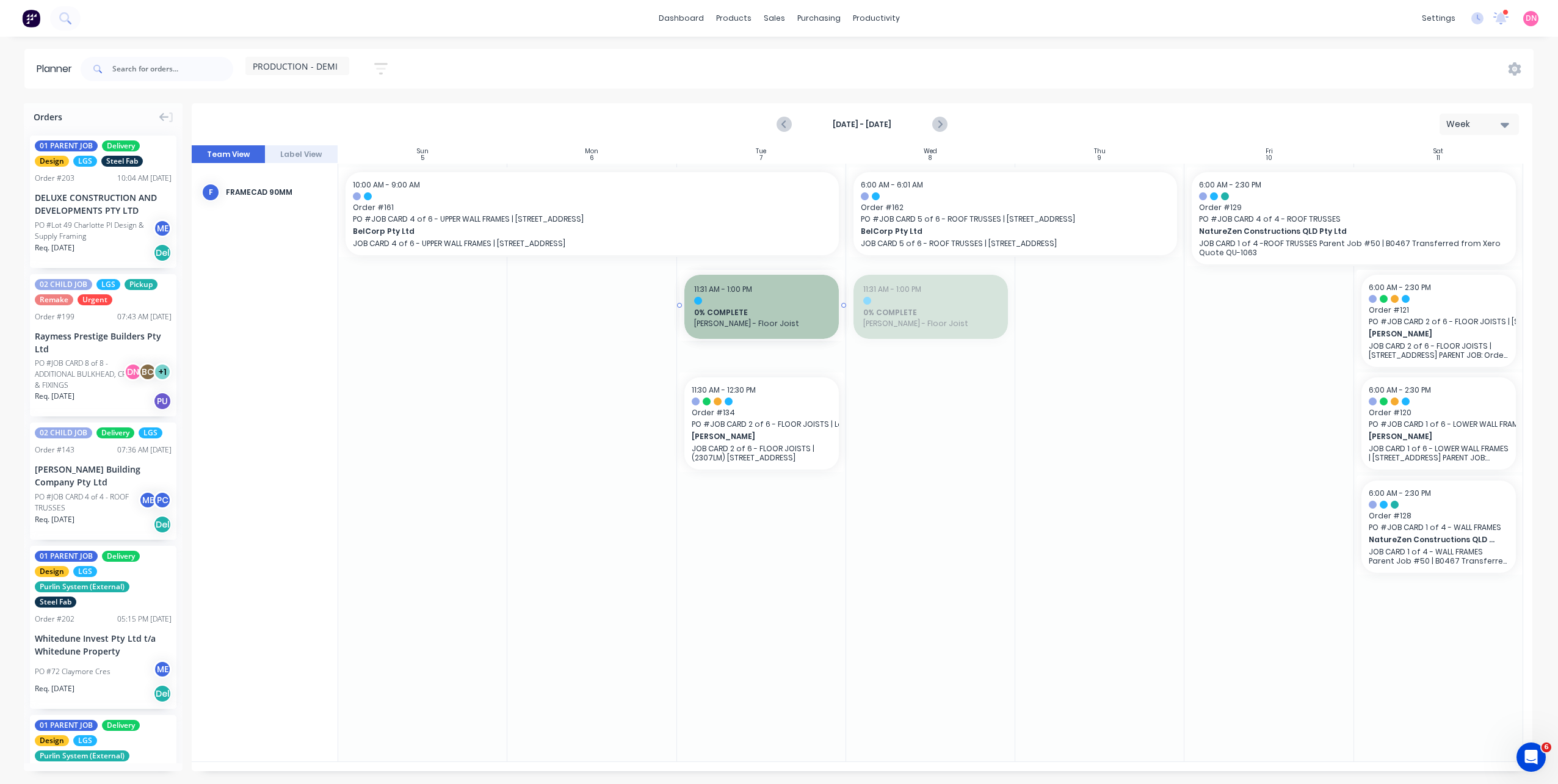
drag, startPoint x: 950, startPoint y: 316, endPoint x: 768, endPoint y: 485, distance: 248.4
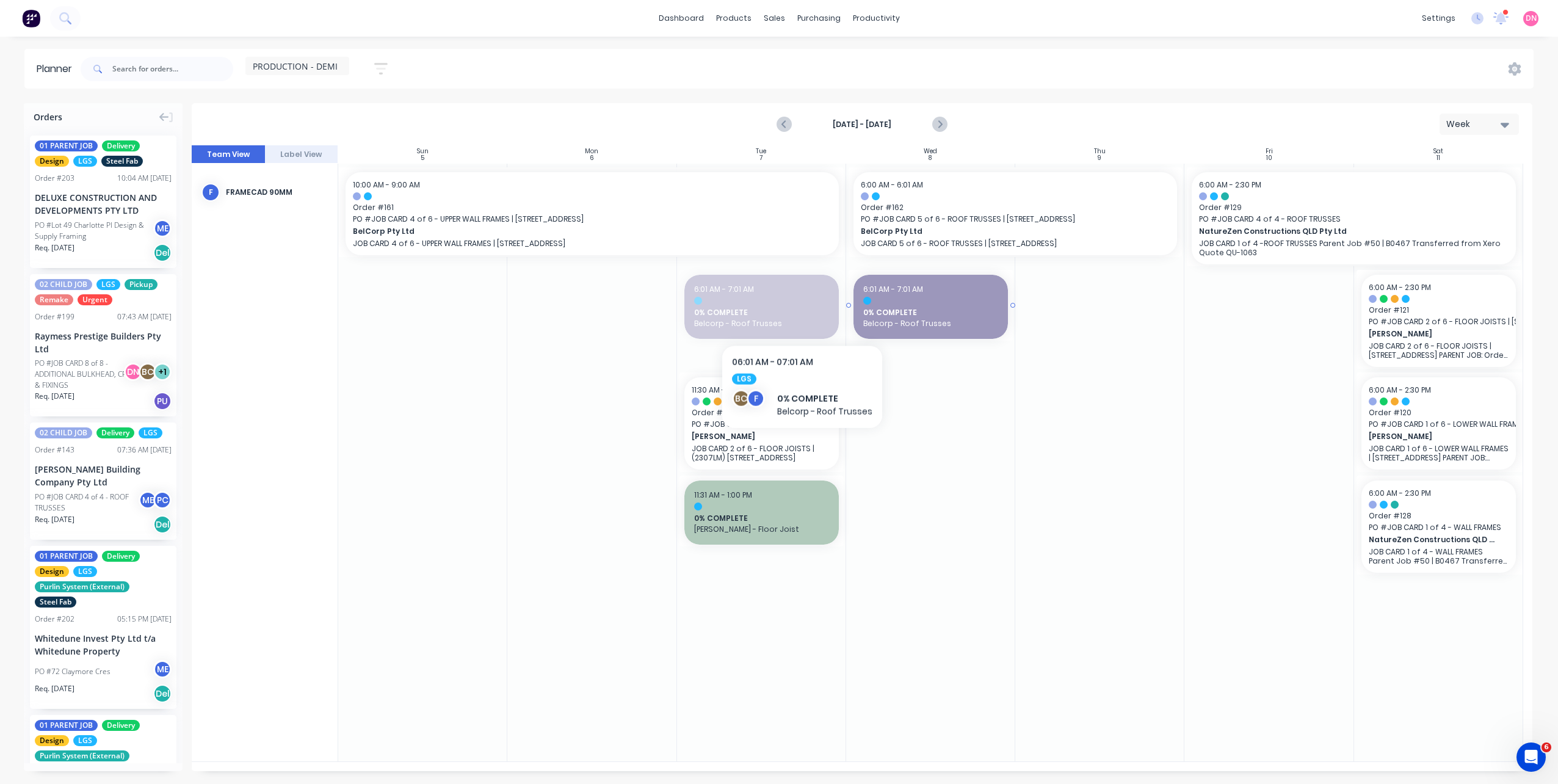
drag, startPoint x: 791, startPoint y: 313, endPoint x: 953, endPoint y: 307, distance: 162.1
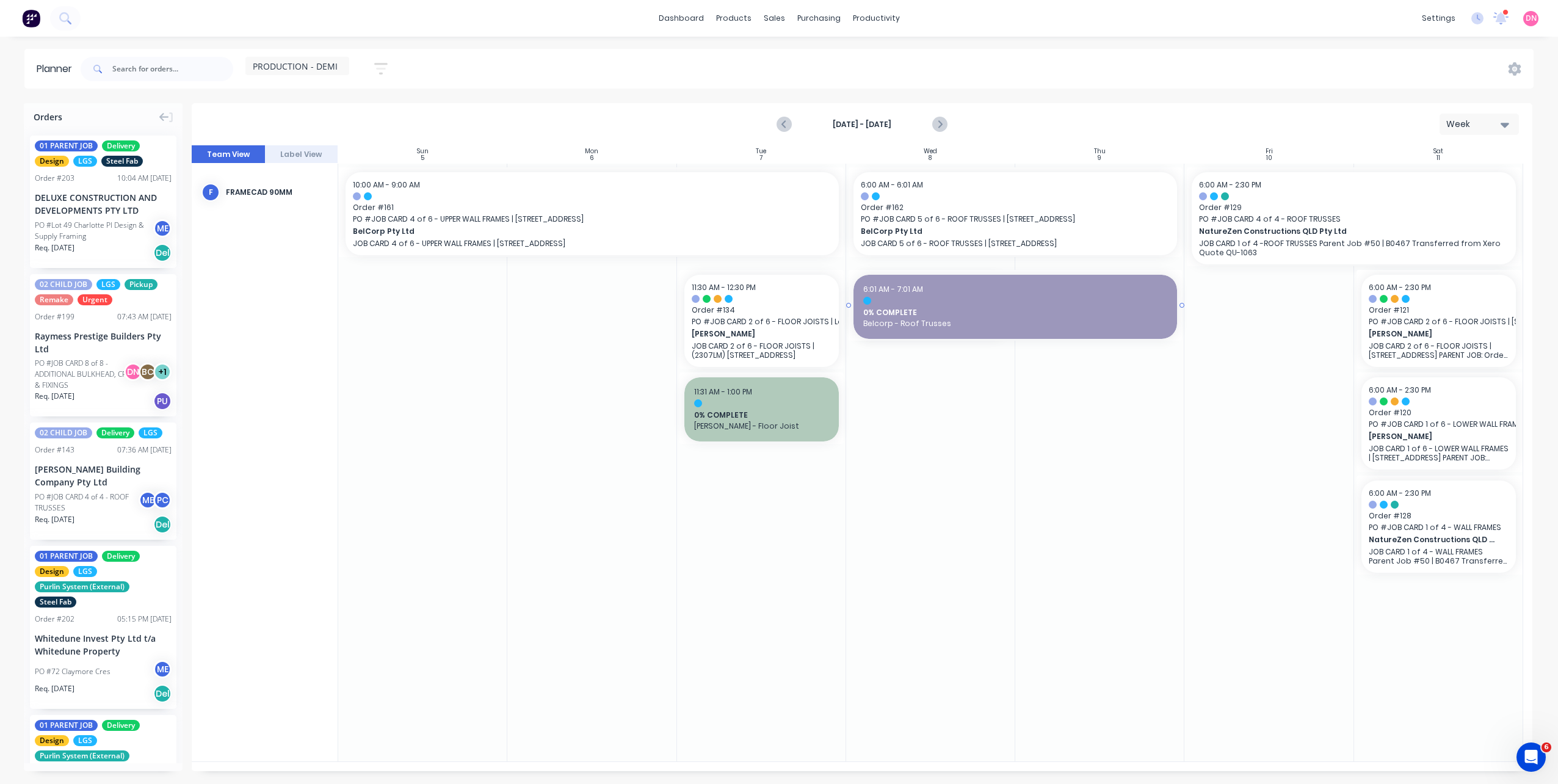
drag, startPoint x: 1016, startPoint y: 307, endPoint x: 1143, endPoint y: 304, distance: 127.0
drag, startPoint x: 1276, startPoint y: 236, endPoint x: 1385, endPoint y: 225, distance: 109.6
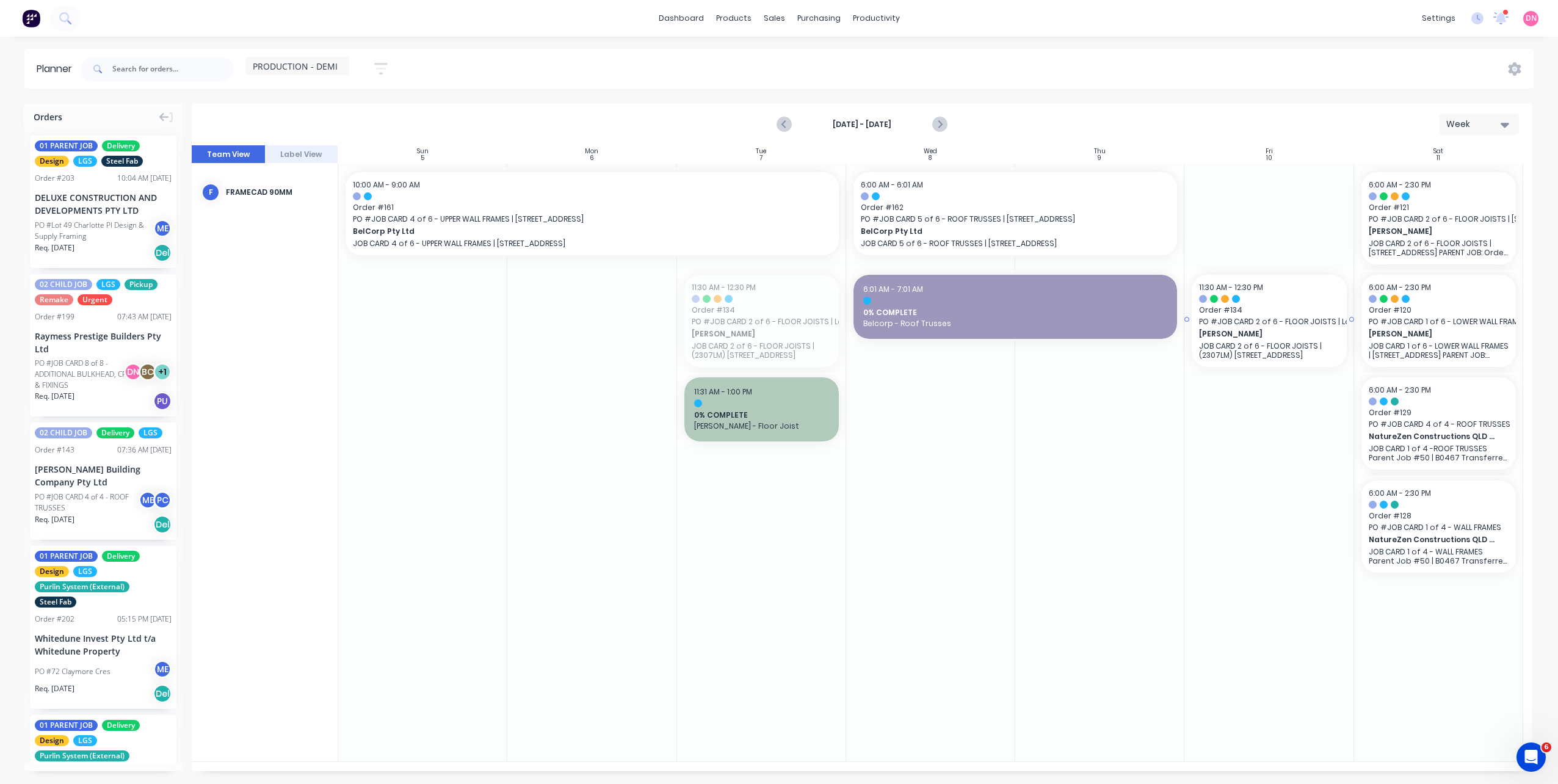
drag, startPoint x: 733, startPoint y: 333, endPoint x: 1273, endPoint y: 213, distance: 553.2
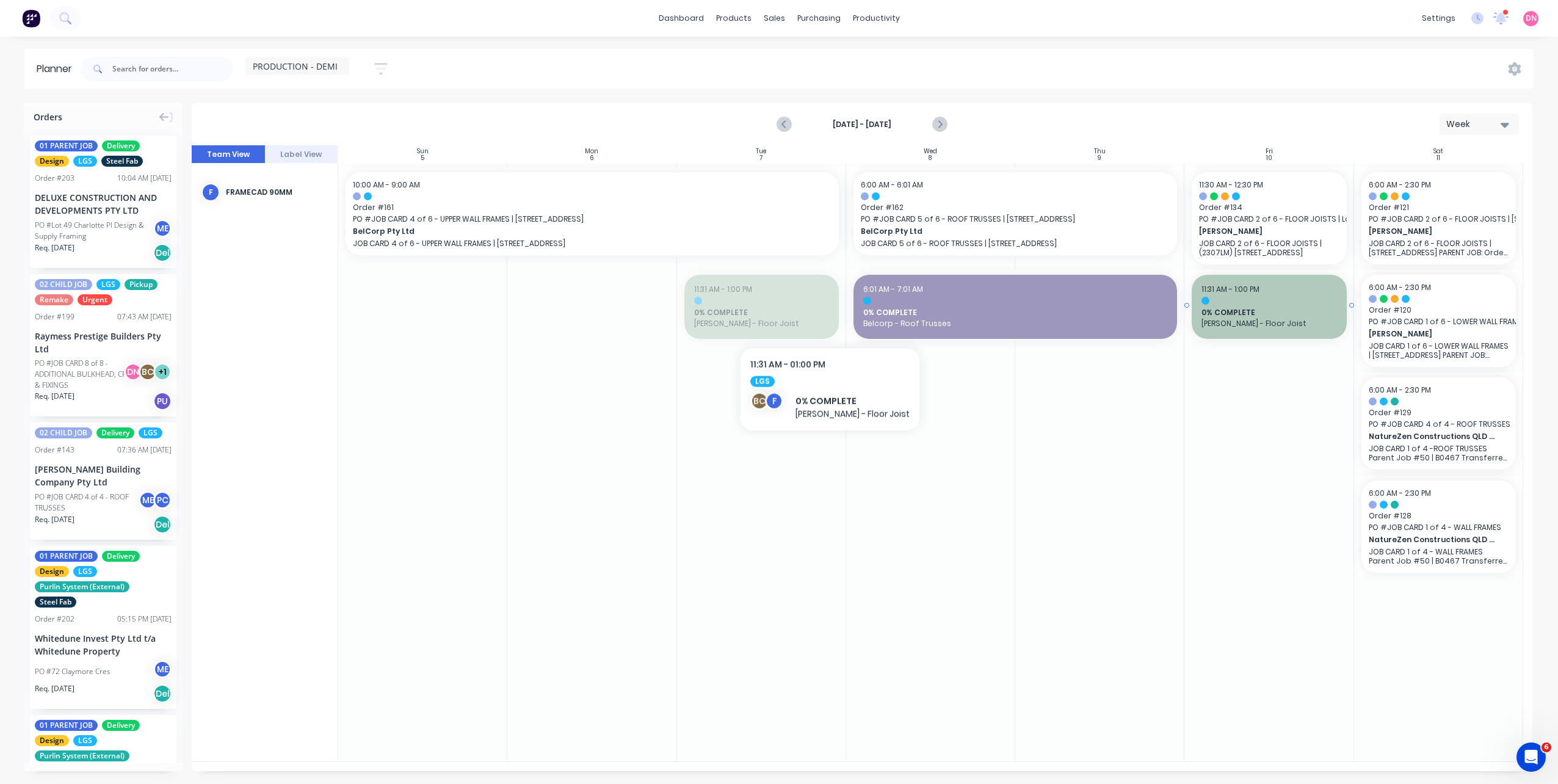
drag, startPoint x: 803, startPoint y: 321, endPoint x: 1276, endPoint y: 312, distance: 473.1
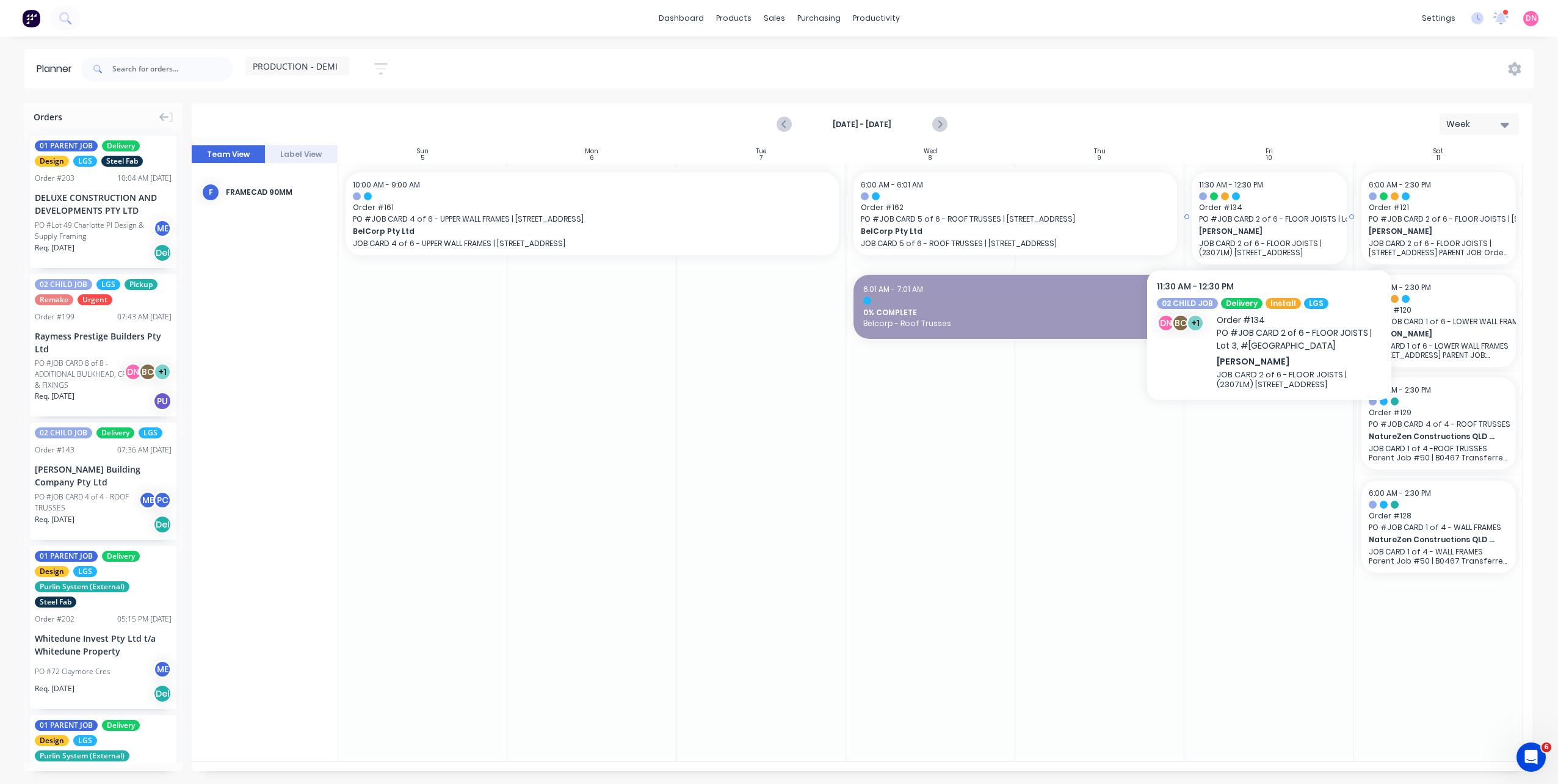
click at [1283, 222] on span "PO # JOB CARD 2 of 6 - FLOOR JOISTS | Lot 3, #6 Cowie Road Carsledine" at bounding box center [1268, 219] width 140 height 11
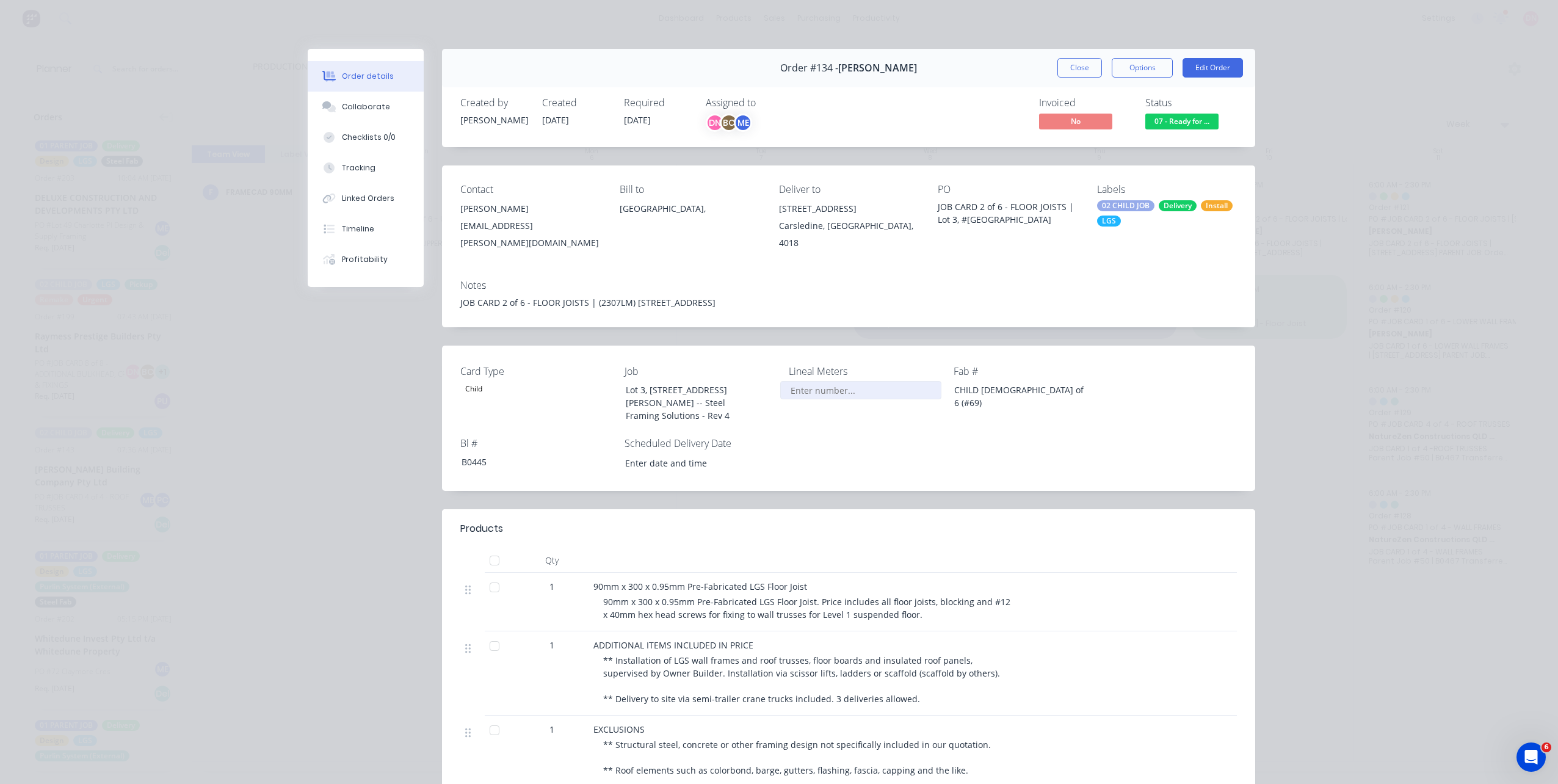
click at [821, 381] on input "Card Type" at bounding box center [861, 389] width 161 height 18
type input "2,300"
click at [1091, 62] on button "Close" at bounding box center [1080, 67] width 44 height 19
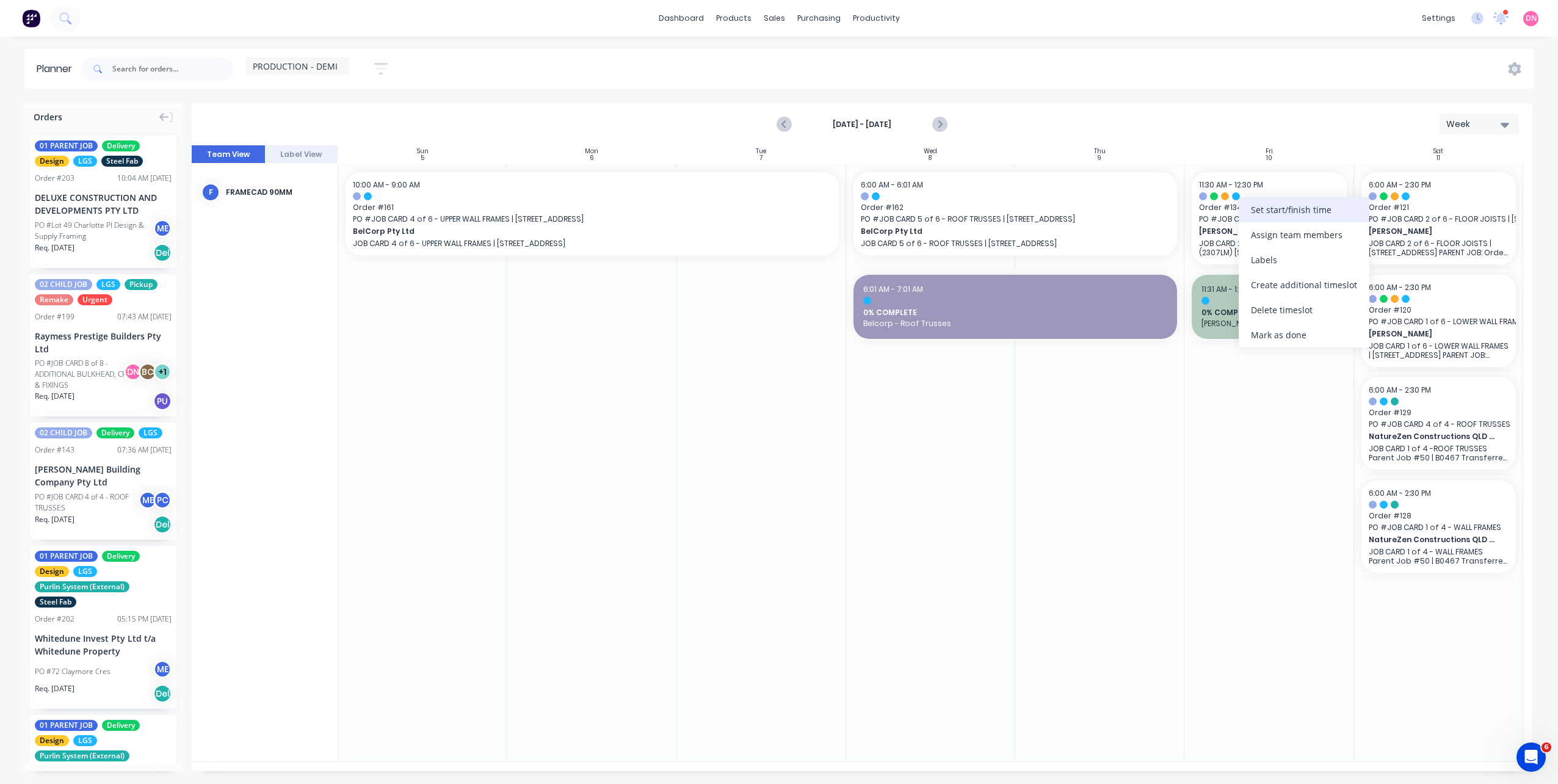
click at [1253, 213] on div "Set start/finish time" at bounding box center [1304, 210] width 131 height 25
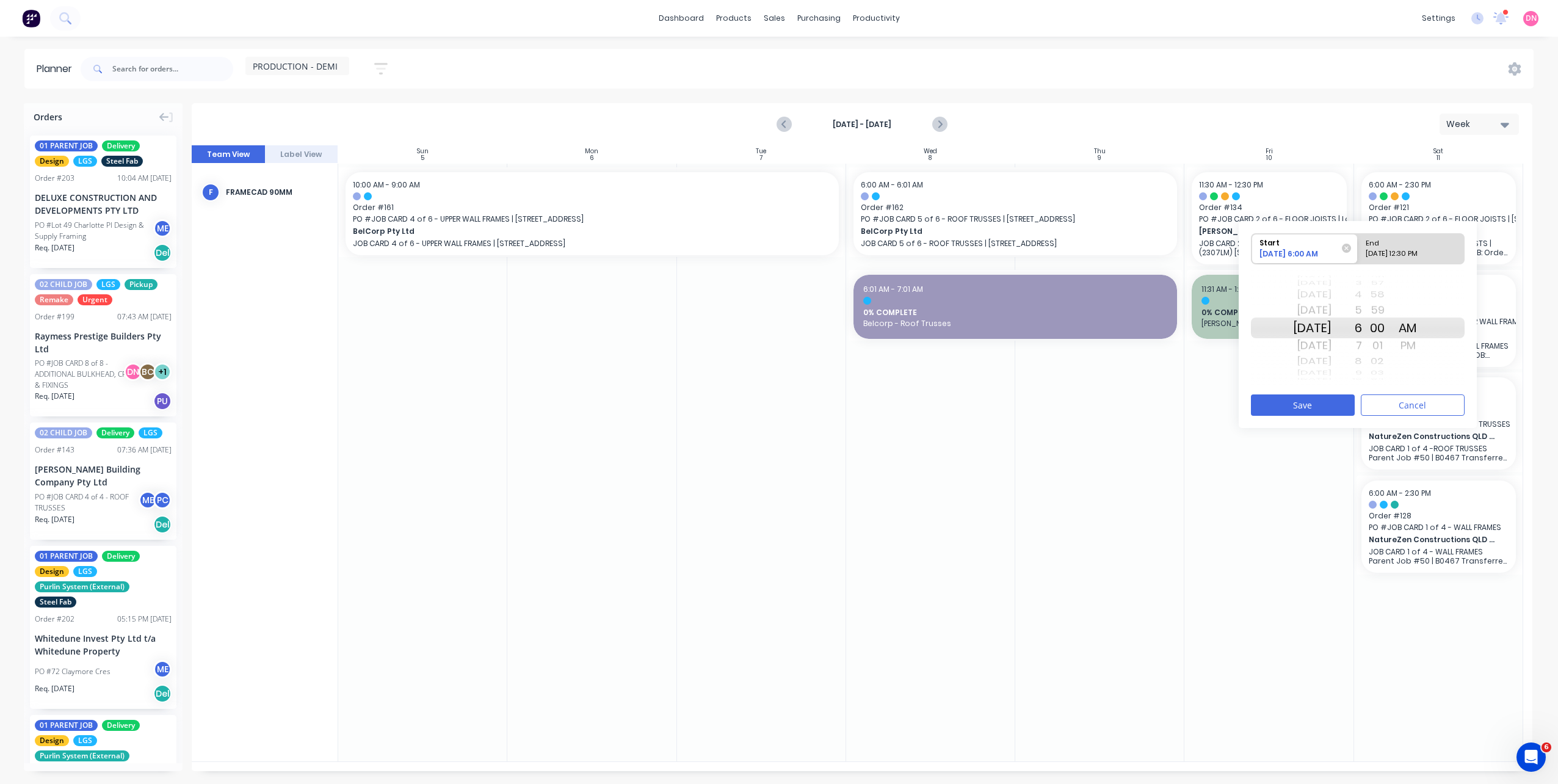
click at [1435, 248] on div "End" at bounding box center [1406, 241] width 89 height 16
click at [1358, 248] on input "End 10/10/2025 12:30 PM" at bounding box center [1358, 248] width 1 height 30
radio input "true"
click at [1331, 344] on div "Sat Oct 11" at bounding box center [1312, 345] width 38 height 19
drag, startPoint x: 1422, startPoint y: 311, endPoint x: 1412, endPoint y: 318, distance: 12.2
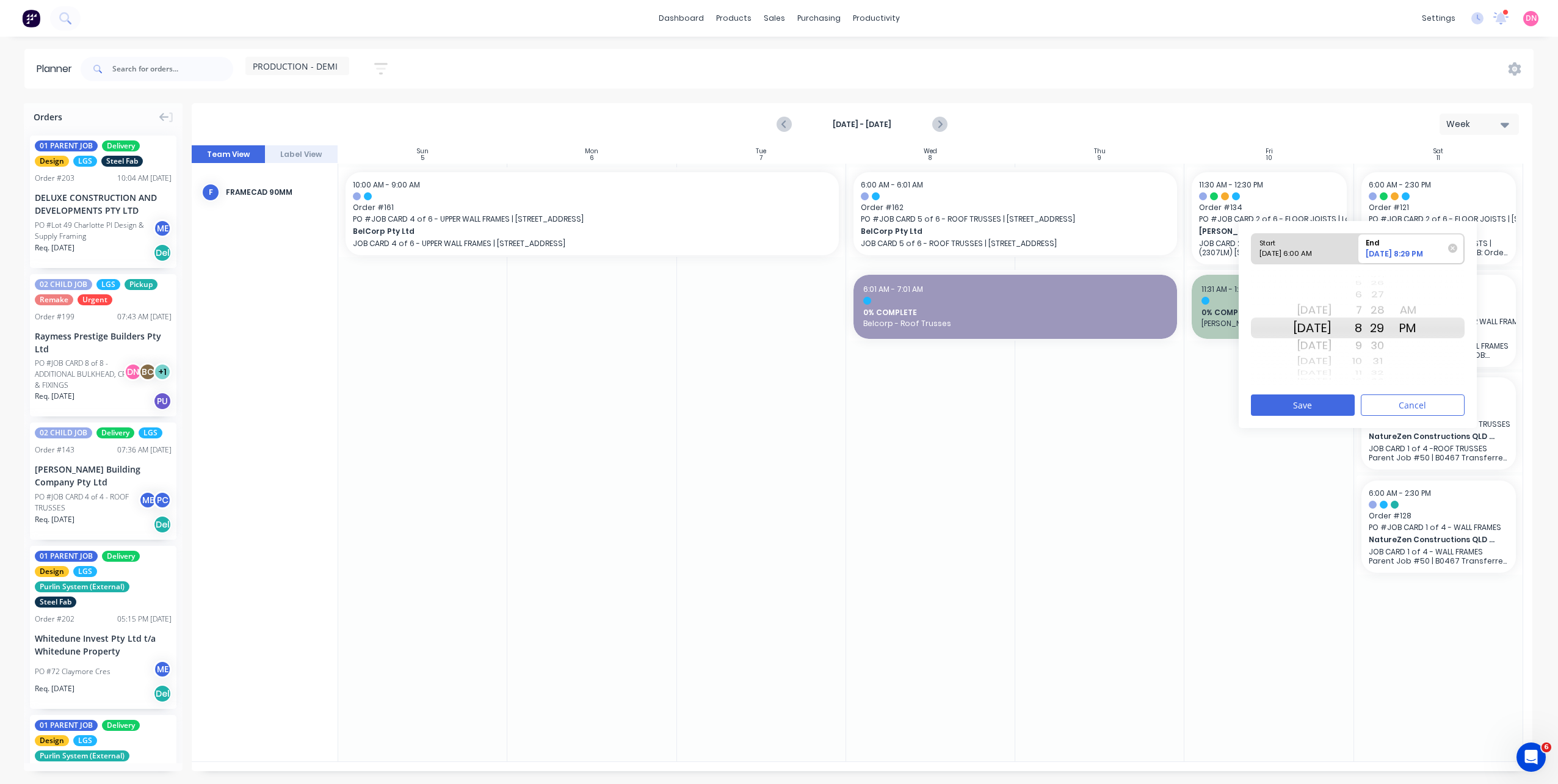
click at [1423, 311] on div "AM" at bounding box center [1407, 310] width 30 height 19
click at [1340, 403] on button "Save" at bounding box center [1302, 405] width 103 height 21
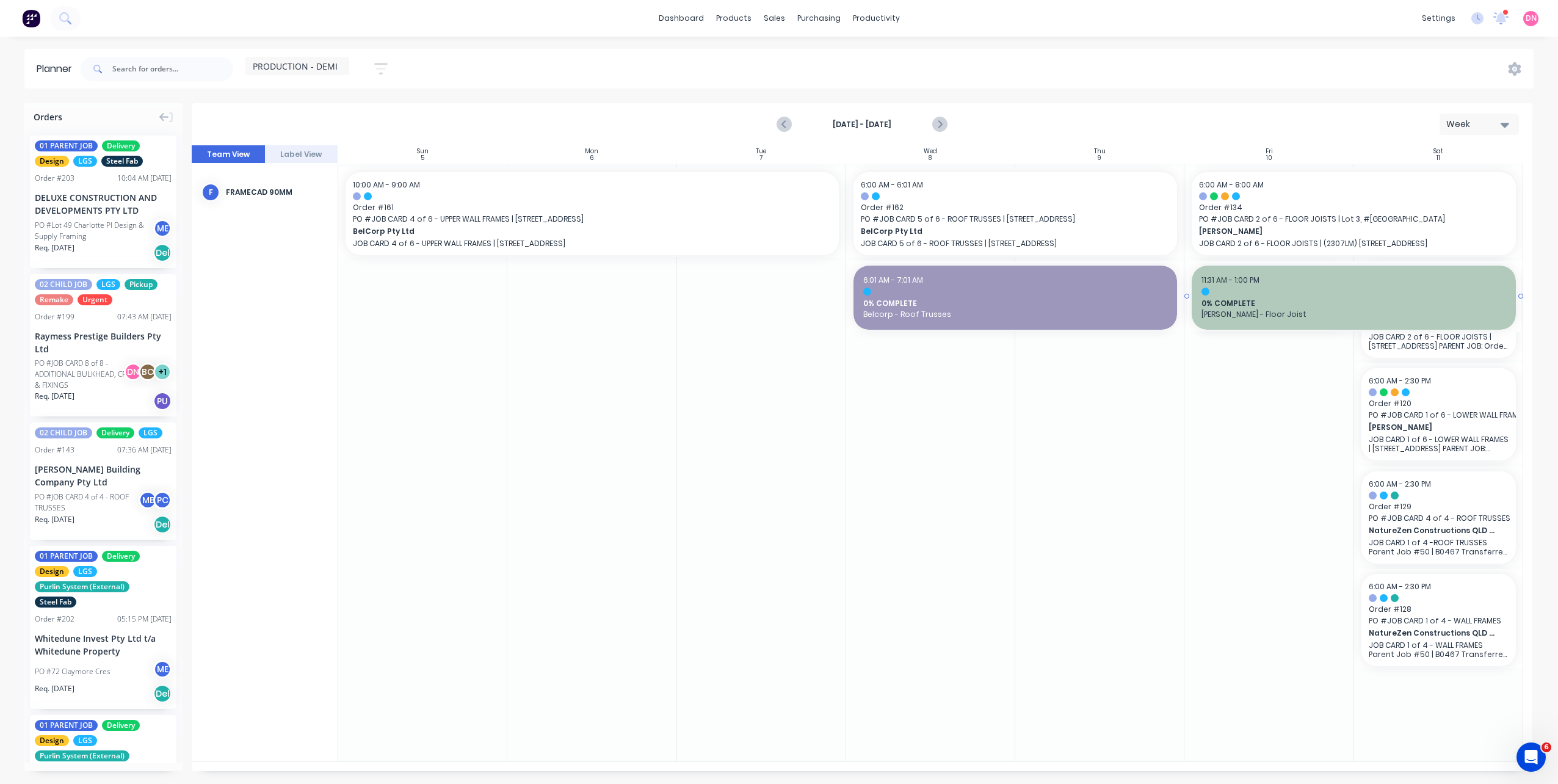
drag, startPoint x: 1352, startPoint y: 296, endPoint x: 1438, endPoint y: 298, distance: 86.0
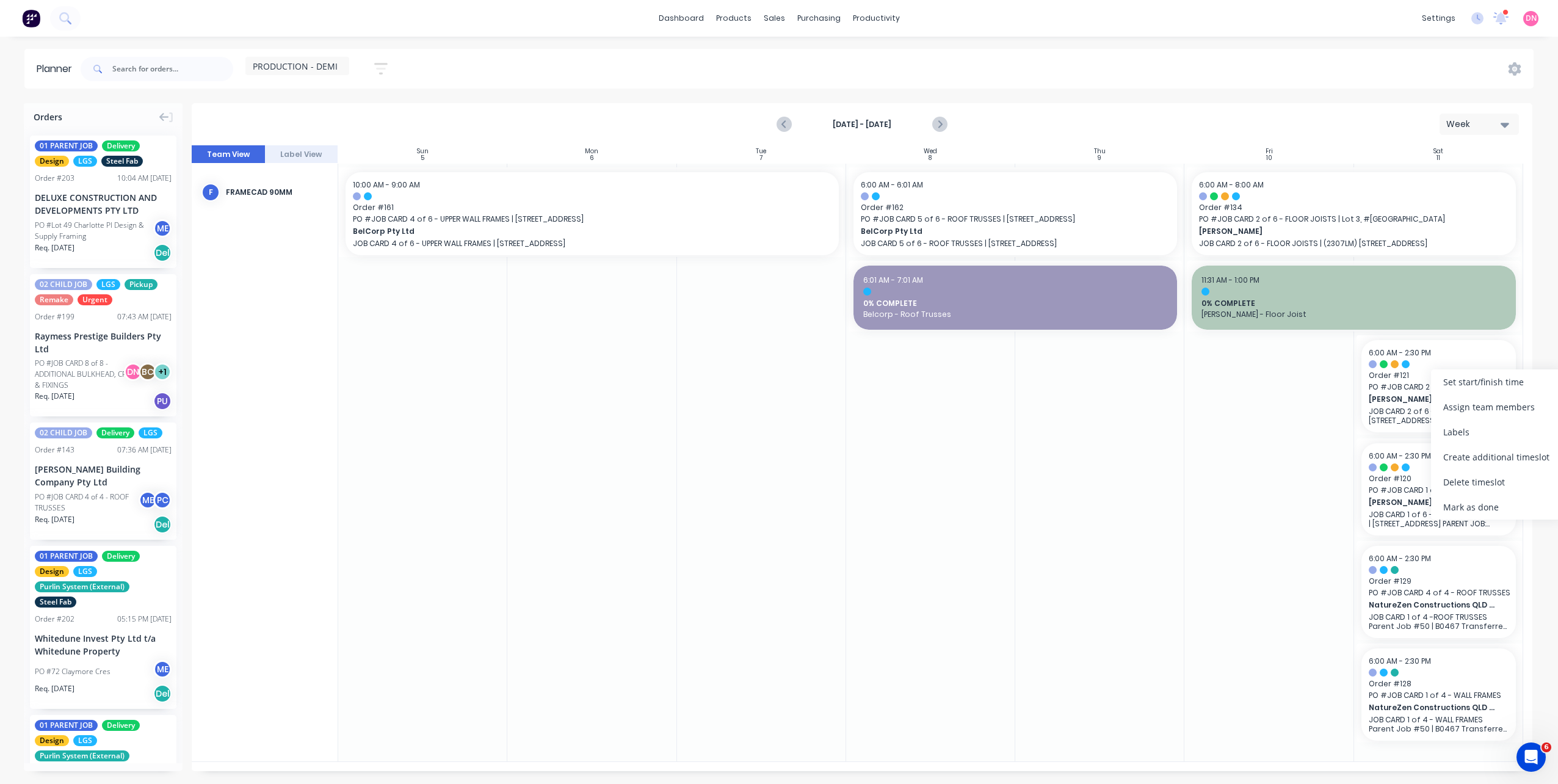
click at [862, 645] on div at bounding box center [931, 462] width 169 height 598
click at [197, 64] on input "text" at bounding box center [173, 69] width 121 height 24
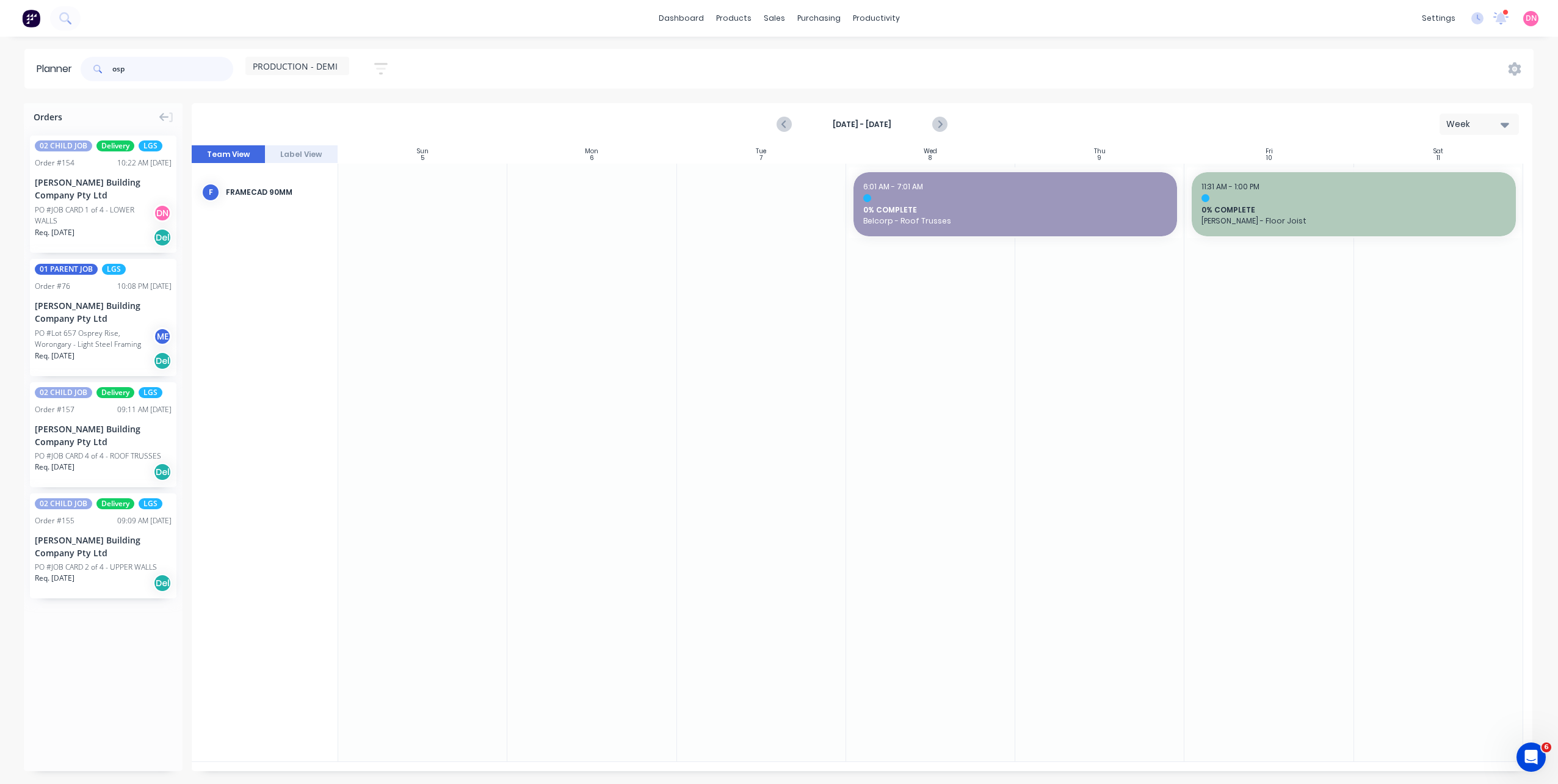
type input "osp"
drag, startPoint x: 135, startPoint y: 556, endPoint x: 457, endPoint y: 386, distance: 364.1
drag, startPoint x: 106, startPoint y: 457, endPoint x: 534, endPoint y: 370, distance: 436.8
click at [942, 118] on icon "Next page" at bounding box center [939, 125] width 15 height 15
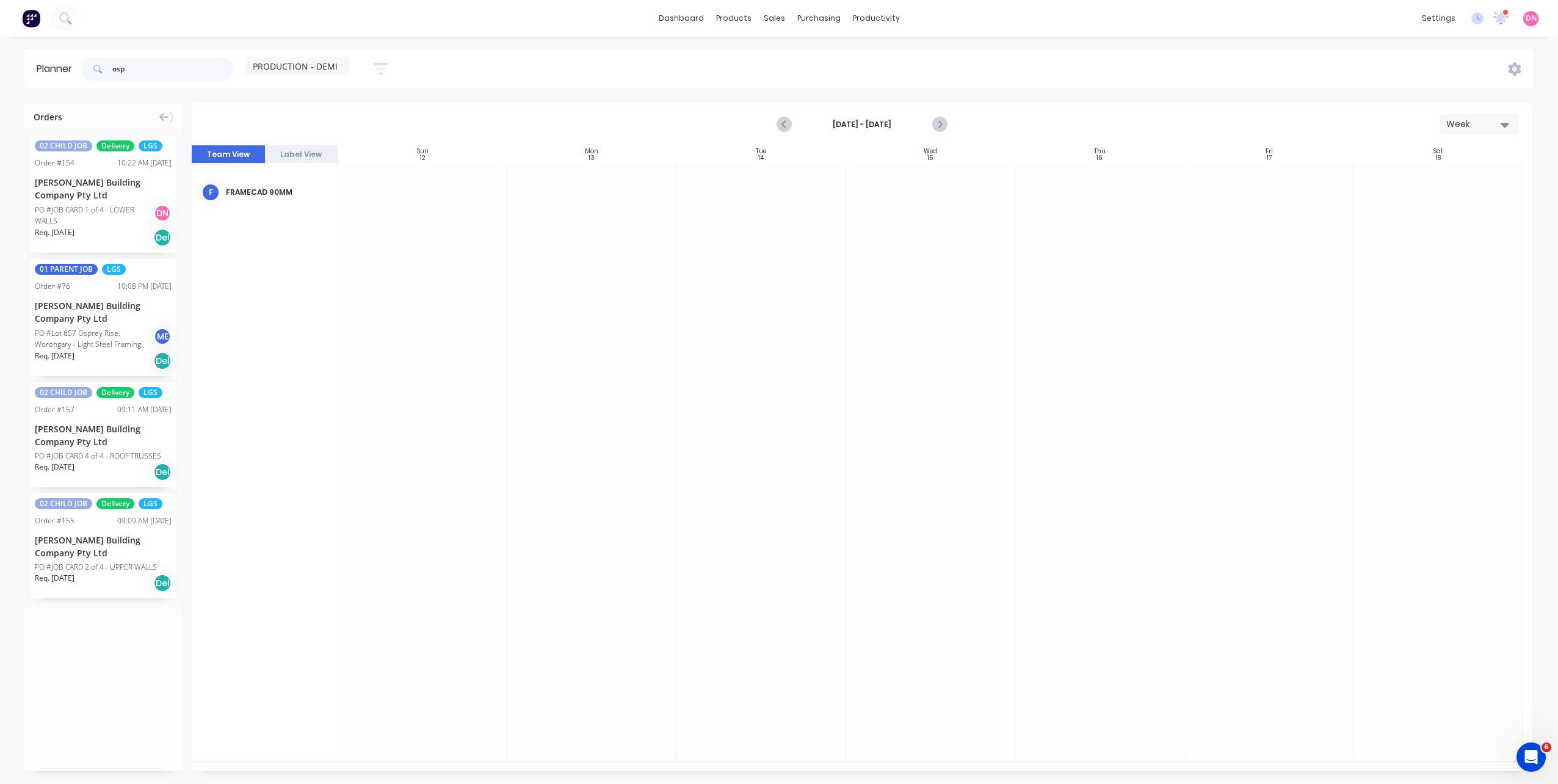
drag, startPoint x: 194, startPoint y: 69, endPoint x: 22, endPoint y: 58, distance: 172.4
click at [22, 58] on div "Planner osp PRODUCTION - DEMI Save new view None (Default) edit DESIGN TEAM (IN…" at bounding box center [779, 69] width 1558 height 40
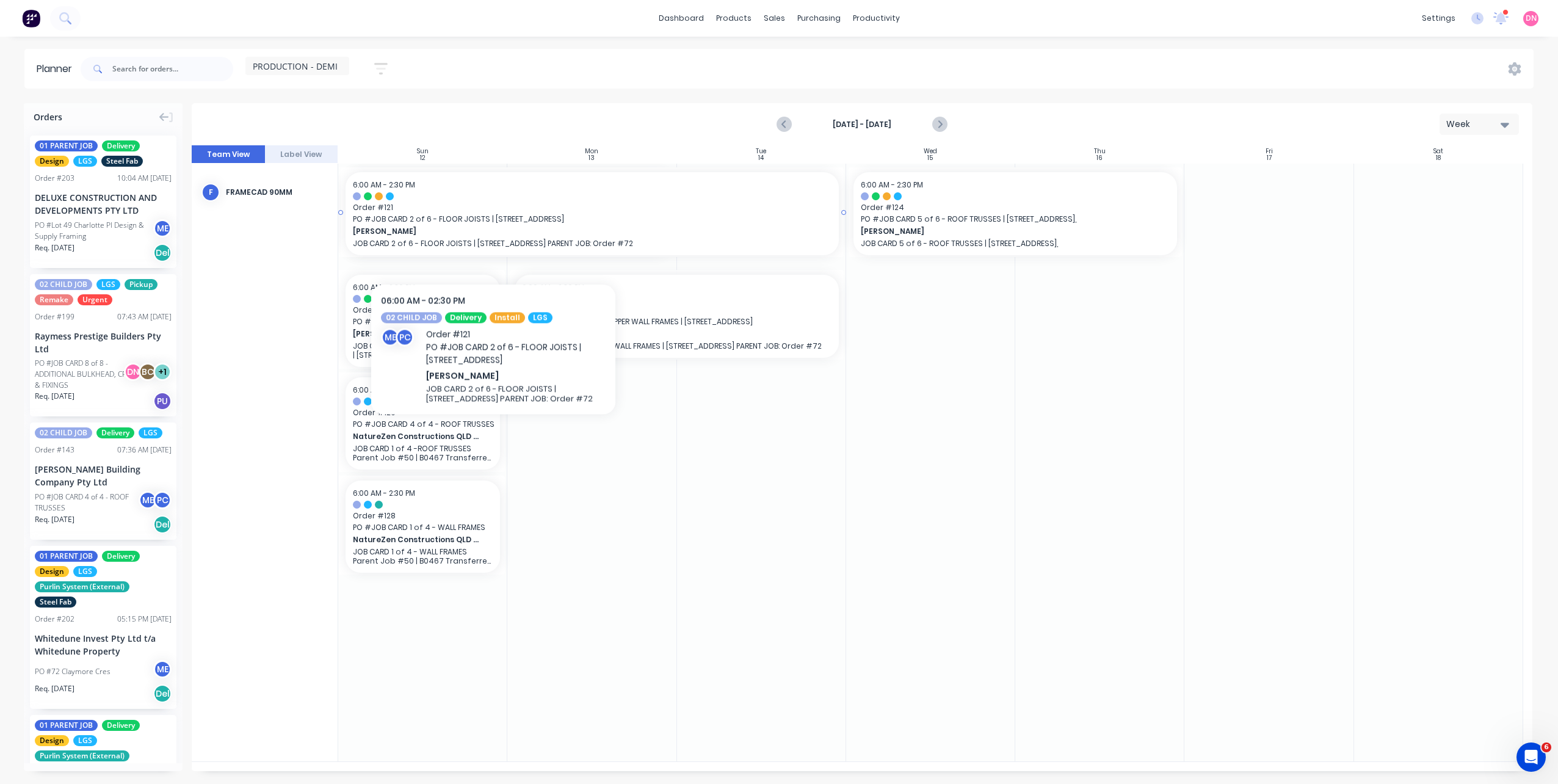
drag, startPoint x: 461, startPoint y: 222, endPoint x: 656, endPoint y: 250, distance: 197.0
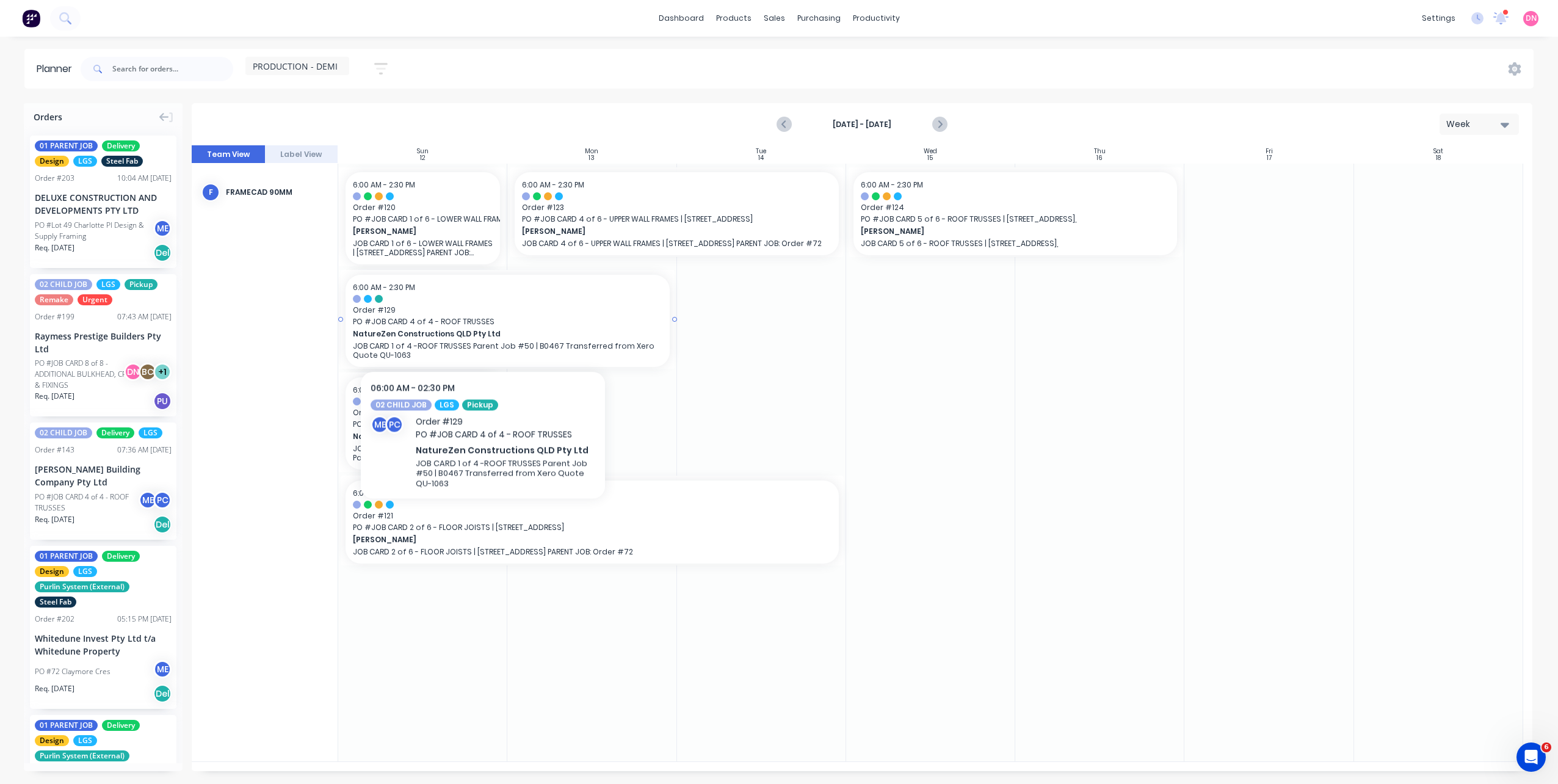
drag, startPoint x: 459, startPoint y: 331, endPoint x: 608, endPoint y: 318, distance: 149.6
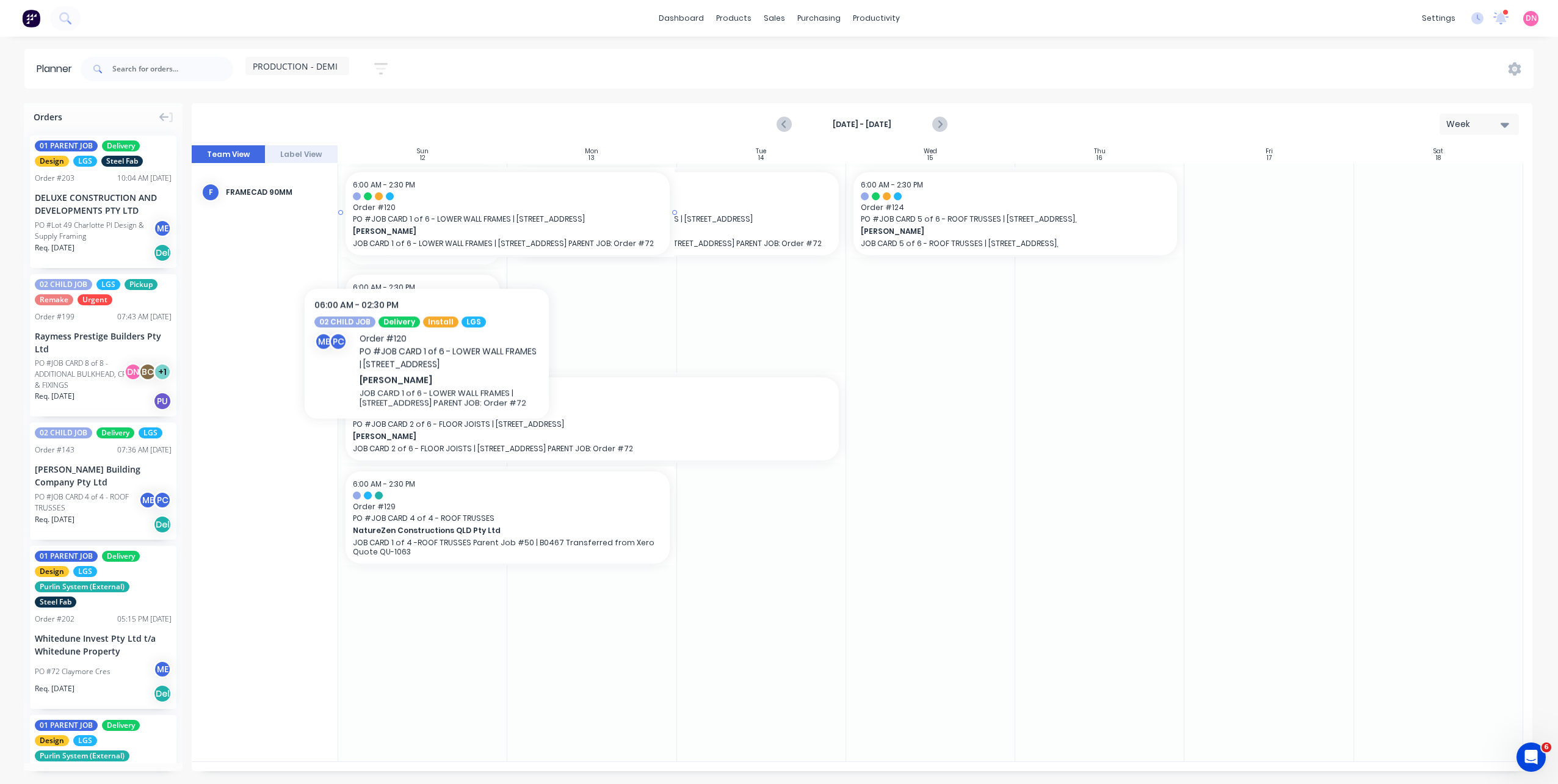
drag, startPoint x: 415, startPoint y: 236, endPoint x: 585, endPoint y: 226, distance: 170.3
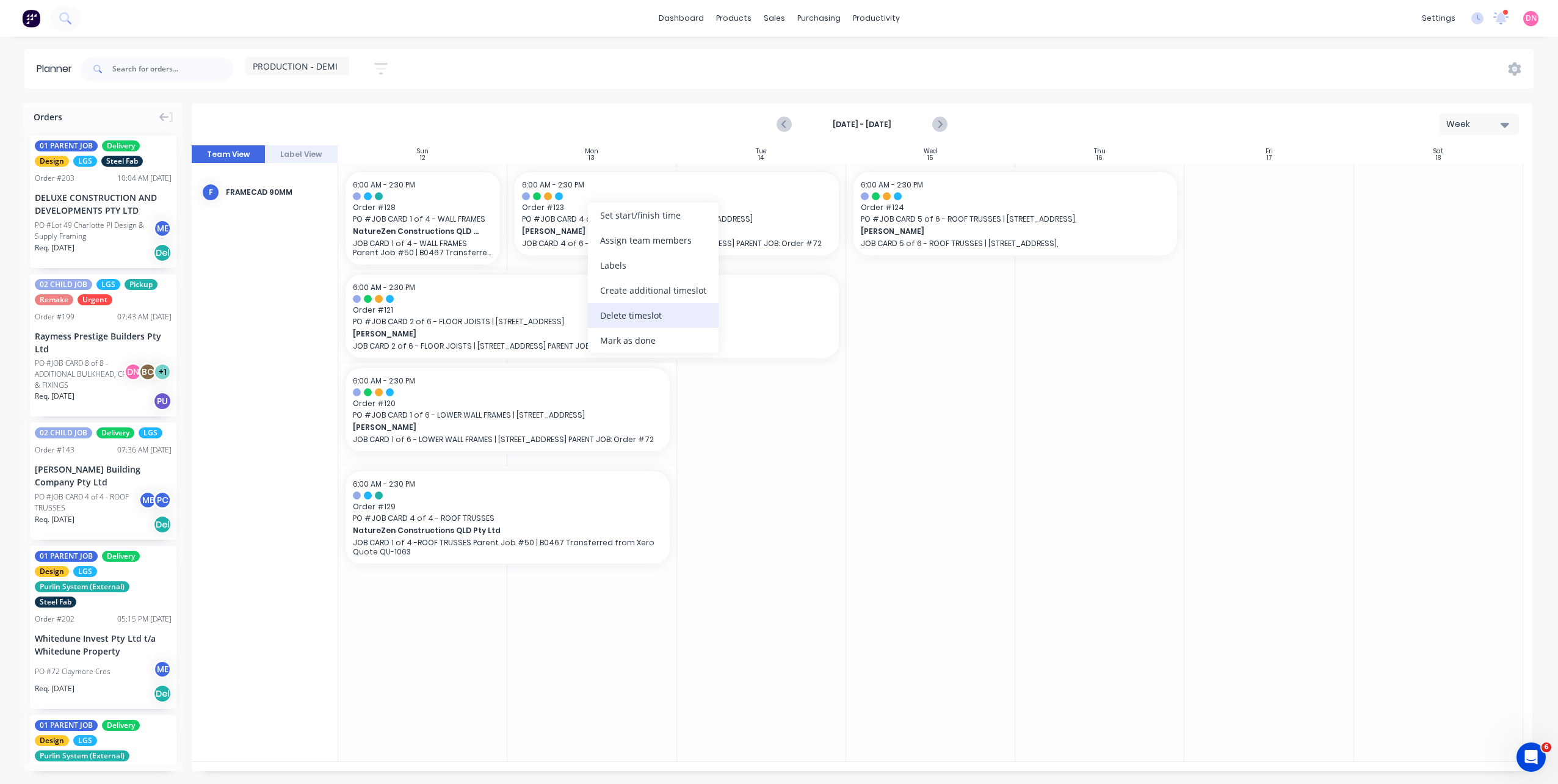
click at [644, 321] on div "Delete timeslot" at bounding box center [653, 316] width 131 height 25
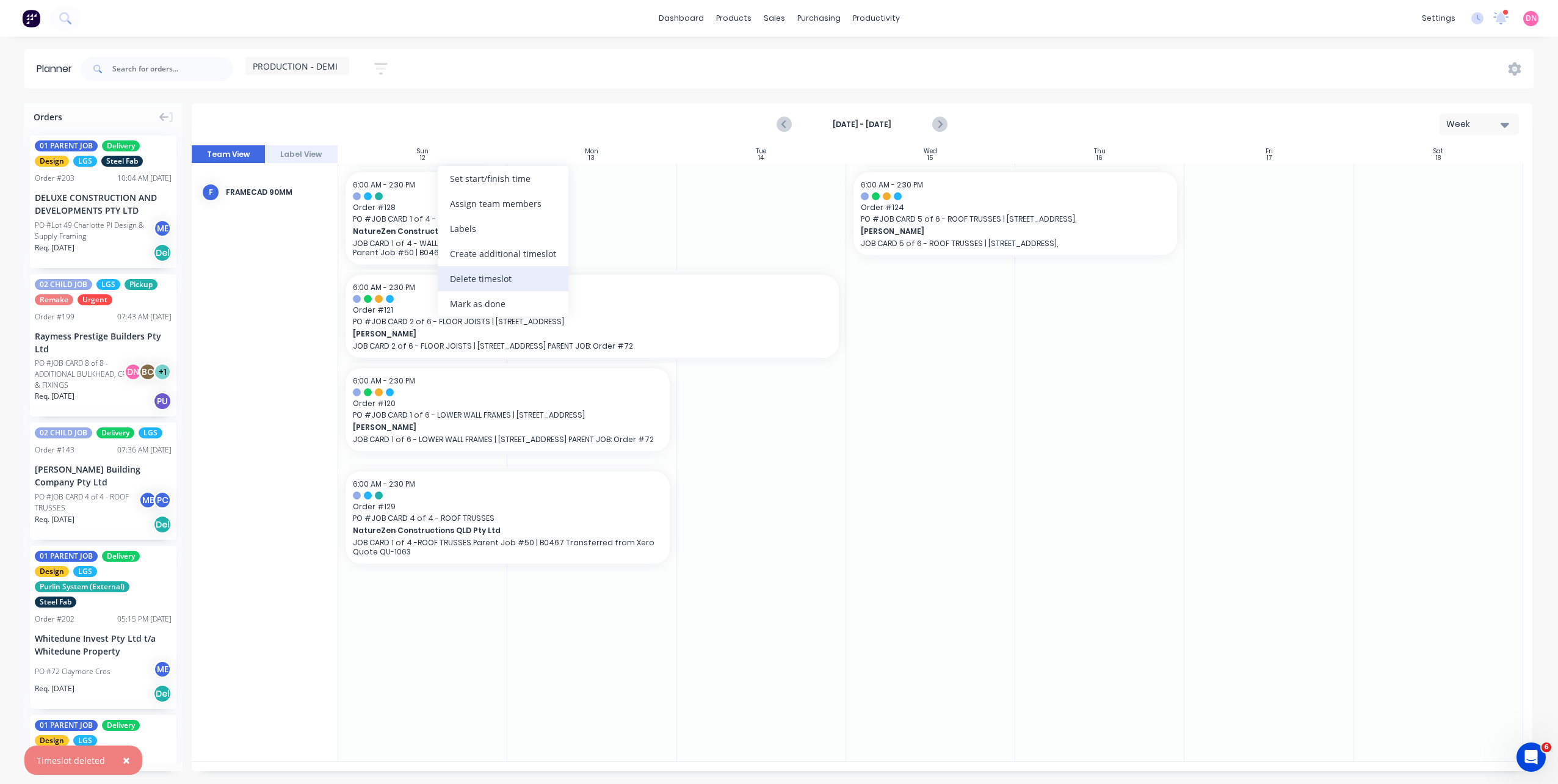
click at [480, 287] on div "Delete timeslot" at bounding box center [503, 279] width 131 height 25
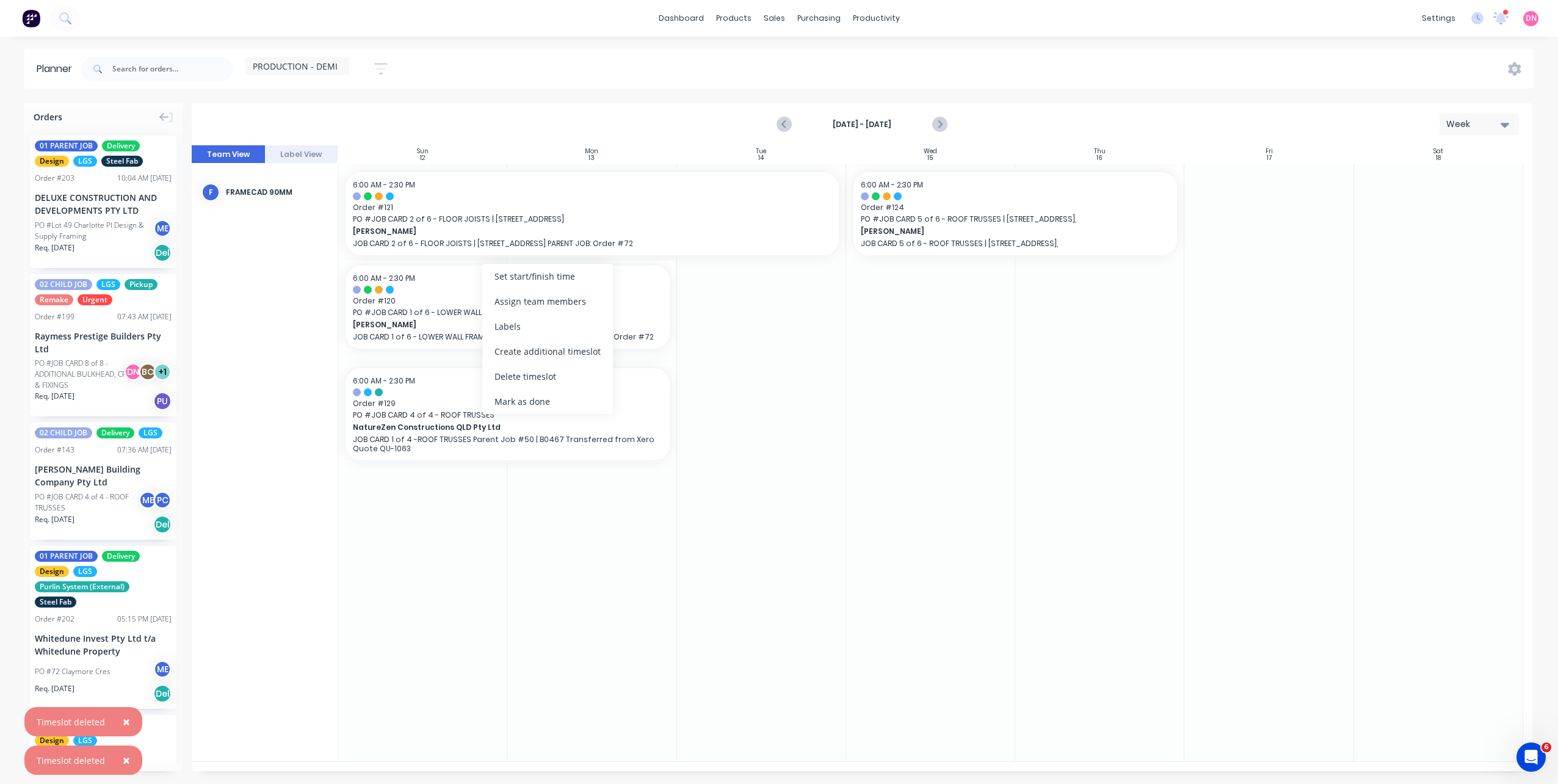
click at [521, 373] on div "Delete timeslot" at bounding box center [547, 376] width 131 height 25
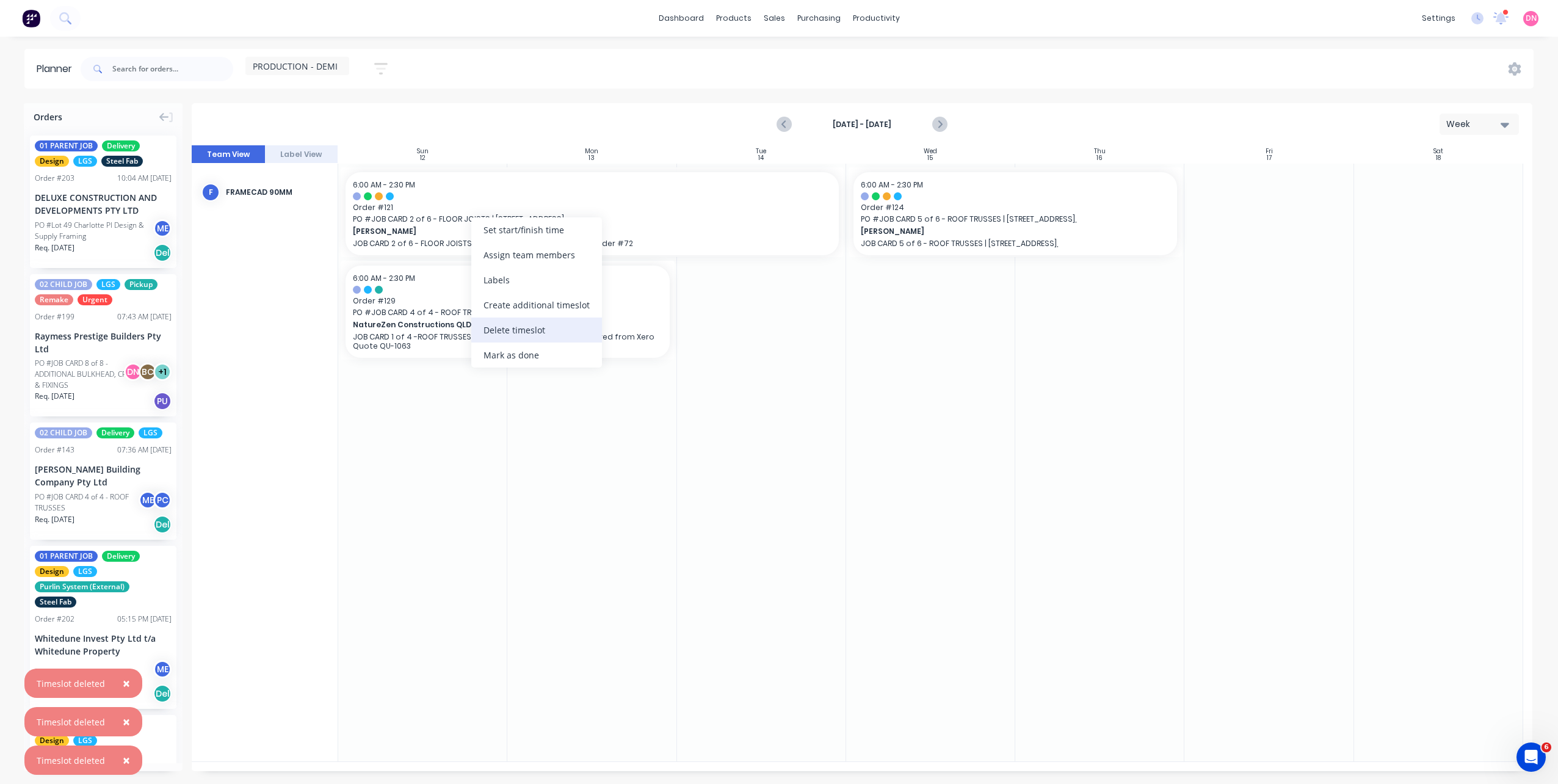
click at [508, 342] on div "Delete timeslot" at bounding box center [537, 330] width 131 height 25
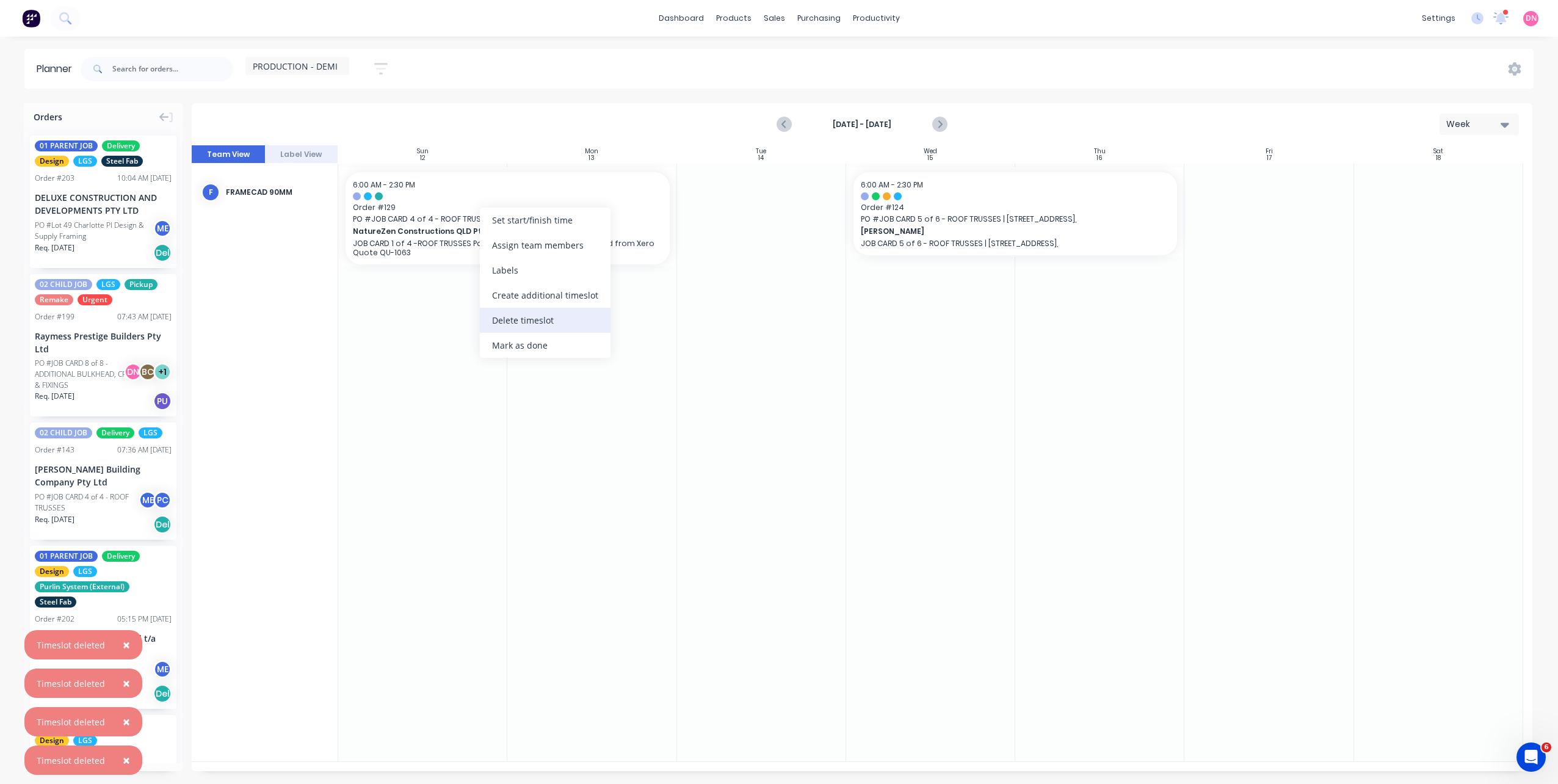
click at [535, 322] on div "Delete timeslot" at bounding box center [545, 320] width 131 height 25
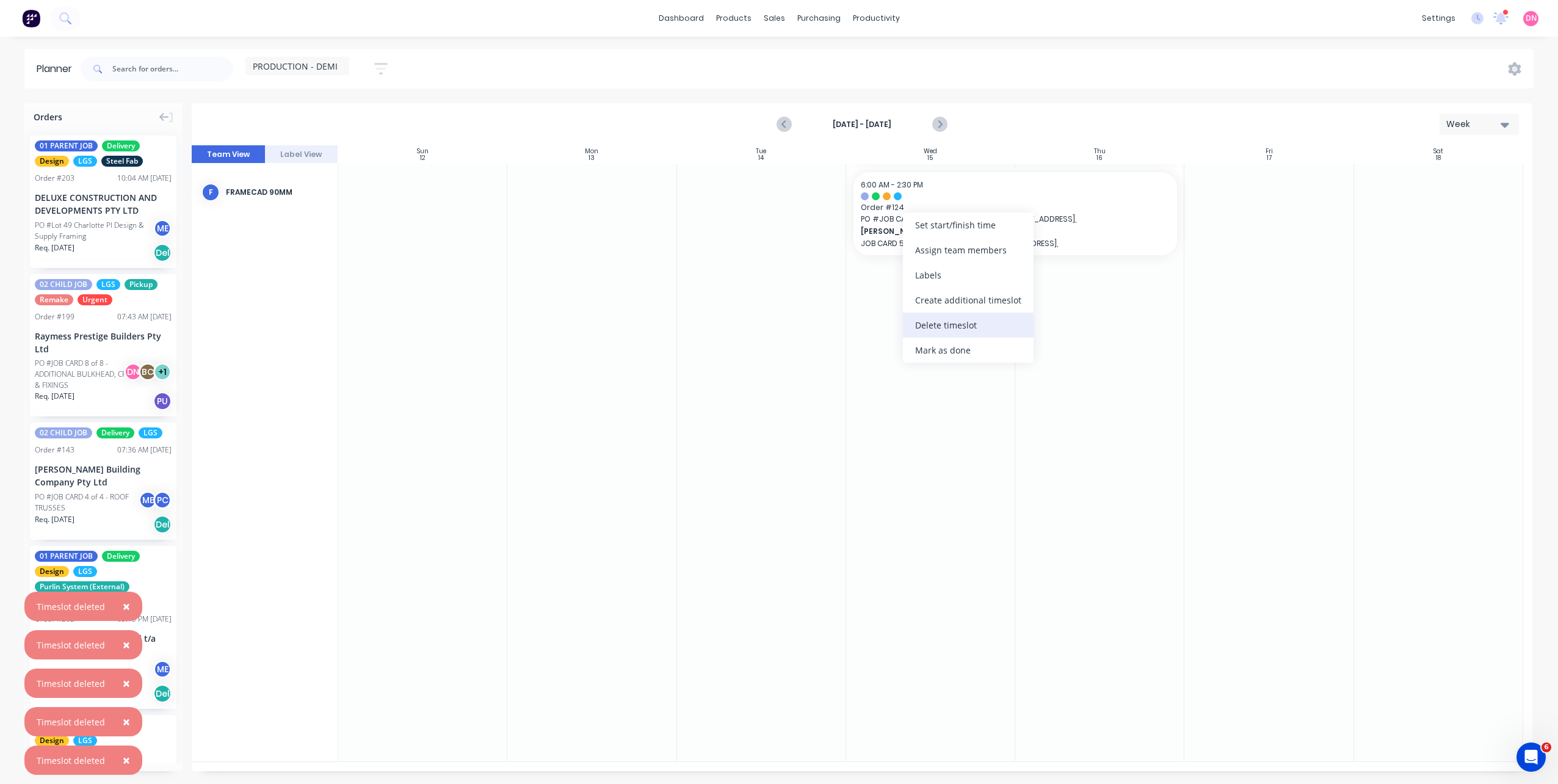
click at [935, 333] on div "Delete timeslot" at bounding box center [968, 325] width 131 height 25
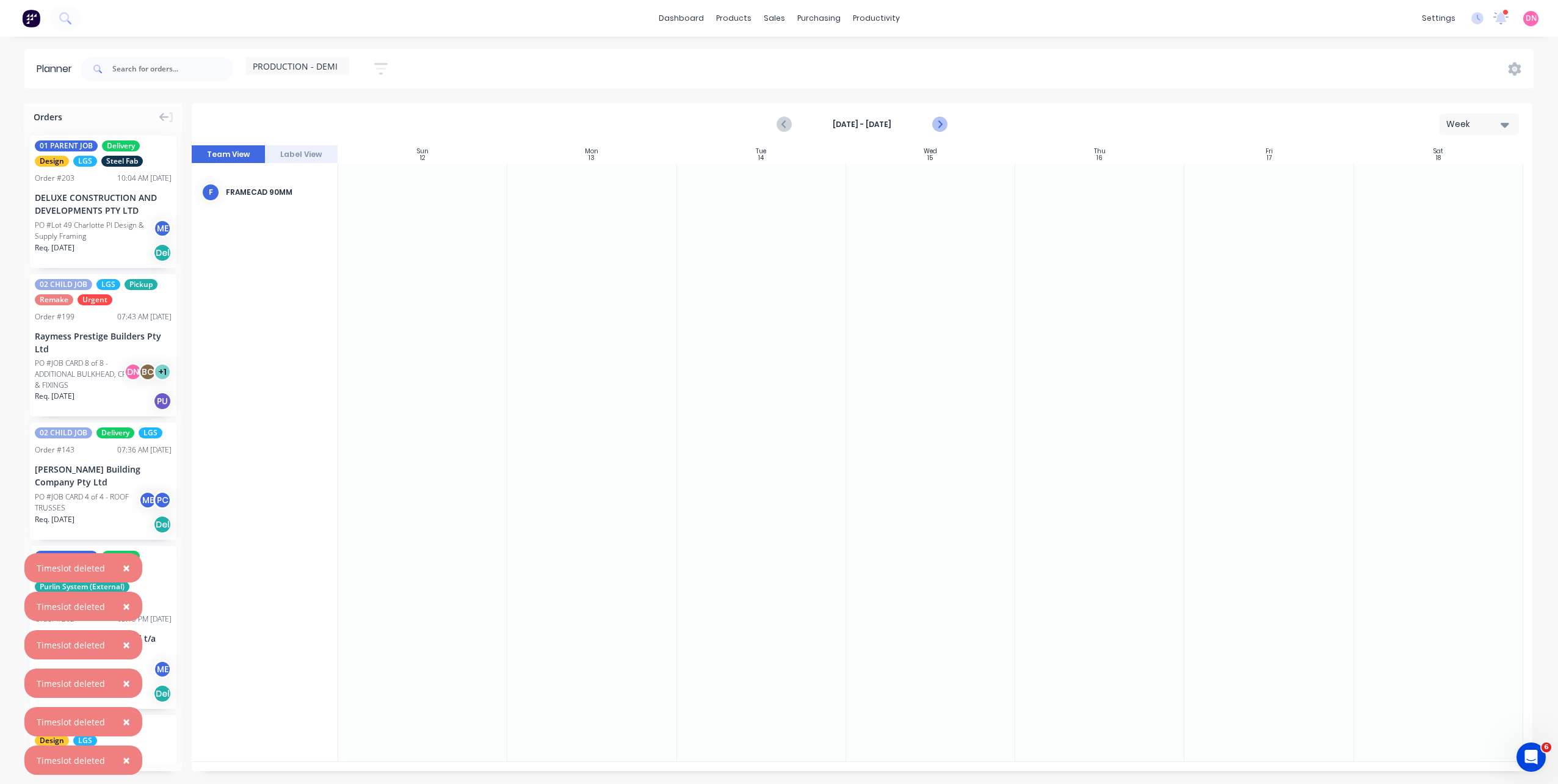
click at [942, 131] on icon "Next page" at bounding box center [939, 125] width 15 height 15
click at [780, 123] on icon "Previous page" at bounding box center [784, 125] width 15 height 15
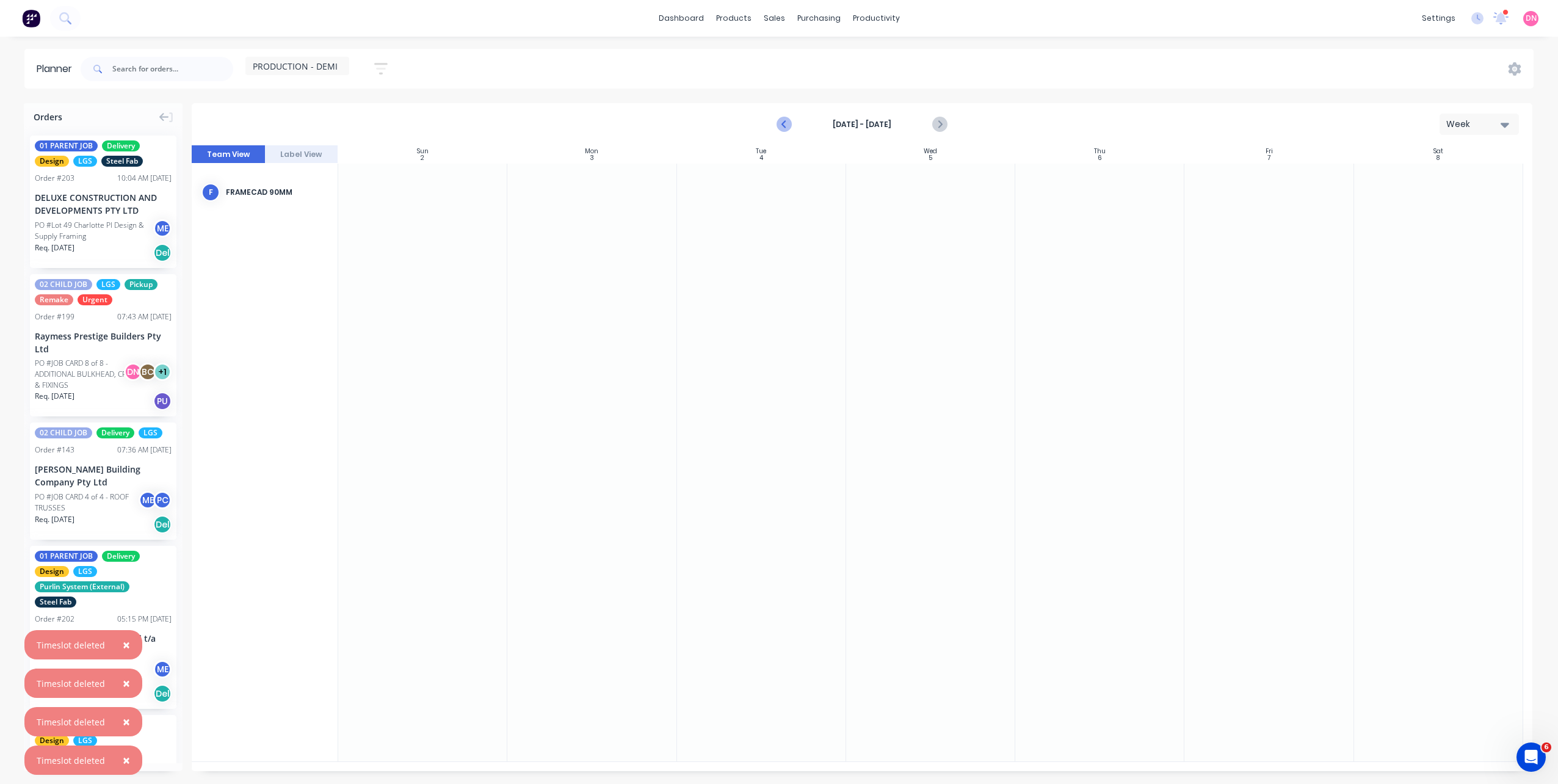
click at [780, 123] on icon "Previous page" at bounding box center [784, 125] width 15 height 15
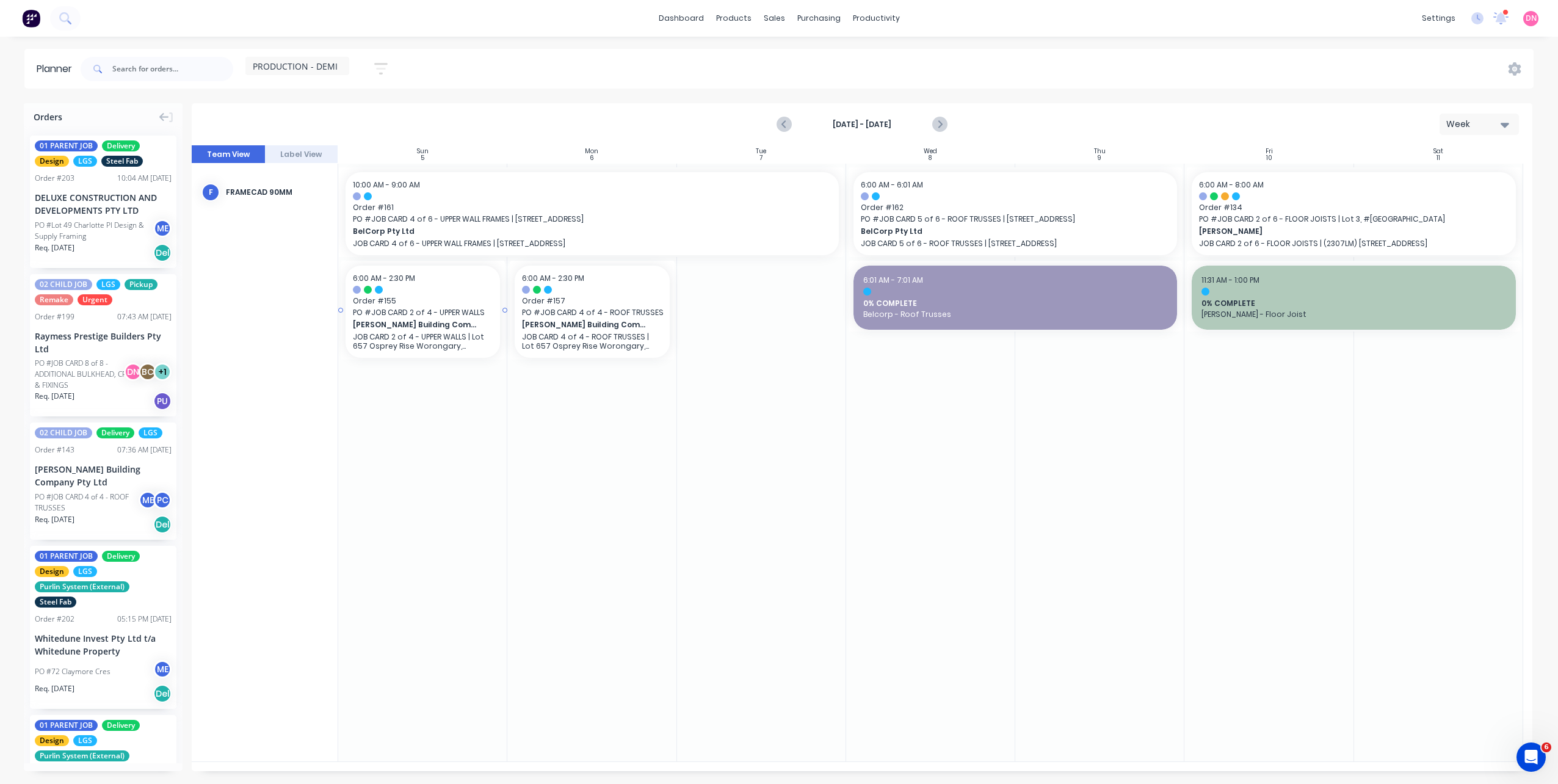
click at [426, 293] on div at bounding box center [422, 290] width 140 height 8
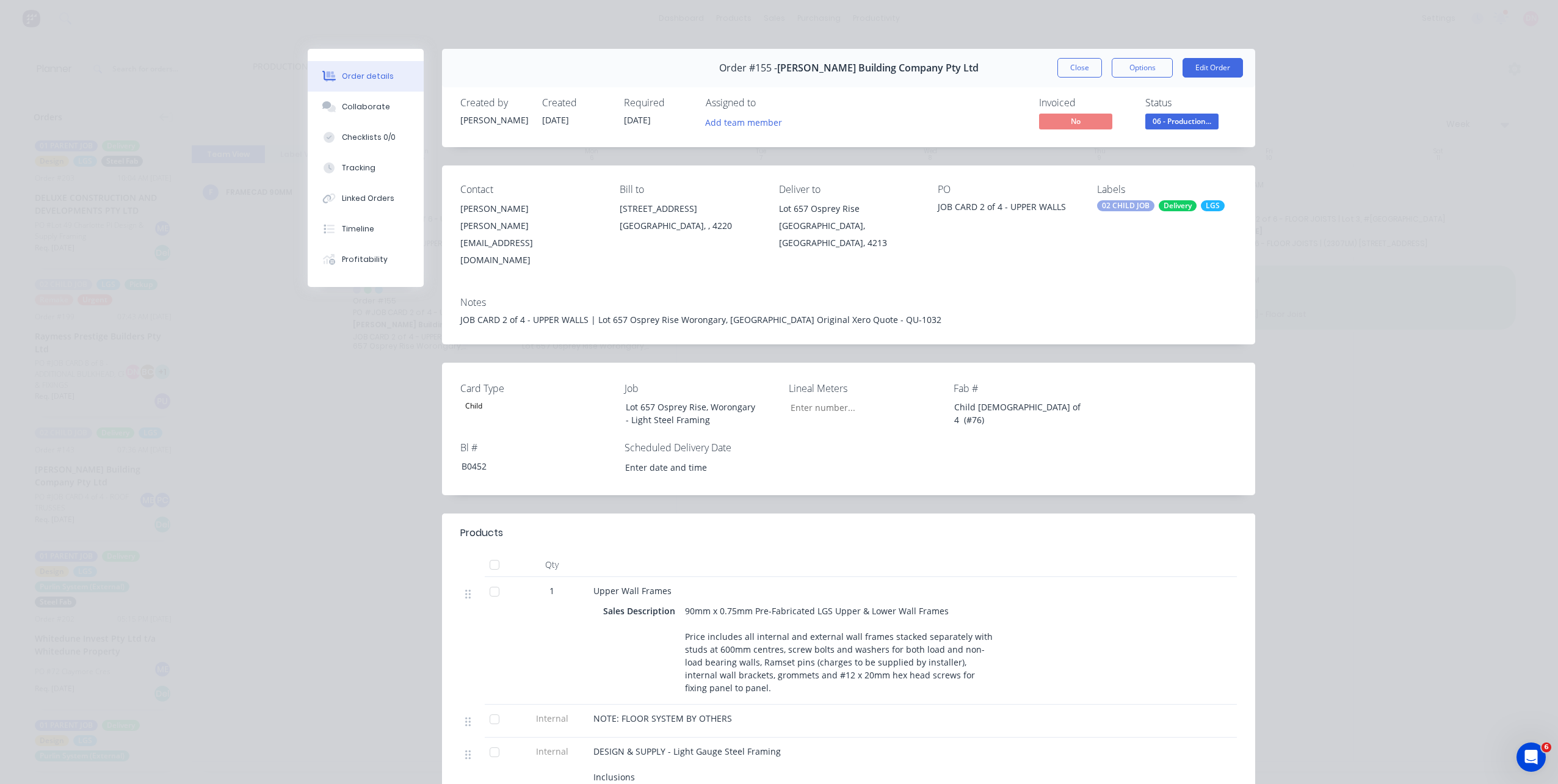
click at [1096, 79] on div "Order #155 - Blackwood Building Company Pty Ltd Close Options Edit Order" at bounding box center [848, 68] width 813 height 38
click at [1089, 73] on button "Close" at bounding box center [1080, 67] width 44 height 19
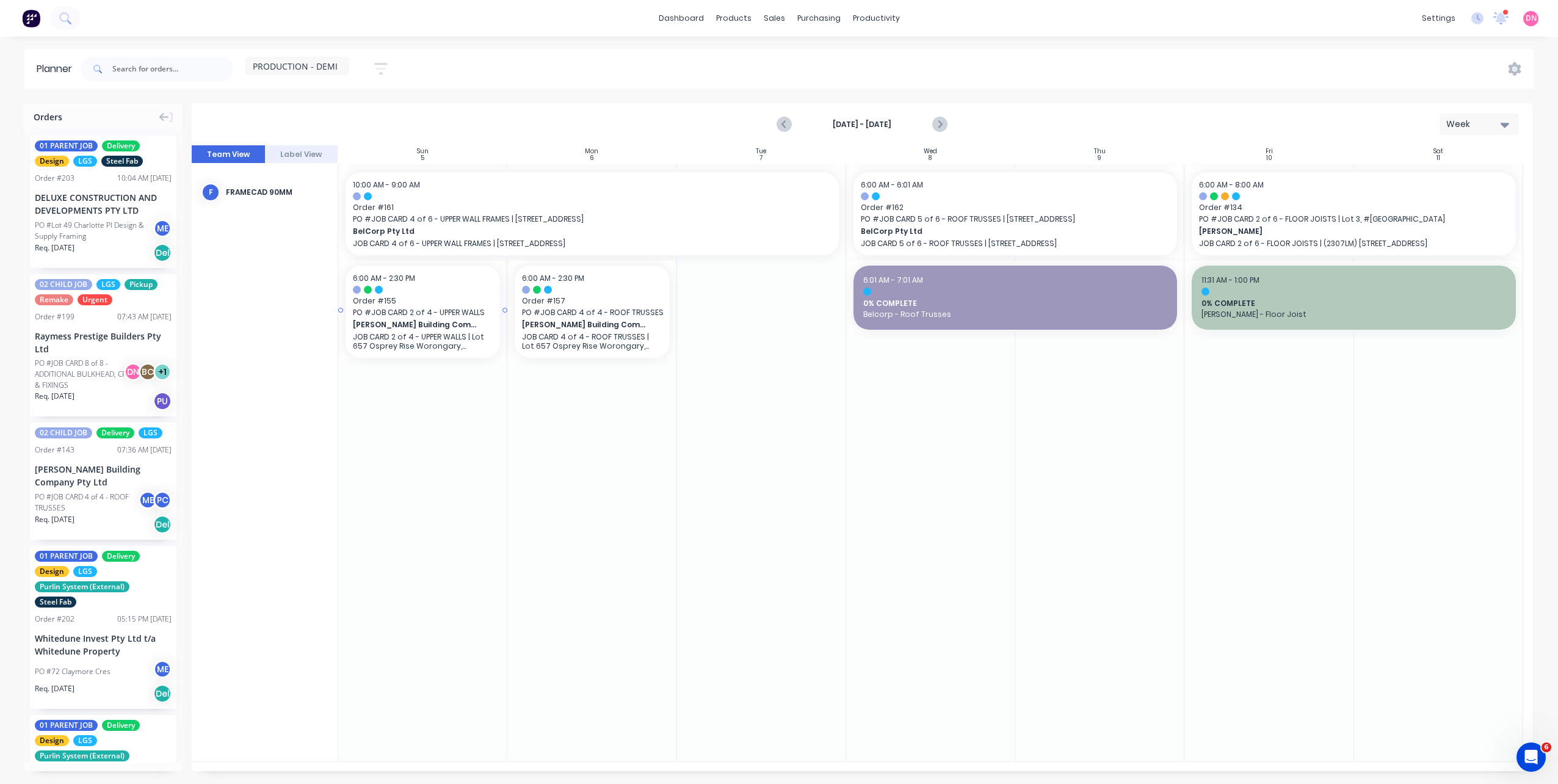
click at [395, 314] on span "PO # JOB CARD 2 of 4 - UPPER WALLS" at bounding box center [422, 312] width 140 height 11
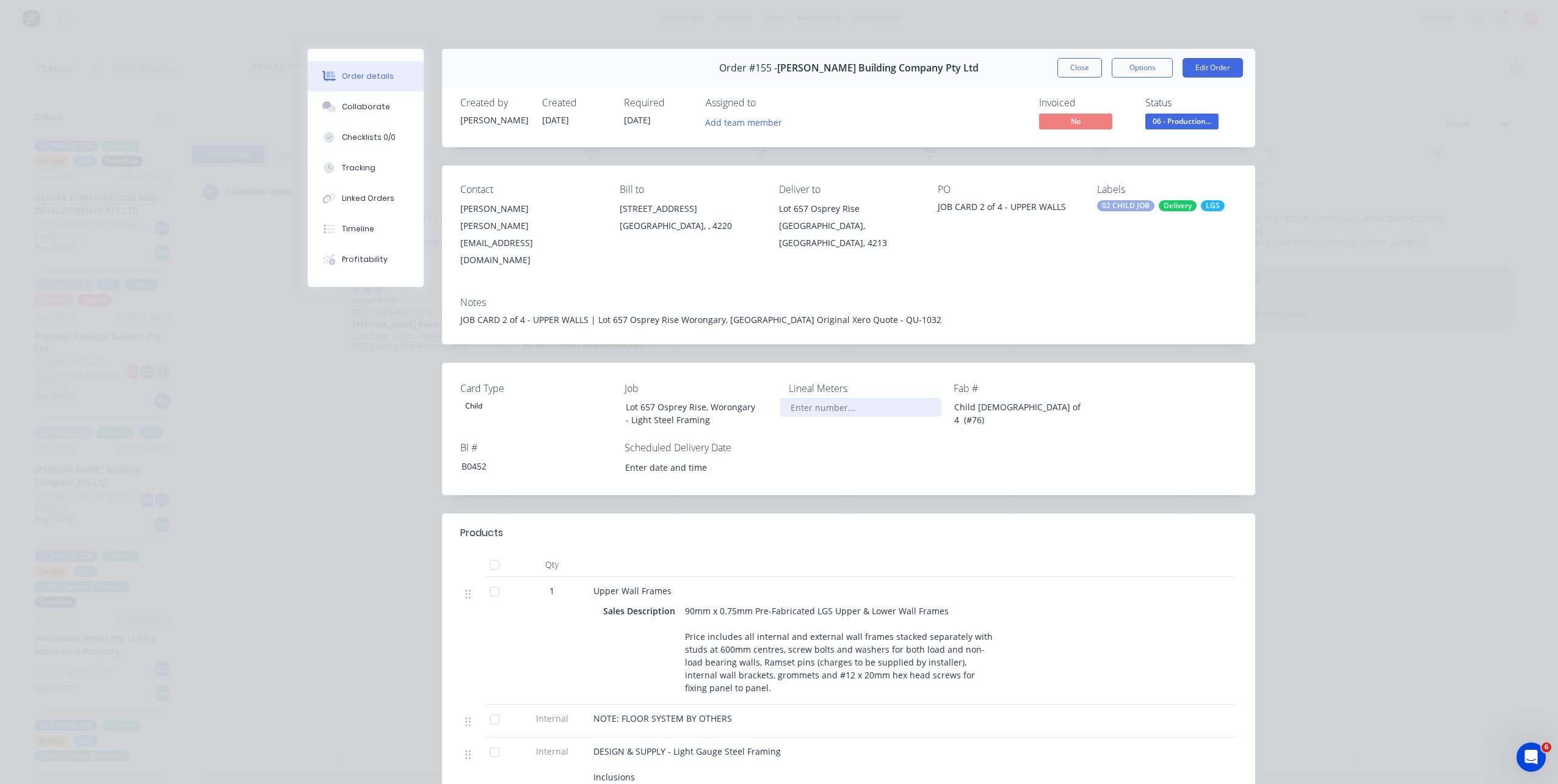
click at [823, 398] on input "Card Type" at bounding box center [861, 407] width 161 height 18
type input "2,500"
click at [1084, 75] on button "Close" at bounding box center [1080, 67] width 44 height 19
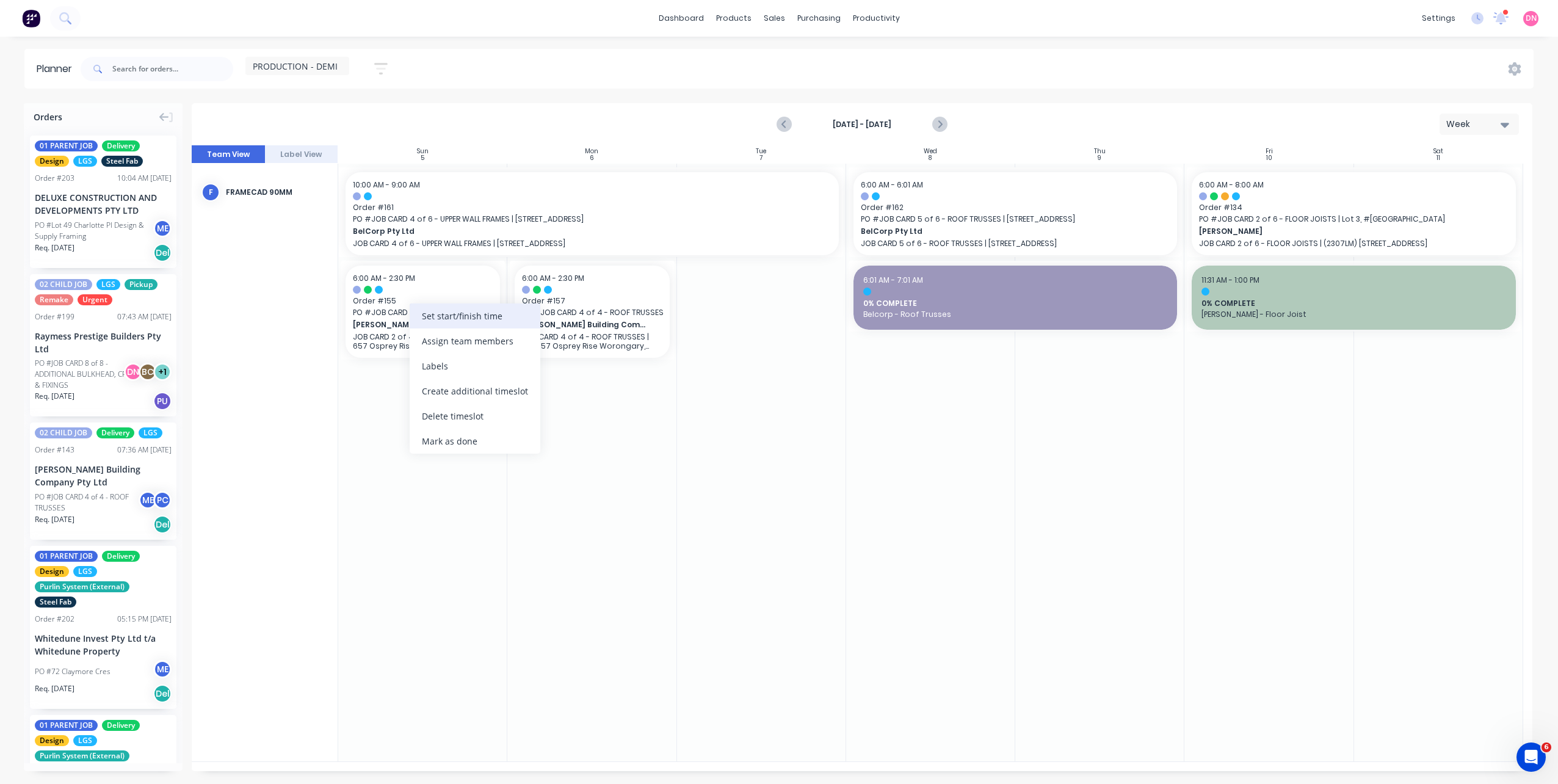
click at [429, 318] on div "Set start/finish time" at bounding box center [474, 316] width 131 height 25
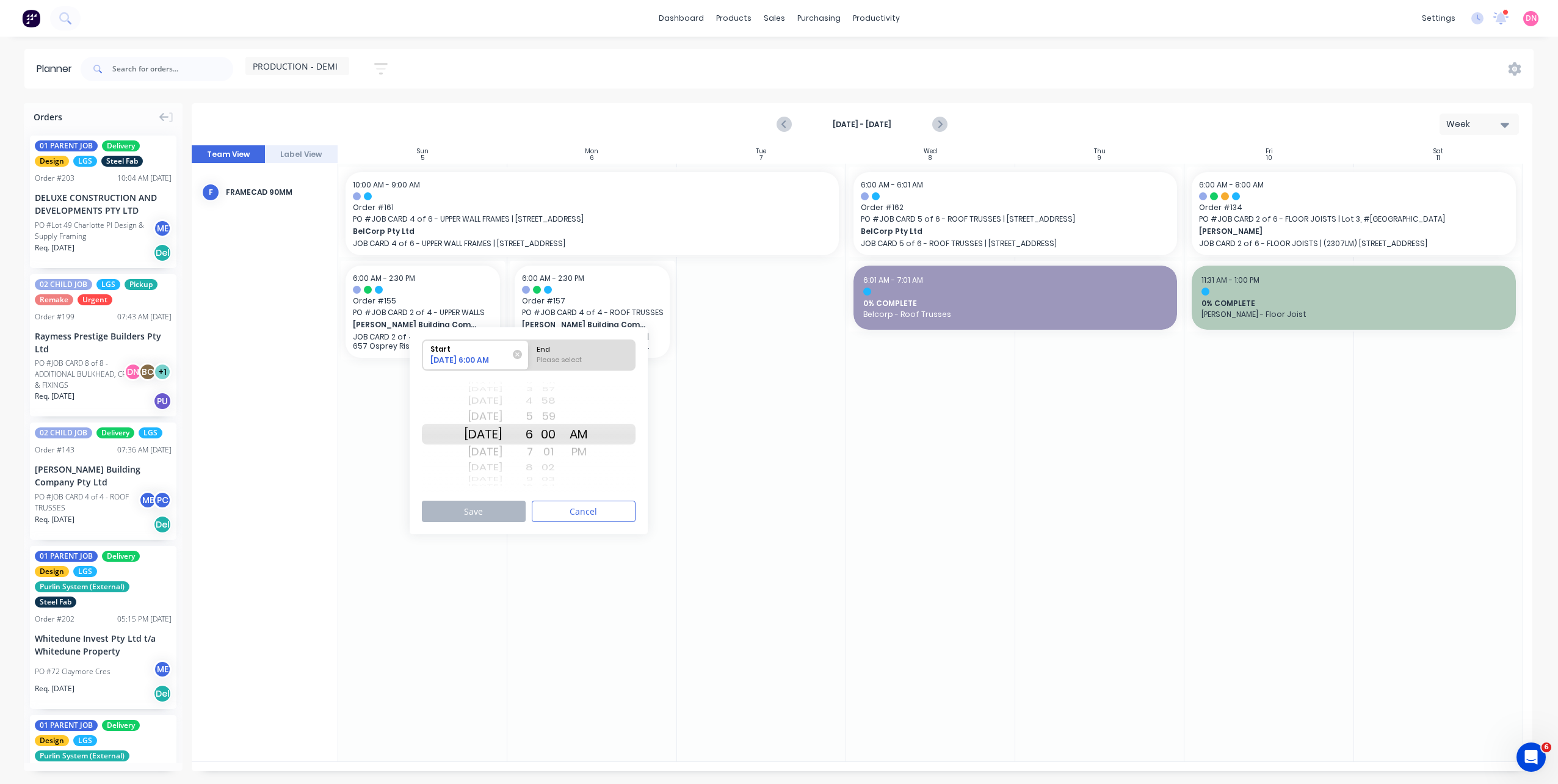
click at [601, 349] on div "End" at bounding box center [582, 347] width 100 height 16
click at [529, 349] on input "End Please select" at bounding box center [528, 355] width 1 height 30
radio input "true"
click at [592, 451] on div "PM" at bounding box center [578, 451] width 30 height 19
click at [476, 519] on button "Save" at bounding box center [474, 511] width 103 height 21
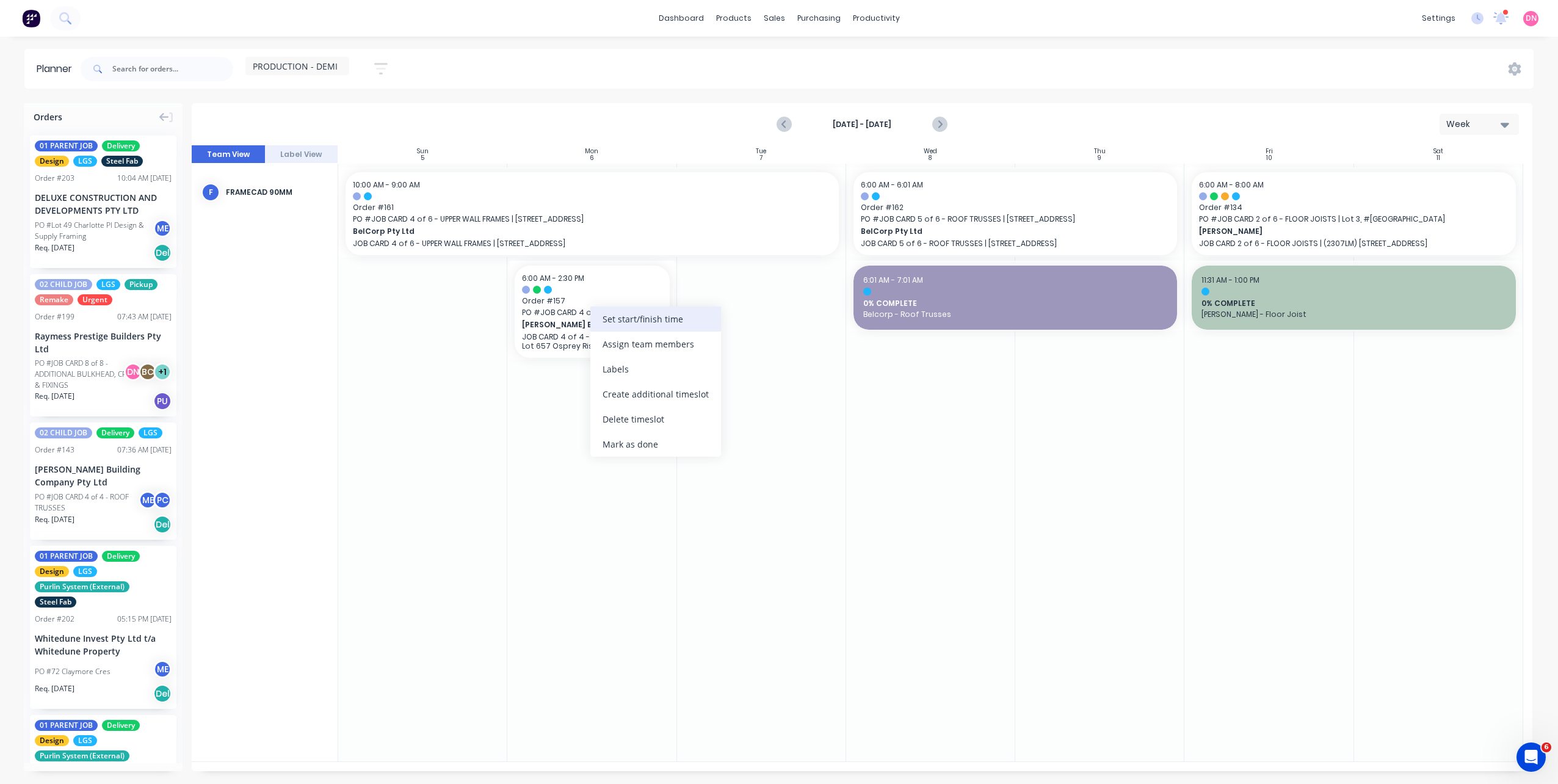
click at [609, 325] on div "Set start/finish time" at bounding box center [656, 319] width 131 height 25
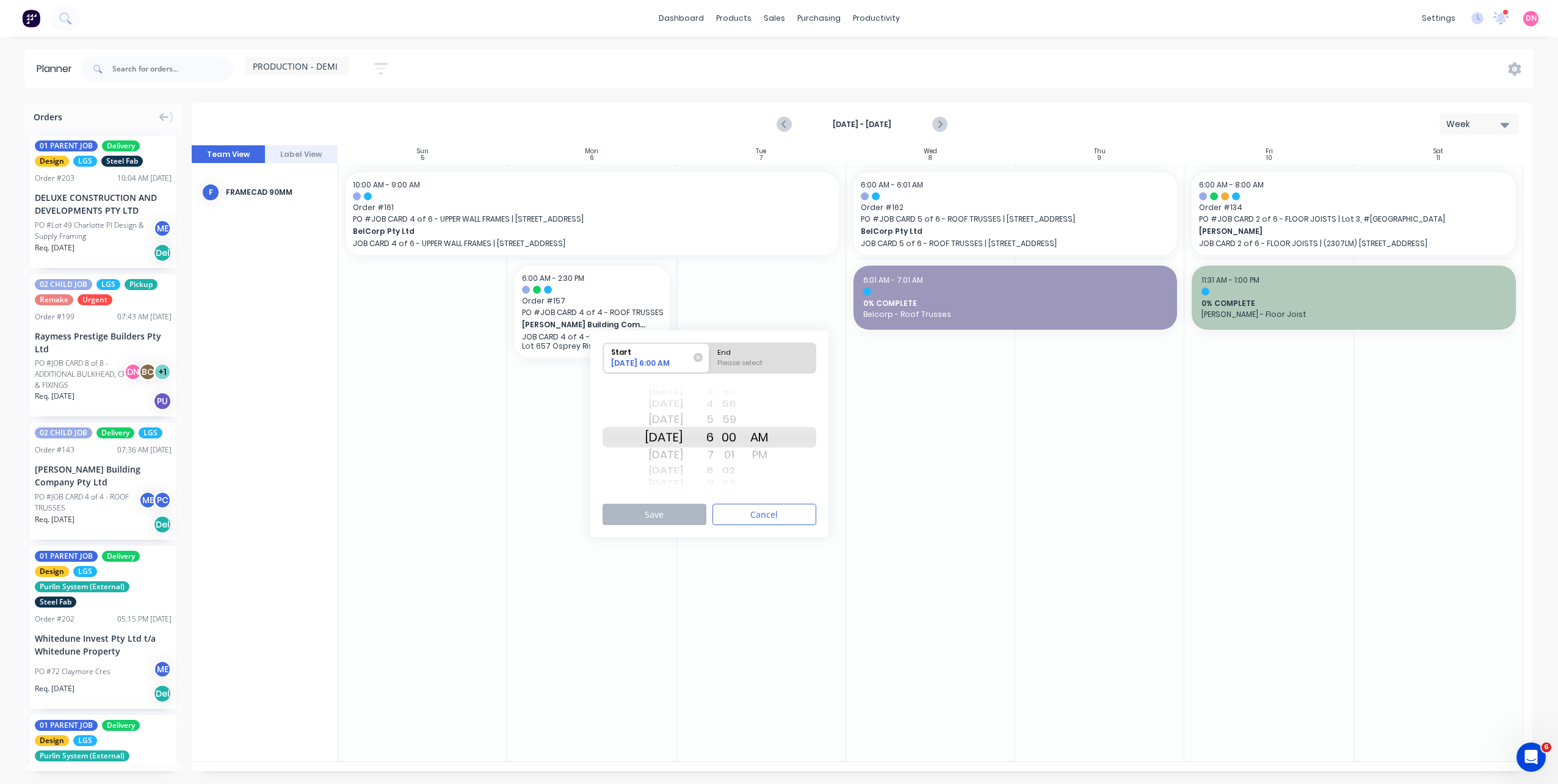
click at [753, 362] on div "Please select" at bounding box center [763, 365] width 100 height 16
click at [710, 362] on input "End Please select" at bounding box center [710, 358] width 1 height 30
radio input "true"
click at [775, 451] on div "PM" at bounding box center [759, 454] width 30 height 19
click at [685, 506] on button "Save" at bounding box center [654, 514] width 103 height 21
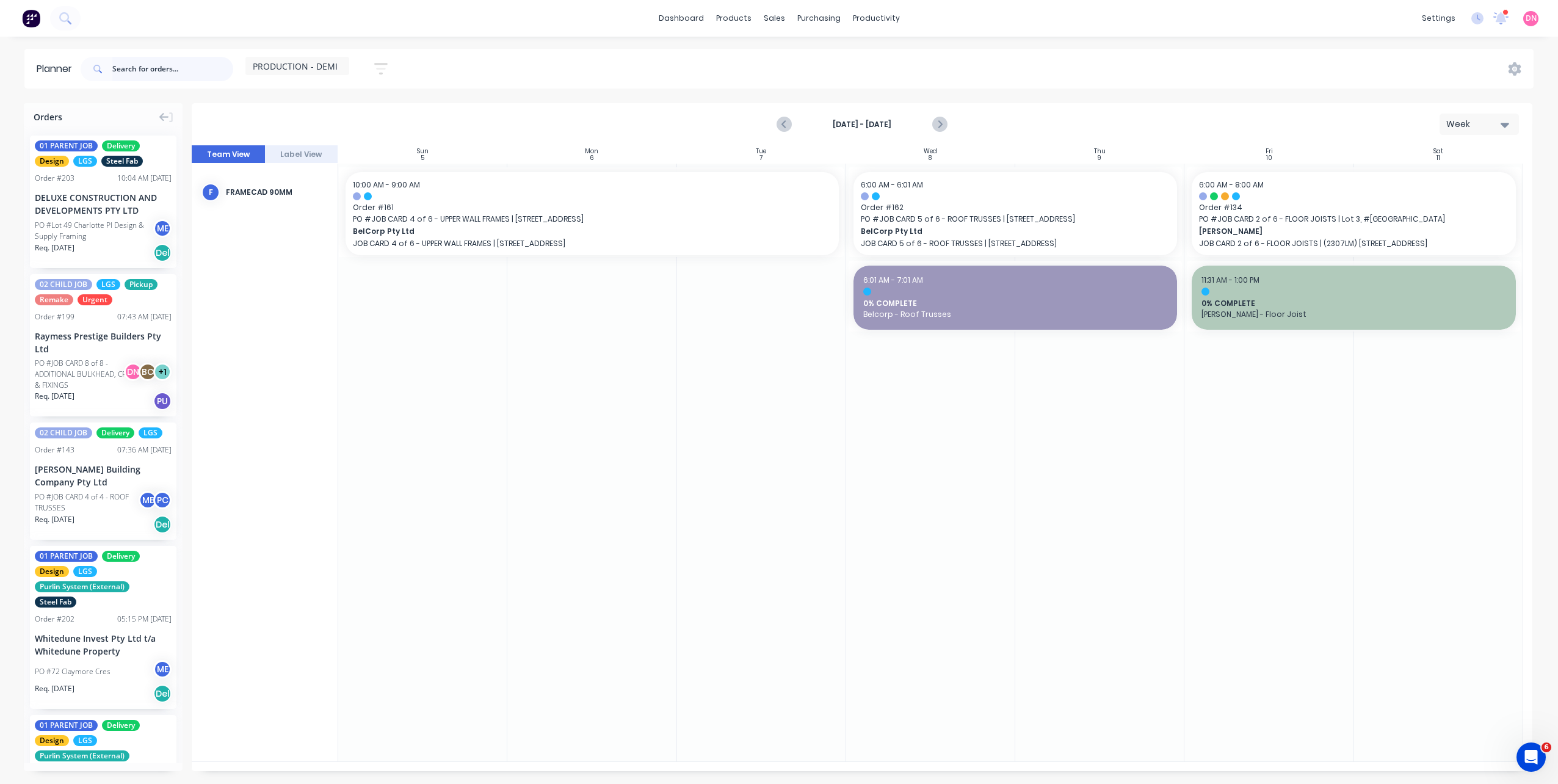
click at [159, 69] on input "text" at bounding box center [173, 69] width 121 height 24
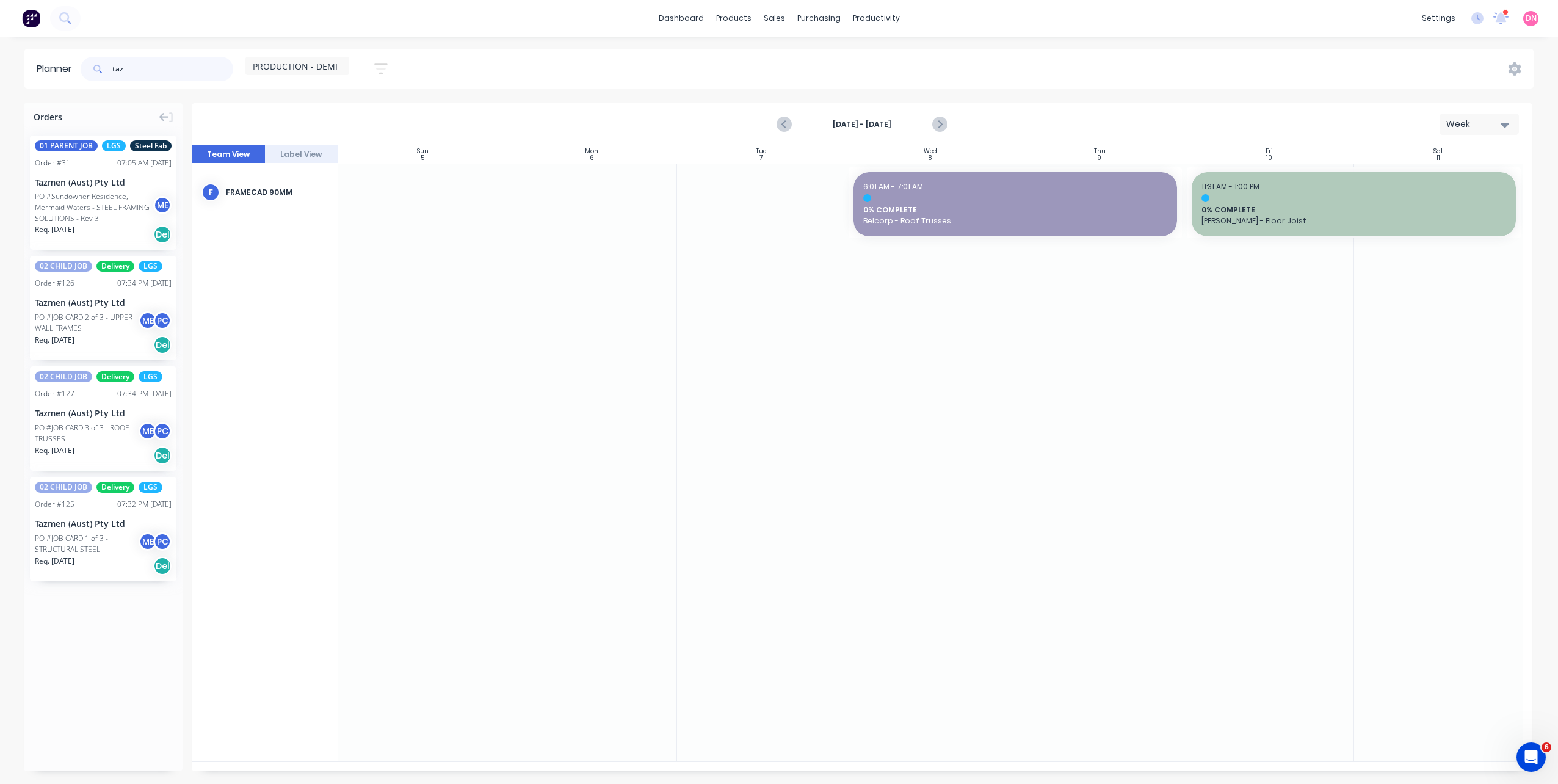
type input "taz"
drag, startPoint x: 96, startPoint y: 321, endPoint x: 1247, endPoint y: 242, distance: 1153.7
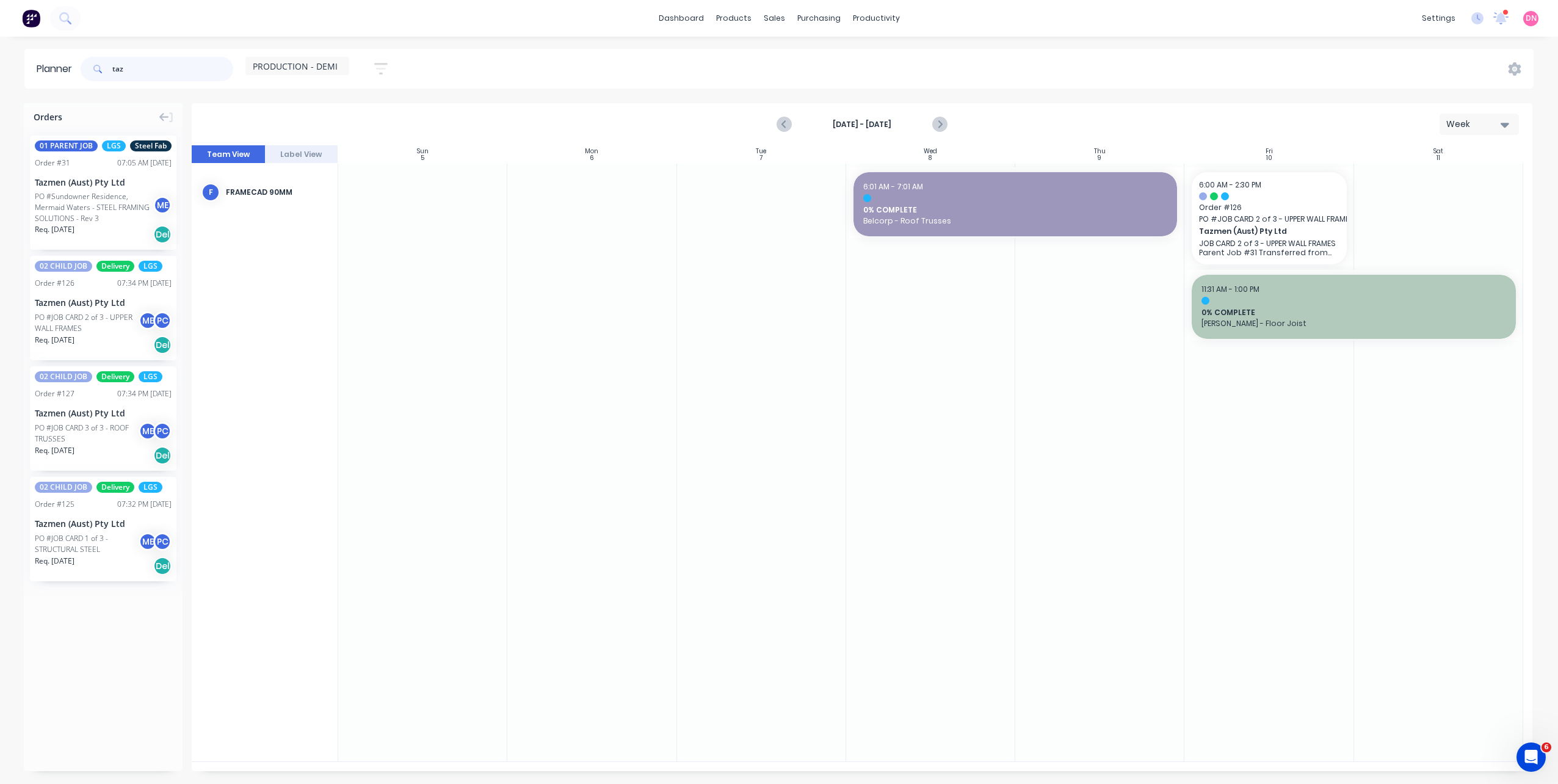
drag, startPoint x: 184, startPoint y: 65, endPoint x: 87, endPoint y: 69, distance: 97.1
click at [89, 69] on div "taz" at bounding box center [157, 69] width 152 height 24
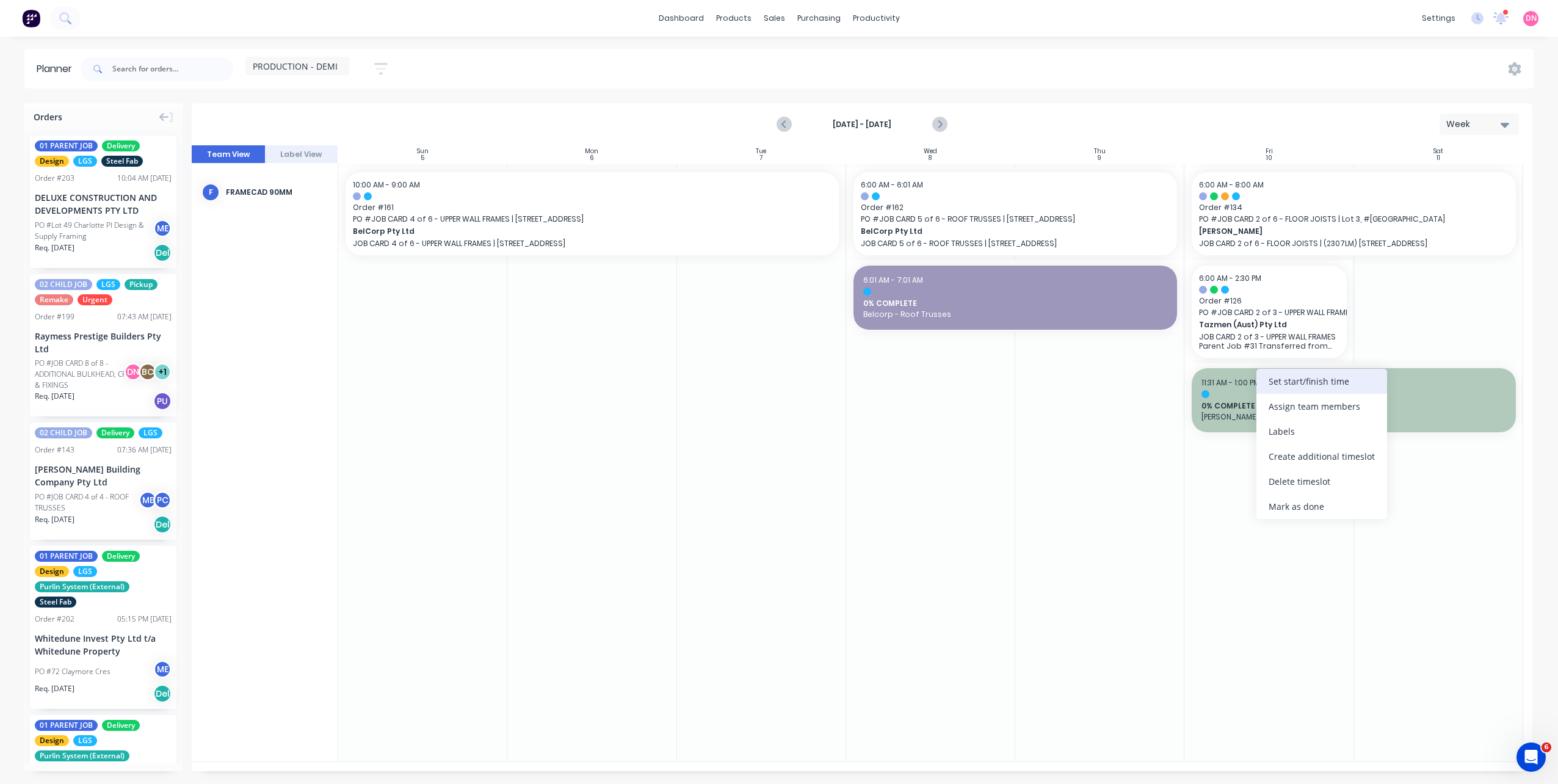
click at [1275, 381] on div "Set start/finish time" at bounding box center [1321, 381] width 131 height 25
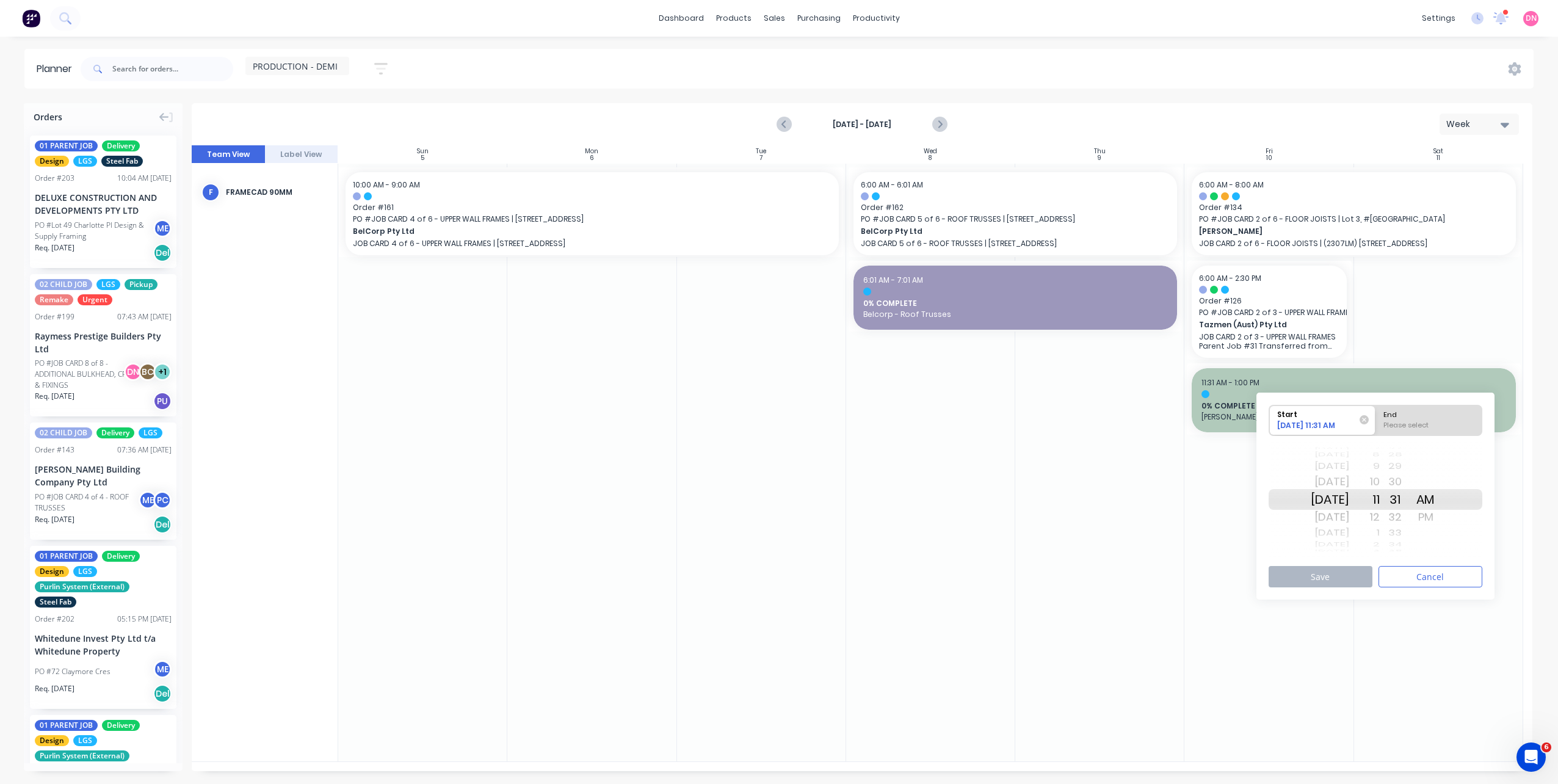
click at [1421, 406] on div "End" at bounding box center [1429, 412] width 100 height 16
click at [1376, 406] on input "End Please select" at bounding box center [1375, 420] width 1 height 30
radio input "true"
click at [1349, 519] on div "Tue Oct 14" at bounding box center [1330, 517] width 38 height 19
click at [1339, 590] on div "Start 10/13/2025 11:31 AM End 10/14/2025 11:31 AM Mon Oct 13 Tue Oct 14 Wed Oct…" at bounding box center [1375, 496] width 238 height 207
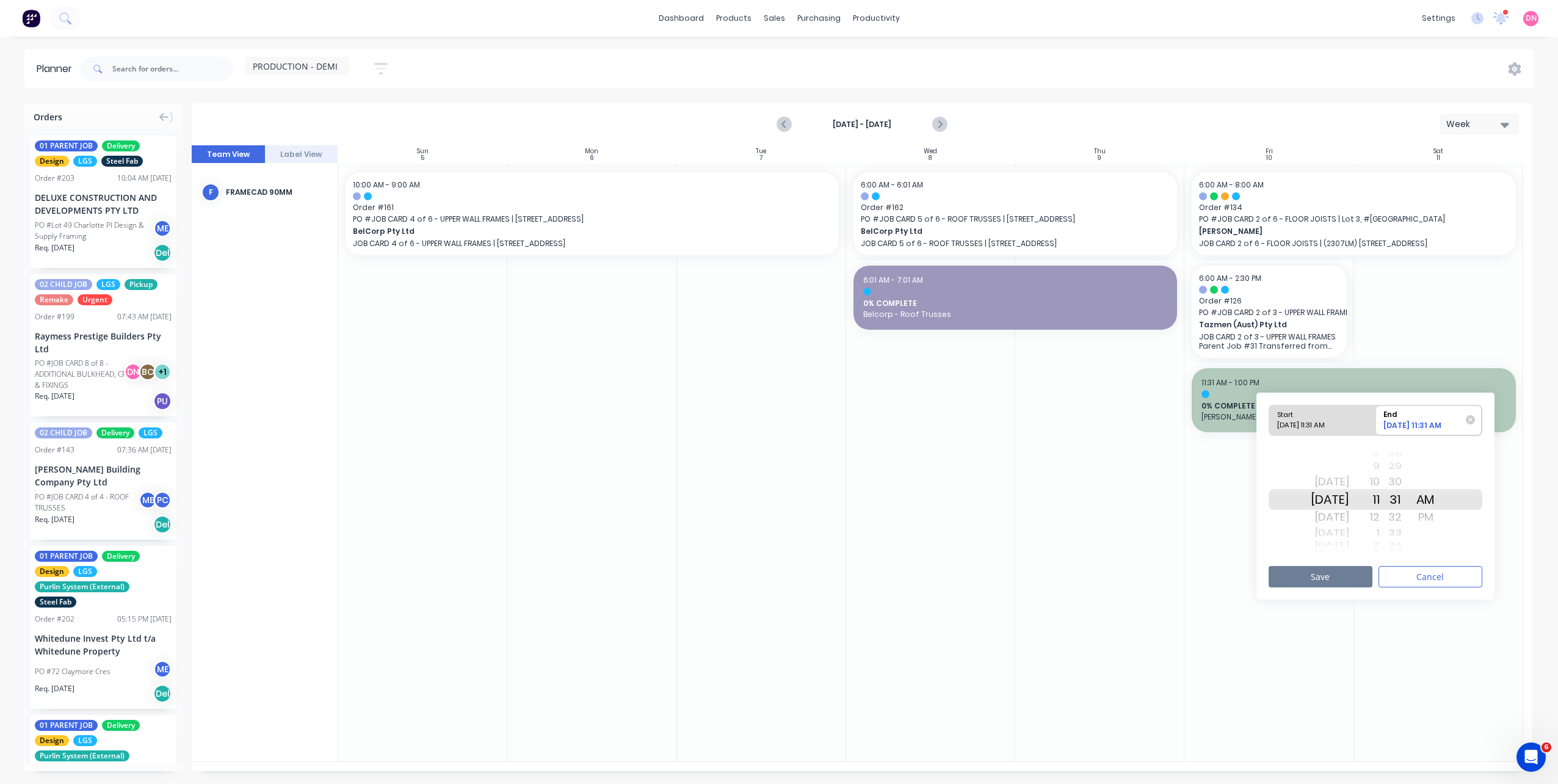
click at [1334, 581] on button "Save" at bounding box center [1320, 576] width 103 height 21
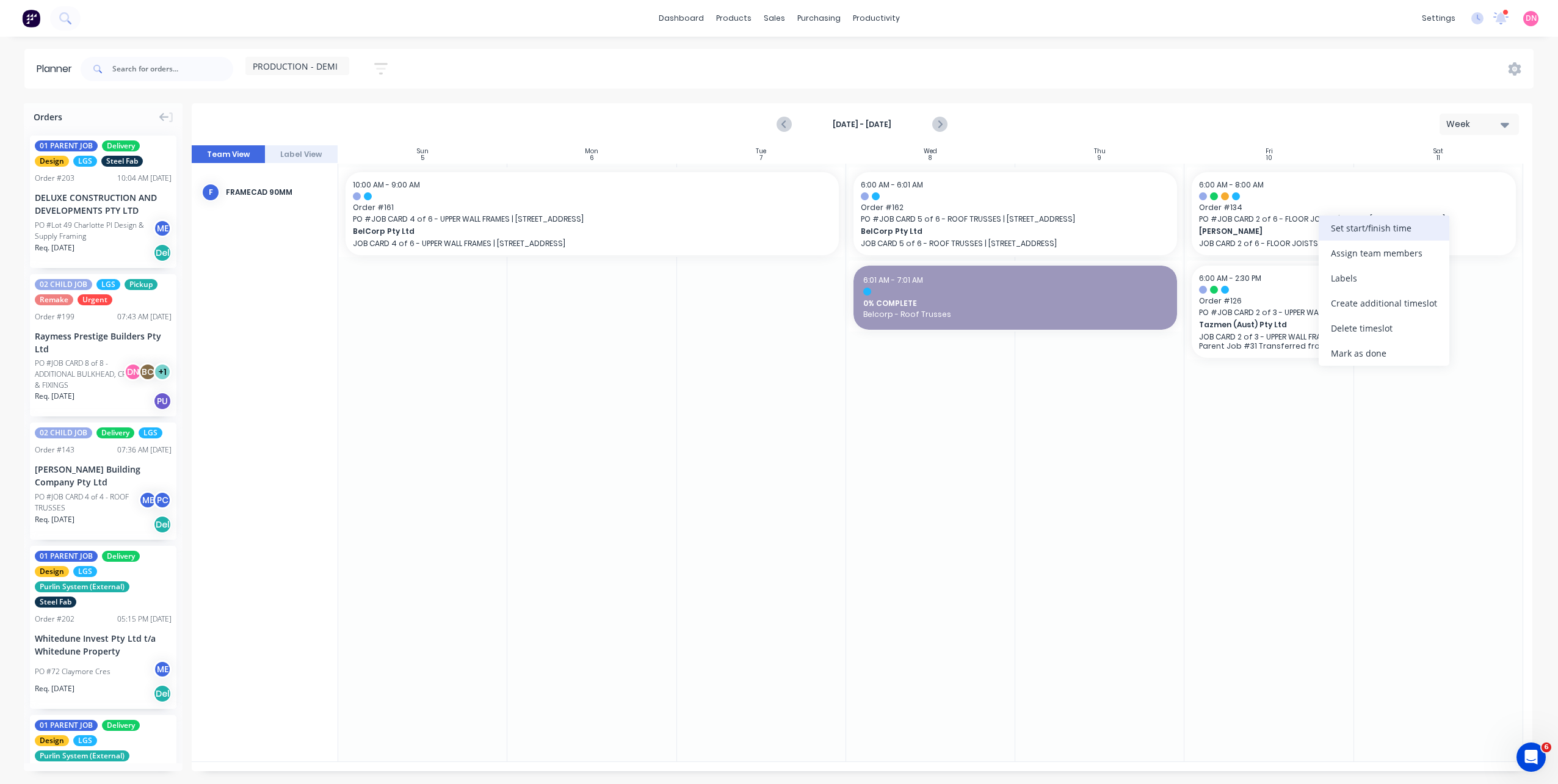
click at [1323, 234] on div "Set start/finish time" at bounding box center [1384, 228] width 131 height 25
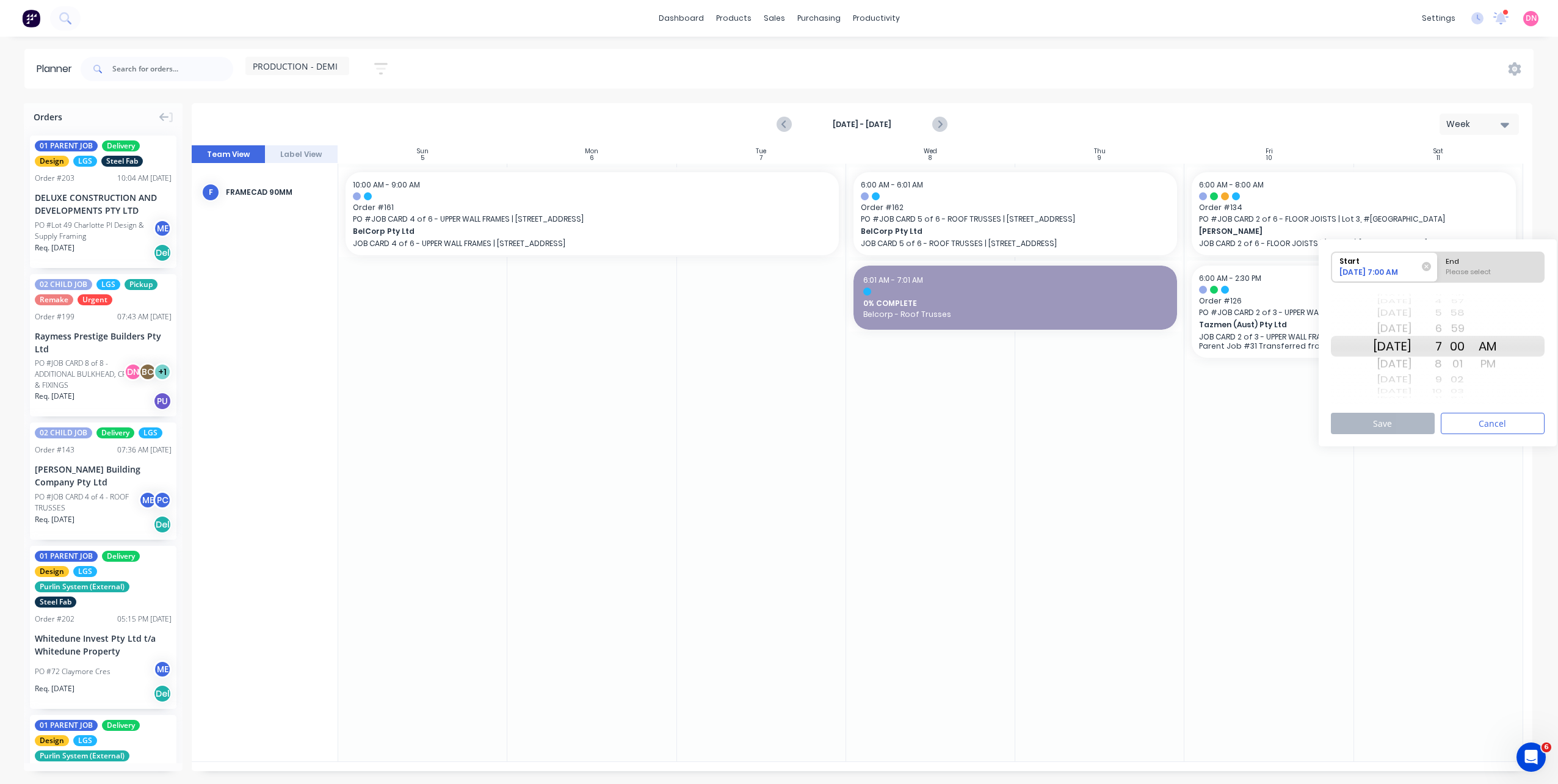
click at [1412, 361] on div "Tue Oct 14" at bounding box center [1392, 364] width 38 height 19
click at [1474, 255] on div "End" at bounding box center [1491, 259] width 100 height 16
click at [1438, 255] on input "End Please select" at bounding box center [1438, 267] width 1 height 30
radio input "true"
click at [1442, 363] on div "8" at bounding box center [1426, 364] width 30 height 19
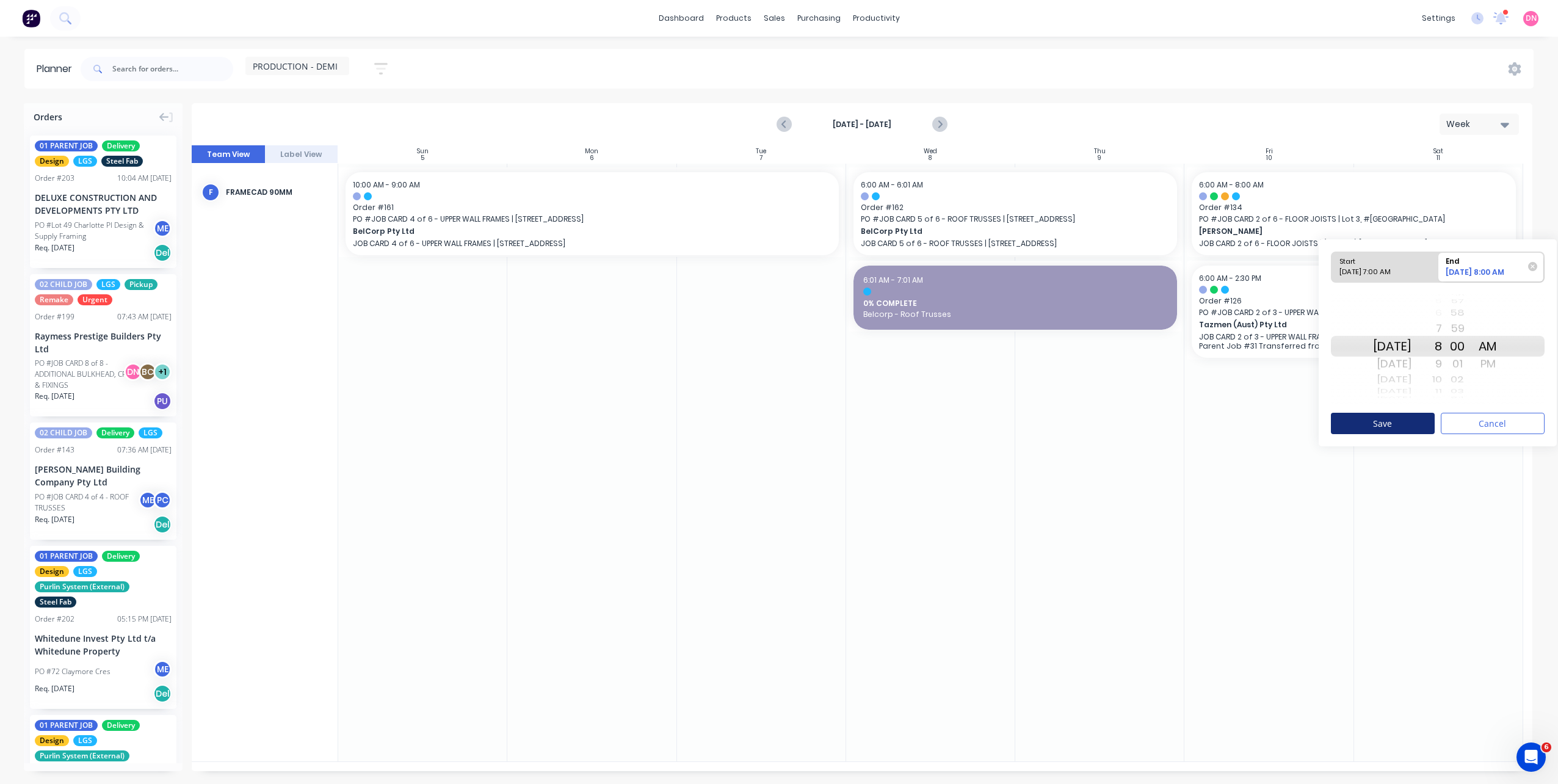
click at [1400, 429] on button "Save" at bounding box center [1383, 423] width 103 height 21
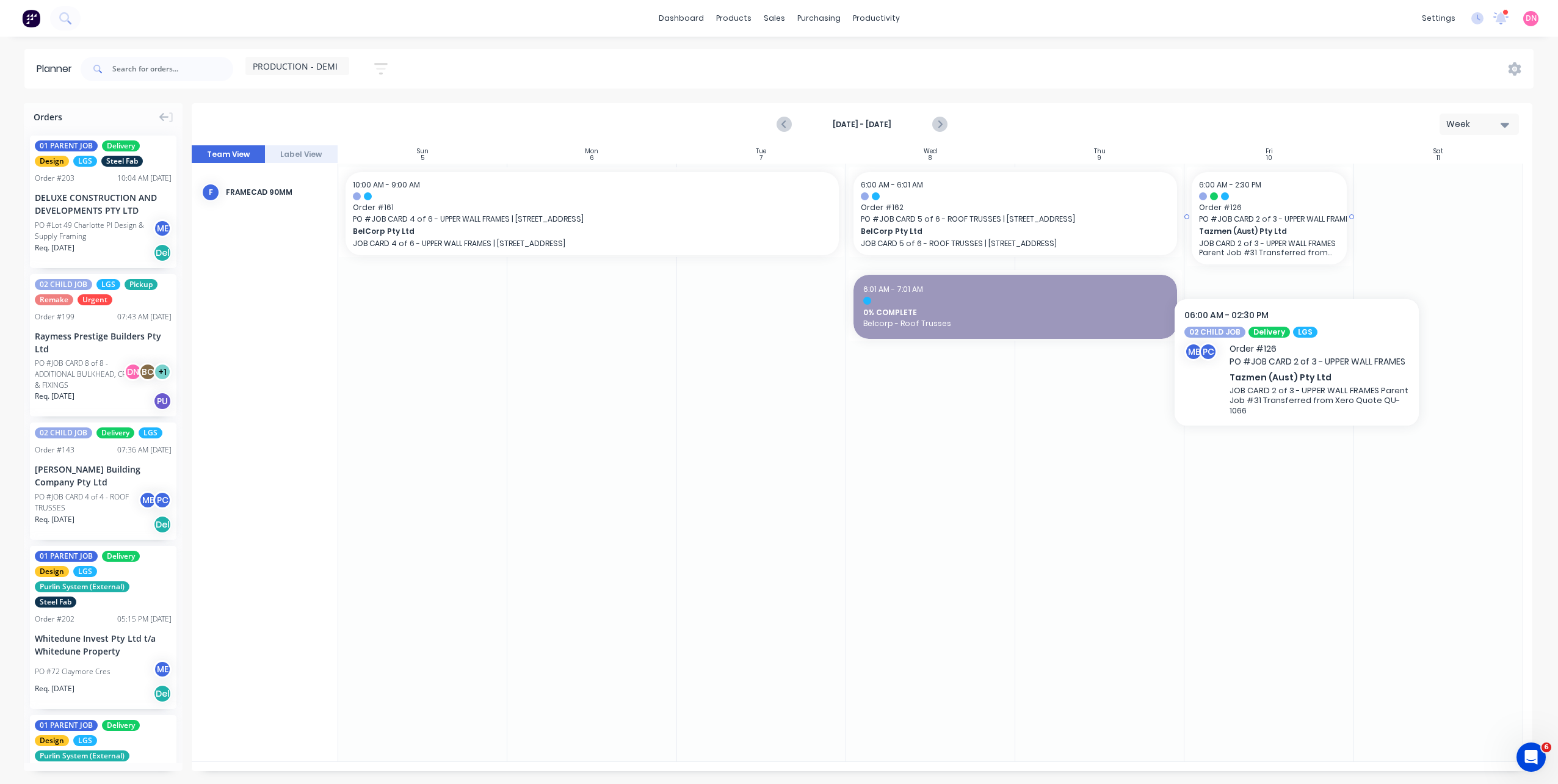
click at [1296, 254] on p "JOB CARD 2 of 3 - UPPER WALL FRAMES Parent Job #31 Transferred from Xero Quote …" at bounding box center [1268, 248] width 140 height 18
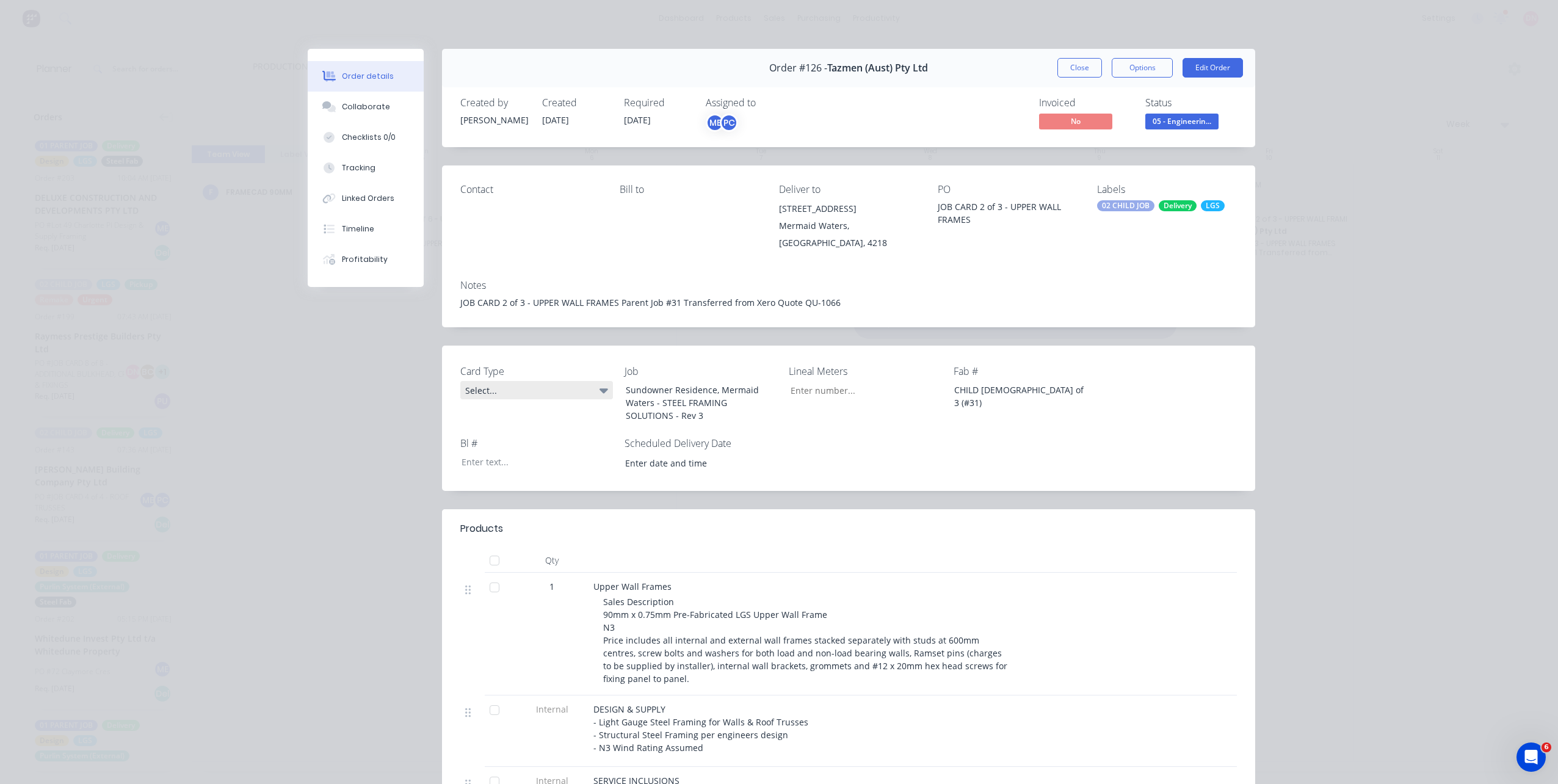
click at [574, 389] on div "Select..." at bounding box center [537, 389] width 152 height 18
click at [599, 394] on icon at bounding box center [604, 390] width 9 height 13
click at [602, 394] on icon at bounding box center [604, 390] width 9 height 13
drag, startPoint x: 602, startPoint y: 392, endPoint x: 591, endPoint y: 391, distance: 11.0
click at [599, 392] on icon at bounding box center [604, 390] width 9 height 13
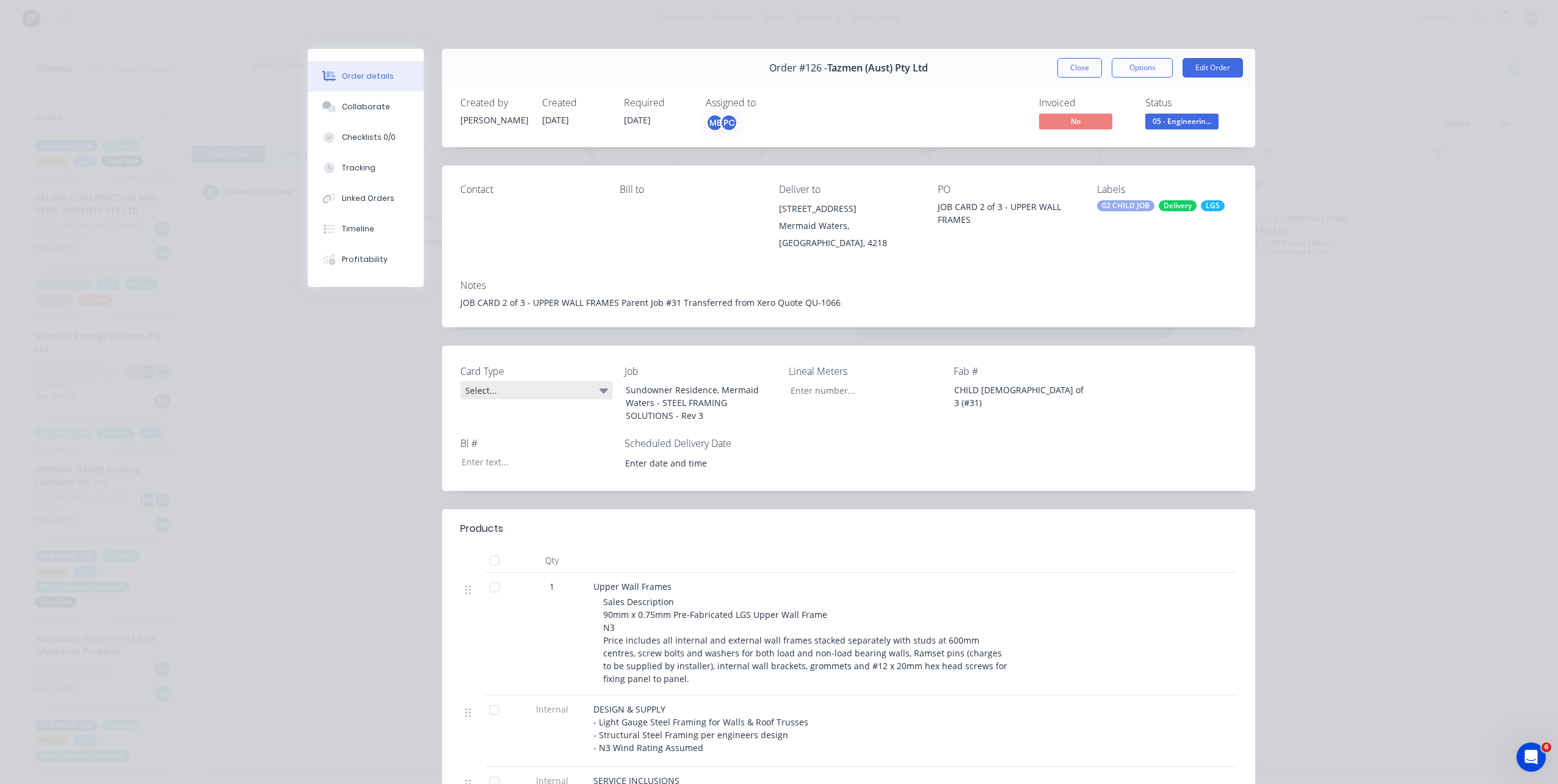
click at [586, 388] on div "Select..." at bounding box center [537, 389] width 152 height 18
click at [585, 387] on div "Select..." at bounding box center [537, 389] width 152 height 18
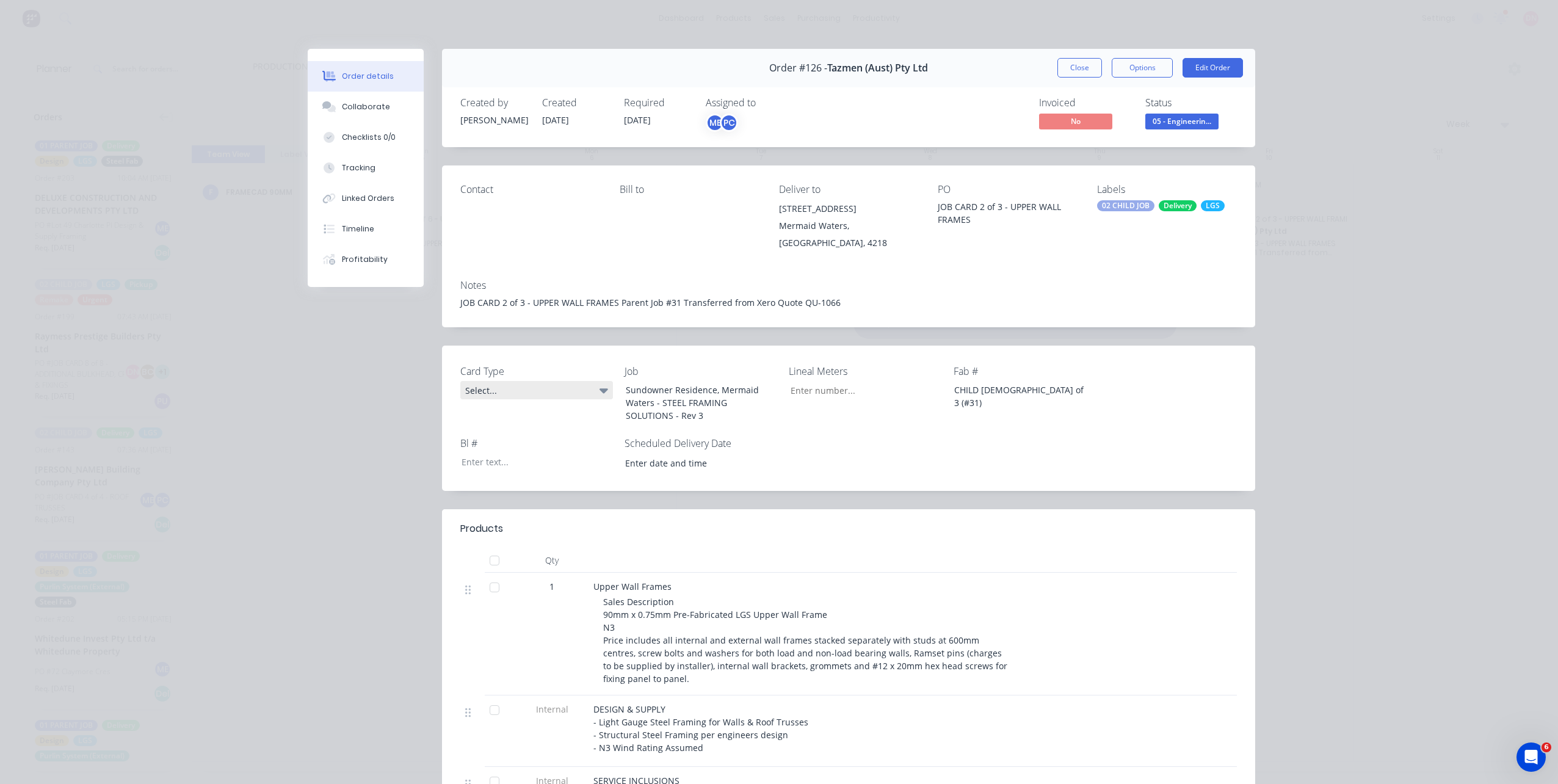
click at [588, 387] on div "Select..." at bounding box center [537, 389] width 152 height 18
click at [599, 389] on icon at bounding box center [604, 390] width 9 height 5
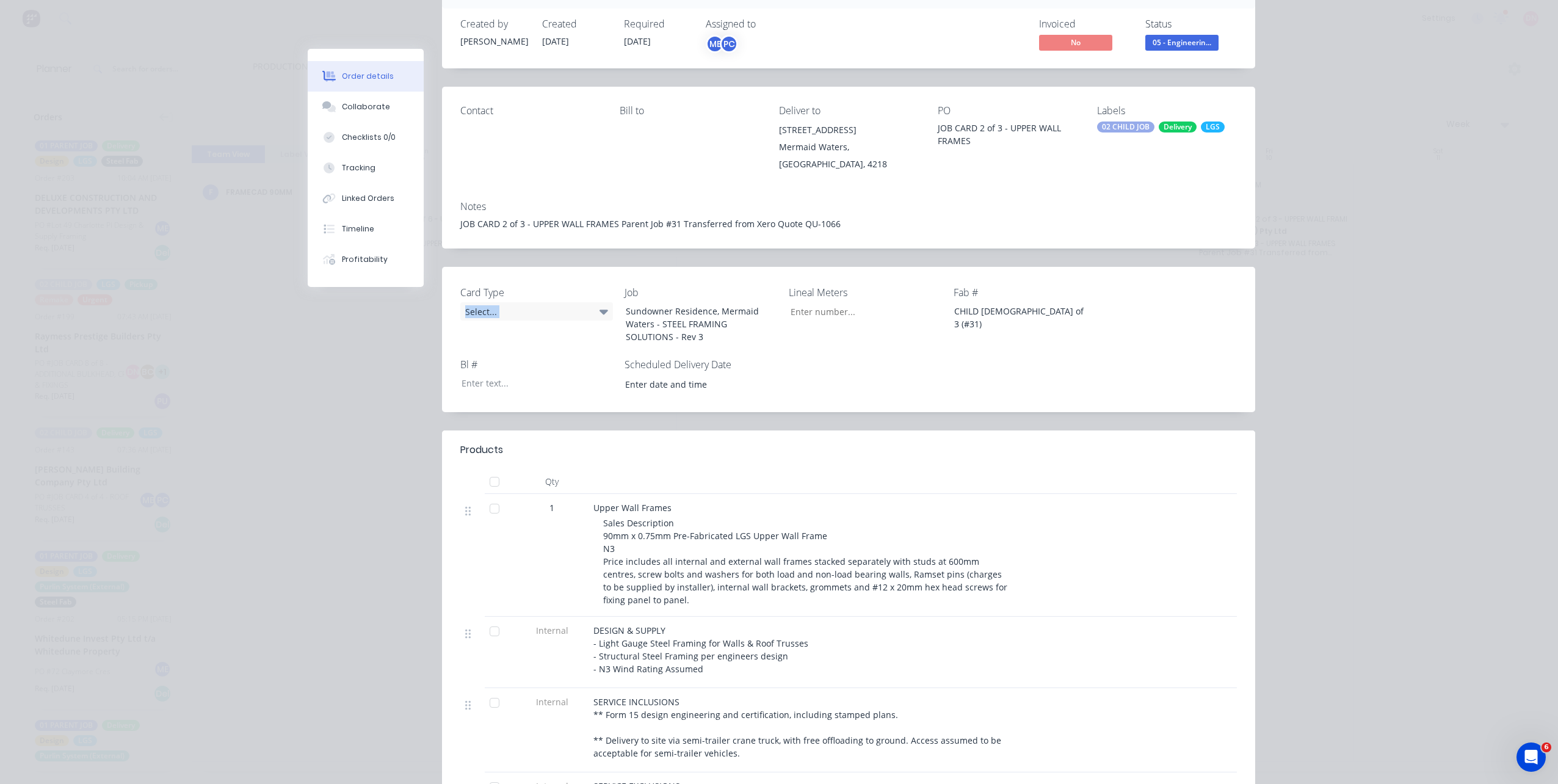
scroll to position [183, 0]
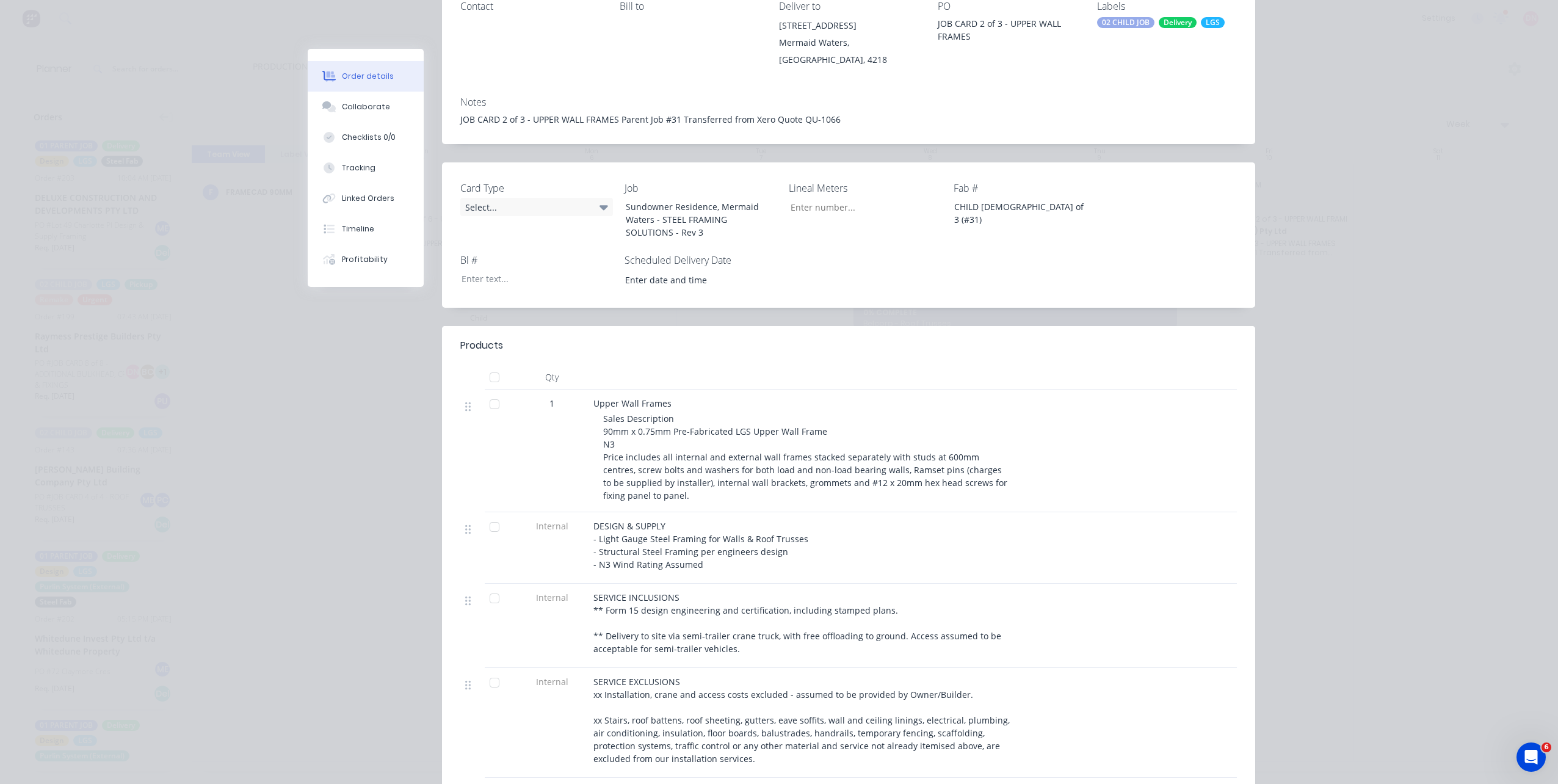
click at [574, 427] on div "1" at bounding box center [551, 451] width 73 height 123
click at [598, 198] on div "Select..." at bounding box center [537, 207] width 152 height 18
click at [598, 197] on div "Card Type Select..." at bounding box center [537, 211] width 152 height 61
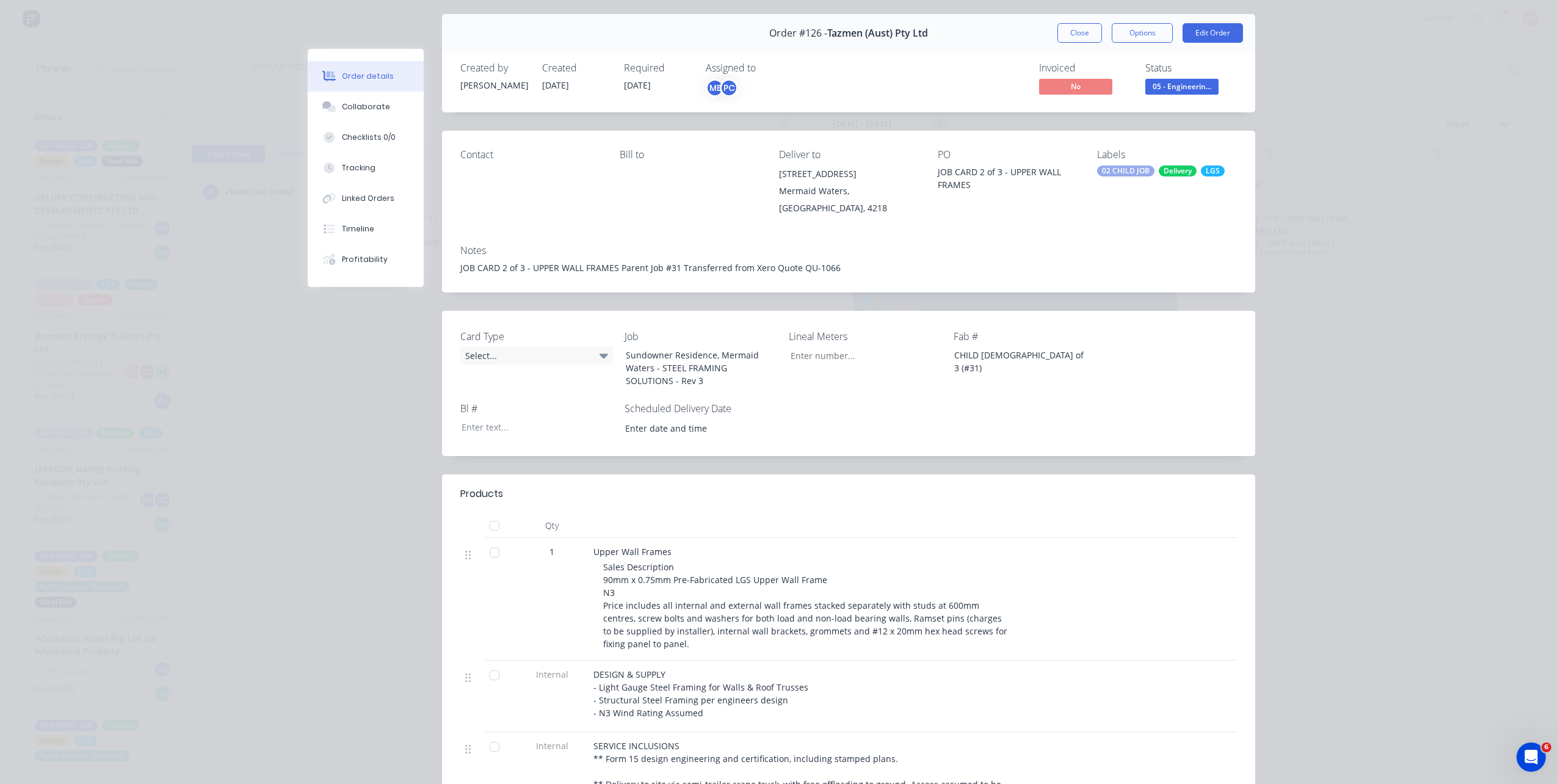
scroll to position [0, 0]
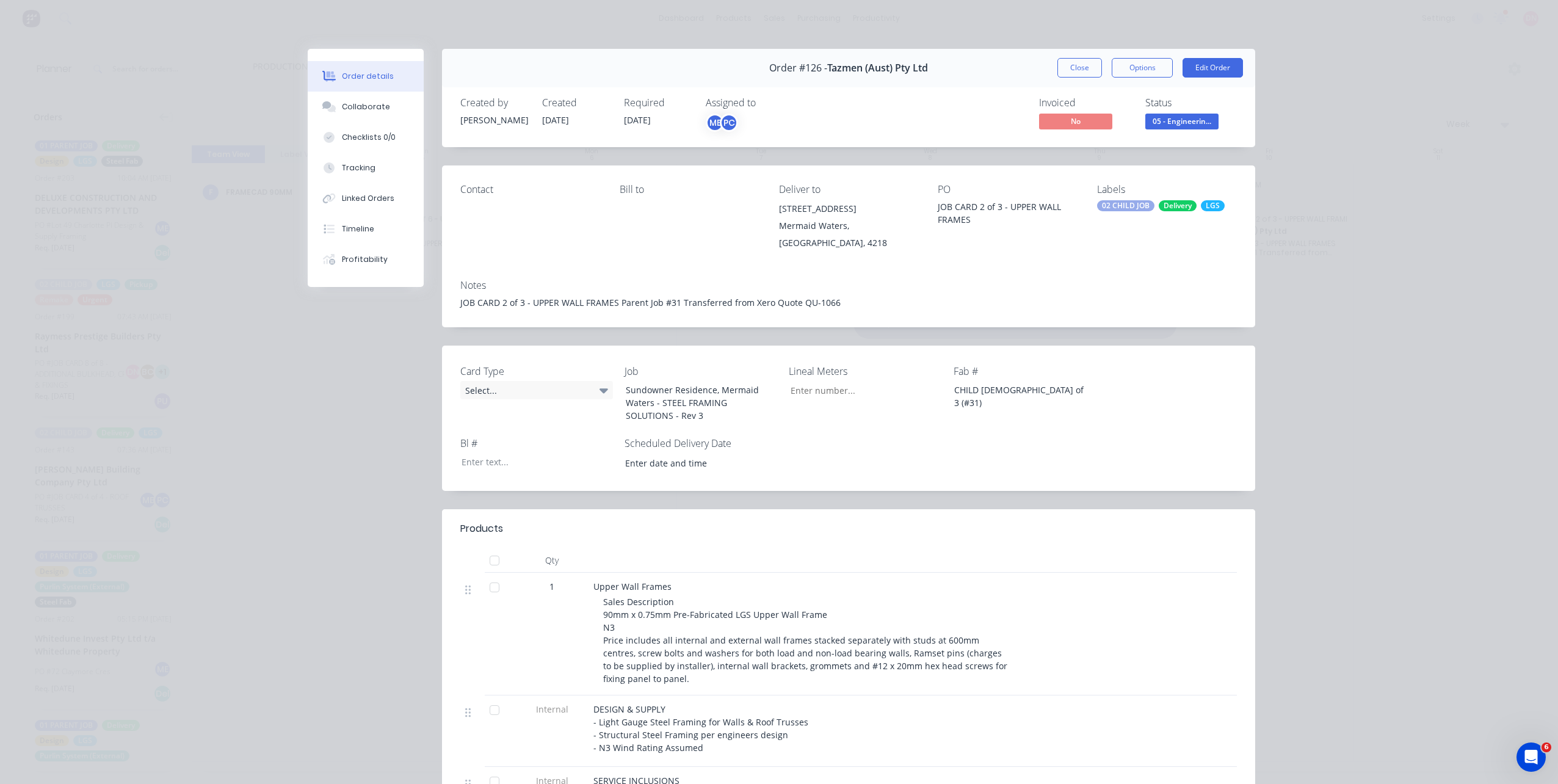
click at [1089, 55] on div "Order #126 - Tazmen (Aust) Pty Ltd Close Options Edit Order" at bounding box center [848, 68] width 813 height 38
click at [1085, 61] on button "Close" at bounding box center [1080, 67] width 44 height 19
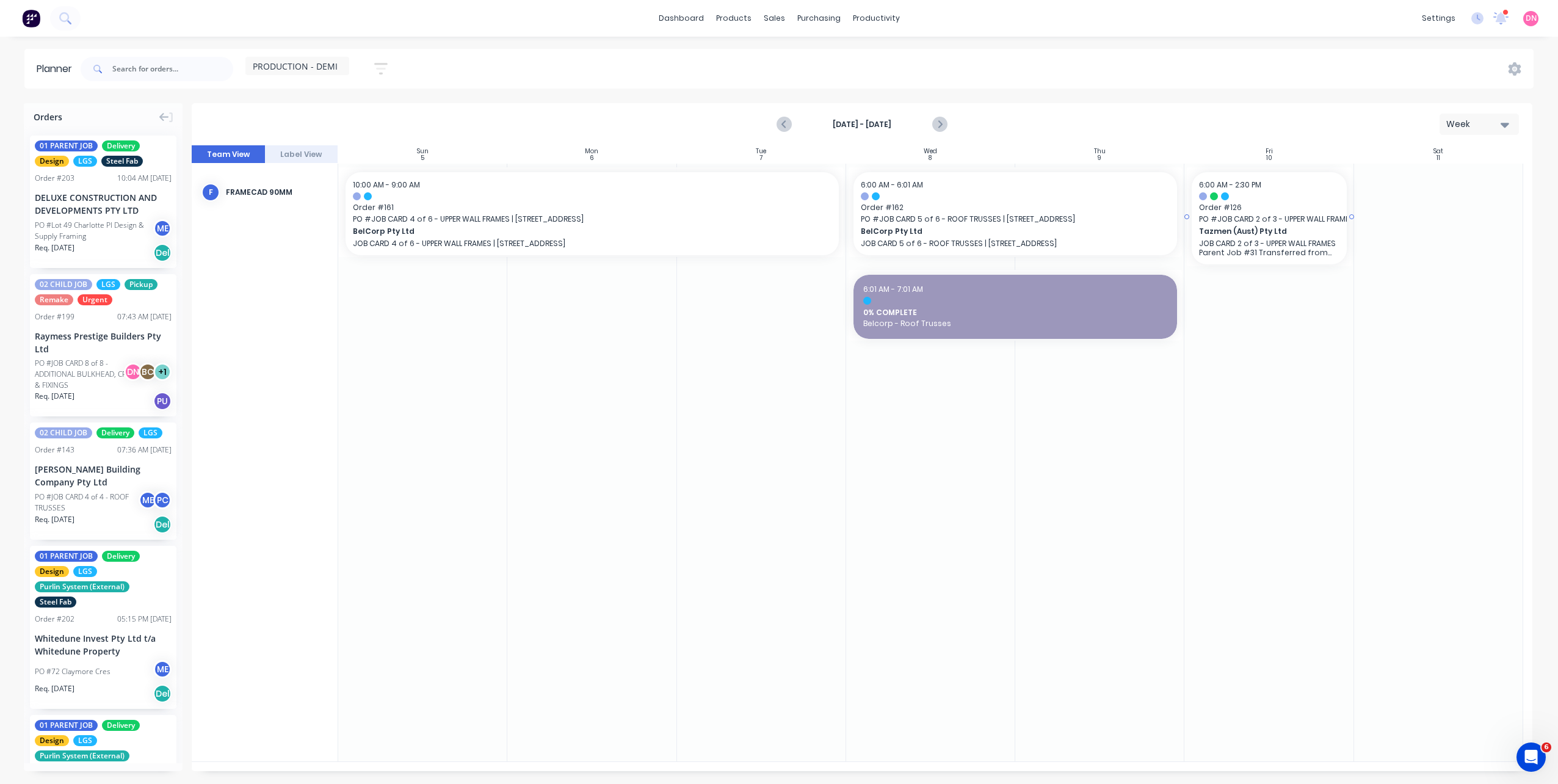
click at [1247, 237] on div "Tazmen (Aust) Pty Ltd JOB CARD 2 of 3 - UPPER WALL FRAMES Parent Job #31 Transf…" at bounding box center [1268, 241] width 140 height 32
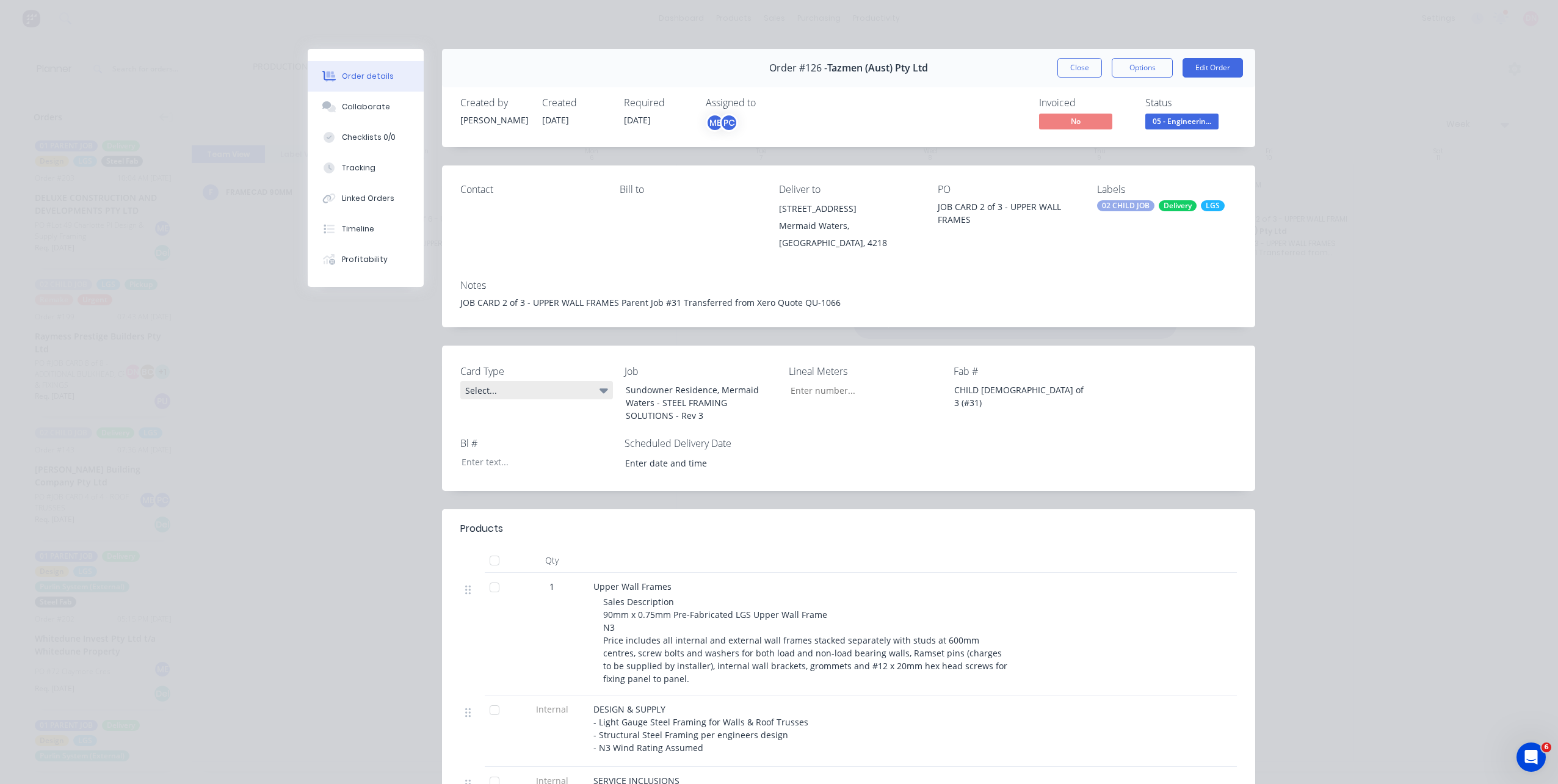
click at [574, 398] on div "Select..." at bounding box center [537, 389] width 152 height 18
click at [810, 395] on input "Card Type" at bounding box center [861, 389] width 161 height 18
type input "1,400"
click at [1077, 63] on button "Close" at bounding box center [1080, 67] width 44 height 19
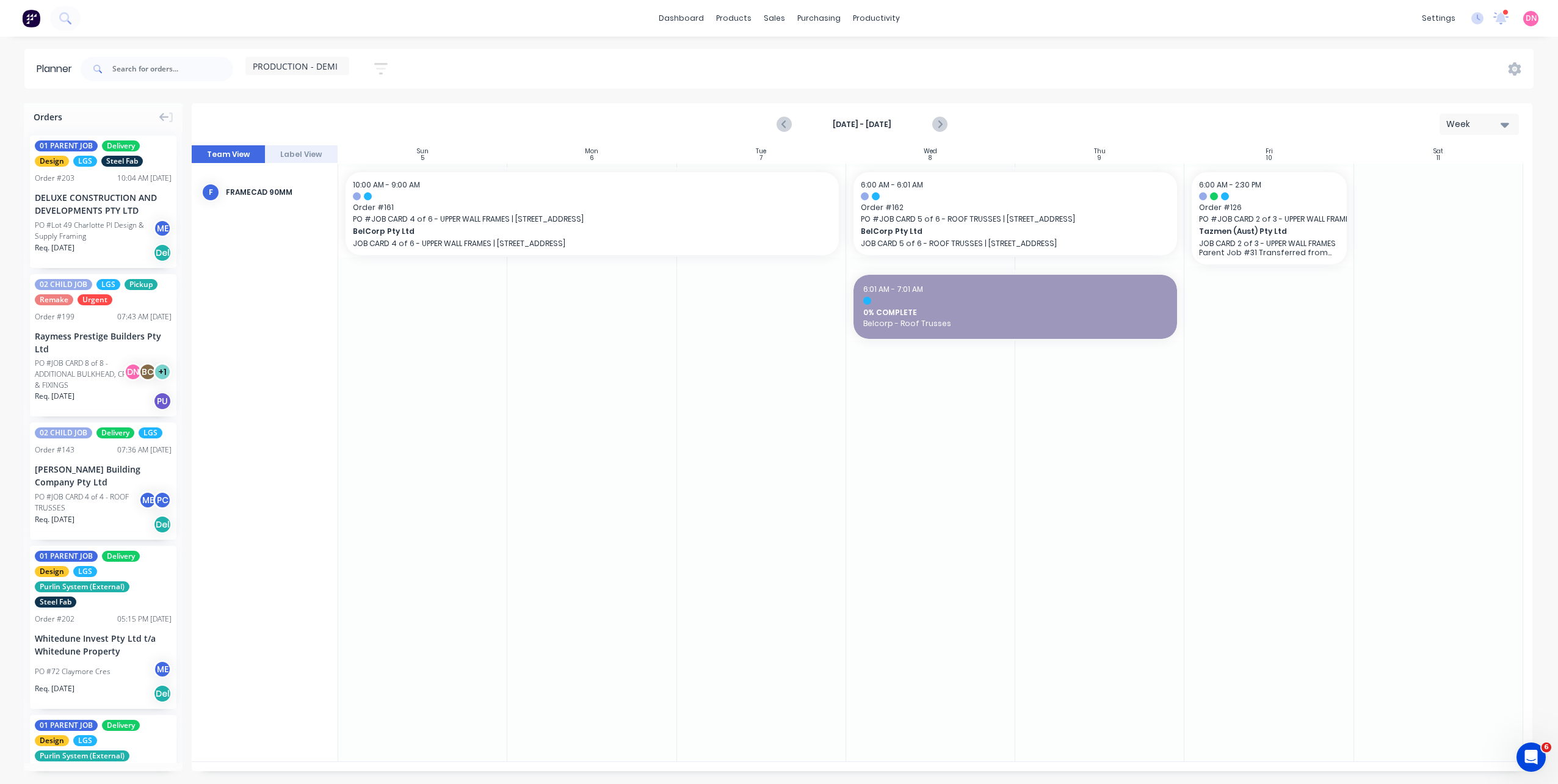
click at [1225, 318] on div at bounding box center [1268, 462] width 169 height 598
click at [780, 124] on icon "Previous page" at bounding box center [784, 125] width 15 height 15
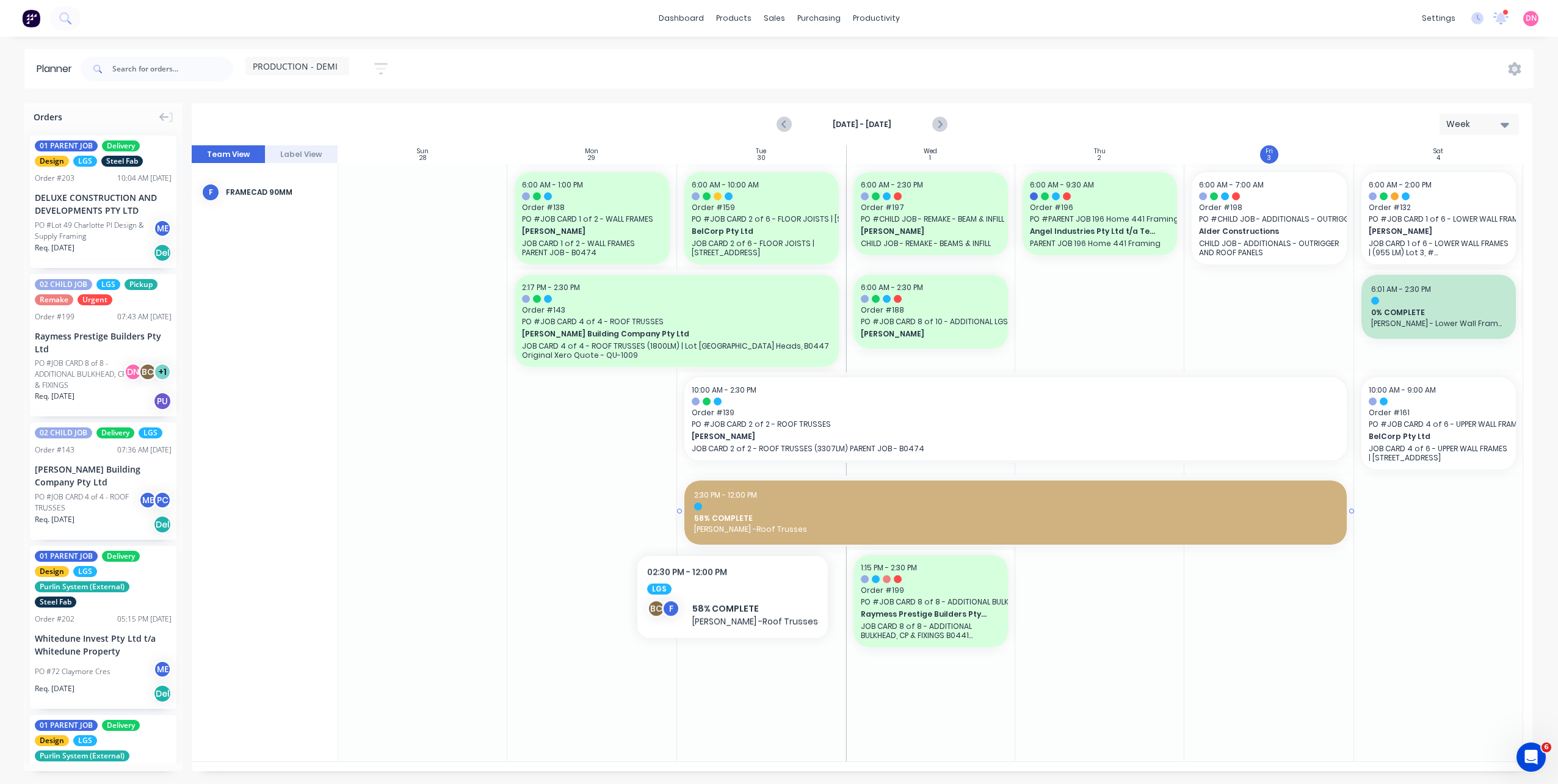
click at [728, 522] on span "58% COMPLETE" at bounding box center [1016, 518] width 643 height 11
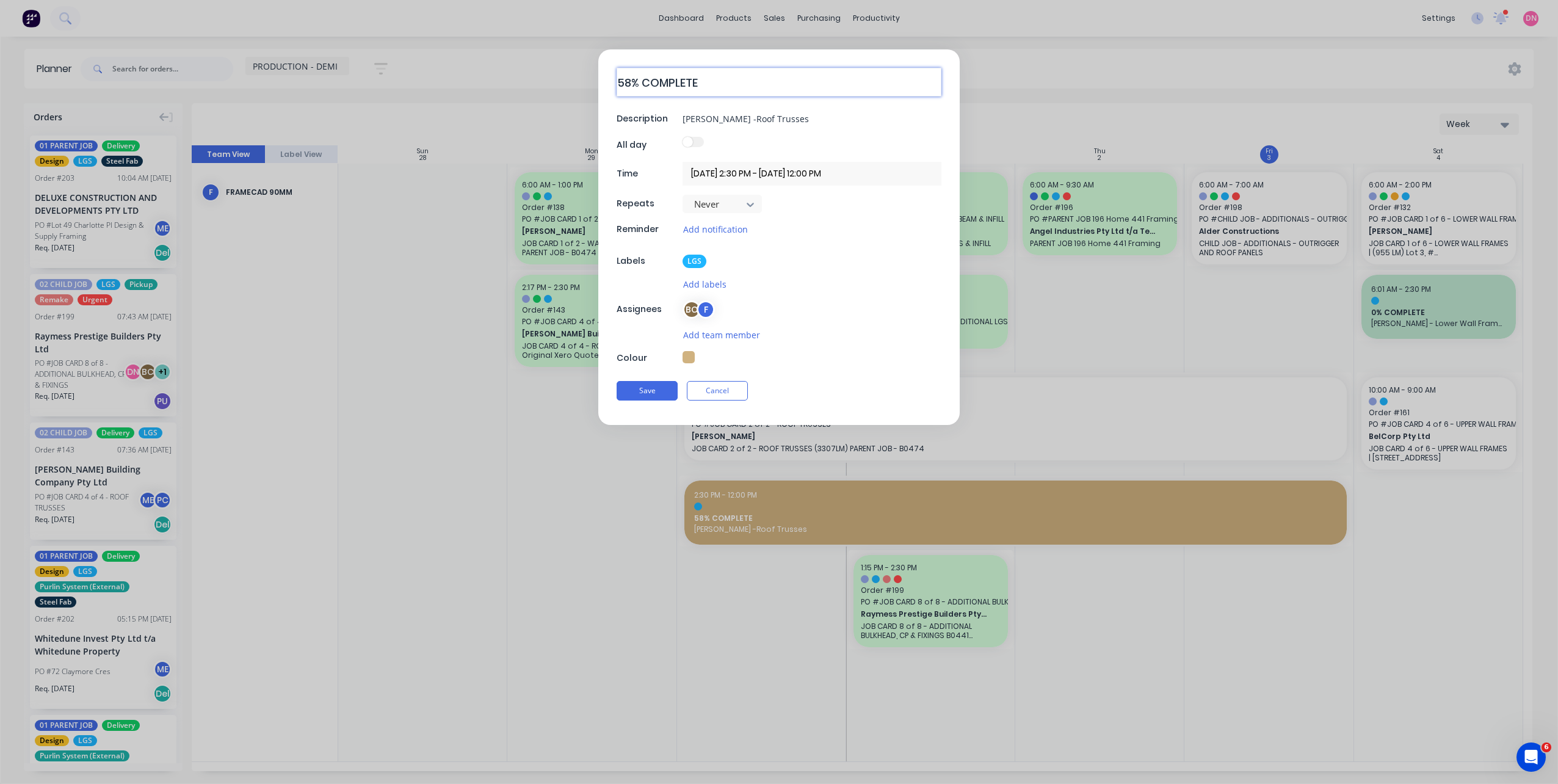
drag, startPoint x: 708, startPoint y: 83, endPoint x: 458, endPoint y: 41, distance: 253.5
click at [458, 41] on div "58% COMPLETE Description Brad Wescott -Roof Trusses All day Time 30/09/2025 2:3…" at bounding box center [779, 392] width 1558 height 784
type textarea "x"
type textarea "R"
type textarea "x"
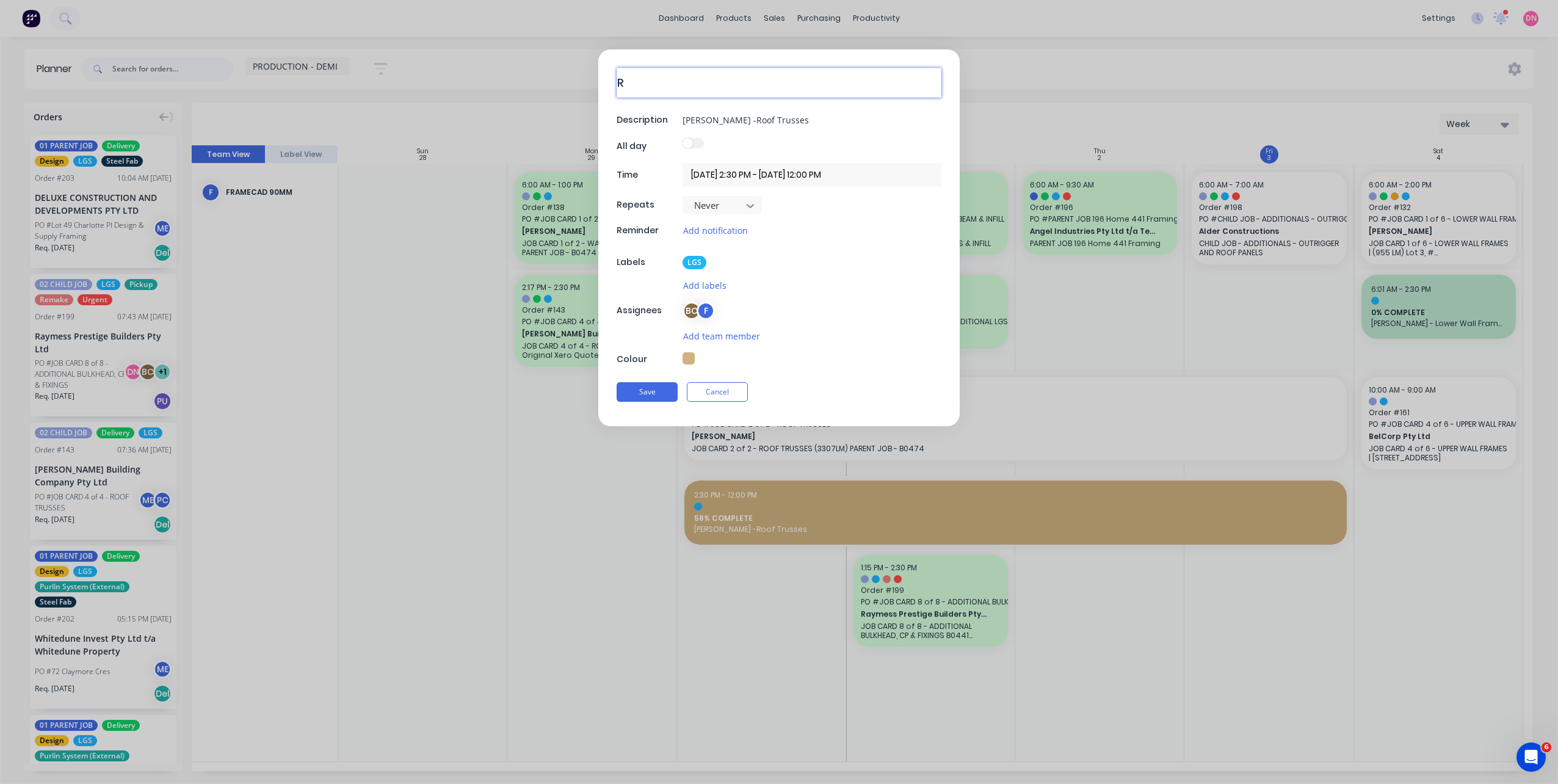
type textarea "RO"
type textarea "x"
type textarea "ROL"
type textarea "x"
type textarea "ROLL"
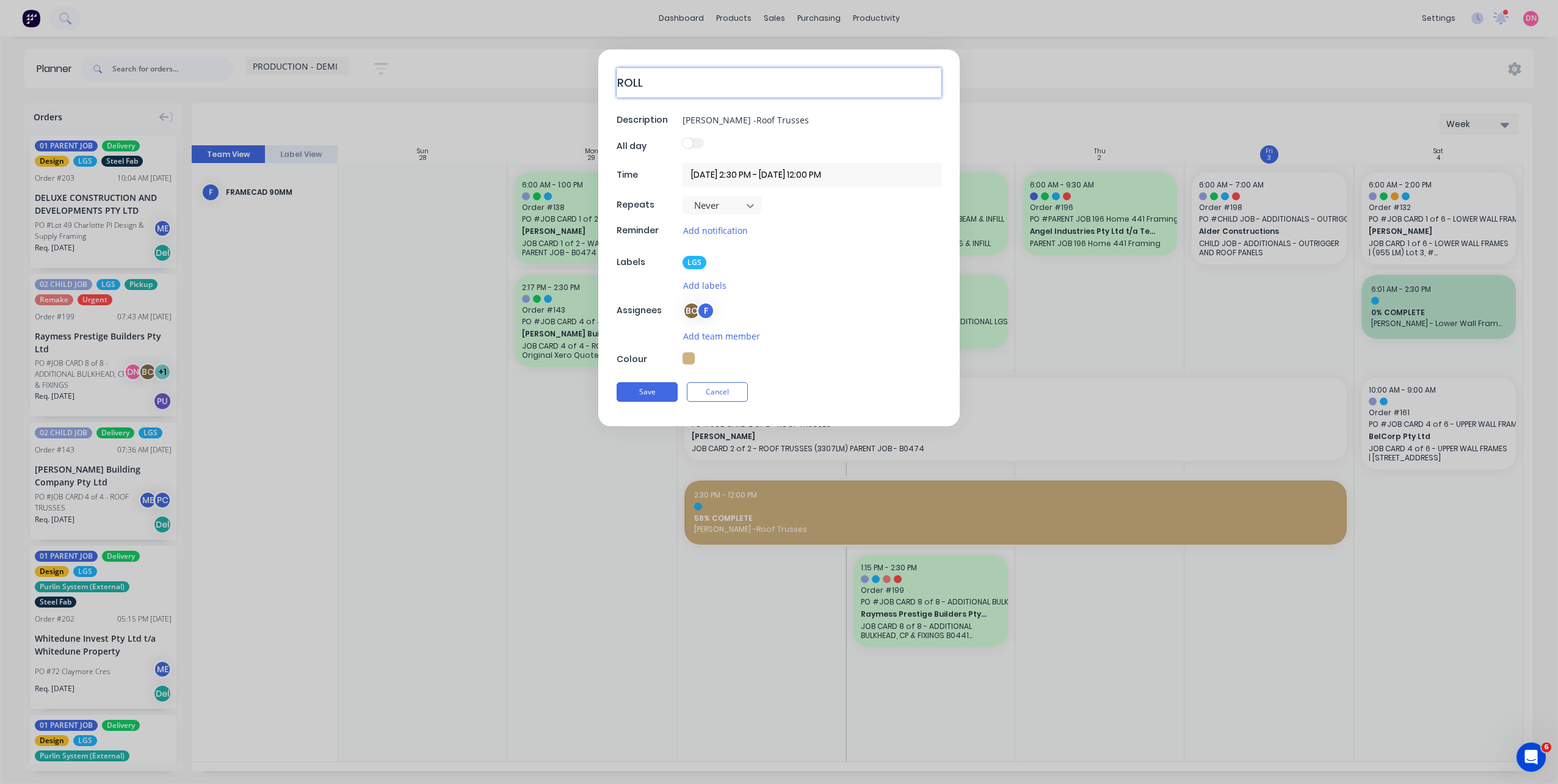
type textarea "x"
type textarea "ROLLI"
type textarea "x"
type textarea "ROLLIN"
type textarea "x"
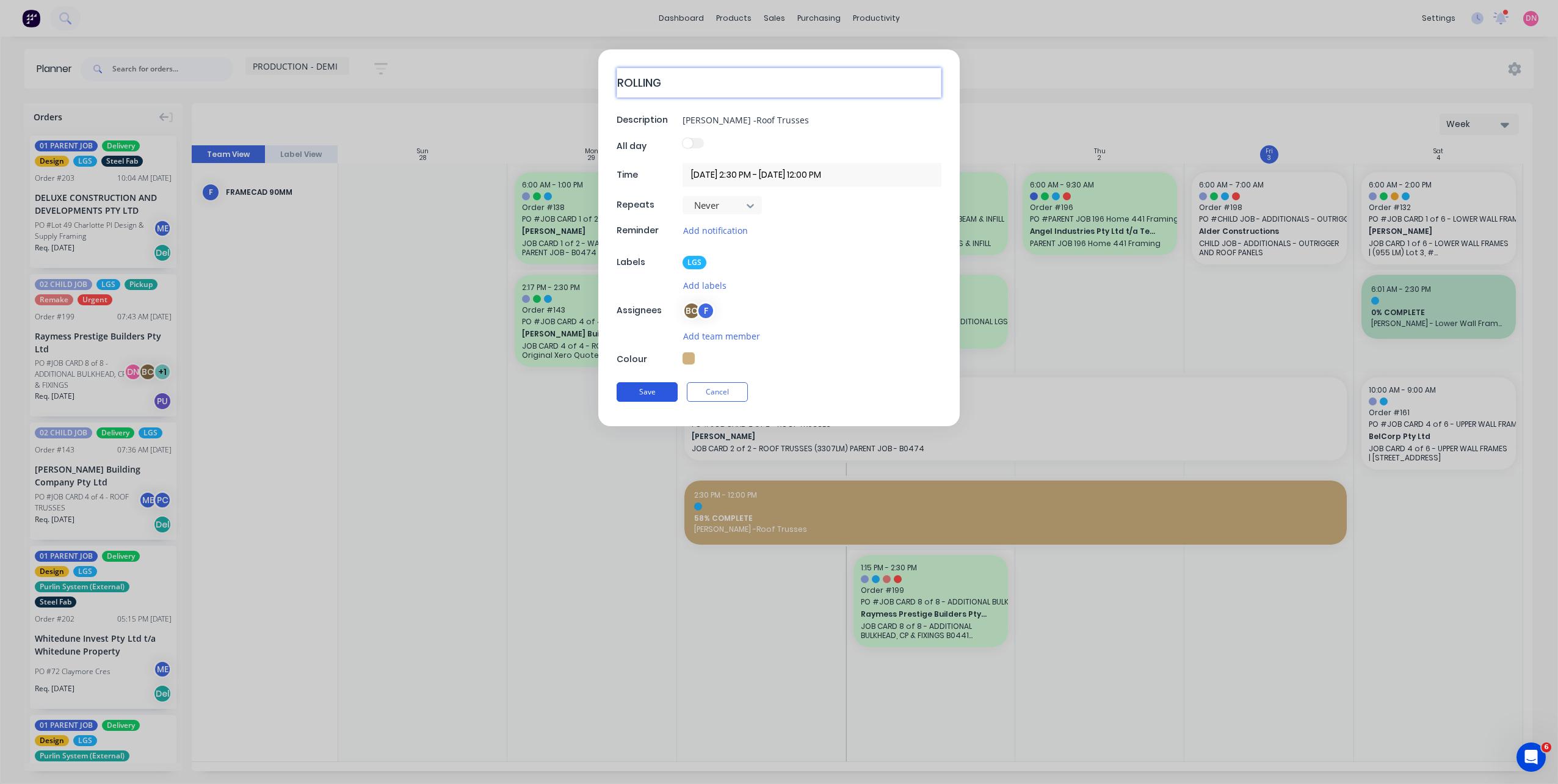
type textarea "ROLLING"
click at [657, 396] on button "Save" at bounding box center [647, 390] width 61 height 19
type textarea "x"
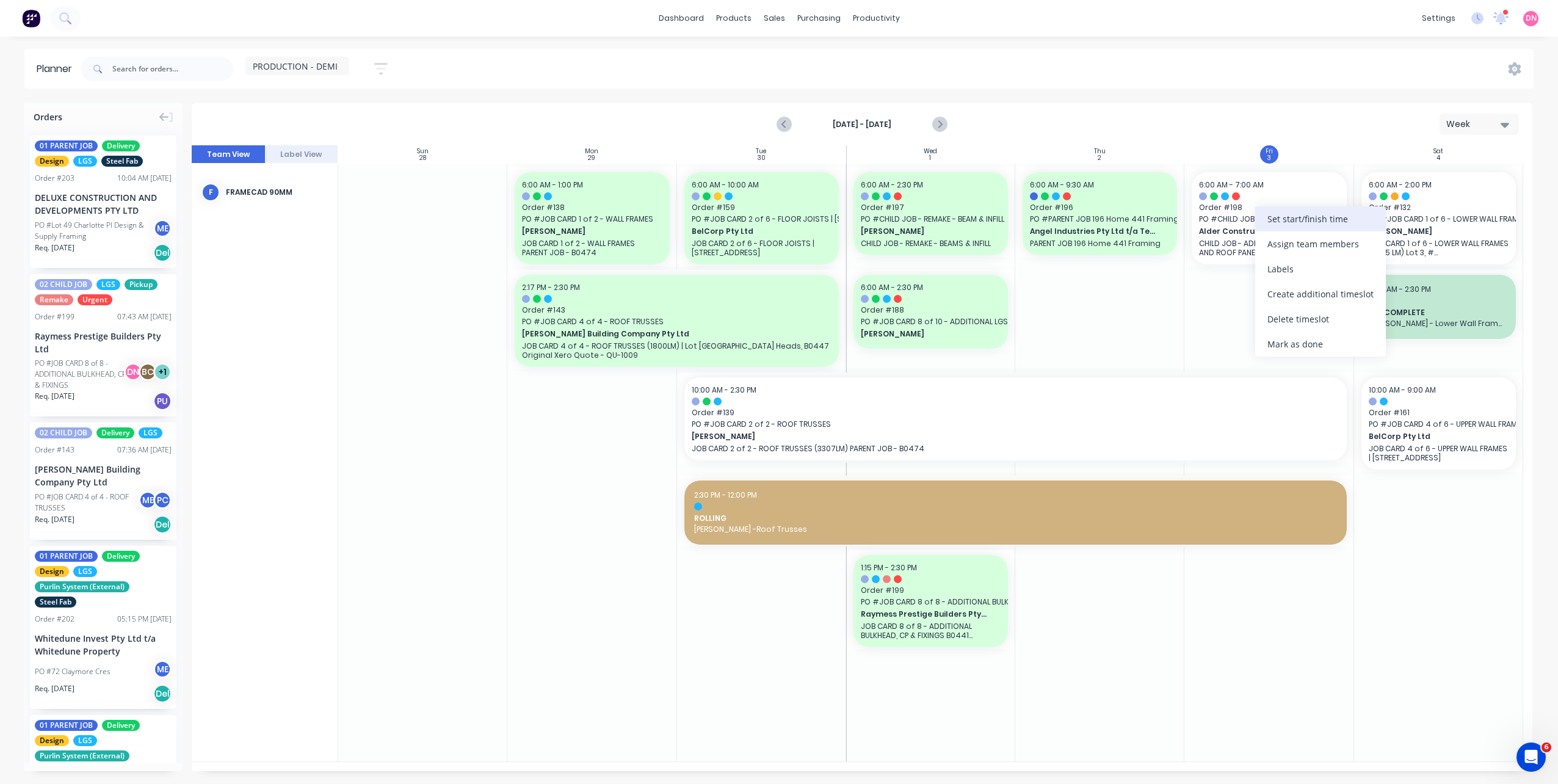
click at [1256, 230] on div "Set start/finish time" at bounding box center [1320, 219] width 131 height 25
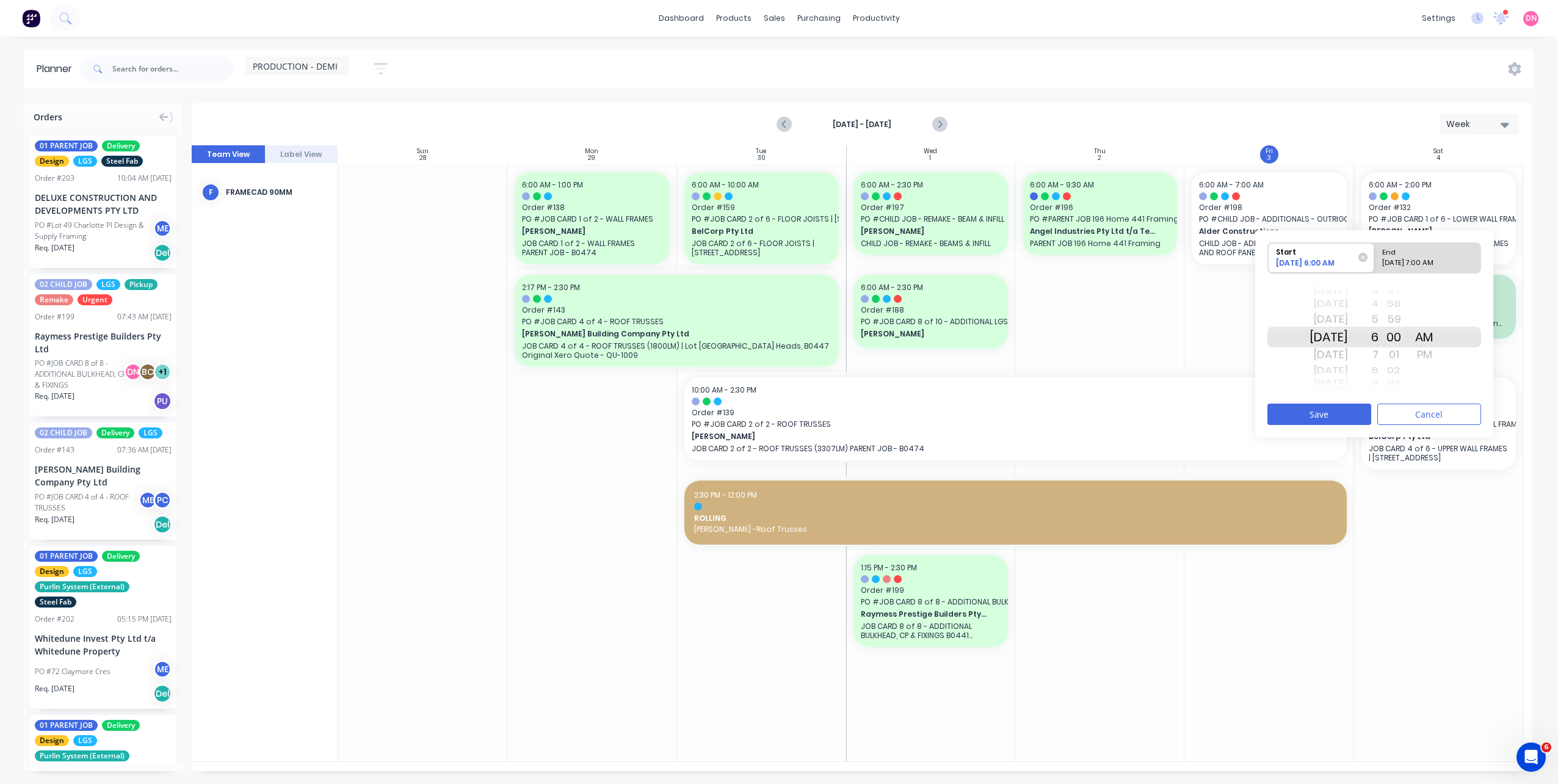
click at [1378, 371] on div "8" at bounding box center [1363, 370] width 30 height 16
click at [1378, 371] on div "10" at bounding box center [1363, 370] width 30 height 16
click at [1378, 367] on div "12" at bounding box center [1363, 370] width 30 height 16
click at [1378, 316] on div "11" at bounding box center [1363, 319] width 30 height 19
click at [1416, 249] on div "End" at bounding box center [1427, 250] width 100 height 16
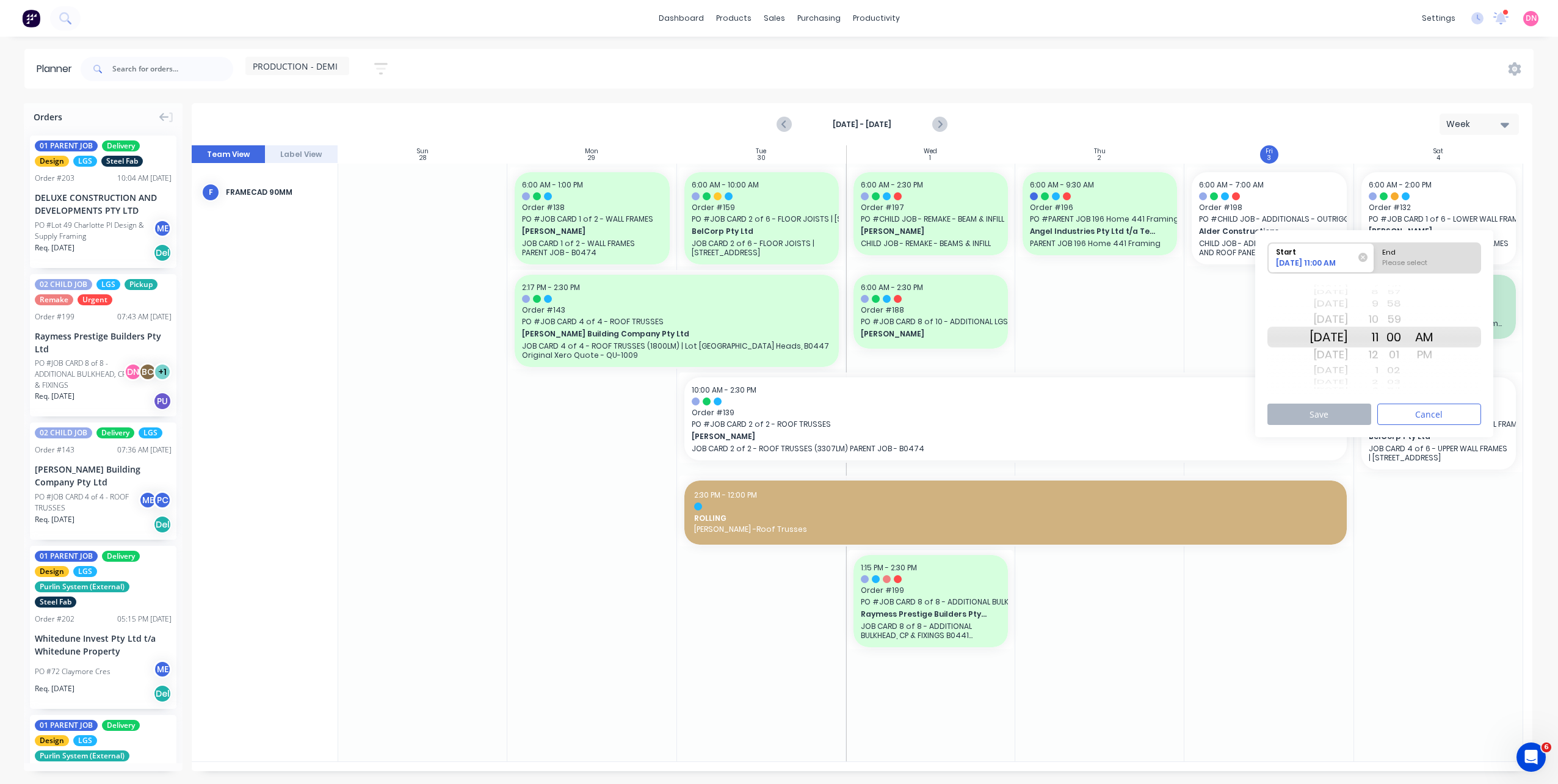
click at [1375, 249] on input "End Please select" at bounding box center [1374, 258] width 1 height 30
radio input "true"
click at [1378, 352] on div "12" at bounding box center [1363, 355] width 30 height 19
click at [1438, 353] on div "PM" at bounding box center [1423, 355] width 30 height 19
click at [1378, 356] on div "12" at bounding box center [1363, 355] width 30 height 19
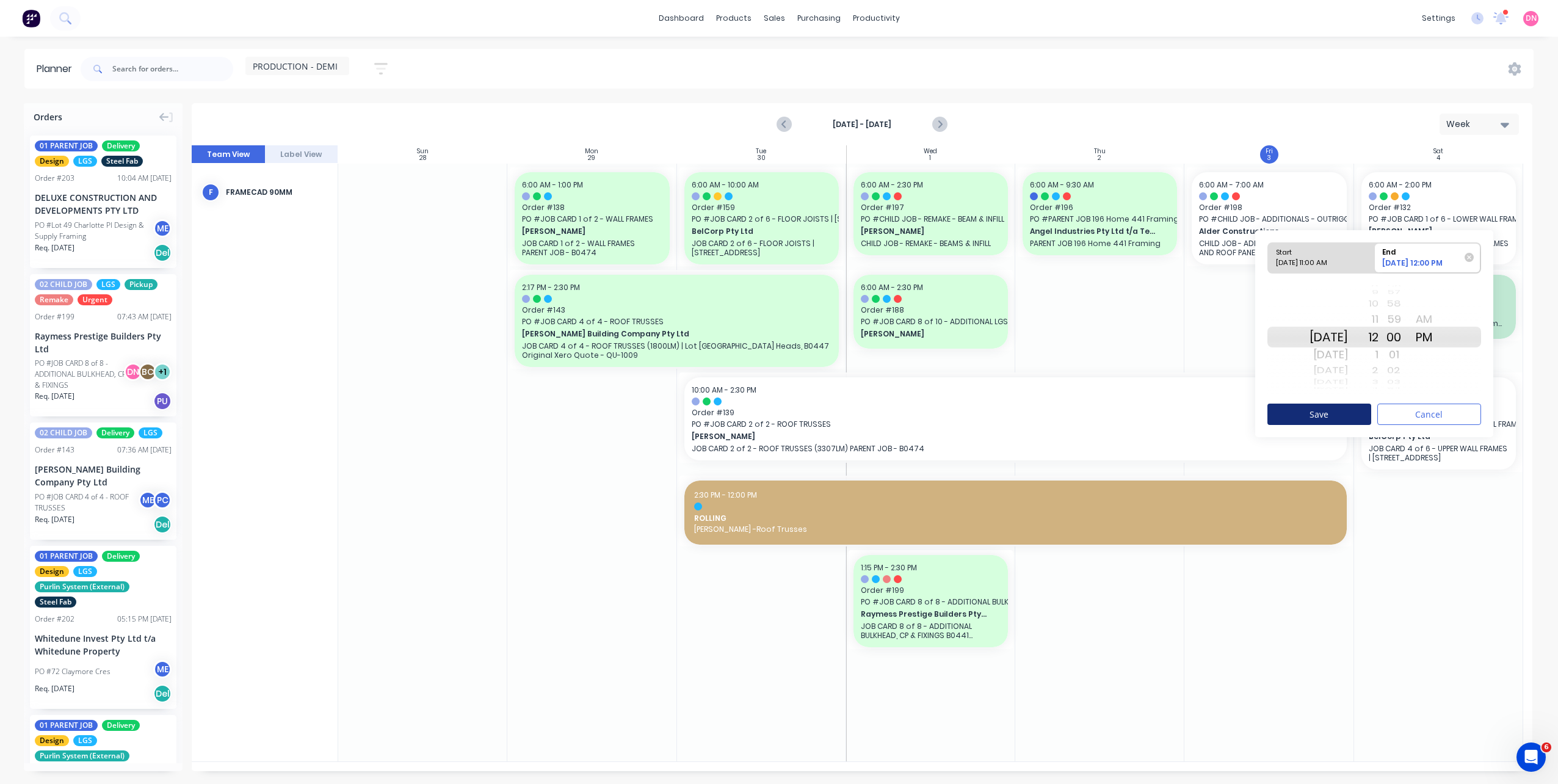
click at [1353, 403] on button "Save" at bounding box center [1319, 414] width 103 height 21
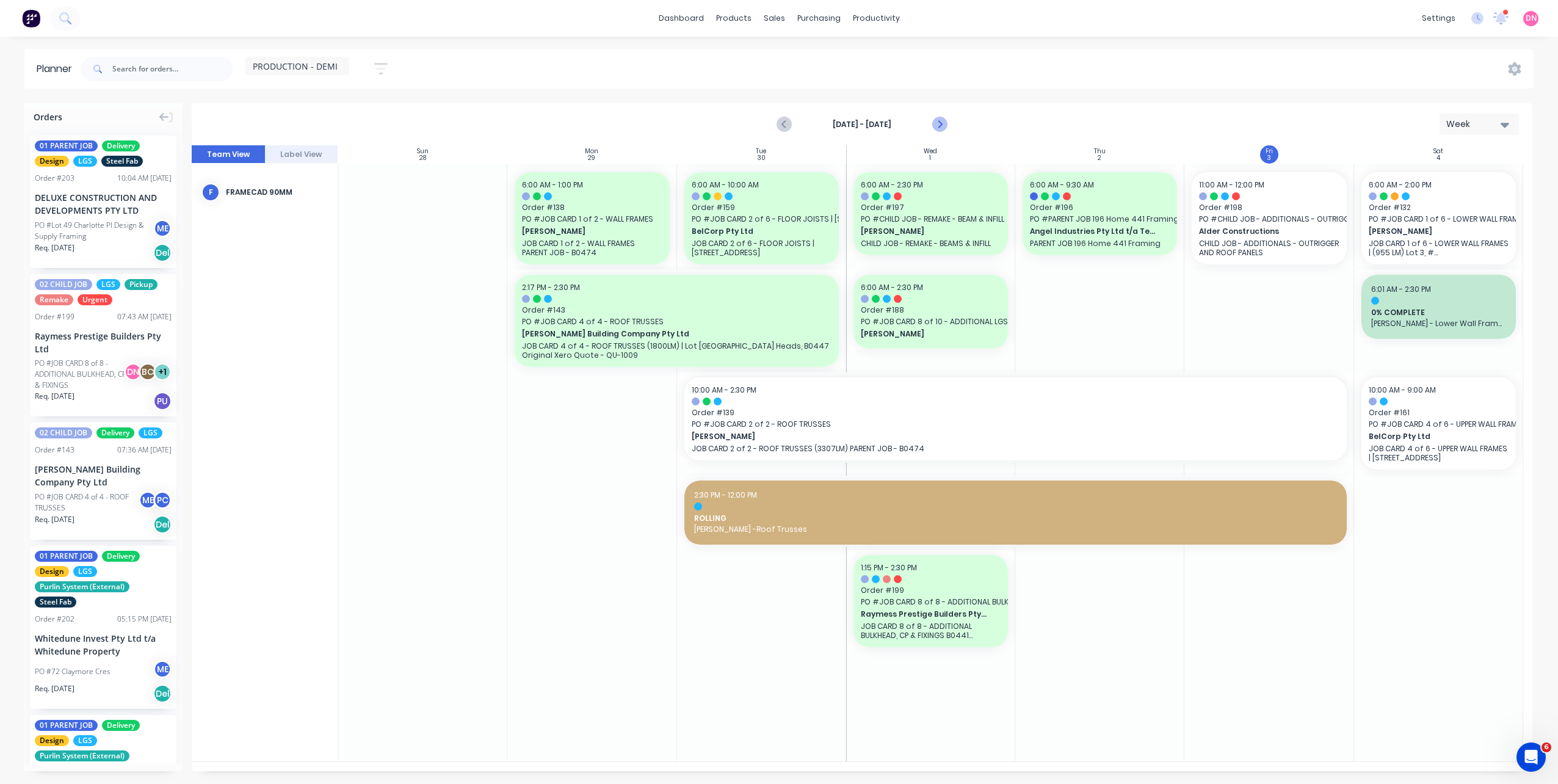
click at [936, 123] on icon "Next page" at bounding box center [939, 125] width 15 height 15
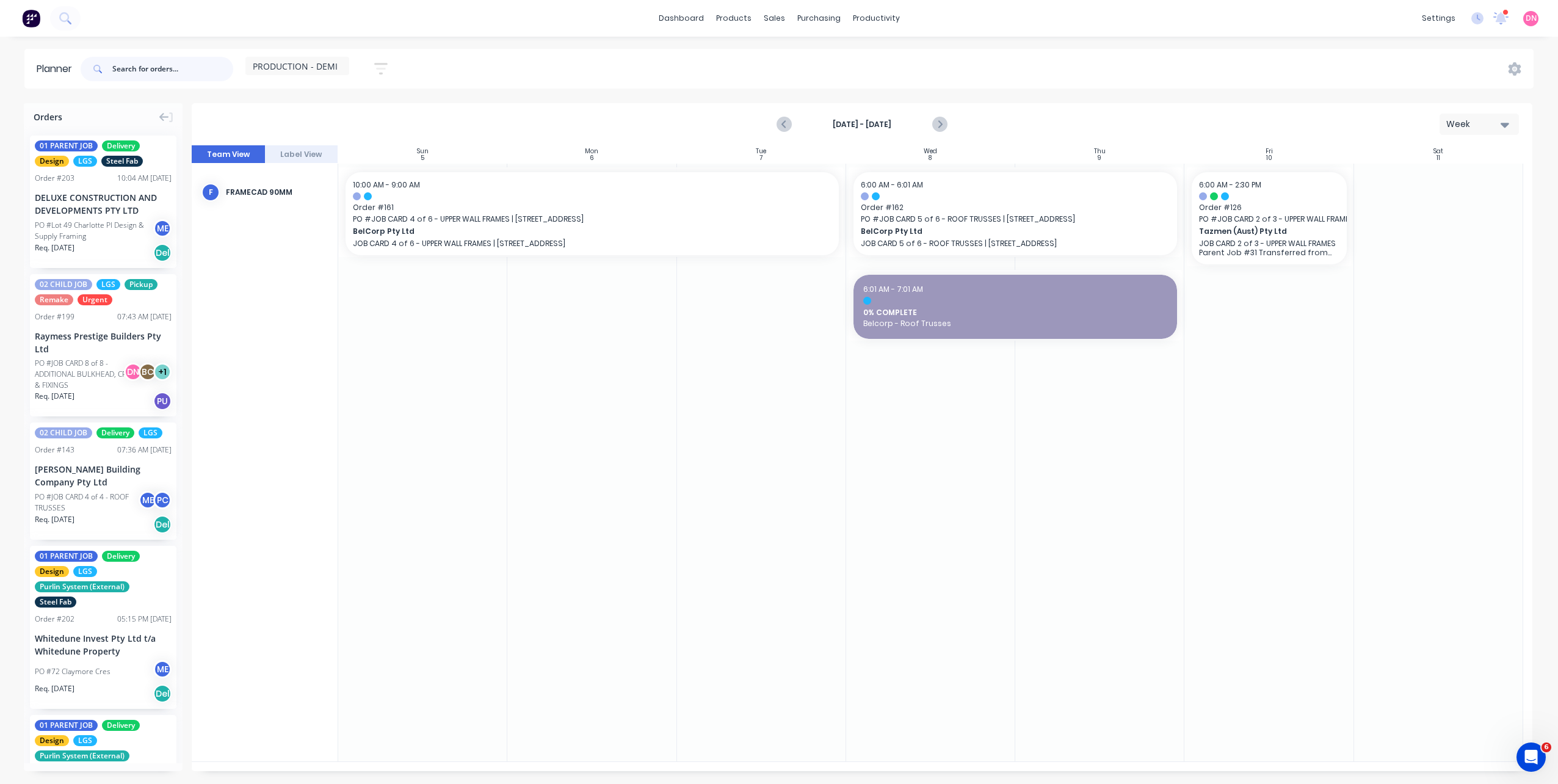
click at [179, 67] on input "text" at bounding box center [173, 69] width 121 height 24
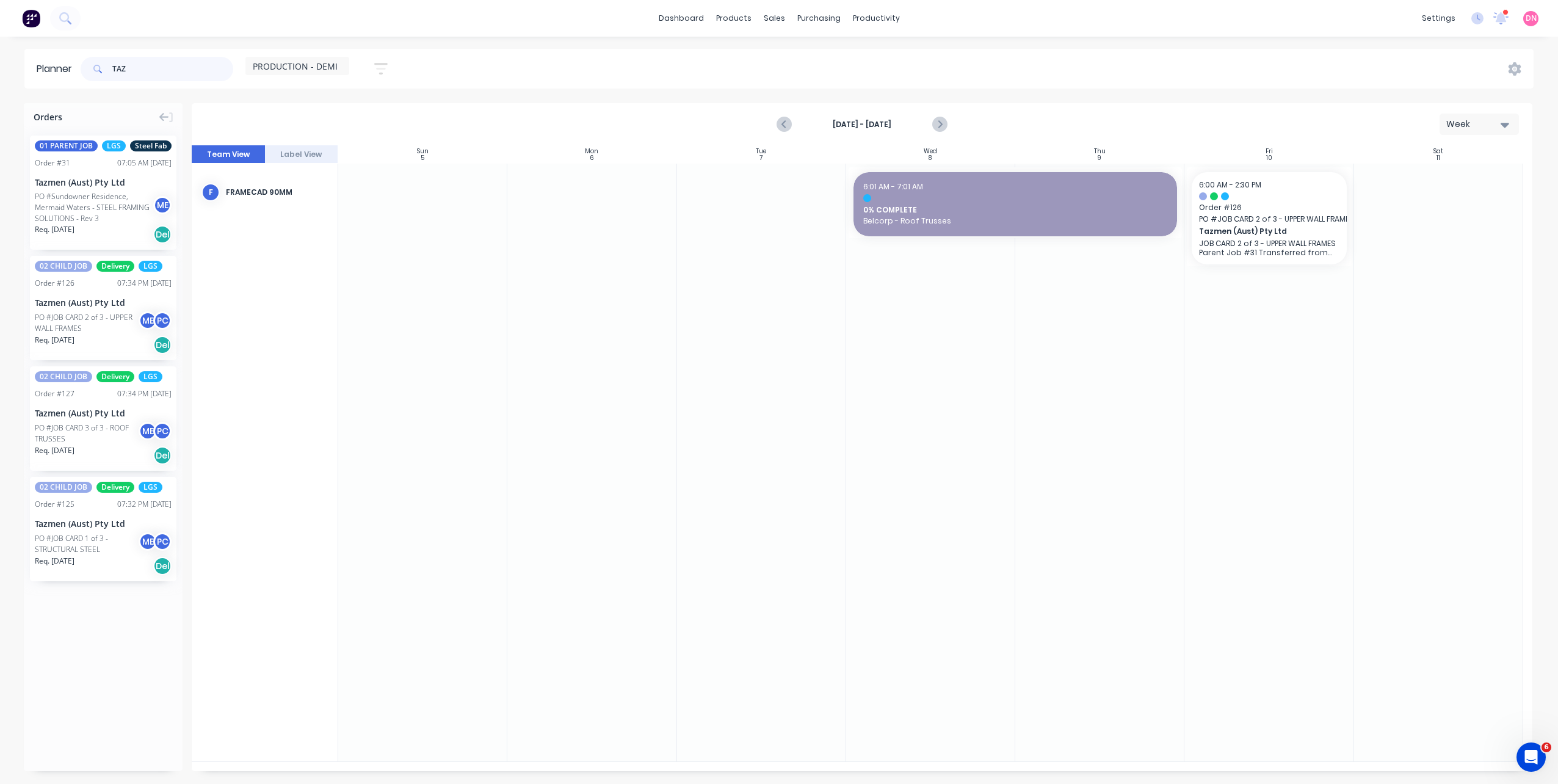
type input "TAZ"
drag, startPoint x: 98, startPoint y: 421, endPoint x: 1404, endPoint y: 267, distance: 1315.0
click at [1404, 233] on span "Tazmen (Aust) Pty Ltd" at bounding box center [1432, 231] width 126 height 11
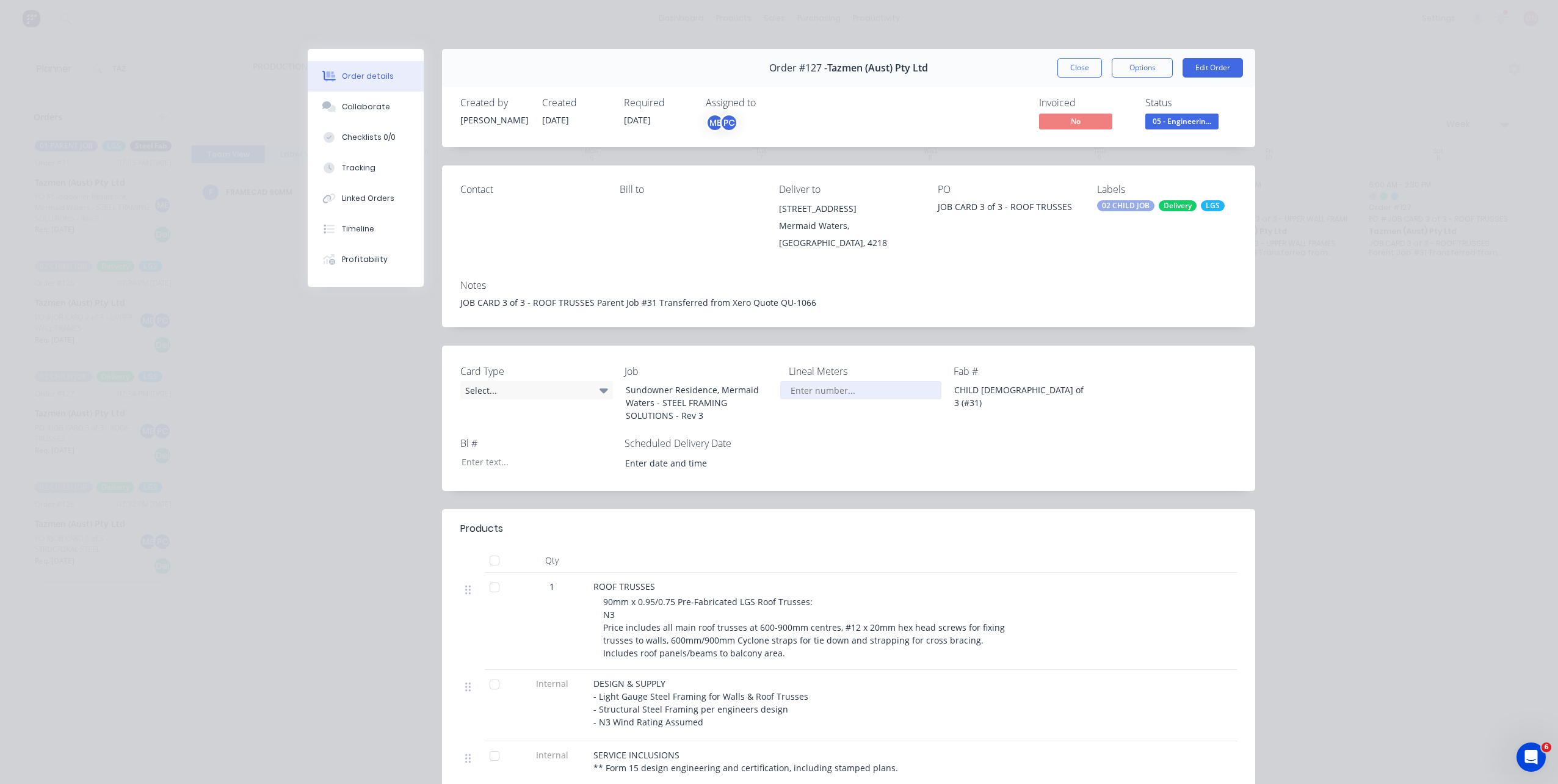
click at [840, 395] on input "Card Type" at bounding box center [861, 389] width 161 height 18
type input "2,000"
click at [1086, 65] on button "Close" at bounding box center [1080, 67] width 44 height 19
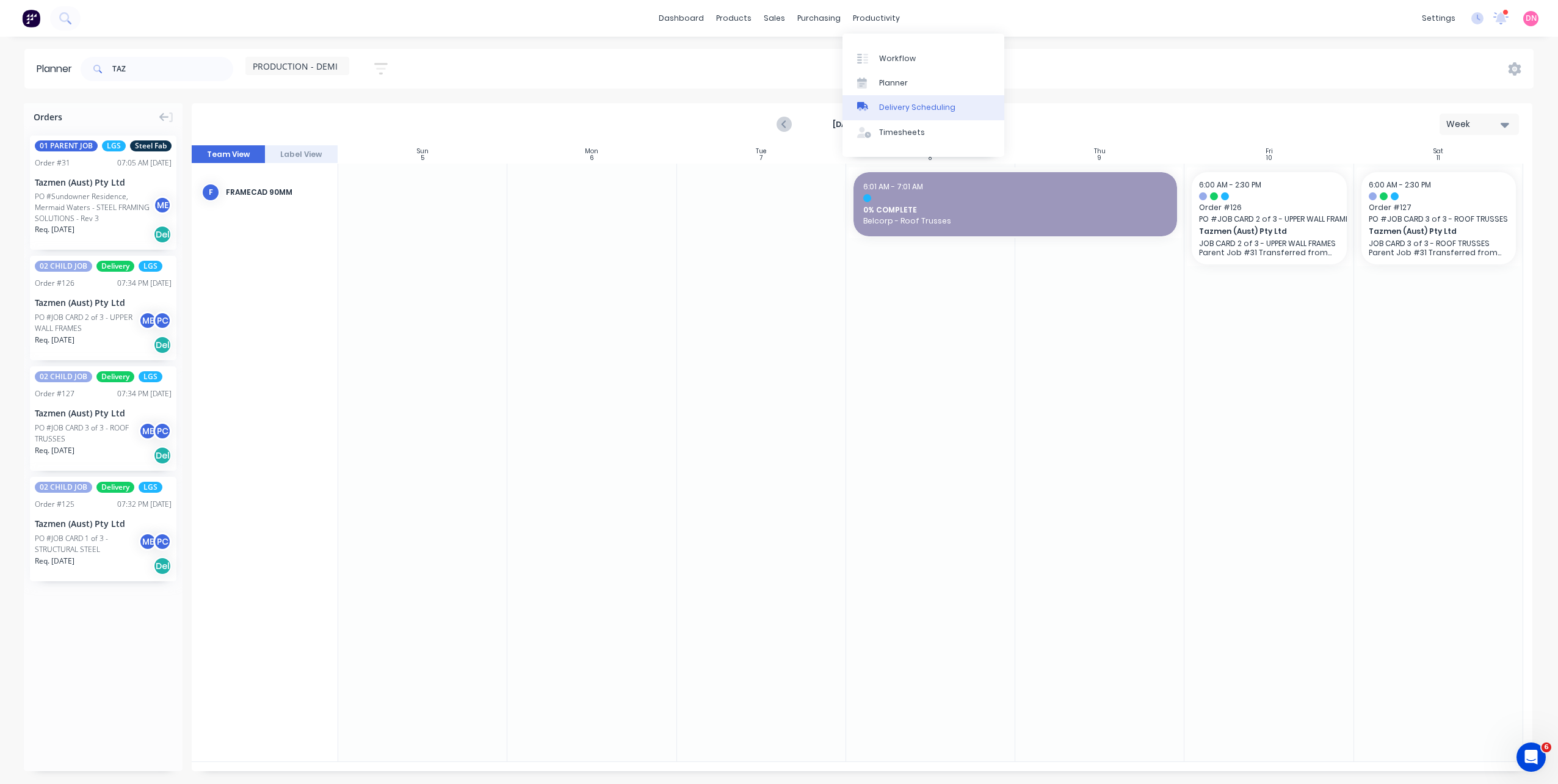
click at [885, 99] on link "Delivery Scheduling" at bounding box center [923, 107] width 162 height 24
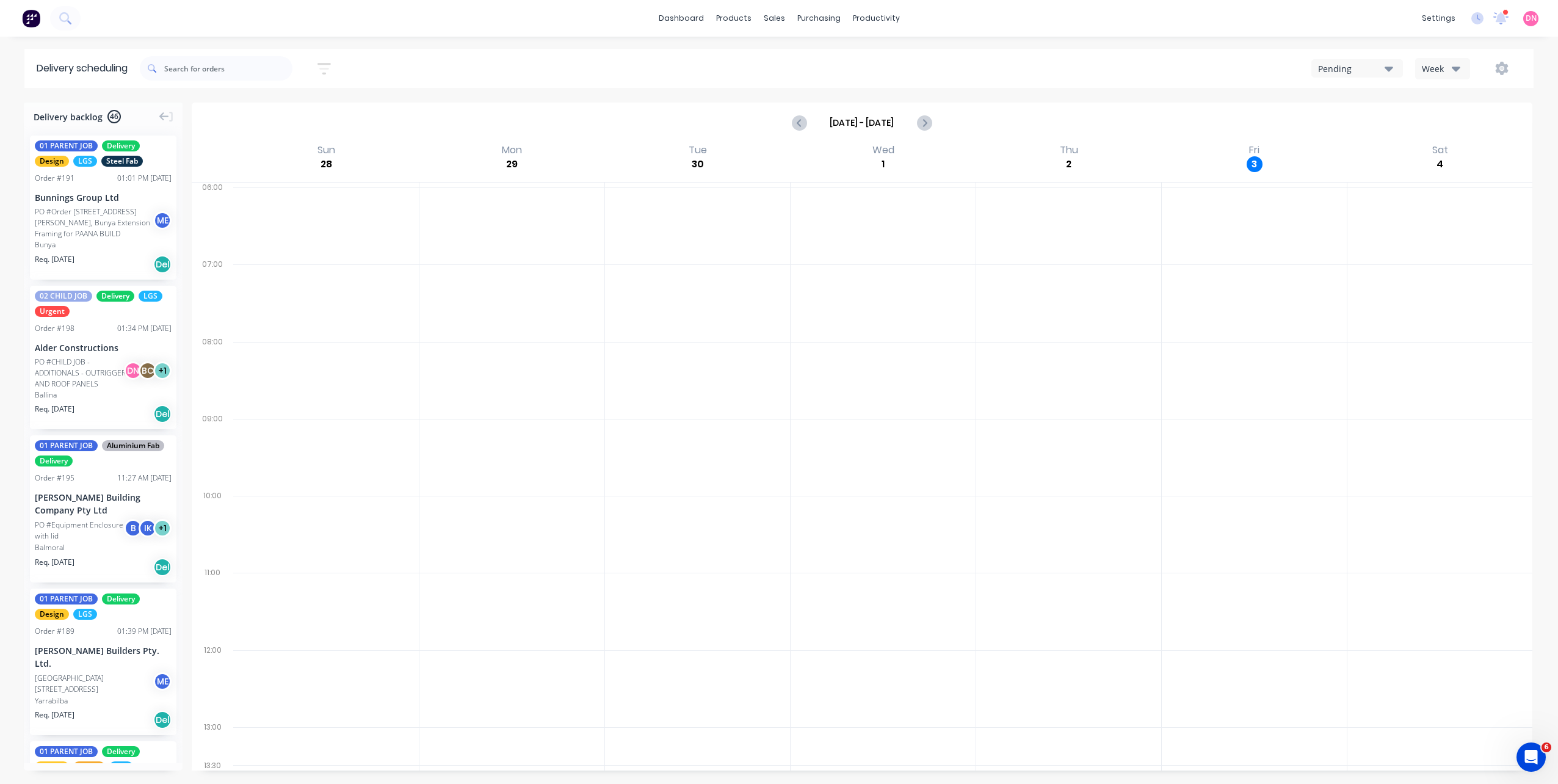
click at [1361, 68] on div "Pending" at bounding box center [1351, 68] width 67 height 13
click at [1401, 122] on div "AAA Logistics" at bounding box center [1381, 122] width 137 height 24
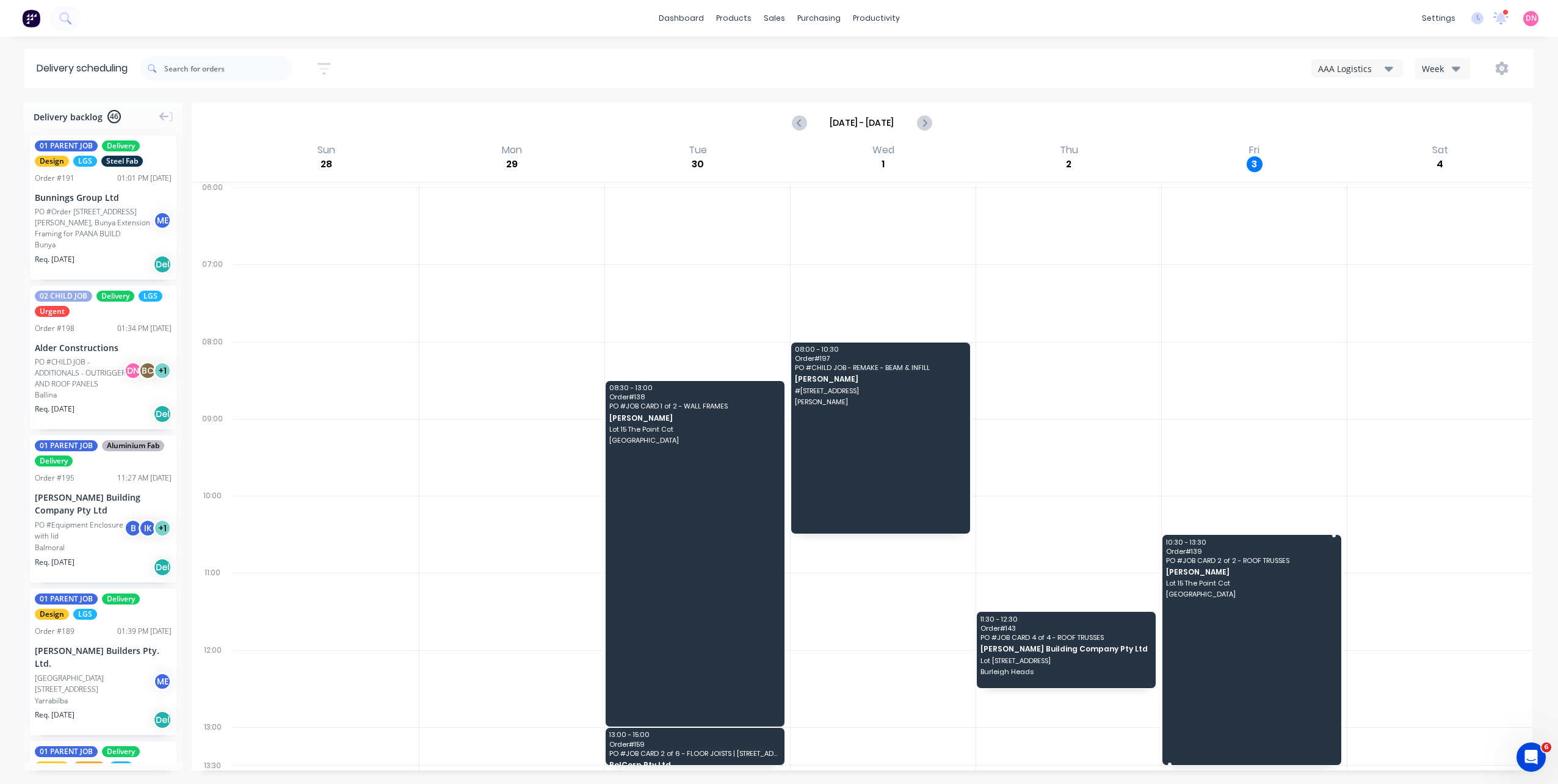
click at [1246, 534] on div "10:30 - 13:30 Order # 139 PO # JOB CARD 2 of 2 - ROOF TRUSSES Brad Wescott Lot …" at bounding box center [1252, 650] width 180 height 231
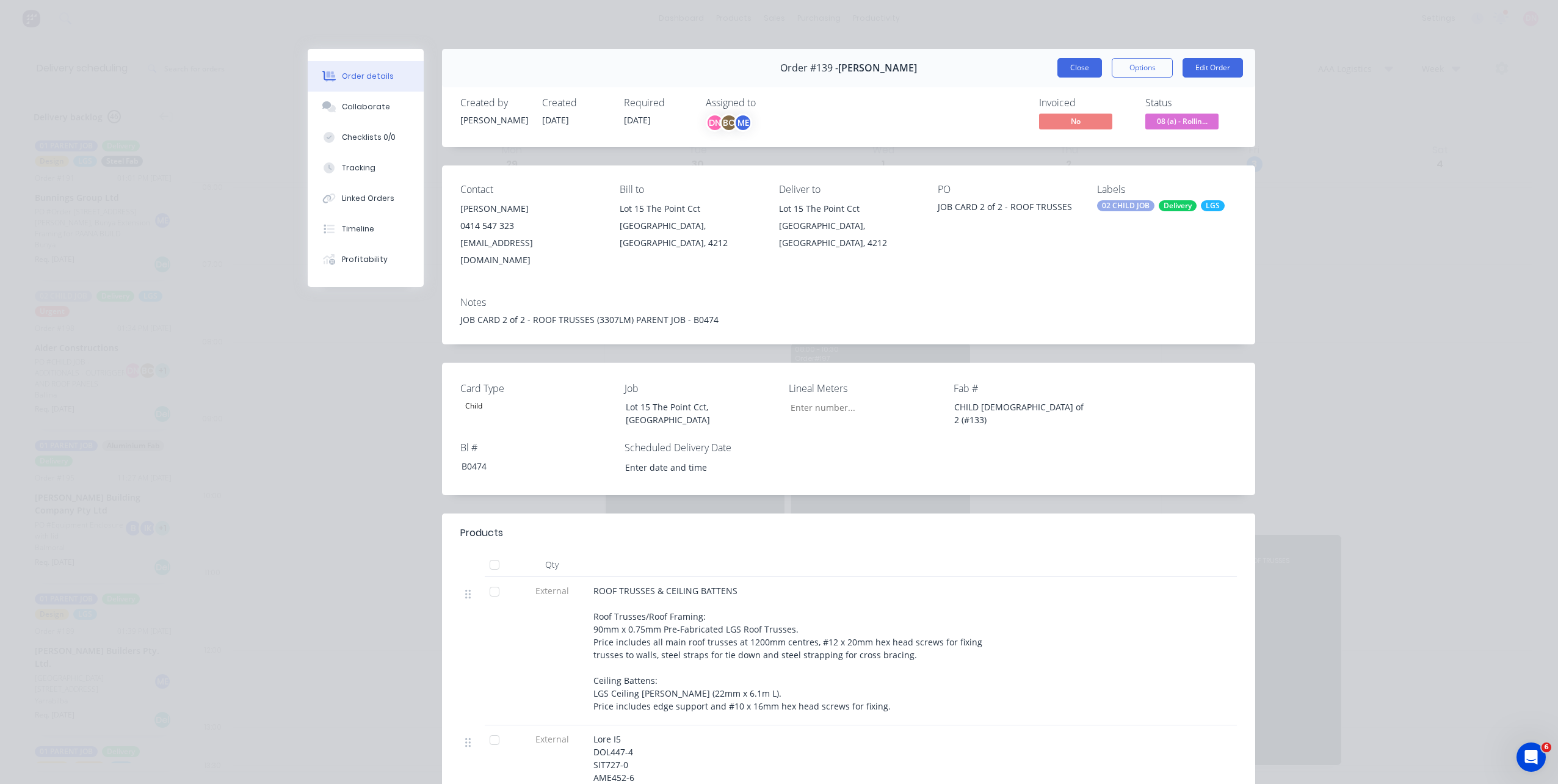
click at [1088, 64] on button "Close" at bounding box center [1080, 67] width 44 height 19
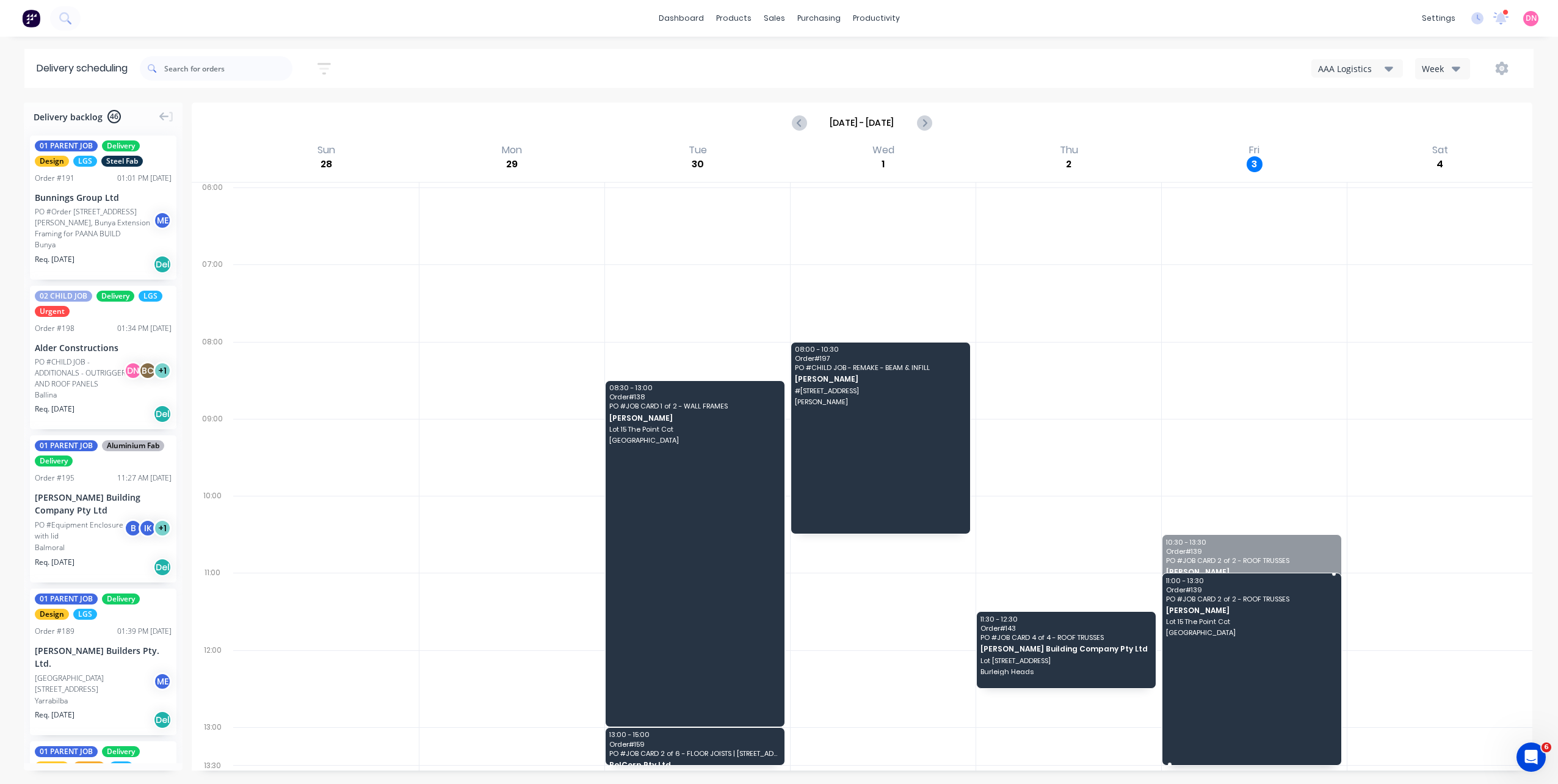
drag, startPoint x: 1251, startPoint y: 536, endPoint x: 1247, endPoint y: 586, distance: 50.2
click at [1247, 590] on span "Order # 139" at bounding box center [1251, 590] width 170 height 7
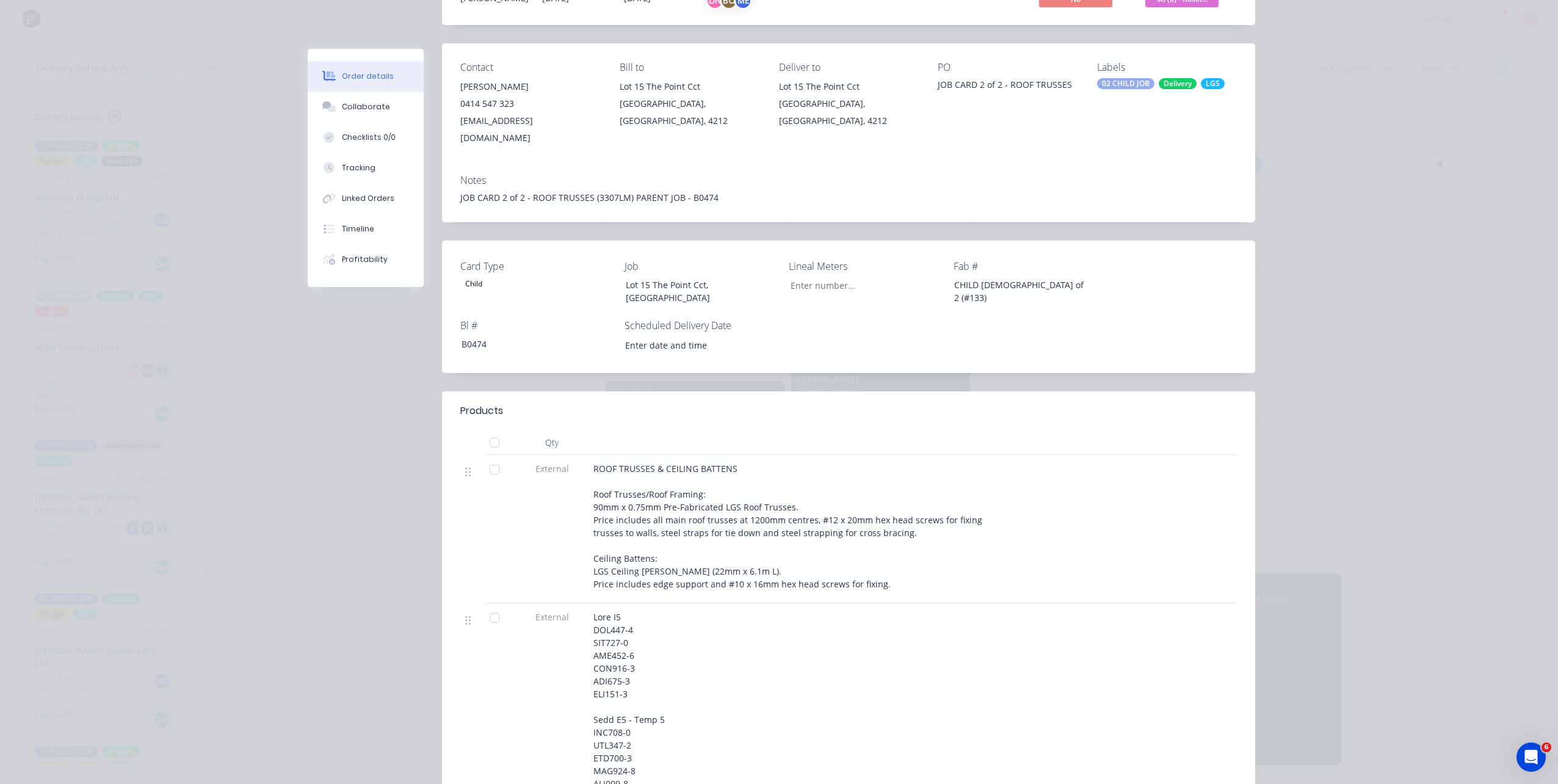
scroll to position [0, 0]
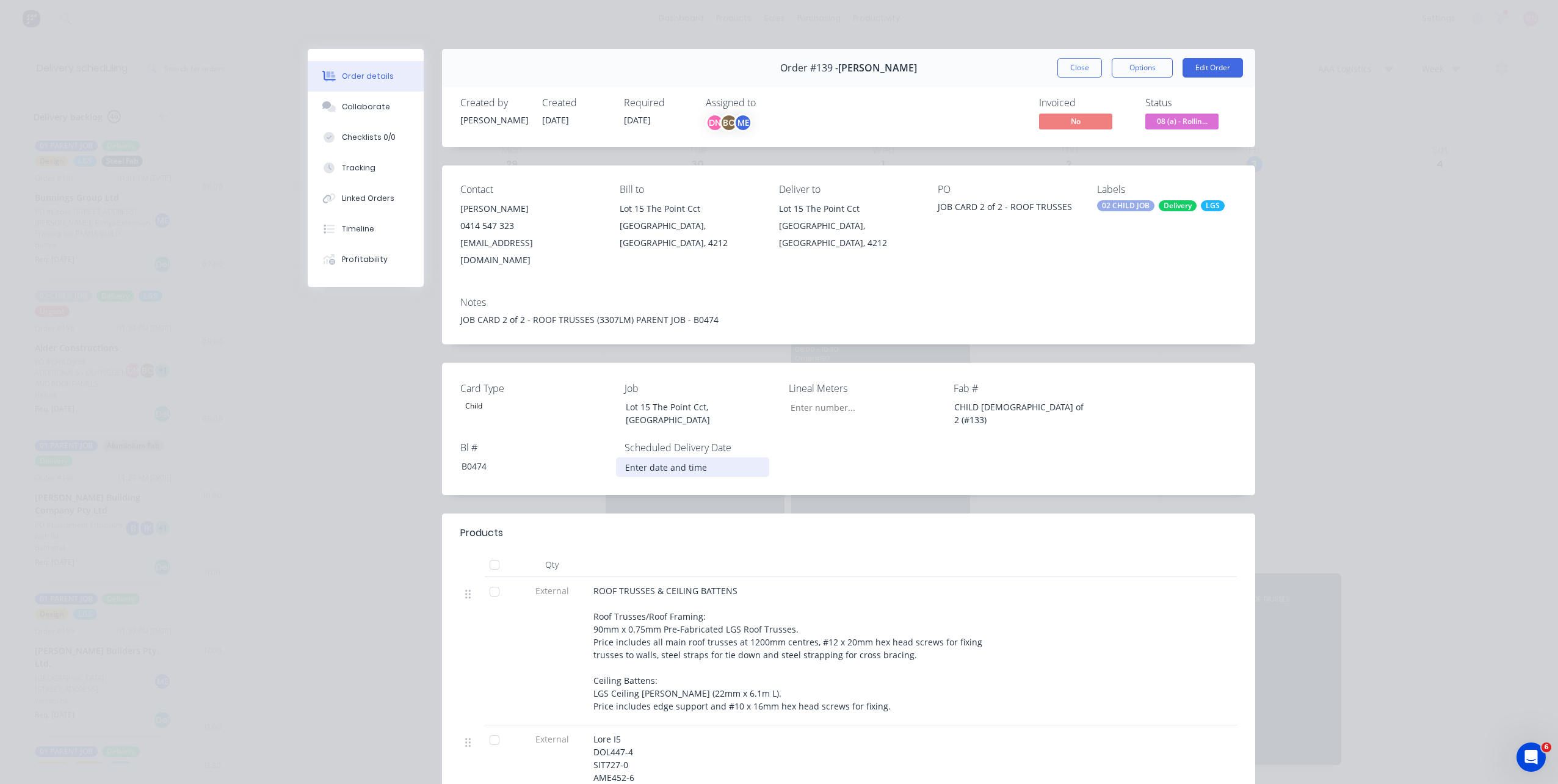
click at [664, 457] on input at bounding box center [693, 466] width 152 height 18
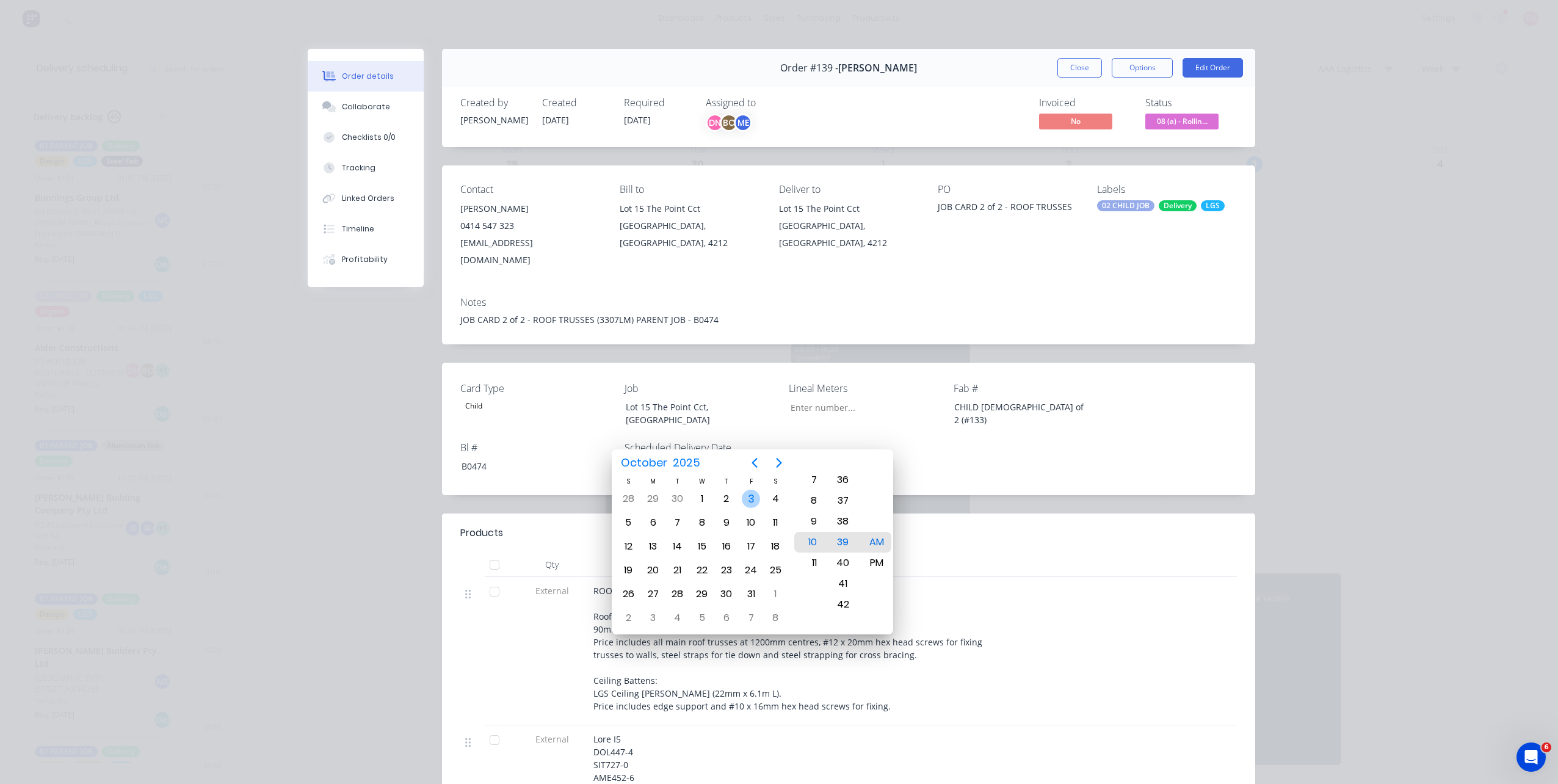
click at [751, 500] on div "3" at bounding box center [751, 498] width 18 height 18
click at [813, 558] on div "11" at bounding box center [809, 562] width 30 height 21
click at [874, 559] on div "PM" at bounding box center [876, 562] width 30 height 21
type input "03/10/2025 12:30 PM"
click at [1004, 577] on div "ROOF TRUSSES & CEILING BATTENS Roof Trusses/Roof Framing: 90mm x 0.75mm Pre-Fab…" at bounding box center [802, 651] width 427 height 149
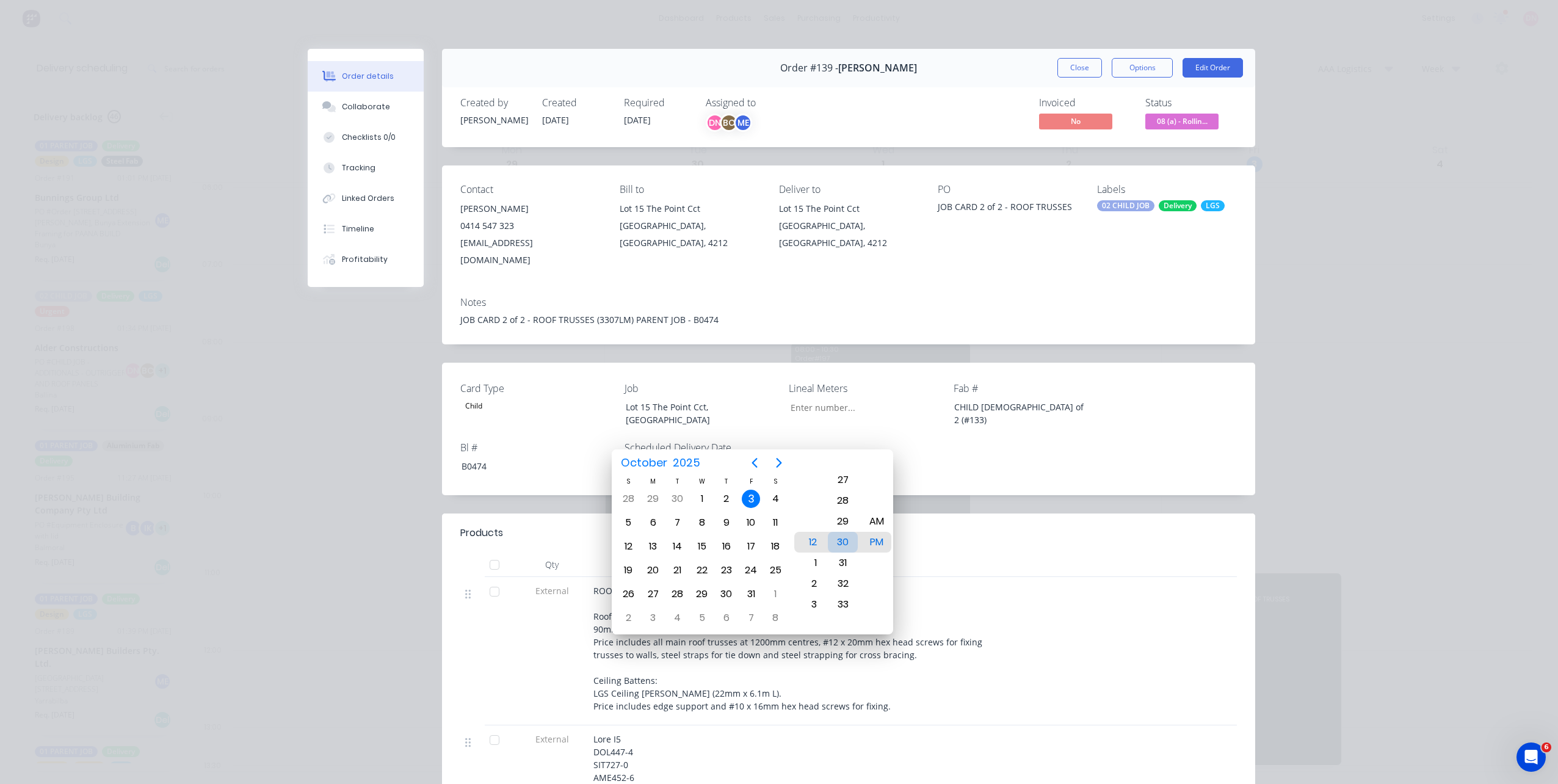
click at [849, 541] on div "30" at bounding box center [843, 542] width 30 height 21
click at [869, 542] on div "PM" at bounding box center [876, 542] width 30 height 21
click at [955, 522] on header "Products" at bounding box center [848, 533] width 813 height 39
click at [1152, 64] on button "Options" at bounding box center [1142, 67] width 61 height 19
click at [1086, 155] on div "Delivery Docket" at bounding box center [1109, 148] width 106 height 18
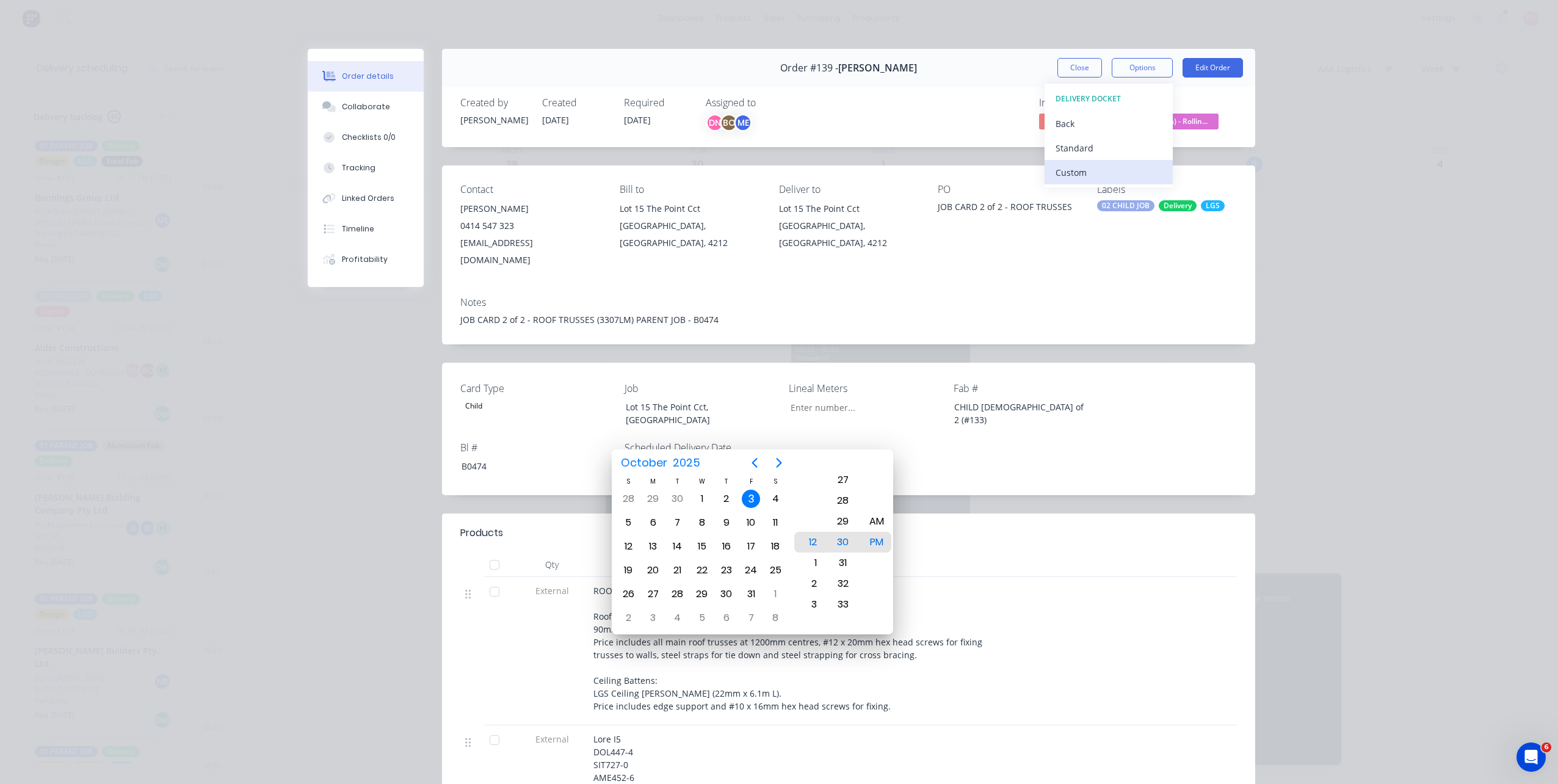
click at [1076, 164] on div "Custom" at bounding box center [1109, 172] width 106 height 18
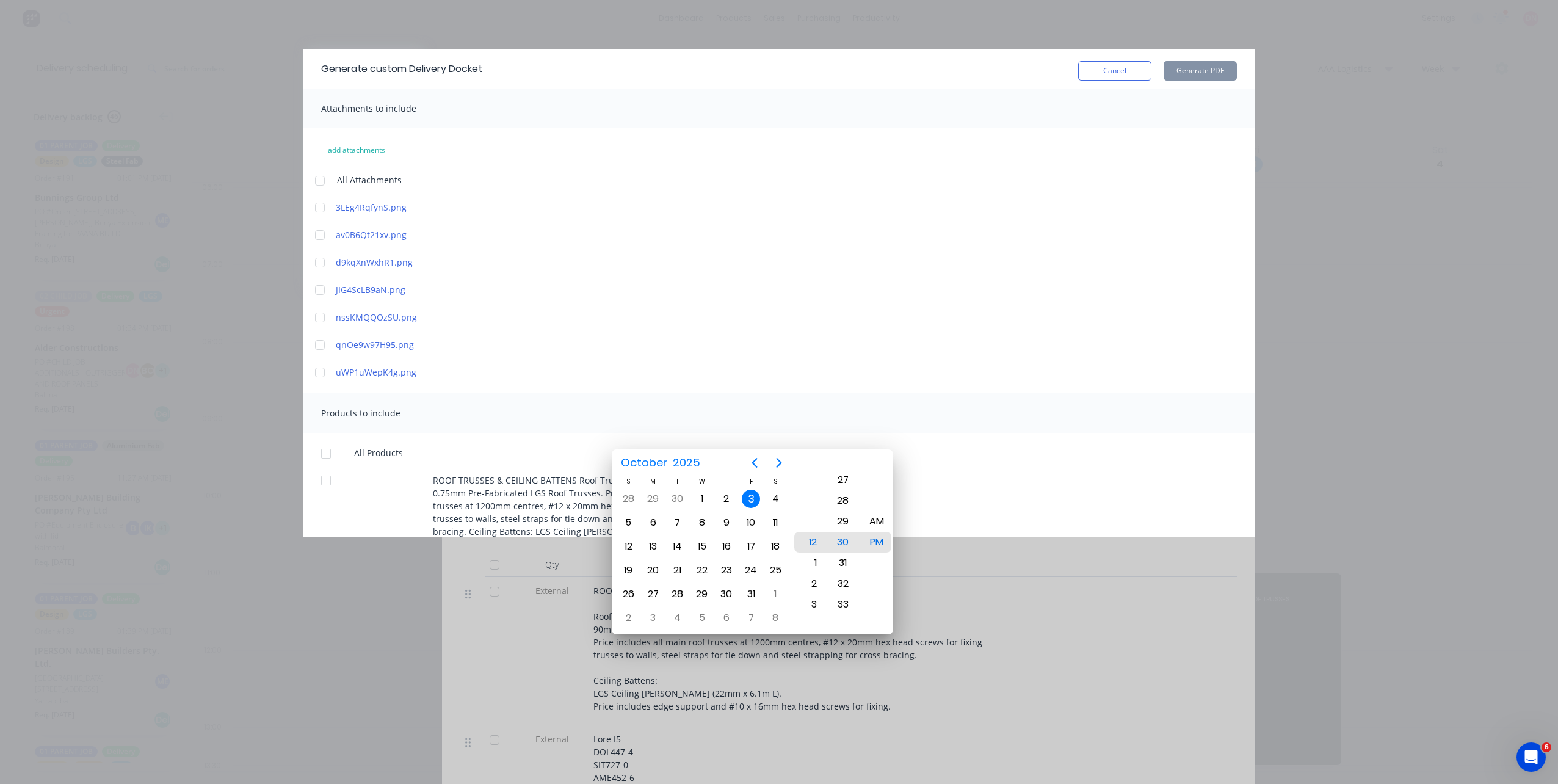
click at [328, 476] on div at bounding box center [326, 480] width 24 height 24
click at [861, 434] on div "Products to include All Products ROOF TRUSSES & CEILING BATTENS Roof Trusses/Ro…" at bounding box center [779, 713] width 952 height 640
click at [1104, 69] on button "Cancel" at bounding box center [1115, 71] width 73 height 19
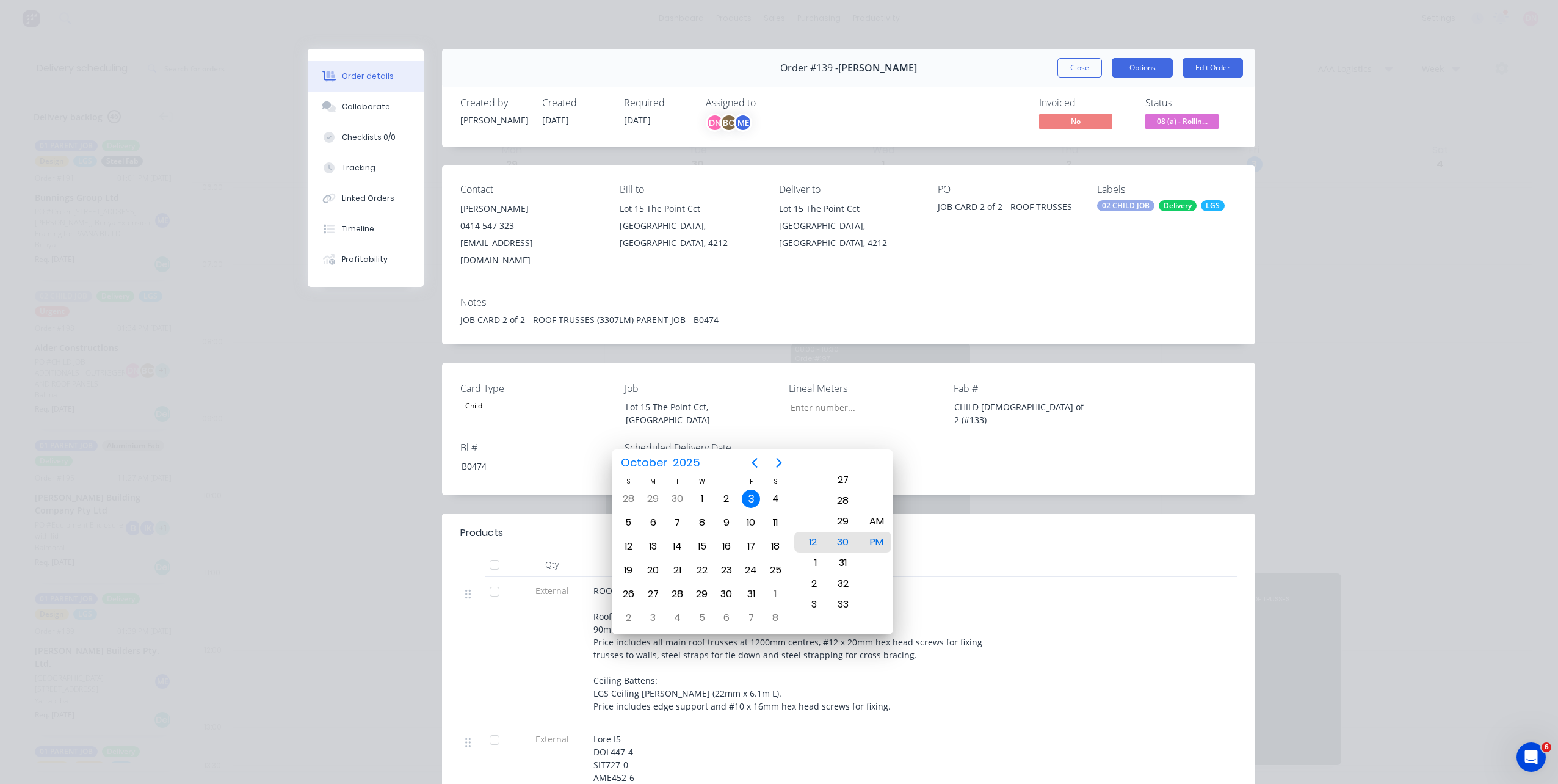
click at [1131, 60] on button "Options" at bounding box center [1142, 67] width 61 height 19
click at [1076, 152] on div "Delivery Docket" at bounding box center [1109, 148] width 106 height 18
click at [1075, 172] on div "Custom" at bounding box center [1109, 172] width 106 height 18
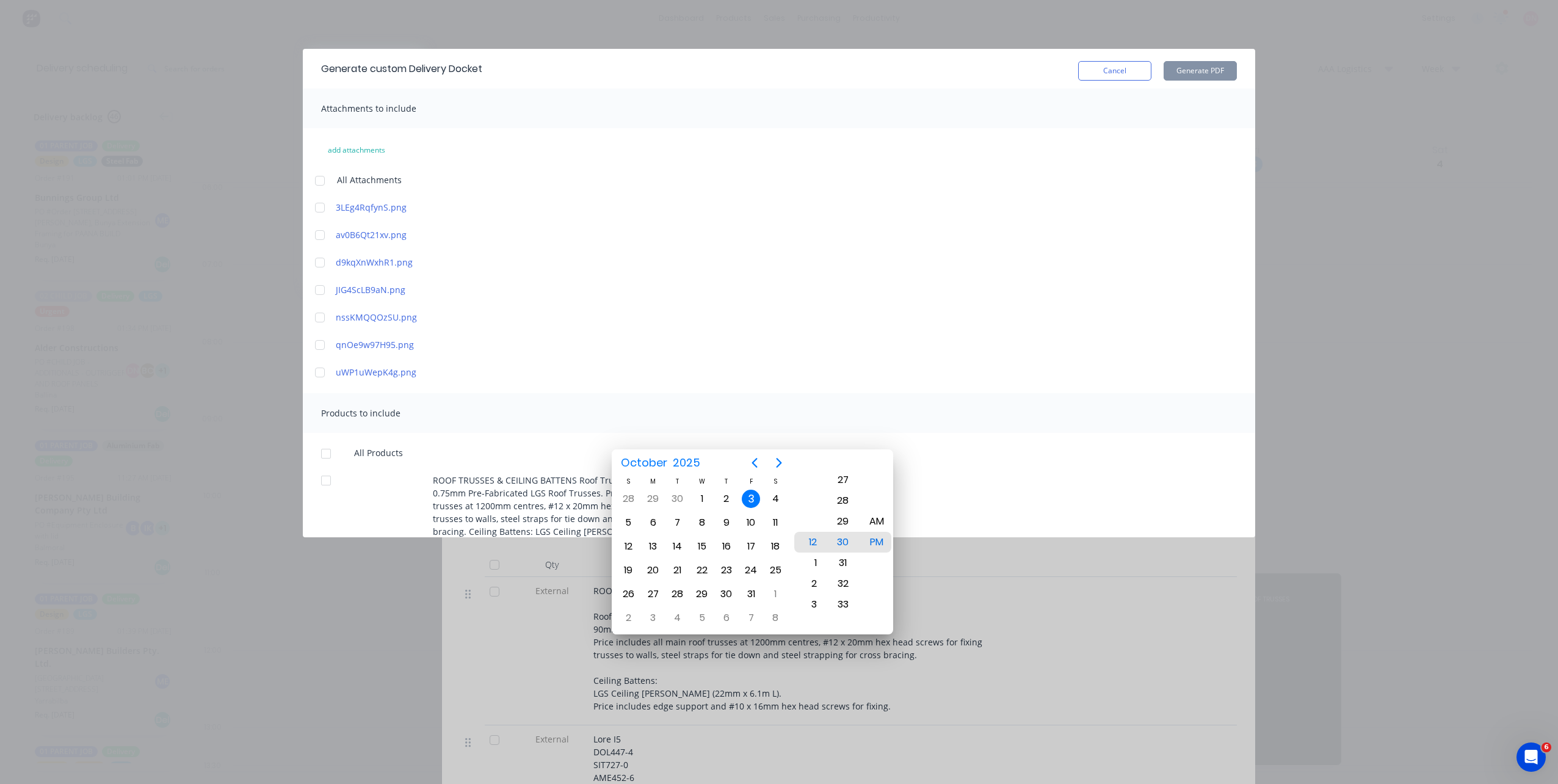
click at [324, 478] on div at bounding box center [326, 480] width 24 height 24
click at [977, 507] on div "ROOF TRUSSES & CEILING BATTENS Roof Trusses/Roof Framing: 90mm x 0.75mm Pre-Fab…" at bounding box center [778, 512] width 916 height 77
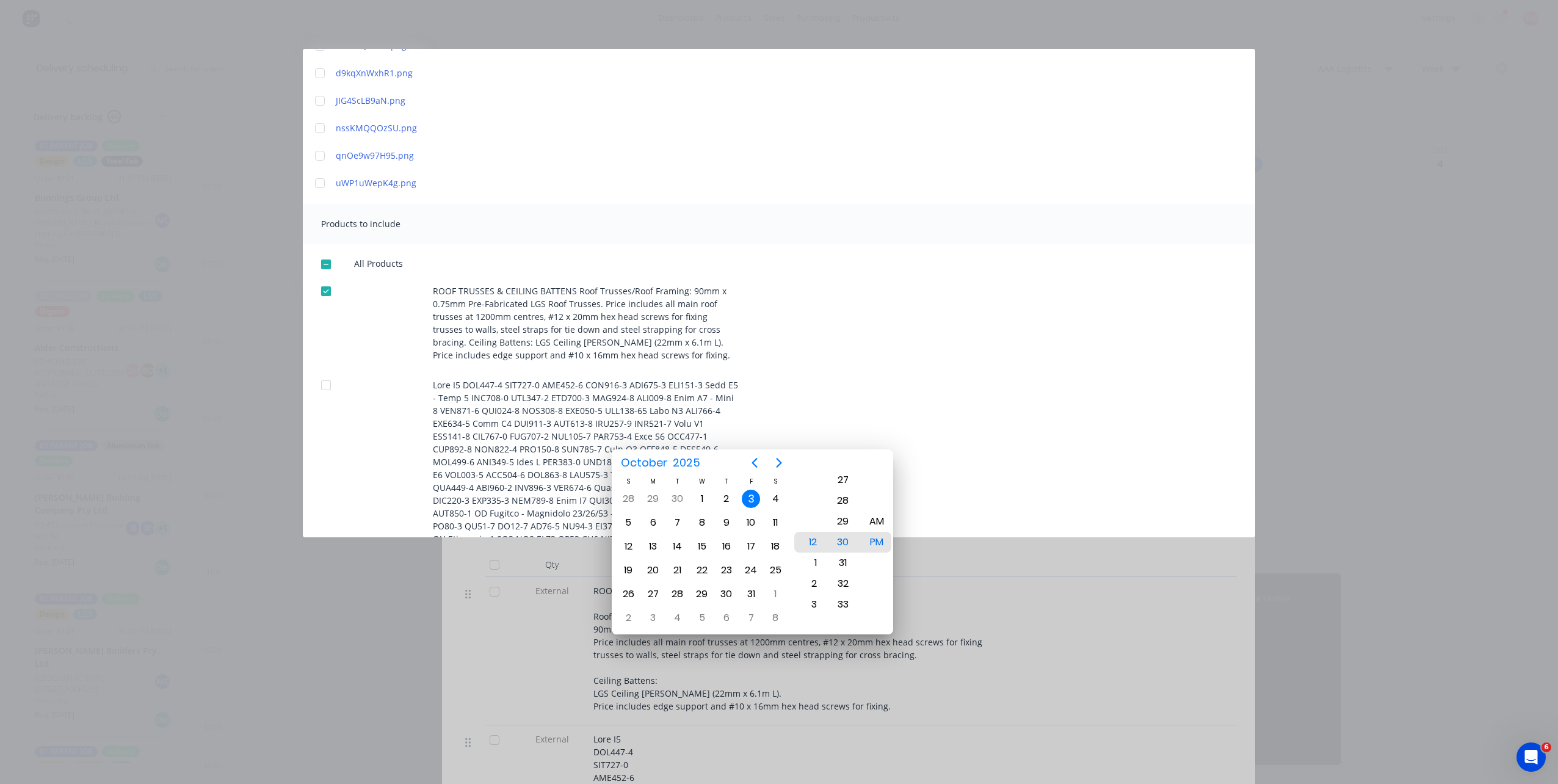
scroll to position [227, 0]
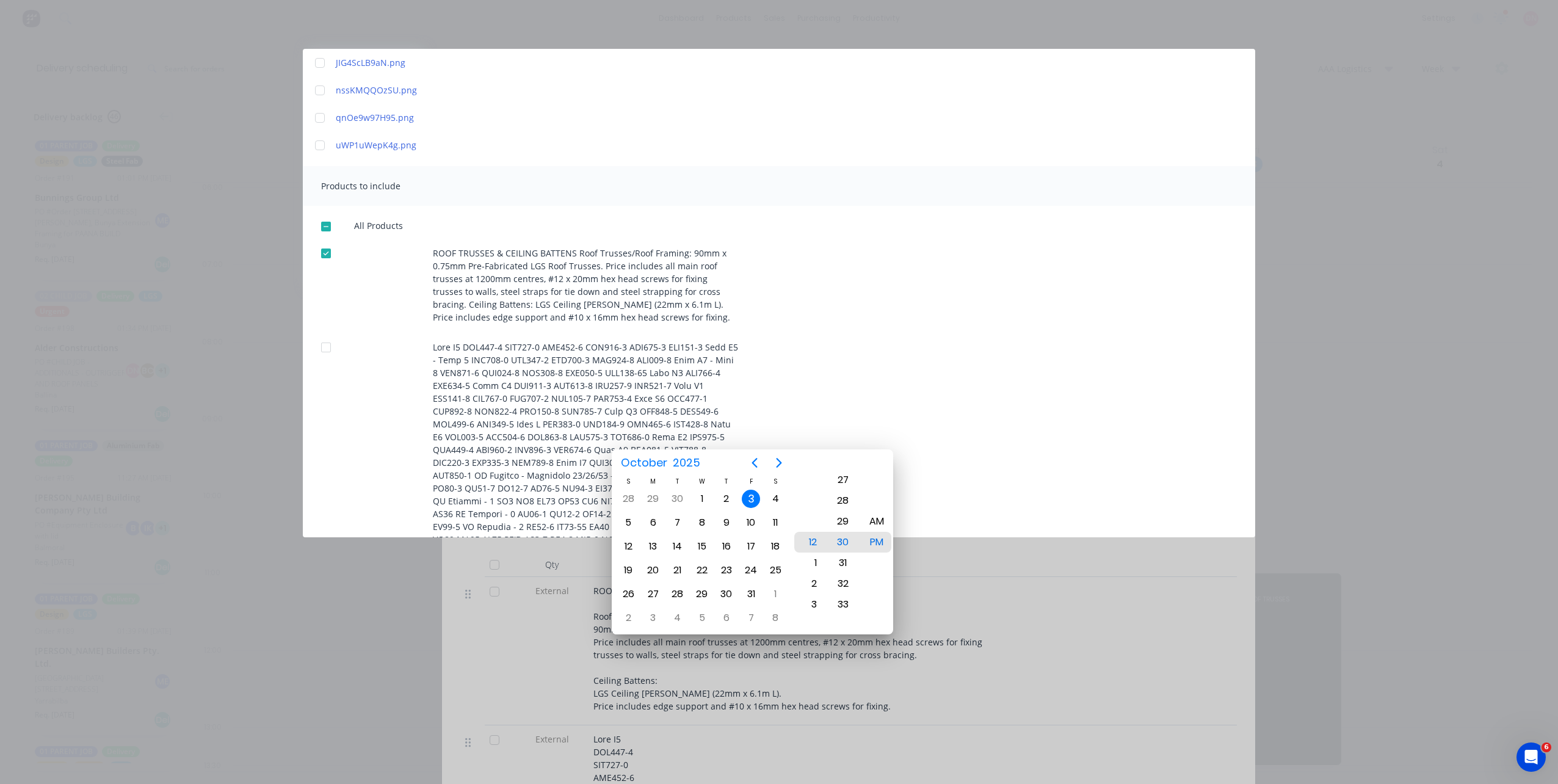
drag, startPoint x: 321, startPoint y: 228, endPoint x: 336, endPoint y: 244, distance: 21.9
click at [321, 228] on div at bounding box center [326, 226] width 24 height 24
click at [328, 252] on div at bounding box center [326, 253] width 24 height 24
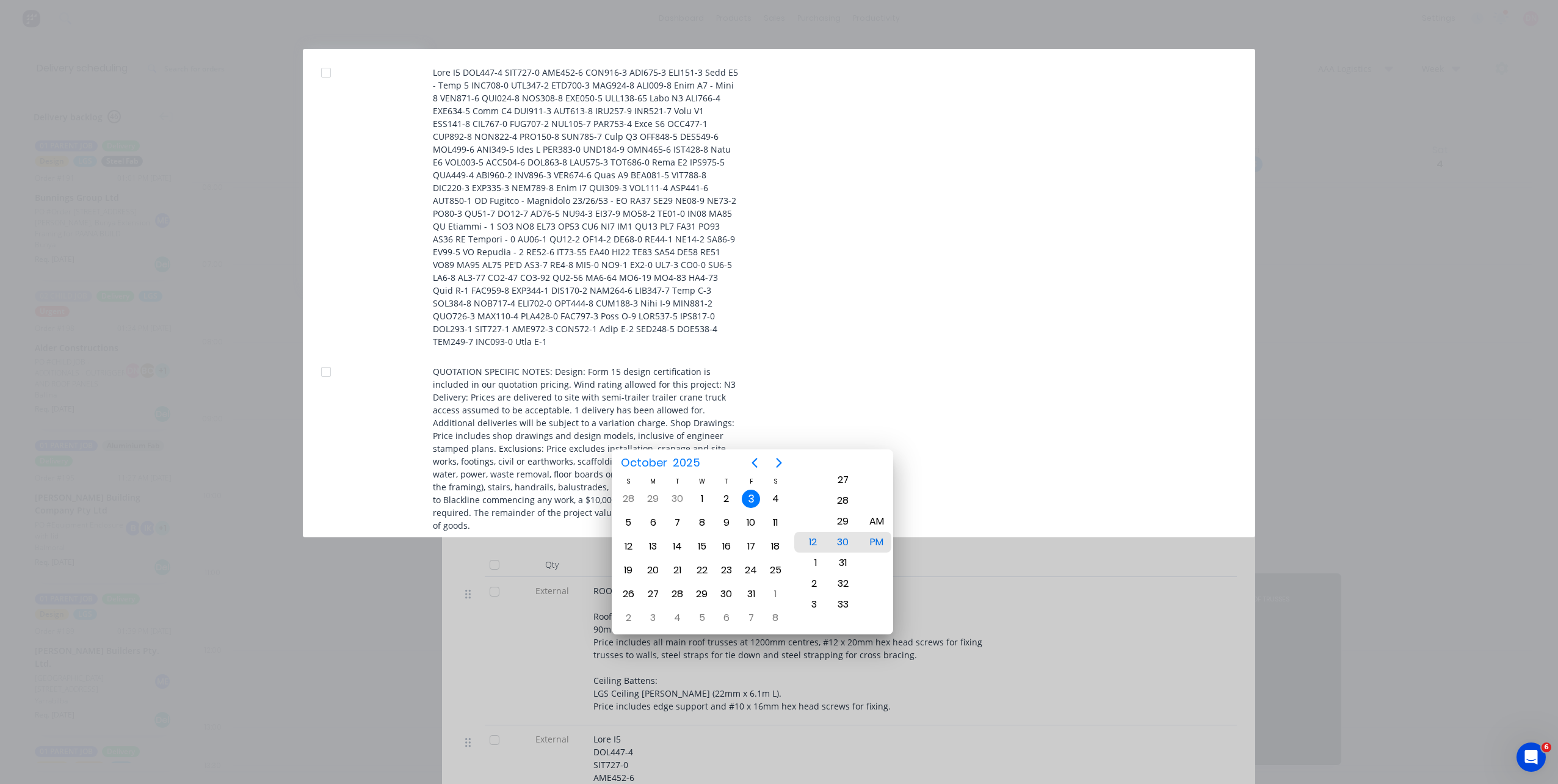
scroll to position [0, 0]
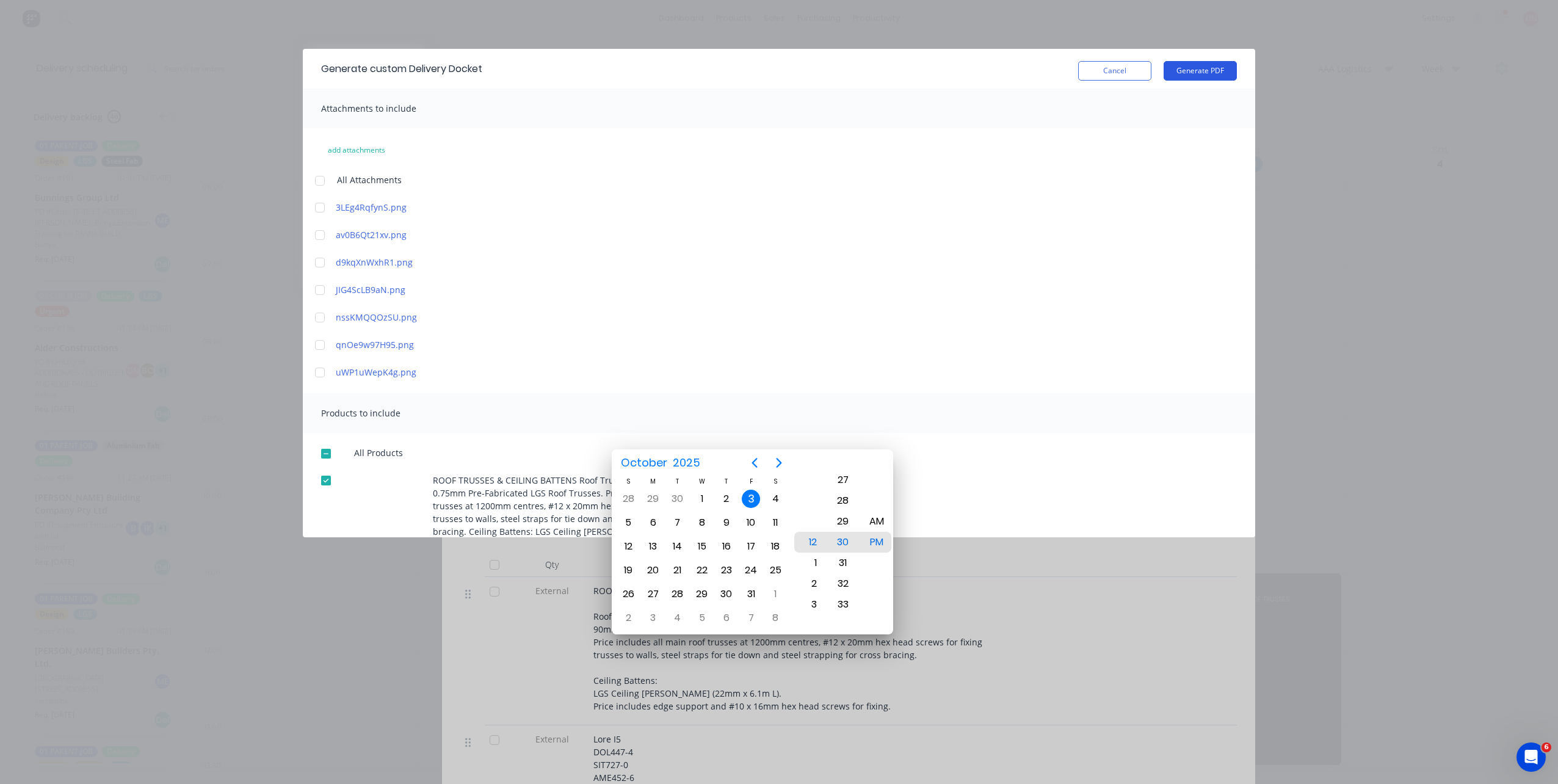
click at [1163, 65] on button "Generate PDF" at bounding box center [1200, 71] width 73 height 19
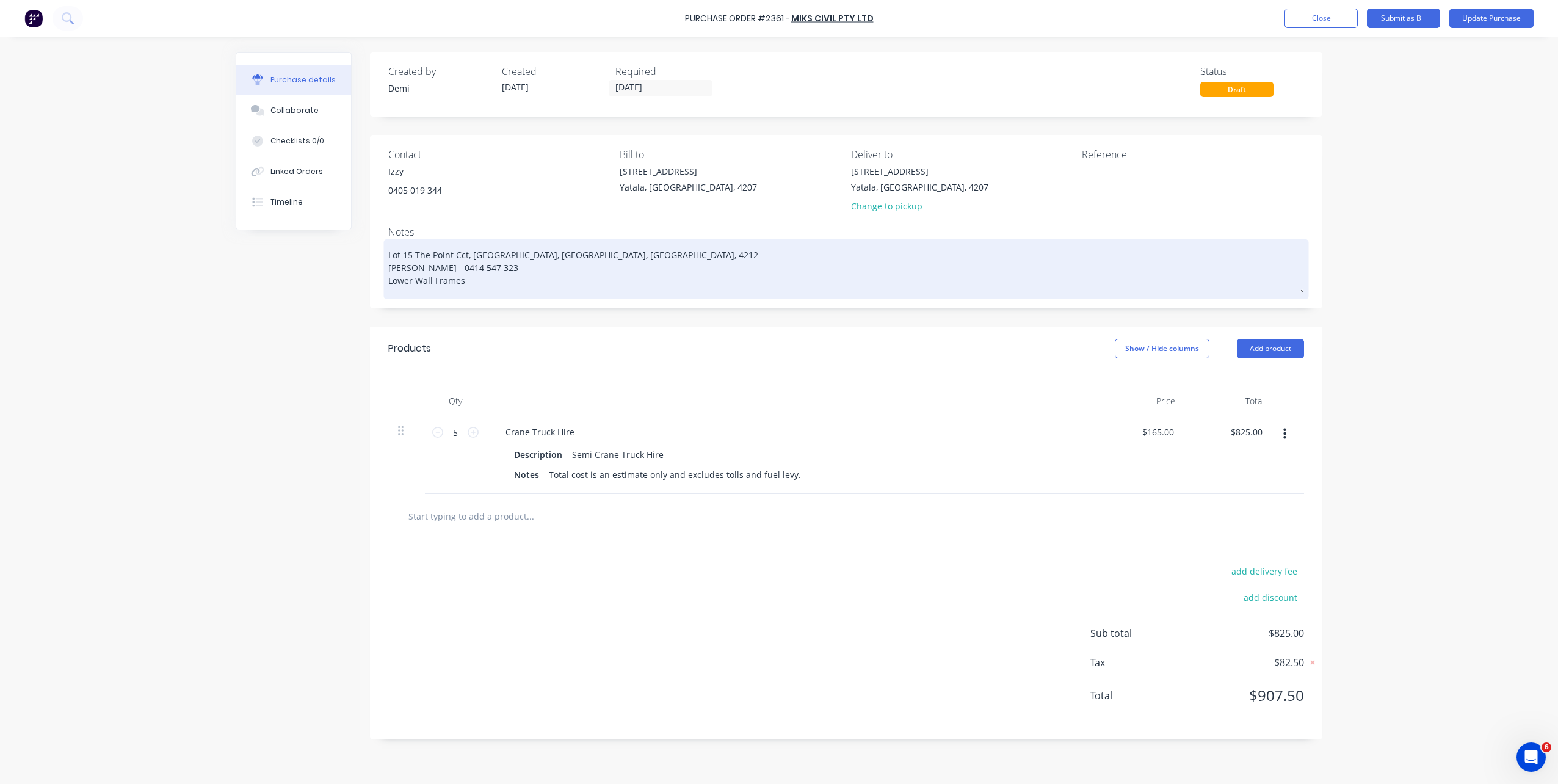
type textarea "x"
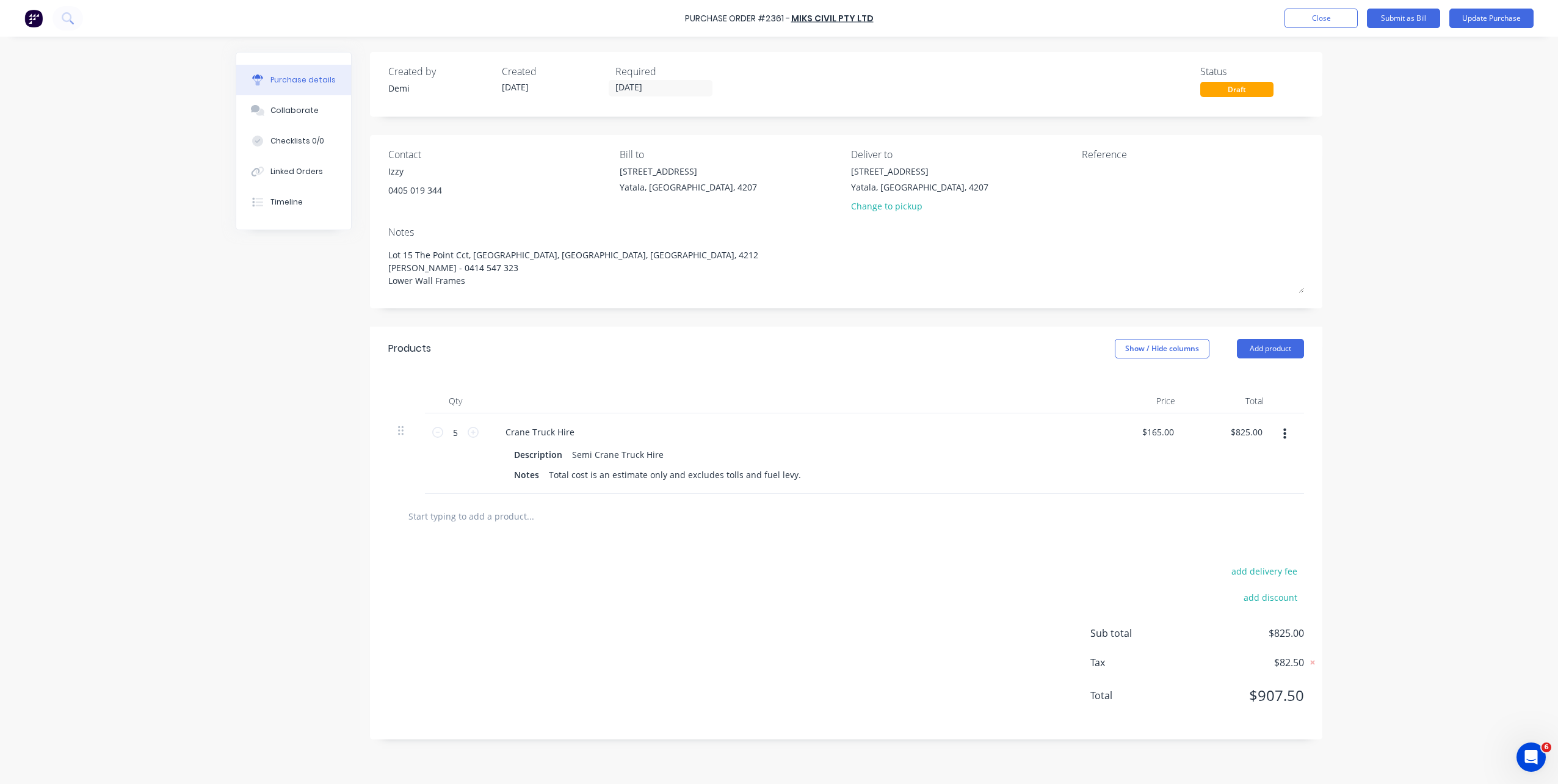
drag, startPoint x: 394, startPoint y: 284, endPoint x: 344, endPoint y: 276, distance: 50.6
click at [347, 281] on div "Created by [PERSON_NAME] Created [DATE] Required [DATE] Status Draft Contact Iz…" at bounding box center [779, 406] width 1086 height 710
type textarea "Lot 15 The Point Cct, [GEOGRAPHIC_DATA], [GEOGRAPHIC_DATA], [GEOGRAPHIC_DATA], …"
type textarea "x"
type textarea "[STREET_ADDRESS] [PERSON_NAME] - 0414 547 323 rO"
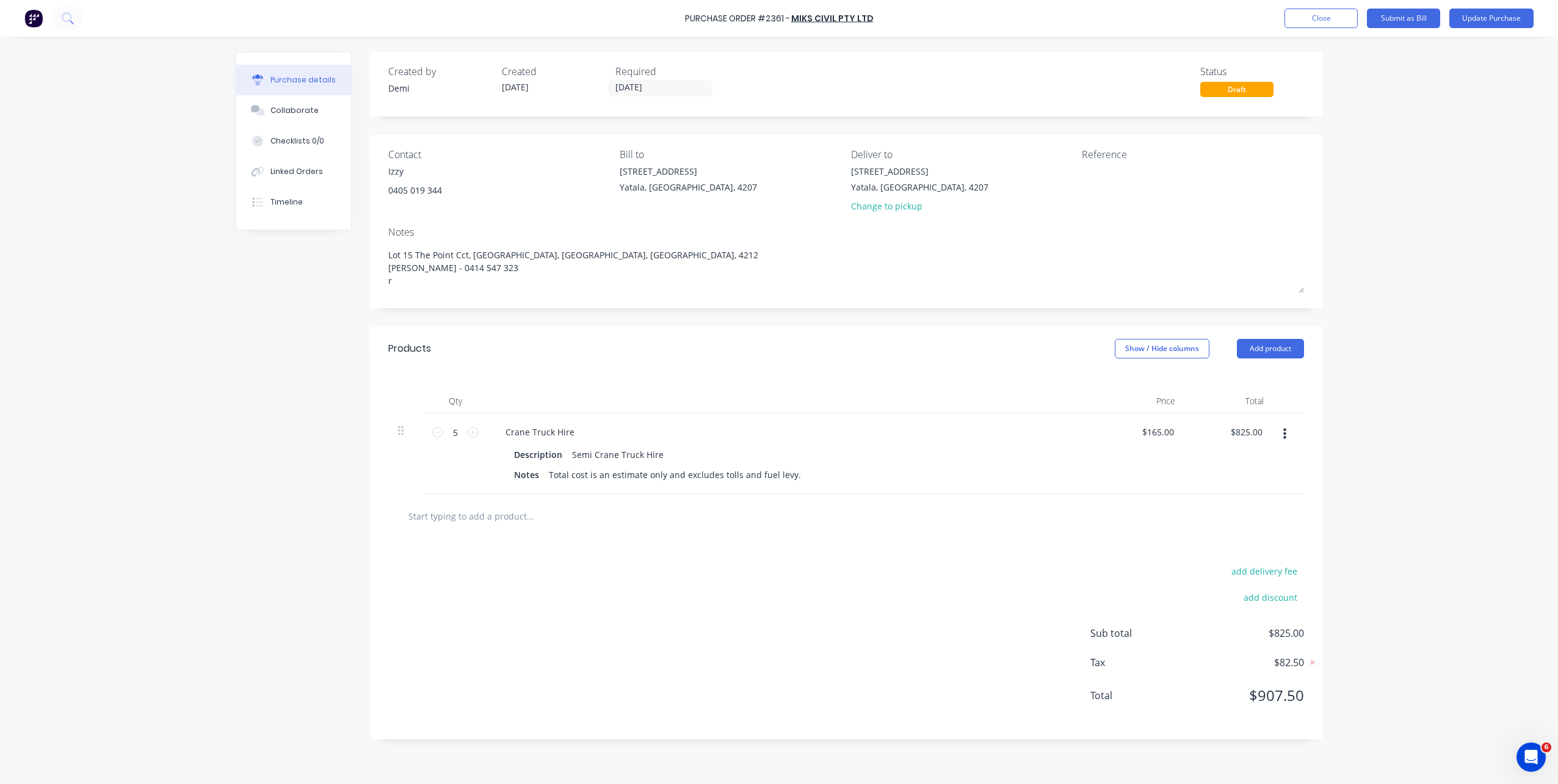
type textarea "x"
type textarea "Lot 15 The Point Cct, [GEOGRAPHIC_DATA], [GEOGRAPHIC_DATA], [GEOGRAPHIC_DATA], …"
type textarea "x"
type textarea "Lot 15 The Point Cct, [GEOGRAPHIC_DATA], [GEOGRAPHIC_DATA], [GEOGRAPHIC_DATA], …"
type textarea "x"
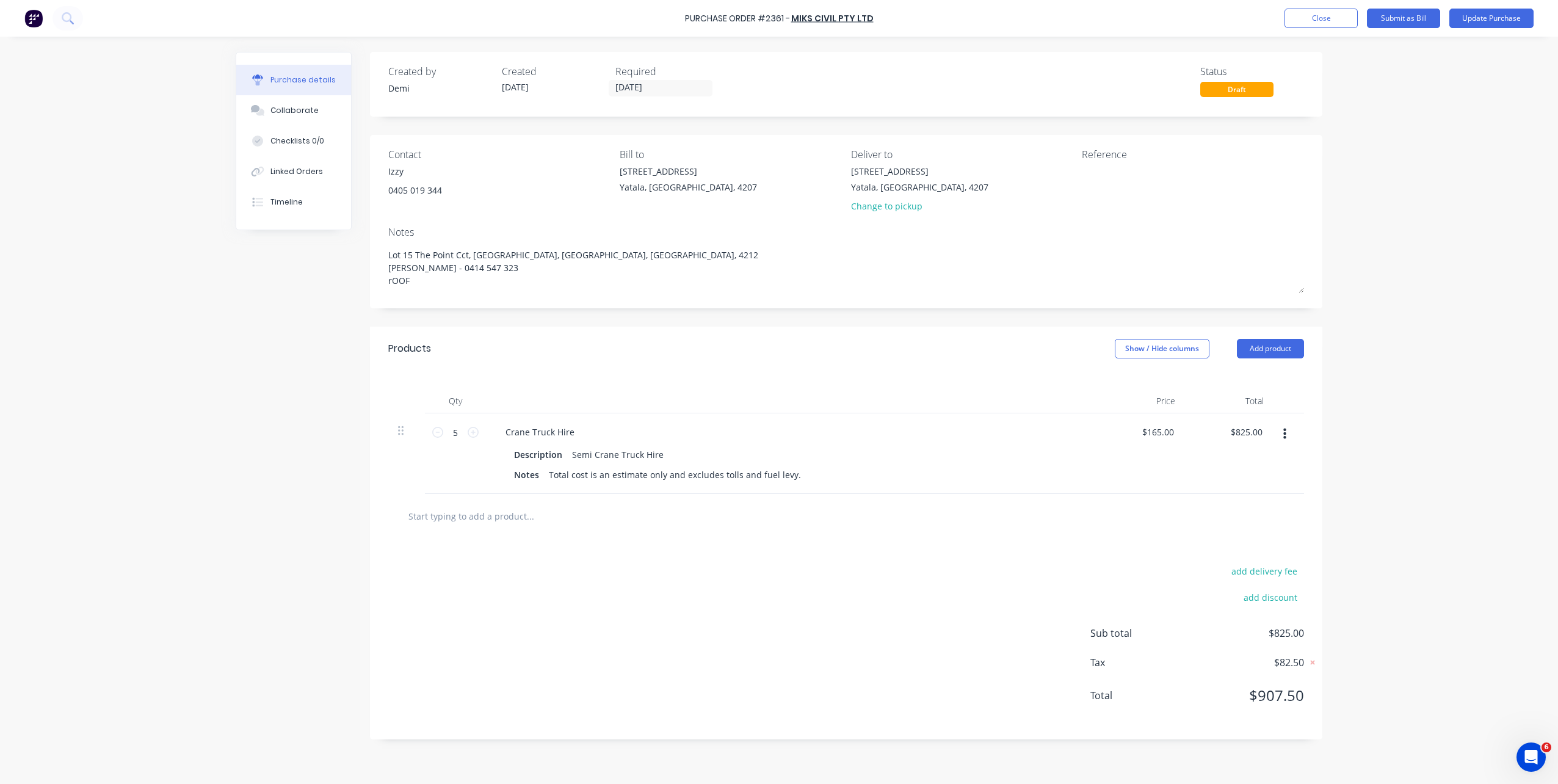
type textarea "Lot 15 The Point Cct, [GEOGRAPHIC_DATA], [GEOGRAPHIC_DATA], [GEOGRAPHIC_DATA], …"
type textarea "x"
type textarea "Lot 15 The Point Cct, [GEOGRAPHIC_DATA], [GEOGRAPHIC_DATA], [GEOGRAPHIC_DATA], …"
type textarea "x"
type textarea "Lot 15 The Point Cct, [GEOGRAPHIC_DATA], [GEOGRAPHIC_DATA], [GEOGRAPHIC_DATA], …"
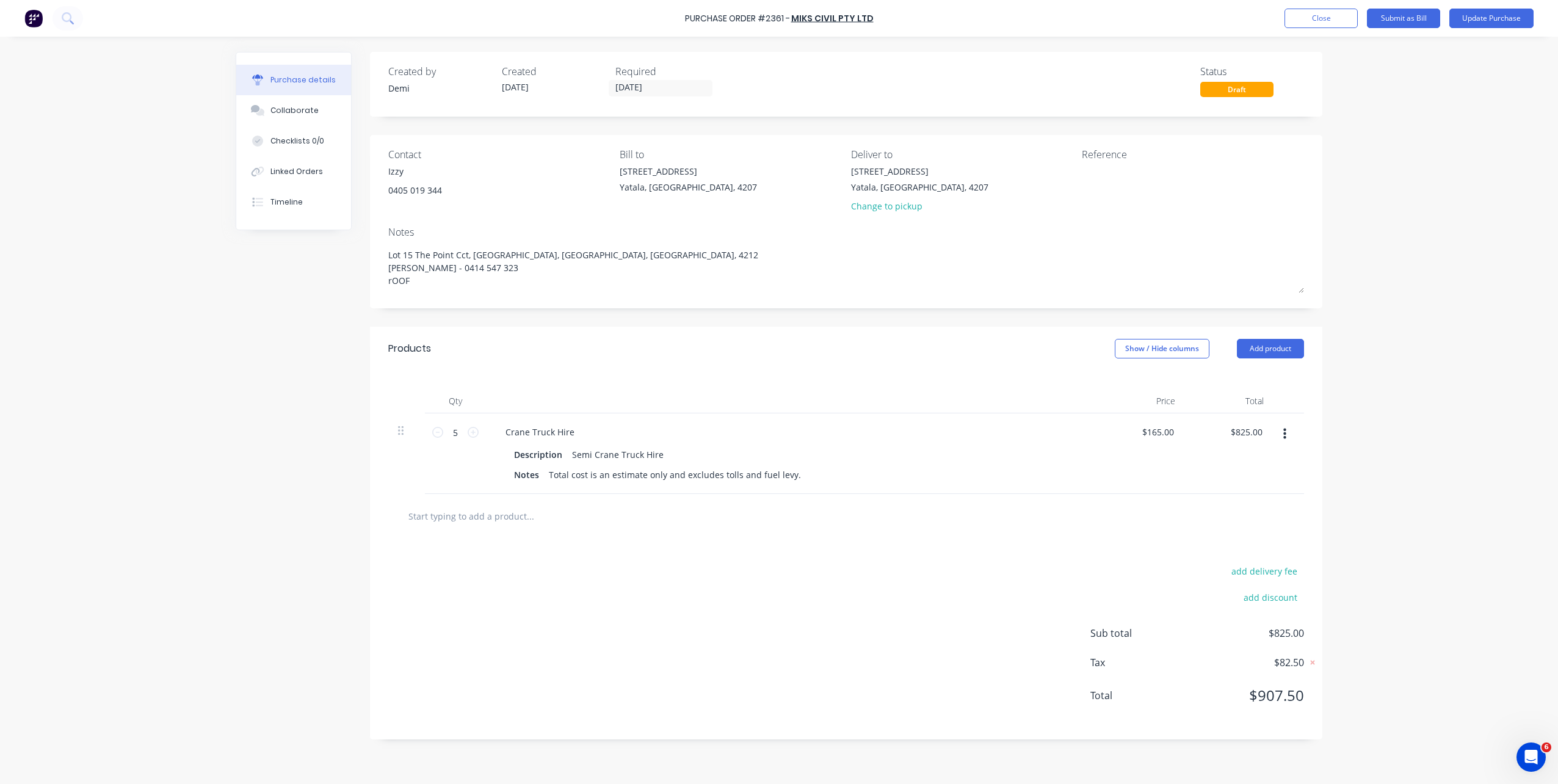
type textarea "x"
type textarea "[STREET_ADDRESS] [PERSON_NAME] - 0414 547 323 rO"
type textarea "x"
type textarea "Lot 15 The Point Cct, [GEOGRAPHIC_DATA], [GEOGRAPHIC_DATA], [GEOGRAPHIC_DATA], …"
type textarea "x"
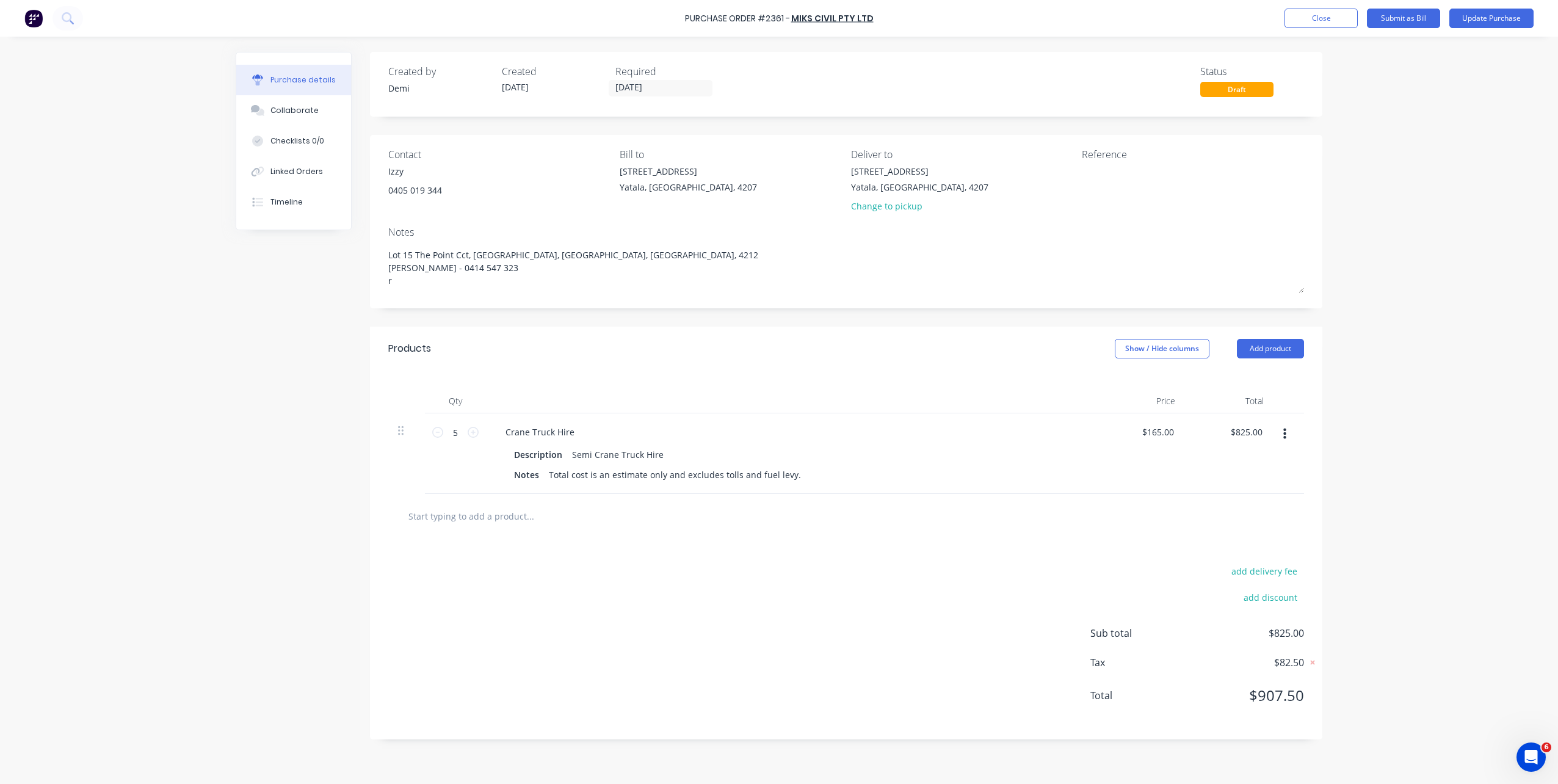
type textarea "[STREET_ADDRESS] [PERSON_NAME] - 0414 547 323"
type textarea "x"
type textarea "Lot [GEOGRAPHIC_DATA], [GEOGRAPHIC_DATA], [GEOGRAPHIC_DATA], [GEOGRAPHIC_DATA],…"
type textarea "x"
type textarea "Lot [GEOGRAPHIC_DATA], [GEOGRAPHIC_DATA], [GEOGRAPHIC_DATA], [GEOGRAPHIC_DATA],…"
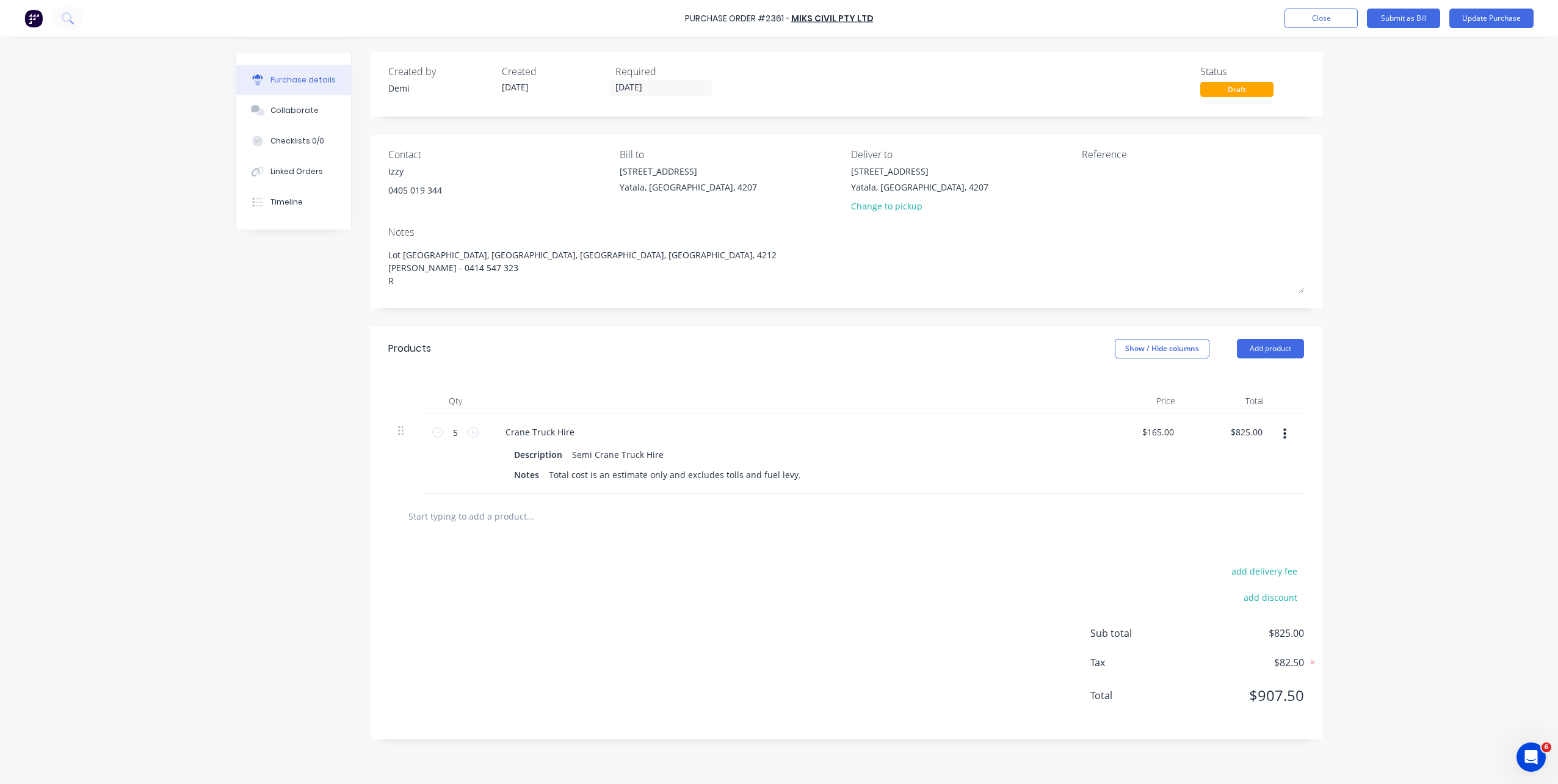
type textarea "x"
type textarea "Lot 15 The Point Cct, [GEOGRAPHIC_DATA], [GEOGRAPHIC_DATA], [GEOGRAPHIC_DATA], …"
type textarea "x"
type textarea "Lot 15 The Point Cct, [GEOGRAPHIC_DATA], [GEOGRAPHIC_DATA], [GEOGRAPHIC_DATA], …"
type textarea "x"
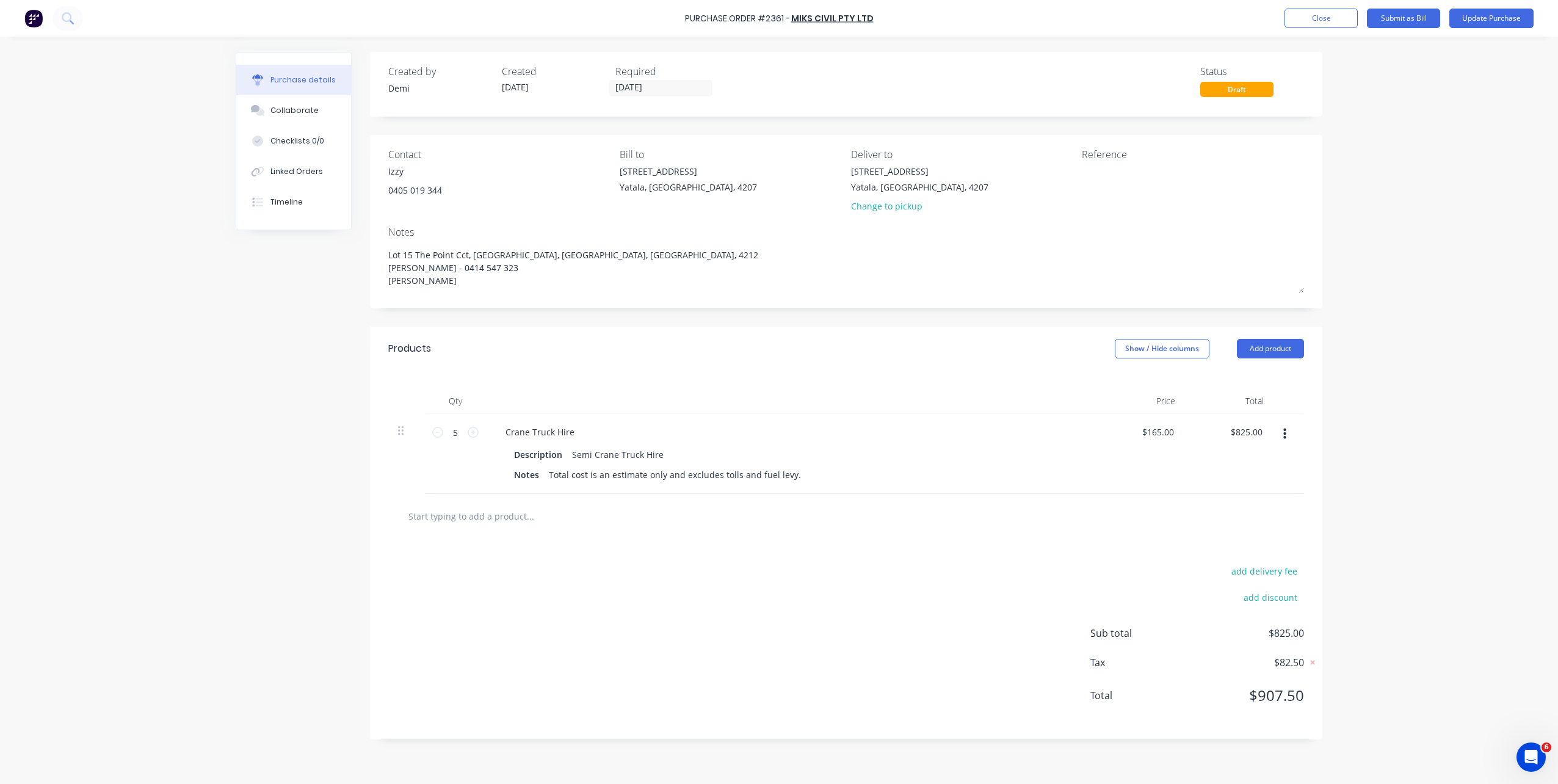
type textarea "Lot 15 The Point Cct, [GEOGRAPHIC_DATA], [GEOGRAPHIC_DATA], [GEOGRAPHIC_DATA], …"
type textarea "x"
type textarea "Lot 15 The Point Cct, [GEOGRAPHIC_DATA], [GEOGRAPHIC_DATA], [GEOGRAPHIC_DATA], …"
type textarea "x"
type textarea "Lot 15 The Point Cct, Hope Island, Queensland, Australia, 4212 Brad Wescott - 0…"
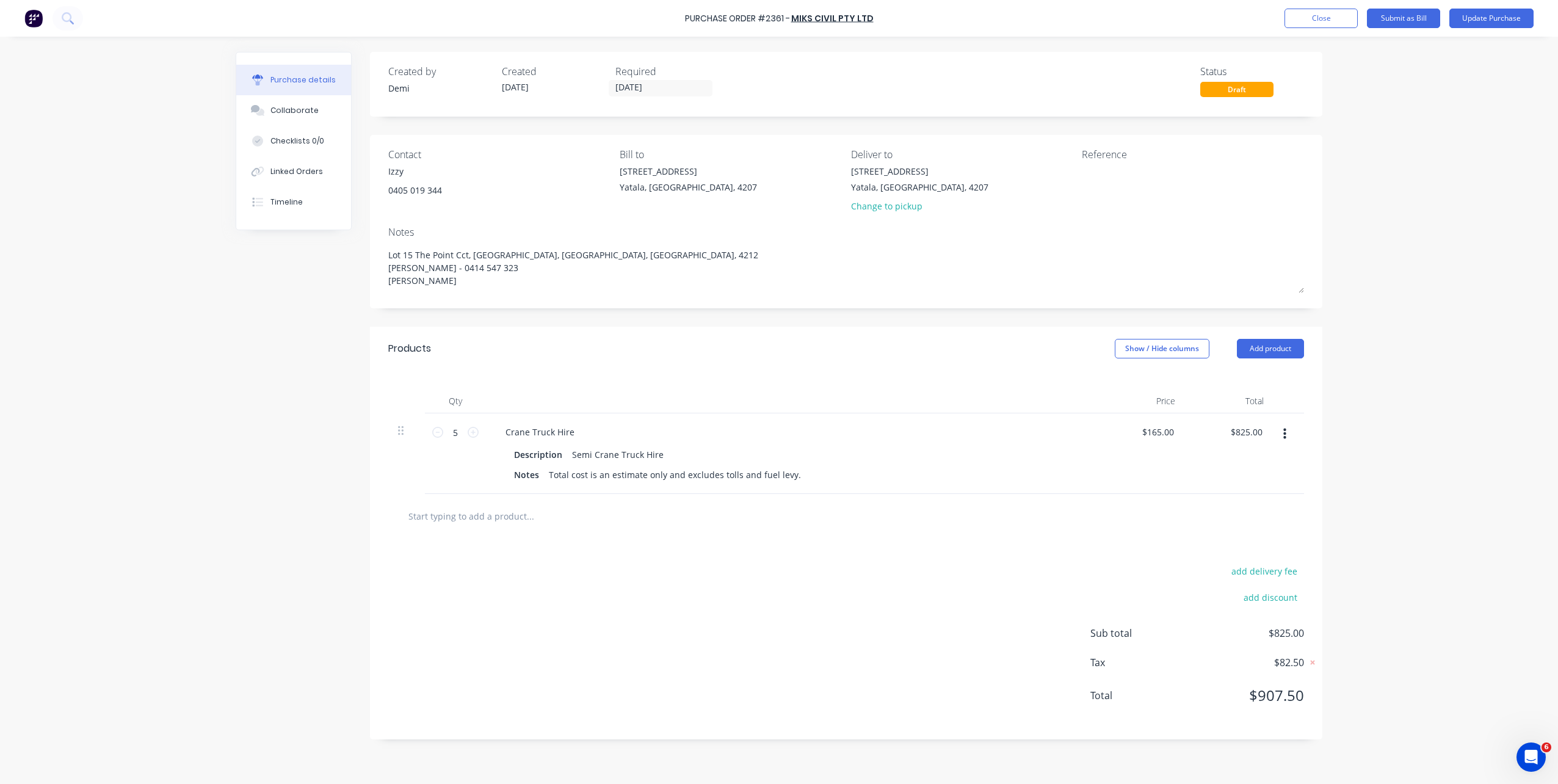
type textarea "x"
type textarea "Lot 15 The Point Cct, Hope Island, Queensland, Australia, 4212 Brad Wescott - 0…"
type textarea "x"
type textarea "Lot 15 The Point Cct, Hope Island, Queensland, Australia, 4212 Brad Wescott - 0…"
type textarea "x"
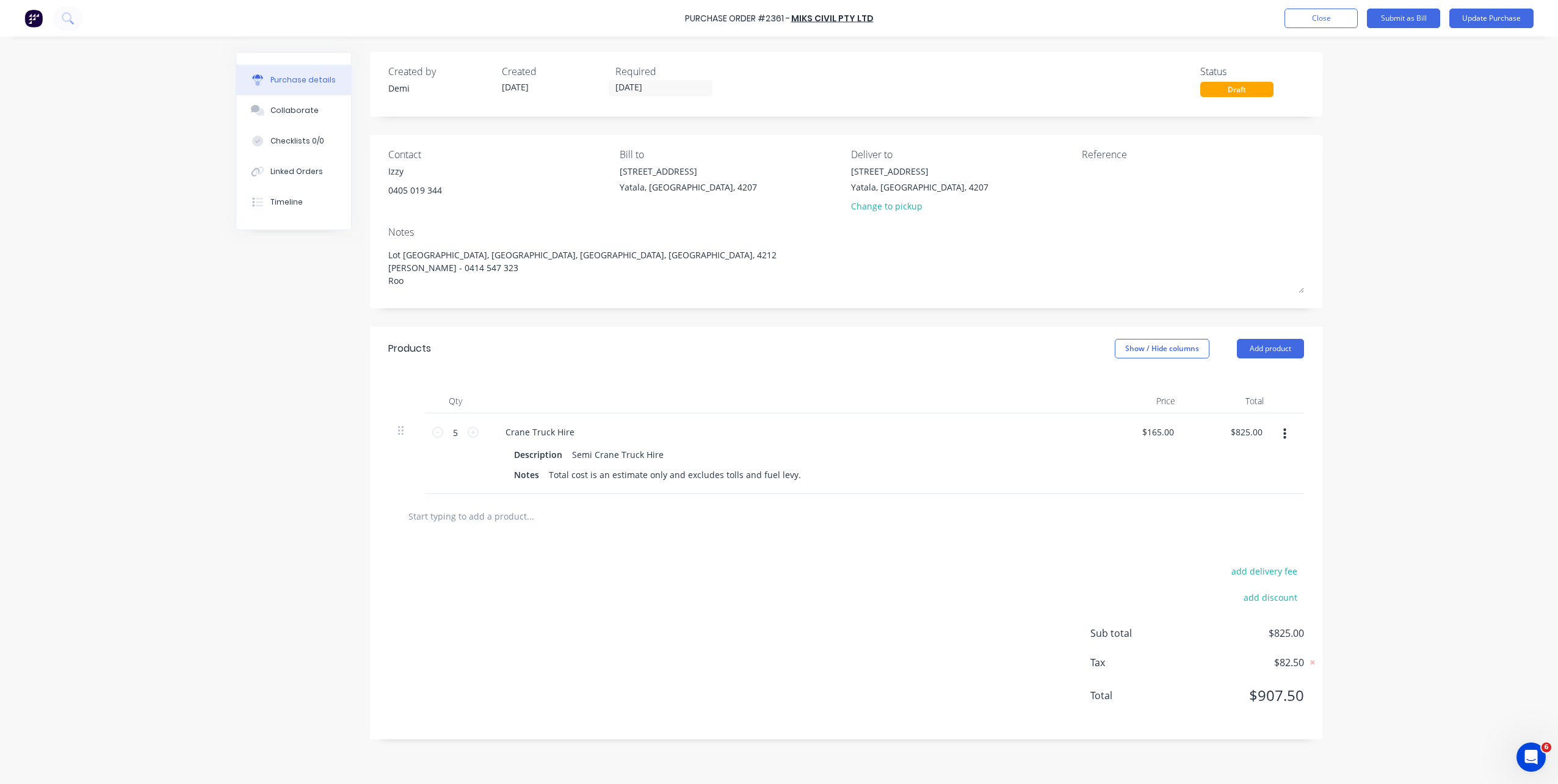
type textarea "Lot 15 The Point Cct, Hope Island, Queensland, Australia, 4212 Brad Wescott - 0…"
type textarea "x"
type textarea "Lot 15 The Point Cct, Hope Island, Queensland, Australia, 4212 Brad Wescott - 0…"
type textarea "x"
type textarea "Lot 15 The Point Cct, Hope Island, Queensland, Australia, 4212 Brad Wescott - 0…"
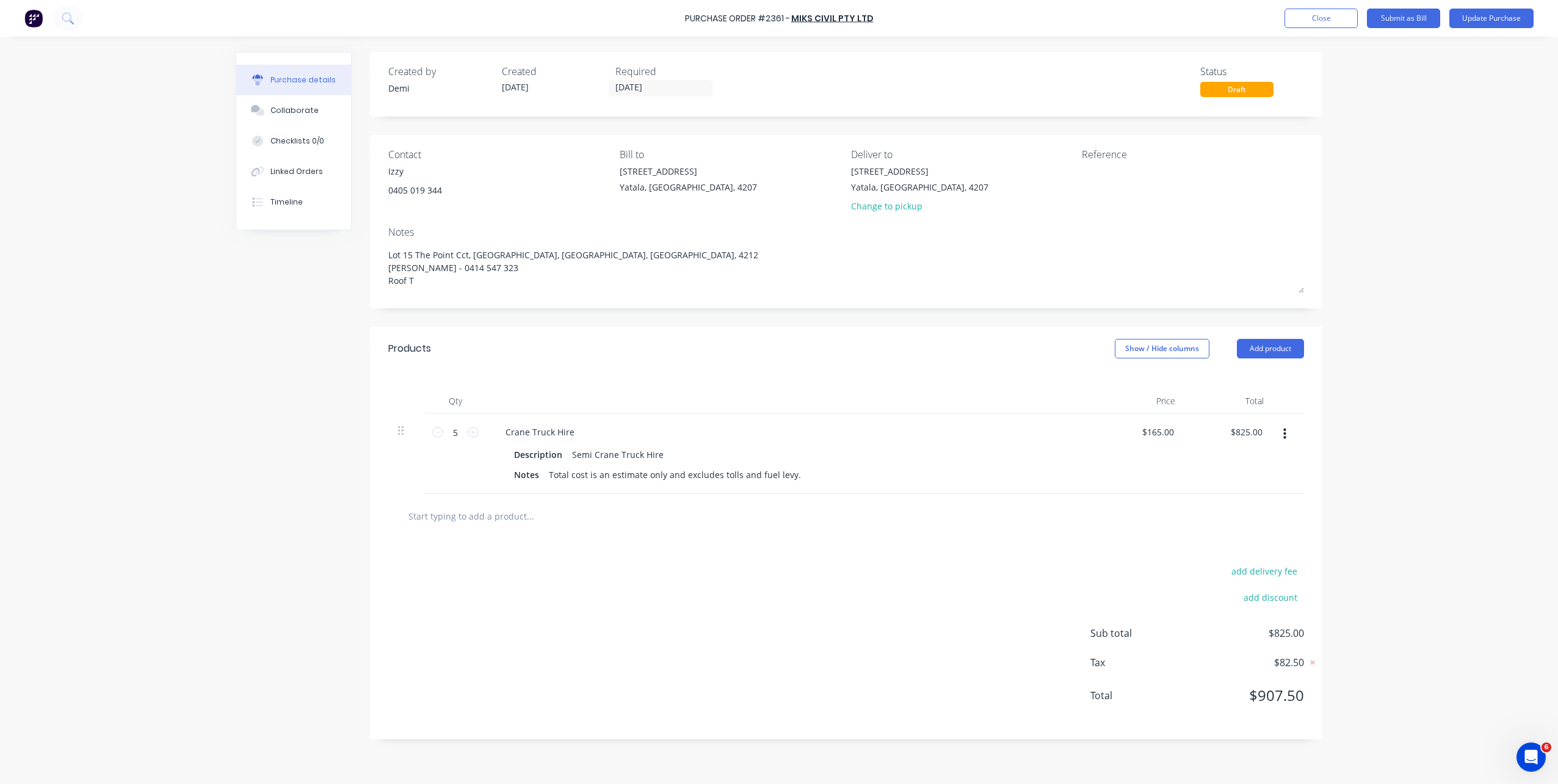
type textarea "x"
type textarea "Lot 15 The Point Cct, Hope Island, Queensland, Australia, 4212 Brad Wescott - 0…"
type textarea "x"
type textarea "Lot 15 The Point Cct, Hope Island, Queensland, Australia, 4212 Brad Wescott - 0…"
type textarea "x"
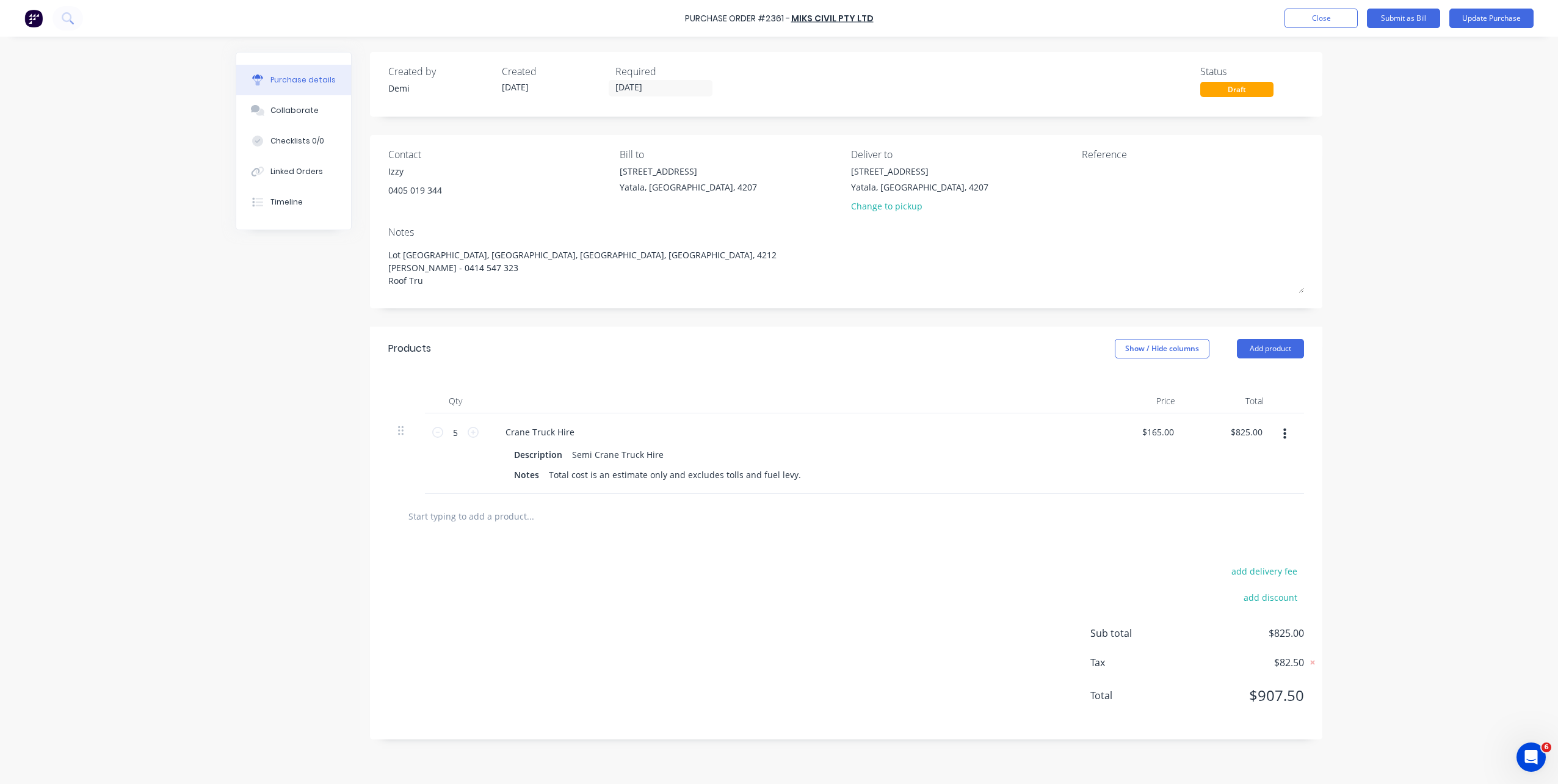
type textarea "Lot 15 The Point Cct, Hope Island, Queensland, Australia, 4212 Brad Wescott - 0…"
type textarea "x"
type textarea "Lot 15 The Point Cct, Hope Island, Queensland, Australia, 4212 Brad Wescott - 0…"
type textarea "x"
type textarea "Lot 15 The Point Cct, Hope Island, Queensland, Australia, 4212 Brad Wescott - 0…"
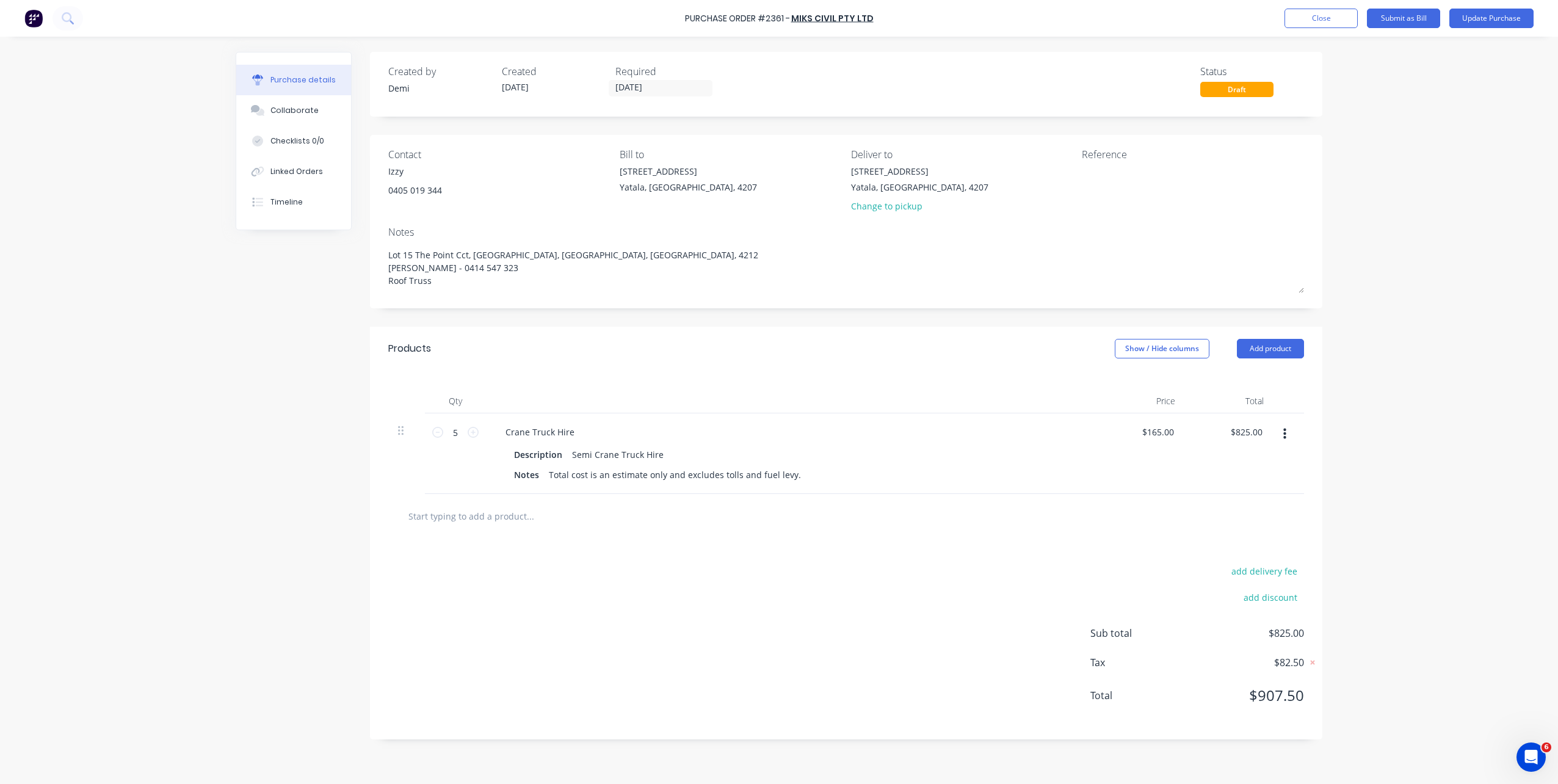
type textarea "x"
type textarea "Lot 15 The Point Cct, Hope Island, Queensland, Australia, 4212 Brad Wescott - 0…"
type textarea "x"
type textarea "Lot 15 The Point Cct, Hope Island, Queensland, Australia, 4212 Brad Wescott - 0…"
type textarea "x"
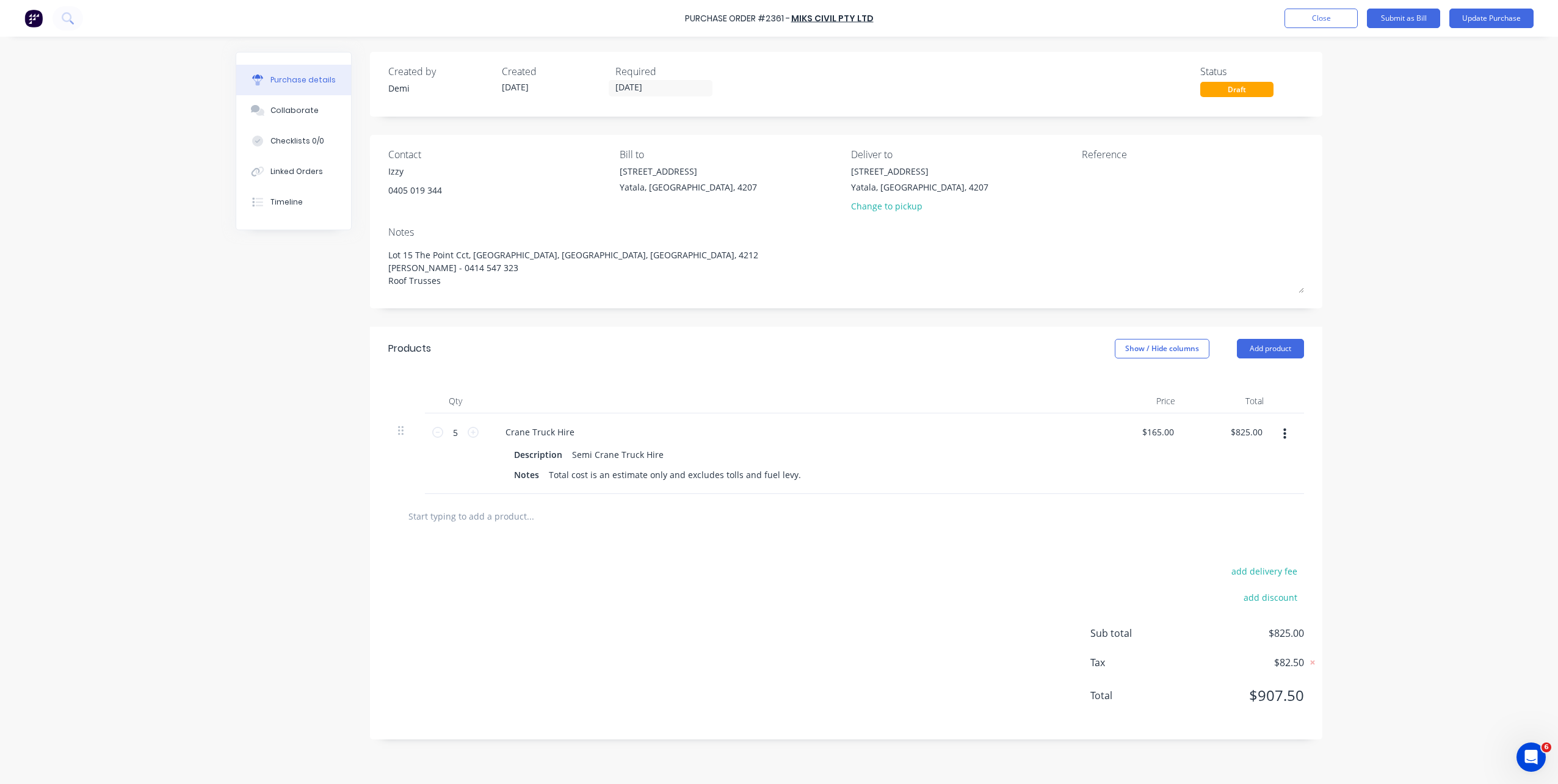
type textarea "Lot 15 The Point Cct, Hope Island, Queensland, Australia, 4212 Brad Wescott - 0…"
type textarea "x"
type textarea "Lot 15 The Point Cct, Hope Island, Queensland, Australia, 4212 Brad Wescott - 0…"
type textarea "x"
type textarea "Lot 15 The Point Cct, Hope Island, Queensland, Australia, 4212 Brad Wescott - 0…"
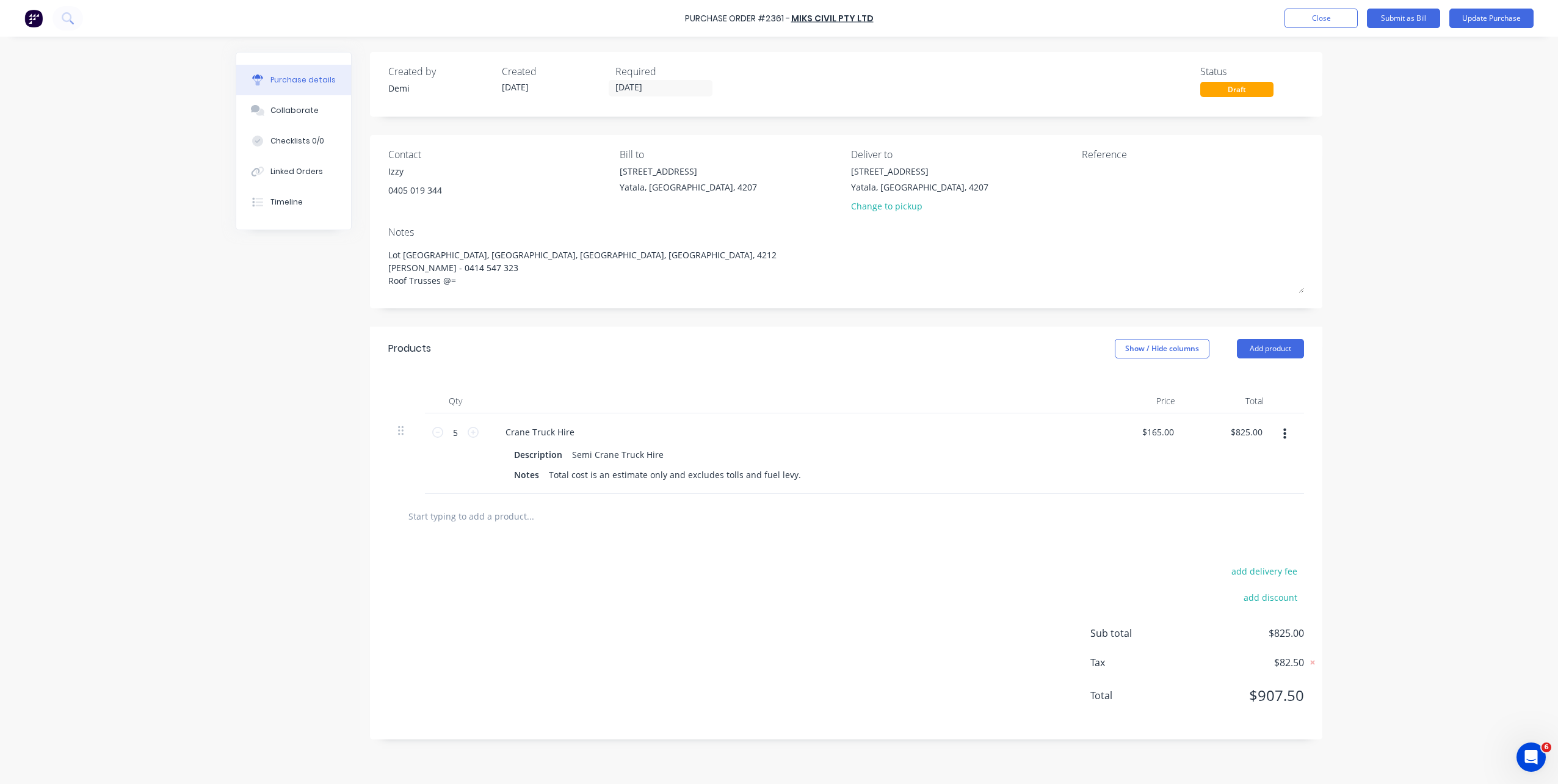
type textarea "x"
type textarea "Lot 15 The Point Cct, Hope Island, Queensland, Australia, 4212 Brad Wescott - 0…"
type textarea "x"
type textarea "Lot 15 The Point Cct, Hope Island, Queensland, Australia, 4212 Brad Wescott - 0…"
type textarea "x"
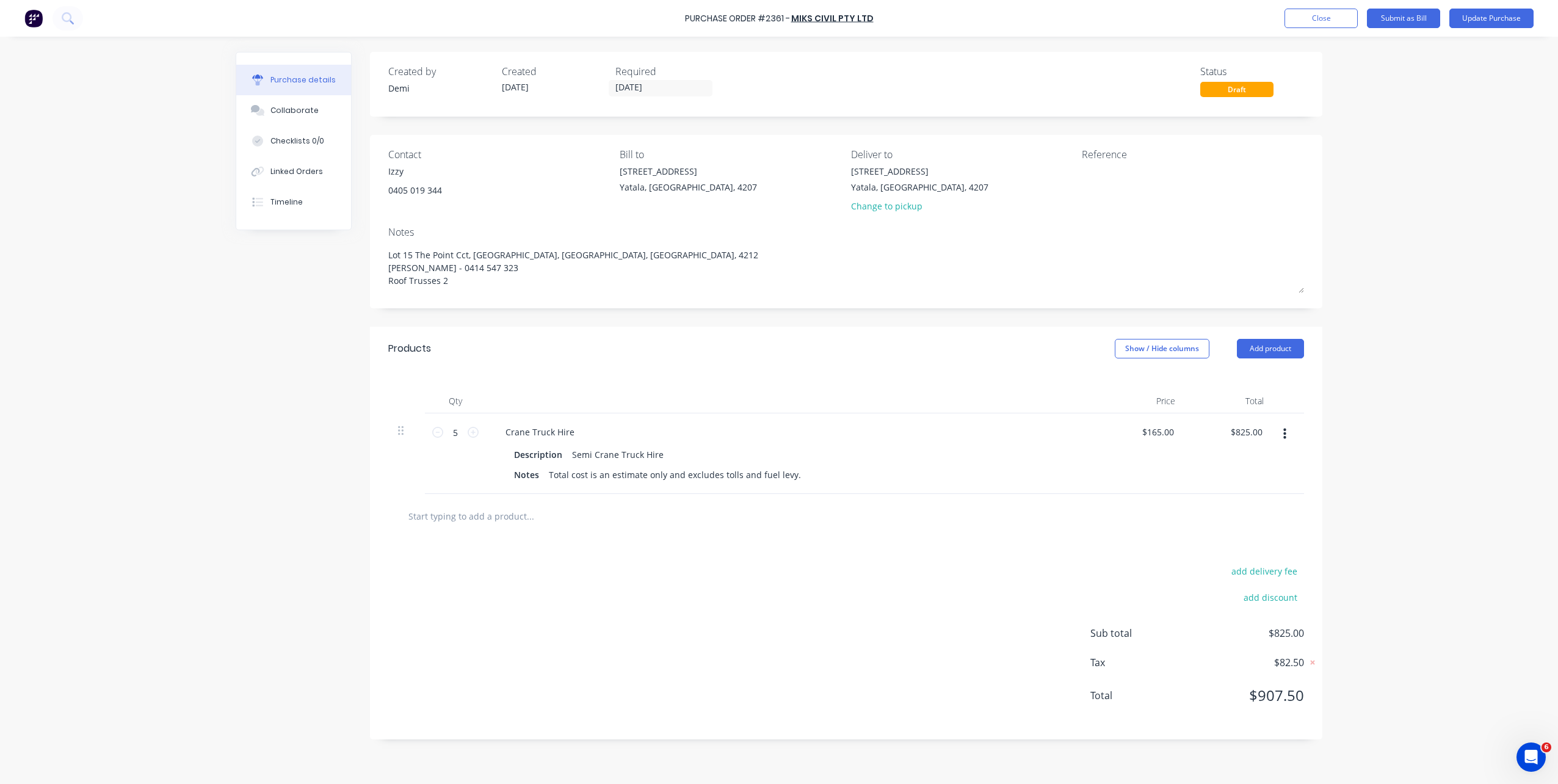
type textarea "Lot 15 The Point Cct, Hope Island, Queensland, Australia, 4212 Brad Wescott - 0…"
type textarea "x"
type textarea "Lot 15 The Point Cct, Hope Island, Queensland, Australia, 4212 Brad Wescott - 0…"
type textarea "x"
type textarea "Lot 15 The Point Cct, Hope Island, Queensland, Australia, 4212 Brad Wescott - 0…"
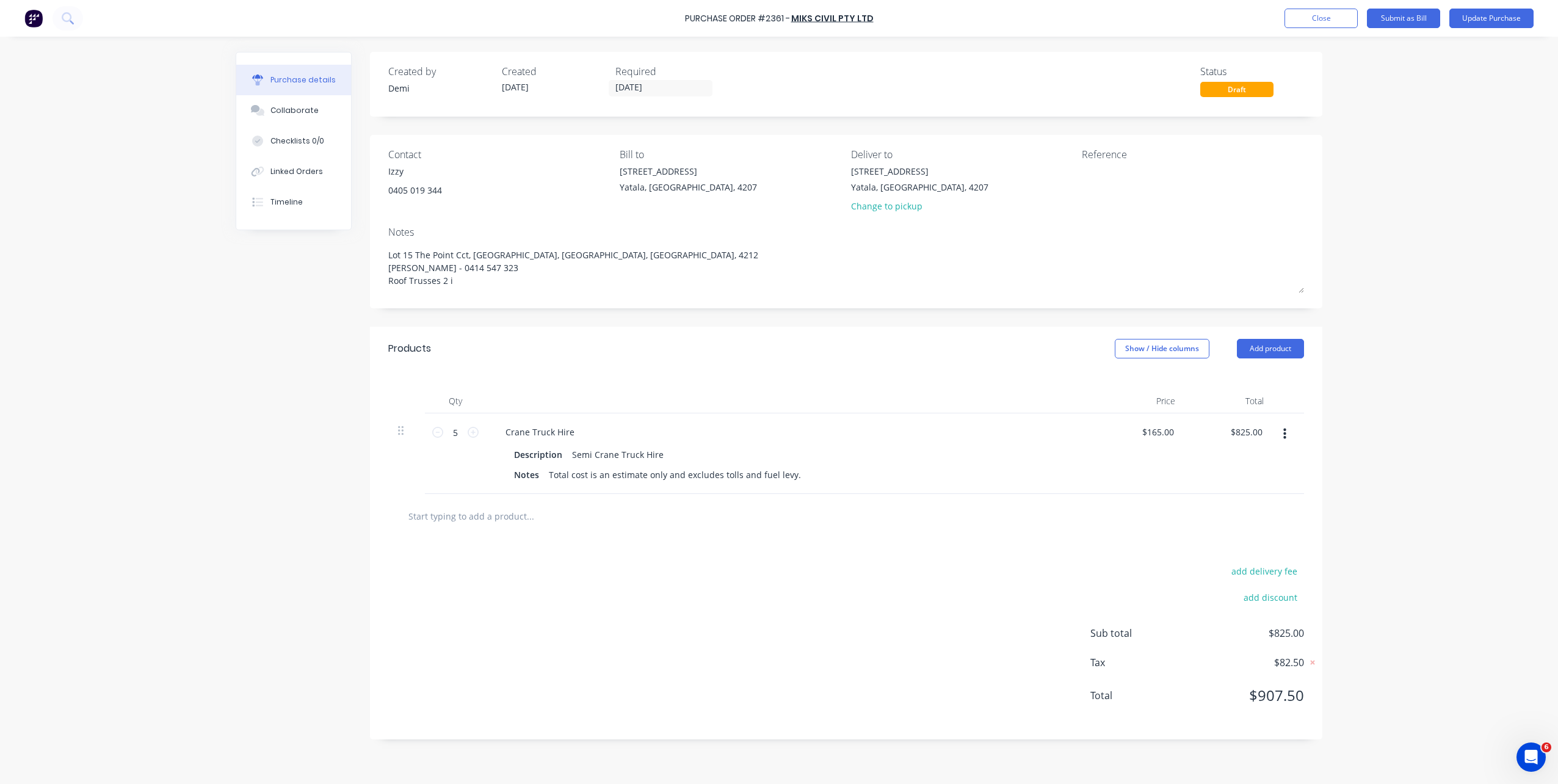
type textarea "x"
type textarea "Lot 15 The Point Cct, Hope Island, Queensland, Australia, 4212 Brad Wescott - 0…"
type textarea "x"
type textarea "Lot 15 The Point Cct, Hope Island, Queensland, Australia, 4212 Brad Wescott - 0…"
type textarea "x"
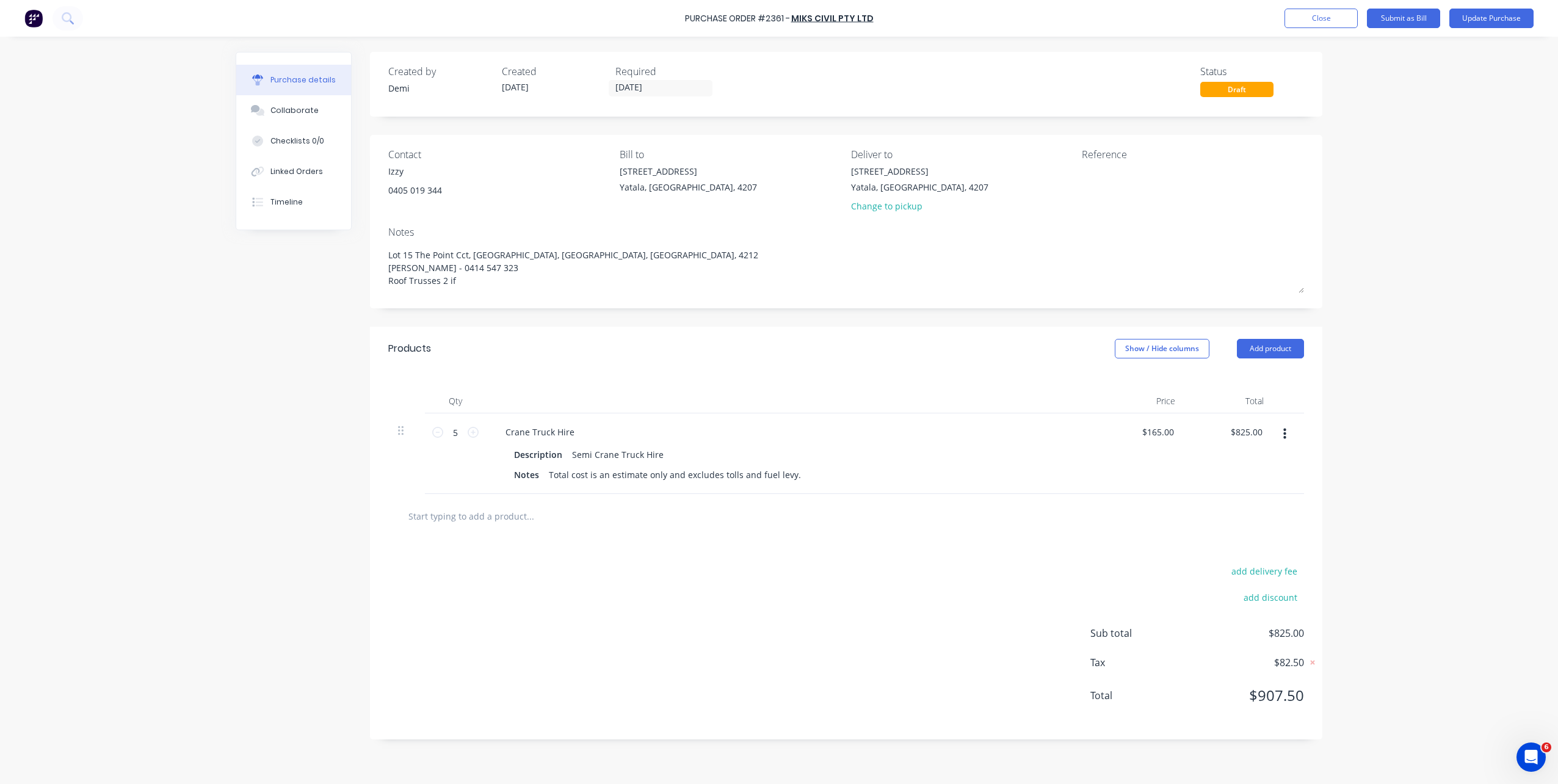
type textarea "Lot 15 The Point Cct, Hope Island, Queensland, Australia, 4212 Brad Wescott - 0…"
type textarea "x"
type textarea "Lot 15 The Point Cct, Hope Island, Queensland, Australia, 4212 Brad Wescott - 0…"
type textarea "x"
type textarea "Lot 15 The Point Cct, Hope Island, Queensland, Australia, 4212 Brad Wescott - 0…"
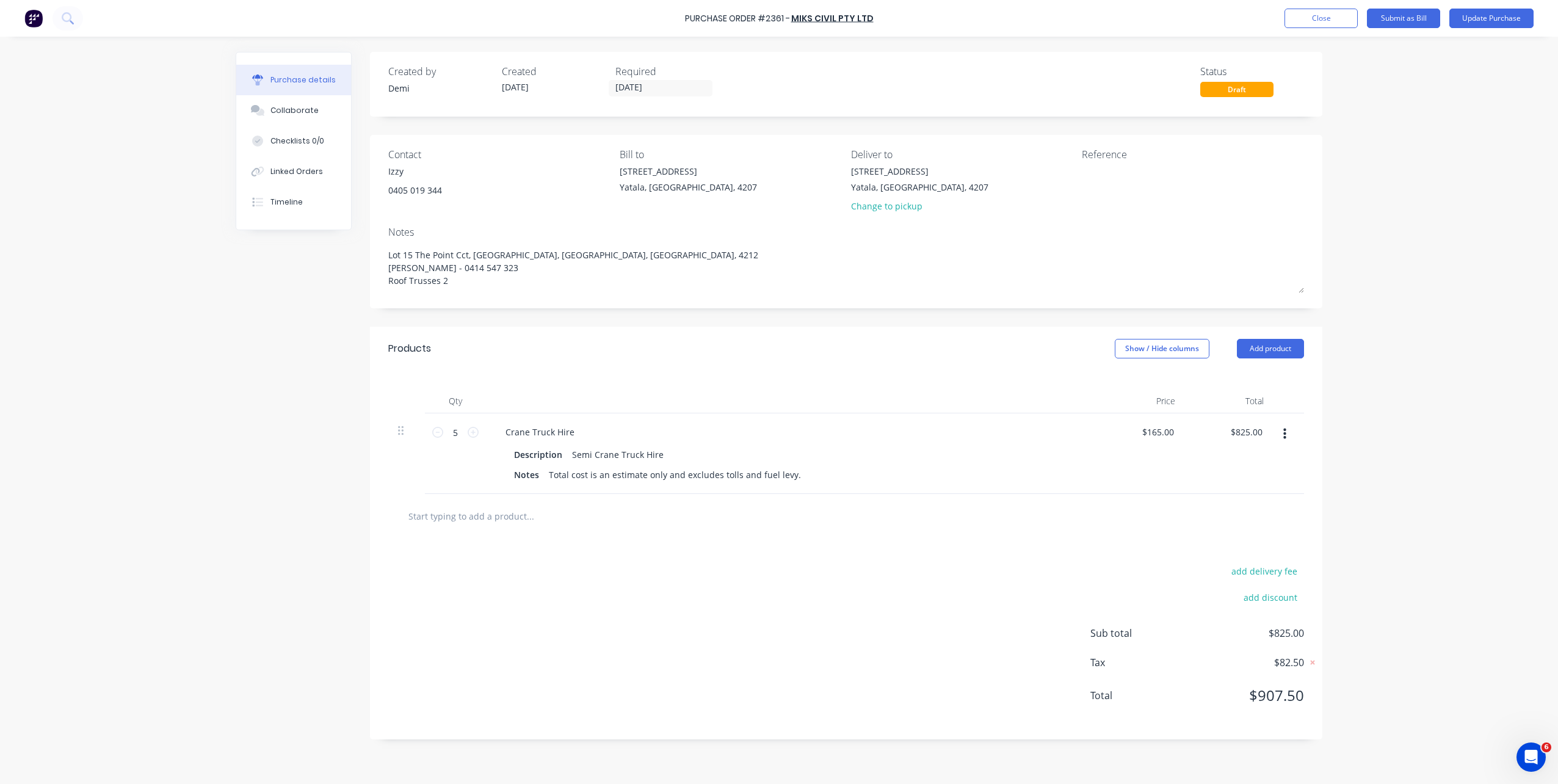
type textarea "x"
type textarea "Lot 15 The Point Cct, Hope Island, Queensland, Australia, 4212 Brad Wescott - 0…"
type textarea "x"
type textarea "Lot 15 The Point Cct, Hope Island, Queensland, Australia, 4212 Brad Wescott - 0…"
type textarea "x"
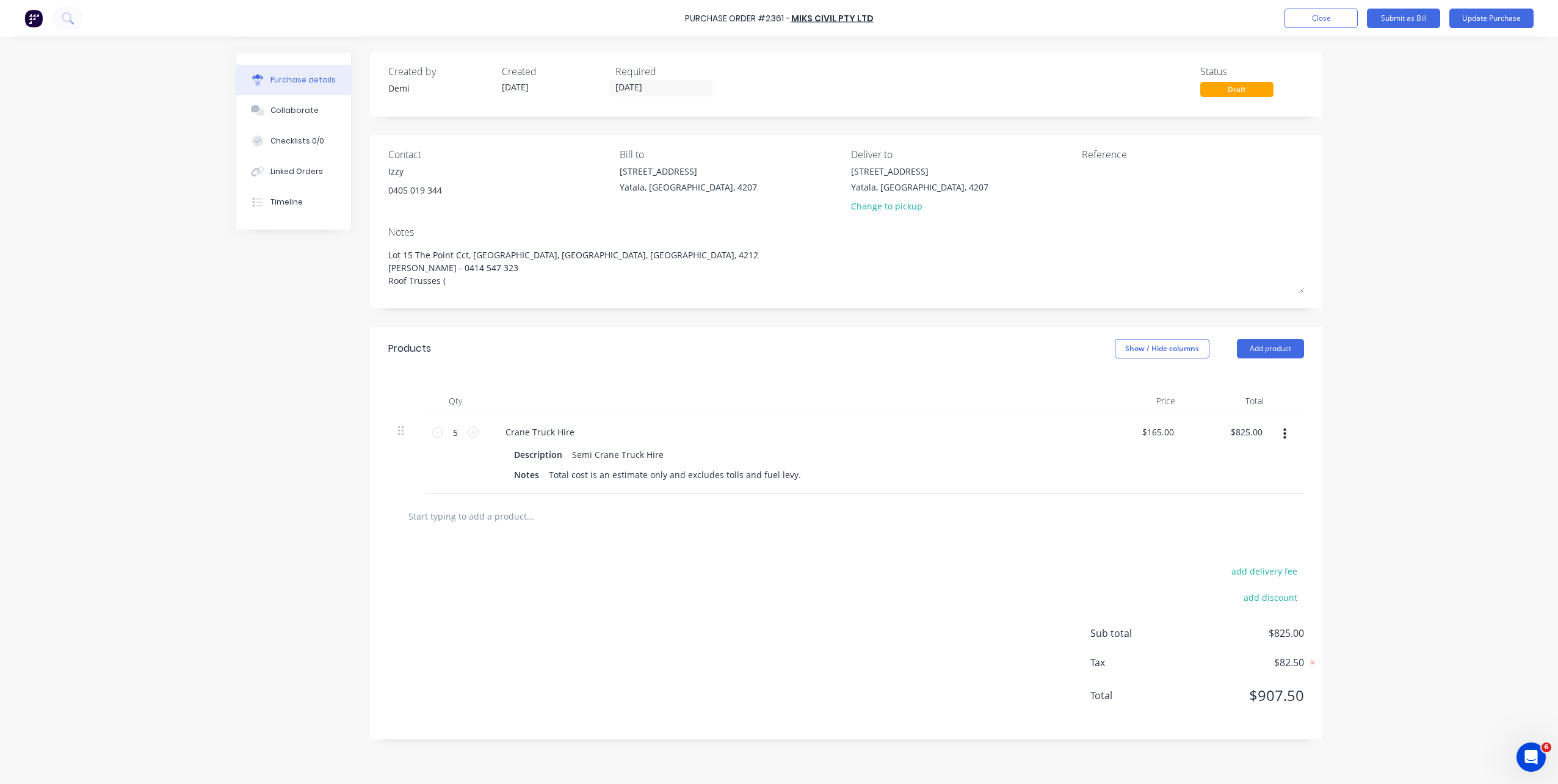
type textarea "Lot 15 The Point Cct, Hope Island, Queensland, Australia, 4212 Brad Wescott - 0…"
type textarea "x"
type textarea "Lot 15 The Point Cct, Hope Island, Queensland, Australia, 4212 Brad Wescott - 0…"
type textarea "x"
type textarea "Lot 15 The Point Cct, Hope Island, Queensland, Australia, 4212 Brad Wescott - 0…"
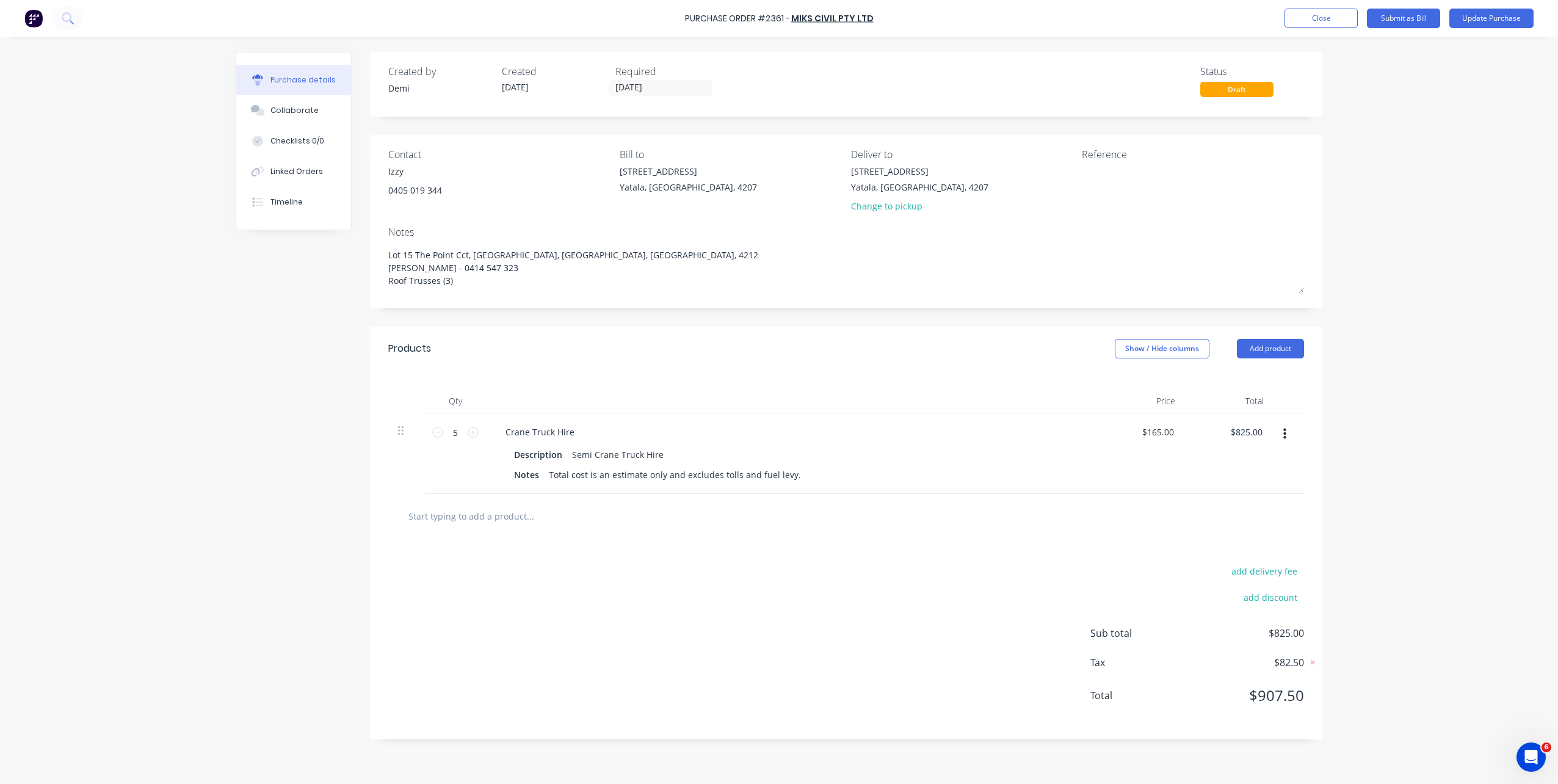
type textarea "x"
type textarea "Lot 15 The Point Cct, Hope Island, Queensland, Australia, 4212 Brad Wescott - 0…"
type textarea "x"
type textarea "Lot 15 The Point Cct, Hope Island, Queensland, Australia, 4212 Brad Wescott - 0…"
type textarea "x"
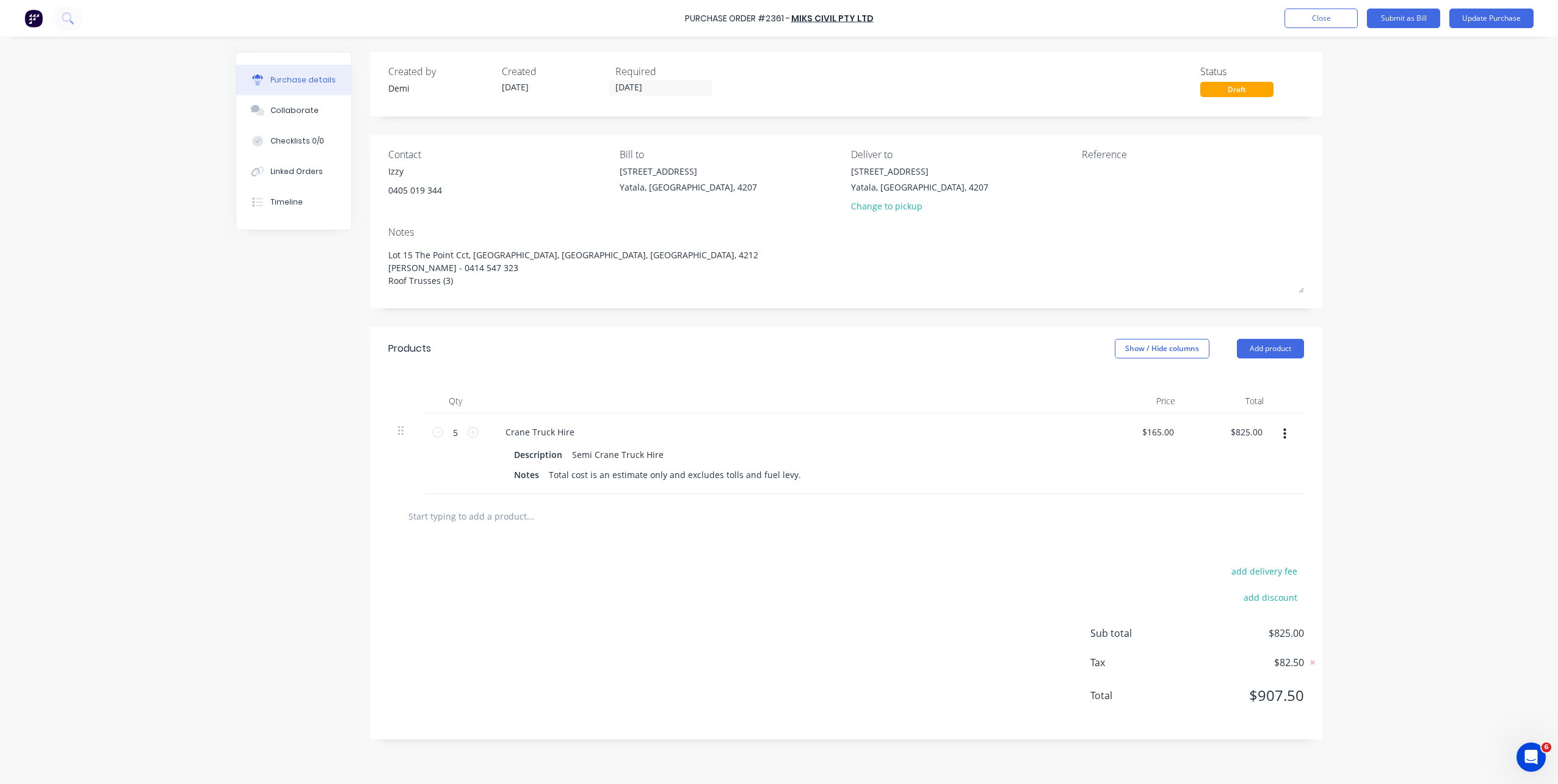
type textarea "Lot 15 The Point Cct, Hope Island, Queensland, Australia, 4212 Brad Wescott - 0…"
type textarea "x"
type textarea "Lot 15 The Point Cct, Hope Island, Queensland, Australia, 4212 Brad Wescott - 0…"
type textarea "x"
type textarea "Lot 15 The Point Cct, Hope Island, Queensland, Australia, 4212 Brad Wescott - 0…"
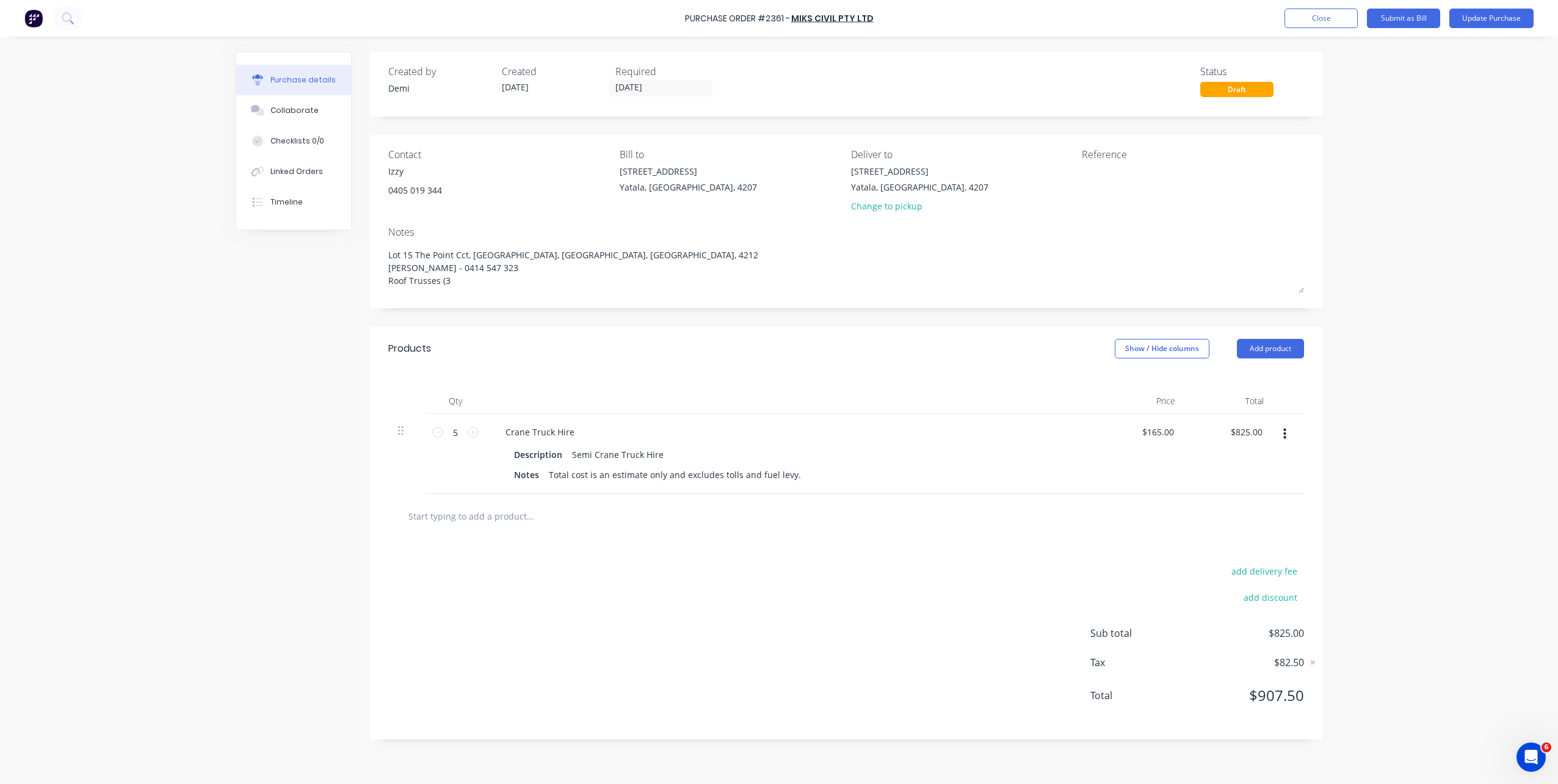
type textarea "x"
type textarea "Lot 15 The Point Cct, Hope Island, Queensland, Australia, 4212 Brad Wescott - 0…"
type textarea "x"
type textarea "Lot 15 The Point Cct, Hope Island, Queensland, Australia, 4212 Brad Wescott - 0…"
type textarea "x"
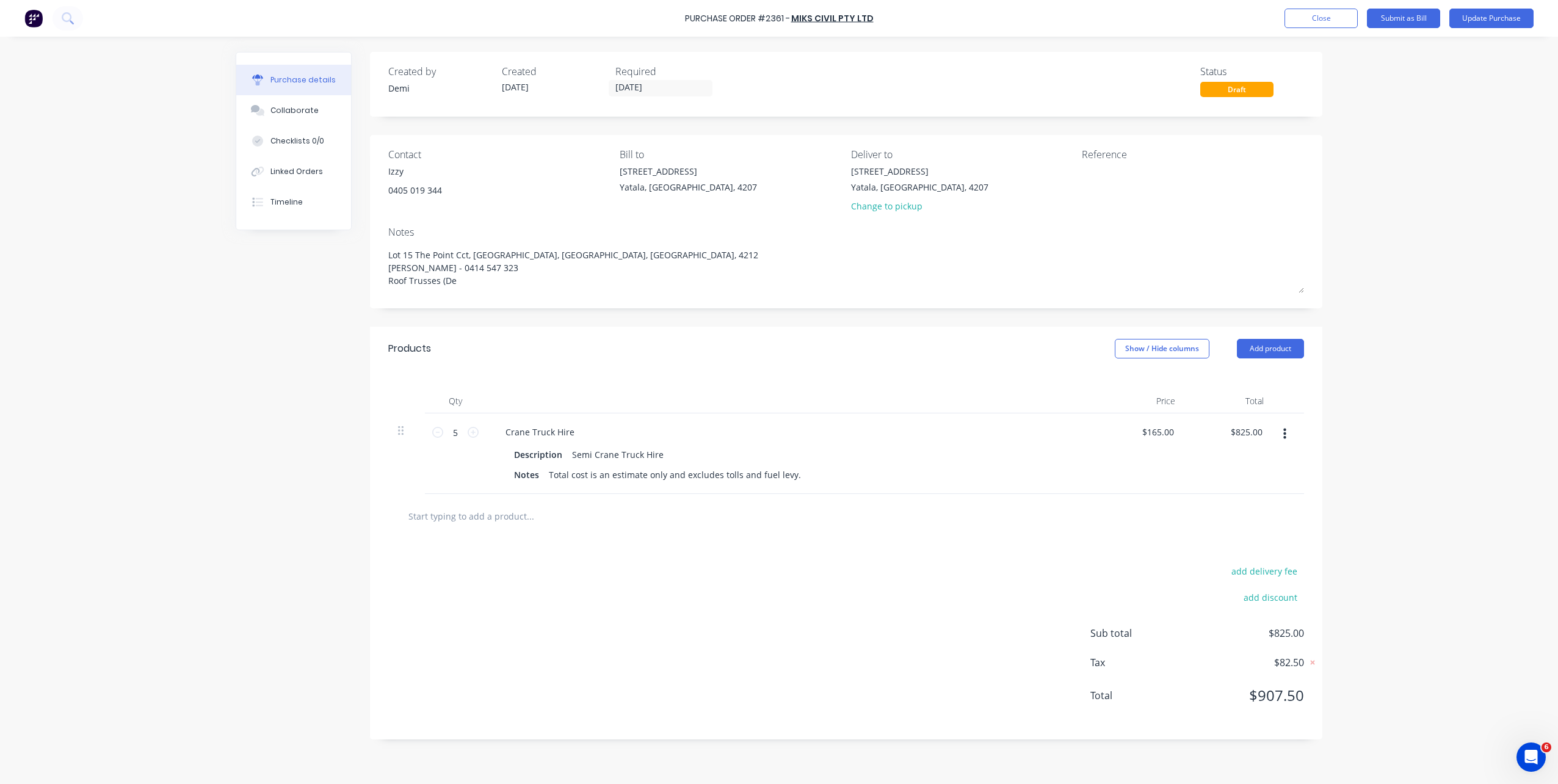
type textarea "Lot 15 The Point Cct, Hope Island, Queensland, Australia, 4212 Brad Wescott - 0…"
type textarea "x"
type textarea "Lot 15 The Point Cct, Hope Island, Queensland, Australia, 4212 Brad Wescott - 0…"
type textarea "x"
type textarea "Lot 15 The Point Cct, Hope Island, Queensland, Australia, 4212 Brad Wescott - 0…"
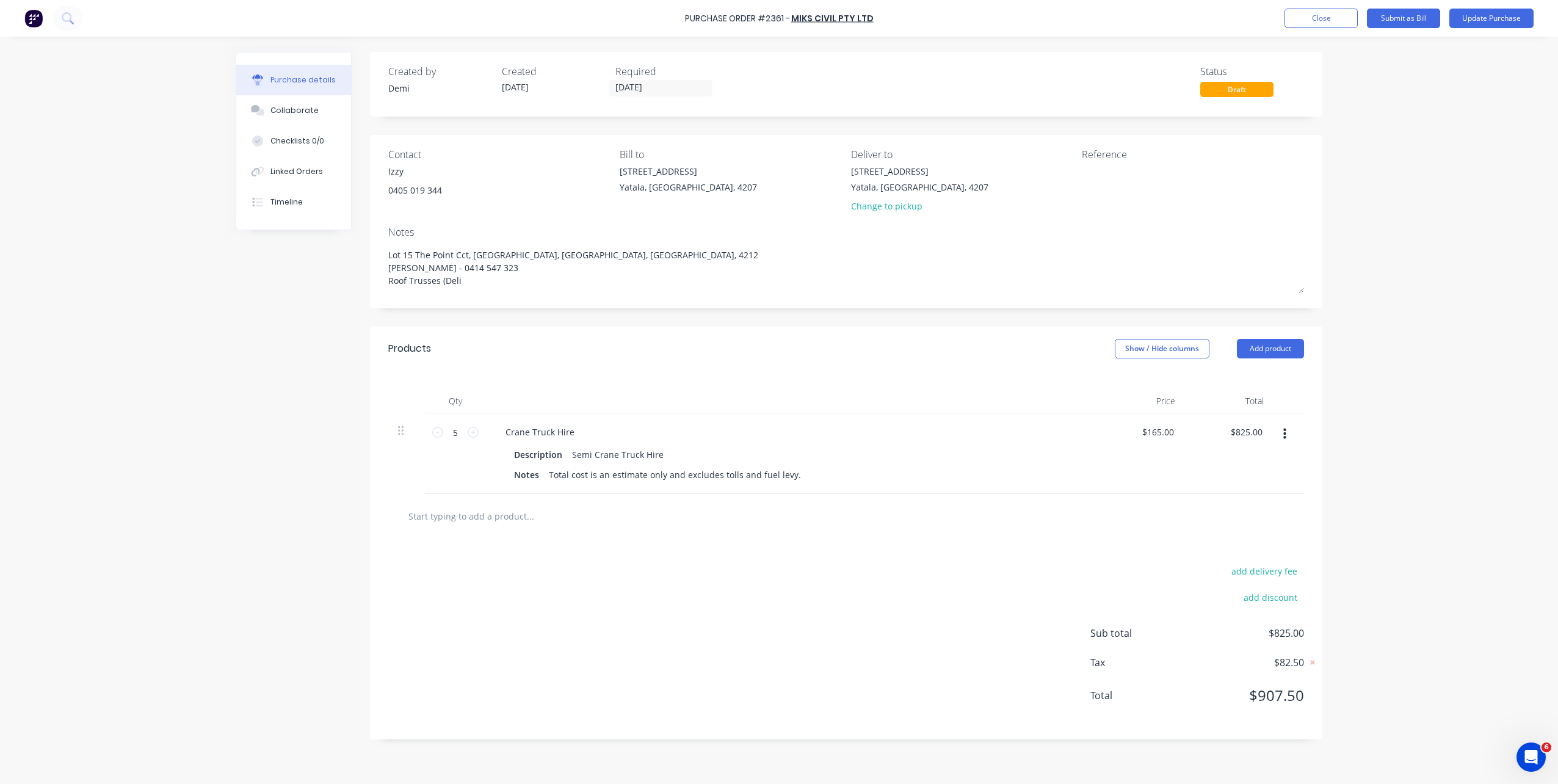
type textarea "x"
type textarea "Lot 15 The Point Cct, Hope Island, Queensland, Australia, 4212 Brad Wescott - 0…"
type textarea "x"
type textarea "Lot 15 The Point Cct, Hope Island, Queensland, Australia, 4212 Brad Wescott - 0…"
type textarea "x"
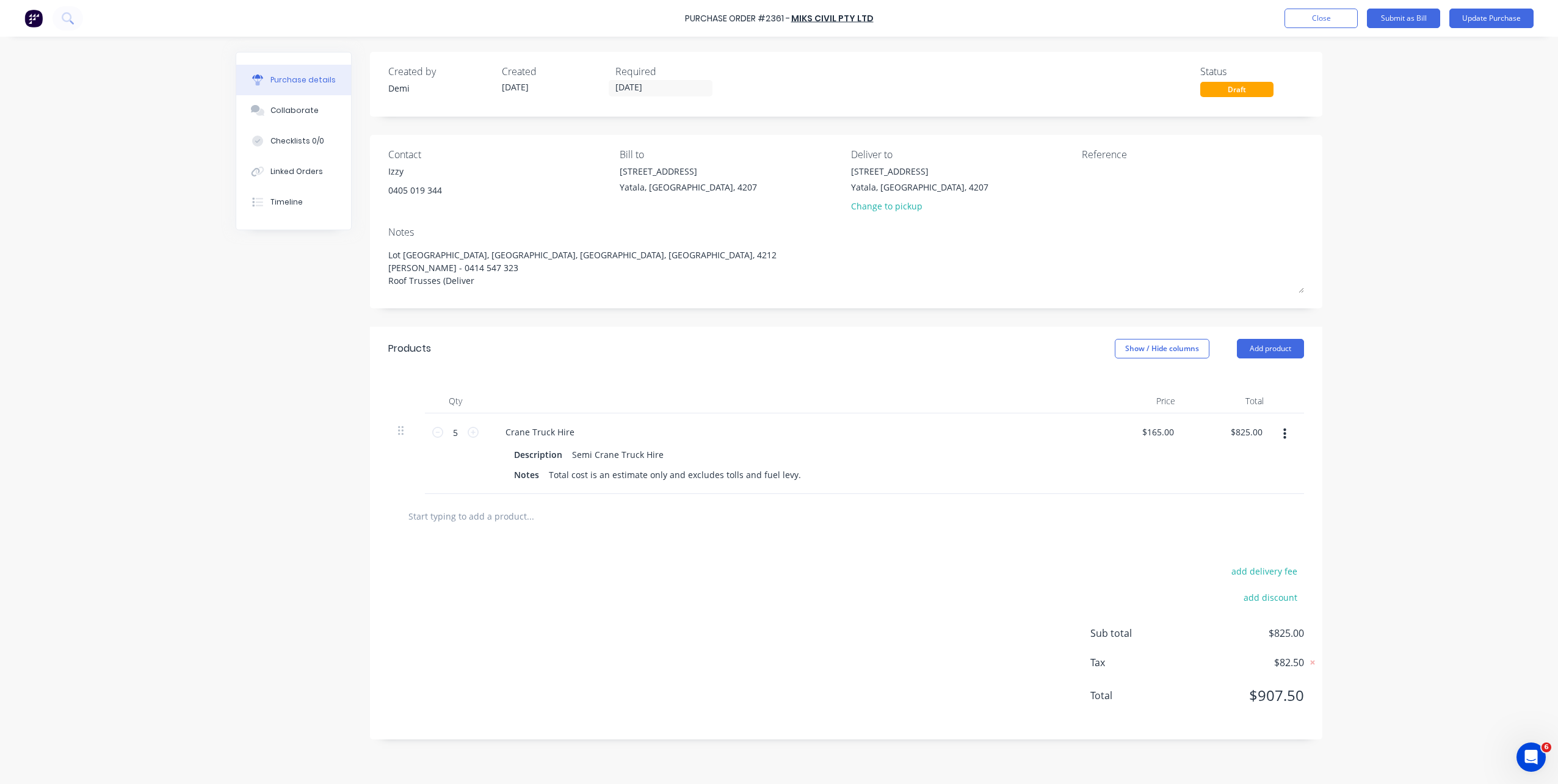
type textarea "Lot 15 The Point Cct, Hope Island, Queensland, Australia, 4212 Brad Wescott - 0…"
type textarea "x"
type textarea "Lot 15 The Point Cct, Hope Island, Queensland, Australia, 4212 Brad Wescott - 0…"
type textarea "x"
type textarea "Lot 15 The Point Cct, Hope Island, Queensland, Australia, 4212 Brad Wescott - 0…"
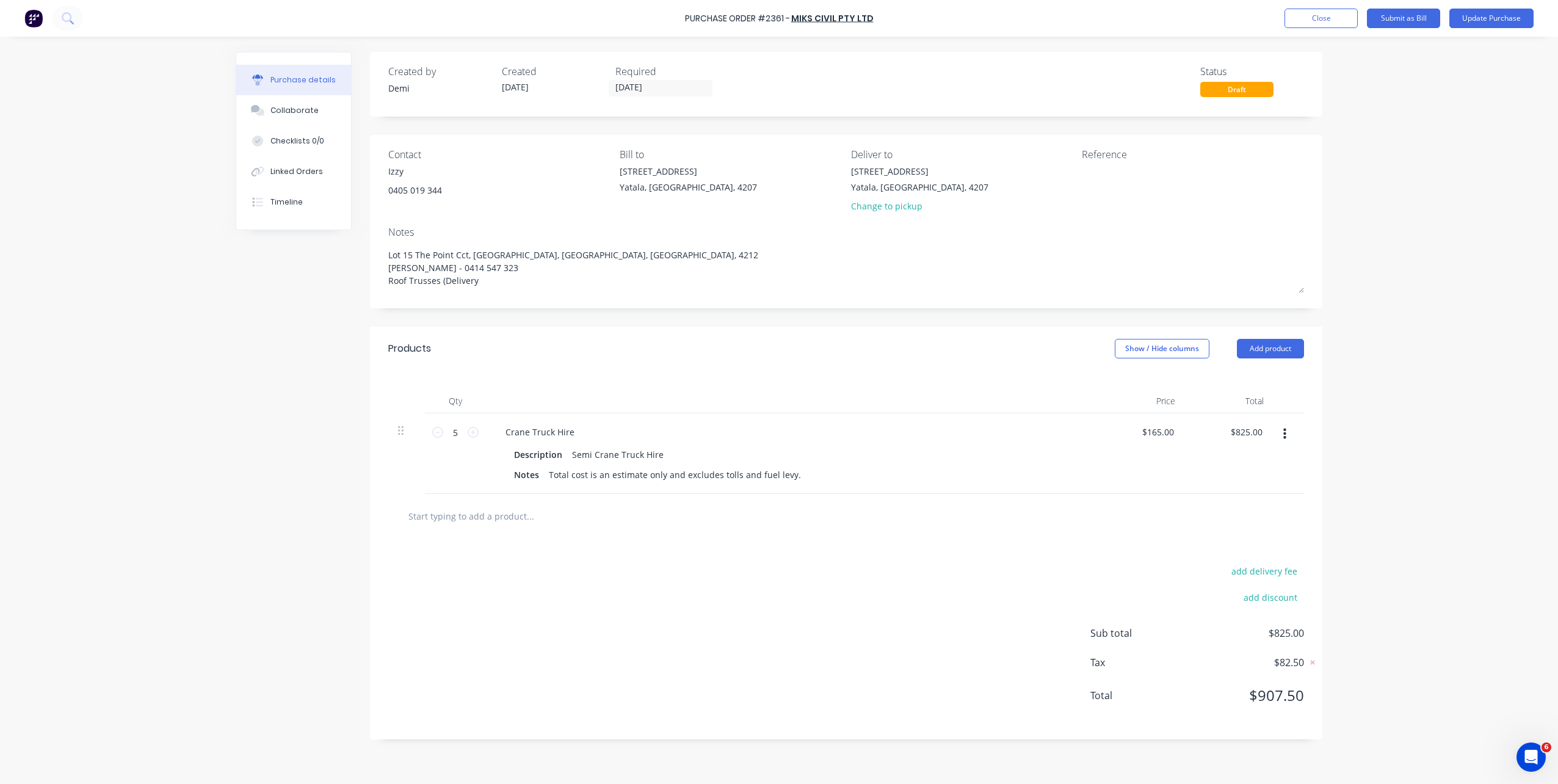
type textarea "x"
type textarea "Lot 15 The Point Cct, Hope Island, Queensland, Australia, 4212 Brad Wescott - 0…"
type textarea "x"
type textarea "Lot 15 The Point Cct, Hope Island, Queensland, Australia, 4212 Brad Wescott - 0…"
type textarea "x"
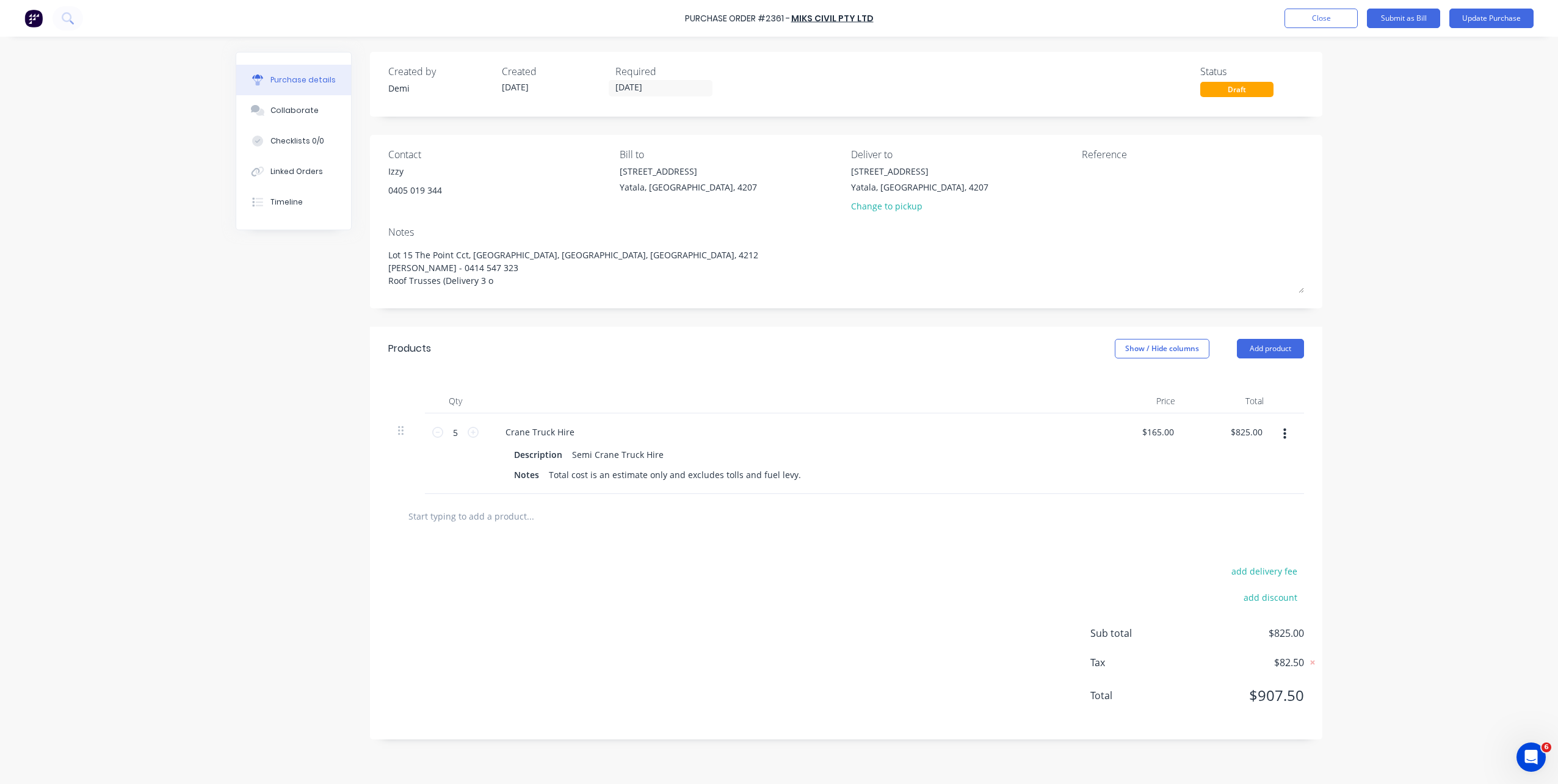
type textarea "Lot 15 The Point Cct, Hope Island, Queensland, Australia, 4212 Brad Wescott - 0…"
type textarea "x"
type textarea "Lot 15 The Point Cct, Hope Island, Queensland, Australia, 4212 Brad Wescott - 0…"
type textarea "x"
type textarea "Lot 15 The Point Cct, Hope Island, Queensland, Australia, 4212 Brad Wescott - 0…"
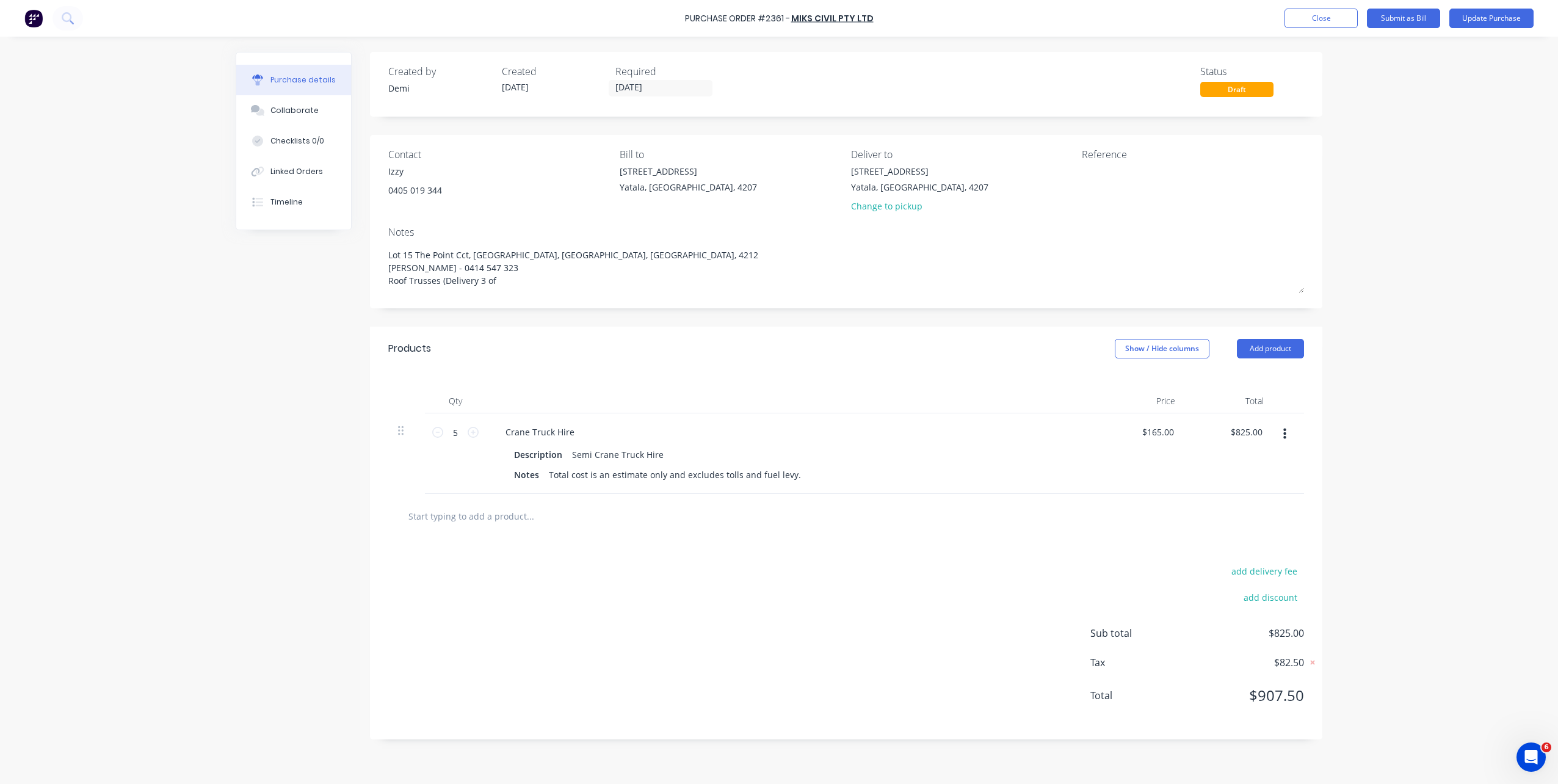
type textarea "x"
type textarea "Lot 15 The Point Cct, Hope Island, Queensland, Australia, 4212 Brad Wescott - 0…"
type textarea "x"
type textarea "Lot 15 The Point Cct, Hope Island, Queensland, Australia, 4212 Brad Wescott - 0…"
type textarea "x"
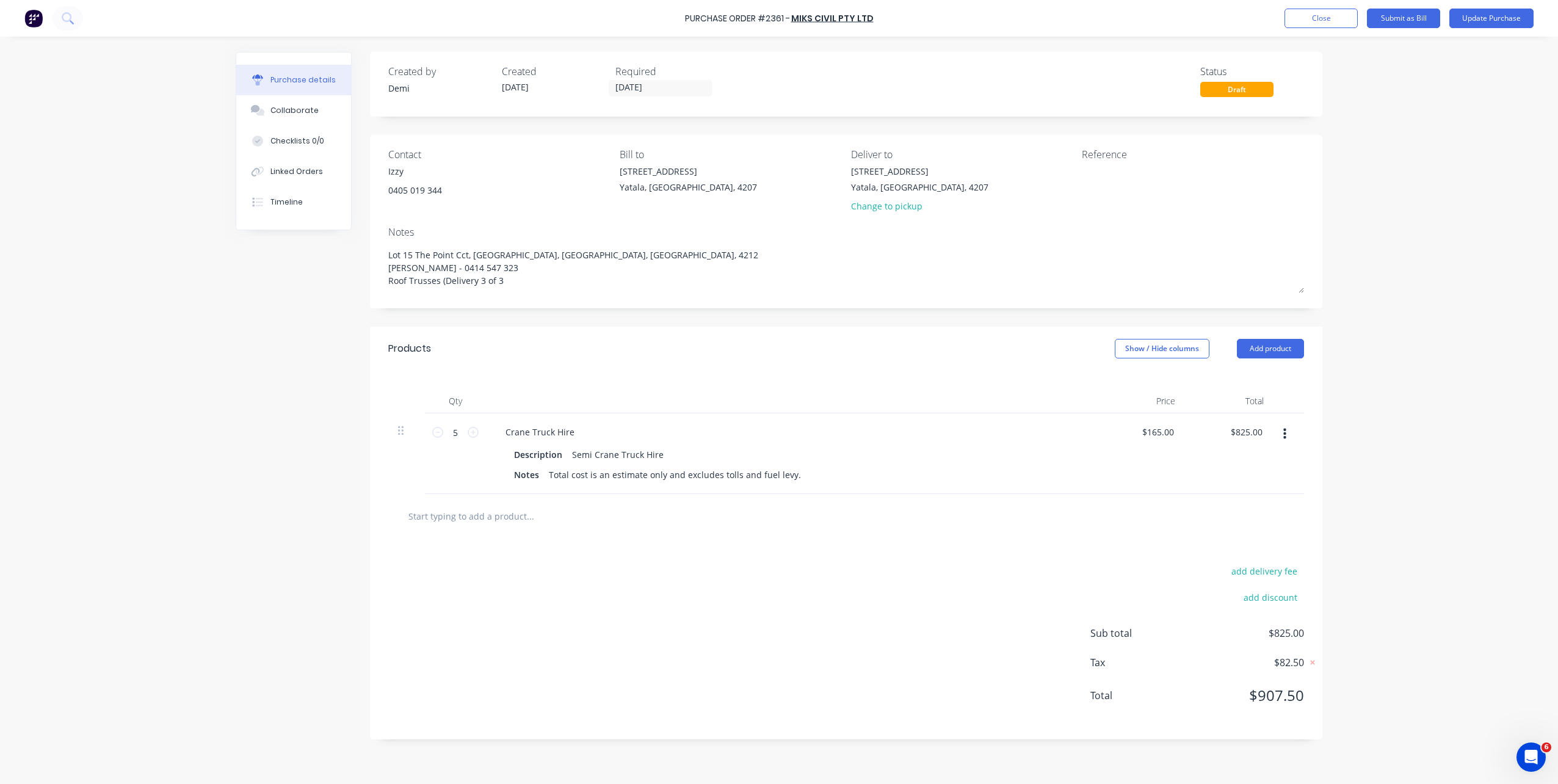
type textarea "Lot 15 The Point Cct, Hope Island, Queensland, Australia, 4212 Brad Wescott - 0…"
type textarea "x"
type textarea "Lot 15 The Point Cct, Hope Island, Queensland, Australia, 4212 Brad Wescott - 0…"
type textarea "x"
type textarea "Lot 15 The Point Cct, Hope Island, Queensland, Australia, 4212 Brad Wescott - 0…"
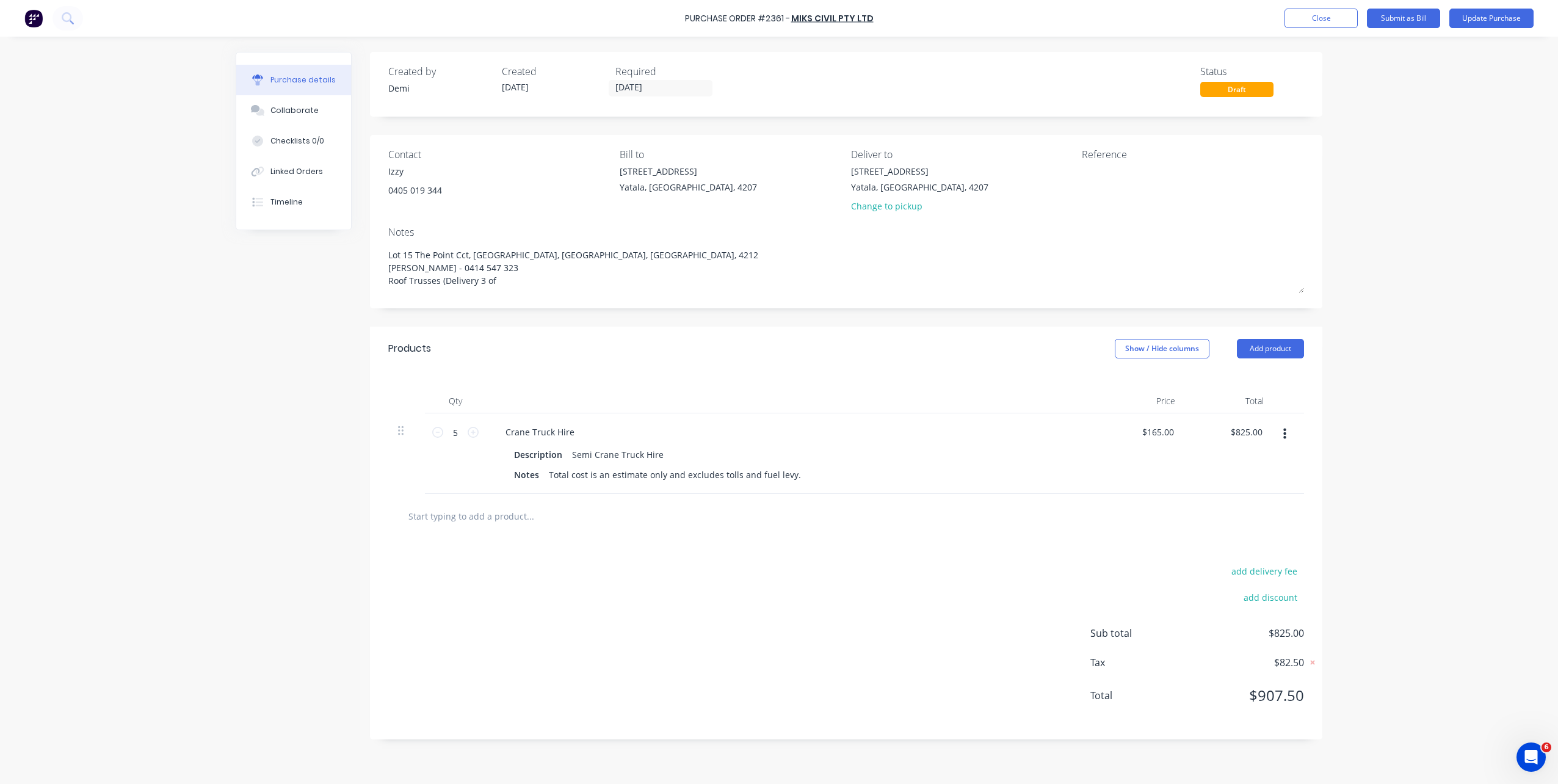
type textarea "x"
type textarea "Lot 15 The Point Cct, Hope Island, Queensland, Australia, 4212 Brad Wescott - 0…"
type textarea "x"
type textarea "Lot 15 The Point Cct, Hope Island, Queensland, Australia, 4212 Brad Wescott - 0…"
type textarea "x"
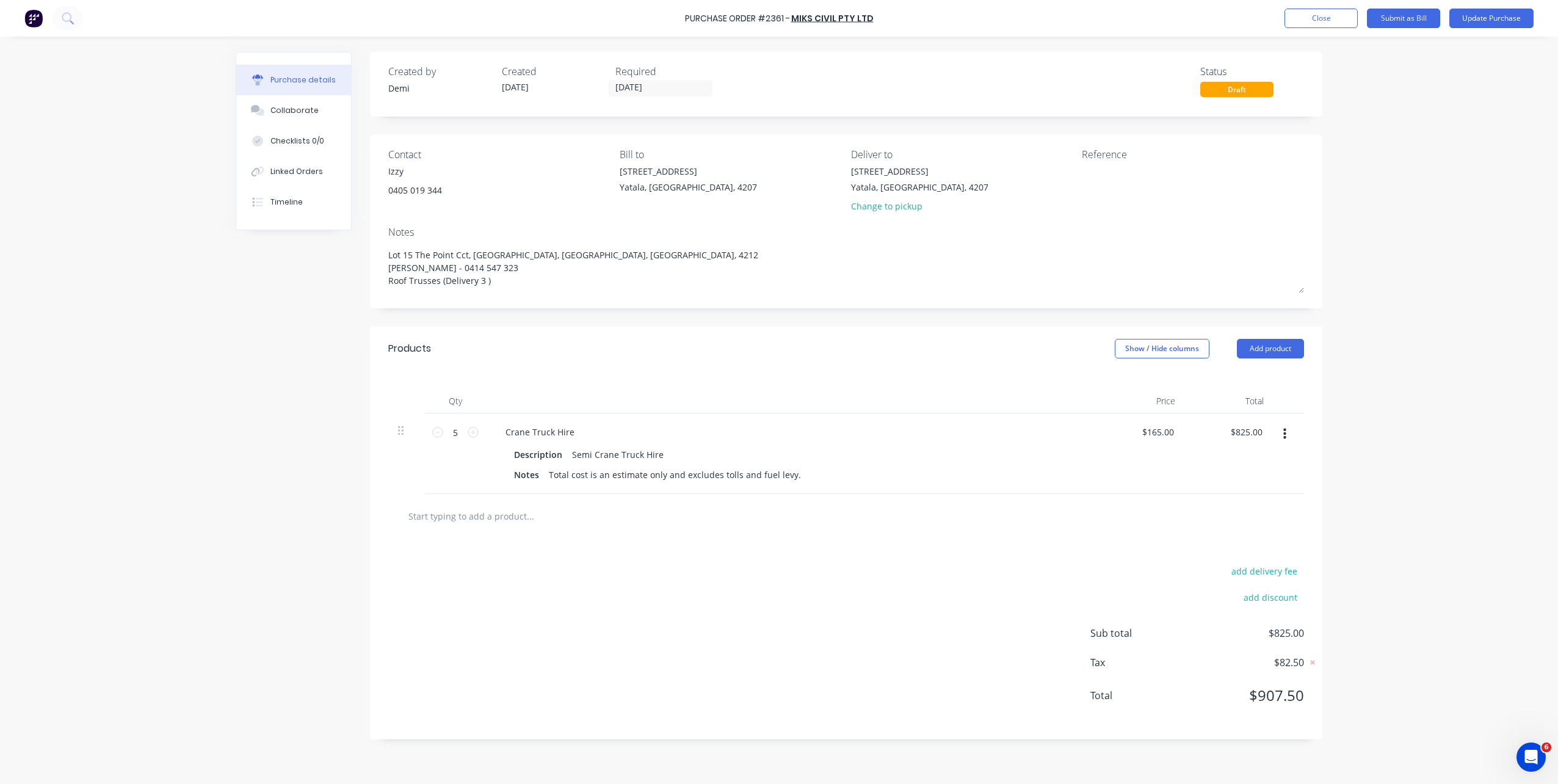
type textarea "Lot 15 The Point Cct, Hope Island, Queensland, Australia, 4212 Brad Wescott - 0…"
type textarea "x"
type textarea "Lot 15 The Point Cct, Hope Island, Queensland, Australia, 4212 Brad Wescott - 0…"
type textarea "x"
type textarea "Lot 15 The Point Cct, Hope Island, Queensland, Australia, 4212 Brad Wescott - 0…"
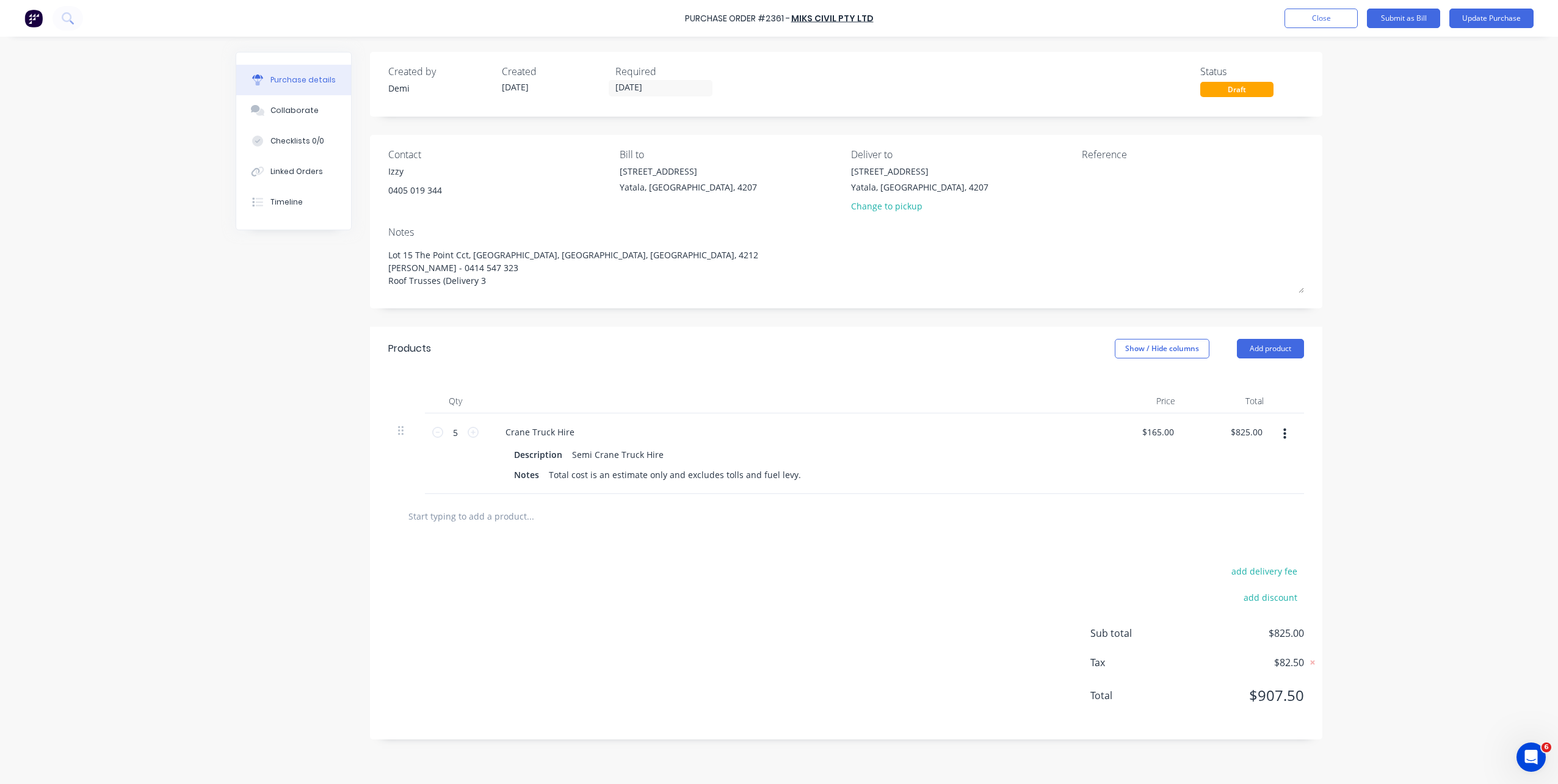
type textarea "x"
type textarea "Lot 15 The Point Cct, Hope Island, Queensland, Australia, 4212 Brad Wescott - 0…"
type textarea "x"
click at [1104, 180] on textarea at bounding box center [1158, 178] width 152 height 27
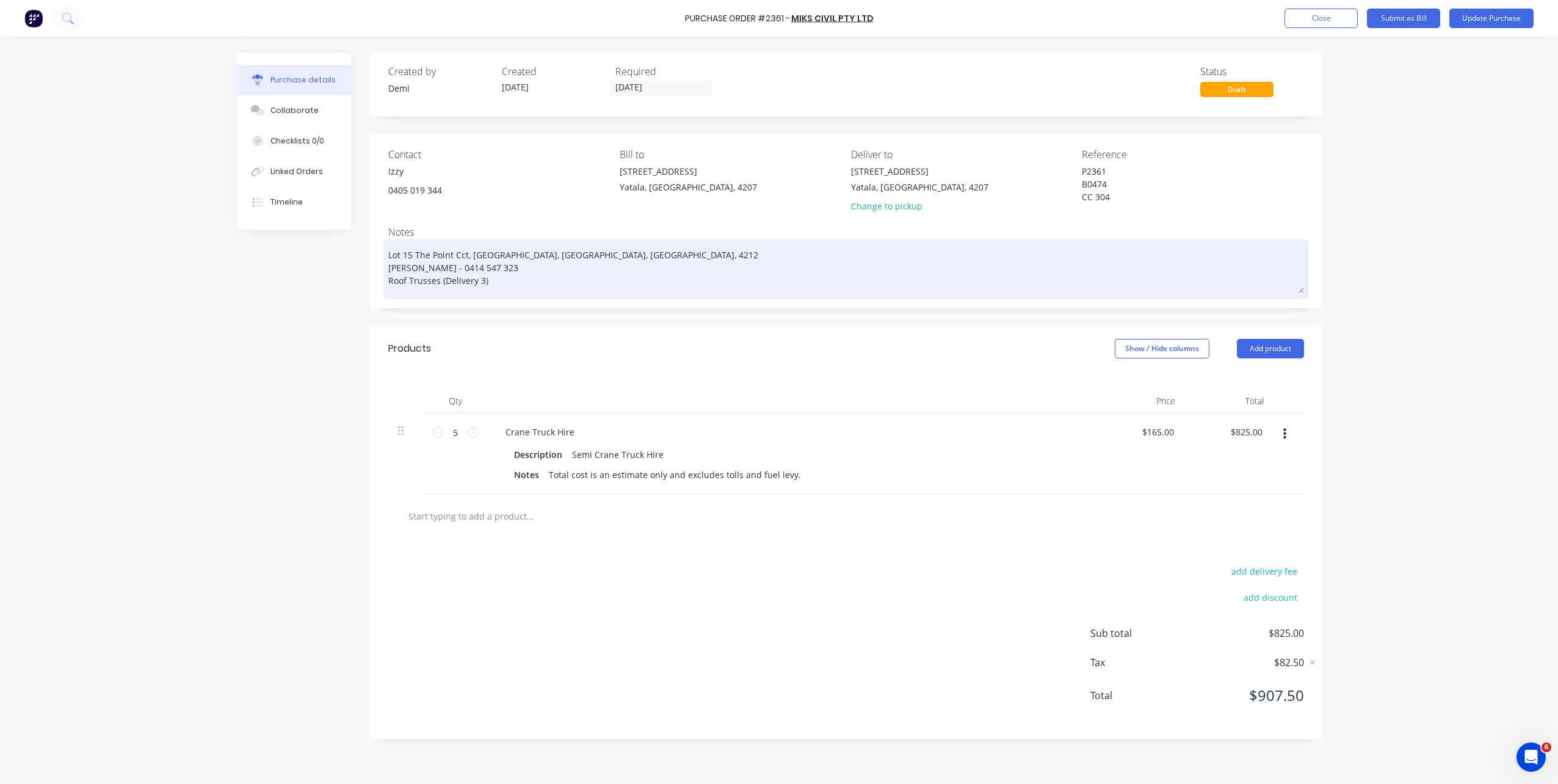
type textarea "P2361 B0474 CC 304"
click at [530, 286] on textarea "Lot 15 The Point Cct, Hope Island, Queensland, Australia, 4212 Brad Wescott - 0…" at bounding box center [846, 267] width 916 height 51
click at [443, 281] on textarea "Lot 15 The Point Cct, Hope Island, Queensland, Australia, 4212 Brad Wescott - 0…" at bounding box center [846, 267] width 916 height 51
type textarea "x"
click at [390, 279] on textarea "Lot 15 The Point Cct, Hope Island, Queensland, Australia, 4212 Brad Wescott - 0…" at bounding box center [846, 267] width 916 height 51
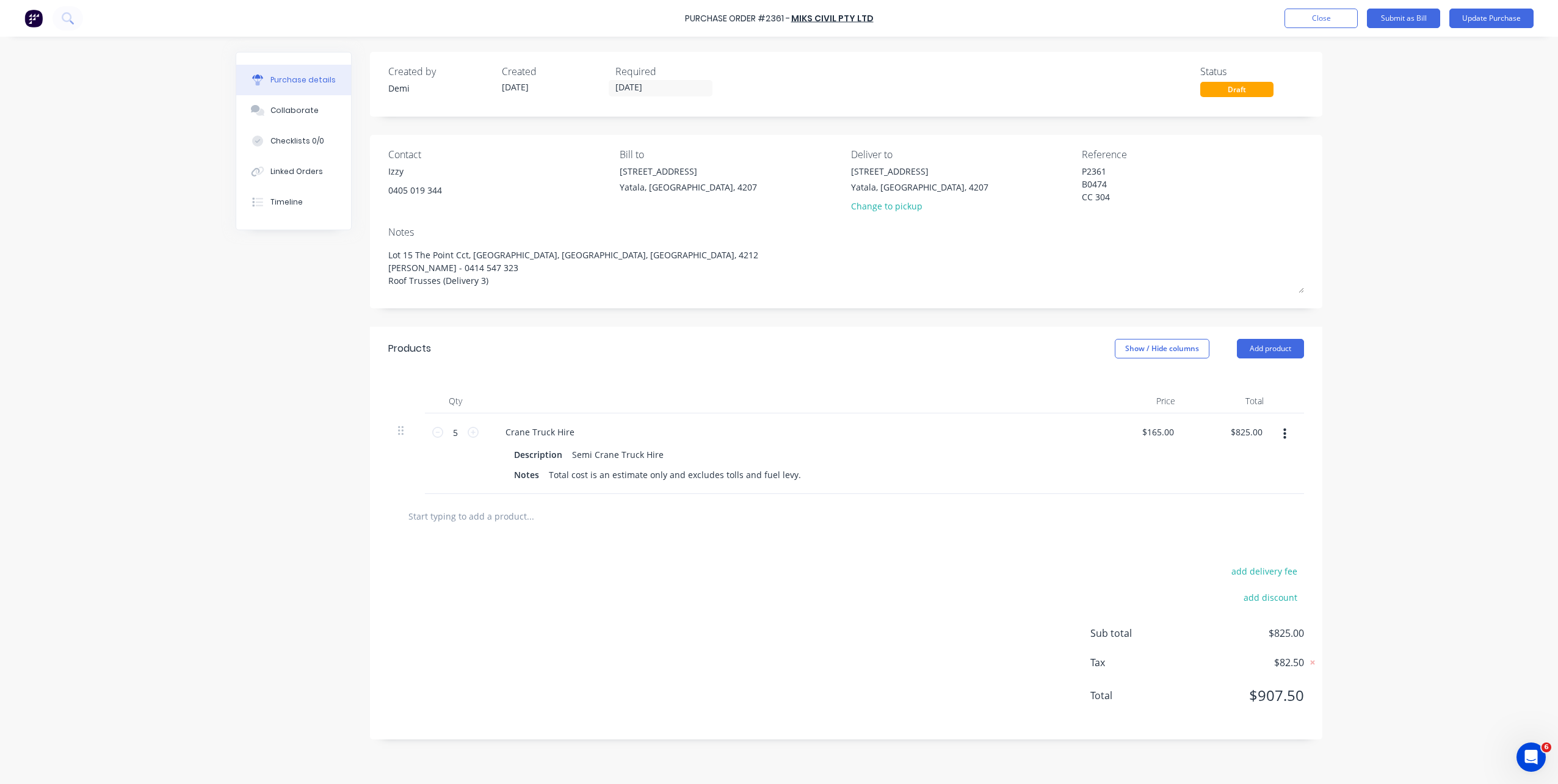
type textarea "Lot 15 The Point Cct, Hope Island, Queensland, Australia, 4212 Brad Wescott - 0…"
type textarea "x"
type textarea "Lot 15 The Point Cct, Hope Island, Queensland, Australia, 4212 Brad Wescott - 0…"
type textarea "x"
type textarea "Lot 15 The Point Cct, Hope Island, Queensland, Australia, 4212 Brad Wescott - 0…"
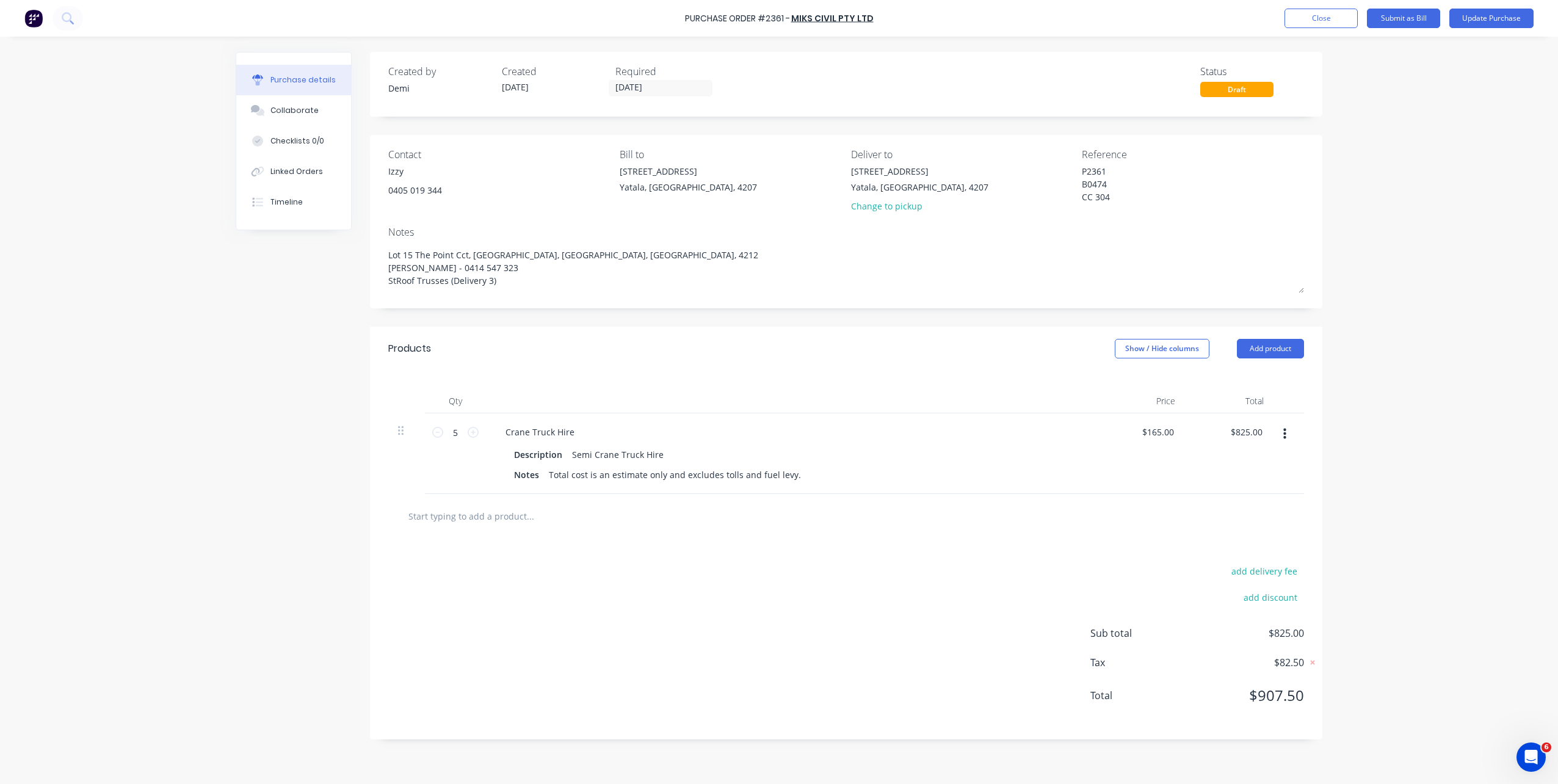
type textarea "x"
type textarea "Lot 15 The Point Cct, Hope Island, Queensland, Australia, 4212 Brad Wescott - 0…"
type textarea "x"
type textarea "Lot 15 The Point Cct, Hope Island, Queensland, Australia, 4212 Brad Wescott - 0…"
type textarea "x"
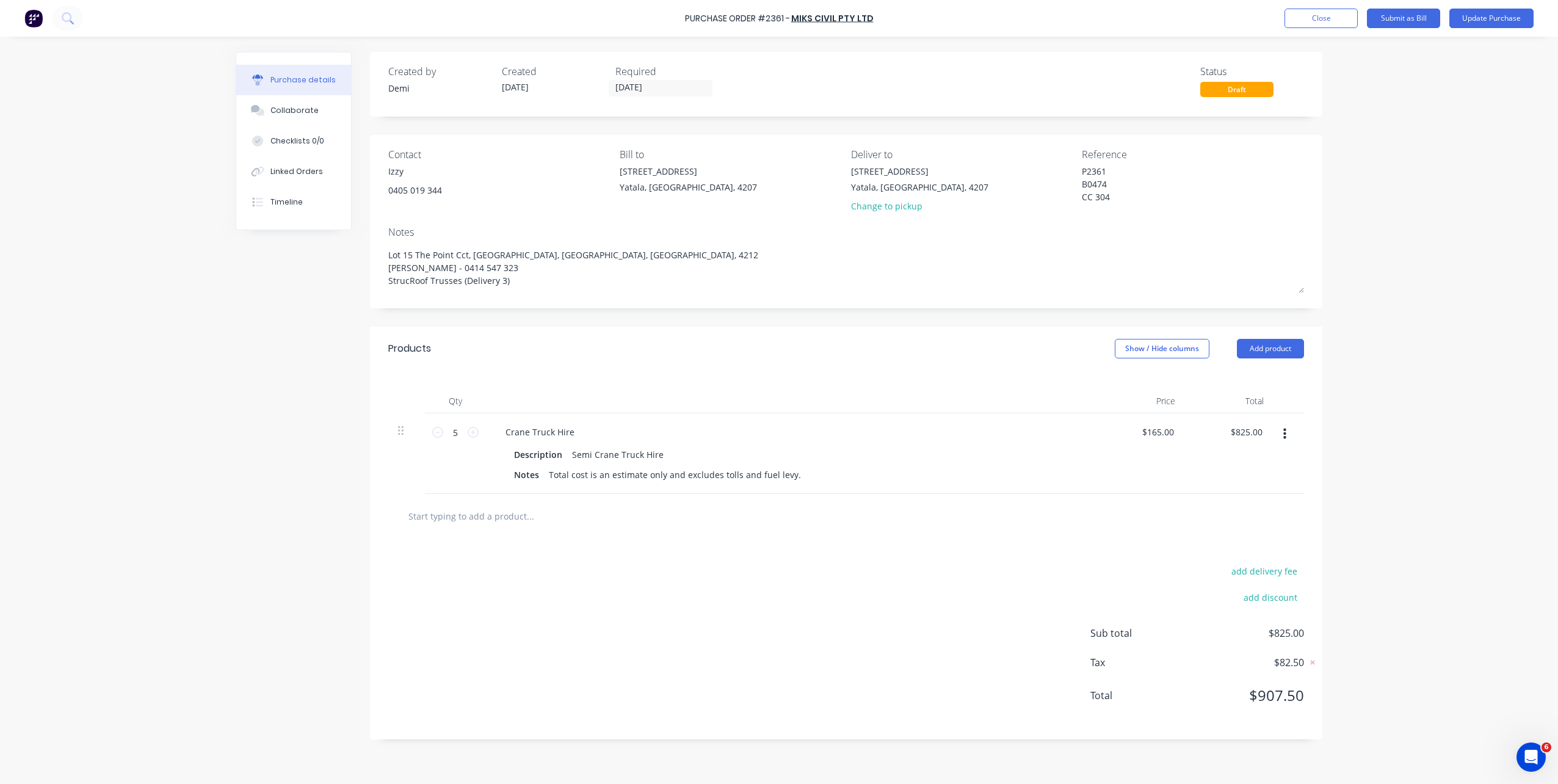
type textarea "Lot 15 The Point Cct, Hope Island, Queensland, Australia, 4212 Brad Wescott - 0…"
type textarea "x"
type textarea "Lot 15 The Point Cct, Hope Island, Queensland, Australia, 4212 Brad Wescott - 0…"
type textarea "x"
type textarea "Lot 15 The Point Cct, Hope Island, Queensland, Australia, 4212 Brad Wescott - 0…"
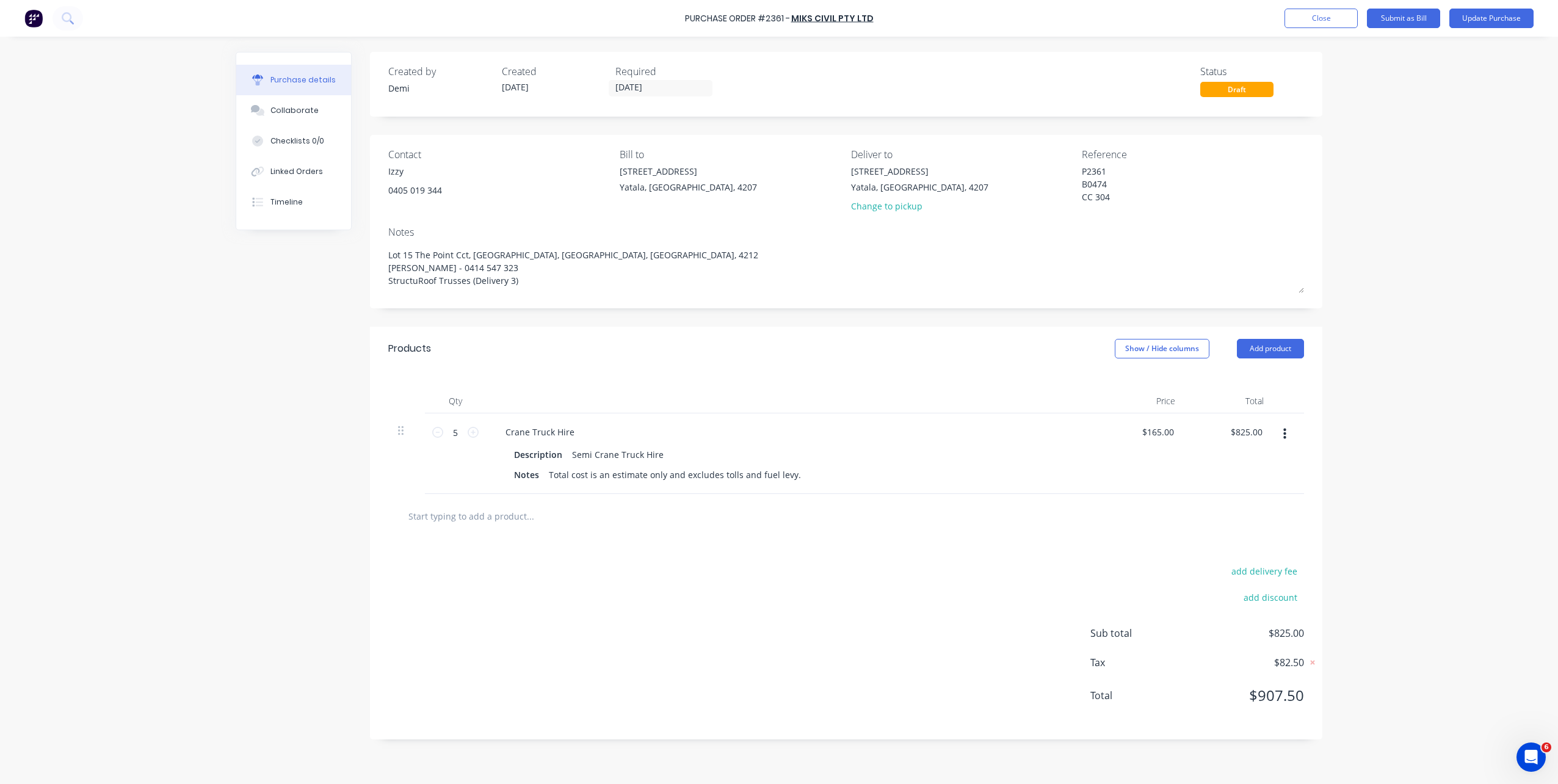
type textarea "x"
type textarea "Lot 15 The Point Cct, Hope Island, Queensland, Australia, 4212 Brad Wescott - 0…"
type textarea "x"
type textarea "Lot 15 The Point Cct, Hope Island, Queensland, Australia, 4212 Brad Wescott - 0…"
type textarea "x"
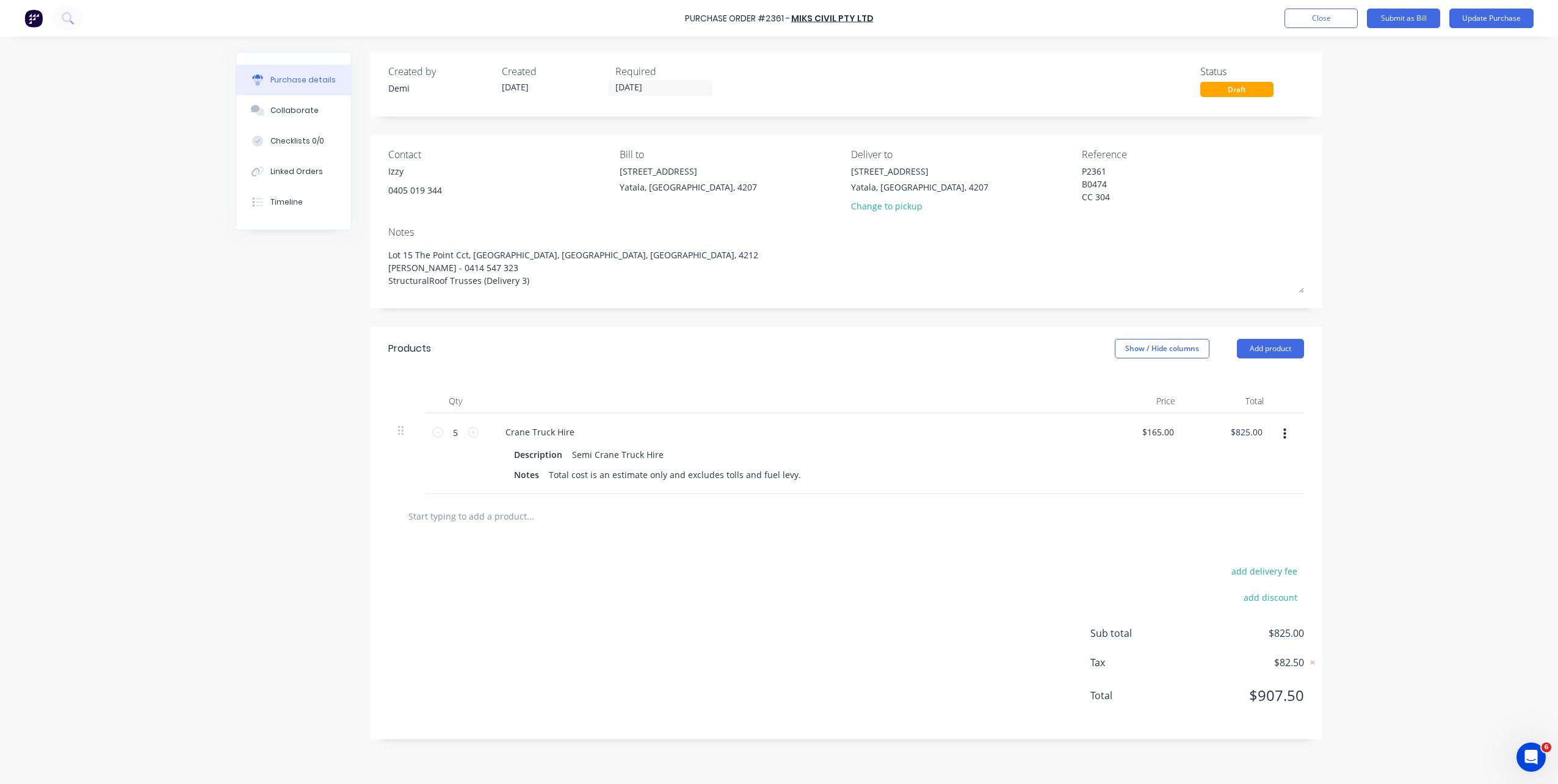
type textarea "Lot 15 The Point Cct, Hope Island, Queensland, Australia, 4212 Brad Wescott - 0…"
type textarea "x"
type textarea "Lot 15 The Point Cct, Hope Island, Queensland, Australia, 4212 Brad Wescott - 0…"
type textarea "x"
type textarea "Lot 15 The Point Cct, Hope Island, Queensland, Australia, 4212 Brad Wescott - 0…"
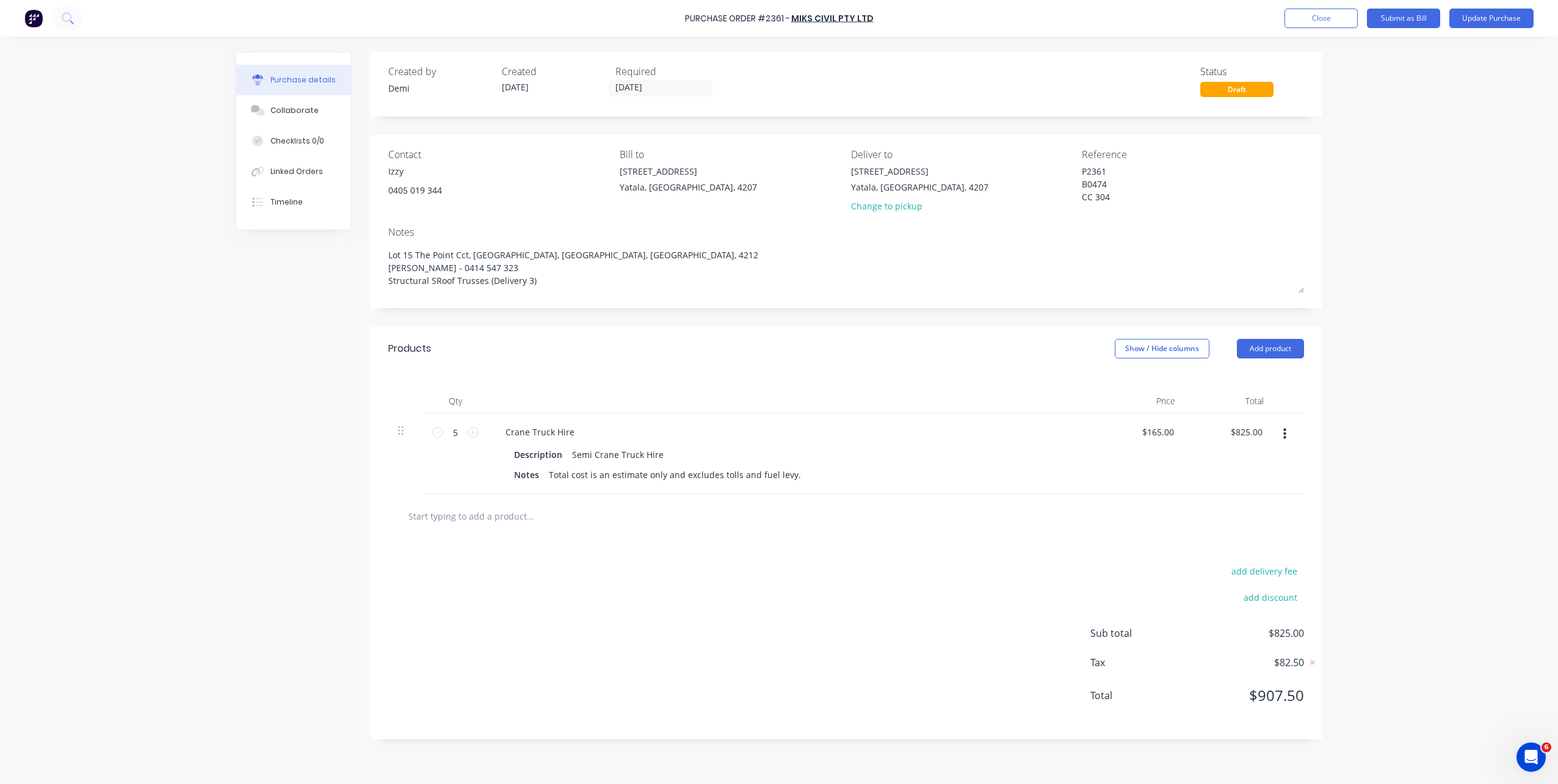
type textarea "x"
type textarea "Lot 15 The Point Cct, Hope Island, Queensland, Australia, 4212 Brad Wescott - 0…"
type textarea "x"
type textarea "Lot 15 The Point Cct, Hope Island, Queensland, Australia, 4212 Brad Wescott - 0…"
type textarea "x"
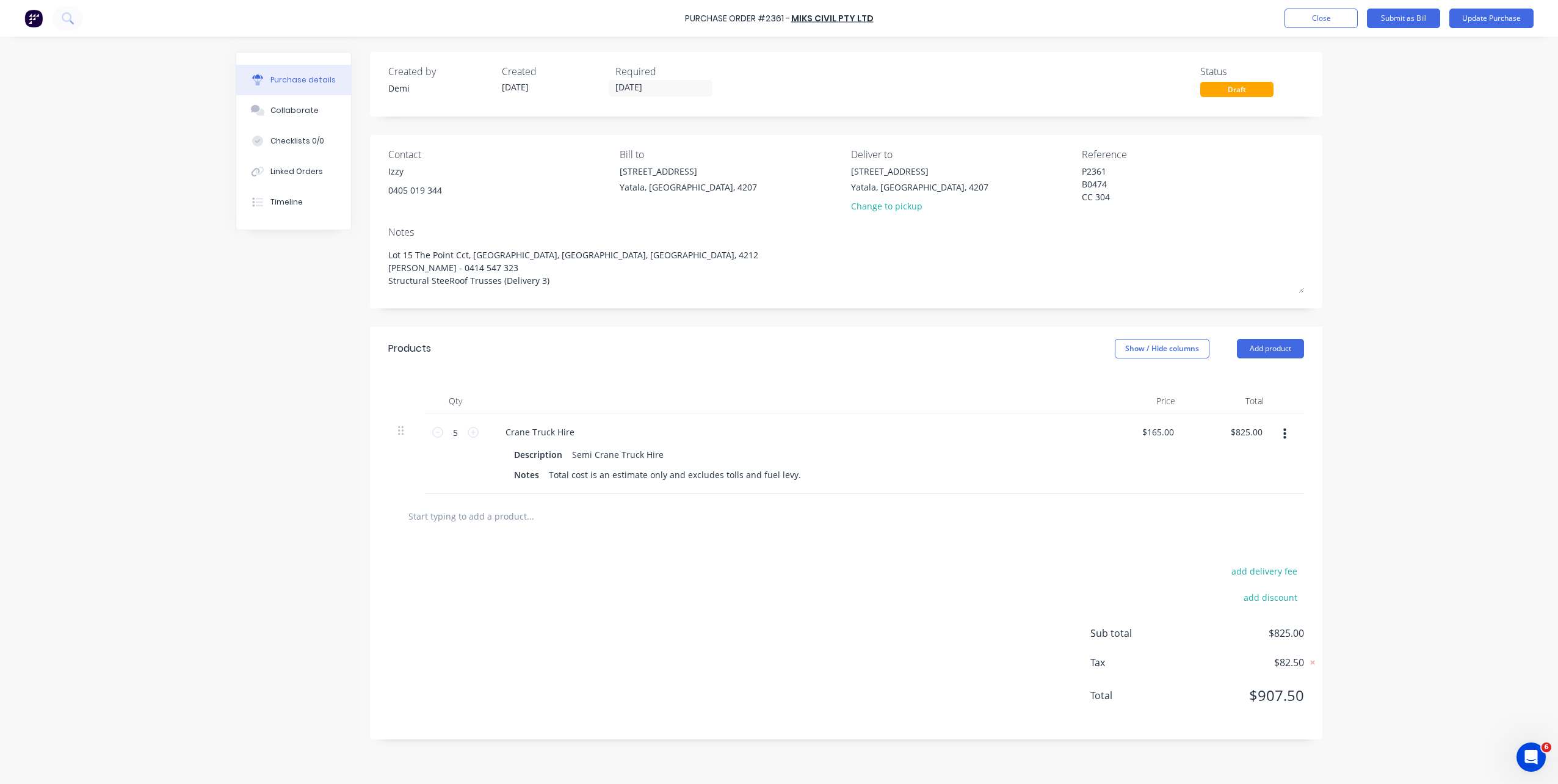
type textarea "Lot 15 The Point Cct, Hope Island, Queensland, Australia, 4212 Brad Wescott - 0…"
type textarea "x"
type textarea "Lot 15 The Point Cct, Hope Island, Queensland, Australia, 4212 Brad Wescott - 0…"
type textarea "x"
type textarea "Lot 15 The Point Cct, Hope Island, Queensland, Australia, 4212 Brad Wescott - 0…"
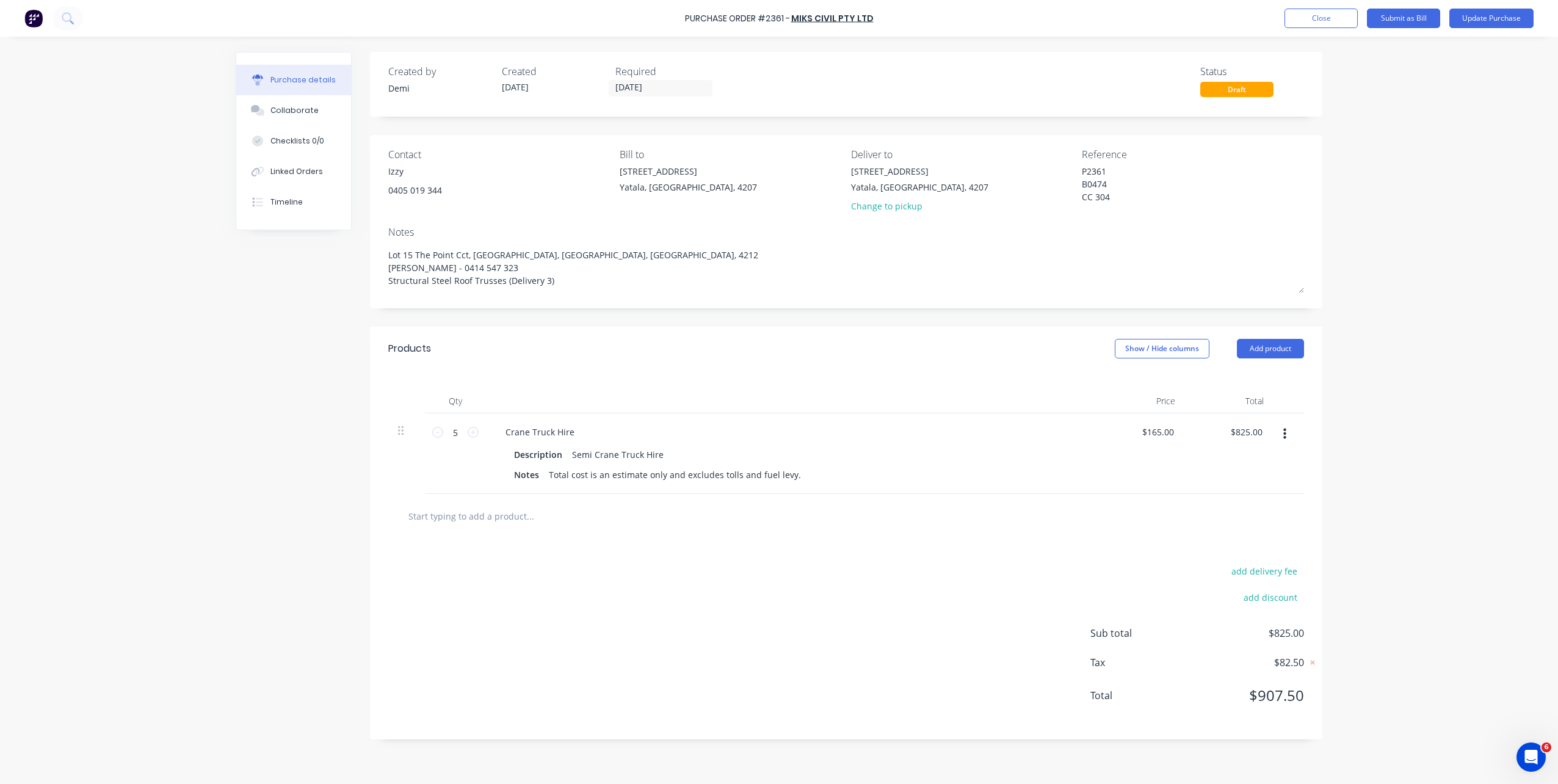
type textarea "x"
type textarea "Lot 15 The Point Cct, Hope Island, Queensland, Australia, 4212 Brad Wescott - 0…"
type textarea "x"
type textarea "Lot 15 The Point Cct, Hope Island, Queensland, Australia, 4212 Brad Wescott - 0…"
type textarea "x"
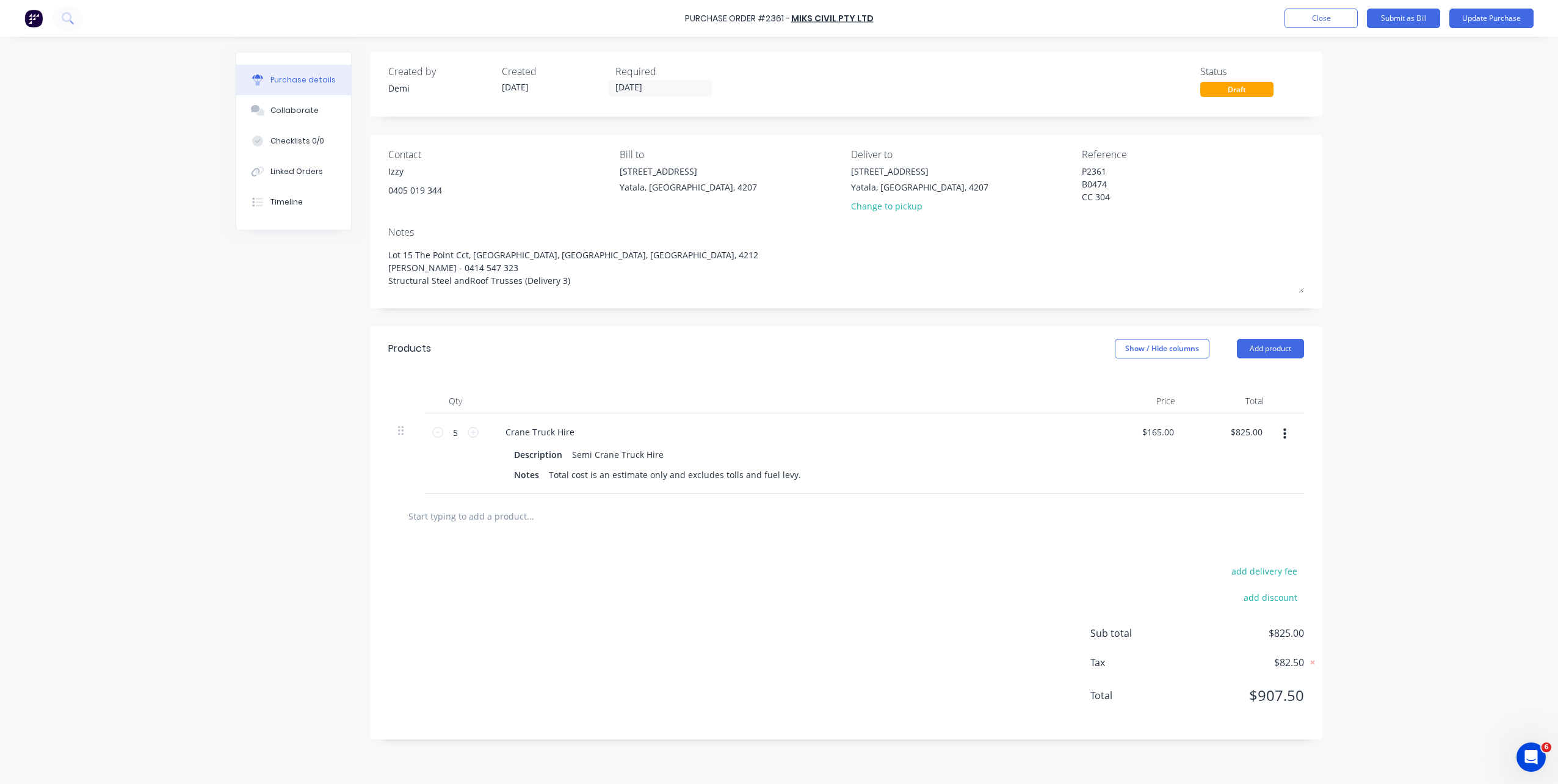
type textarea "Lot 15 The Point Cct, Hope Island, Queensland, Australia, 4212 Brad Wescott - 0…"
click at [1485, 21] on button "Update Purchase" at bounding box center [1491, 18] width 84 height 19
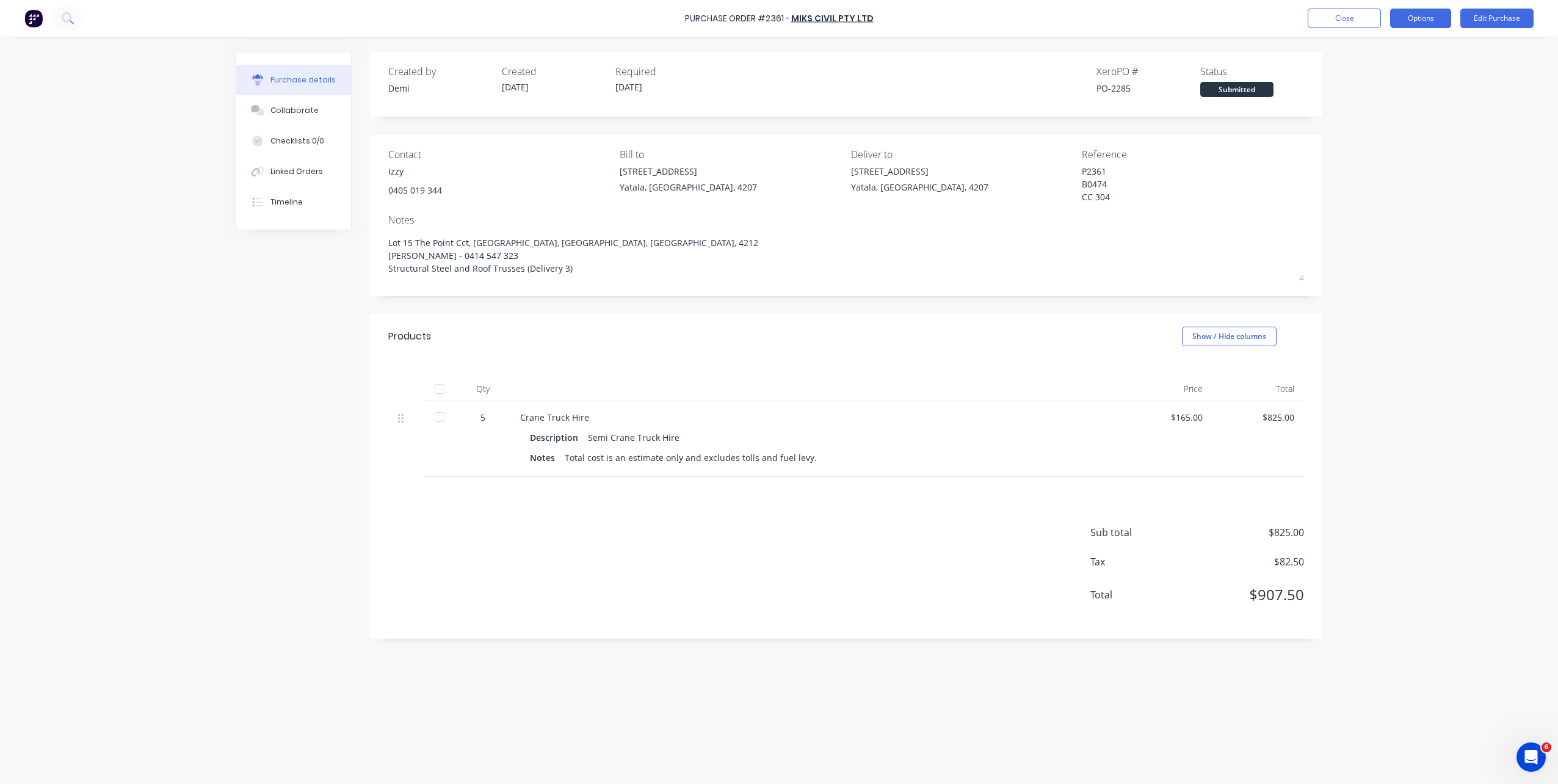
click at [1429, 17] on button "Options" at bounding box center [1421, 18] width 61 height 19
click at [1415, 55] on div "Print / Email" at bounding box center [1392, 50] width 94 height 18
click at [1413, 86] on button "Without pricing" at bounding box center [1392, 98] width 116 height 24
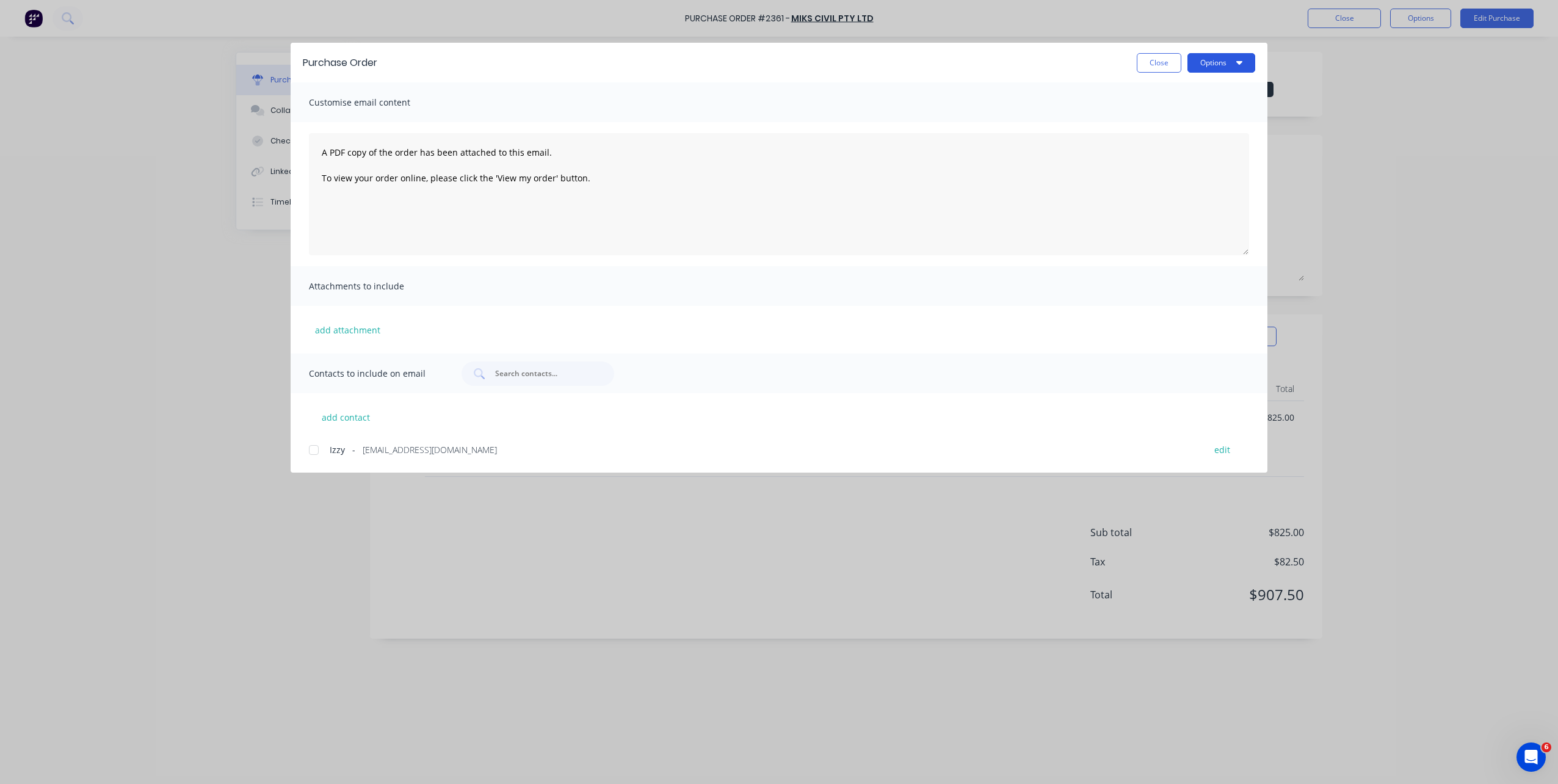
click at [1198, 66] on button "Options" at bounding box center [1221, 63] width 68 height 19
click at [1188, 115] on div "Print" at bounding box center [1197, 118] width 94 height 18
click at [1162, 68] on button "Close" at bounding box center [1159, 63] width 44 height 19
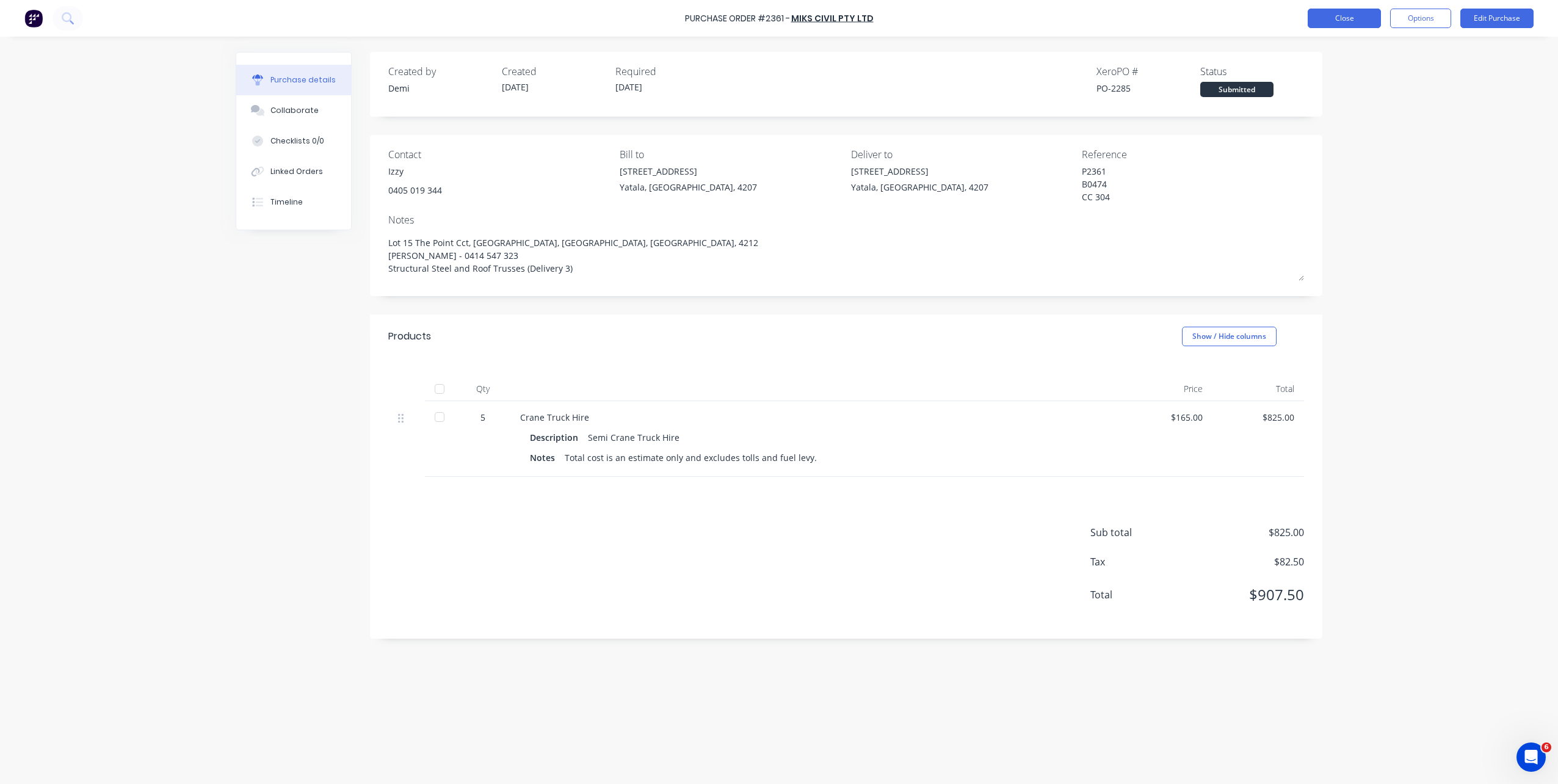
click at [1318, 16] on button "Close" at bounding box center [1344, 18] width 73 height 19
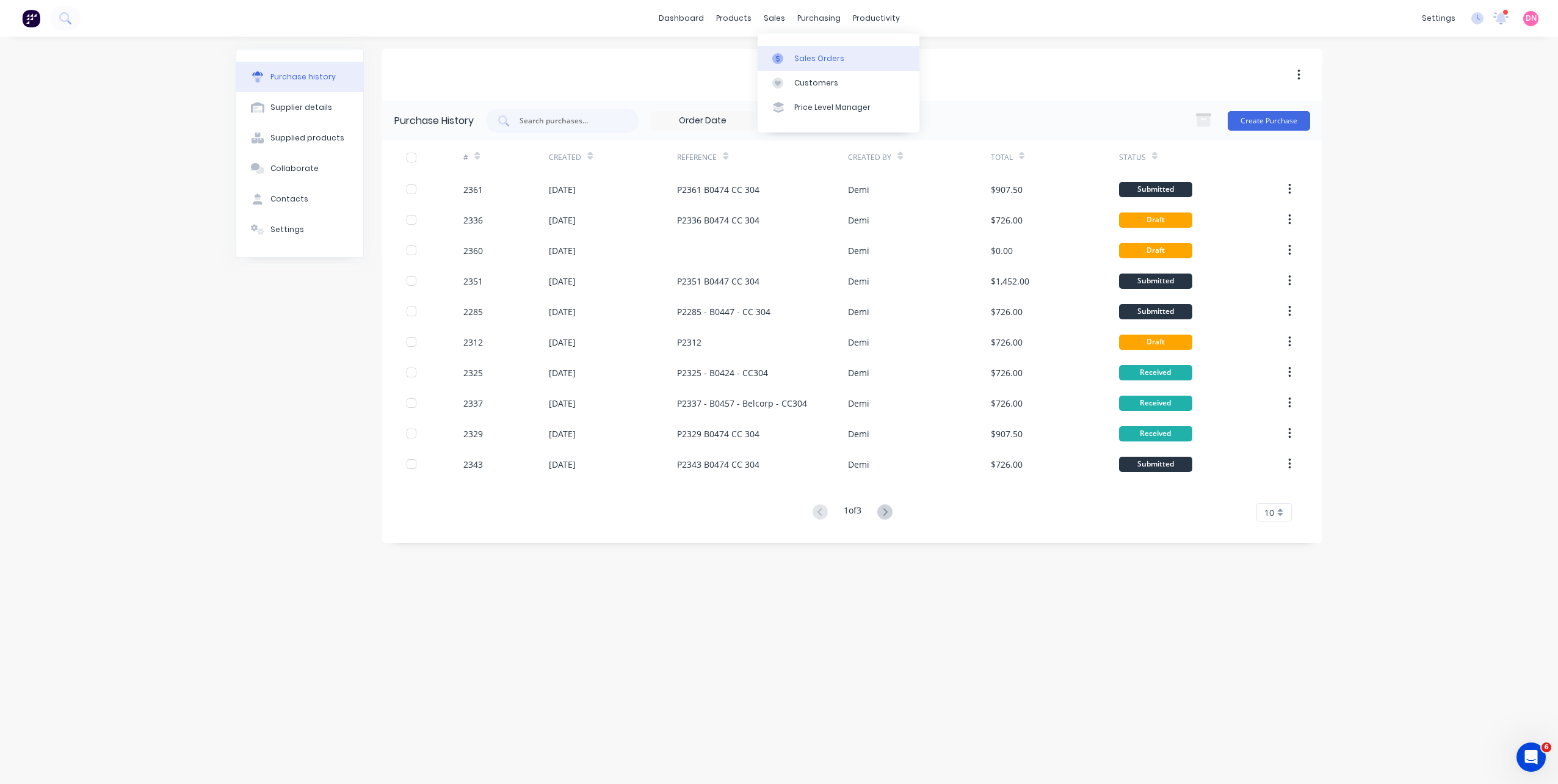
click at [784, 51] on link "Sales Orders" at bounding box center [838, 58] width 162 height 24
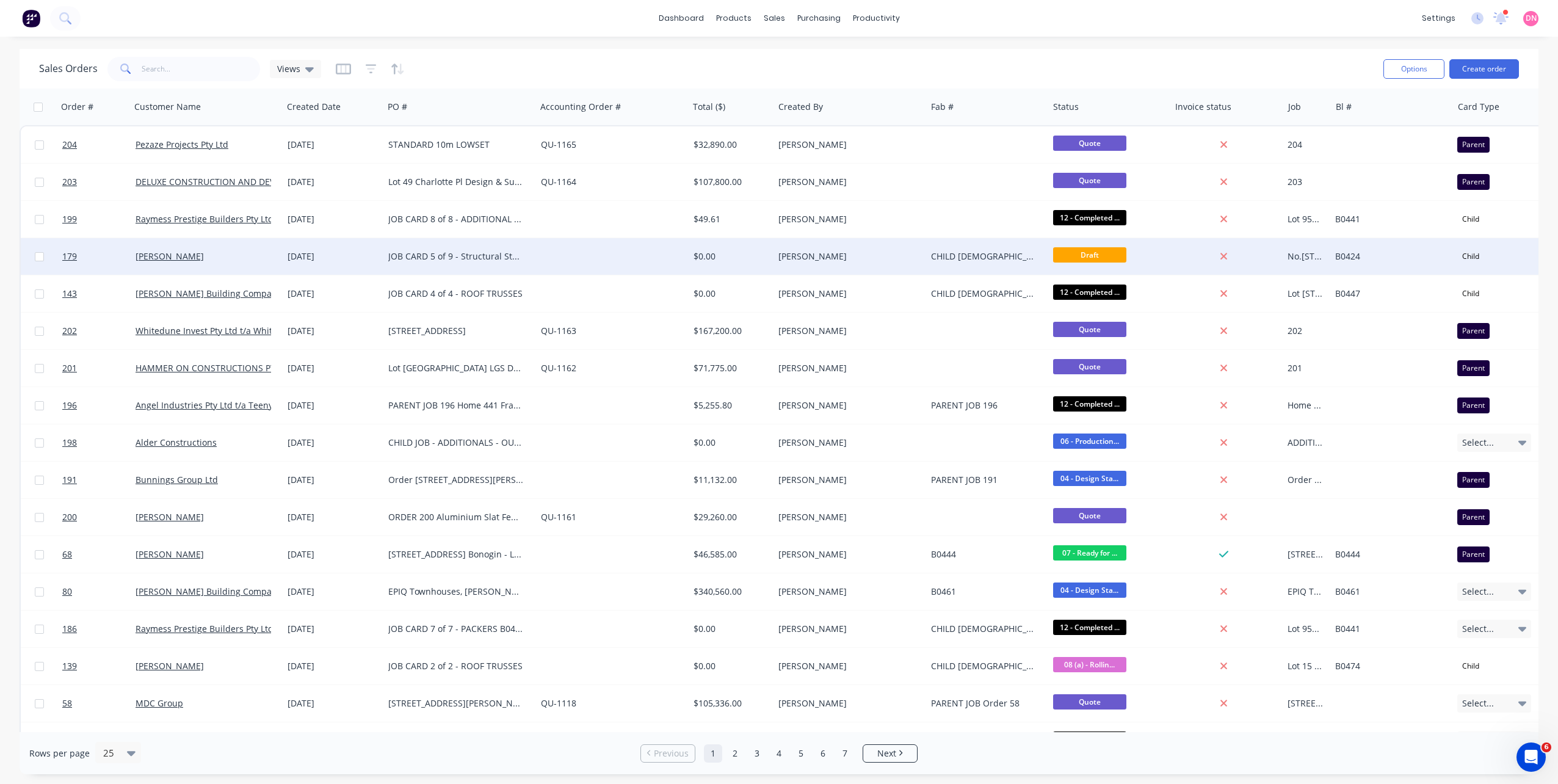
click at [200, 244] on div "[PERSON_NAME]" at bounding box center [207, 256] width 152 height 37
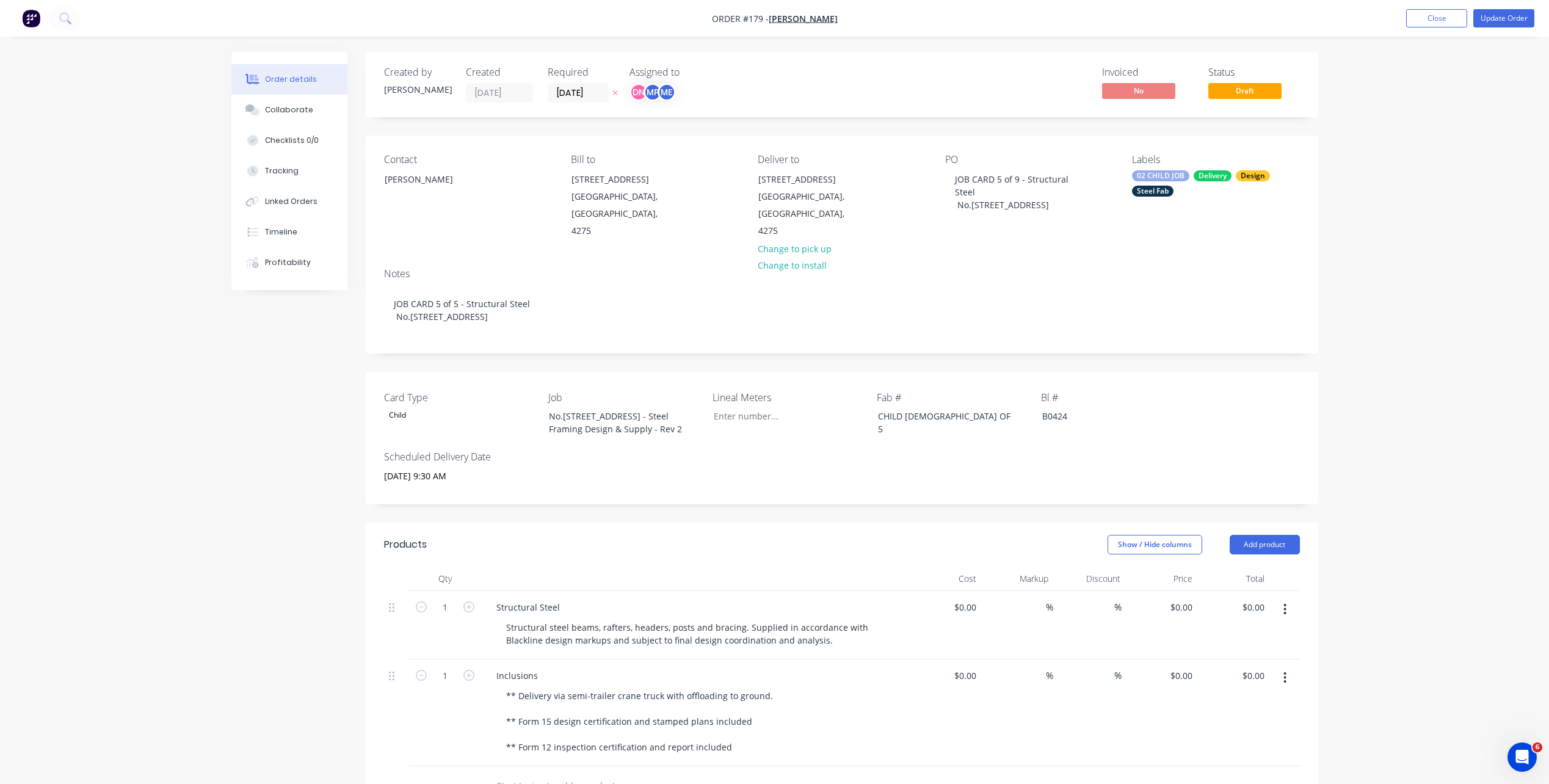
click at [1309, 66] on div "Created by Michael Created 04/09/25 Required 07/10/25 Assigned to DN MP ME Invo…" at bounding box center [842, 84] width 952 height 65
click at [1498, 25] on button "Update Order" at bounding box center [1504, 18] width 61 height 18
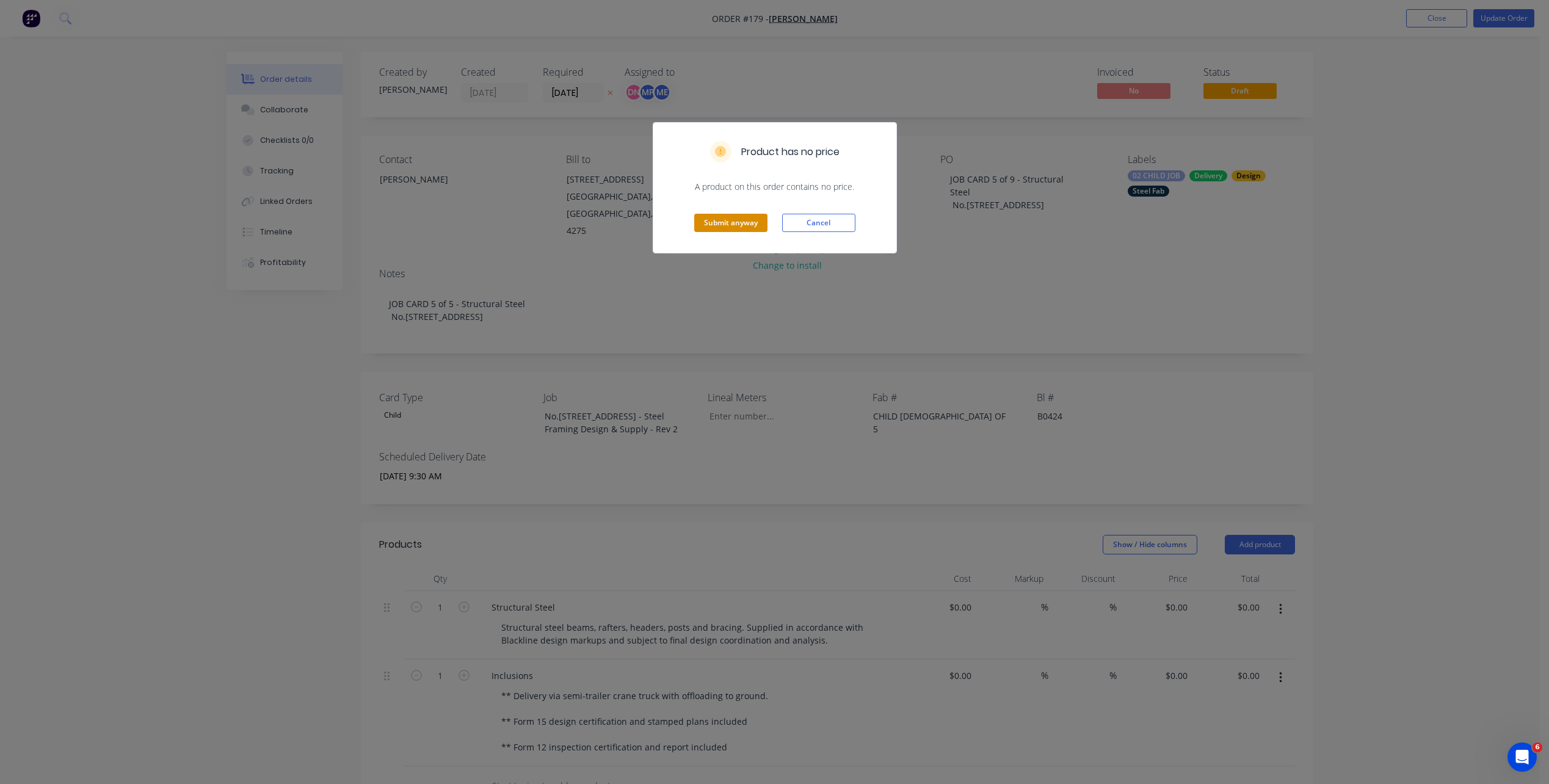
drag, startPoint x: 1318, startPoint y: 105, endPoint x: 759, endPoint y: 231, distance: 573.0
drag, startPoint x: 759, startPoint y: 231, endPoint x: 696, endPoint y: 222, distance: 63.6
click at [696, 222] on button "Submit anyway" at bounding box center [731, 222] width 73 height 18
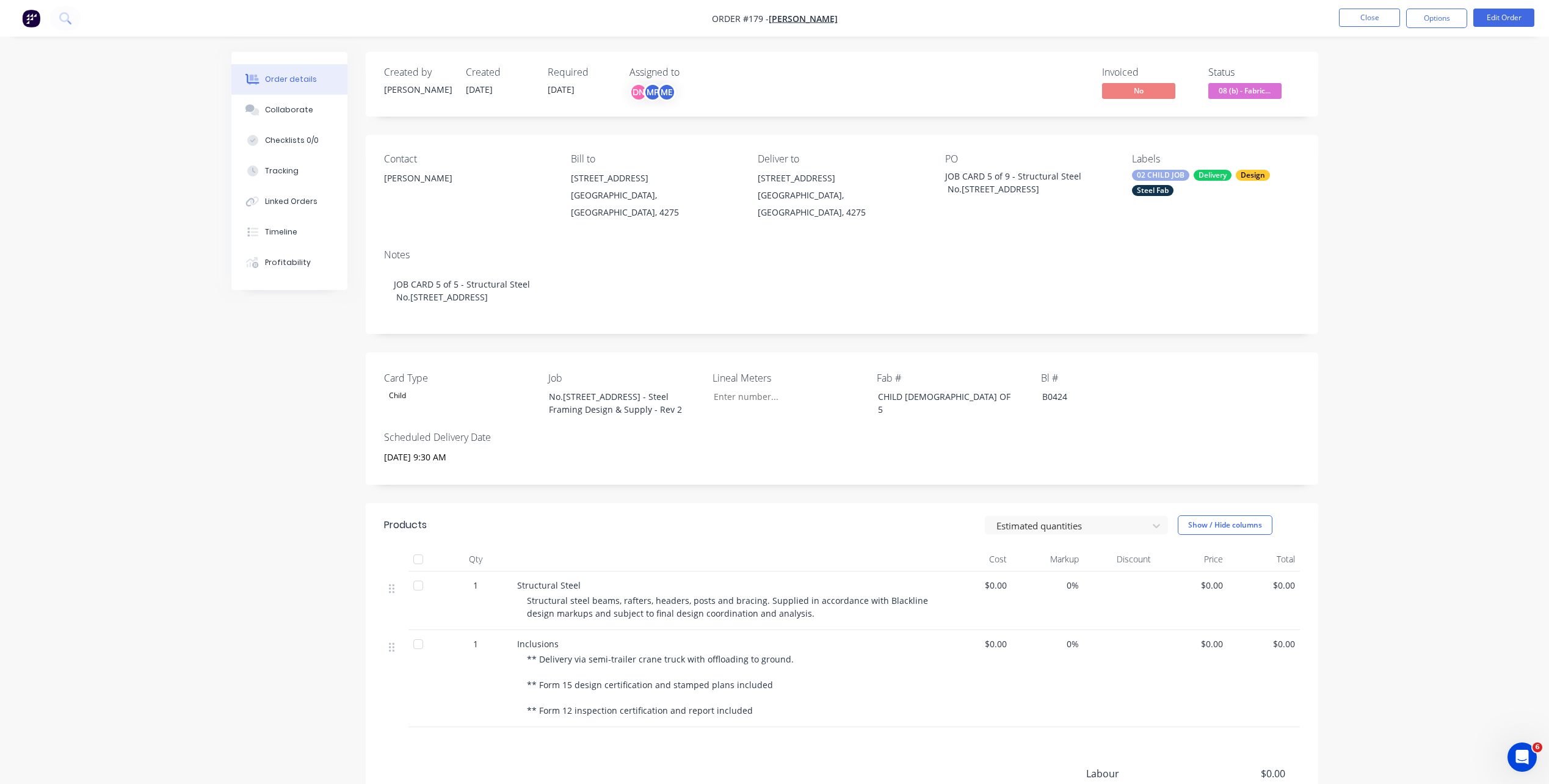
scroll to position [161, 0]
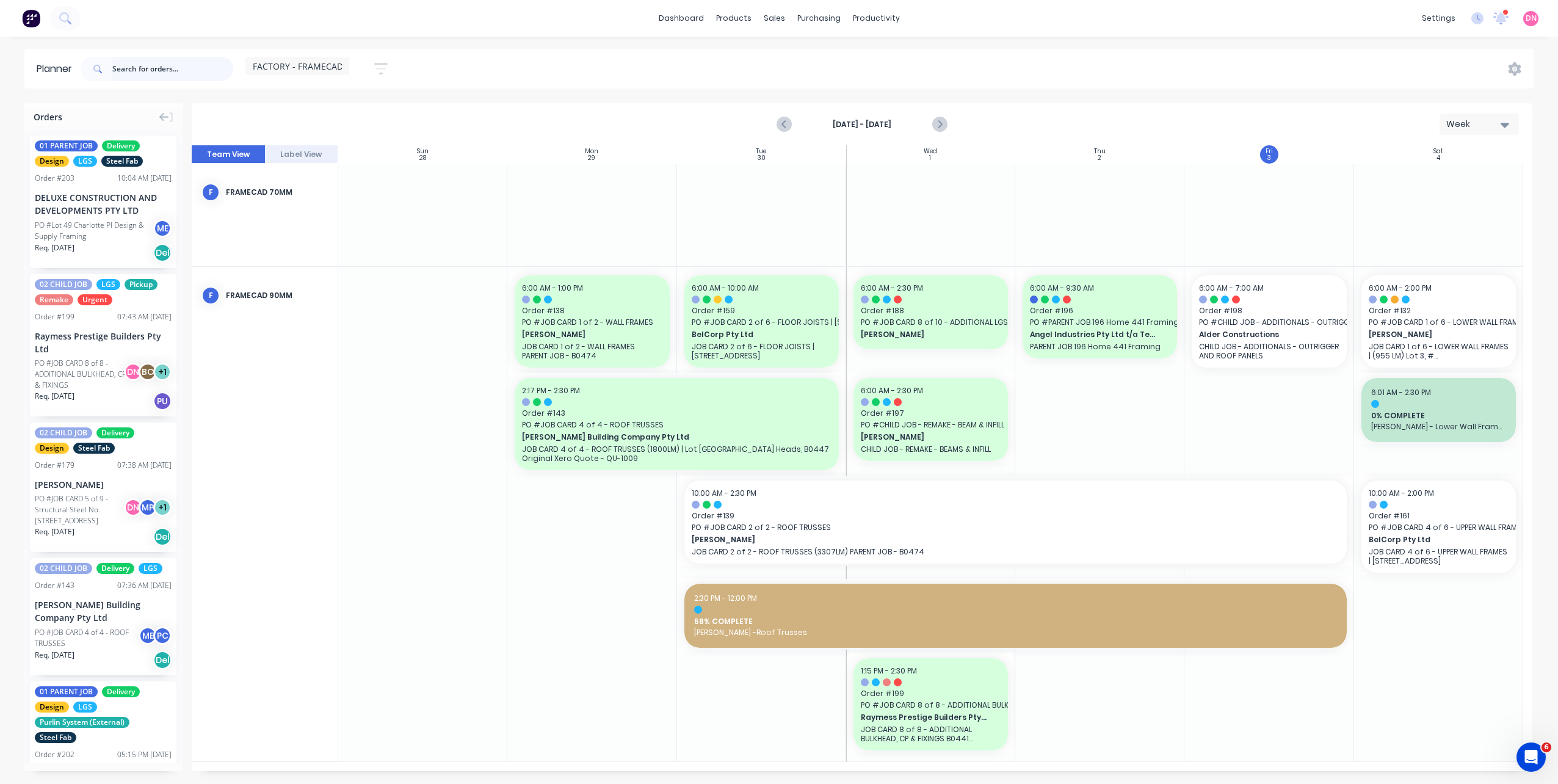
click at [174, 60] on input "text" at bounding box center [173, 69] width 121 height 24
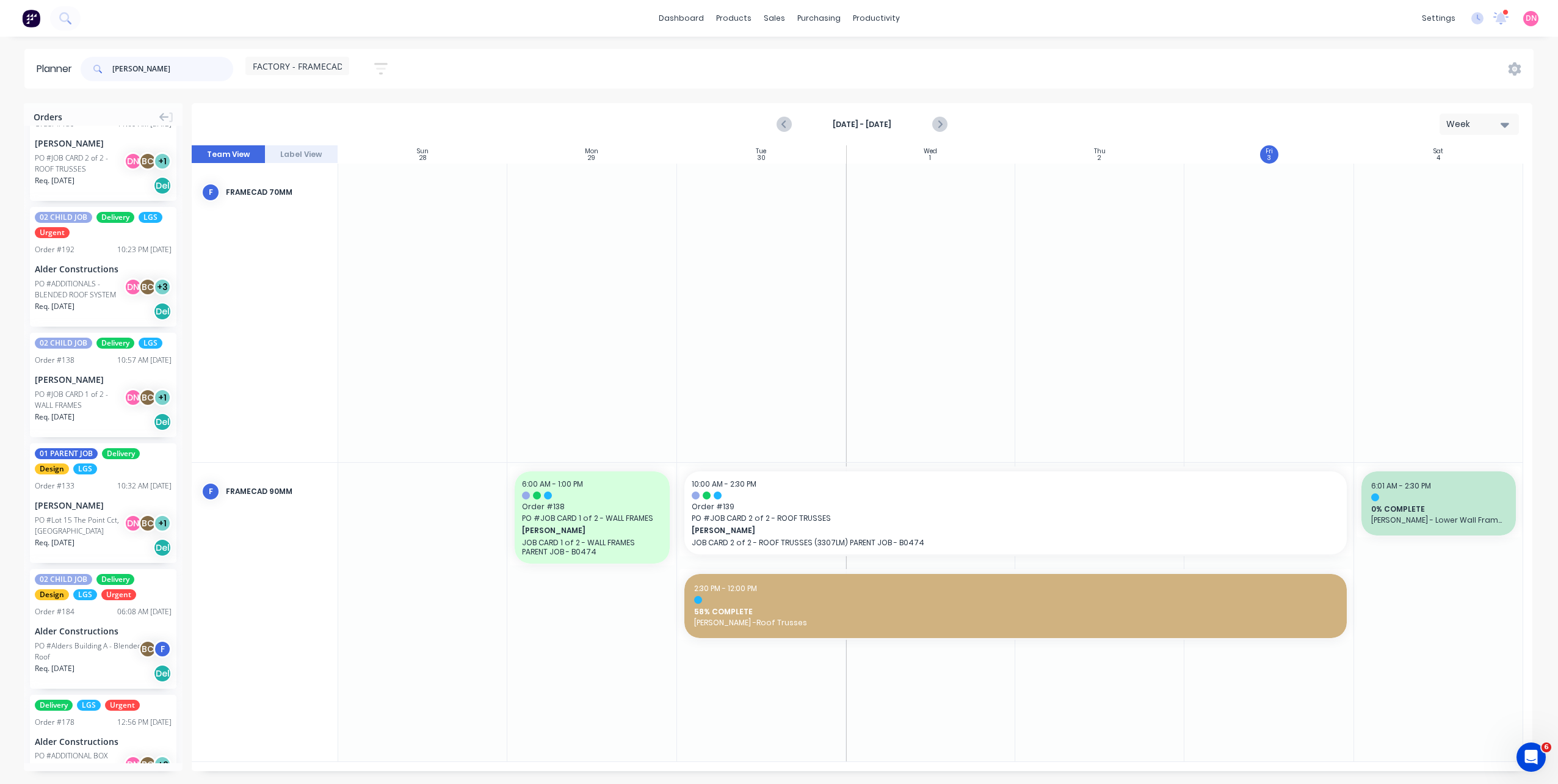
scroll to position [114, 0]
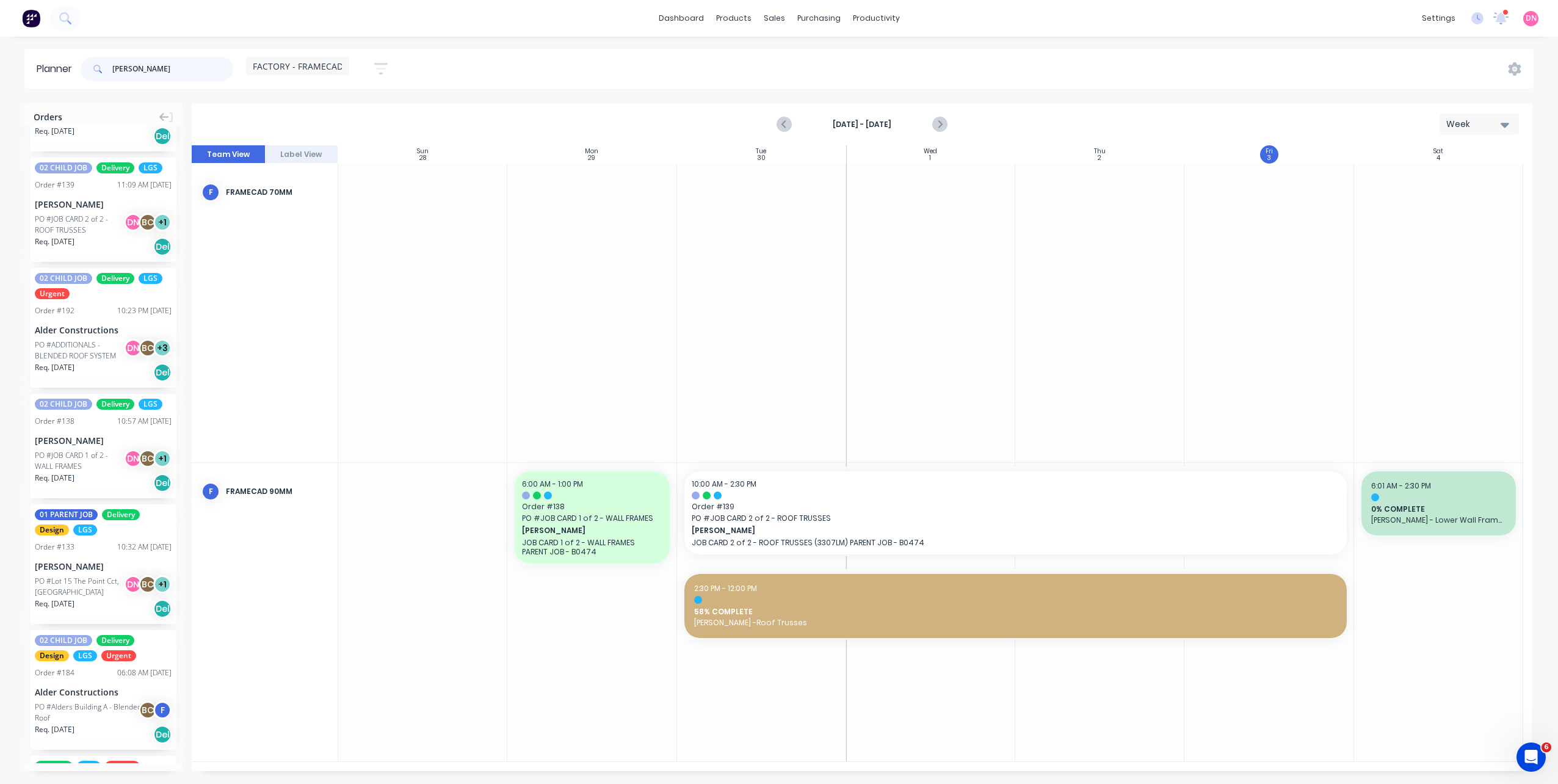
type input "[PERSON_NAME]"
click at [326, 64] on span "FACTORY - FRAMECAD ONLY" at bounding box center [310, 66] width 115 height 13
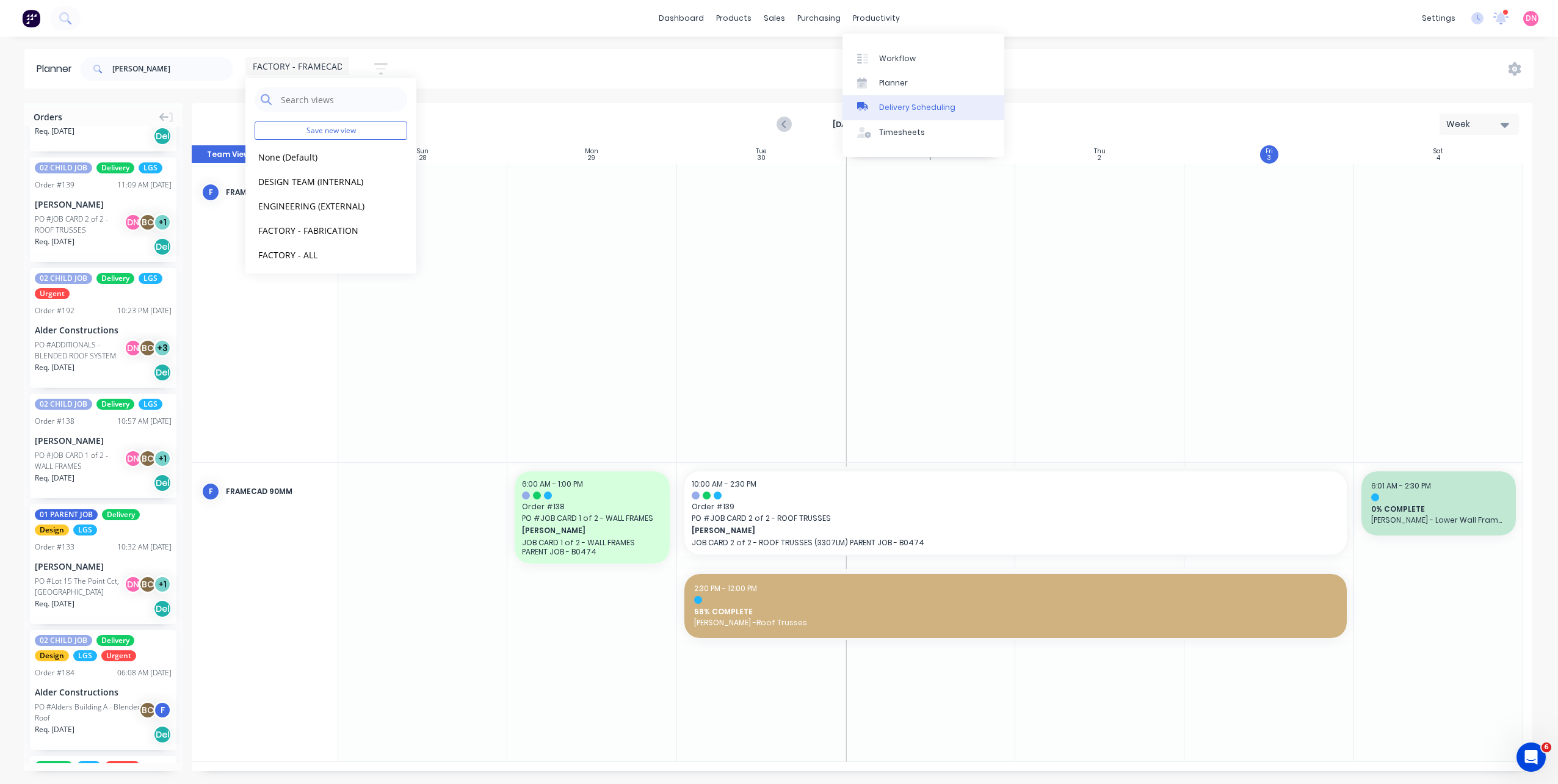
click at [896, 112] on div "Delivery Scheduling" at bounding box center [916, 107] width 76 height 11
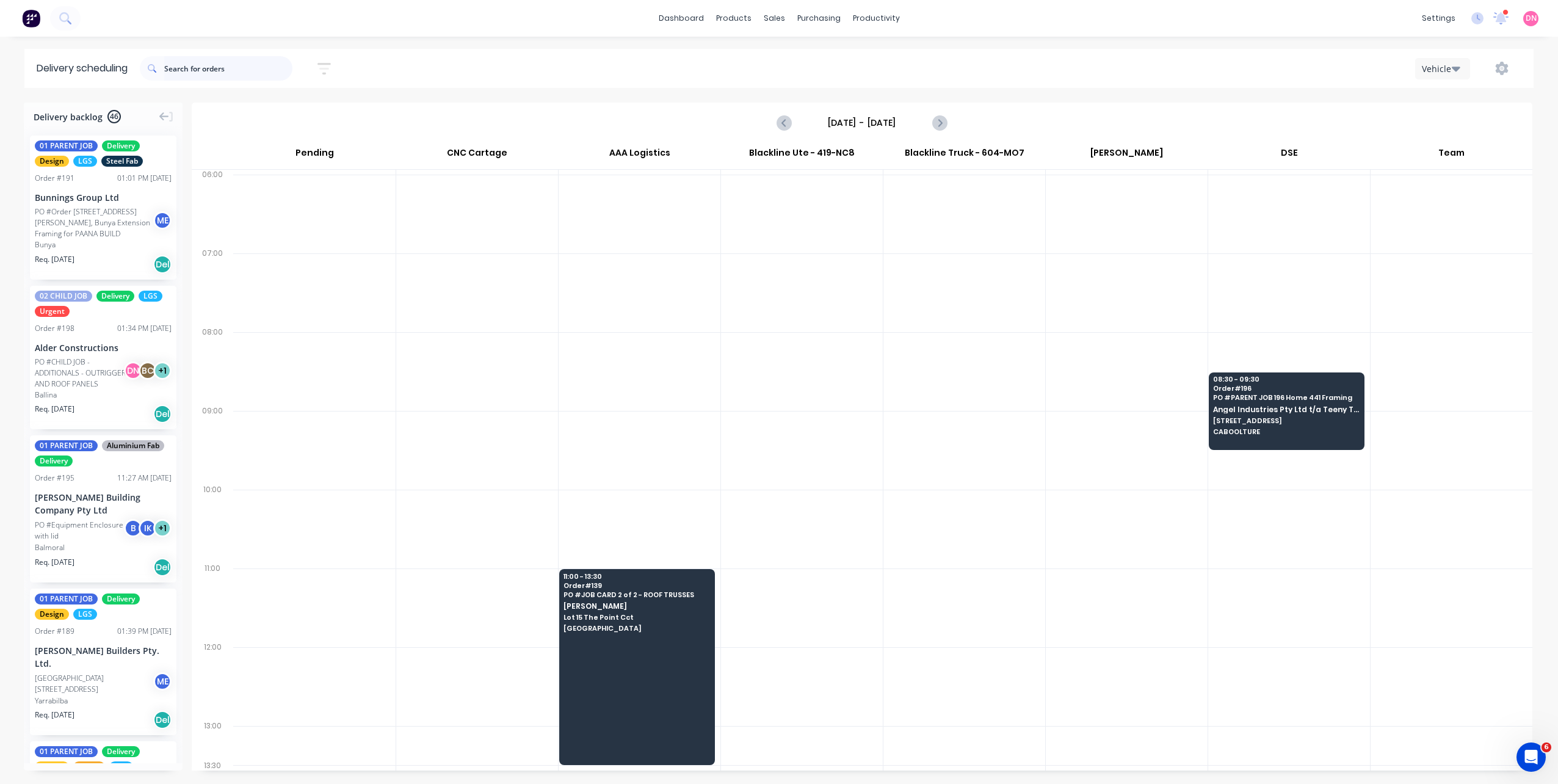
click at [225, 72] on input "text" at bounding box center [228, 68] width 128 height 24
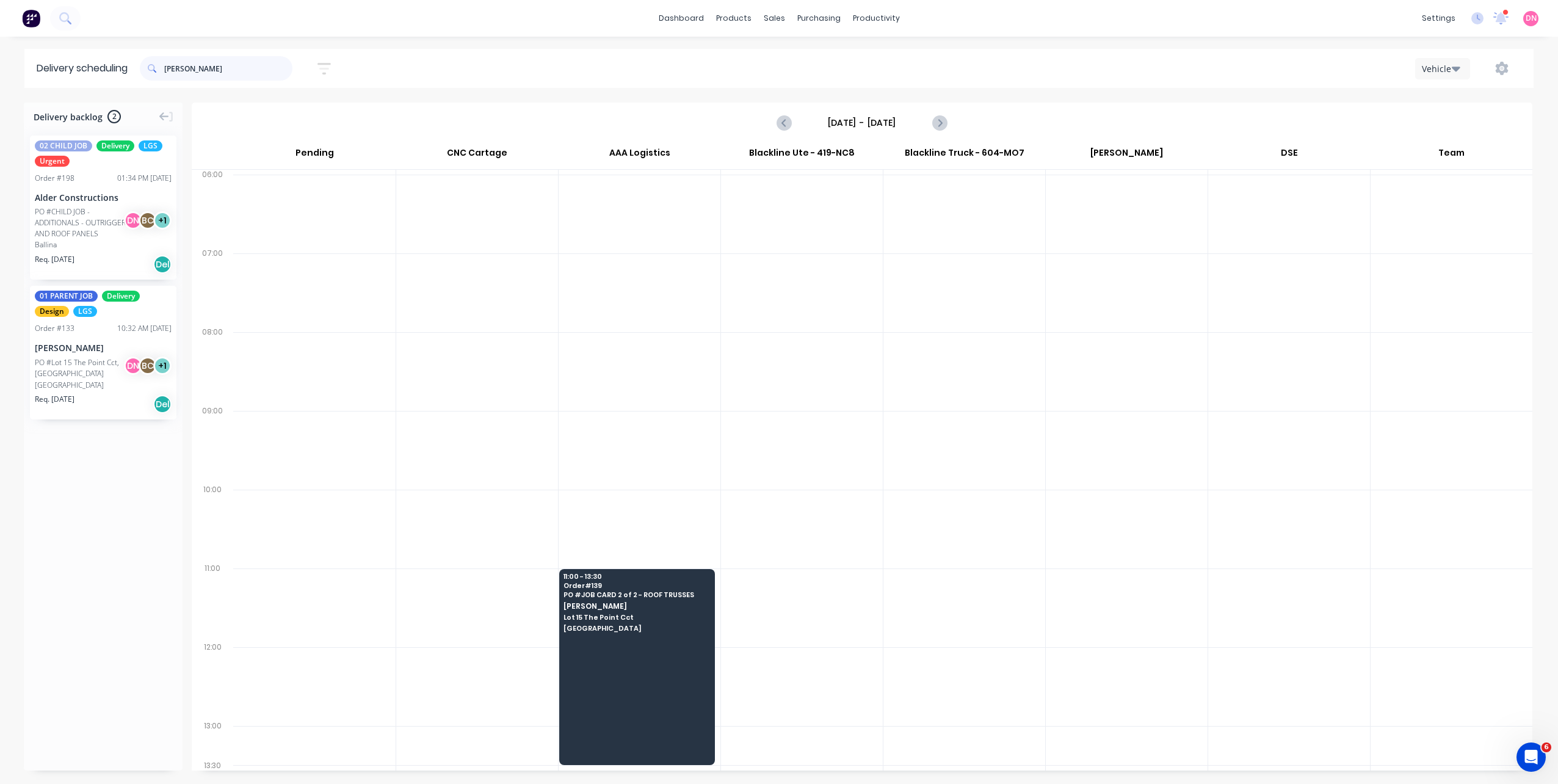
type input "[PERSON_NAME]"
click at [112, 318] on div "D N [PERSON_NAME] (You) [PERSON_NAME] M E [PERSON_NAME]" at bounding box center [118, 283] width 183 height 99
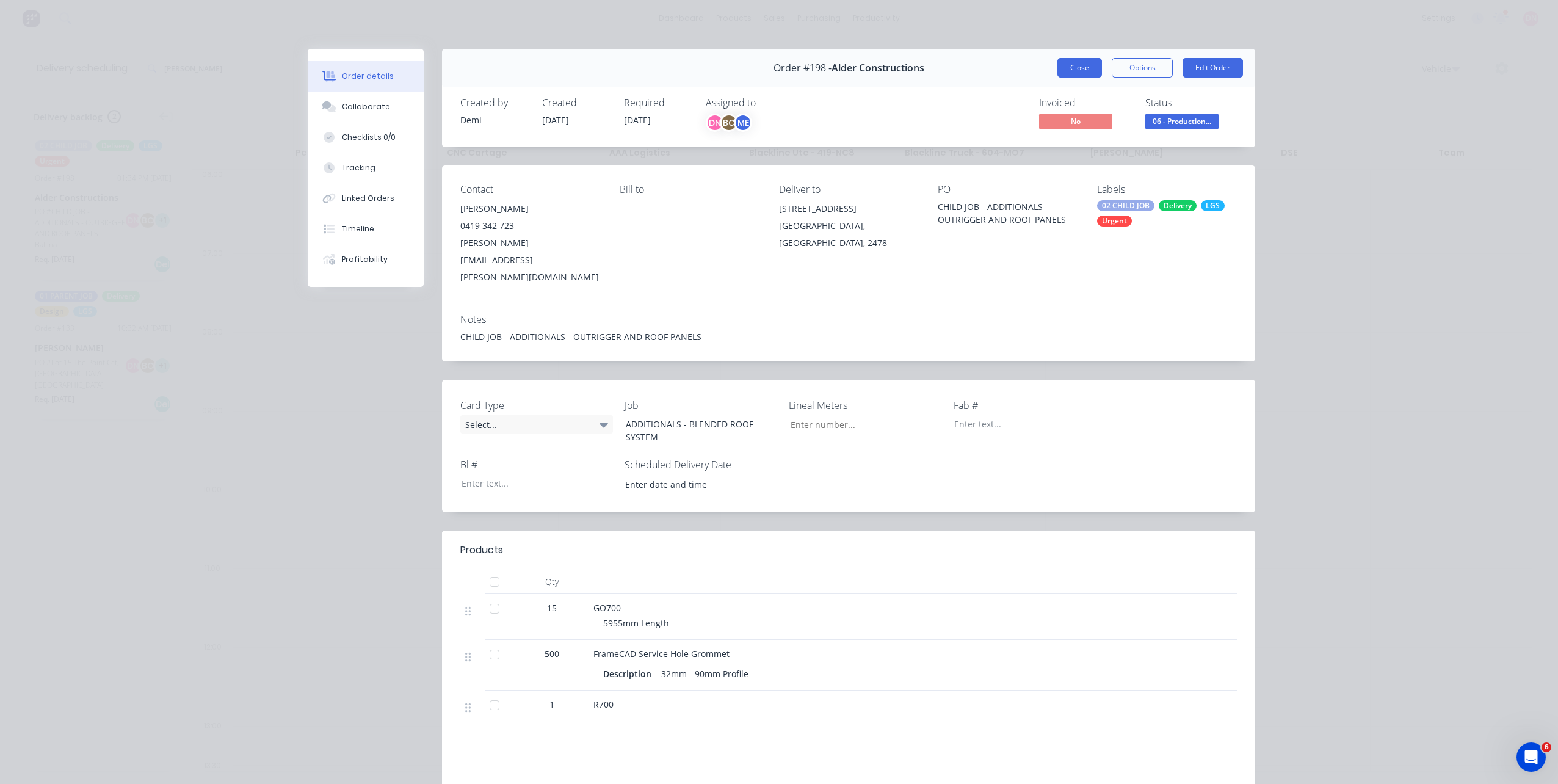
click at [1075, 69] on button "Close" at bounding box center [1080, 67] width 44 height 19
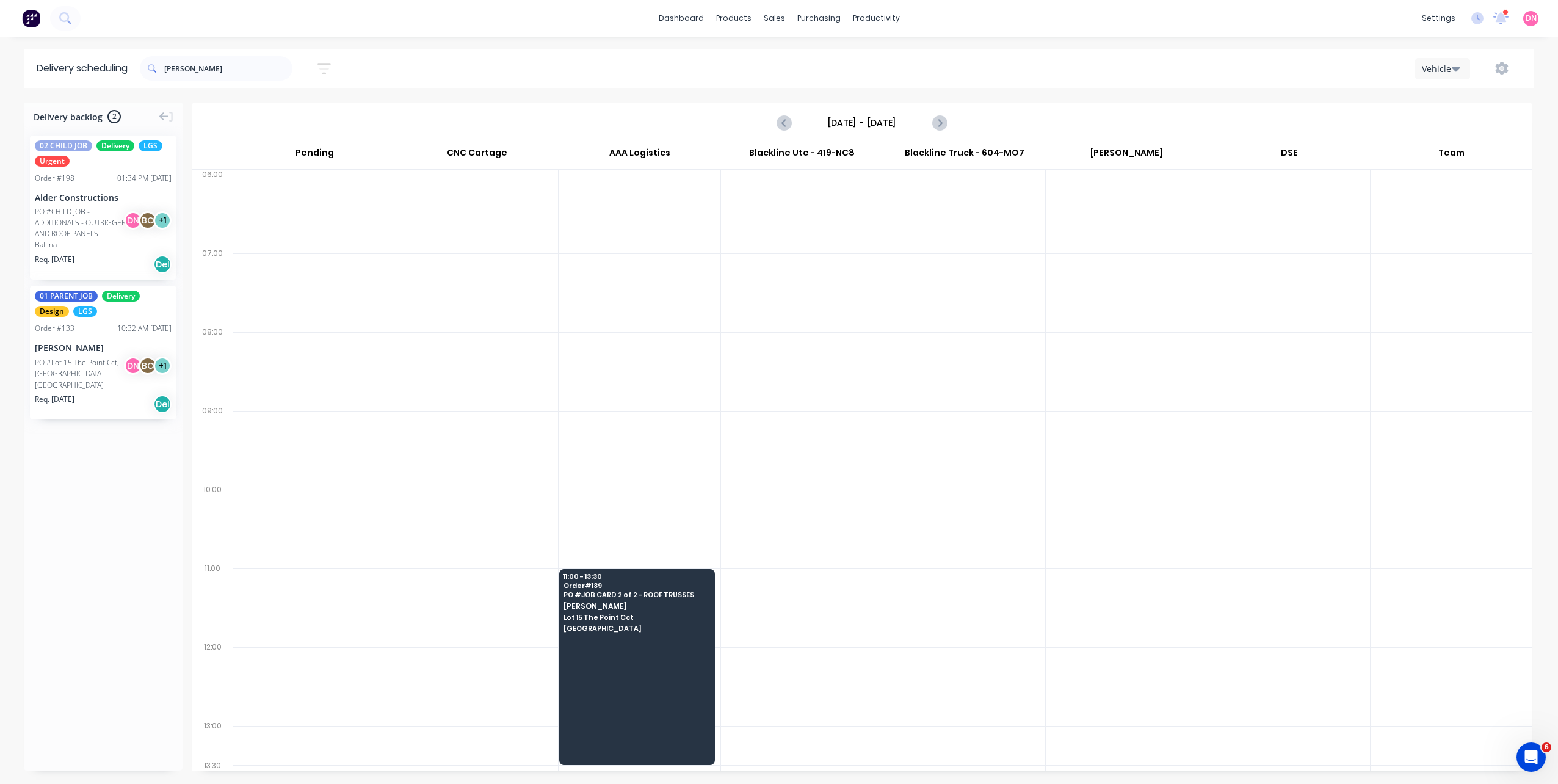
click at [75, 370] on div "PO #Lot 15 The Point Cct, [GEOGRAPHIC_DATA]" at bounding box center [81, 368] width 93 height 22
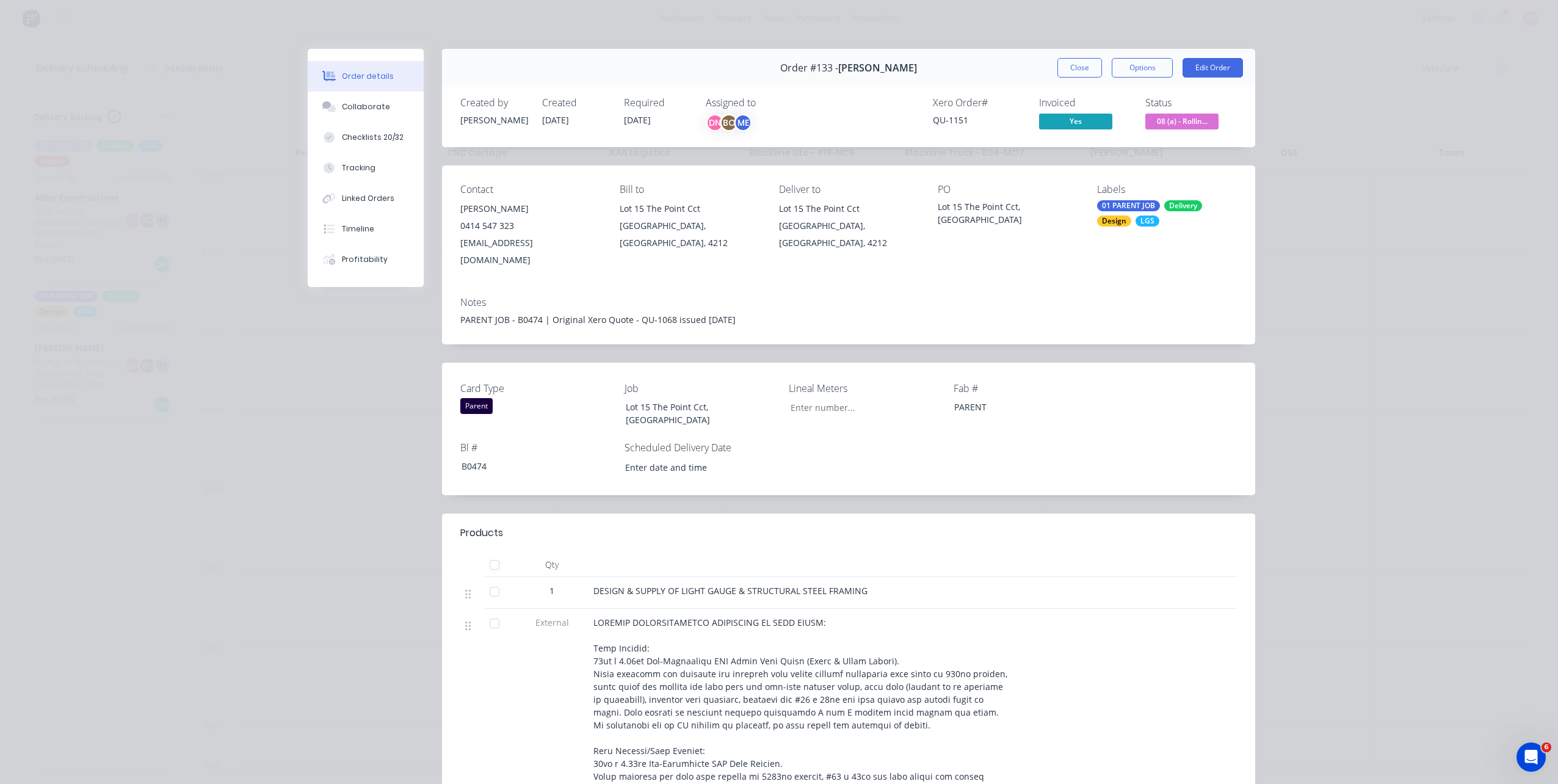
click at [1084, 60] on button "Close" at bounding box center [1080, 67] width 44 height 19
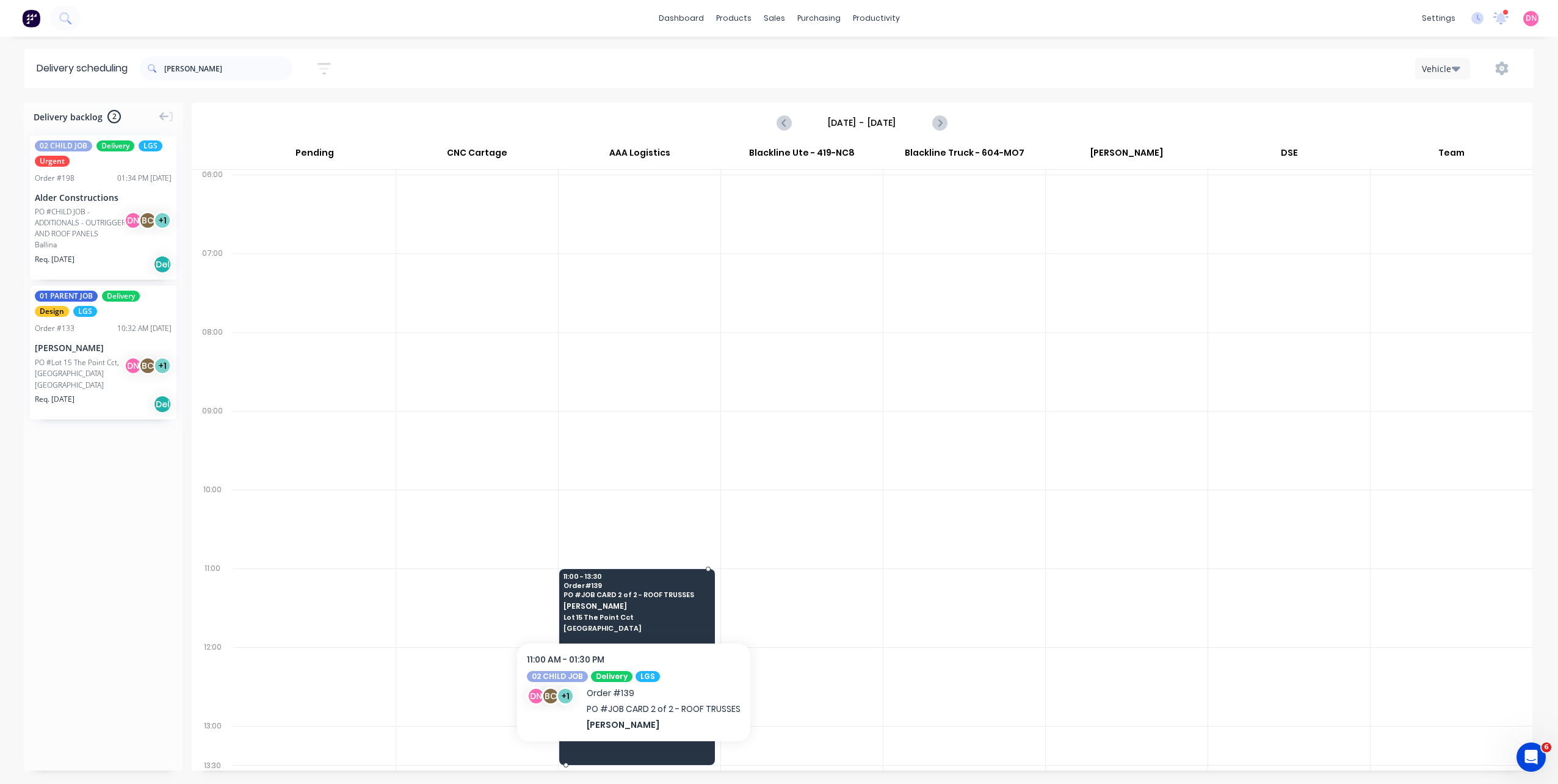
click at [644, 600] on div "11:00 - 13:30 Order # 139 PO # JOB CARD 2 of 2 - ROOF TRUSSES [PERSON_NAME] Lot…" at bounding box center [636, 603] width 154 height 69
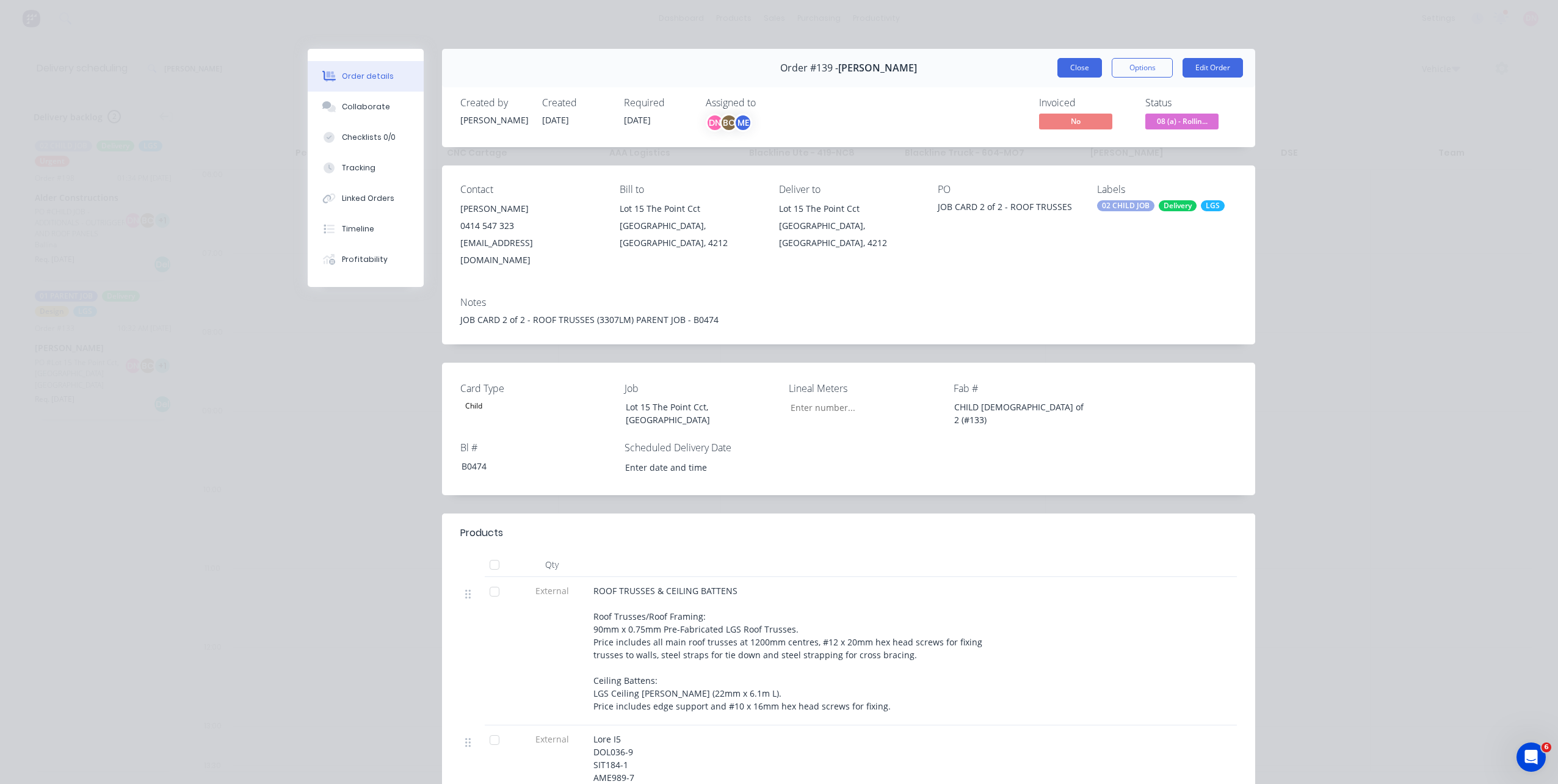
click at [1077, 71] on button "Close" at bounding box center [1080, 67] width 44 height 19
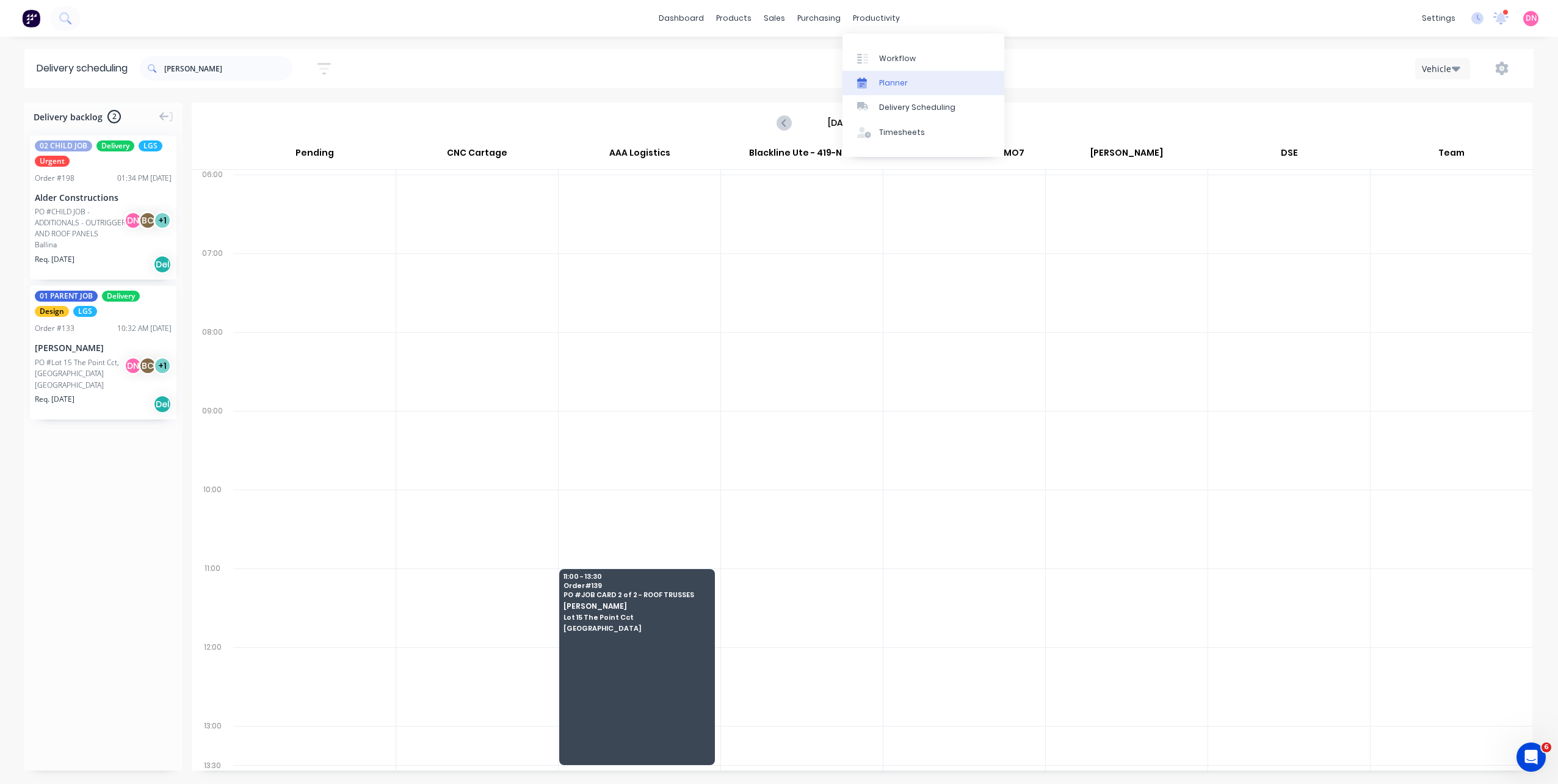
click at [871, 81] on div at bounding box center [866, 83] width 18 height 11
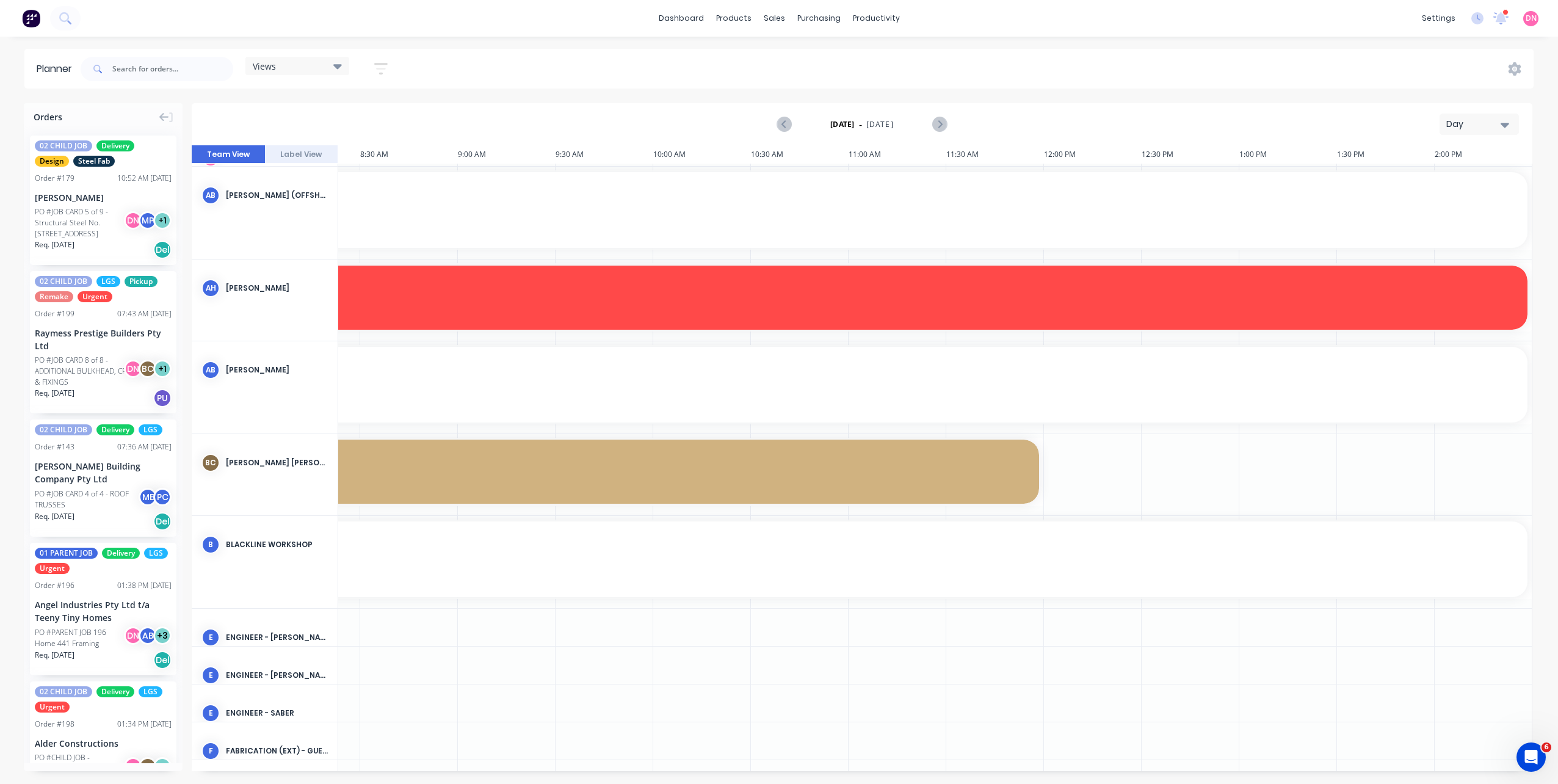
scroll to position [61, 472]
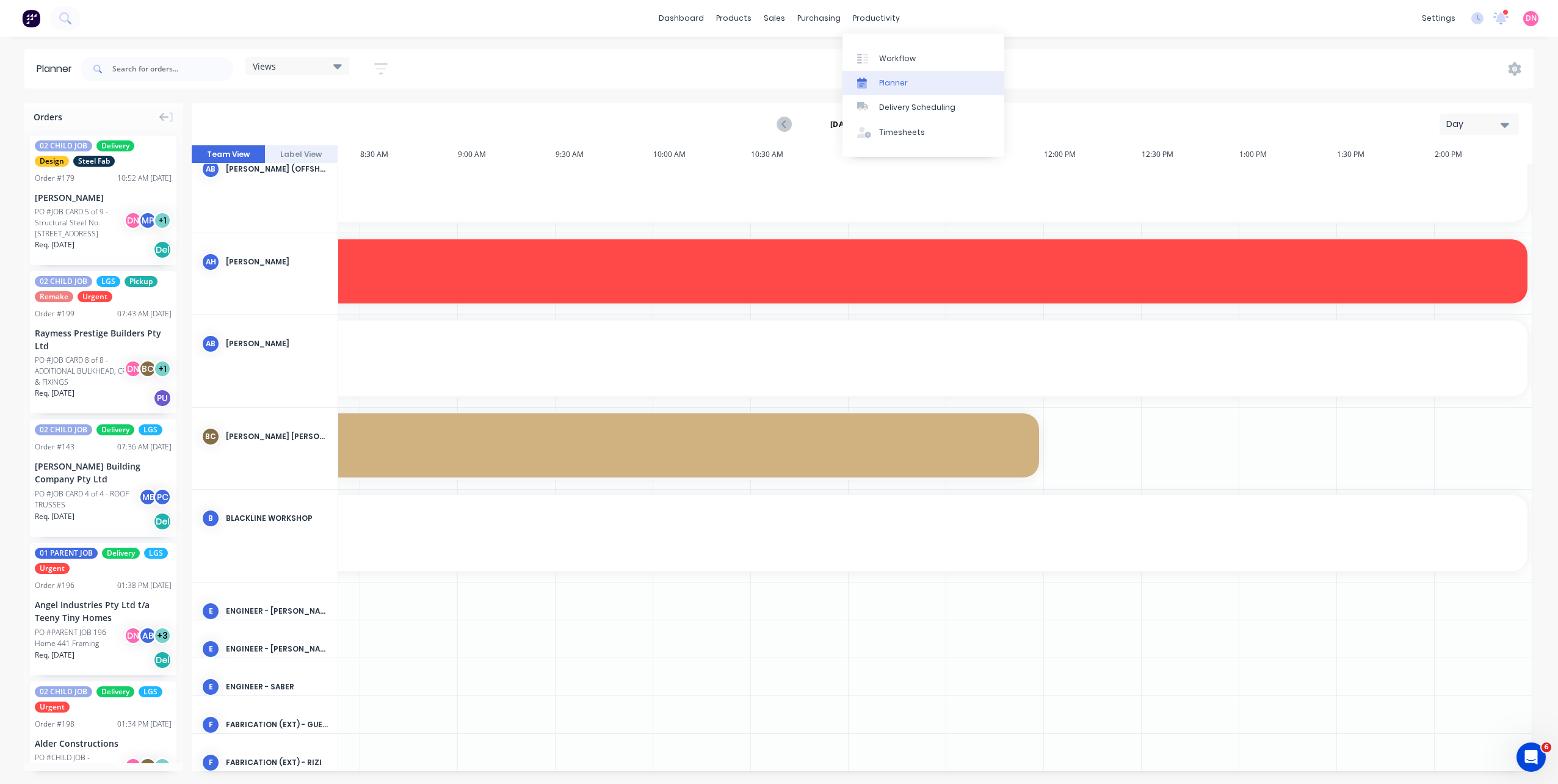
click at [910, 87] on link "Planner" at bounding box center [923, 83] width 162 height 24
click at [325, 61] on div "Views" at bounding box center [297, 66] width 89 height 11
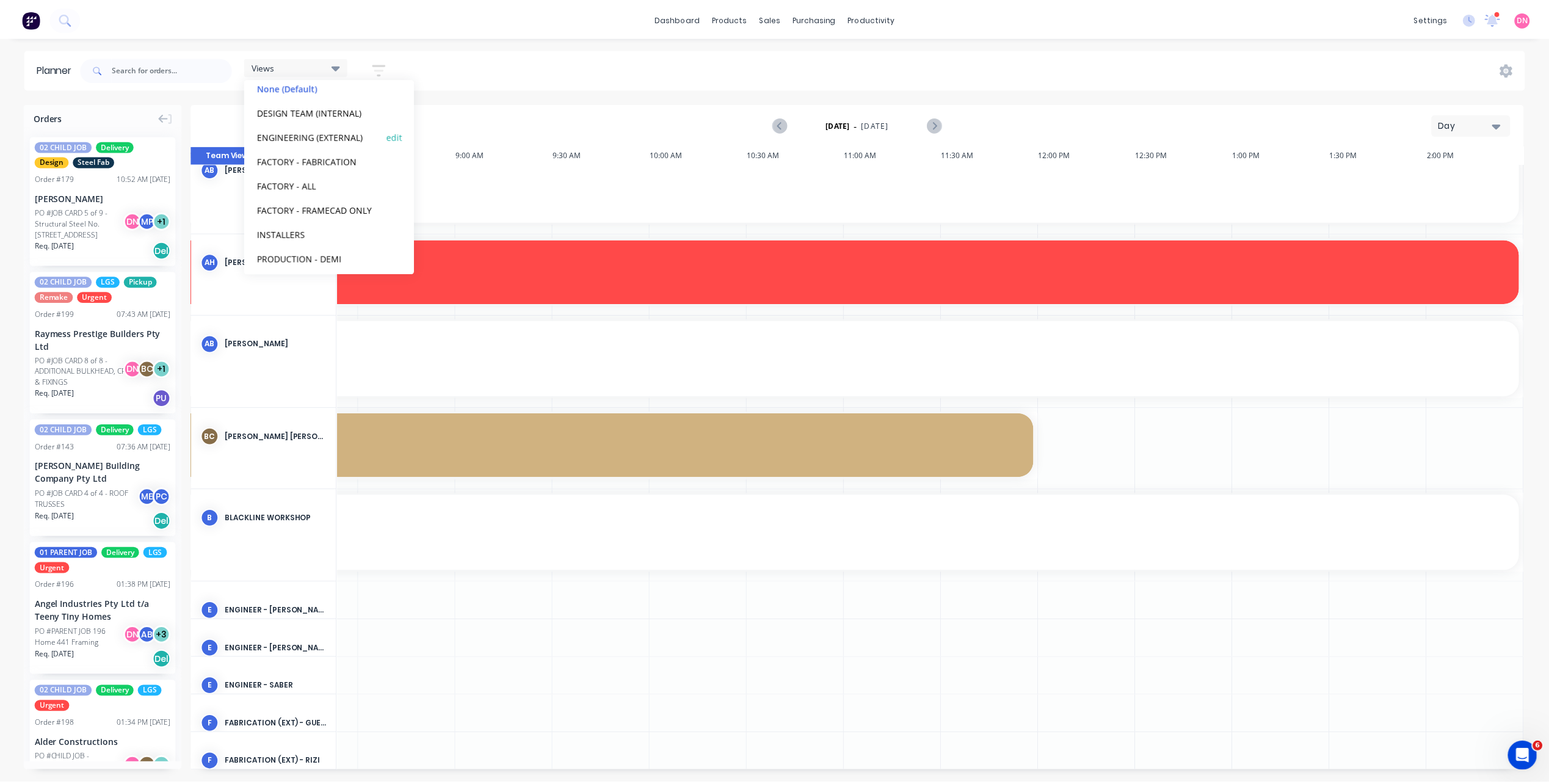
scroll to position [75, 0]
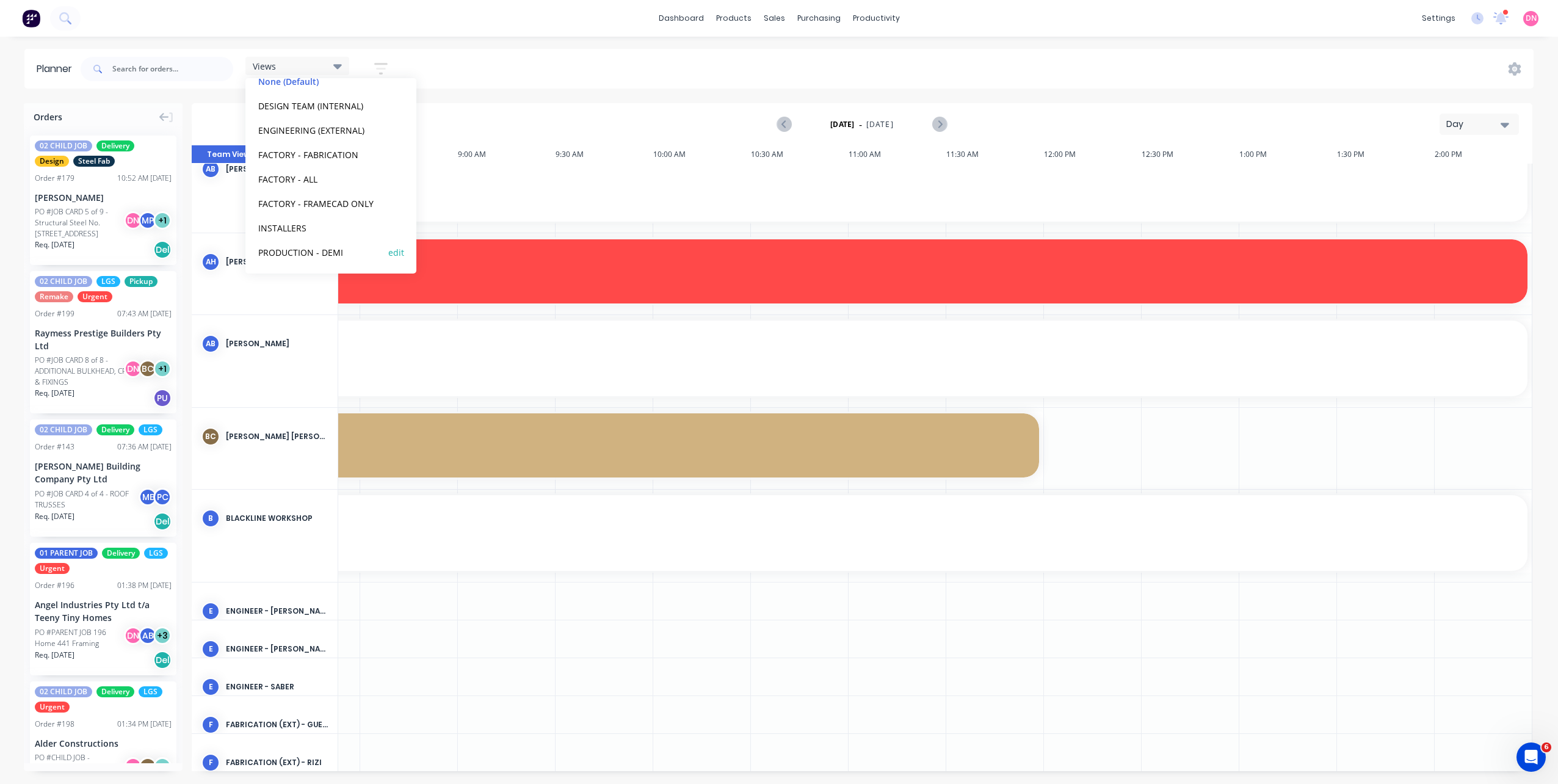
click at [322, 256] on button "PRODUCTION - DEMI" at bounding box center [319, 251] width 130 height 14
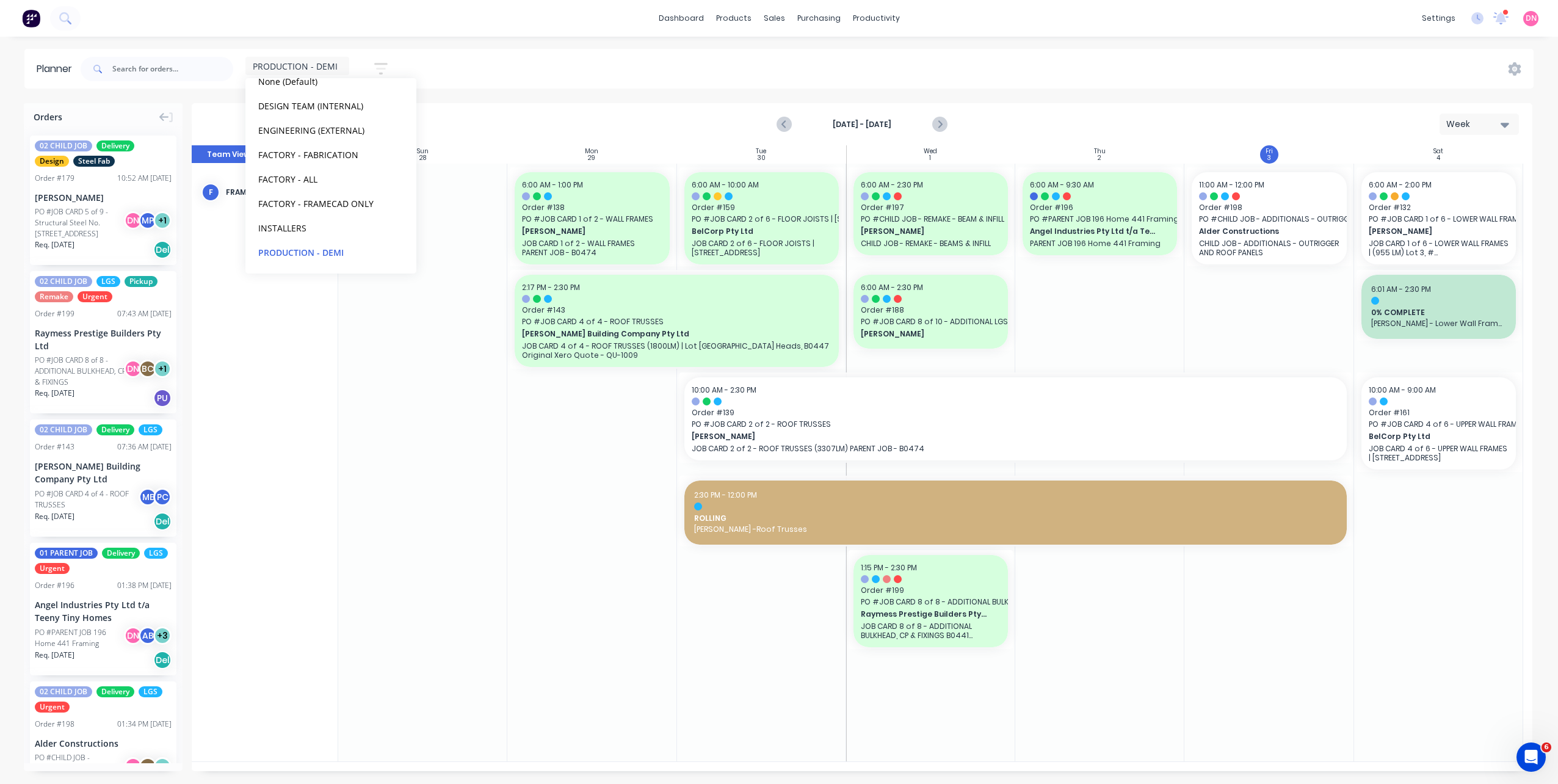
click at [1164, 117] on div "[DATE] - [DATE] Week" at bounding box center [862, 124] width 1338 height 40
click at [1408, 432] on span "BelCorp Pty Ltd" at bounding box center [1432, 436] width 126 height 11
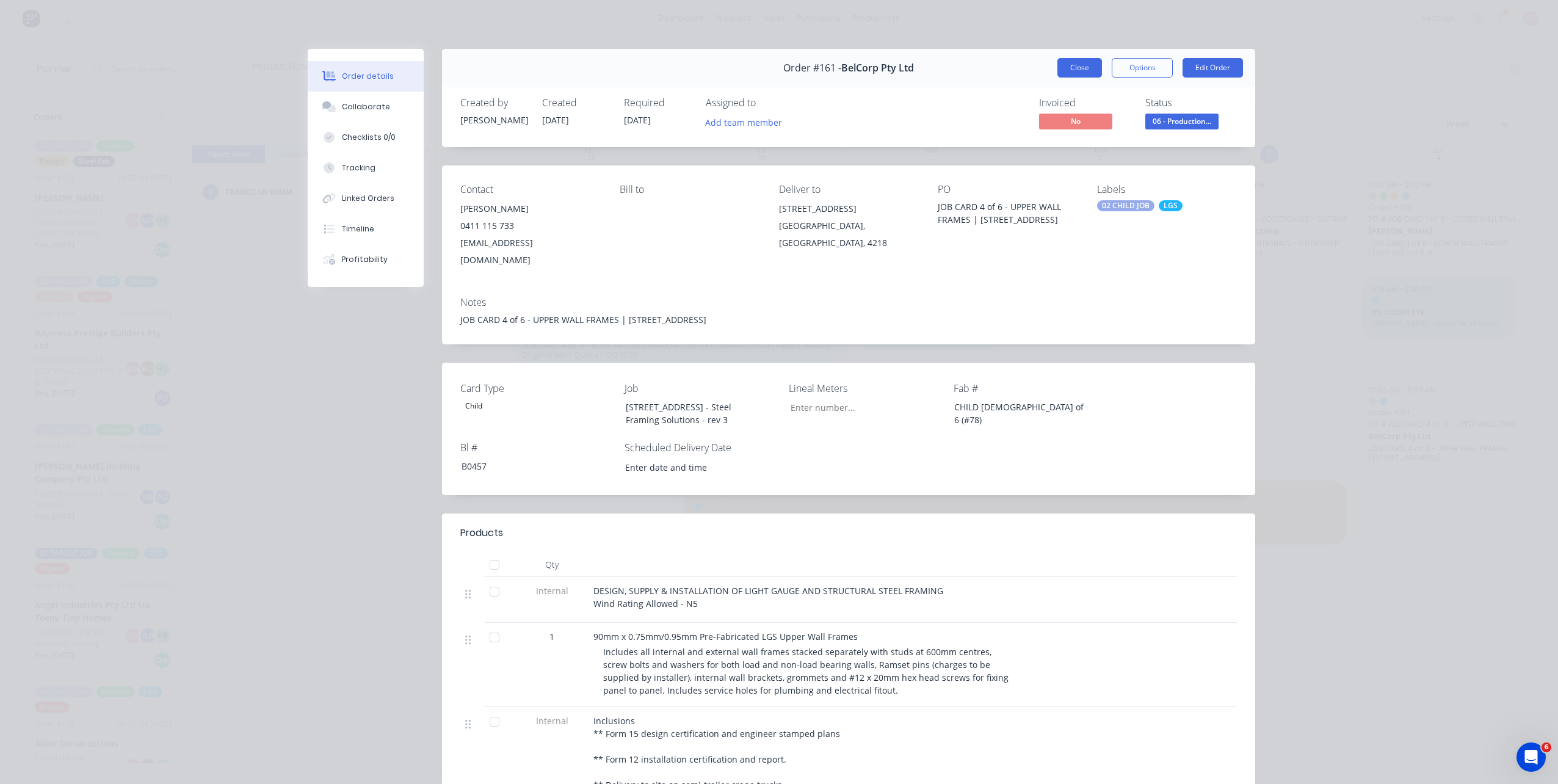
click at [1063, 61] on button "Close" at bounding box center [1080, 67] width 44 height 19
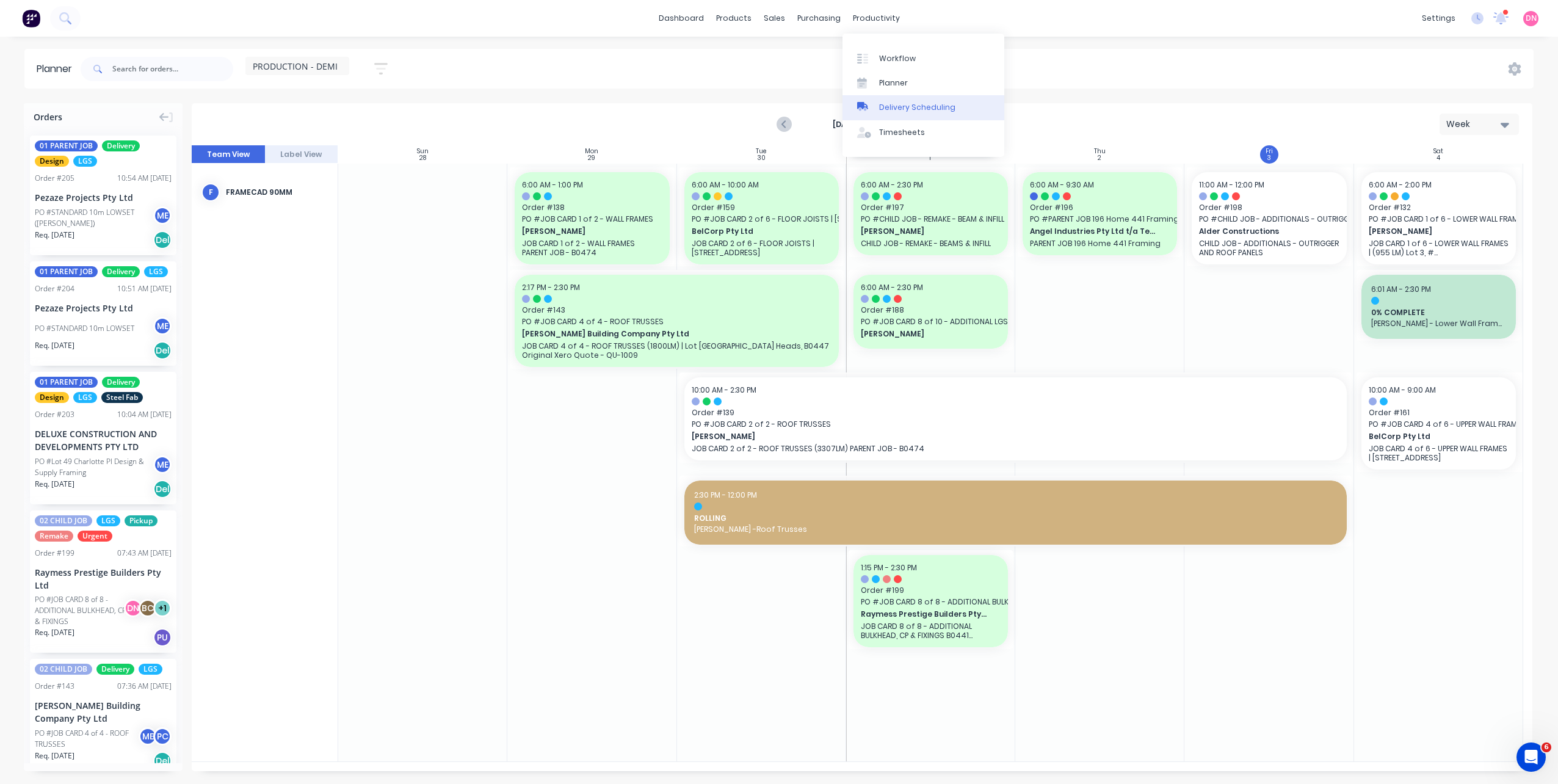
click at [887, 100] on link "Delivery Scheduling" at bounding box center [923, 107] width 162 height 24
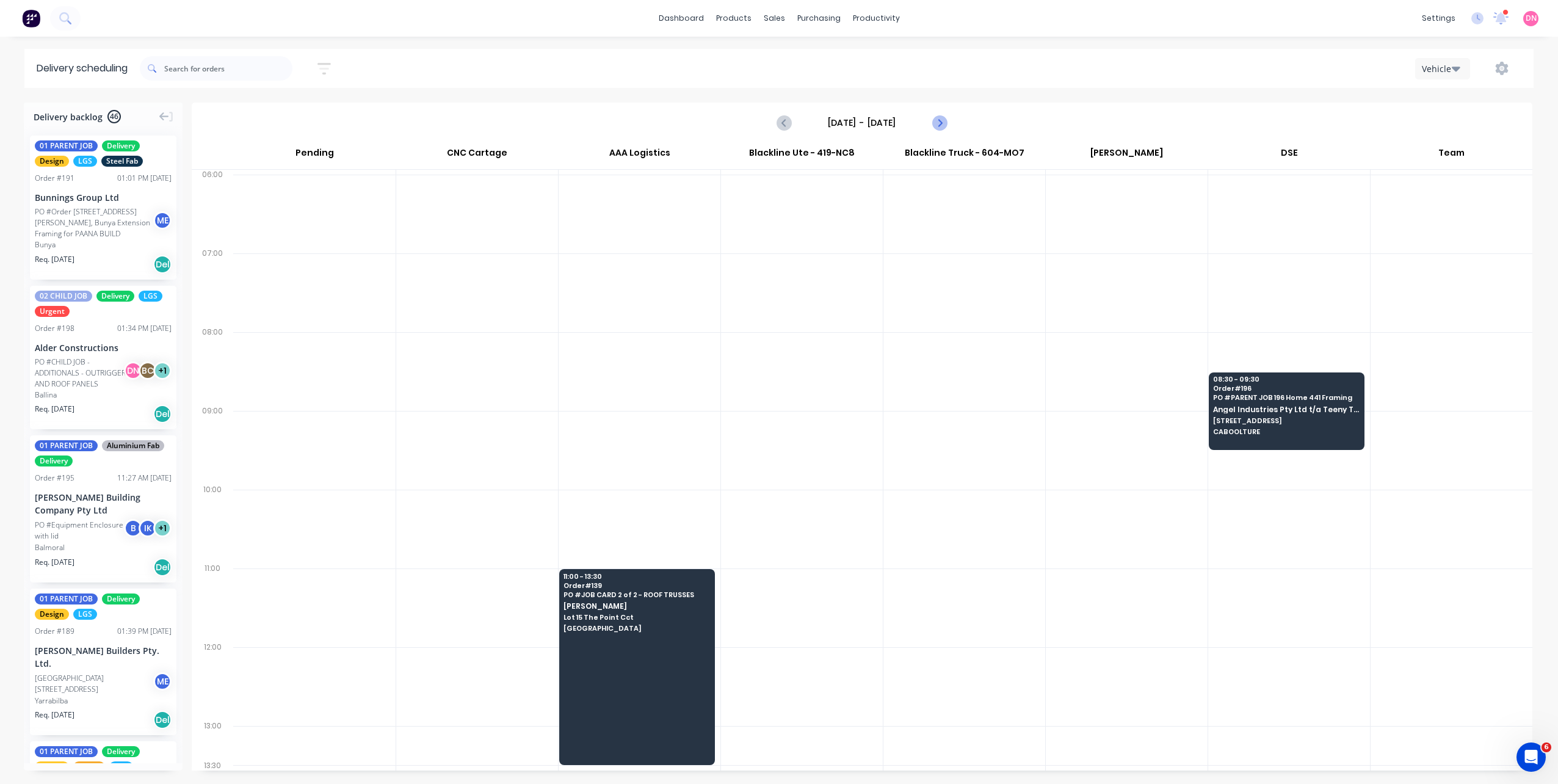
click at [935, 120] on icon "Next page" at bounding box center [939, 123] width 15 height 15
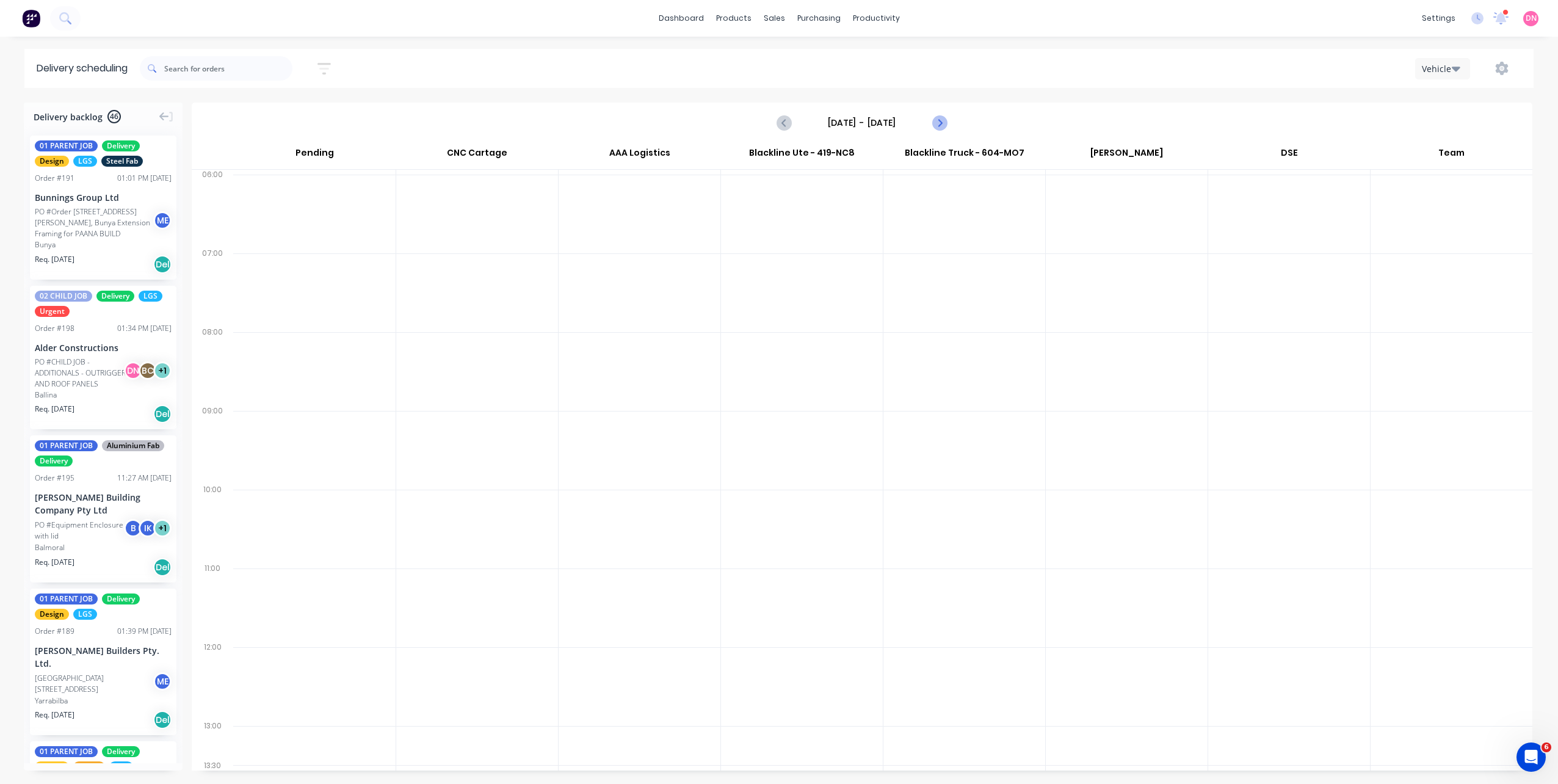
click at [935, 120] on icon "Next page" at bounding box center [939, 123] width 15 height 15
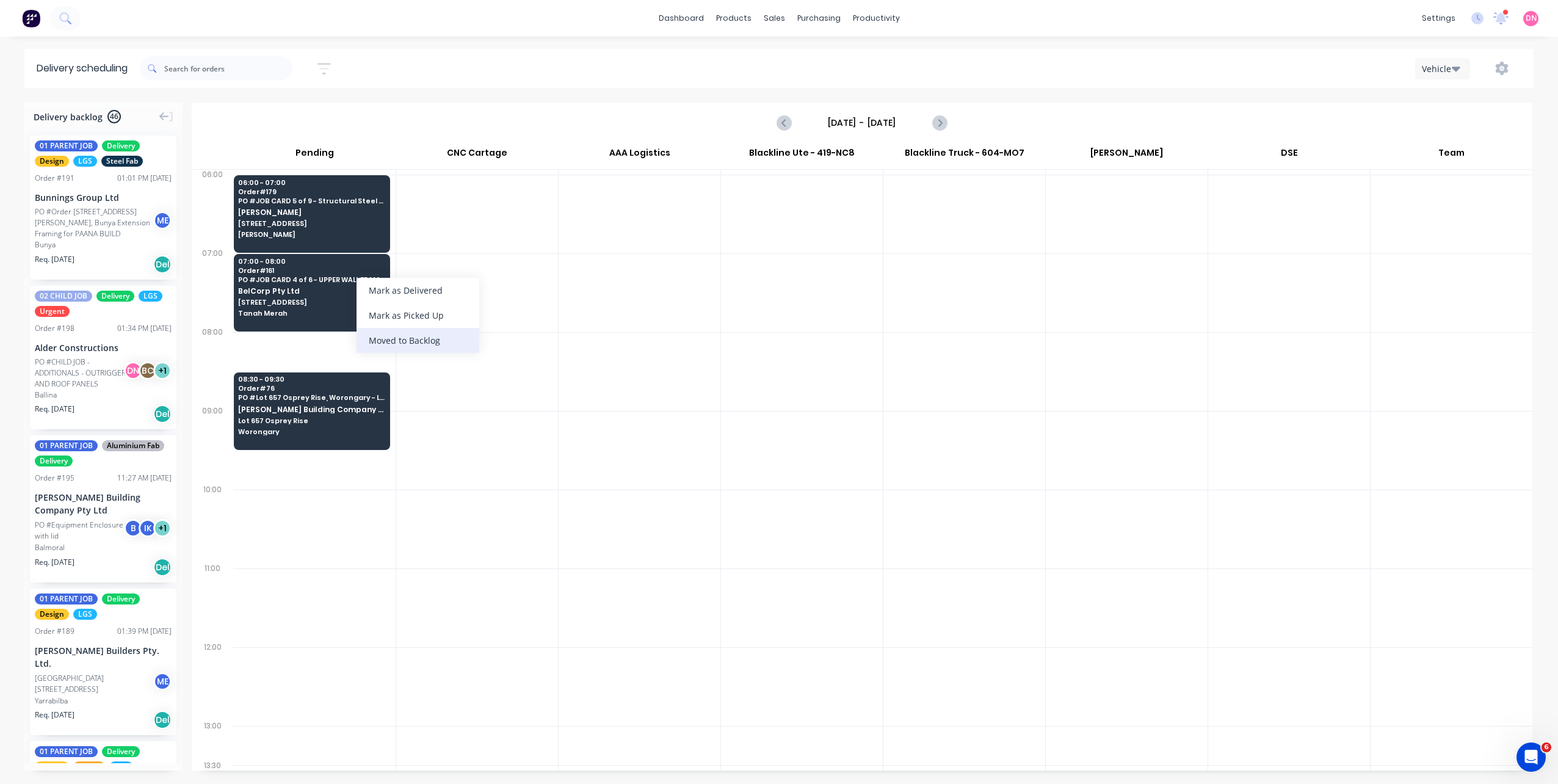
click at [410, 340] on div "Moved to Backlog" at bounding box center [418, 341] width 123 height 25
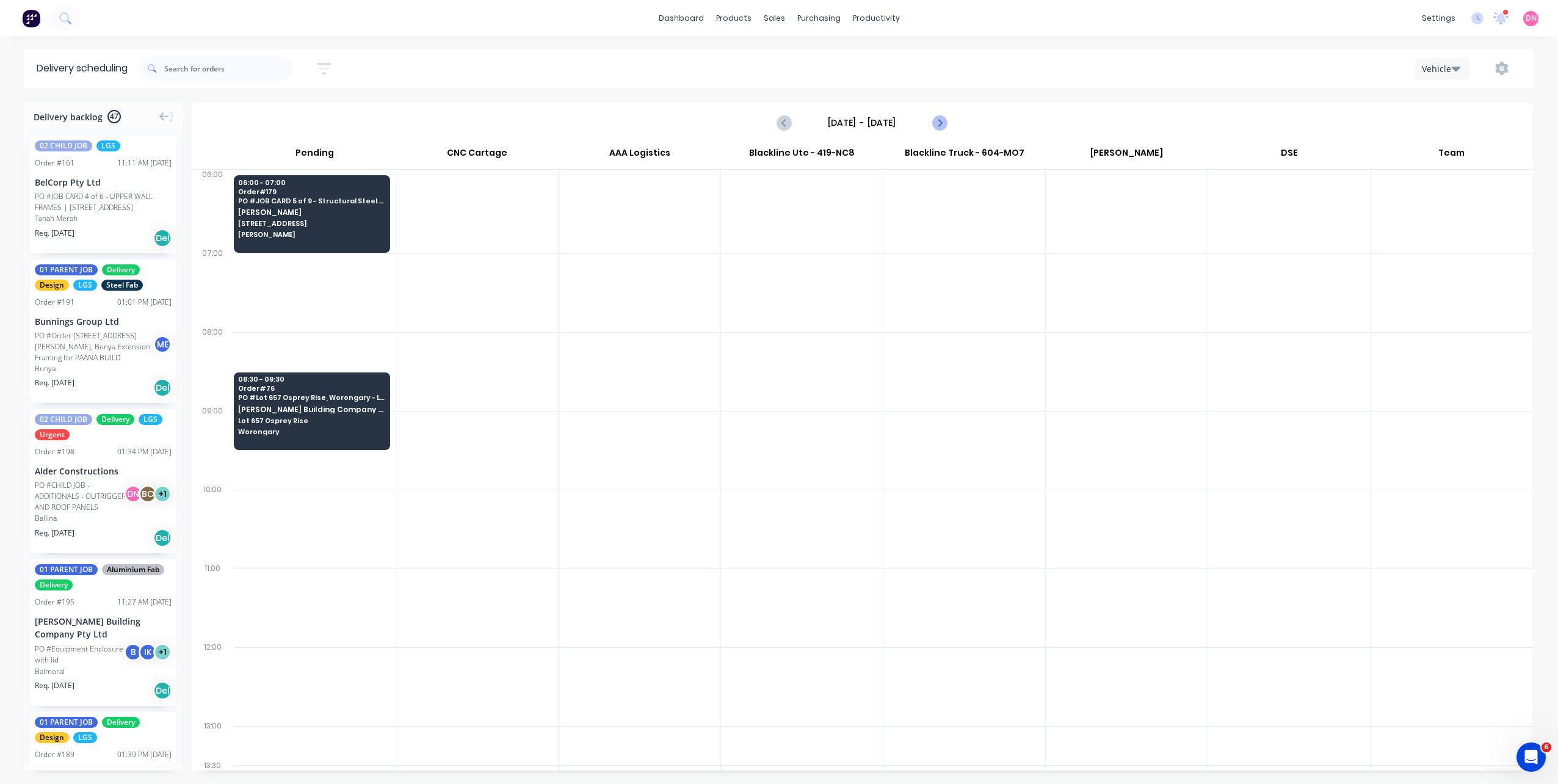
click at [948, 117] on button "Next page" at bounding box center [939, 122] width 24 height 24
click at [946, 118] on icon "Next page" at bounding box center [939, 123] width 15 height 15
type input "[DATE] - [DATE]"
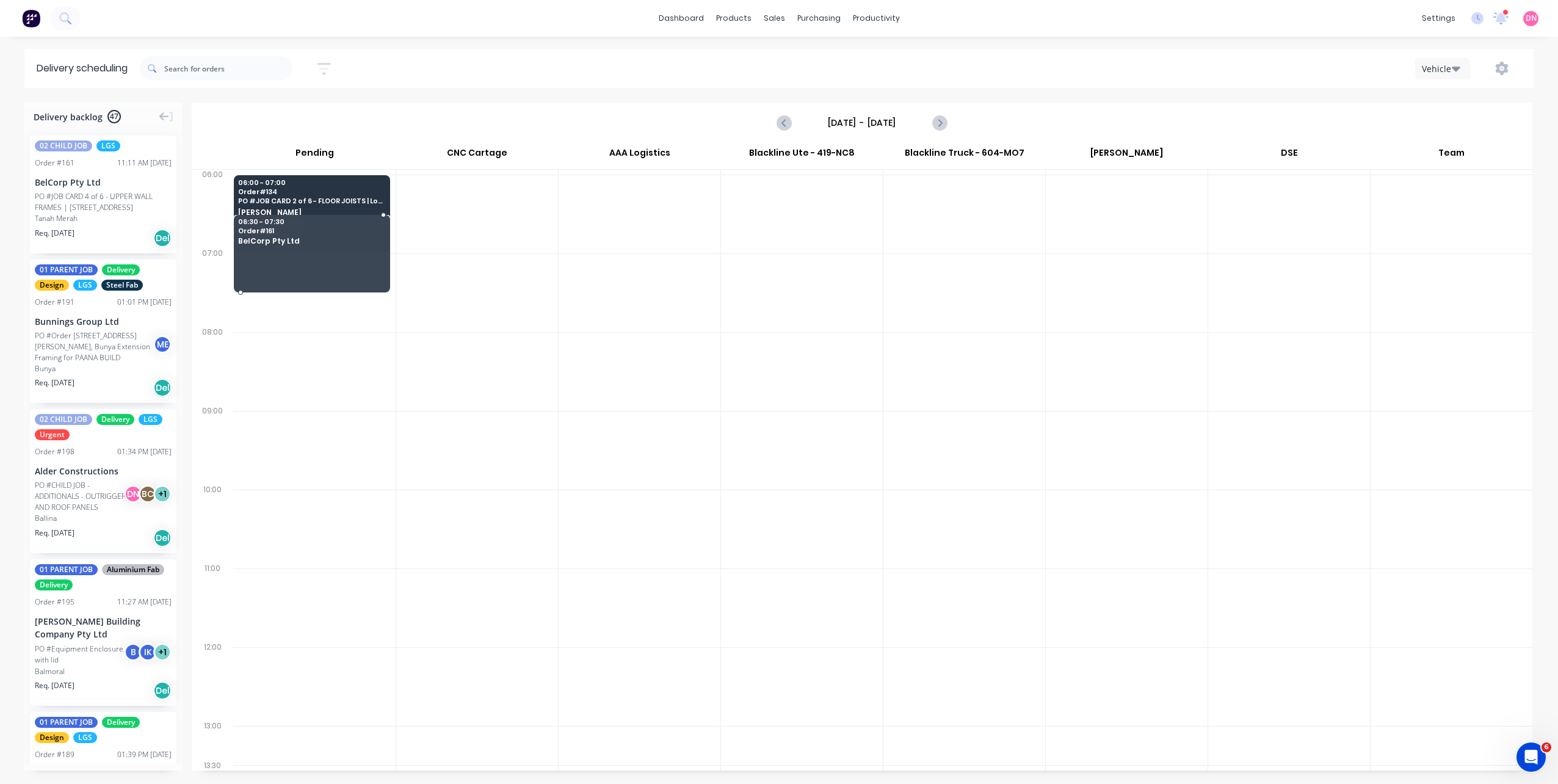
drag, startPoint x: 131, startPoint y: 214, endPoint x: 251, endPoint y: 242, distance: 123.2
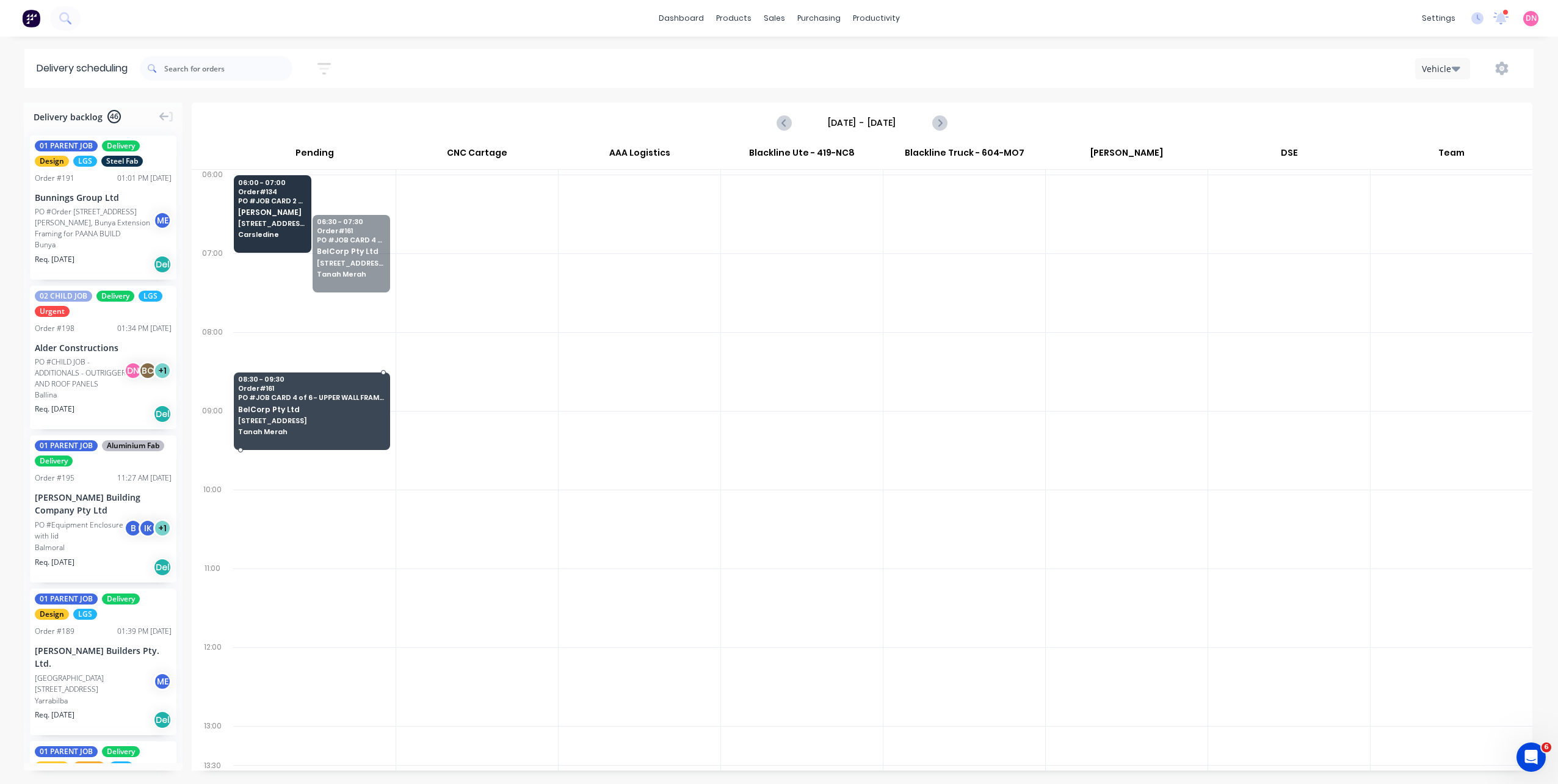
drag, startPoint x: 331, startPoint y: 254, endPoint x: 286, endPoint y: 413, distance: 165.2
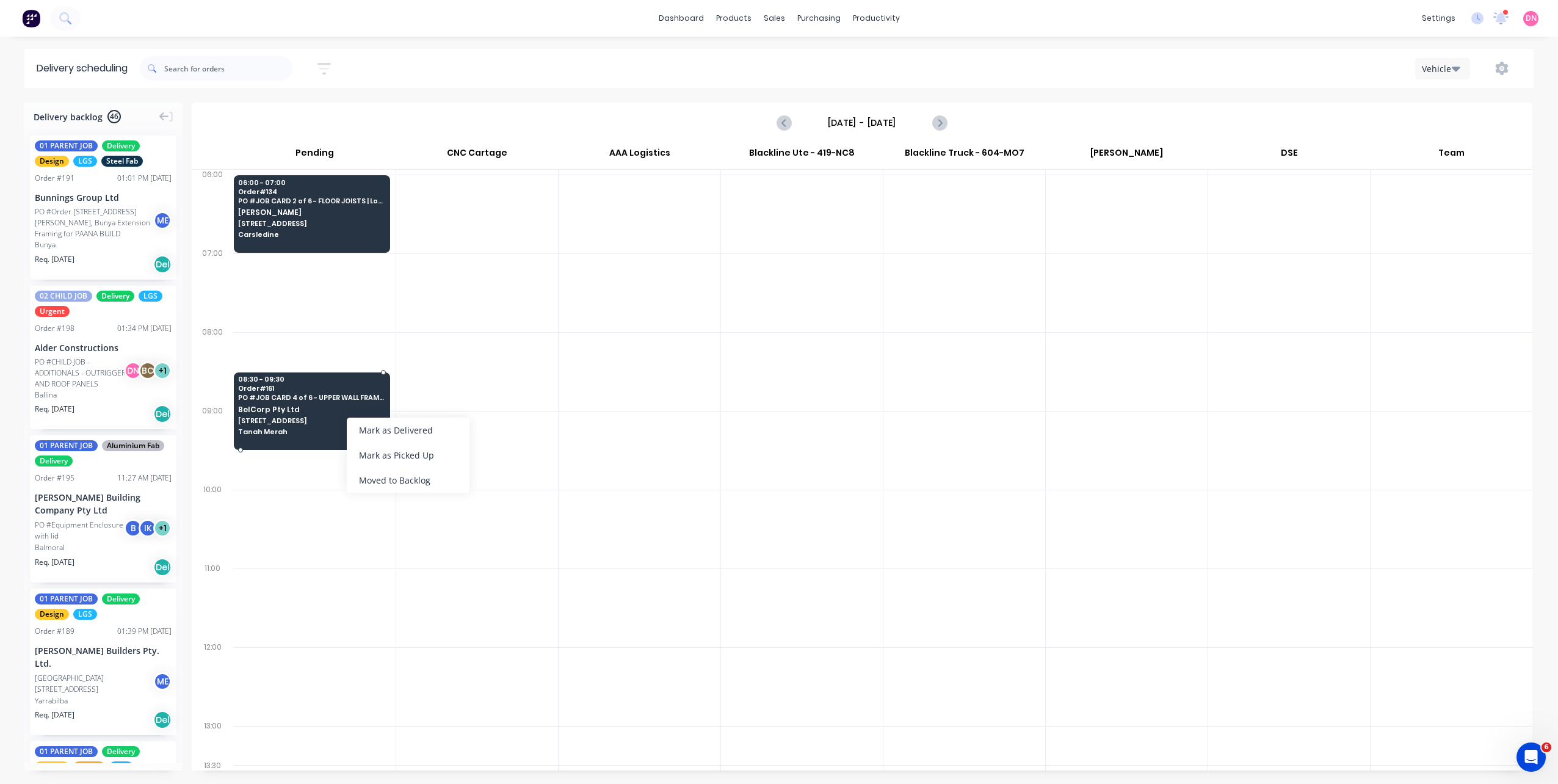
click at [272, 412] on span "BelCorp Pty Ltd" at bounding box center [311, 409] width 146 height 8
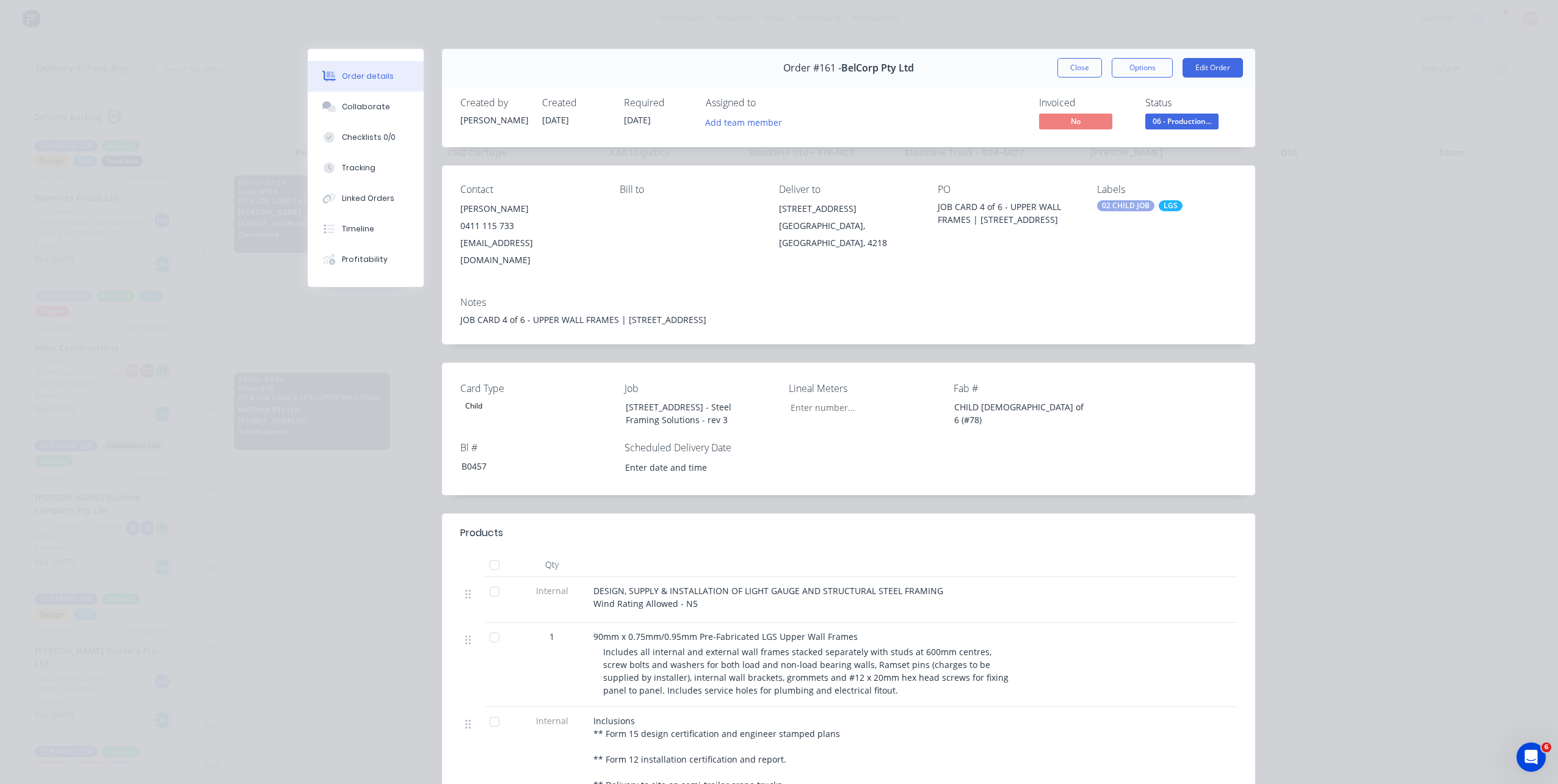
click at [1082, 52] on div "Order #161 - BelCorp Pty Ltd Close Options Edit Order" at bounding box center [848, 68] width 813 height 38
click at [1082, 55] on div "Order #161 - BelCorp Pty Ltd Close Options Edit Order" at bounding box center [848, 68] width 813 height 38
click at [1081, 61] on button "Close" at bounding box center [1080, 67] width 44 height 19
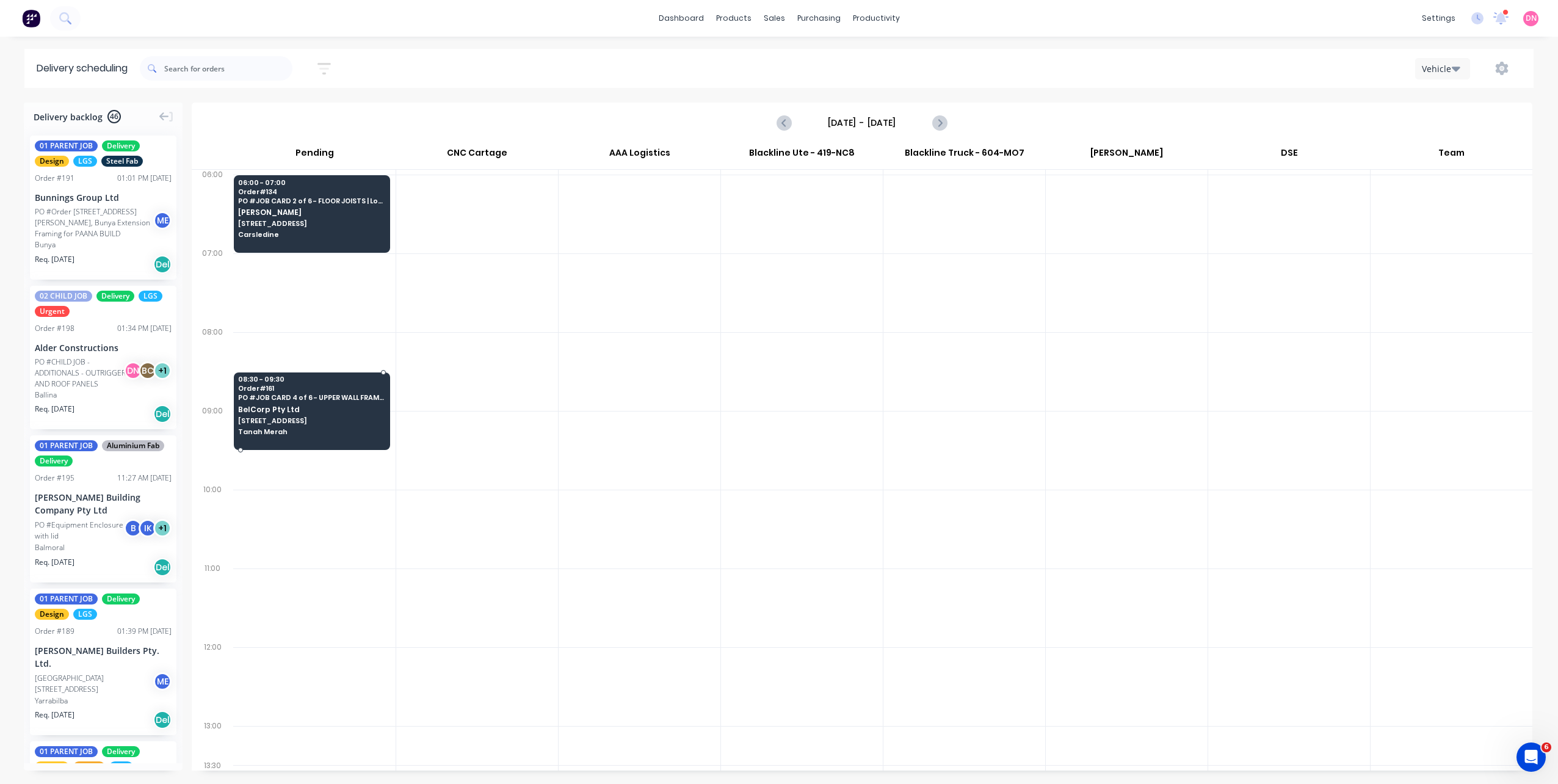
click at [328, 412] on span "BelCorp Pty Ltd" at bounding box center [311, 409] width 146 height 8
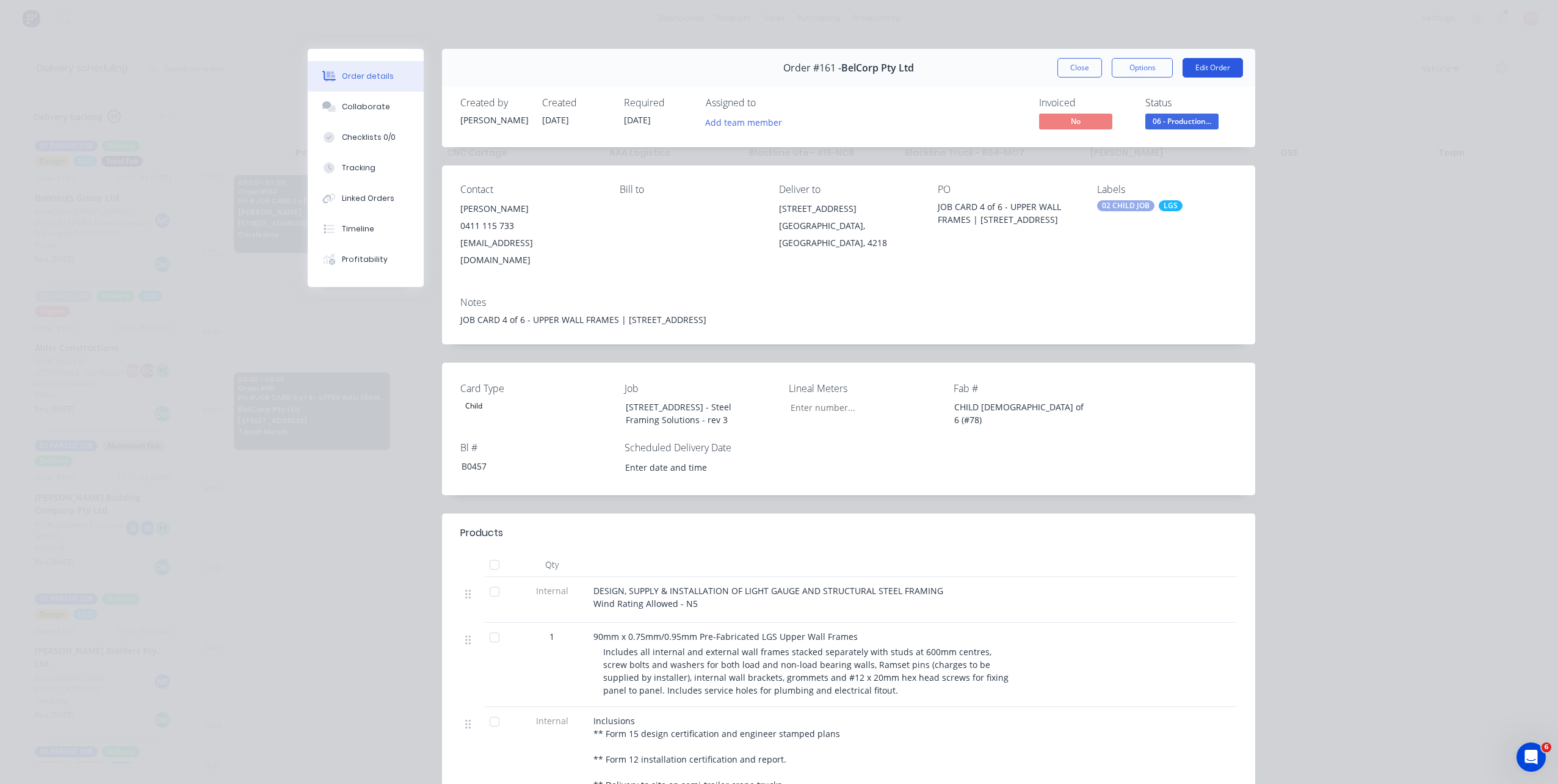
click at [1208, 72] on button "Edit Order" at bounding box center [1213, 67] width 61 height 19
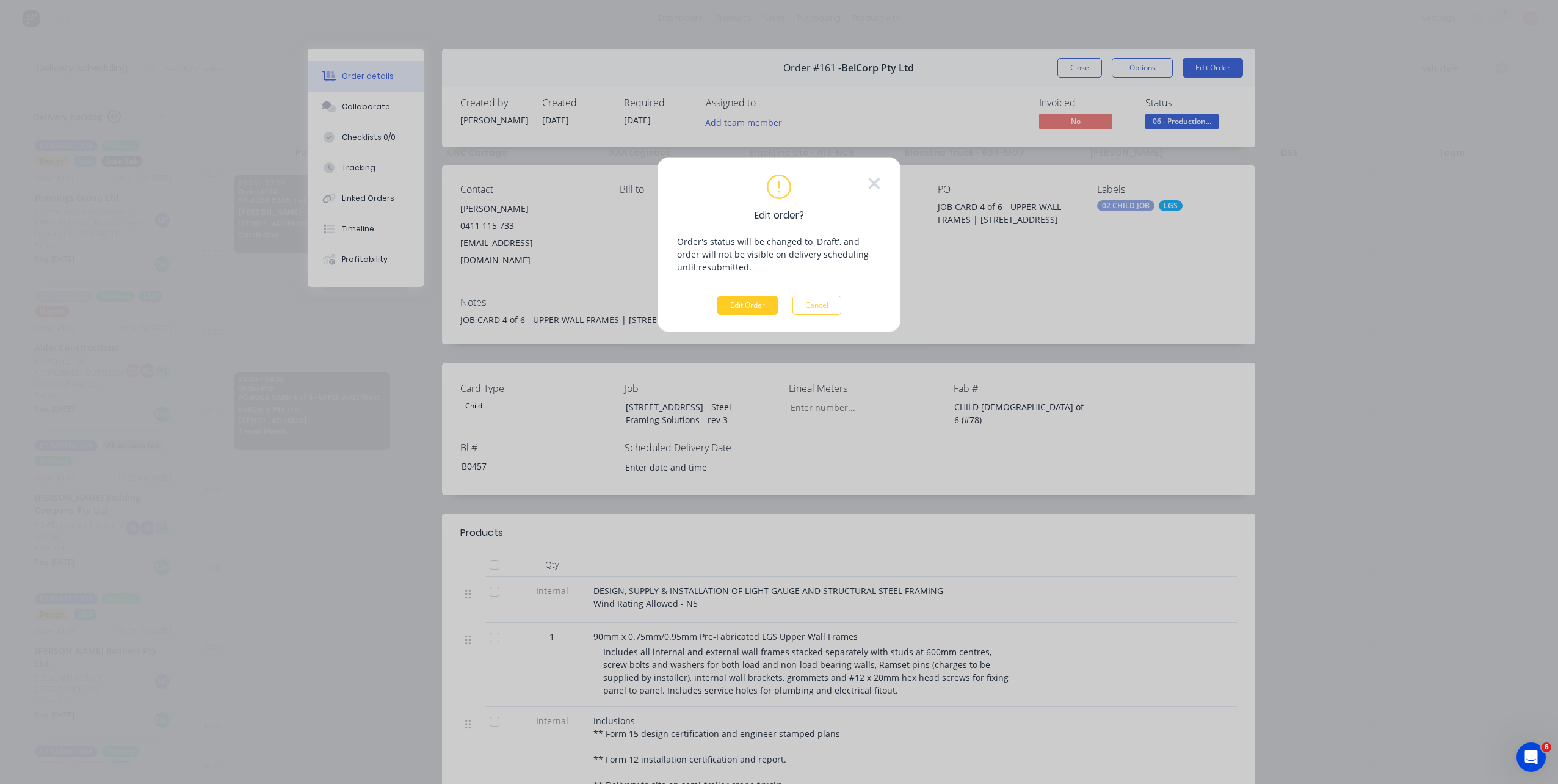
drag, startPoint x: 752, startPoint y: 307, endPoint x: 756, endPoint y: 297, distance: 10.8
click at [756, 307] on button "Edit Order" at bounding box center [747, 305] width 61 height 19
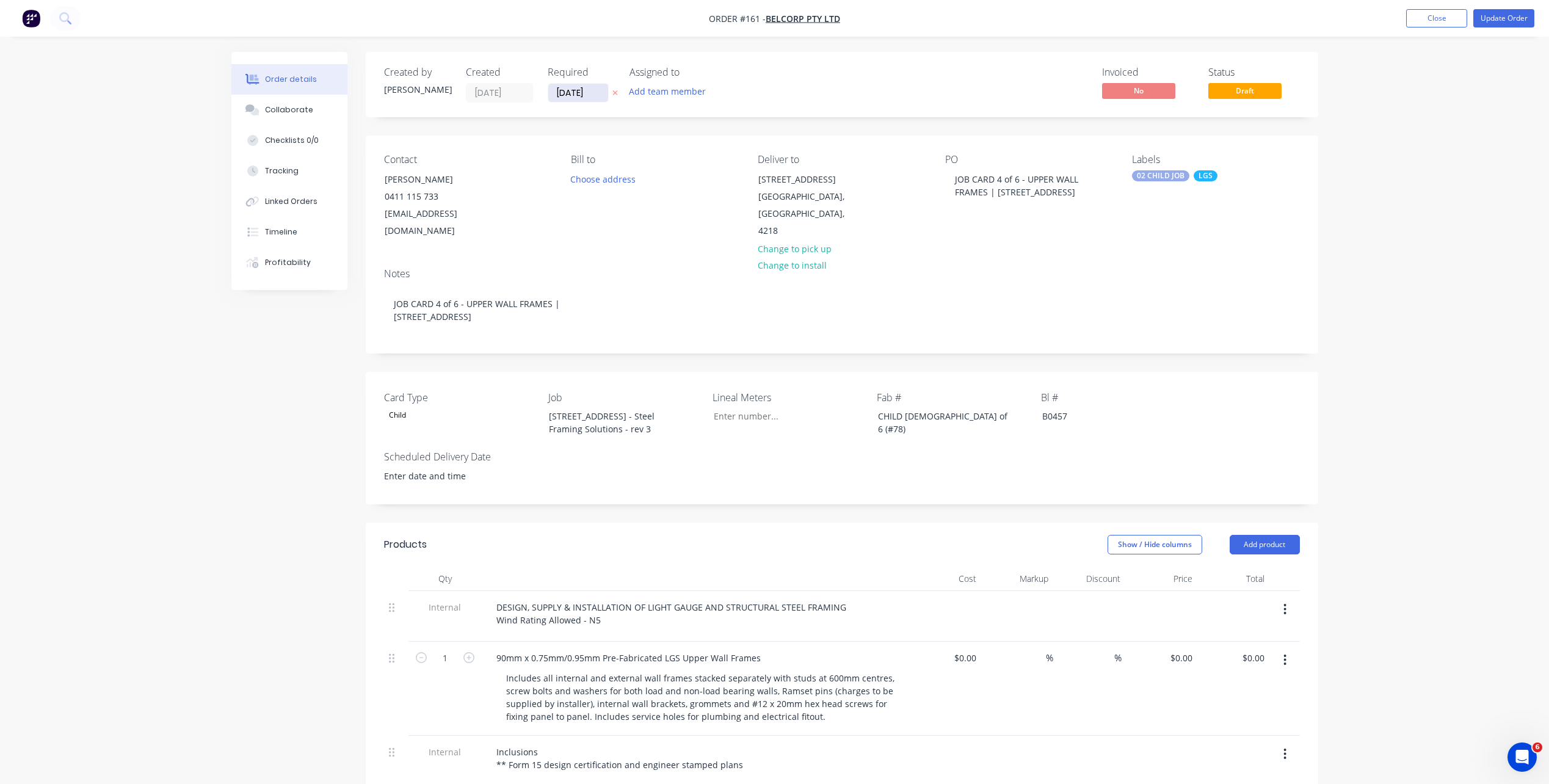
click at [582, 97] on input "[DATE]" at bounding box center [578, 92] width 60 height 18
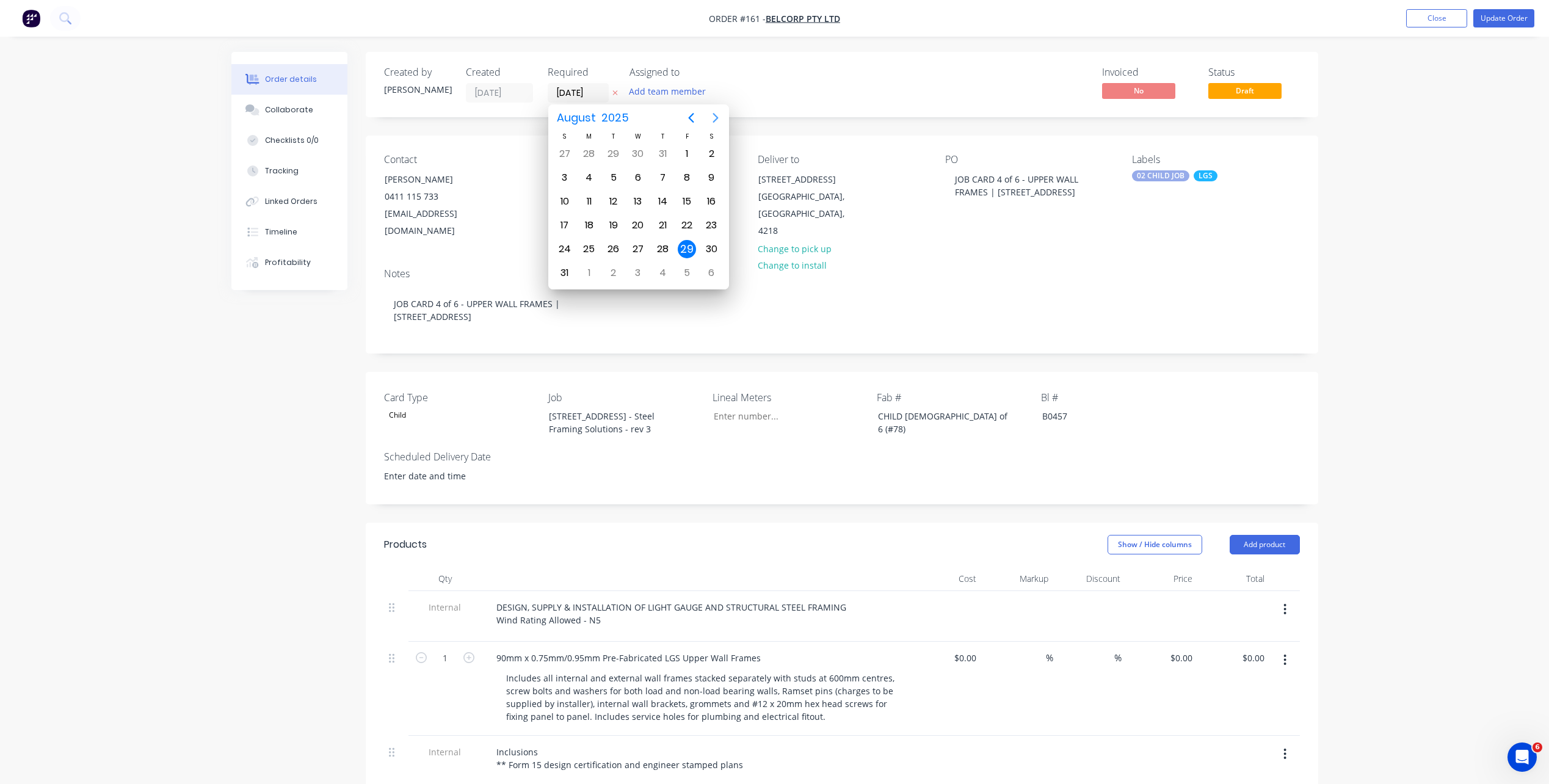
click at [704, 116] on button "Next page" at bounding box center [715, 117] width 24 height 24
click at [658, 278] on div "9" at bounding box center [662, 273] width 18 height 18
type input "[DATE]"
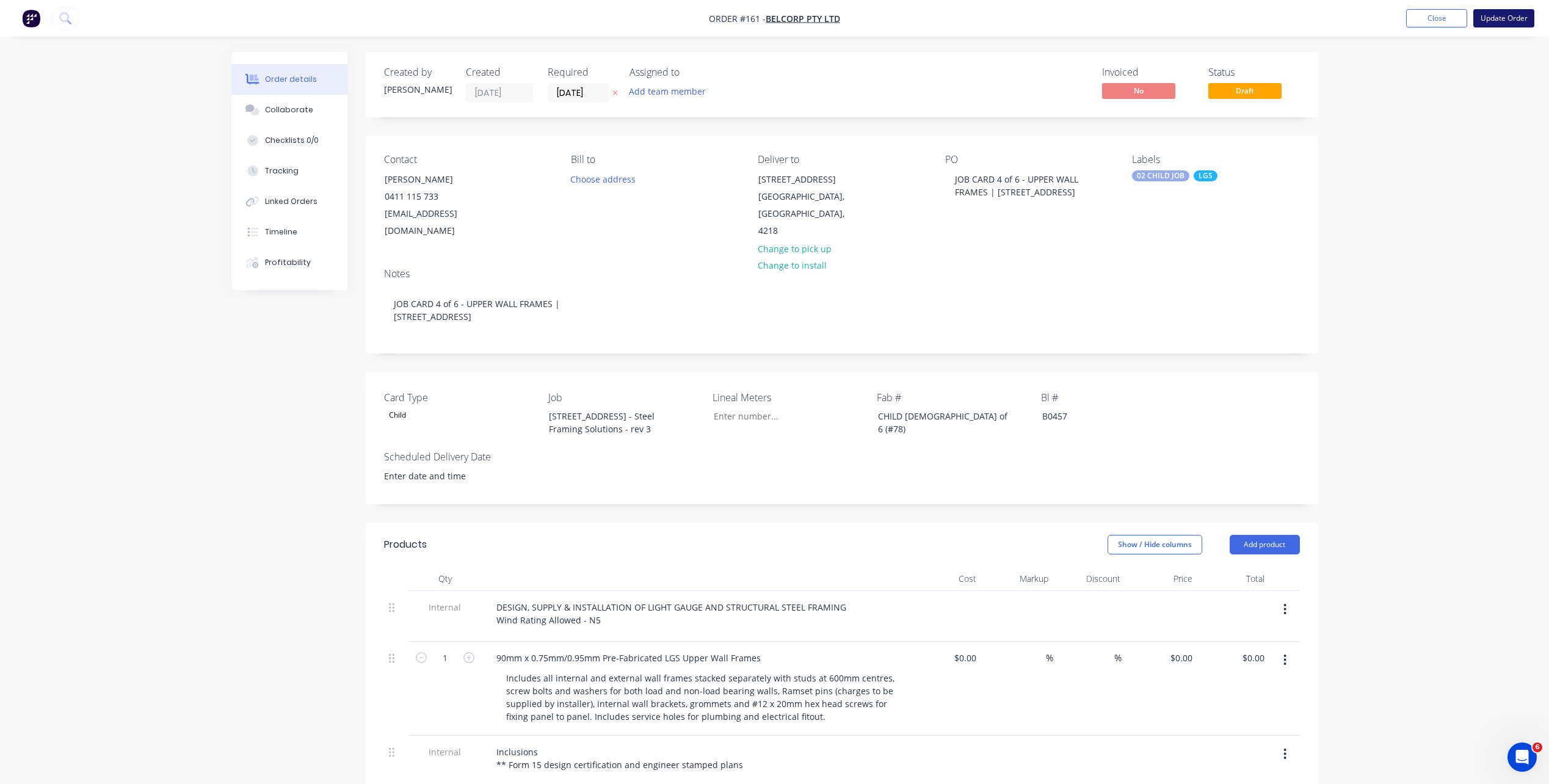
click at [1521, 24] on button "Update Order" at bounding box center [1504, 18] width 61 height 18
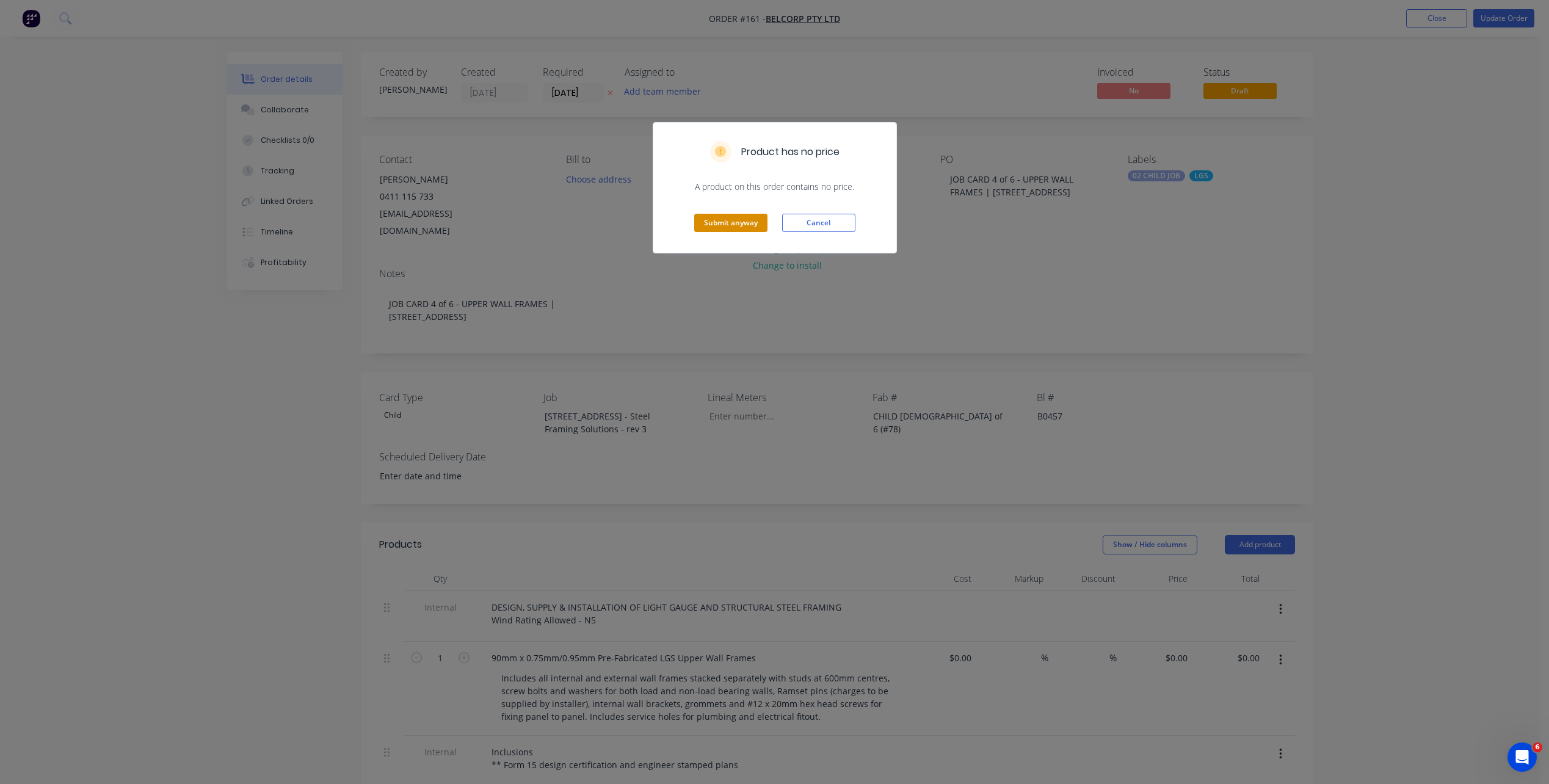
click at [757, 217] on button "Submit anyway" at bounding box center [731, 222] width 73 height 18
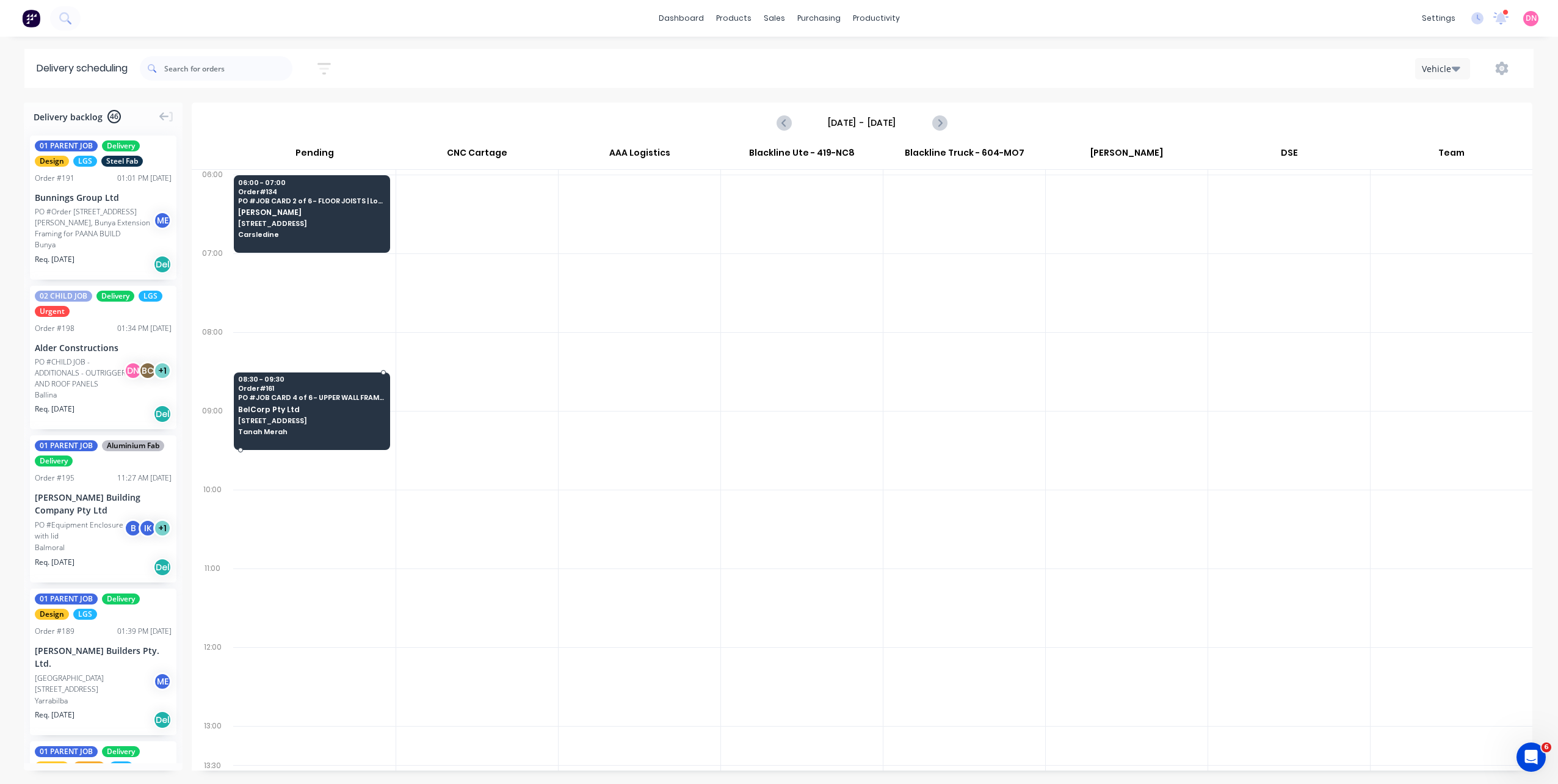
click at [284, 391] on span "Order # 161" at bounding box center [311, 388] width 146 height 7
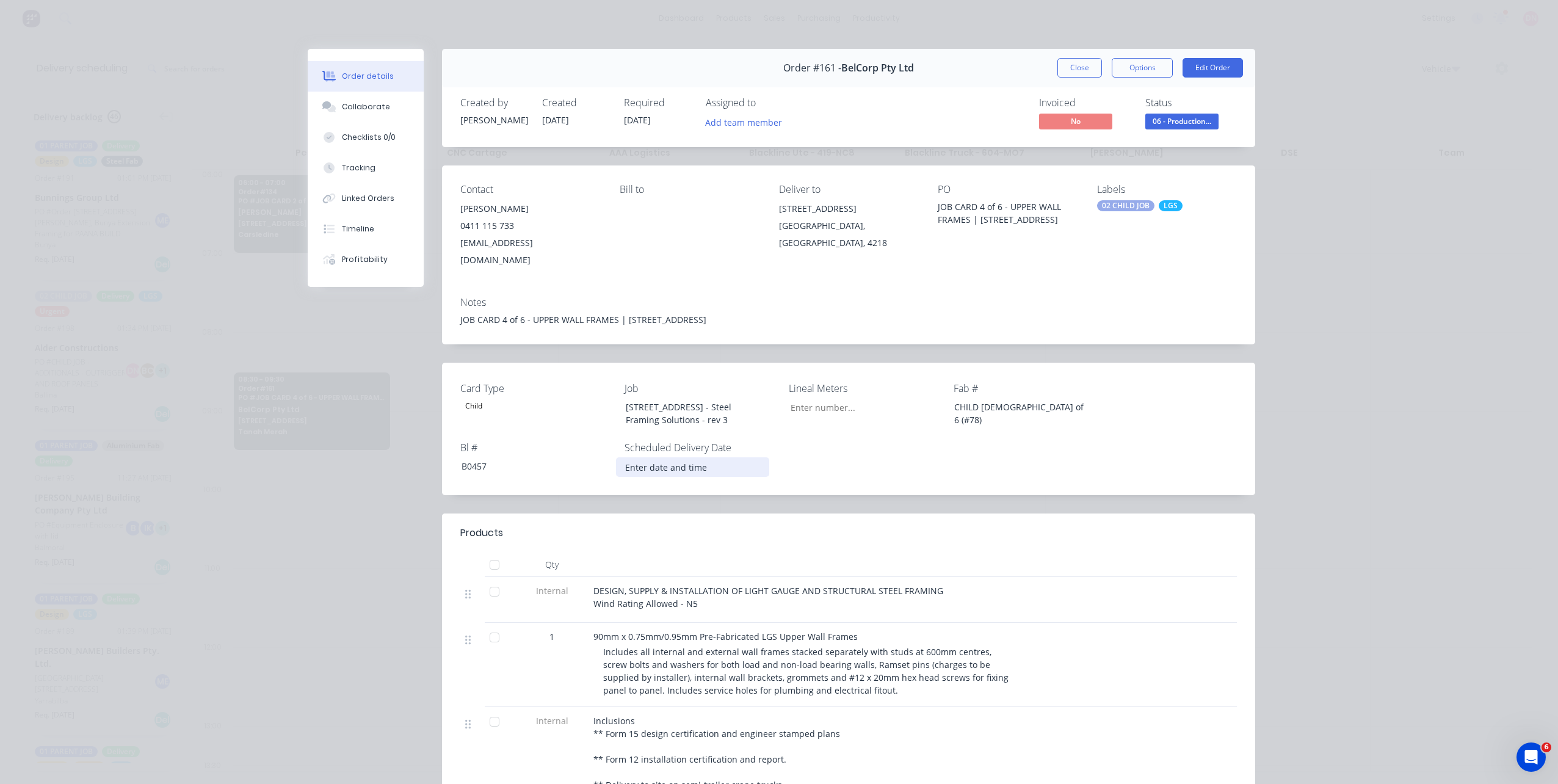
click at [678, 457] on input at bounding box center [693, 466] width 152 height 18
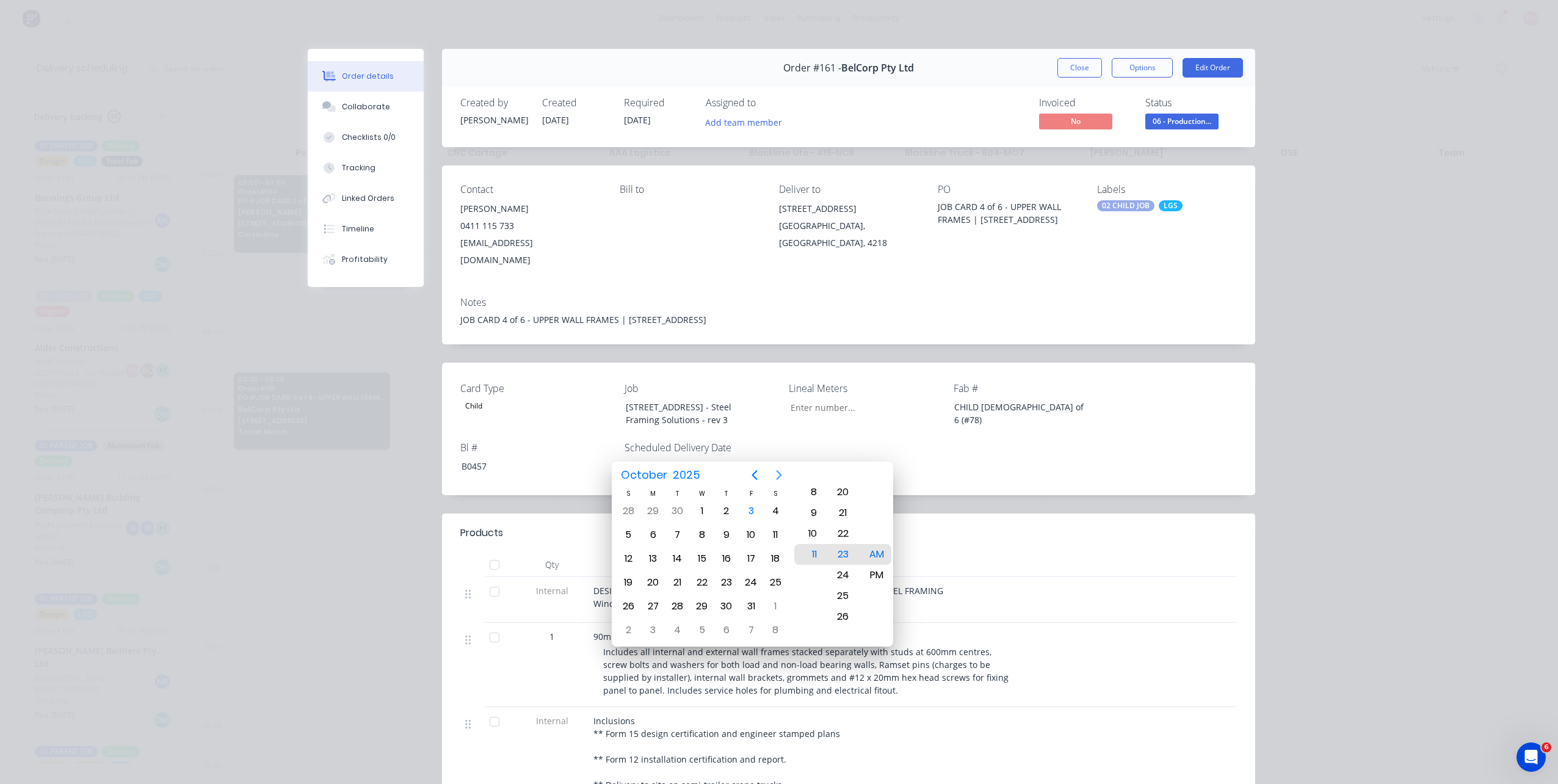
click at [787, 477] on button "Next page" at bounding box center [778, 474] width 24 height 24
click at [761, 477] on icon "Previous page" at bounding box center [755, 475] width 15 height 15
click at [780, 471] on icon "Next page" at bounding box center [779, 475] width 15 height 15
click at [741, 475] on div "[DATE]" at bounding box center [677, 475] width 129 height 22
click at [750, 475] on icon "Previous page" at bounding box center [755, 475] width 15 height 15
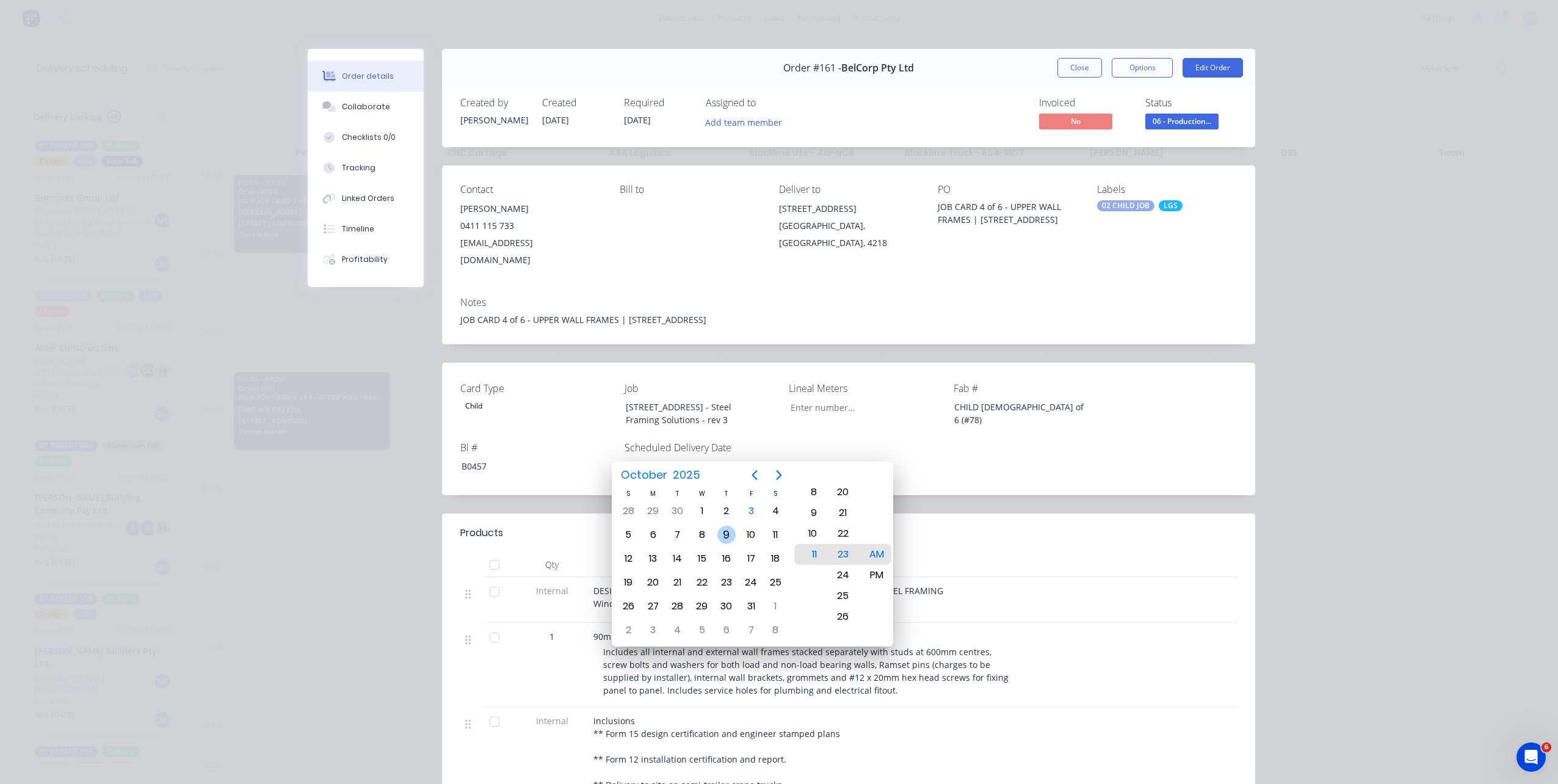
click at [721, 535] on div "9" at bounding box center [726, 534] width 18 height 18
click at [816, 487] on div "8" at bounding box center [809, 492] width 30 height 21
type input "[DATE] 8:30 AM"
click at [925, 552] on div at bounding box center [802, 564] width 427 height 24
click at [892, 553] on div "AM PM" at bounding box center [876, 554] width 33 height 1681
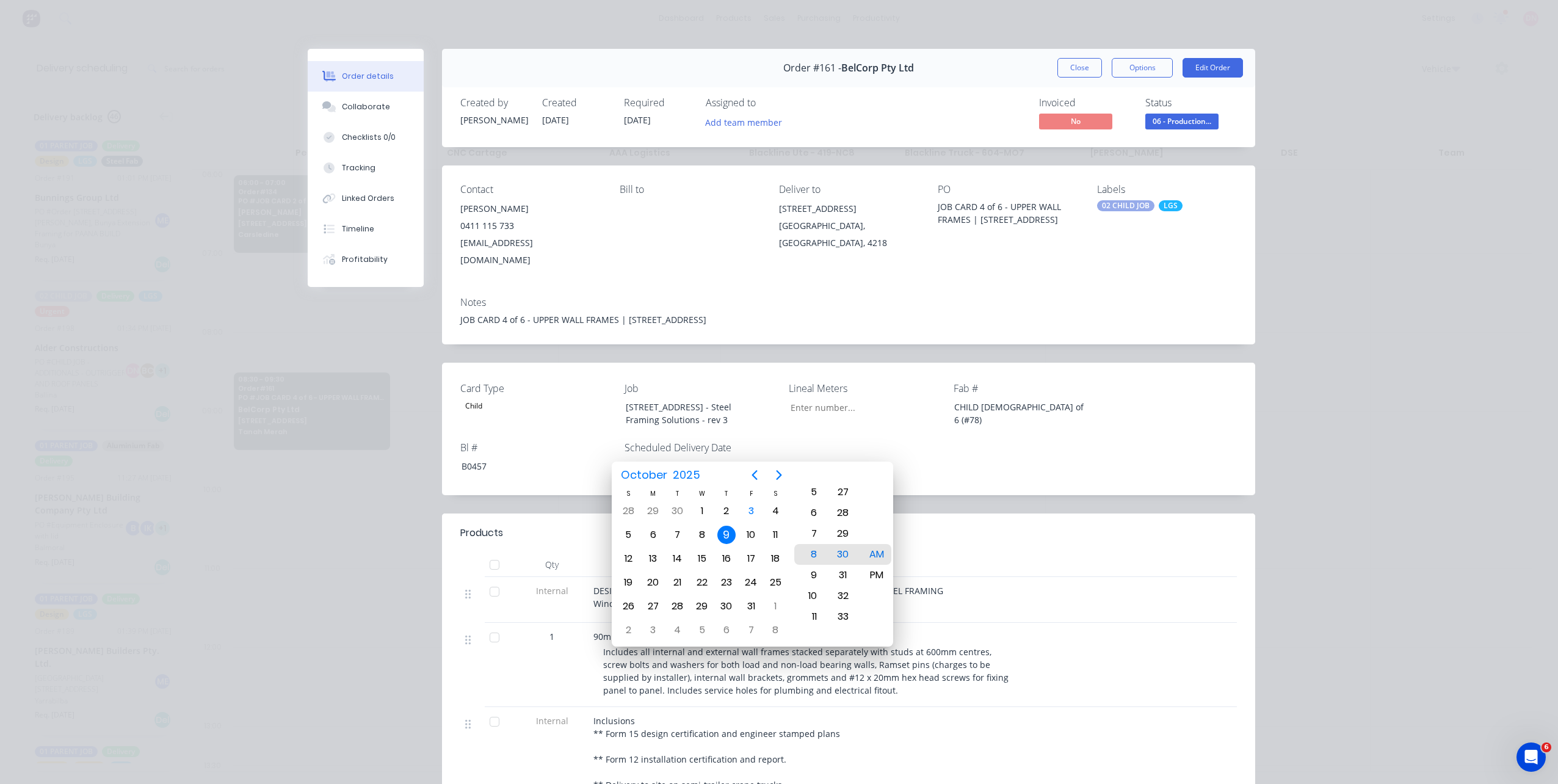
click at [876, 554] on div "AM" at bounding box center [876, 554] width 30 height 21
click at [973, 529] on header "Products" at bounding box center [848, 533] width 813 height 39
click at [732, 532] on div "9" at bounding box center [726, 534] width 18 height 18
click at [820, 413] on div "Card Type Child Job [STREET_ADDRESS] - Steel Framing Solutions - rev 3 Lineal M…" at bounding box center [848, 429] width 813 height 132
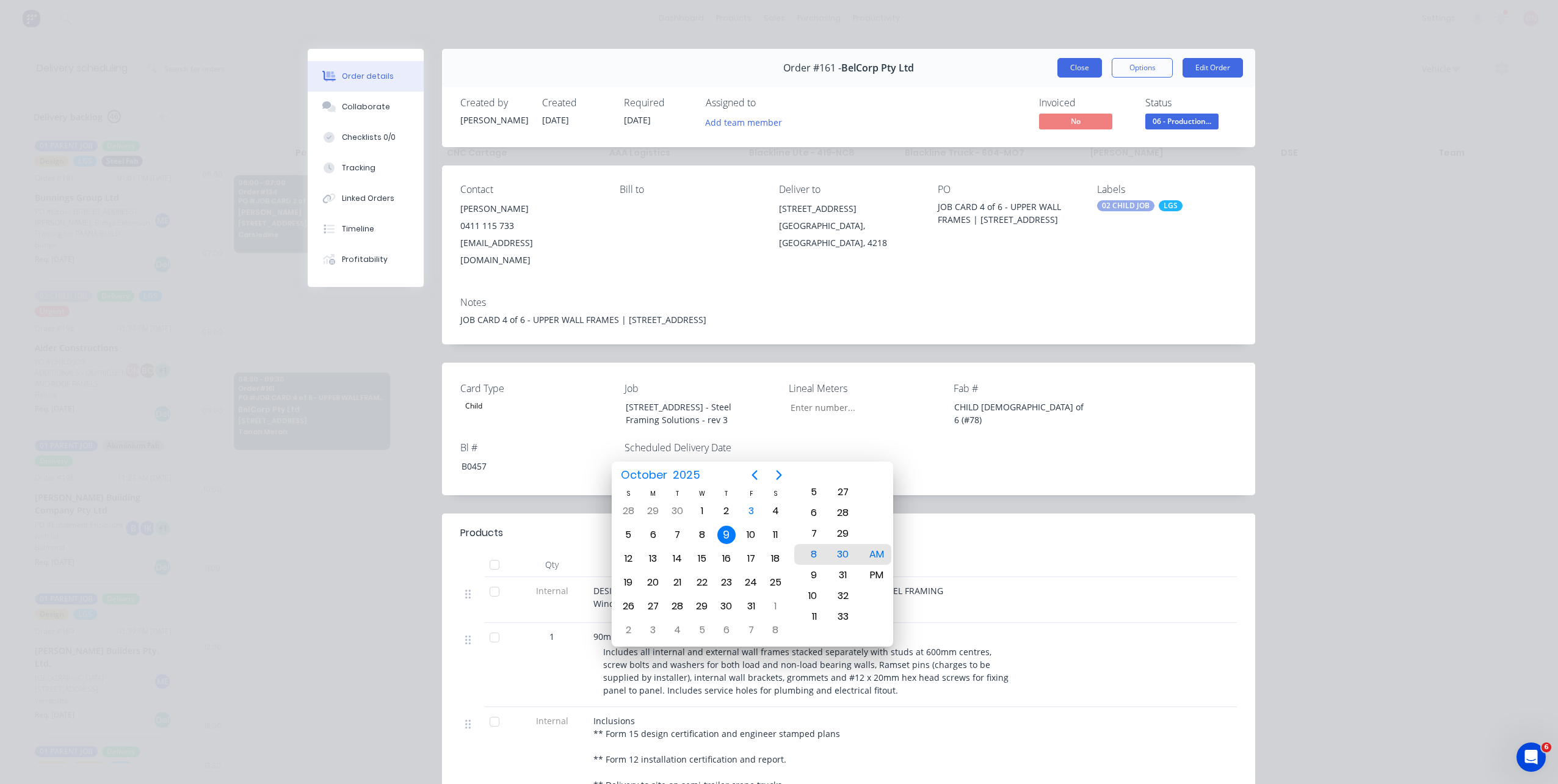
click at [1086, 59] on button "Close" at bounding box center [1080, 67] width 44 height 19
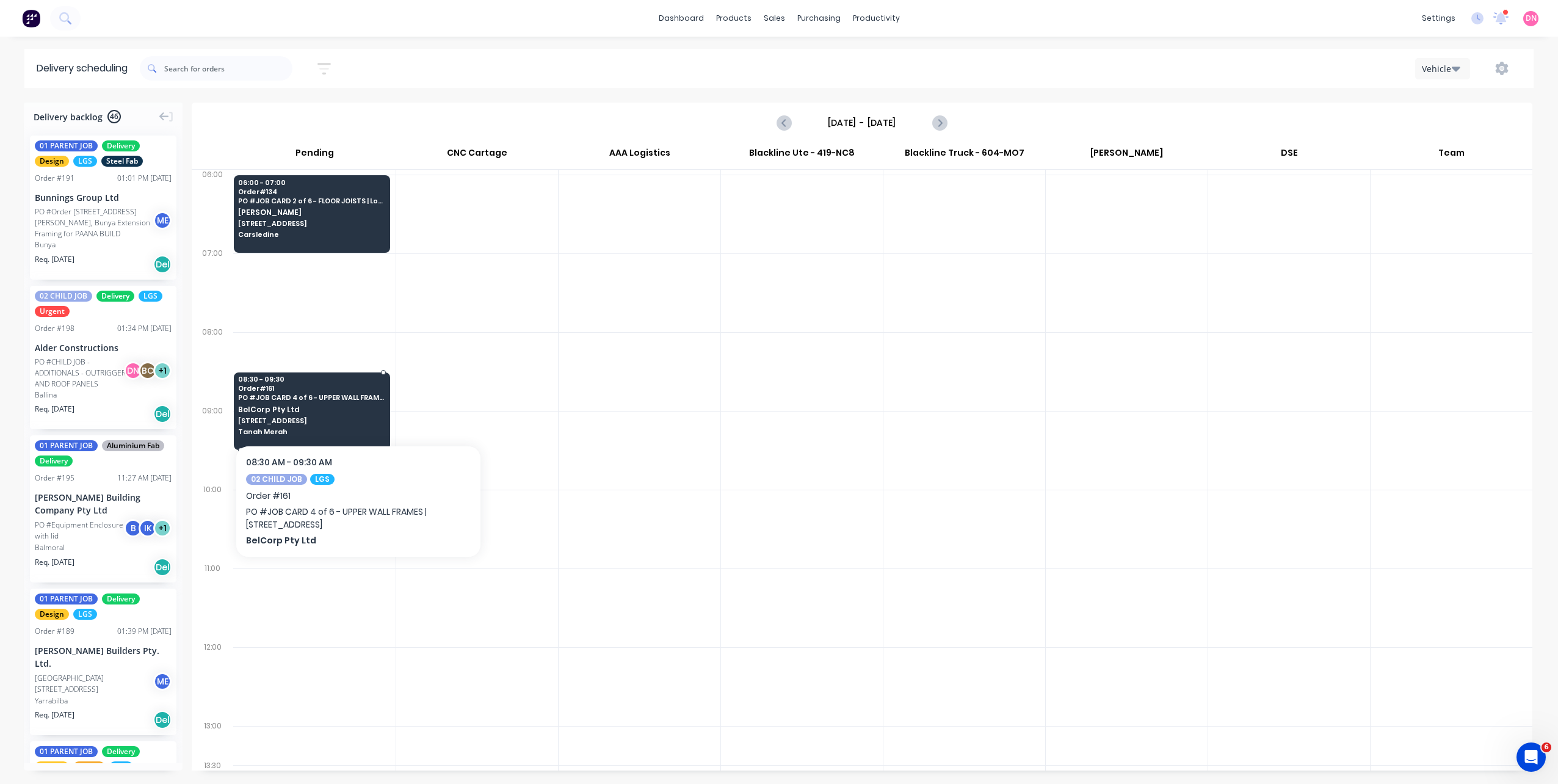
click at [336, 392] on div "08:30 - 09:30 Order # 161 PO # JOB CARD 4 of 6 - UPPER WALL FRAMES | [STREET_AD…" at bounding box center [312, 406] width 155 height 69
